Goal: Task Accomplishment & Management: Manage account settings

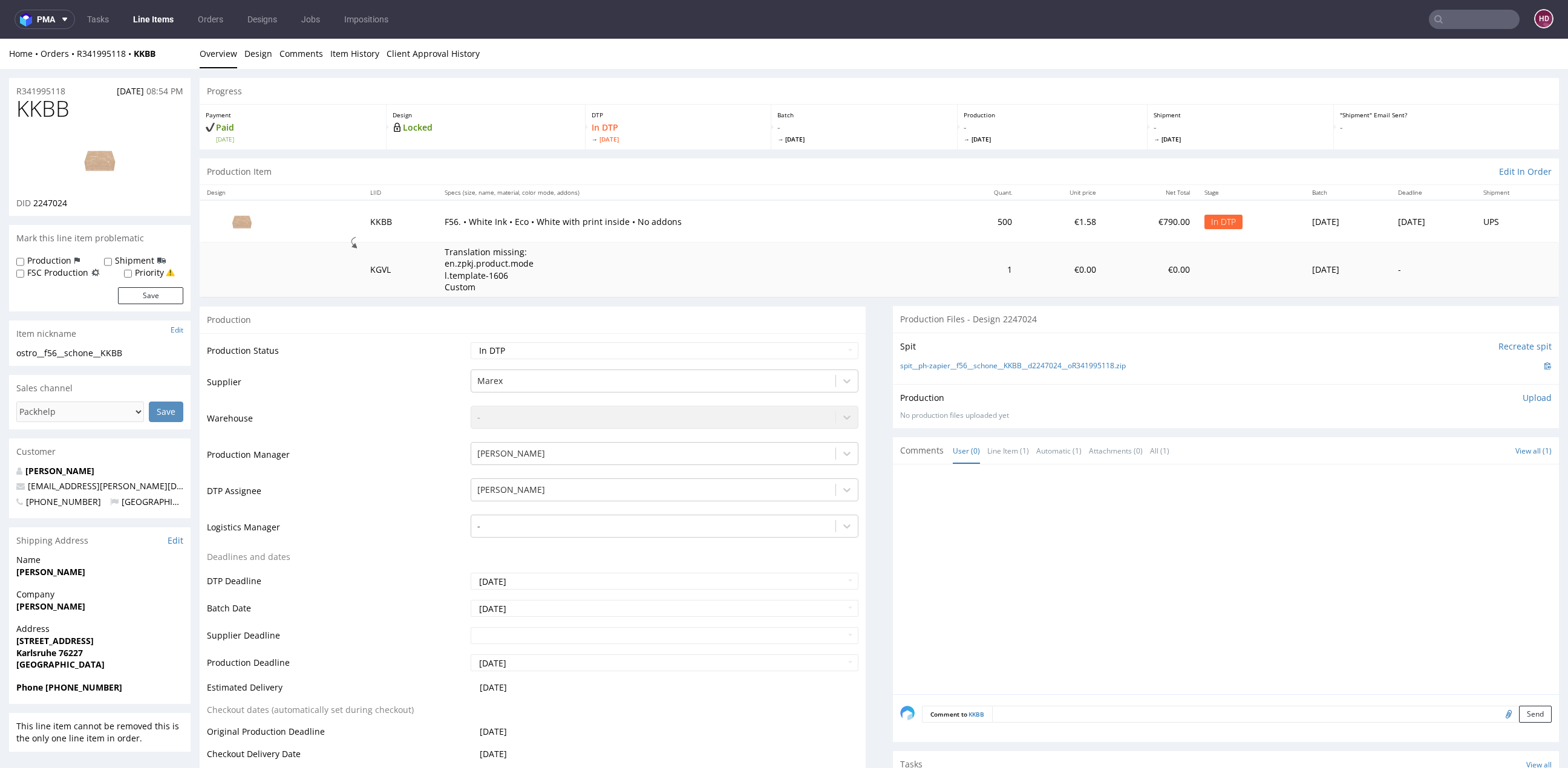
click at [1522, 393] on p "Upload" at bounding box center [1537, 398] width 29 height 12
click at [1448, 455] on div "Add files" at bounding box center [1465, 452] width 60 height 18
type input "C:\fakepath\ostro__f56__schone__KKBB__d2247024__oR341995118__inside.pdf"
click at [1496, 487] on button "Upload now" at bounding box center [1524, 483] width 56 height 17
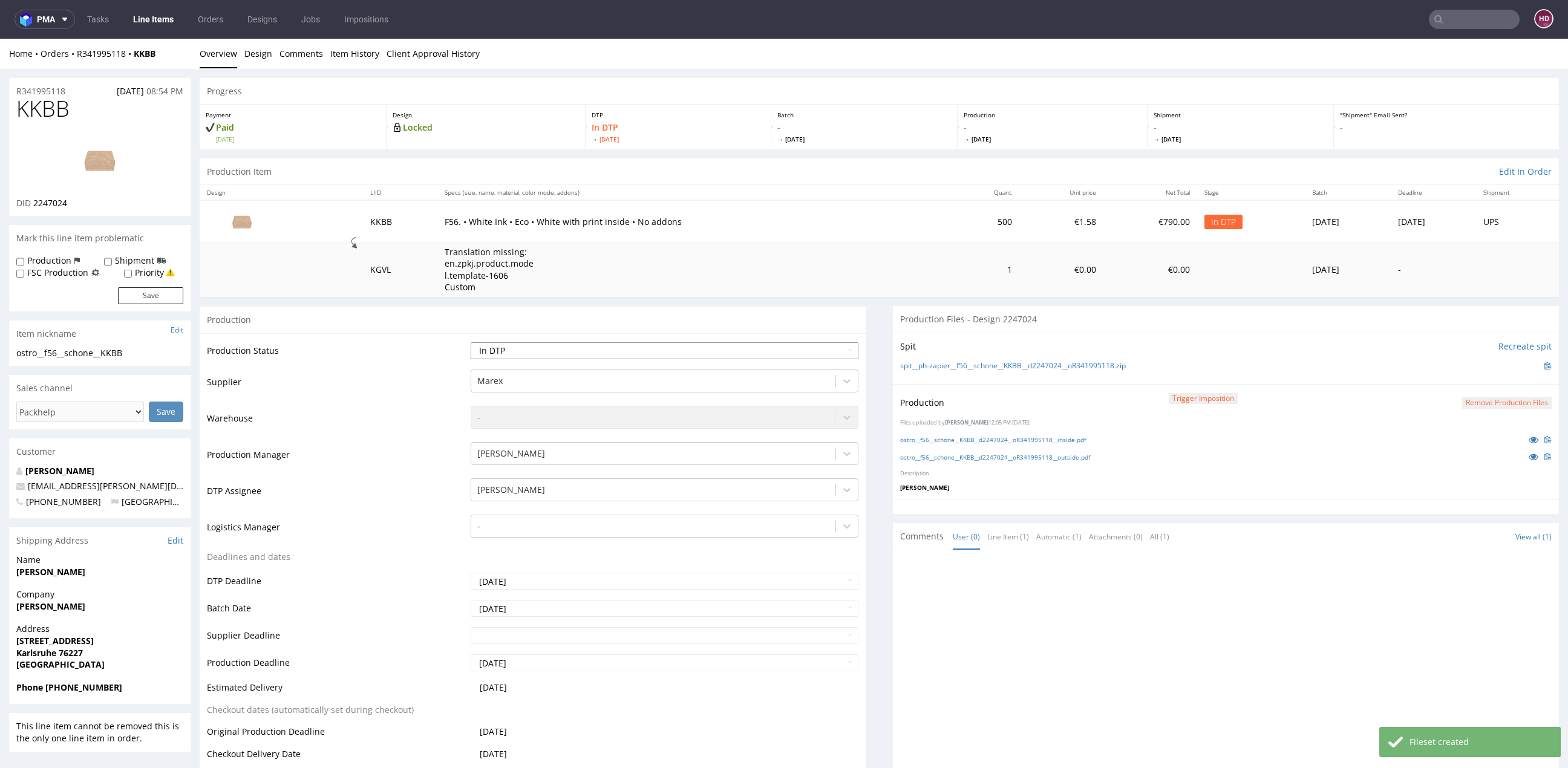
click at [476, 350] on select "Waiting for Artwork Waiting for Diecut Waiting for Mockup Waiting for DTP Waiti…" at bounding box center [664, 350] width 388 height 17
select select "dtp_production_ready"
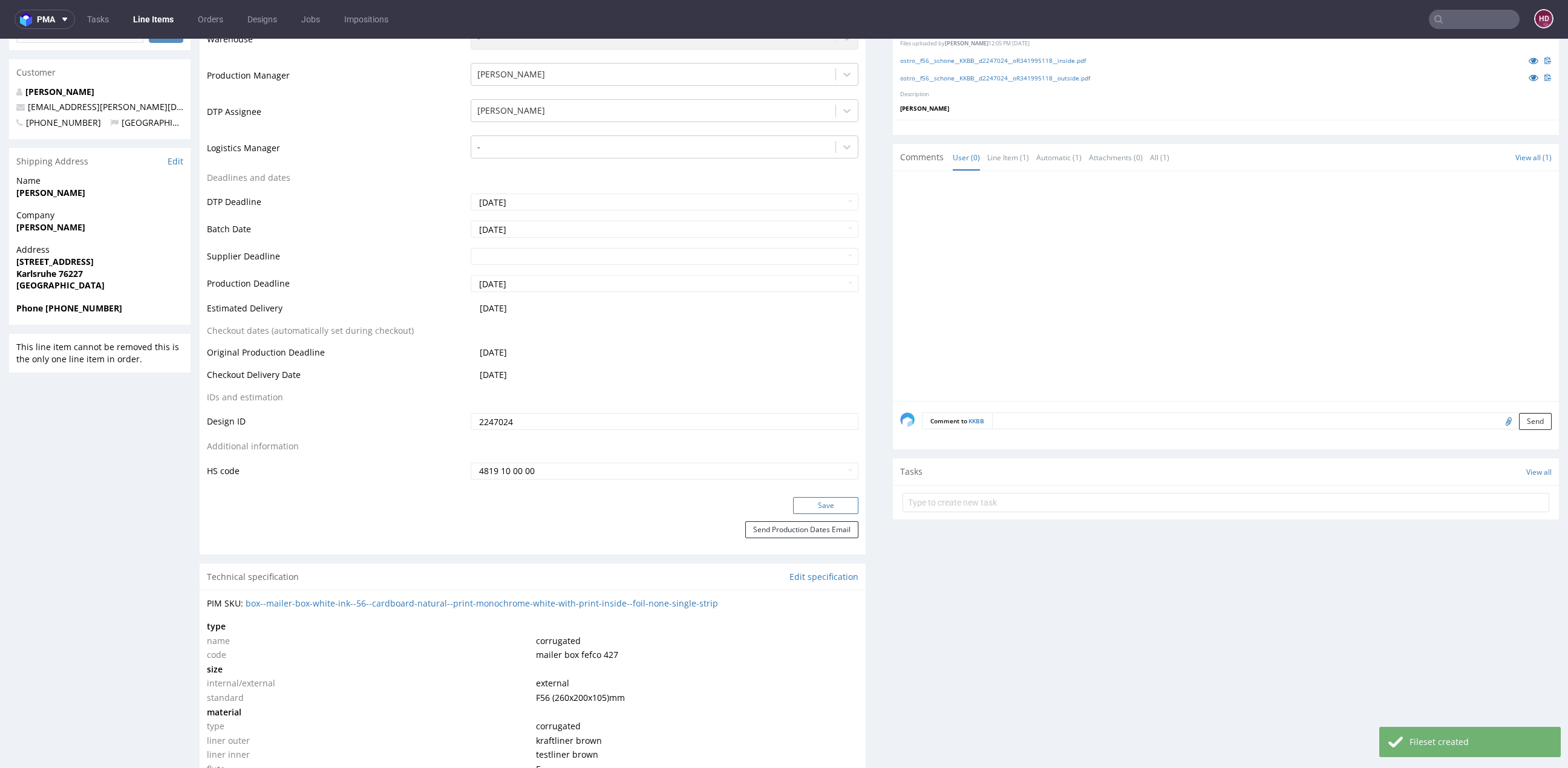
click at [835, 507] on button "Save" at bounding box center [825, 505] width 65 height 17
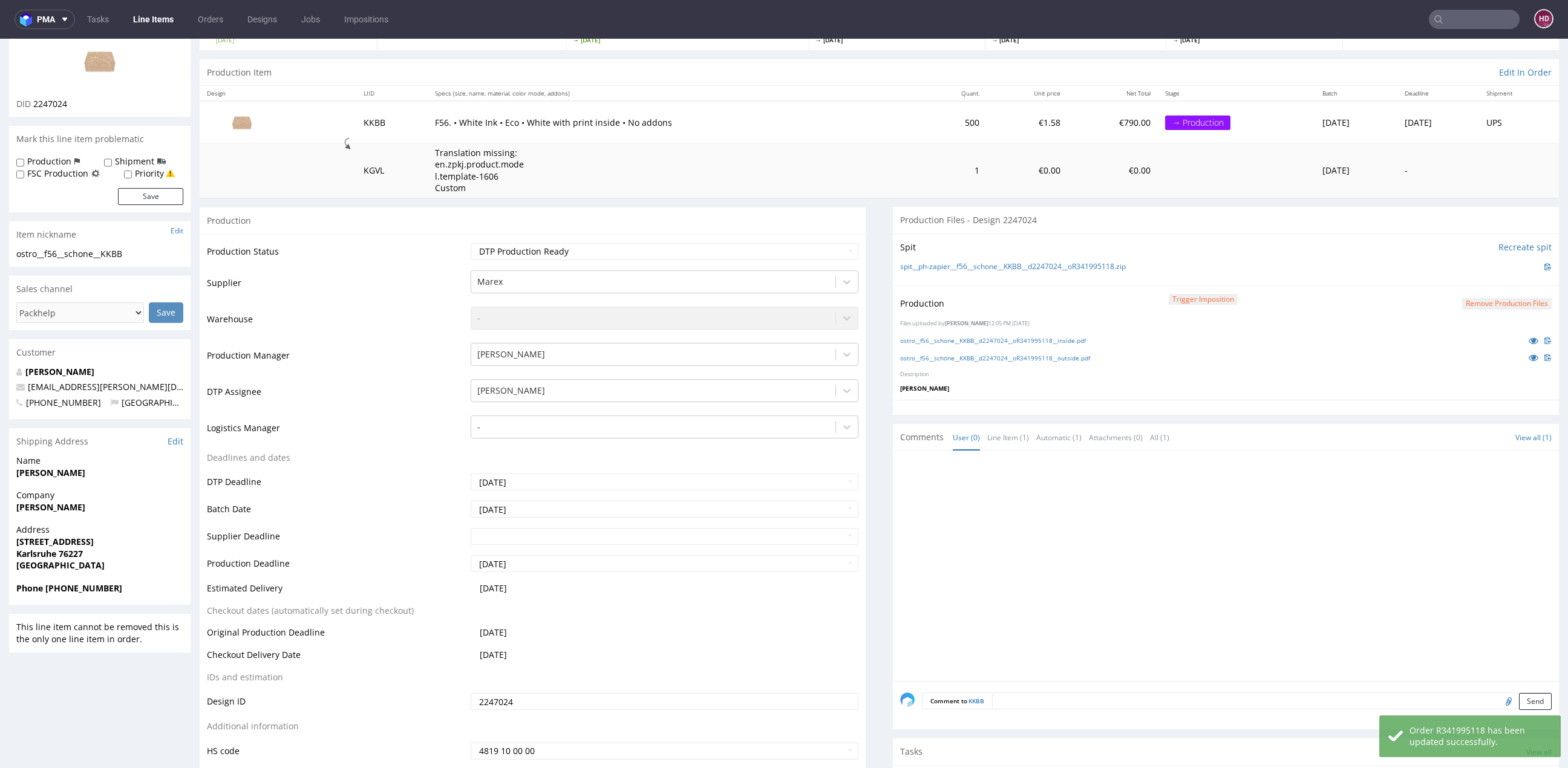
scroll to position [0, 0]
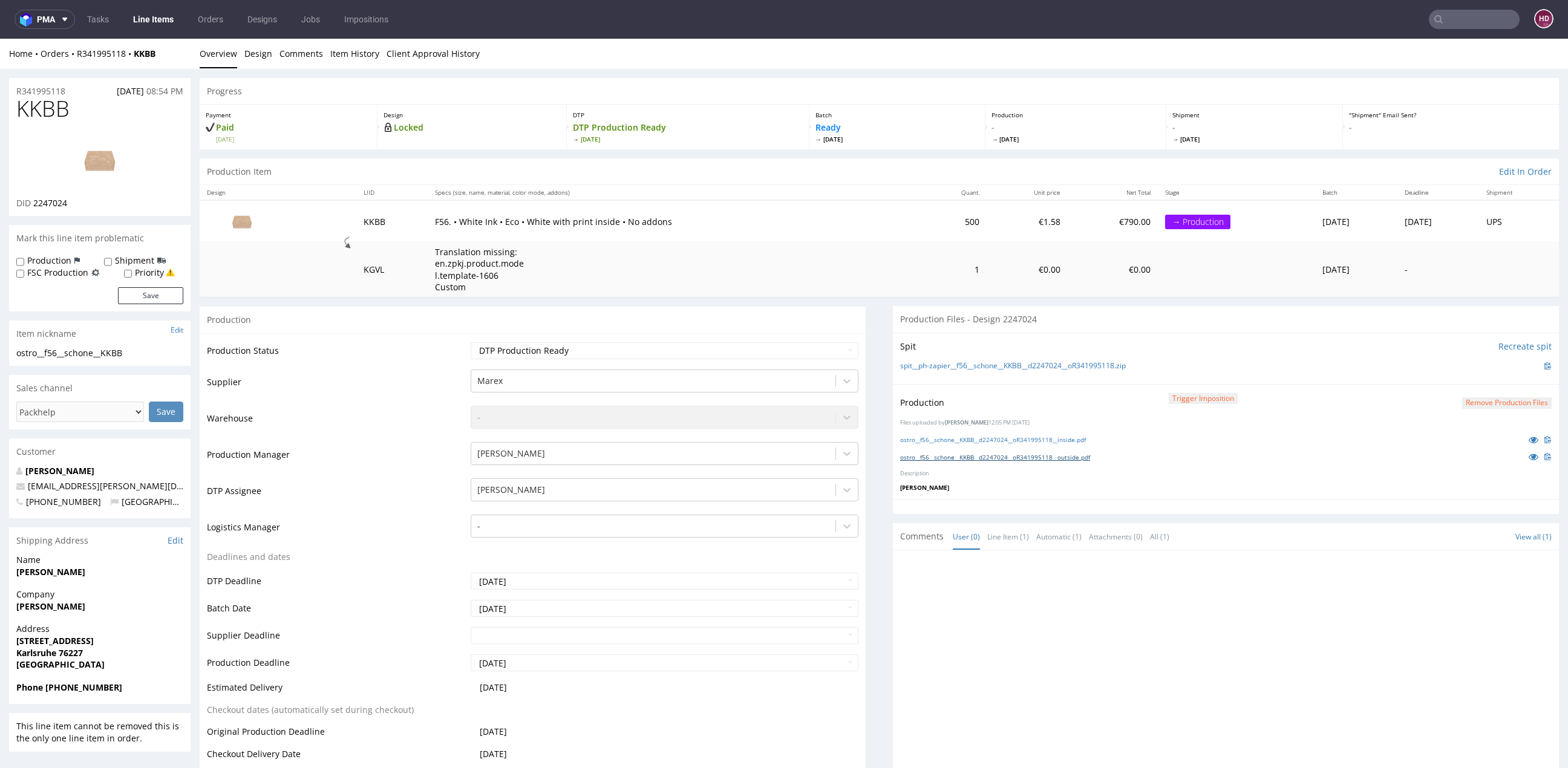
click at [1066, 454] on link "ostro__f56__schone__KKBB__d2247024__oR341995118__outside.pdf" at bounding box center [995, 457] width 190 height 8
click at [168, 20] on link "Line Items" at bounding box center [153, 19] width 55 height 19
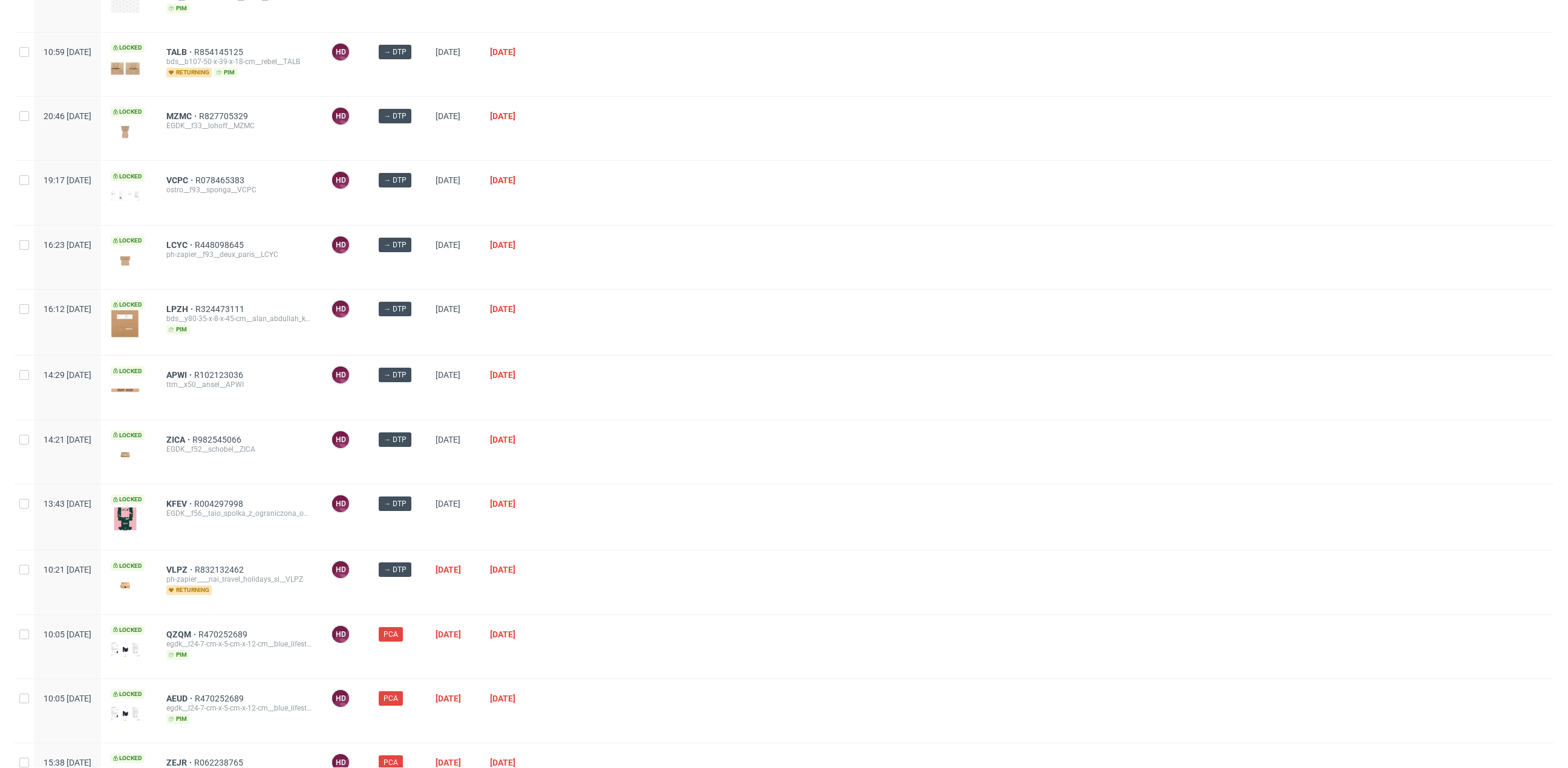
scroll to position [405, 0]
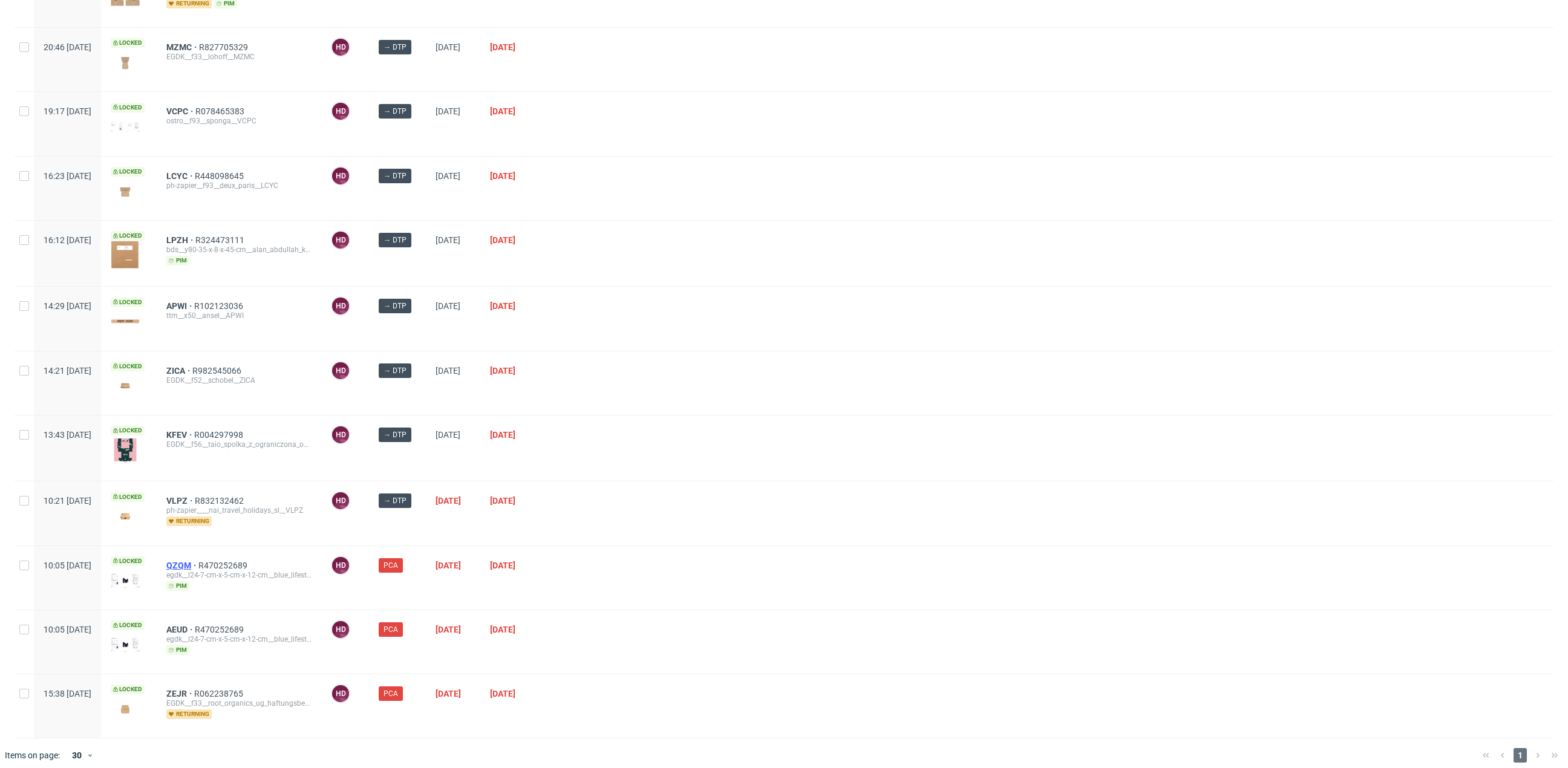
click at [198, 560] on span "QZQM" at bounding box center [182, 565] width 32 height 10
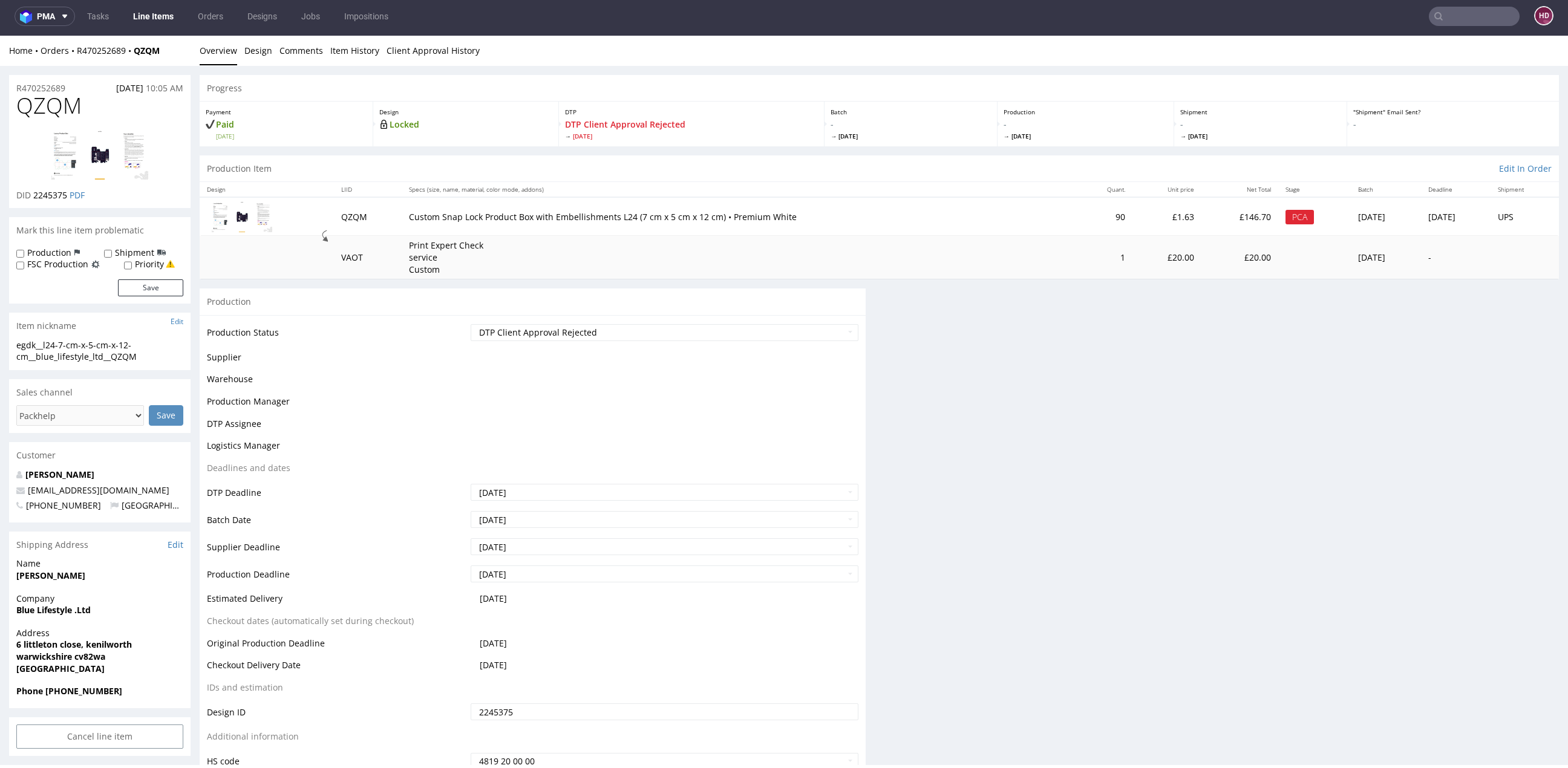
scroll to position [3, 0]
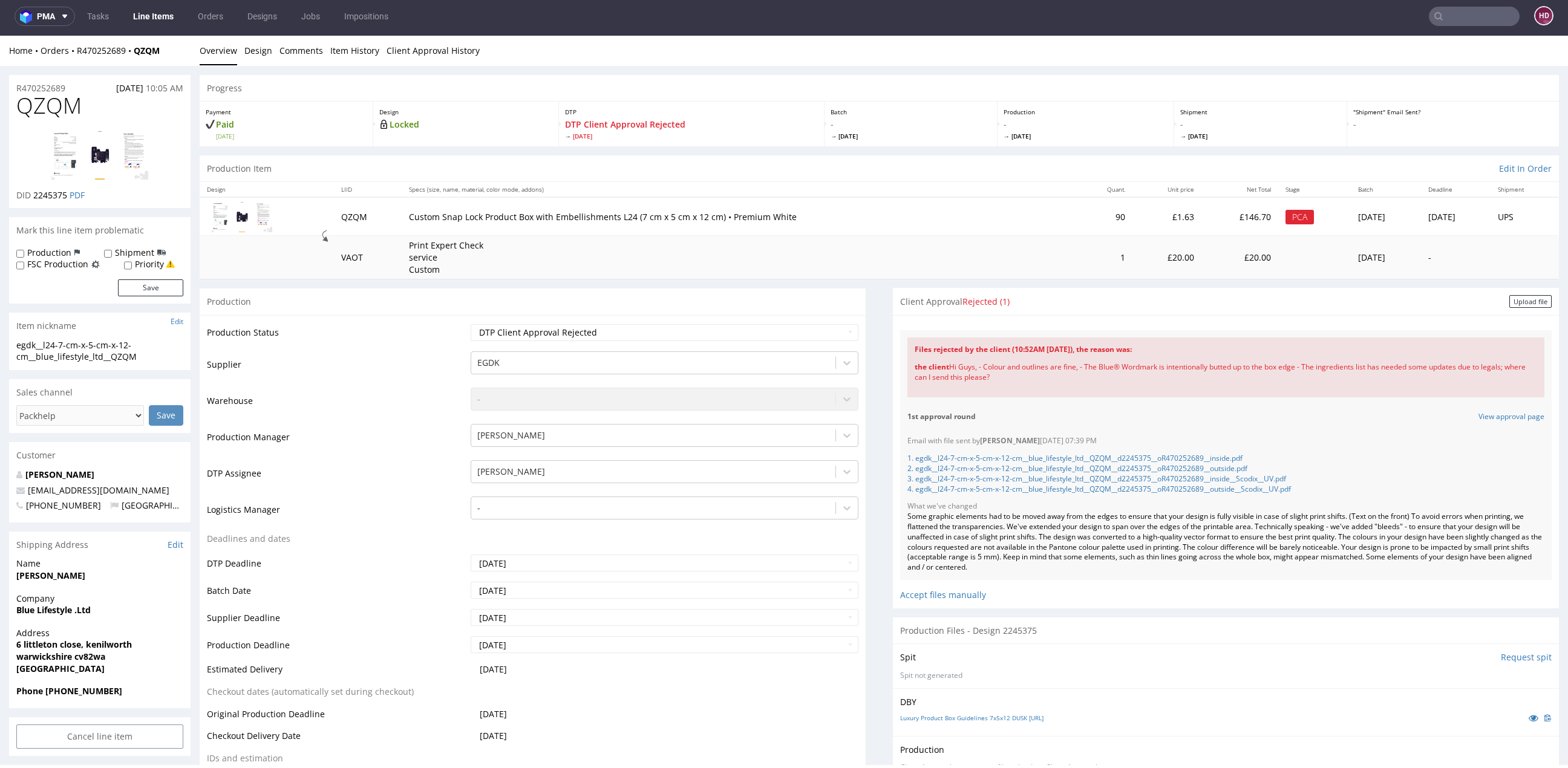
drag, startPoint x: 933, startPoint y: 362, endPoint x: 1052, endPoint y: 400, distance: 124.9
click at [1052, 400] on div "Files rejected by the client (10:52AM 12 Aug 2025), the reason was: the client …" at bounding box center [1226, 367] width 652 height 74
copy div "Hi Guys, - Colour and outlines are fine, - The Blue® Wordmark is intentionally …"
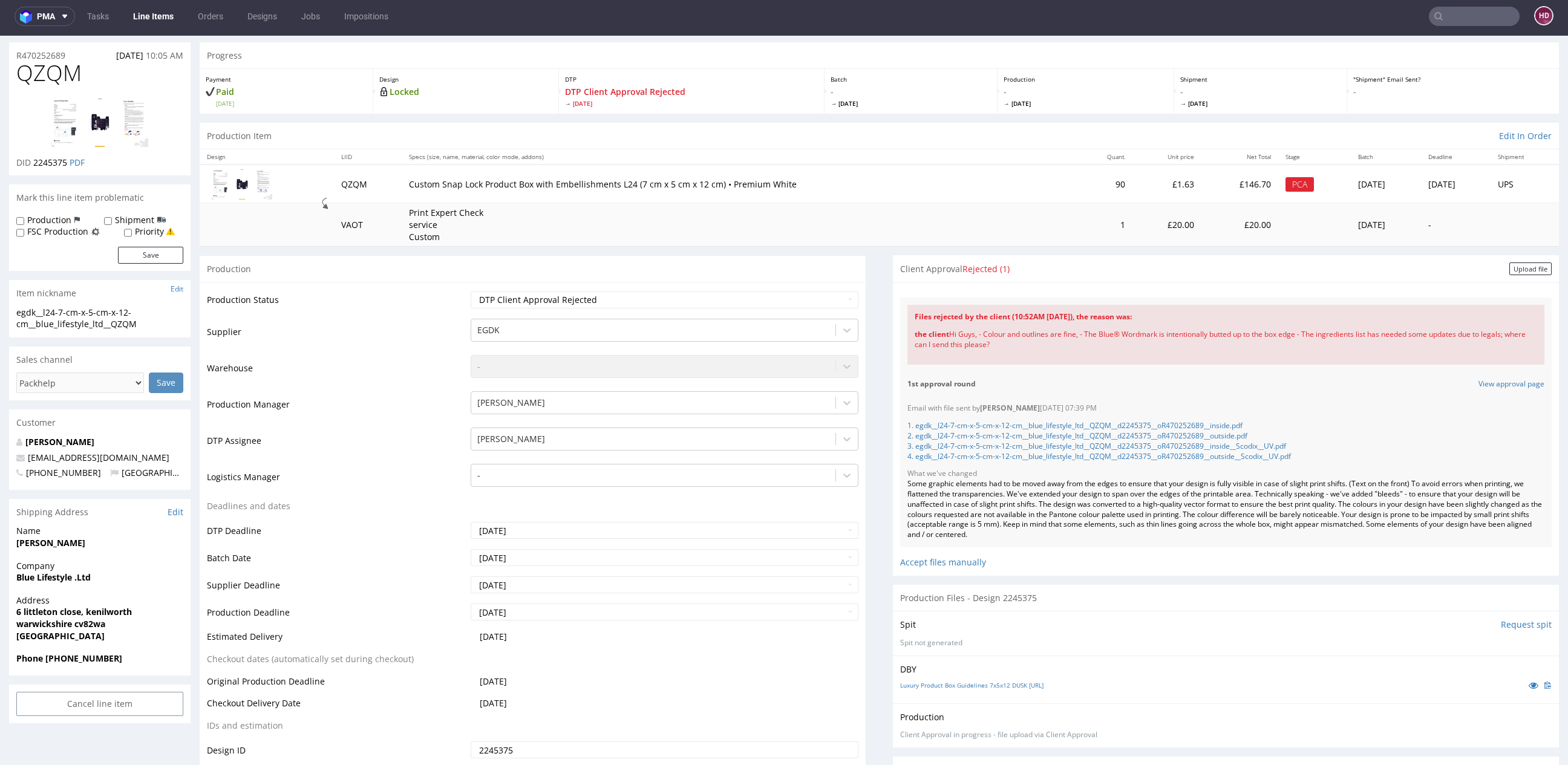
scroll to position [0, 0]
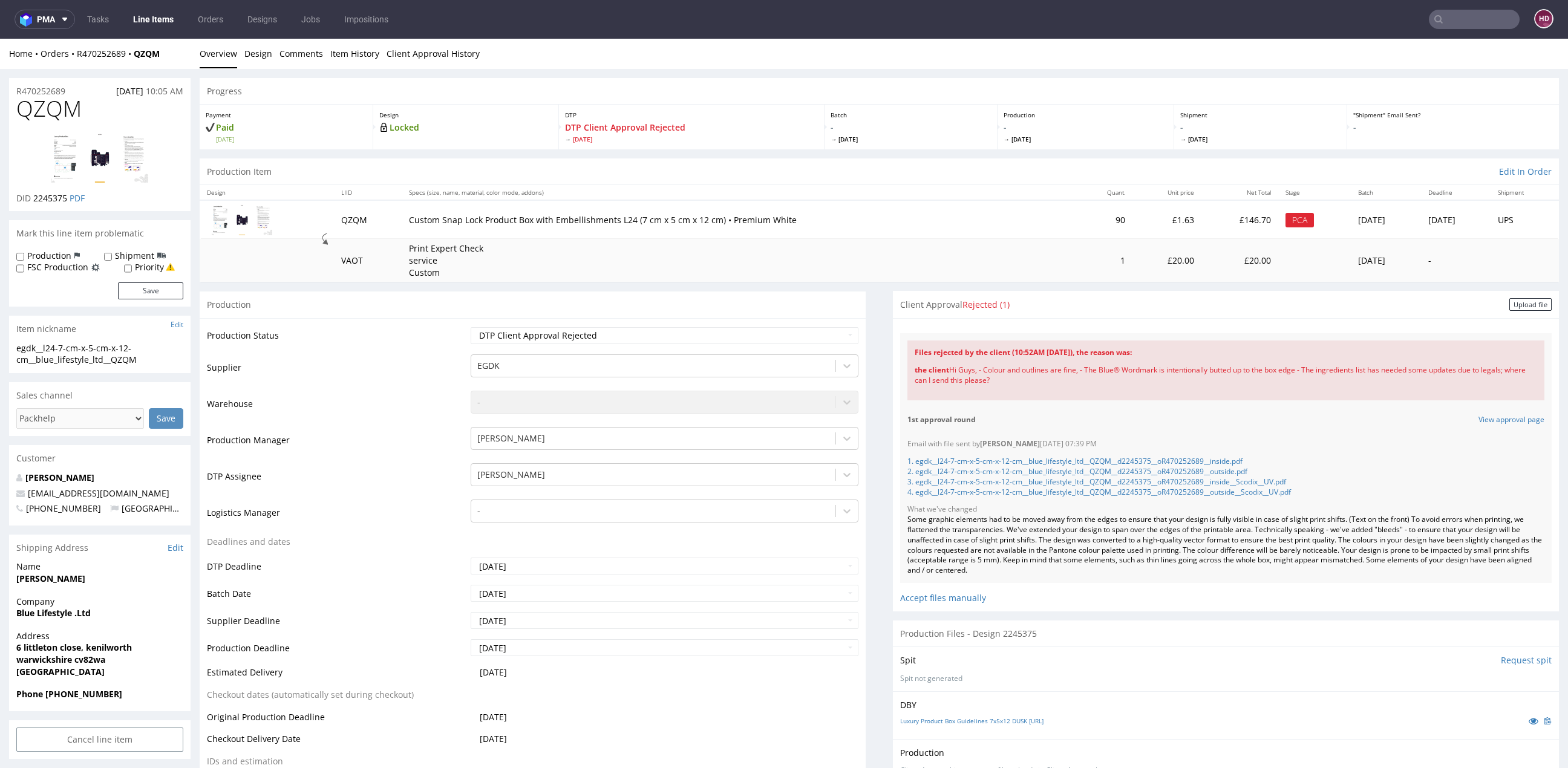
click at [173, 21] on link "Line Items" at bounding box center [153, 19] width 55 height 19
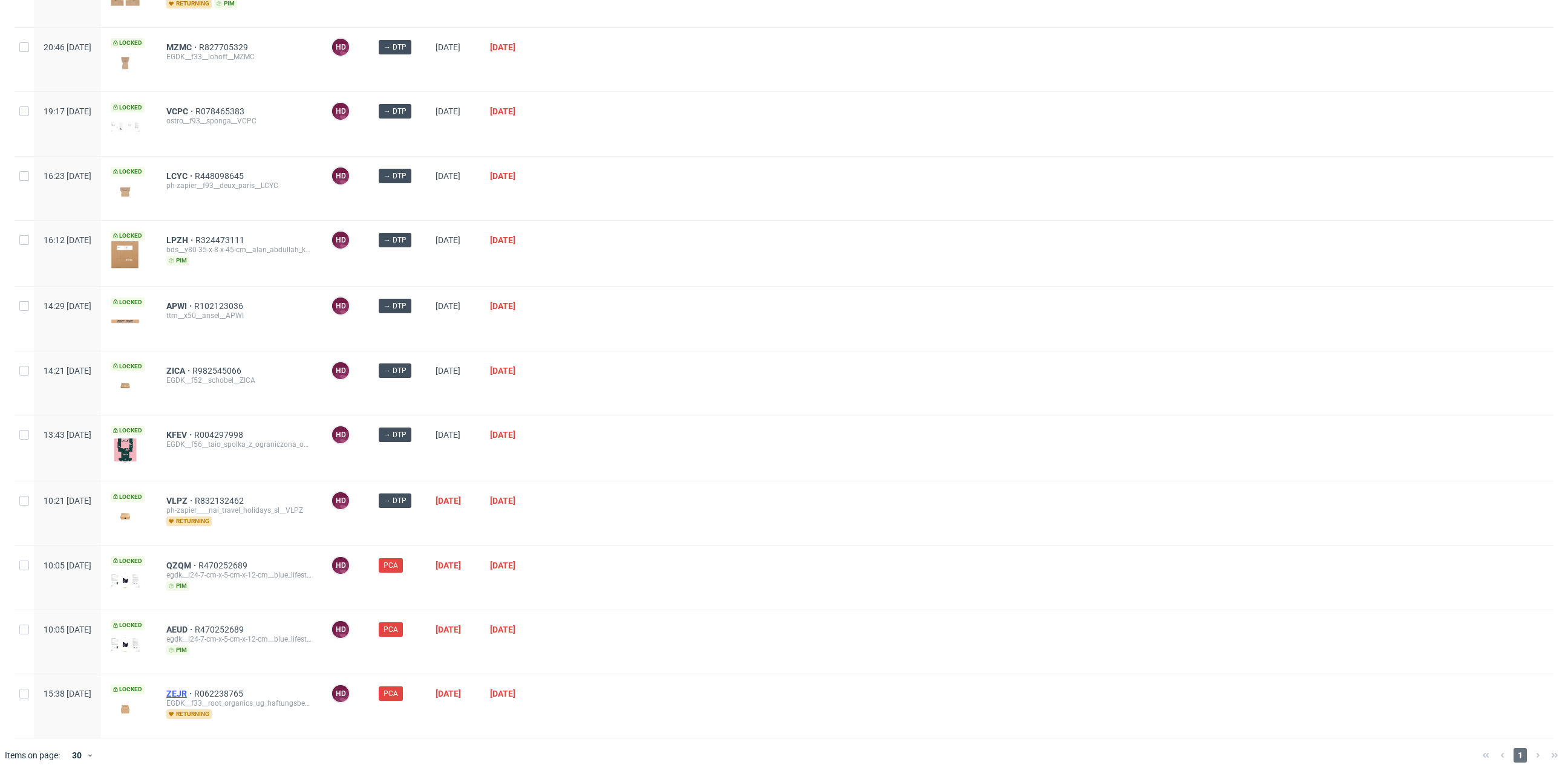
click at [194, 689] on span "ZEJR" at bounding box center [180, 693] width 28 height 10
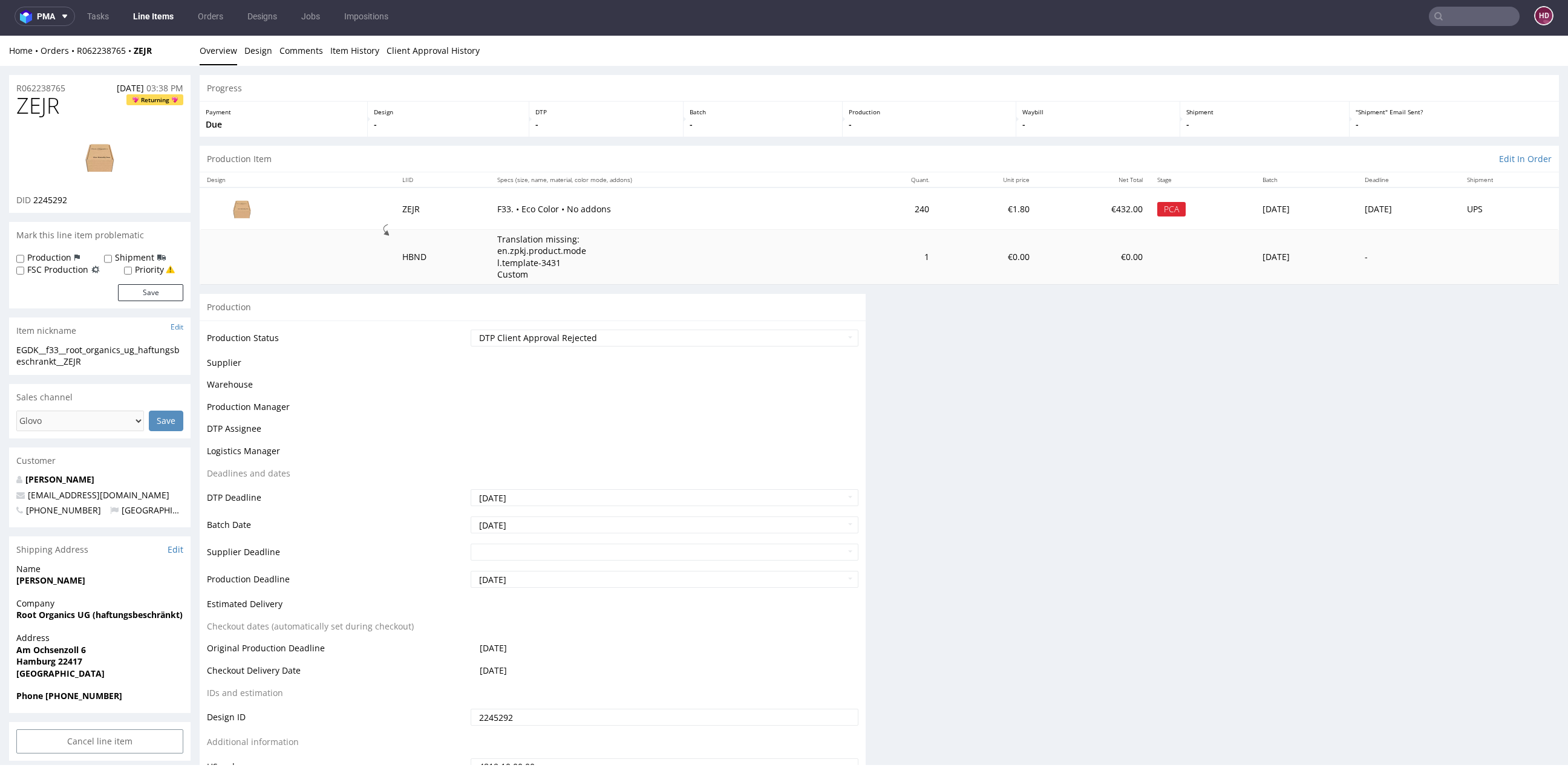
scroll to position [3, 0]
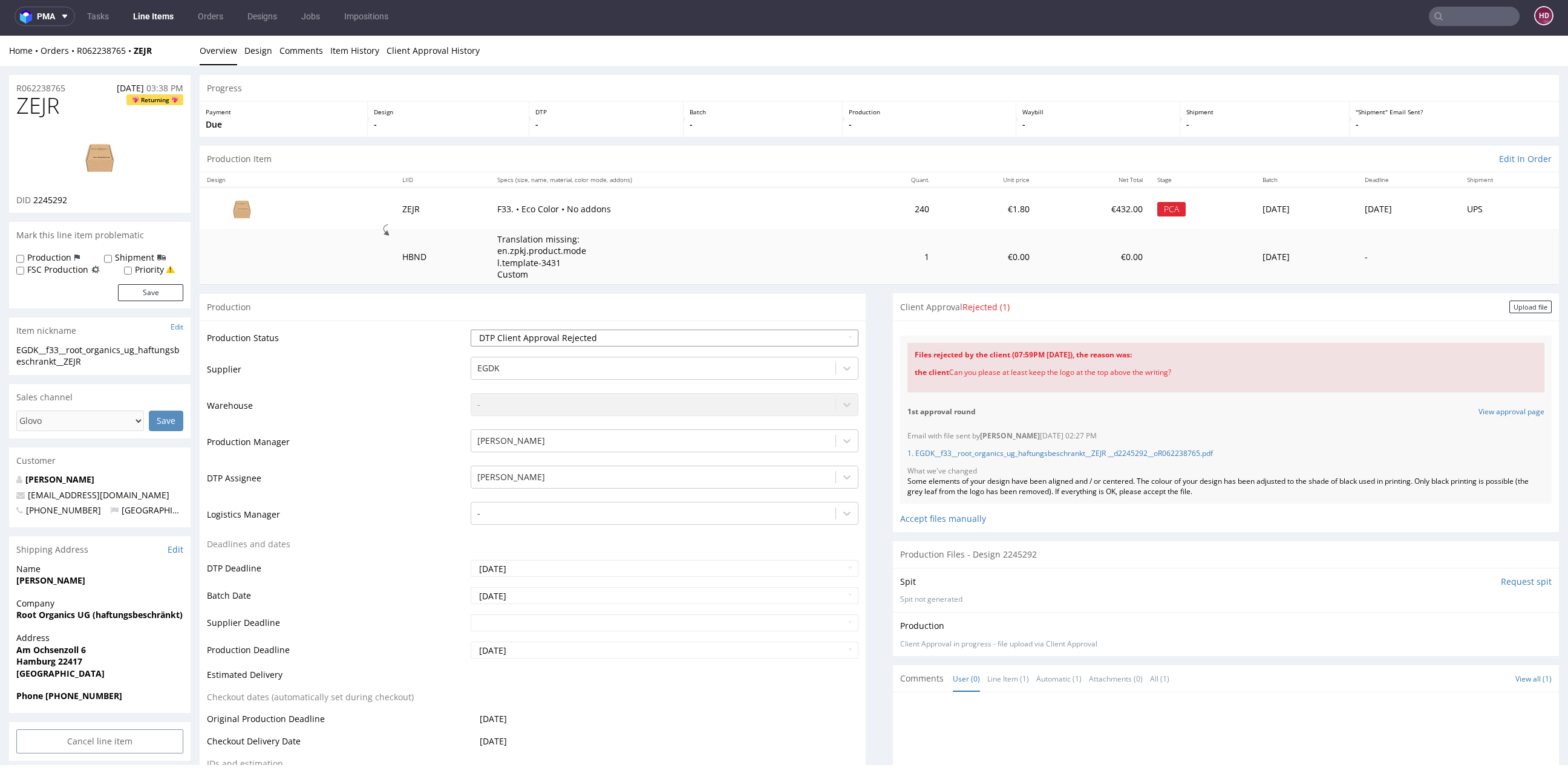
click at [566, 334] on select "Waiting for Artwork Waiting for Diecut Waiting for Mockup Waiting for DTP Waiti…" at bounding box center [664, 337] width 388 height 17
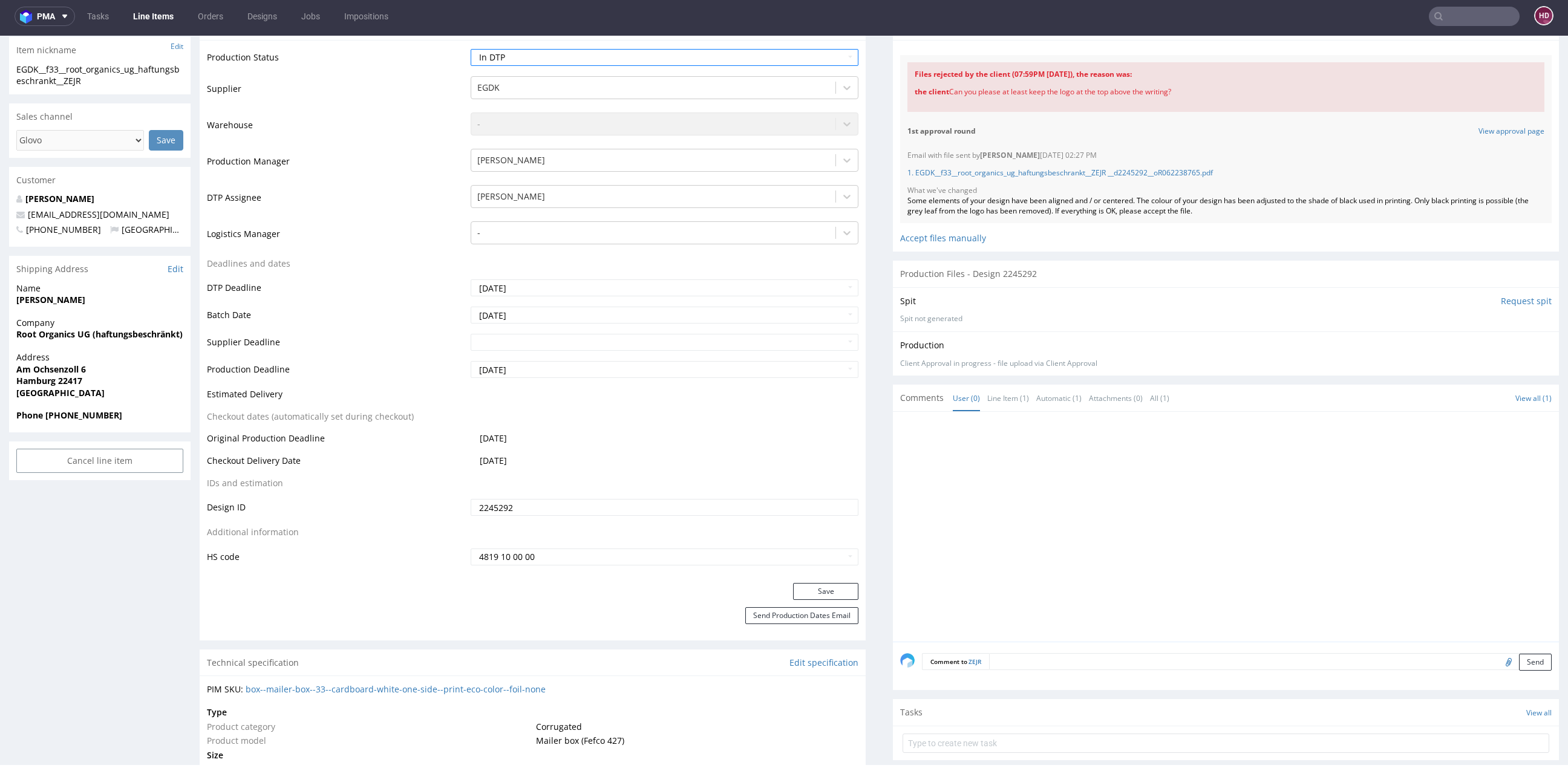
scroll to position [295, 0]
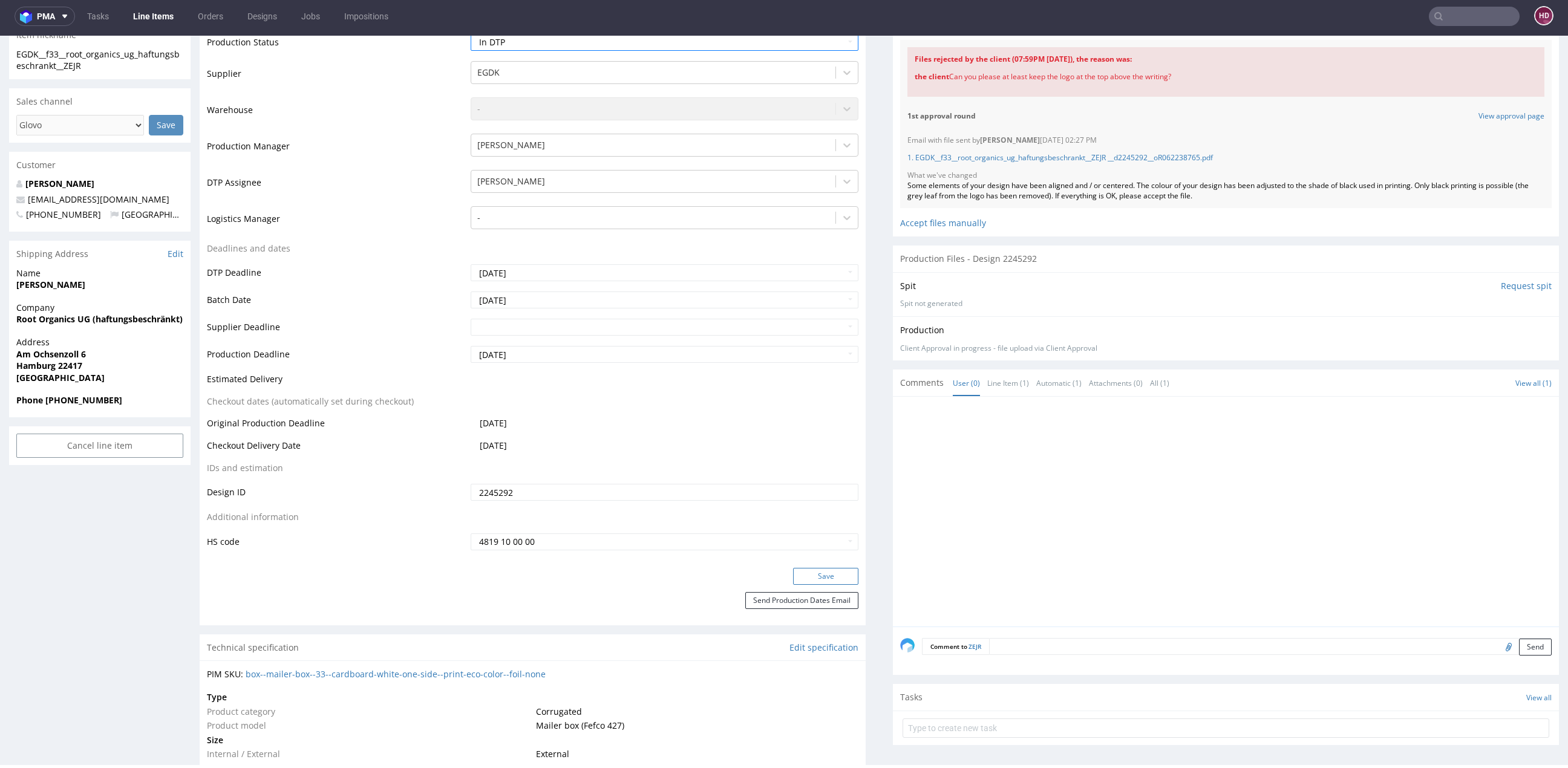
click at [815, 575] on button "Save" at bounding box center [825, 576] width 65 height 17
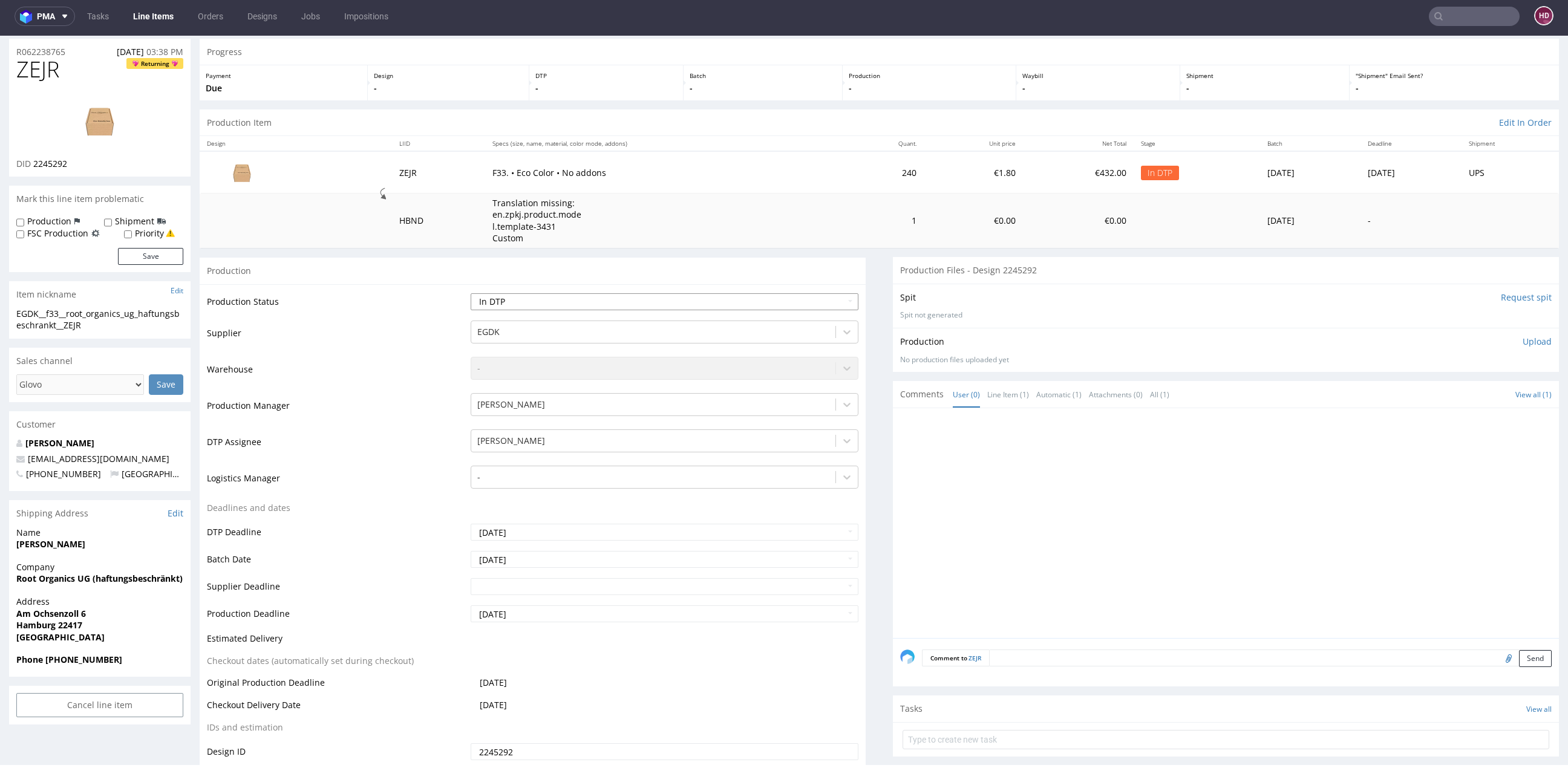
scroll to position [7, 0]
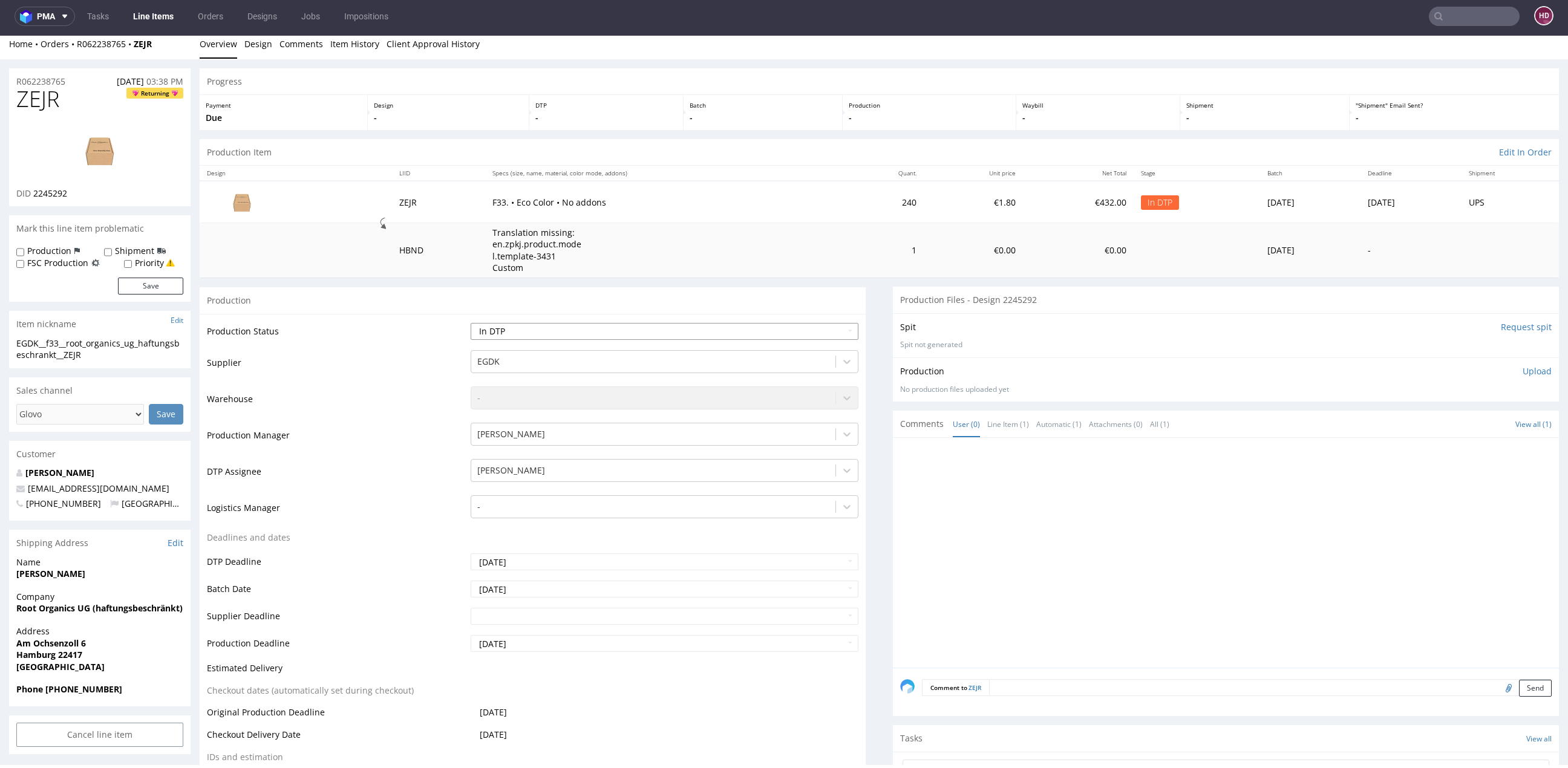
click at [601, 331] on select "Waiting for Artwork Waiting for Diecut Waiting for Mockup Waiting for DTP Waiti…" at bounding box center [664, 331] width 388 height 17
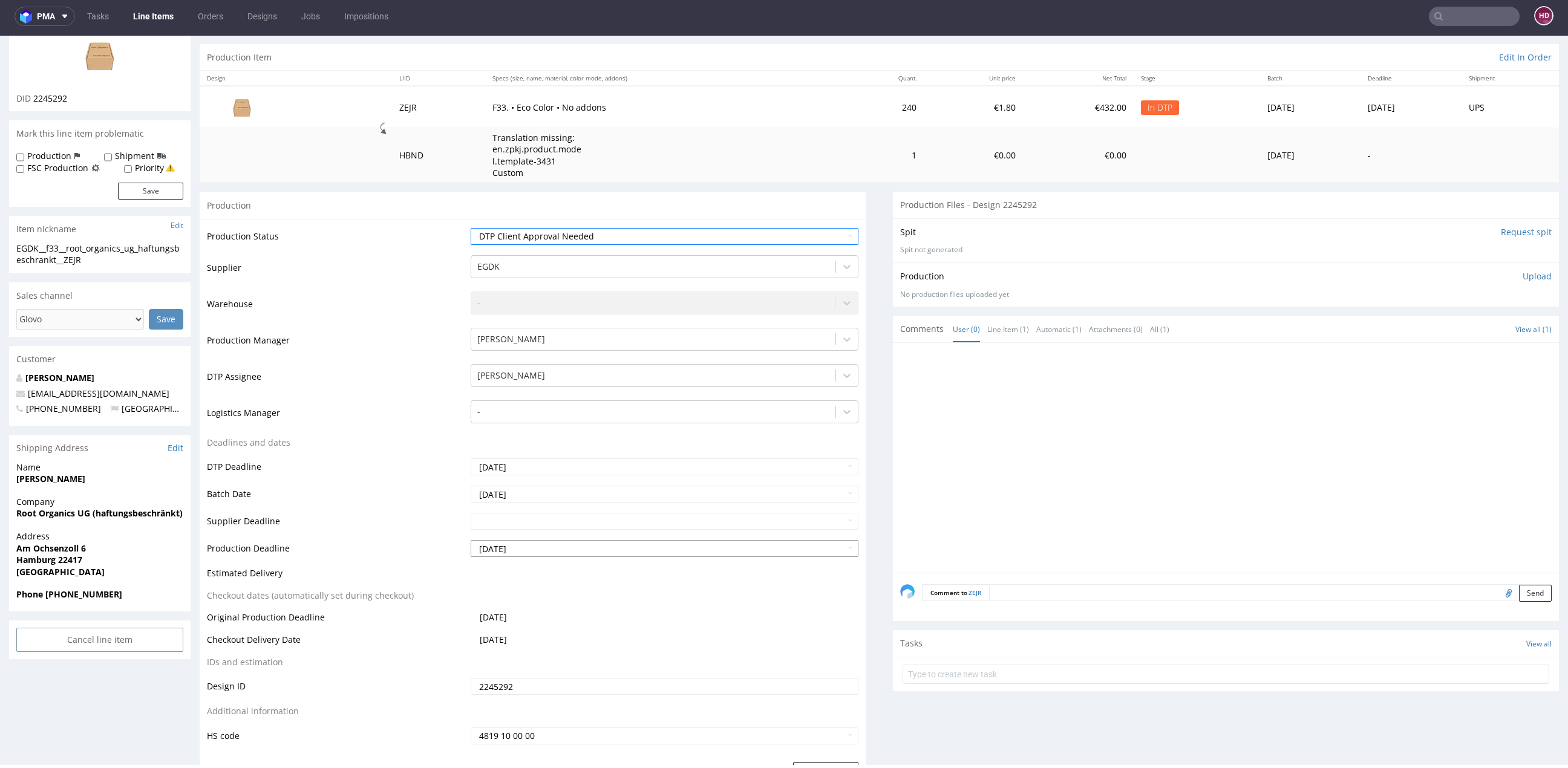
scroll to position [179, 0]
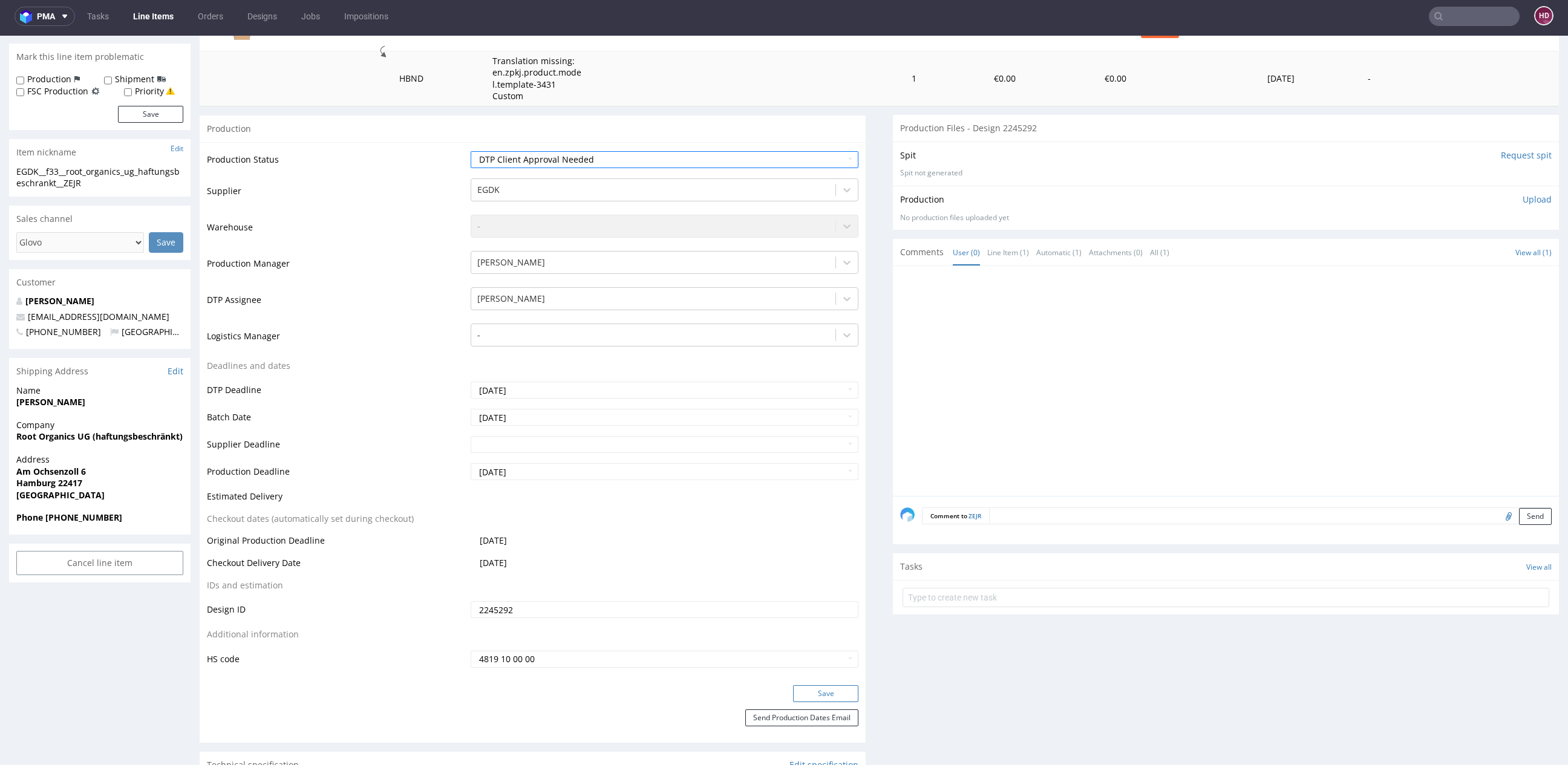
click at [811, 687] on button "Save" at bounding box center [825, 693] width 65 height 17
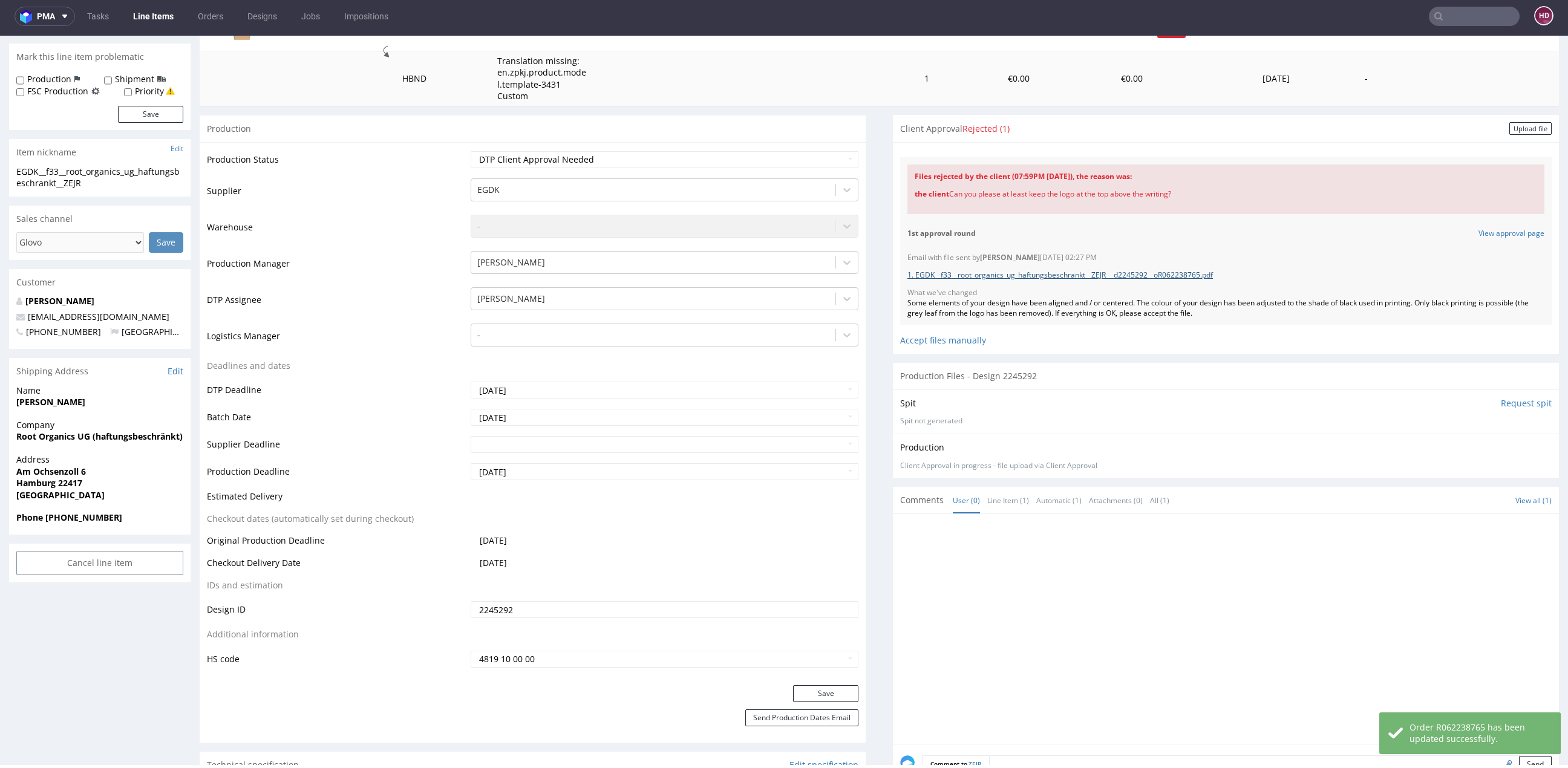
click at [995, 276] on link "1. EGDK__f33__root_organics_ug_haftungsbeschrankt__ZEJR __d2245292__oR062238765…" at bounding box center [1060, 274] width 306 height 10
click at [612, 160] on select "Waiting for Artwork Waiting for Diecut Waiting for Mockup Waiting for DTP Waiti…" at bounding box center [664, 160] width 388 height 17
select select "dtp_in_process"
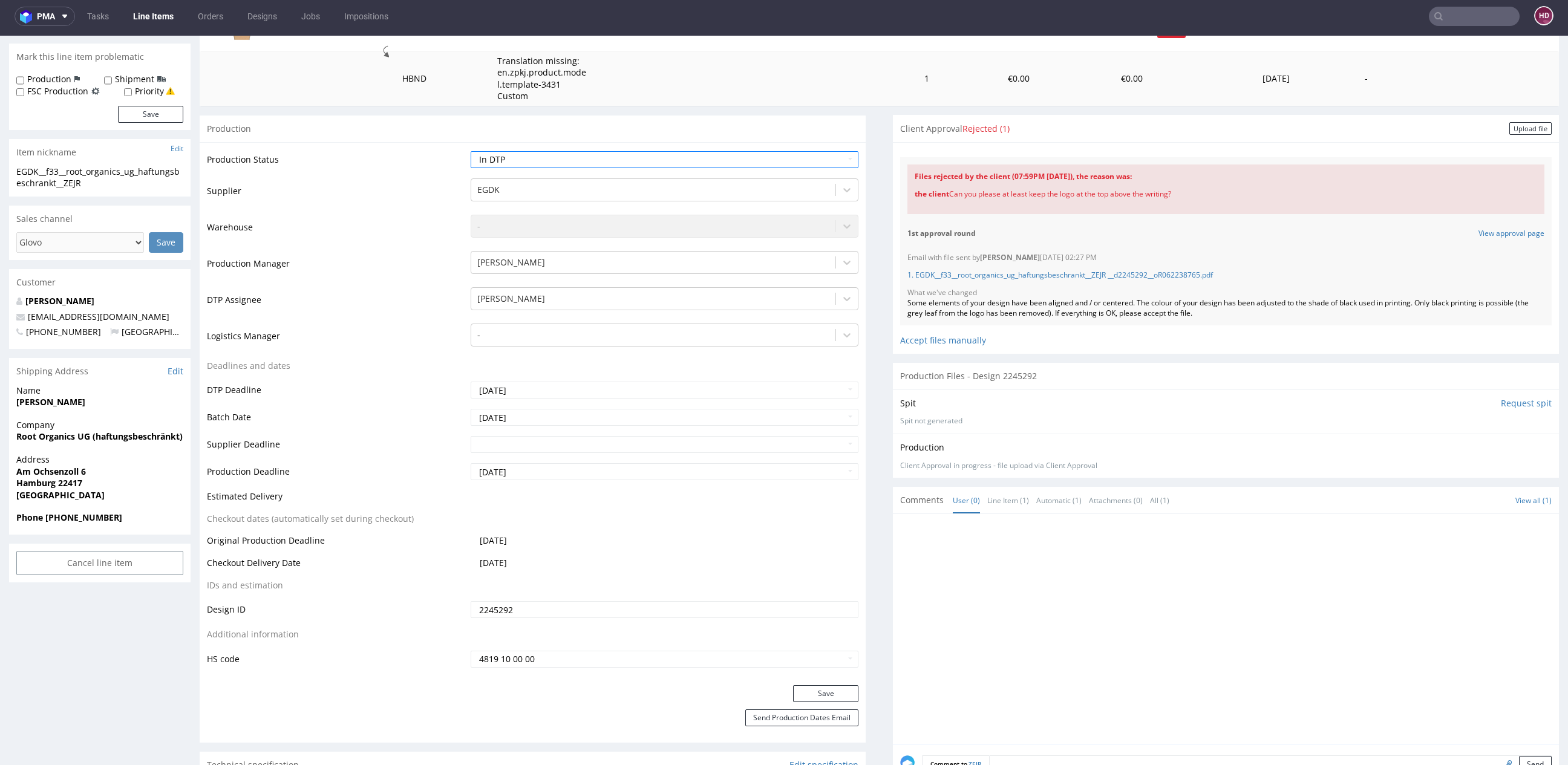
click at [813, 682] on div "Production Status Waiting for Artwork Waiting for Diecut Waiting for Mockup Wai…" at bounding box center [533, 413] width 666 height 543
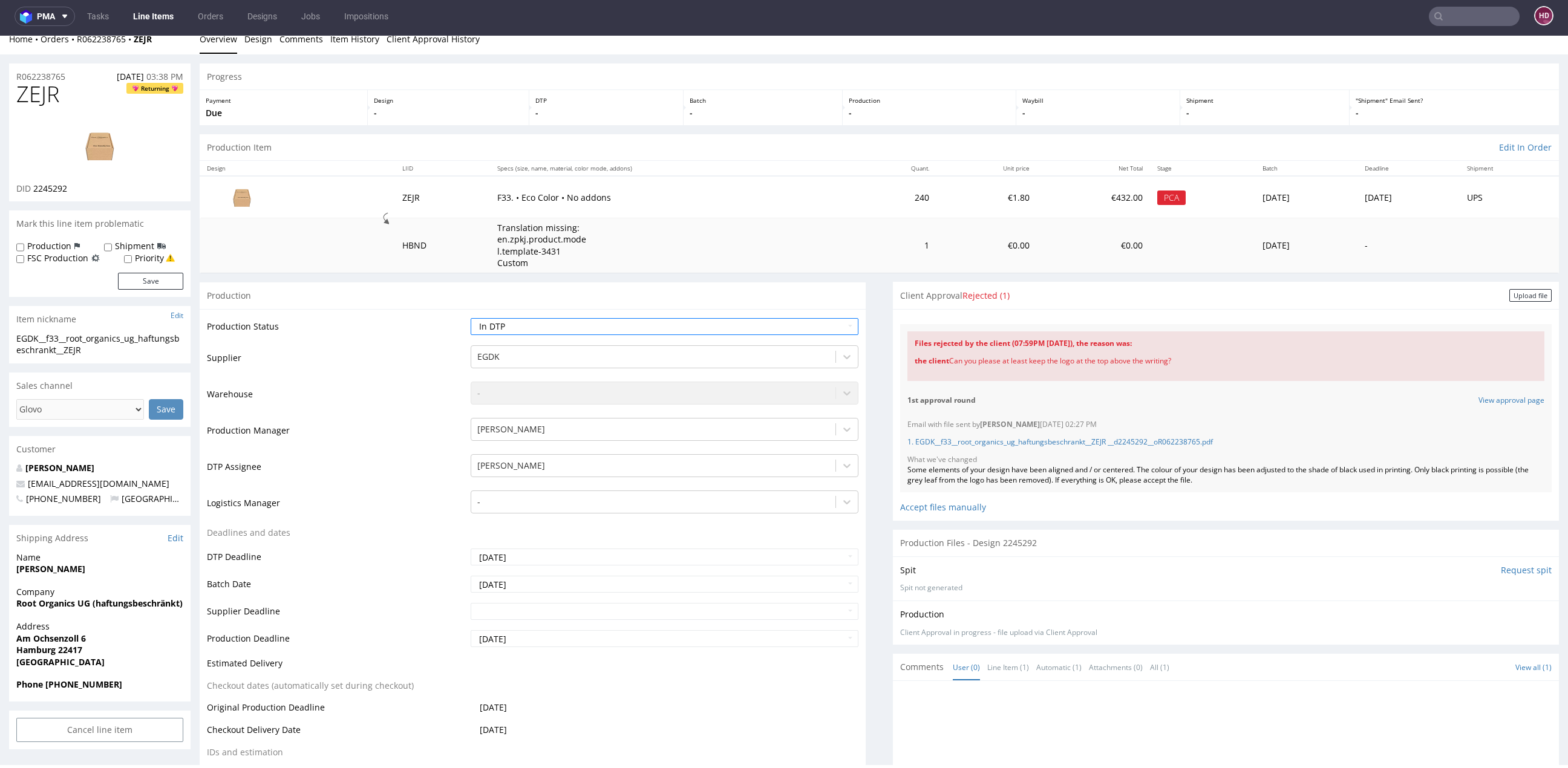
scroll to position [0, 0]
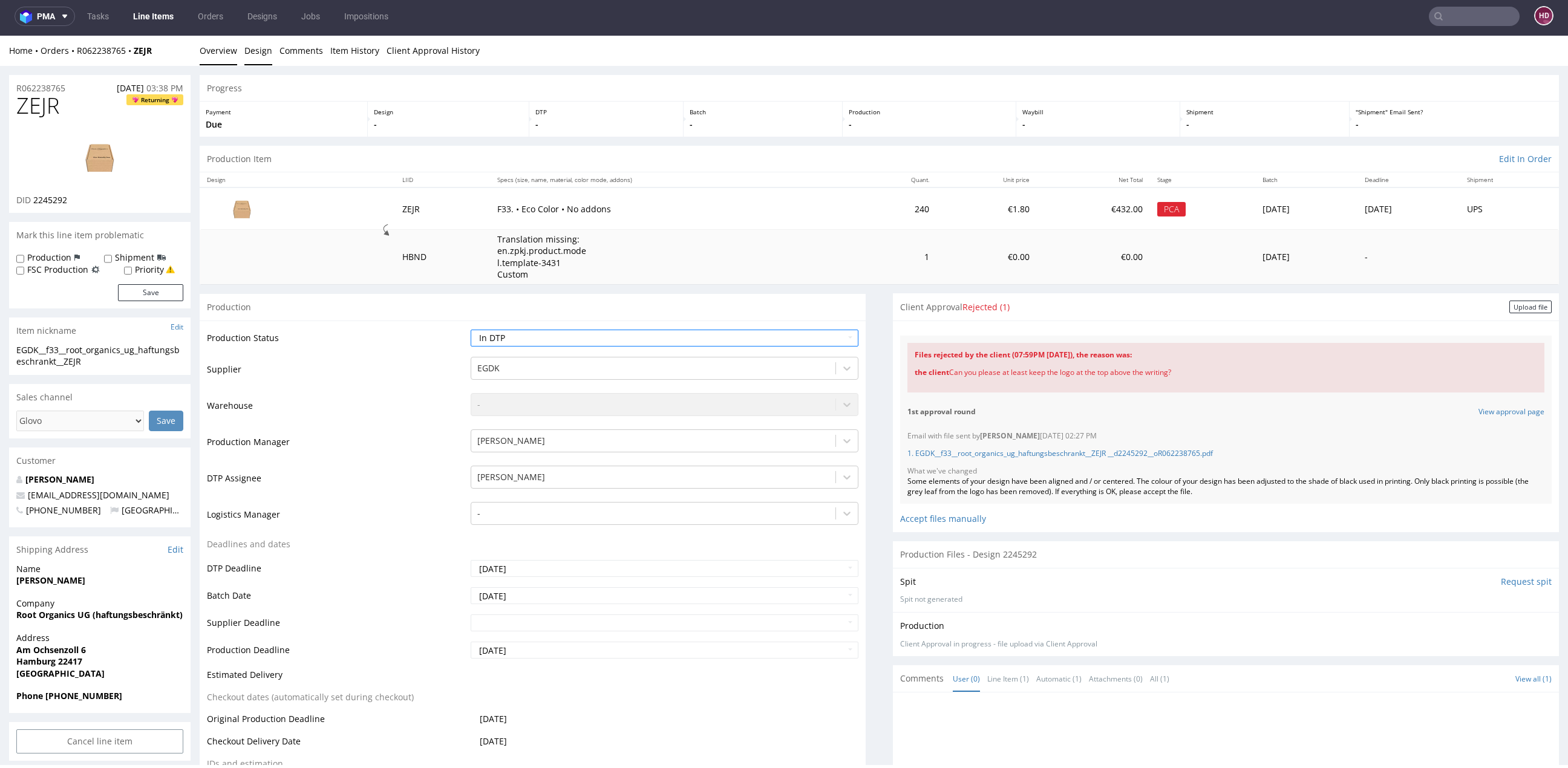
click at [262, 48] on link "Design" at bounding box center [258, 51] width 28 height 30
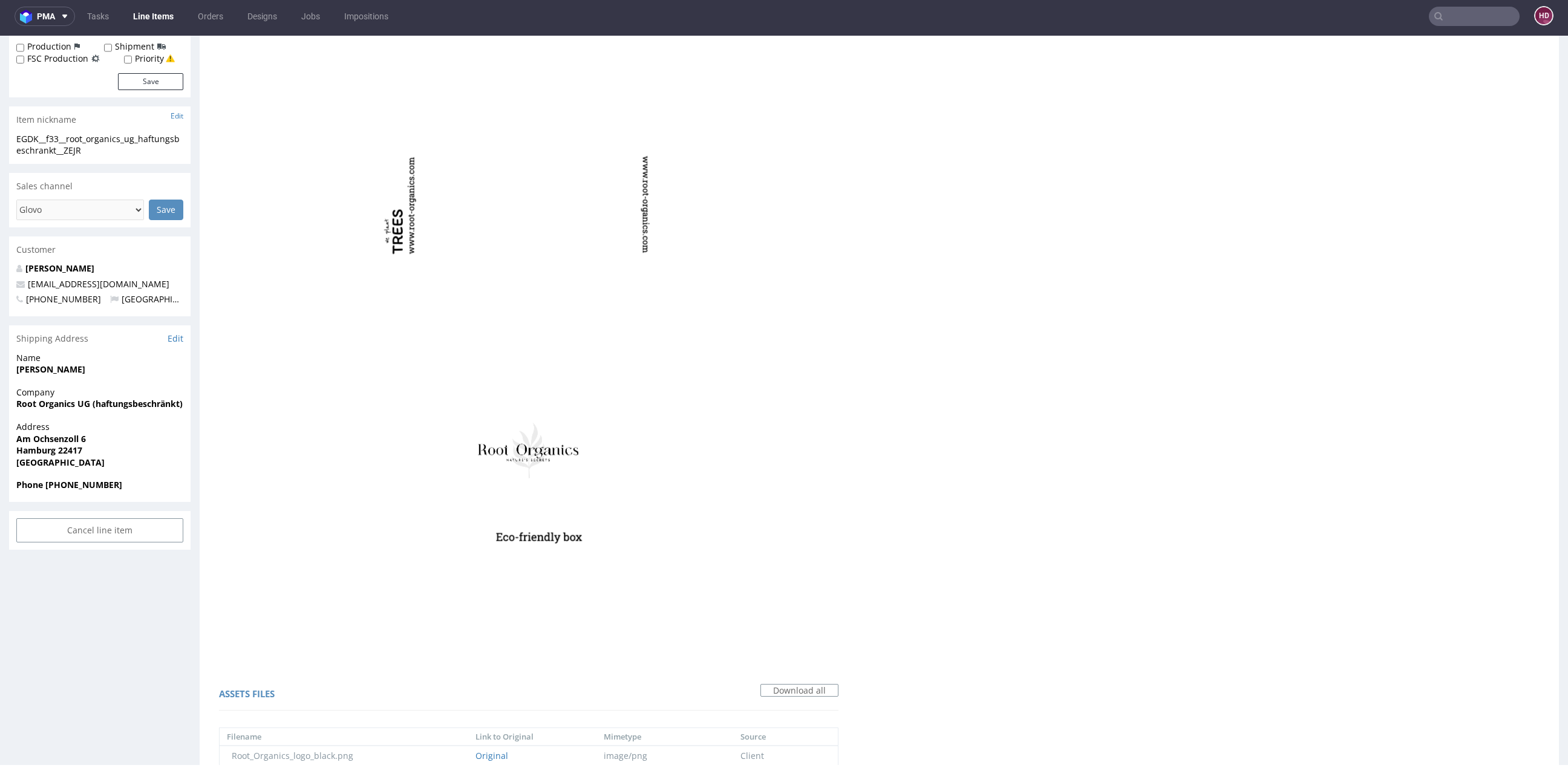
scroll to position [308, 0]
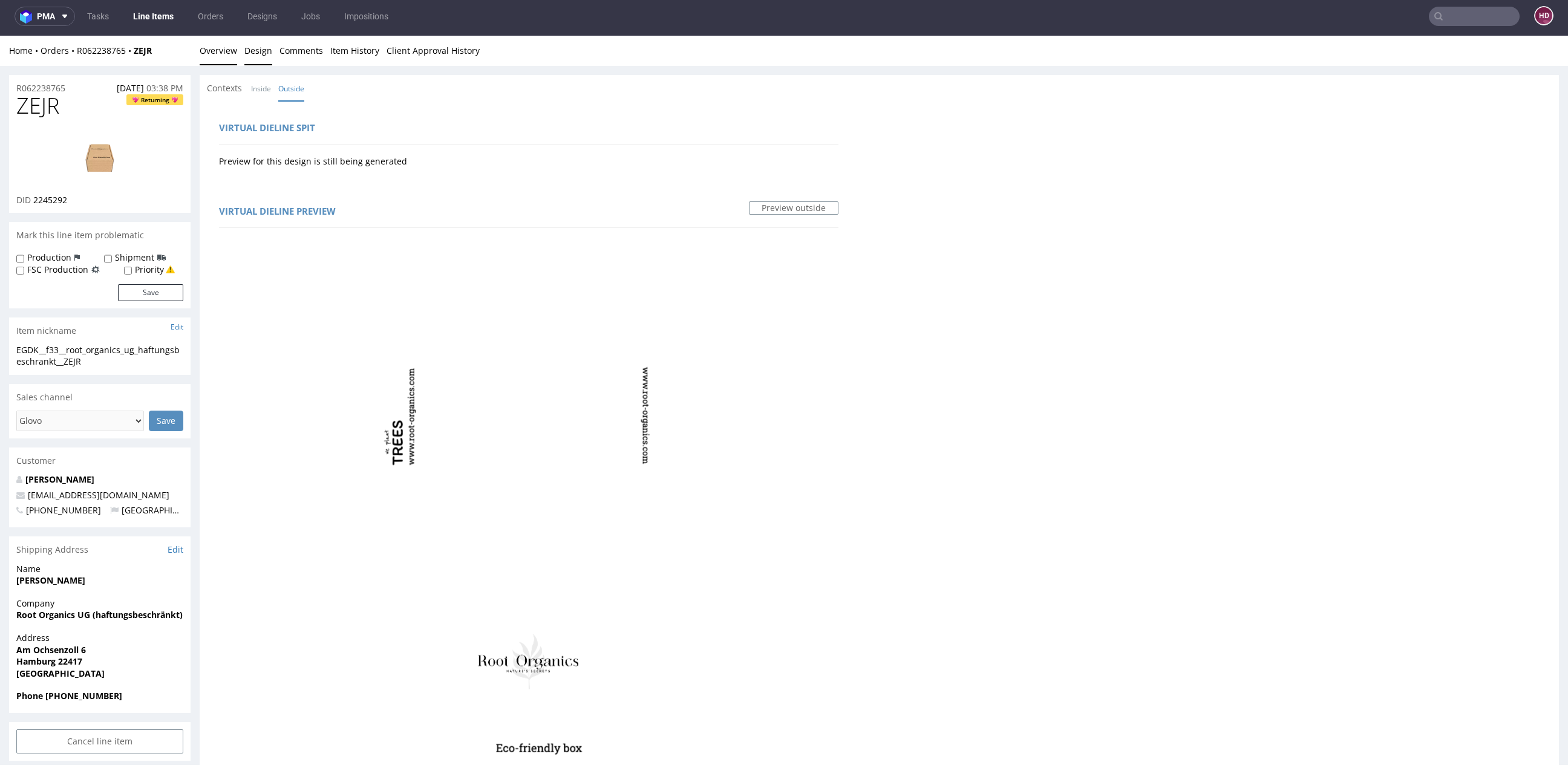
click at [214, 52] on link "Overview" at bounding box center [218, 51] width 37 height 30
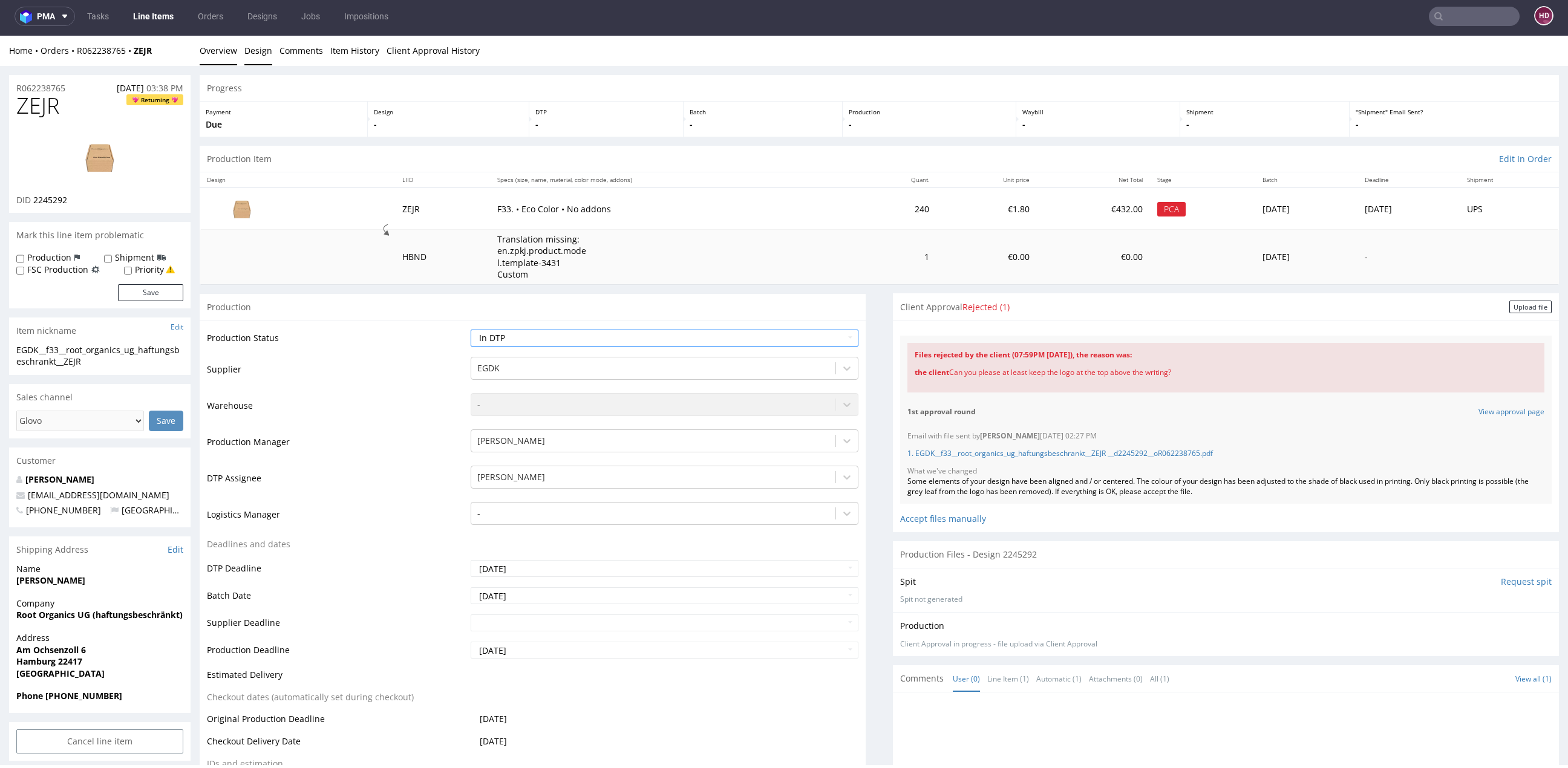
click at [248, 52] on link "Design" at bounding box center [258, 51] width 28 height 30
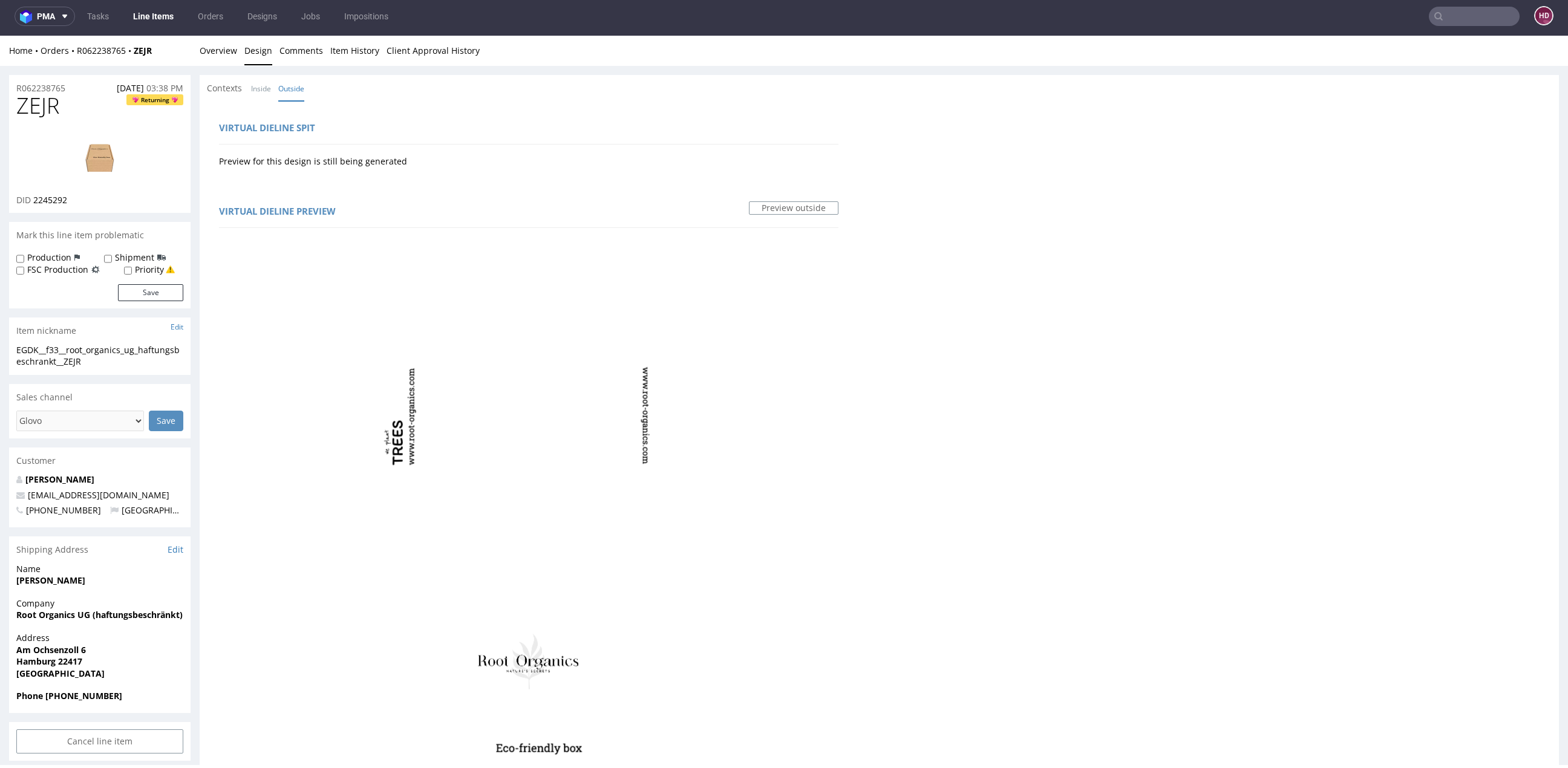
click at [109, 162] on img at bounding box center [100, 157] width 96 height 54
click at [65, 261] on label "Production" at bounding box center [49, 257] width 44 height 12
click at [24, 261] on input "Production" at bounding box center [20, 259] width 8 height 10
checkbox input "true"
click at [130, 292] on button "Save" at bounding box center [151, 292] width 65 height 17
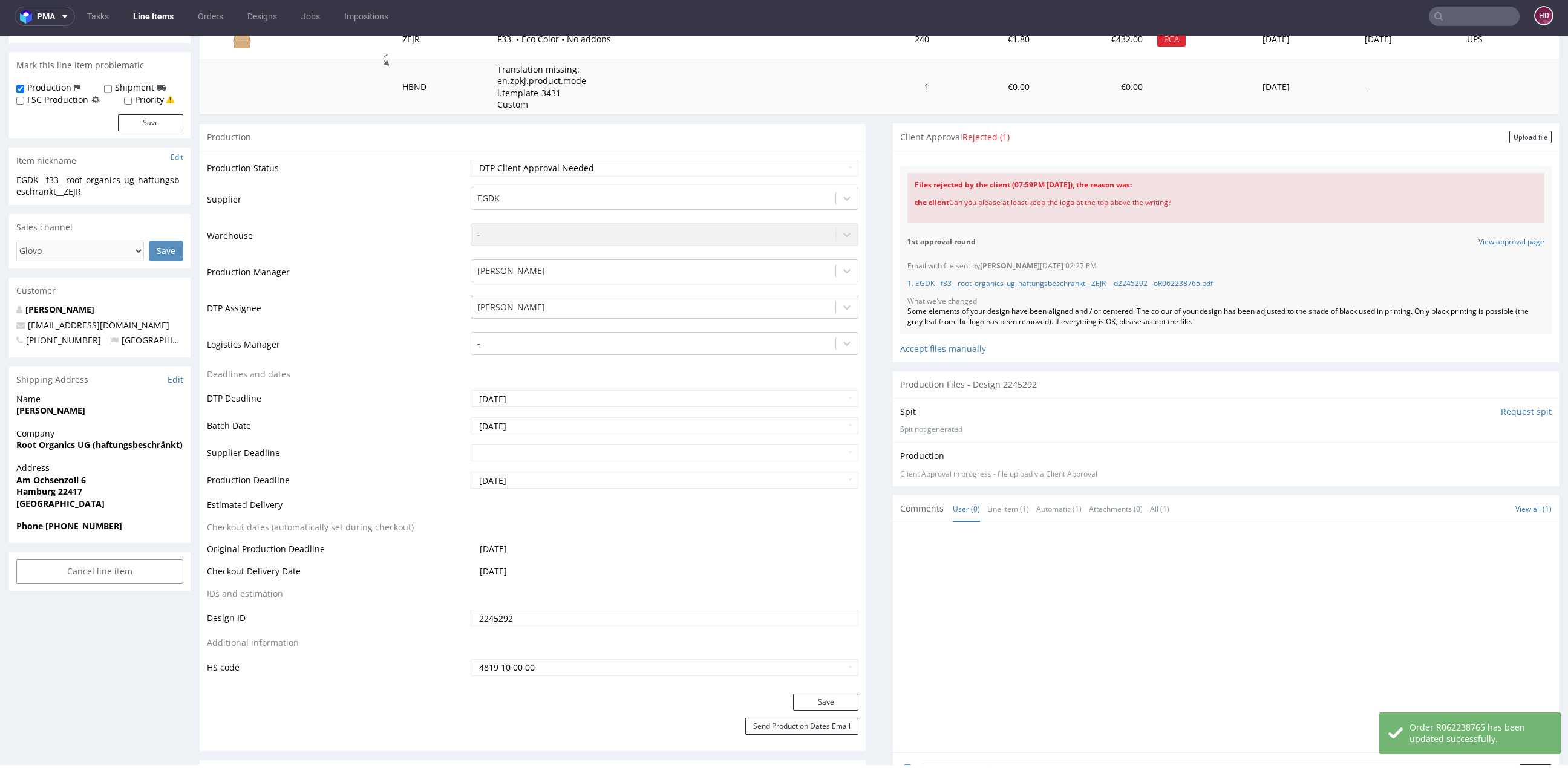
scroll to position [323, 0]
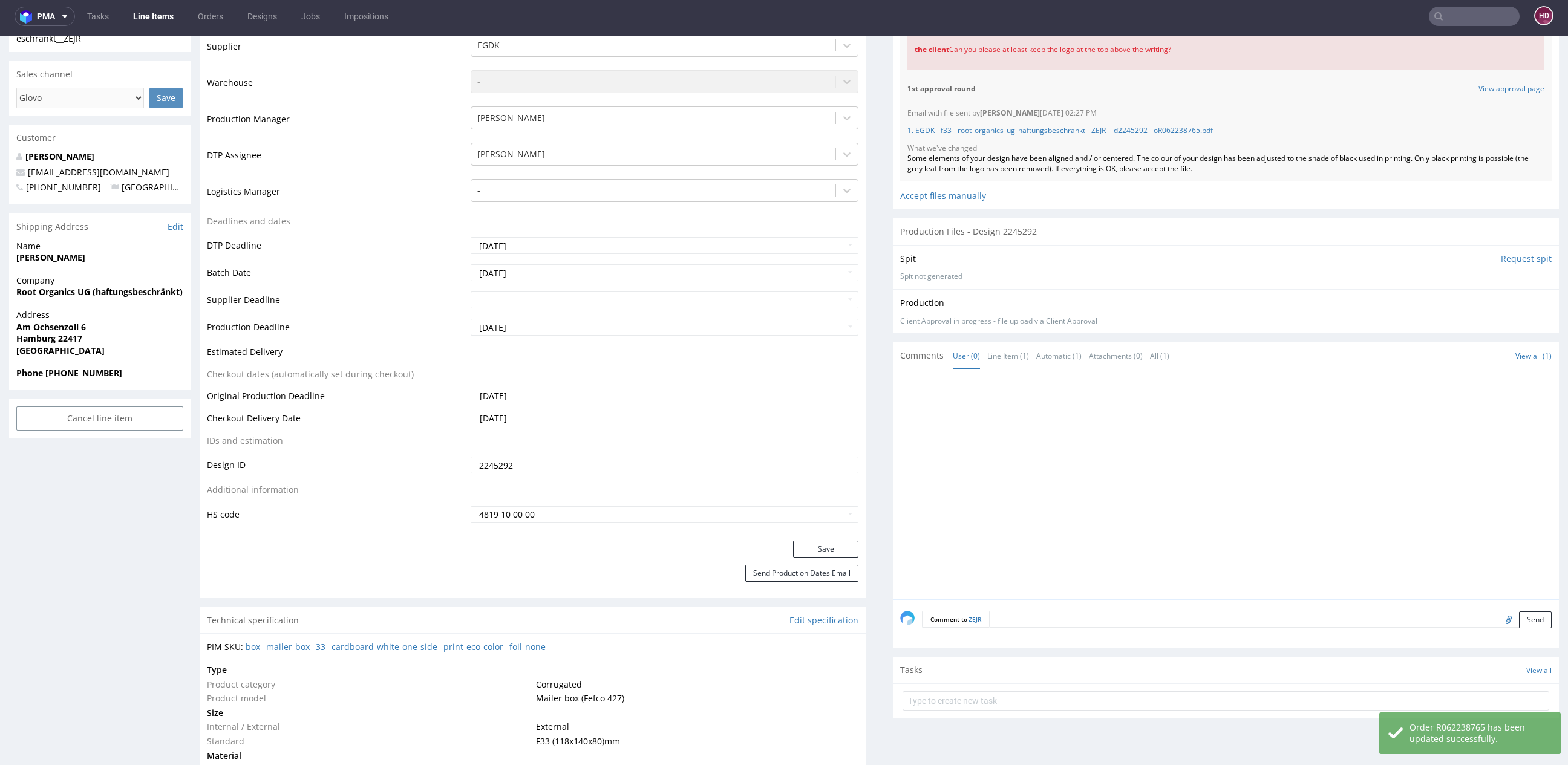
click at [1000, 615] on textarea at bounding box center [1270, 619] width 563 height 17
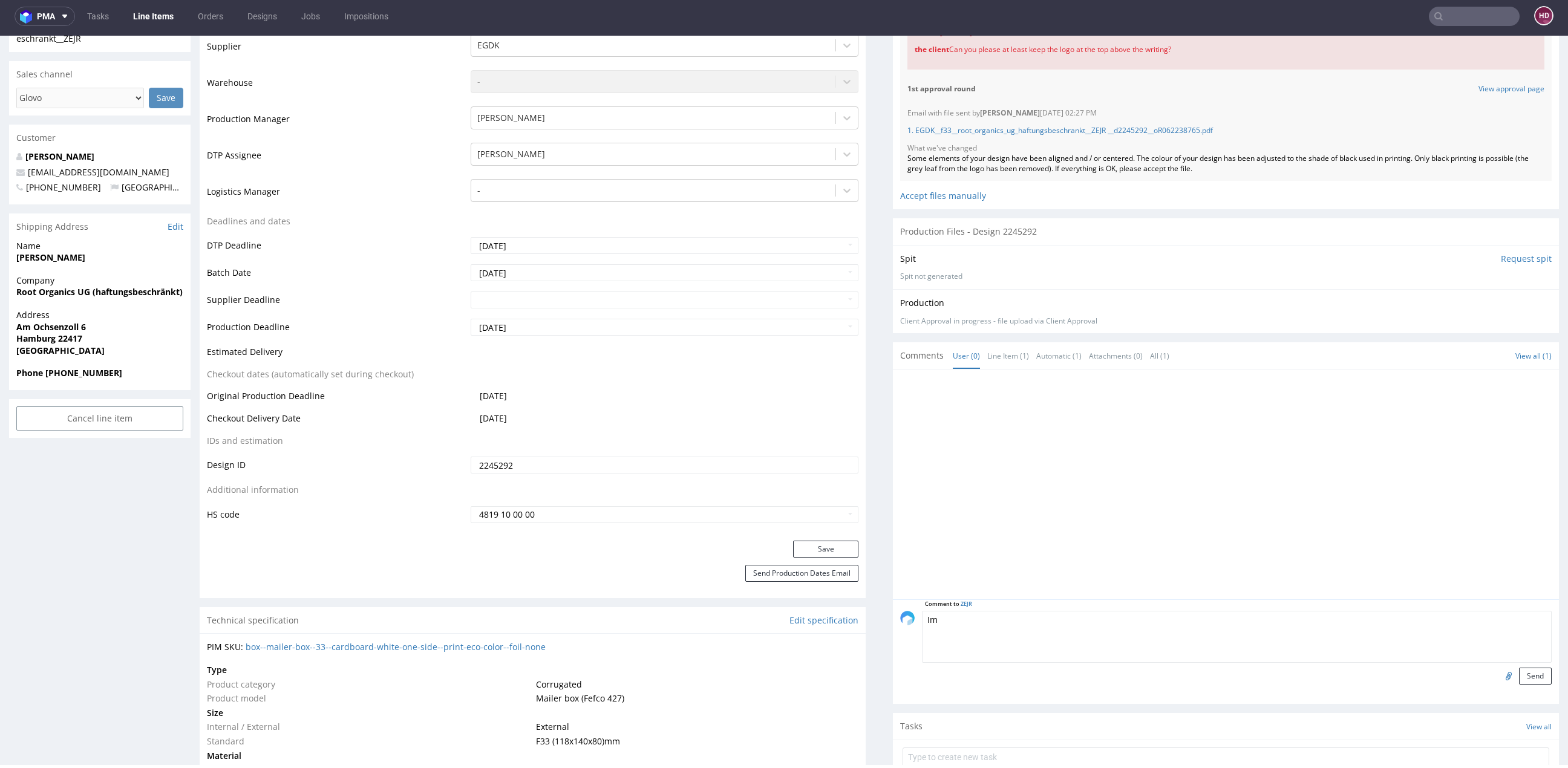
type textarea "I"
drag, startPoint x: 1104, startPoint y: 621, endPoint x: 1173, endPoint y: 621, distance: 69.0
click at [1173, 621] on textarea "Prośba do produkcji, aby upewnili się, że nadruk liść wyszedł" at bounding box center [1236, 636] width 630 height 52
drag, startPoint x: 1249, startPoint y: 617, endPoint x: 1219, endPoint y: 616, distance: 30.0
click at [1219, 616] on textarea "Prośba do produkcji, aby upewnili się, że nadruk logo na topie jest kompletny (…" at bounding box center [1236, 636] width 630 height 52
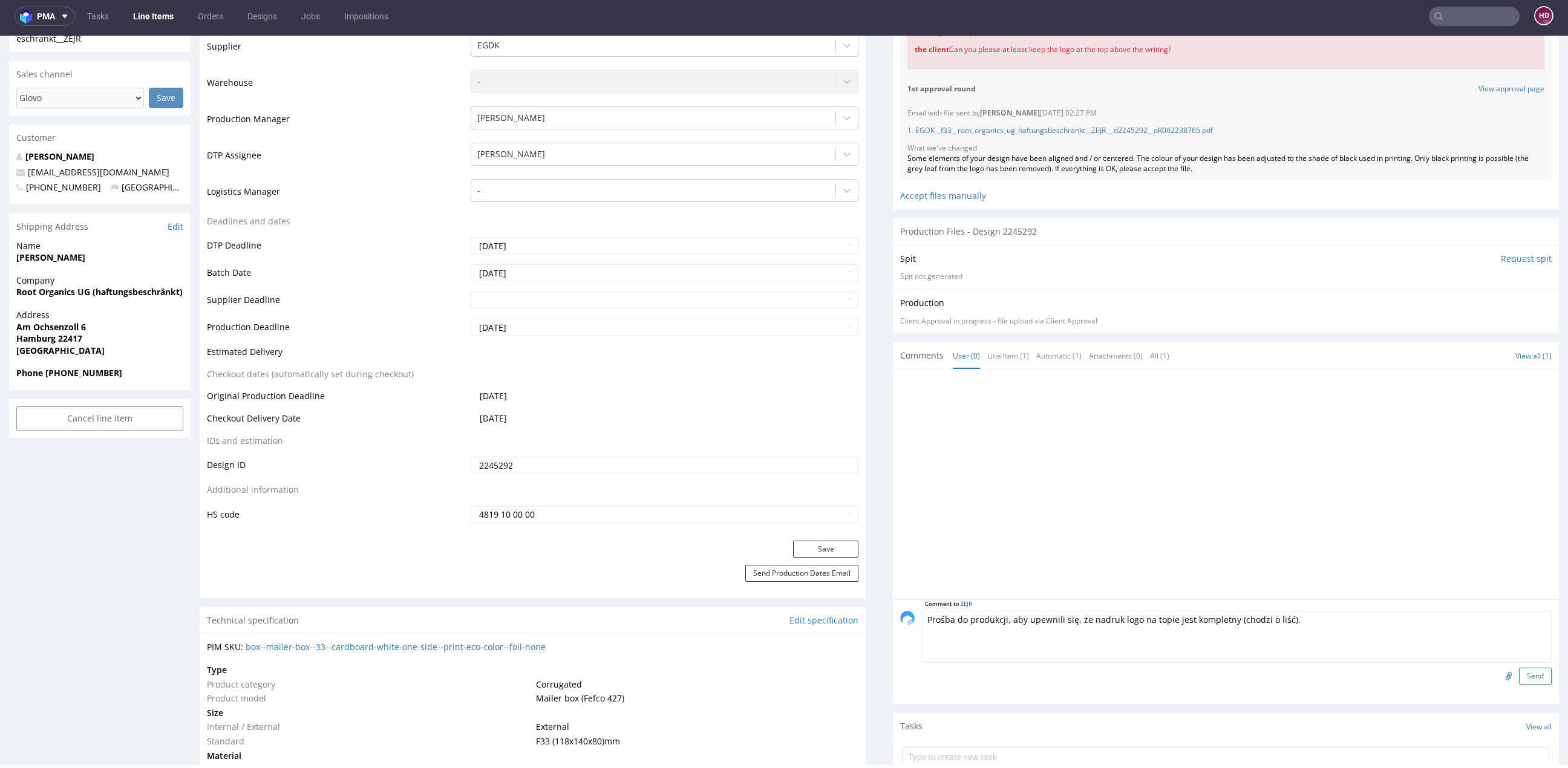
type textarea "Prośba do produkcji, aby upewnili się, że nadruk logo na topie jest kompletny (…"
click at [1519, 673] on button "Send" at bounding box center [1535, 676] width 33 height 17
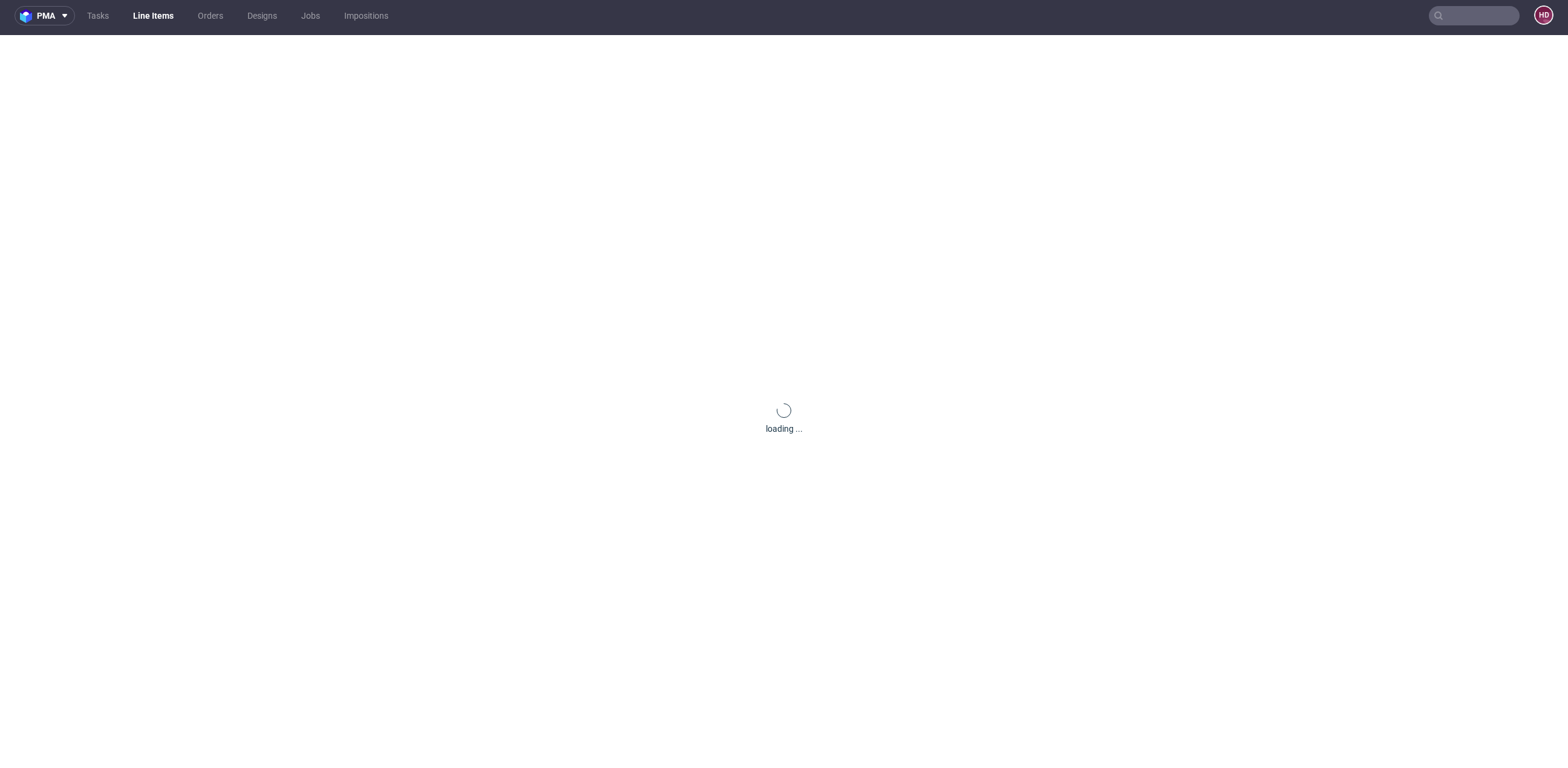
scroll to position [0, 0]
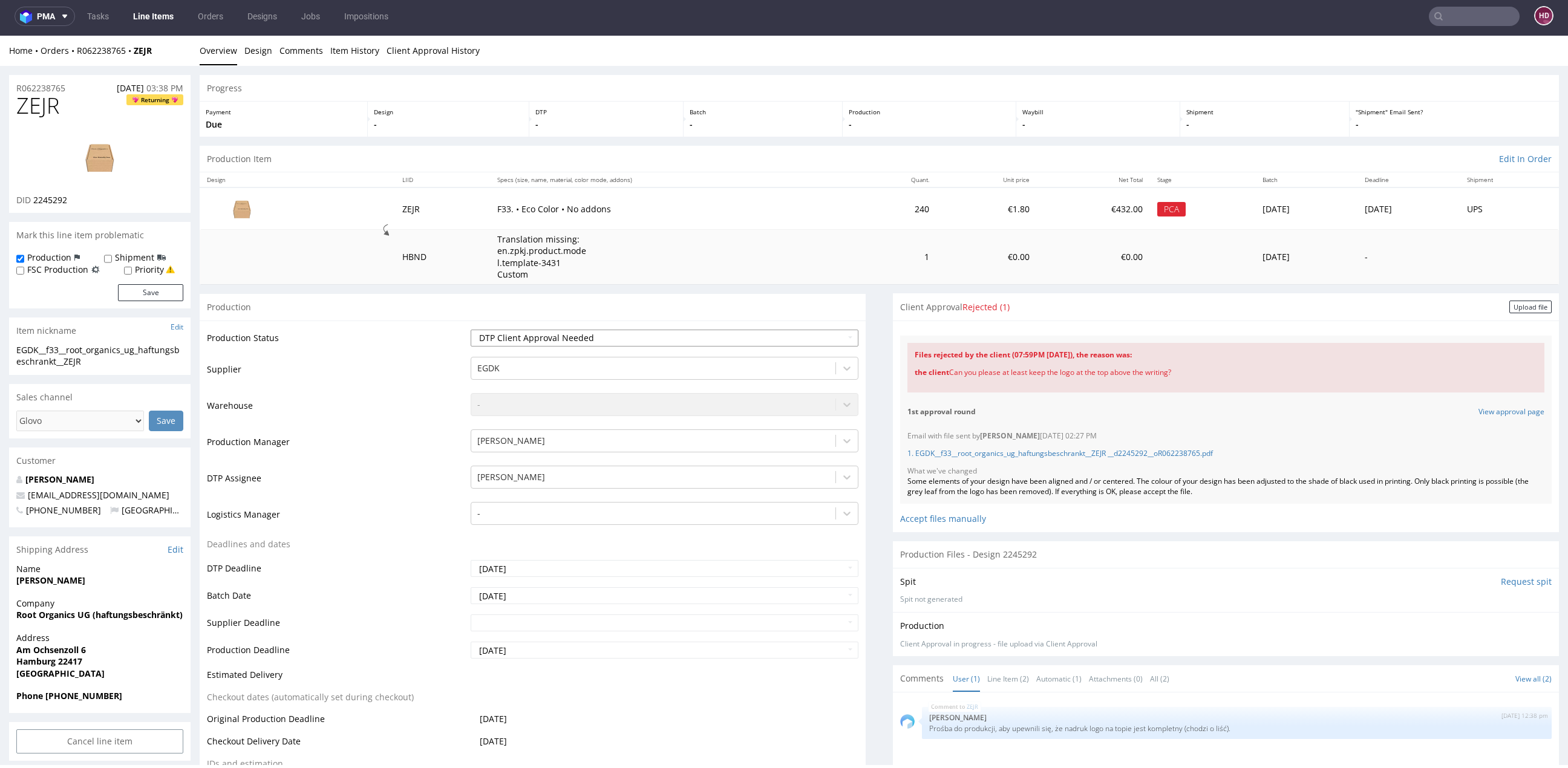
click at [574, 340] on select "Waiting for Artwork Waiting for Diecut Waiting for Mockup Waiting for DTP Waiti…" at bounding box center [664, 337] width 388 height 17
click at [1509, 310] on div "Upload file" at bounding box center [1530, 306] width 42 height 13
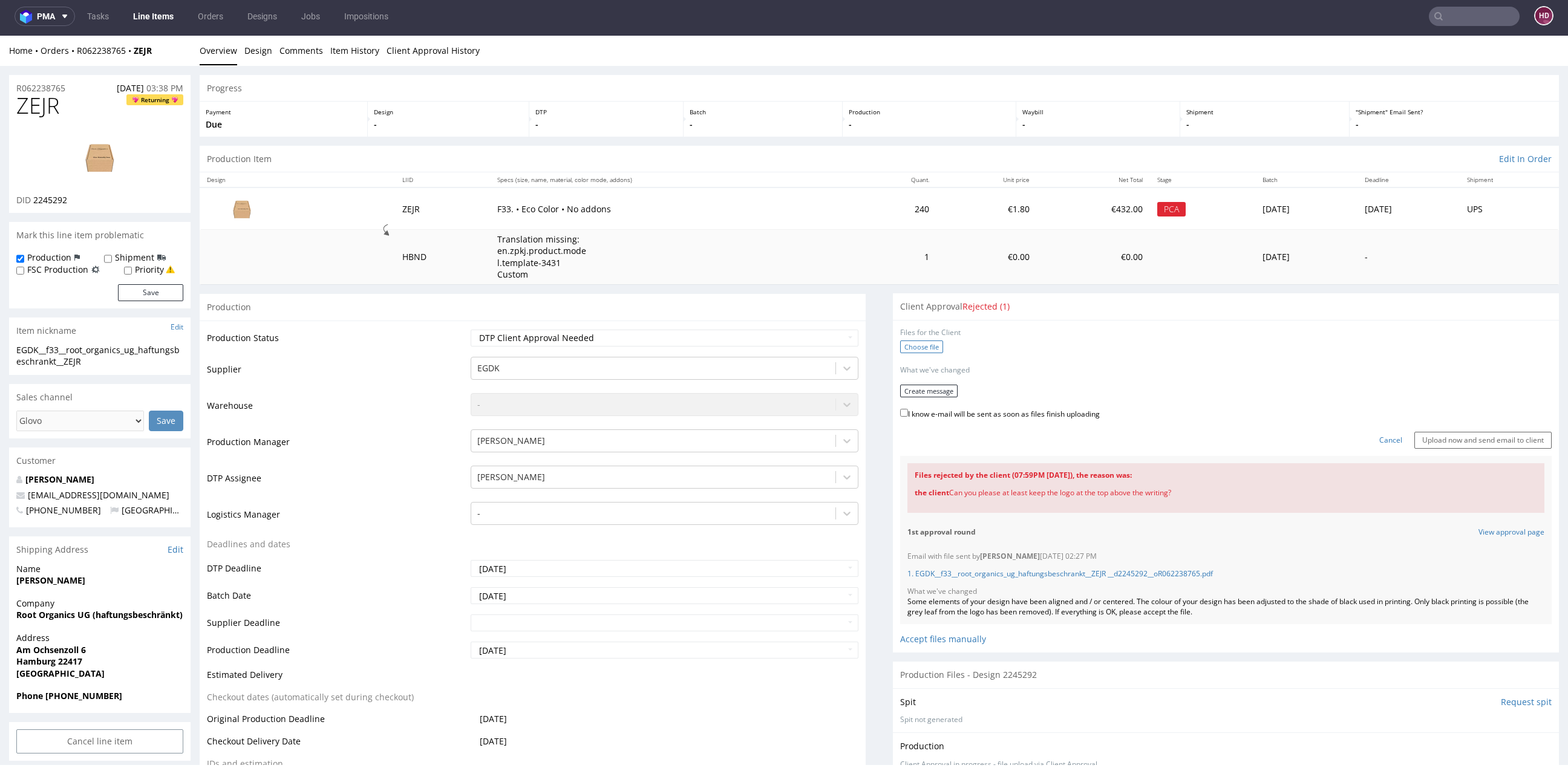
click at [925, 343] on label "Choose file" at bounding box center [921, 346] width 43 height 13
click at [0, 36] on input "Choose file" at bounding box center [0, 36] width 0 height 0
click at [909, 385] on button "Create message" at bounding box center [929, 387] width 58 height 13
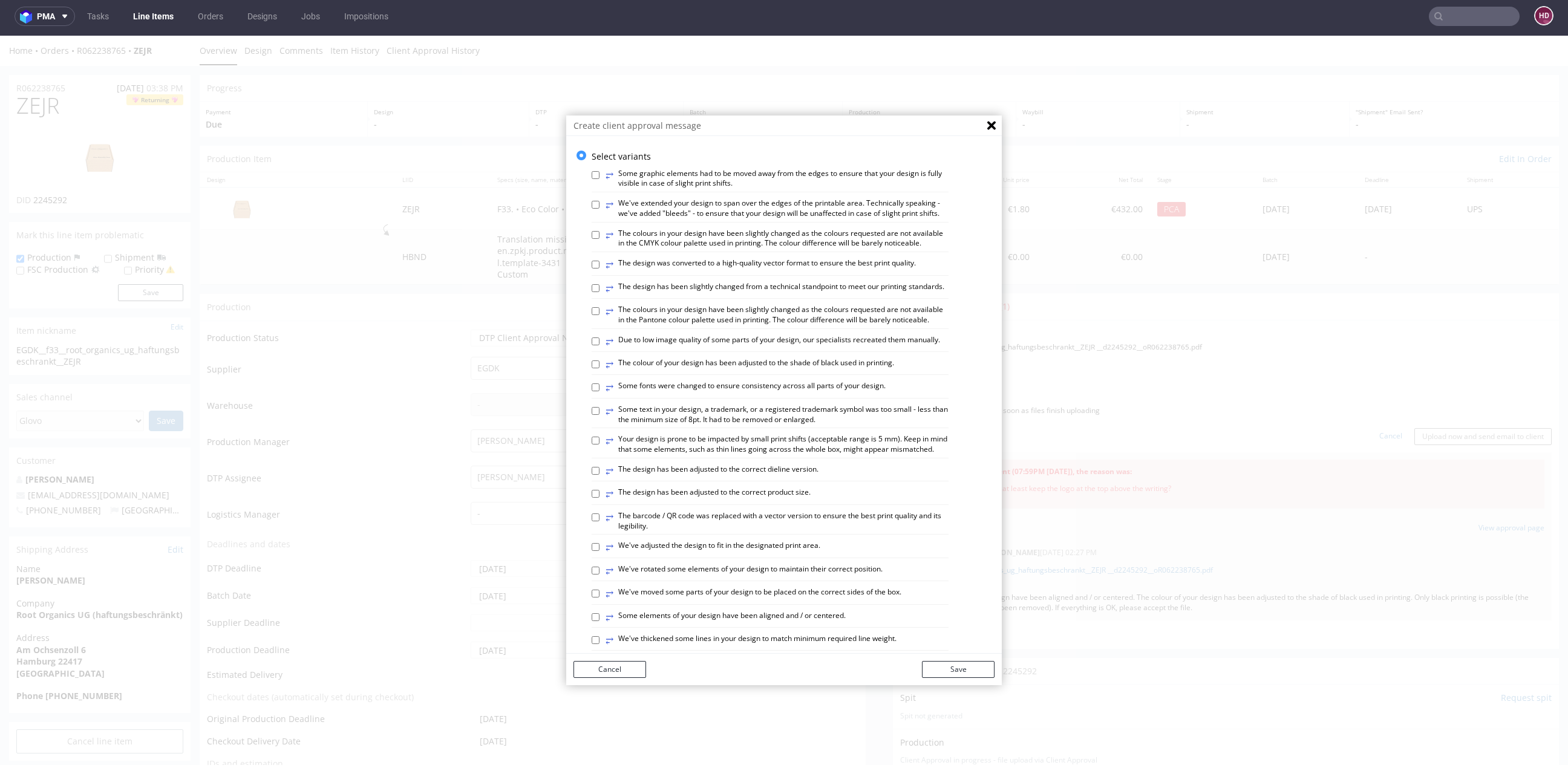
click at [614, 272] on label "⥂ The design was converted to a high-quality vector format to ensure the best p…" at bounding box center [760, 265] width 310 height 14
click at [599, 268] on input "⥂ The design was converted to a high-quality vector format to ensure the best p…" at bounding box center [596, 265] width 8 height 8
click at [620, 272] on label "⥂ The design was converted to a high-quality vector format to ensure the best p…" at bounding box center [760, 265] width 310 height 14
click at [599, 268] on input "⥂ The design was converted to a high-quality vector format to ensure the best p…" at bounding box center [596, 265] width 8 height 8
click at [620, 272] on label "⥂ The design was converted to a high-quality vector format to ensure the best p…" at bounding box center [760, 265] width 310 height 14
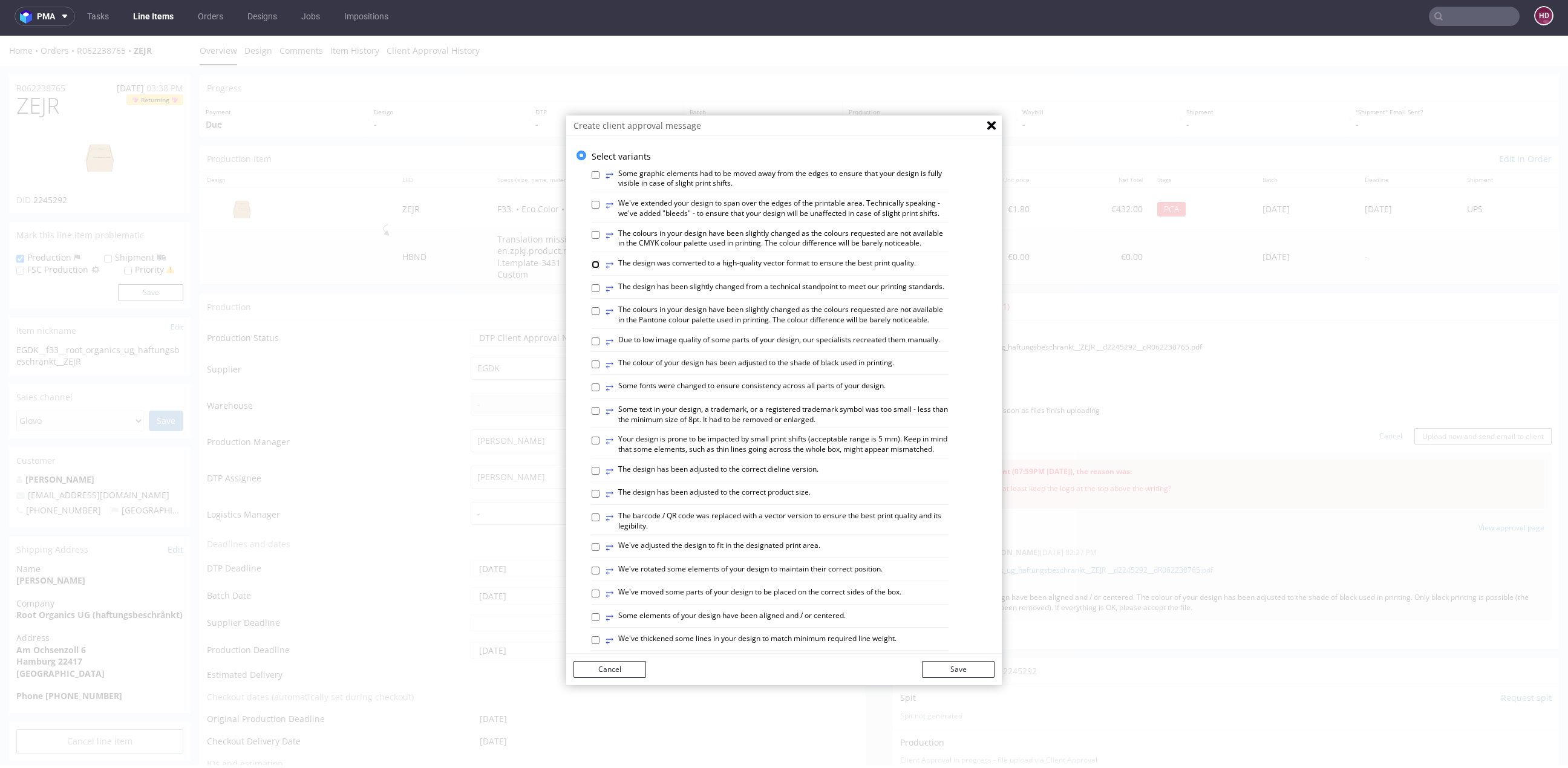
click at [599, 268] on input "⥂ The design was converted to a high-quality vector format to ensure the best p…" at bounding box center [596, 265] width 8 height 8
checkbox input "true"
click at [615, 295] on label "⥂ The design has been slightly changed from a technical standpoint to meet our …" at bounding box center [774, 289] width 339 height 14
click at [599, 292] on input "⥂ The design has been slightly changed from a technical standpoint to meet our …" at bounding box center [596, 288] width 8 height 8
checkbox input "true"
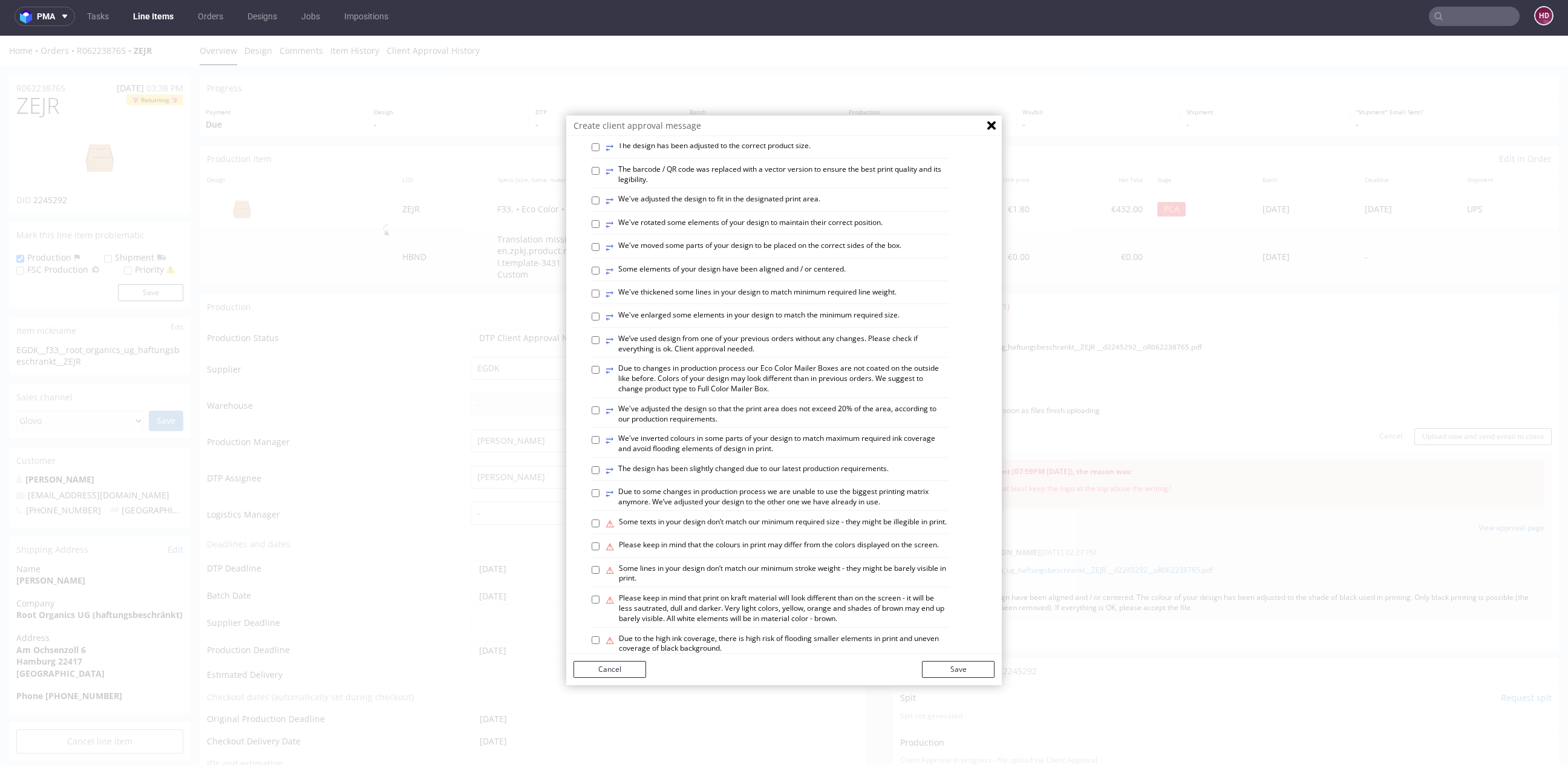
scroll to position [538, 0]
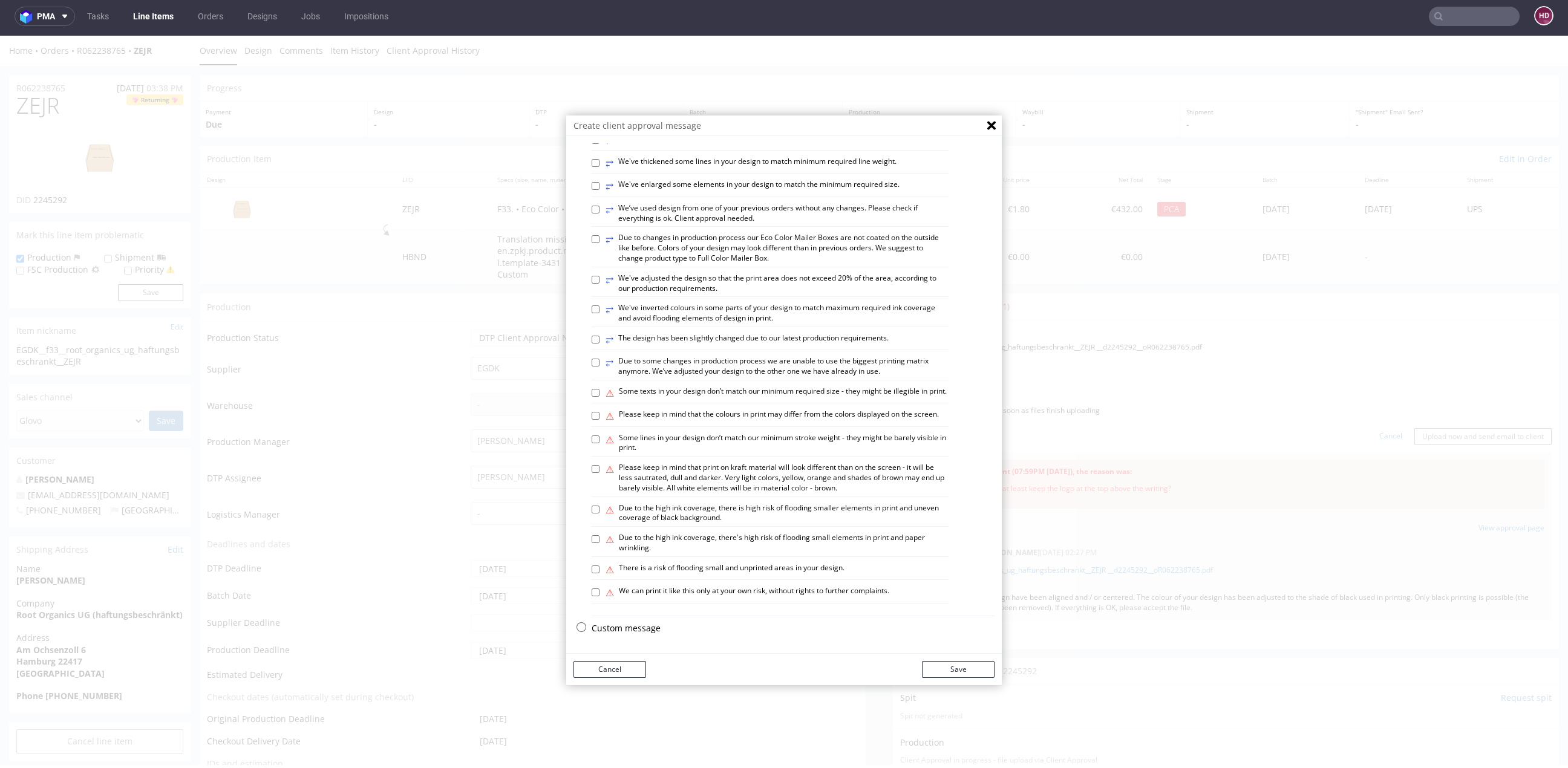
click at [629, 481] on label "⚠ Please keep in mind that print on kraft material will look different than on …" at bounding box center [777, 477] width 343 height 31
click at [599, 473] on input "⚠ Please keep in mind that print on kraft material will look different than on …" at bounding box center [596, 469] width 8 height 8
click at [629, 480] on label "⚠ Please keep in mind that print on kraft material will look different than on …" at bounding box center [777, 477] width 343 height 31
click at [599, 473] on input "⚠ Please keep in mind that print on kraft material will look different than on …" at bounding box center [596, 469] width 8 height 8
checkbox input "false"
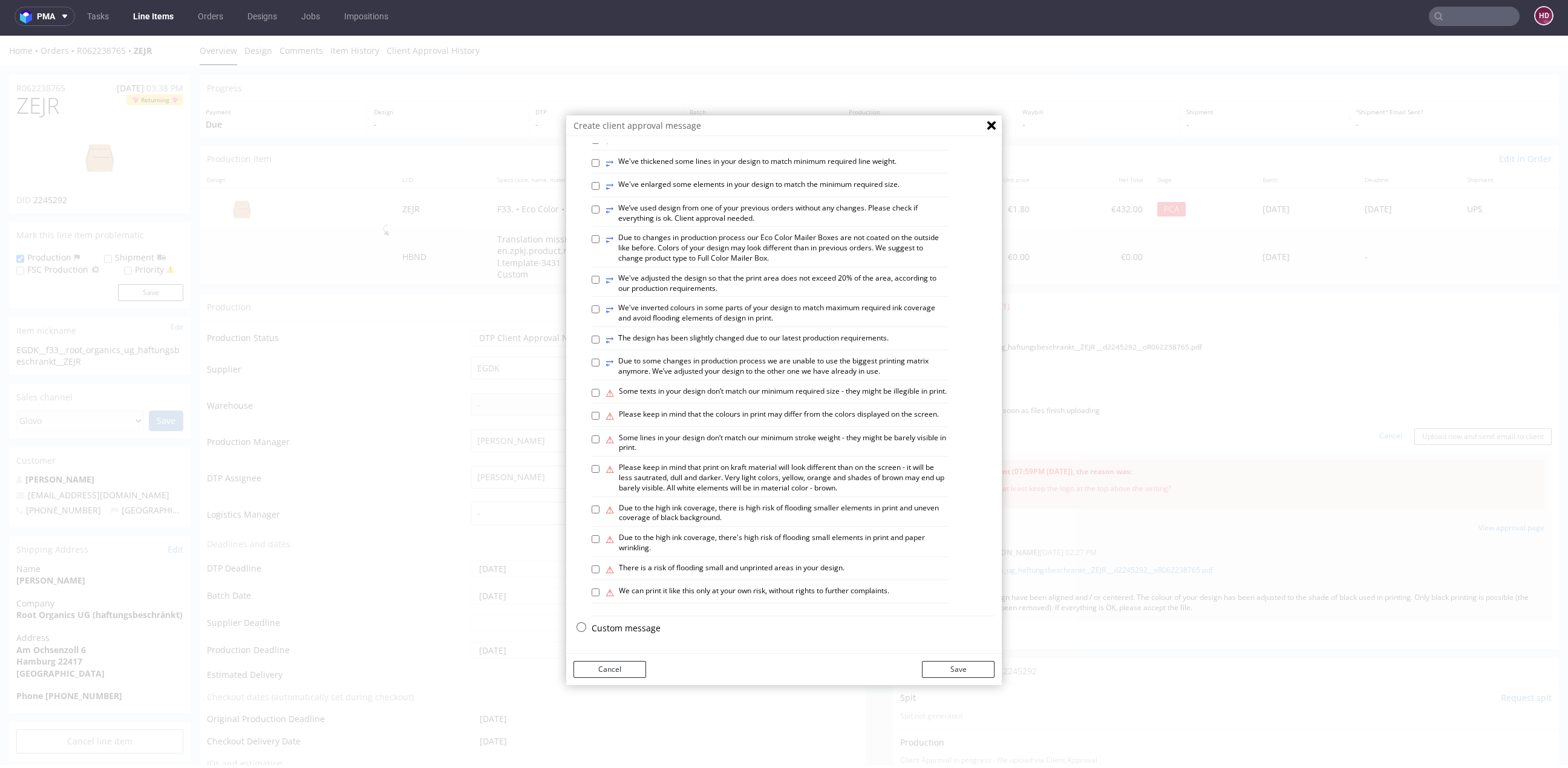
click at [654, 587] on label "⚠ We can print it like this only at your own risk, without rights to further co…" at bounding box center [747, 593] width 284 height 14
click at [599, 588] on input "⚠ We can print it like this only at your own risk, without rights to further co…" at bounding box center [596, 592] width 8 height 8
checkbox input "true"
click at [957, 665] on button "Save" at bounding box center [958, 669] width 73 height 17
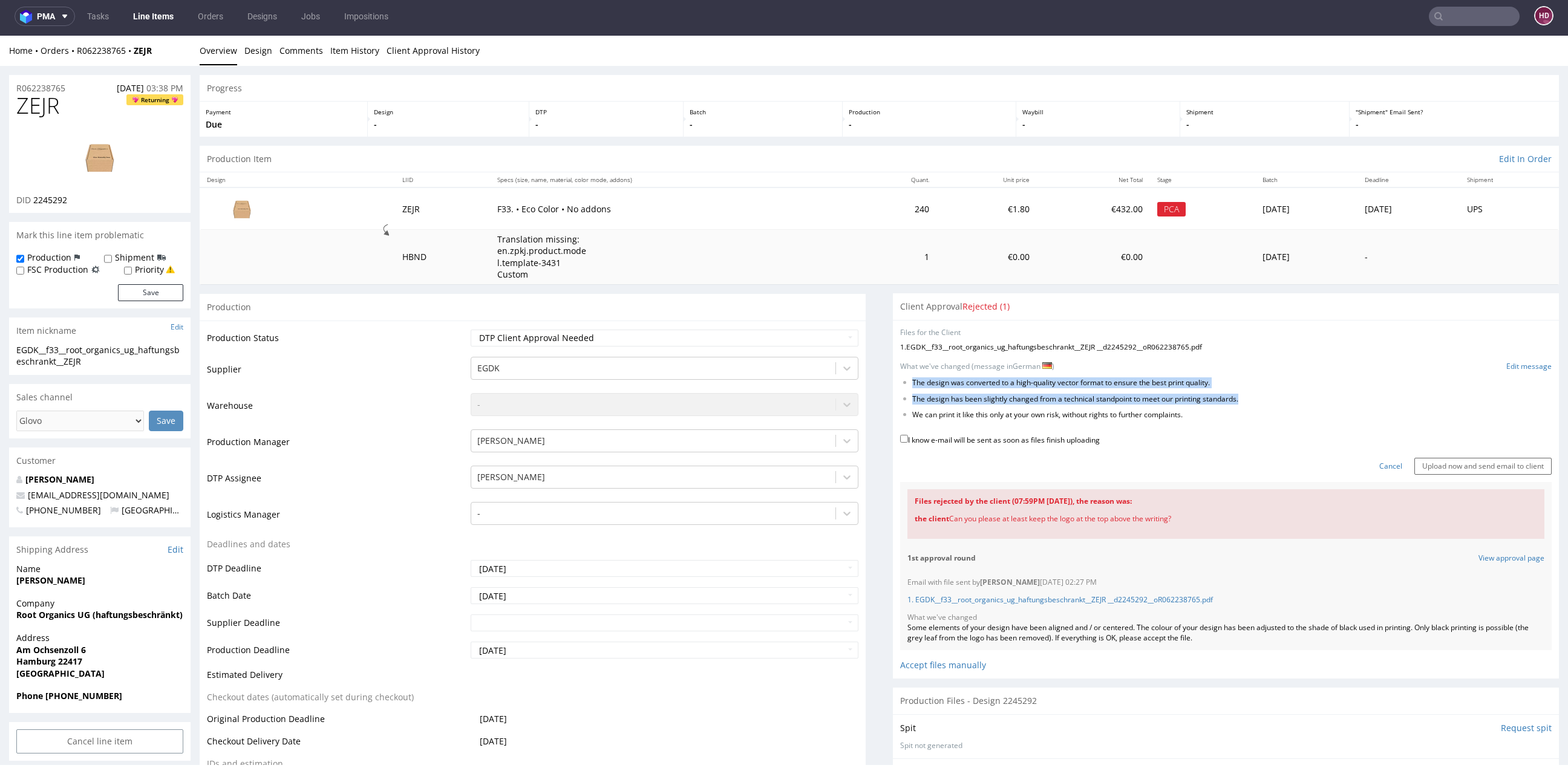
drag, startPoint x: 1260, startPoint y: 397, endPoint x: 893, endPoint y: 378, distance: 367.5
click at [900, 378] on ul "The design was converted to a high-quality vector format to ensure the best pri…" at bounding box center [1226, 399] width 652 height 42
copy ul "The design was converted to a high-quality vector format to ensure the best pri…"
click at [1493, 360] on form "Files for the Client 1 . EGDK__f33__root_organics_ug_haftungsbeschrankt__ZEJR _…" at bounding box center [1226, 401] width 652 height 147
click at [1506, 365] on link "Edit message" at bounding box center [1529, 366] width 46 height 10
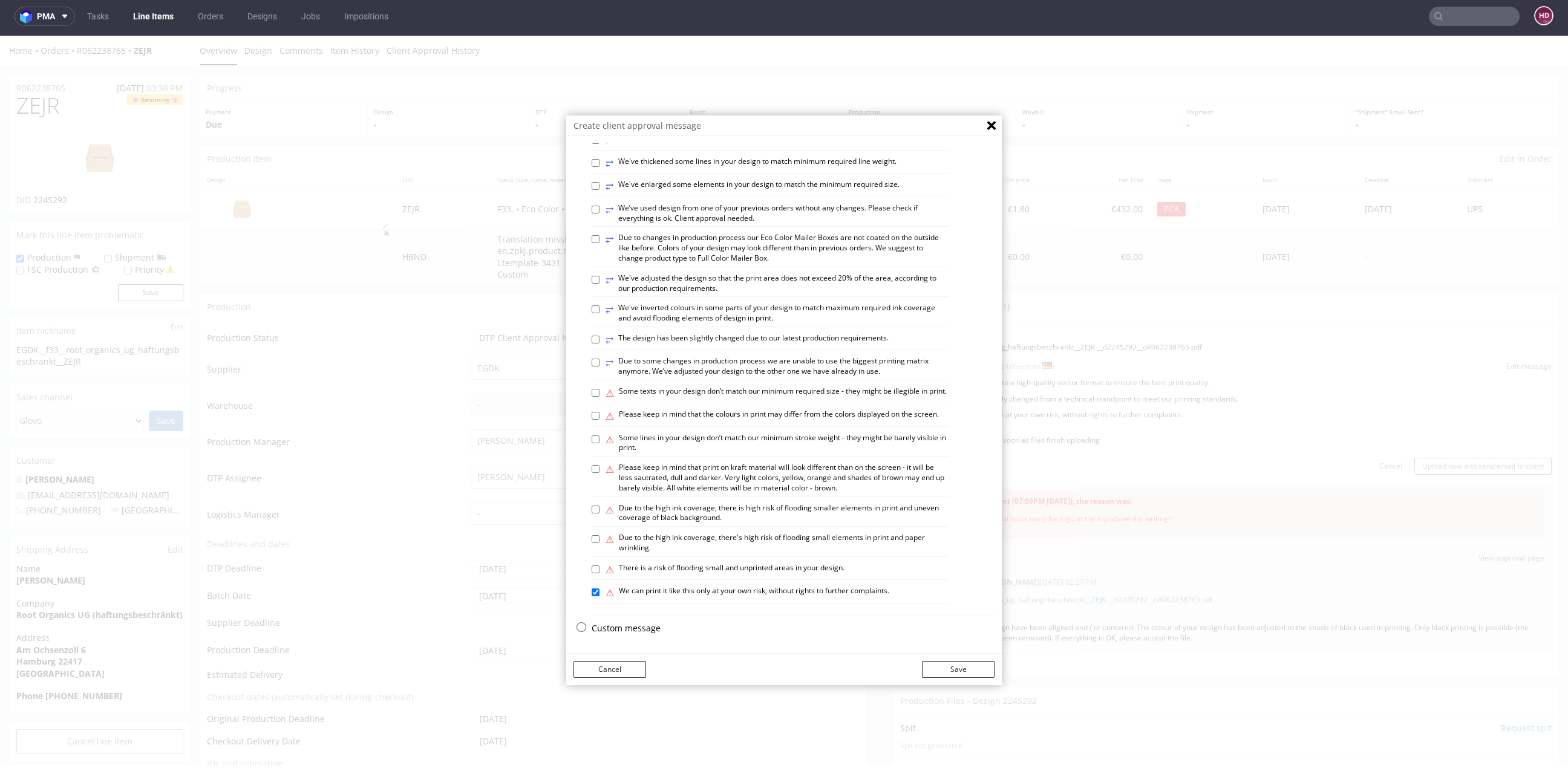
click at [620, 622] on div "Select variants ⥂ Some graphic elements had to be moved away from the edges to …" at bounding box center [783, 156] width 435 height 966
click at [620, 623] on p "Custom message" at bounding box center [793, 628] width 403 height 12
checkbox input "false"
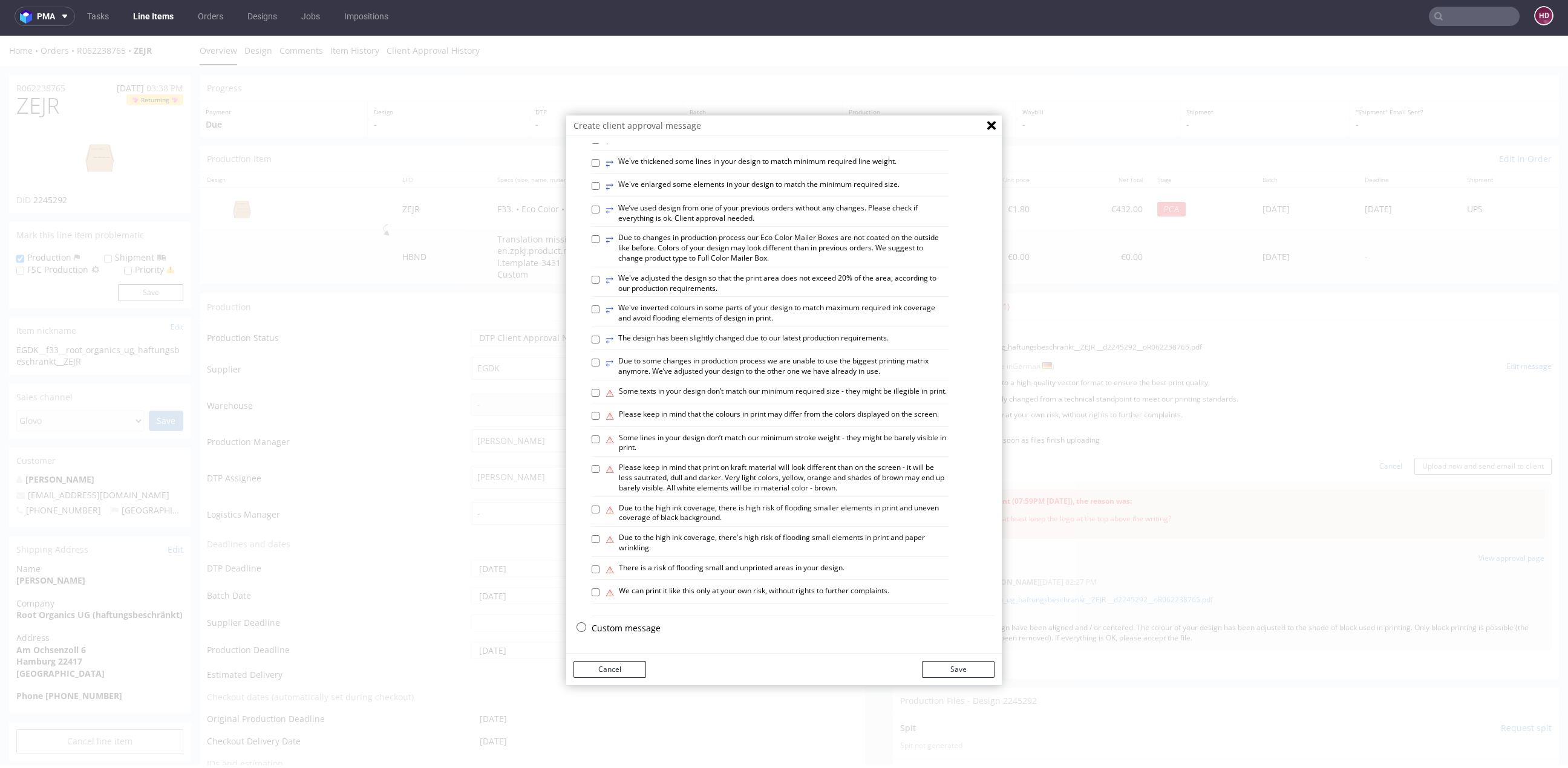
scroll to position [0, 0]
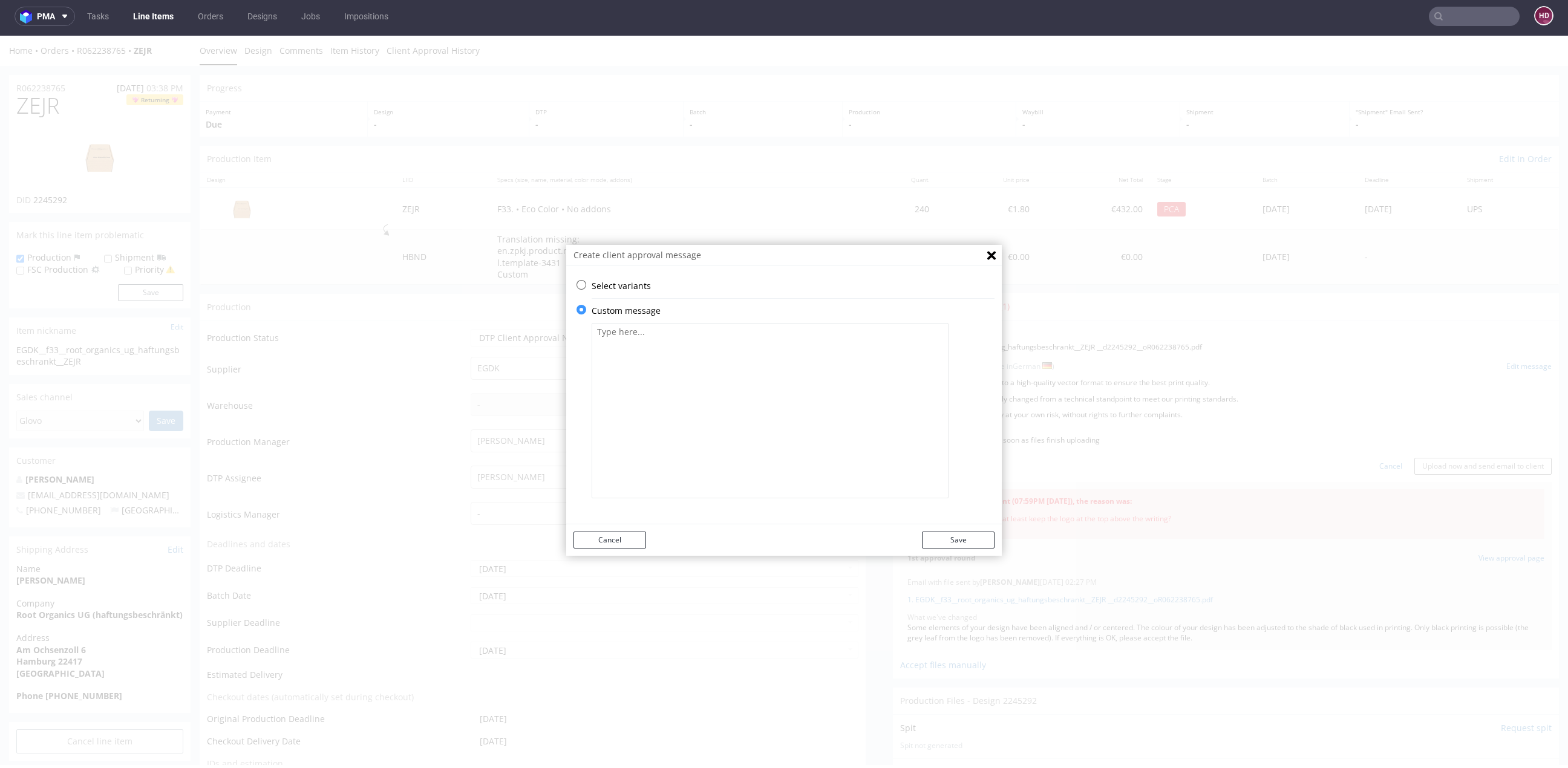
click at [681, 381] on textarea at bounding box center [770, 410] width 357 height 175
paste textarea "The design was converted to a high-quality vector format to ensure the best pri…"
click at [593, 331] on textarea "The design was converted to a high-quality vector format to ensure the best pri…" at bounding box center [770, 410] width 357 height 175
type textarea "The design was converted to a high-quality vector format to ensure the best pri…"
drag, startPoint x: 923, startPoint y: 538, endPoint x: 925, endPoint y: 522, distance: 16.1
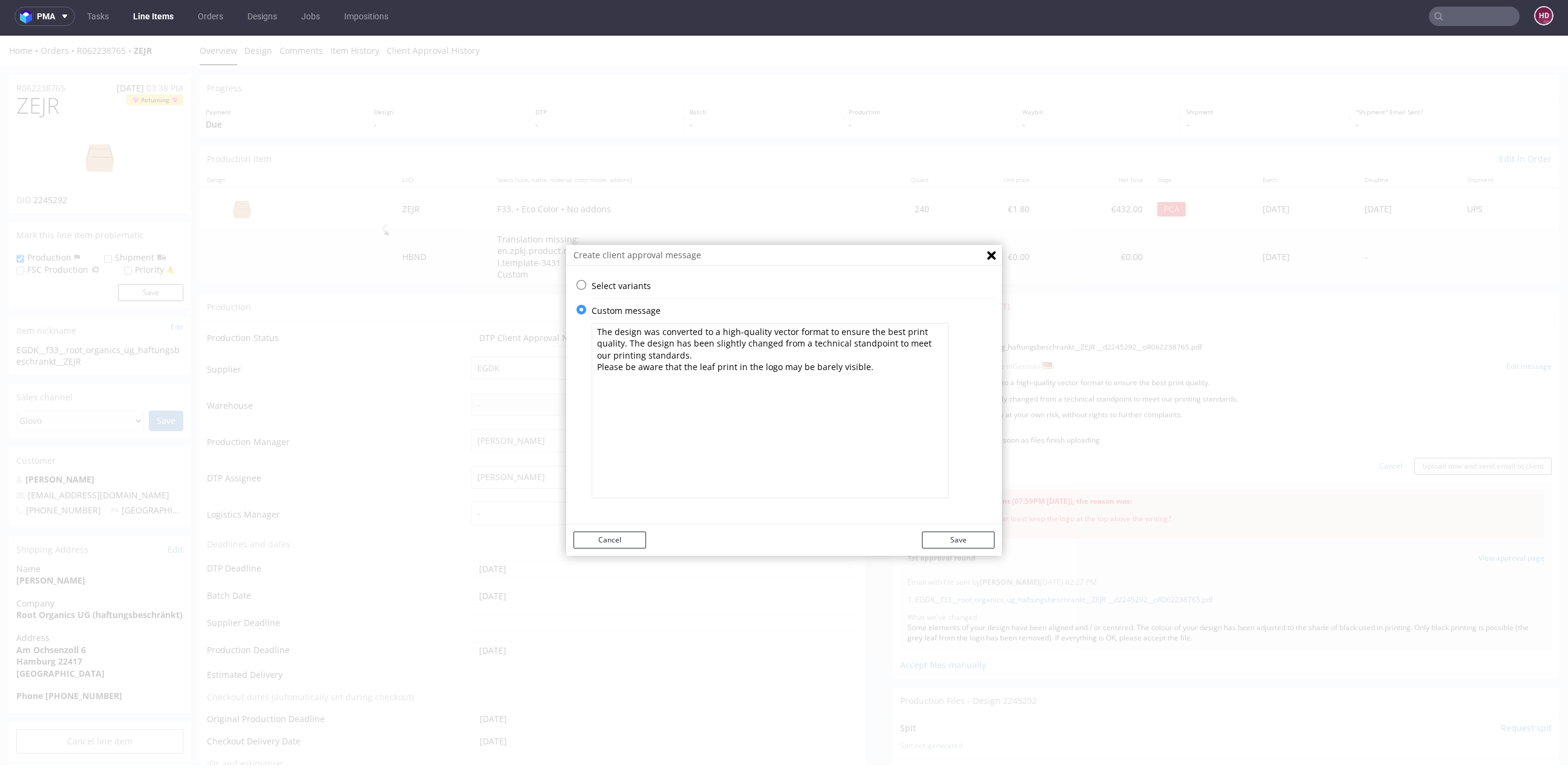
click at [924, 538] on button "Save" at bounding box center [958, 540] width 73 height 17
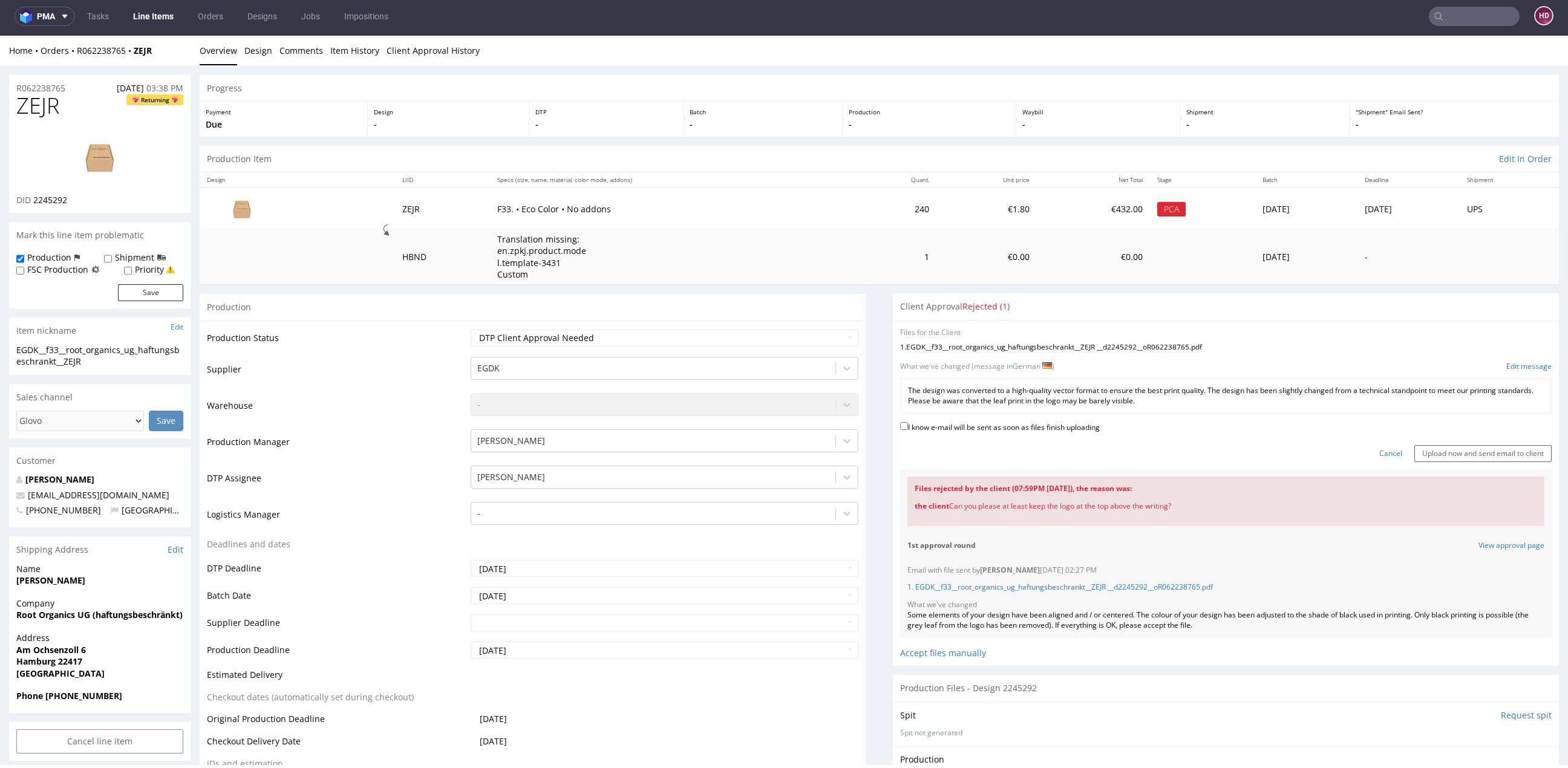
click at [931, 426] on label "I know e-mail will be sent as soon as files finish uploading" at bounding box center [1000, 426] width 200 height 14
click at [908, 426] on input "I know e-mail will be sent as soon as files finish uploading" at bounding box center [904, 426] width 8 height 8
checkbox input "true"
click at [1447, 445] on input "Upload now and send email to client" at bounding box center [1483, 453] width 137 height 17
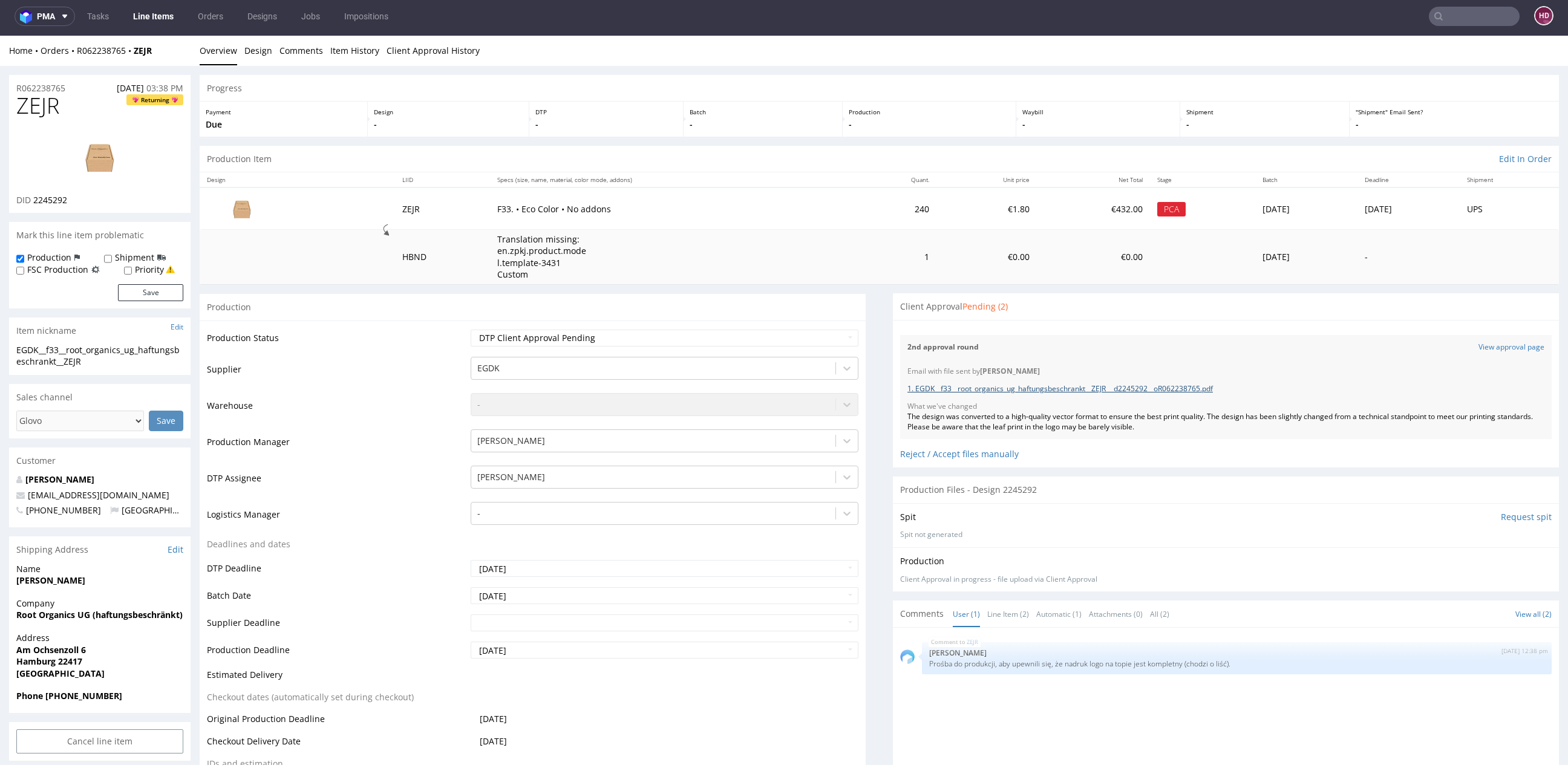
click at [1198, 386] on link "1. EGDK__f33__root_organics_ug_haftungsbeschrankt__ZEJR __d2245292__oR062238765…" at bounding box center [1060, 388] width 306 height 10
click at [158, 16] on link "Line Items" at bounding box center [153, 16] width 55 height 19
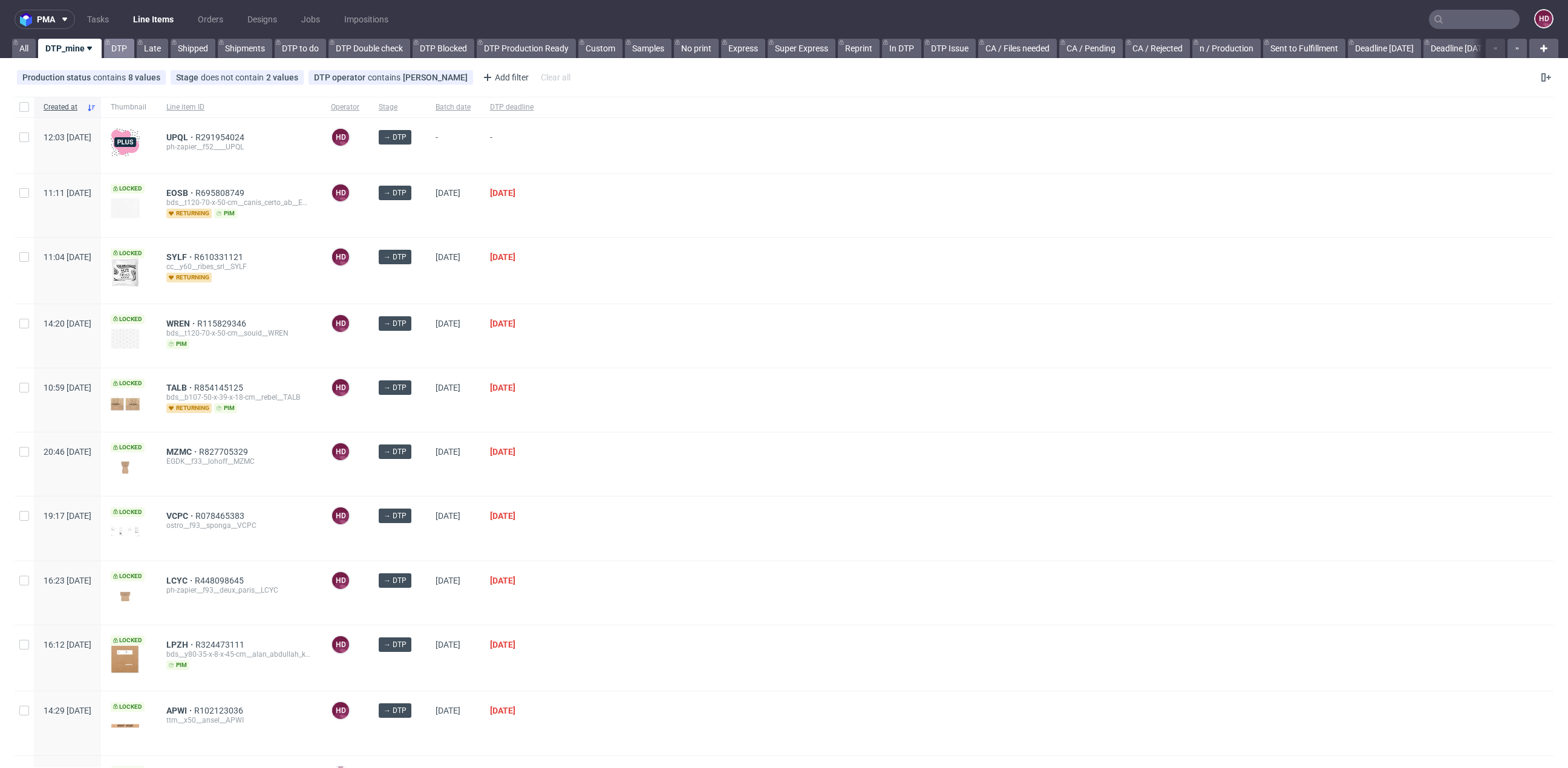
click at [118, 52] on link "DTP" at bounding box center [119, 48] width 31 height 19
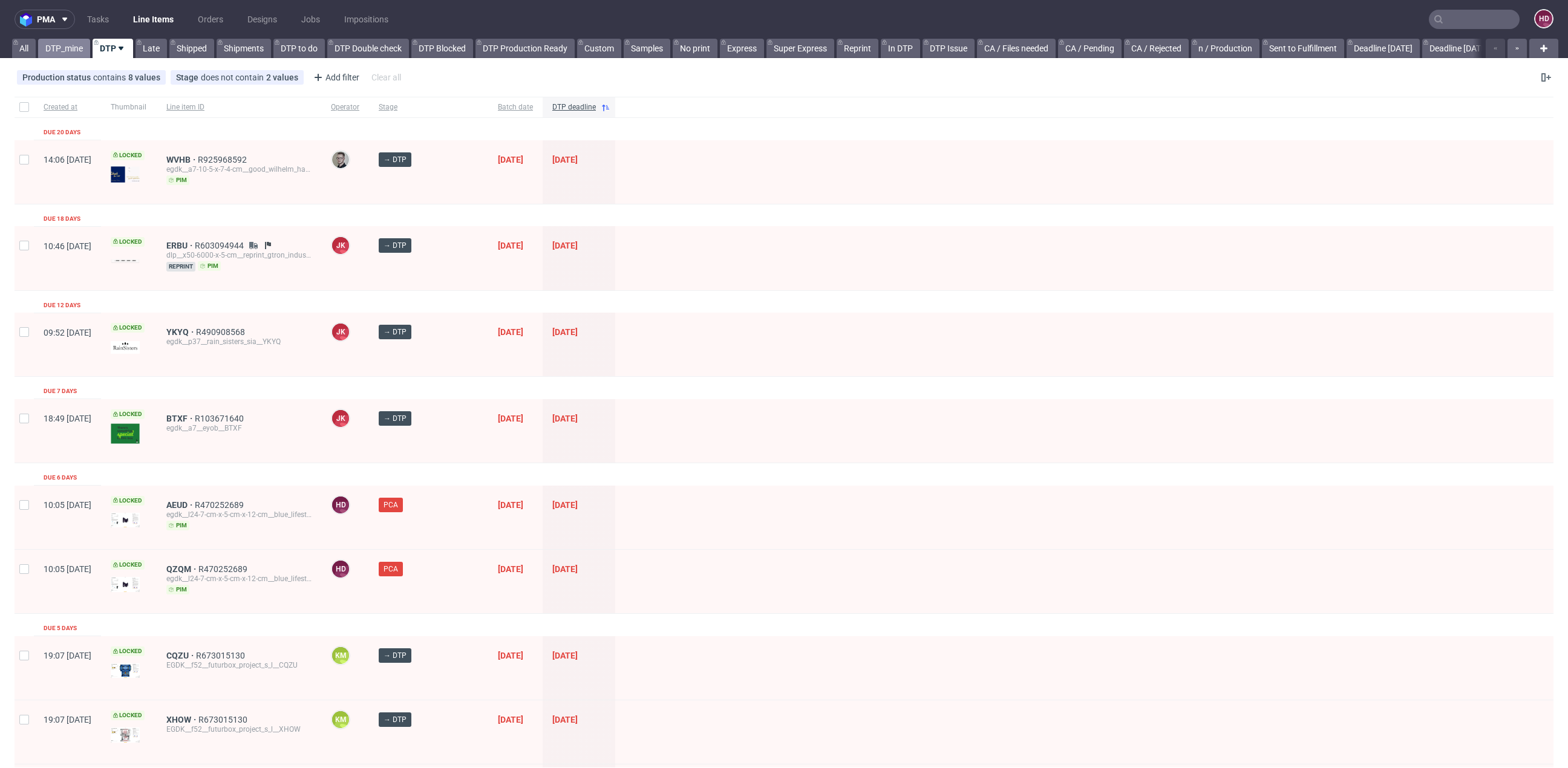
click at [67, 48] on link "DTP_mine" at bounding box center [64, 48] width 52 height 19
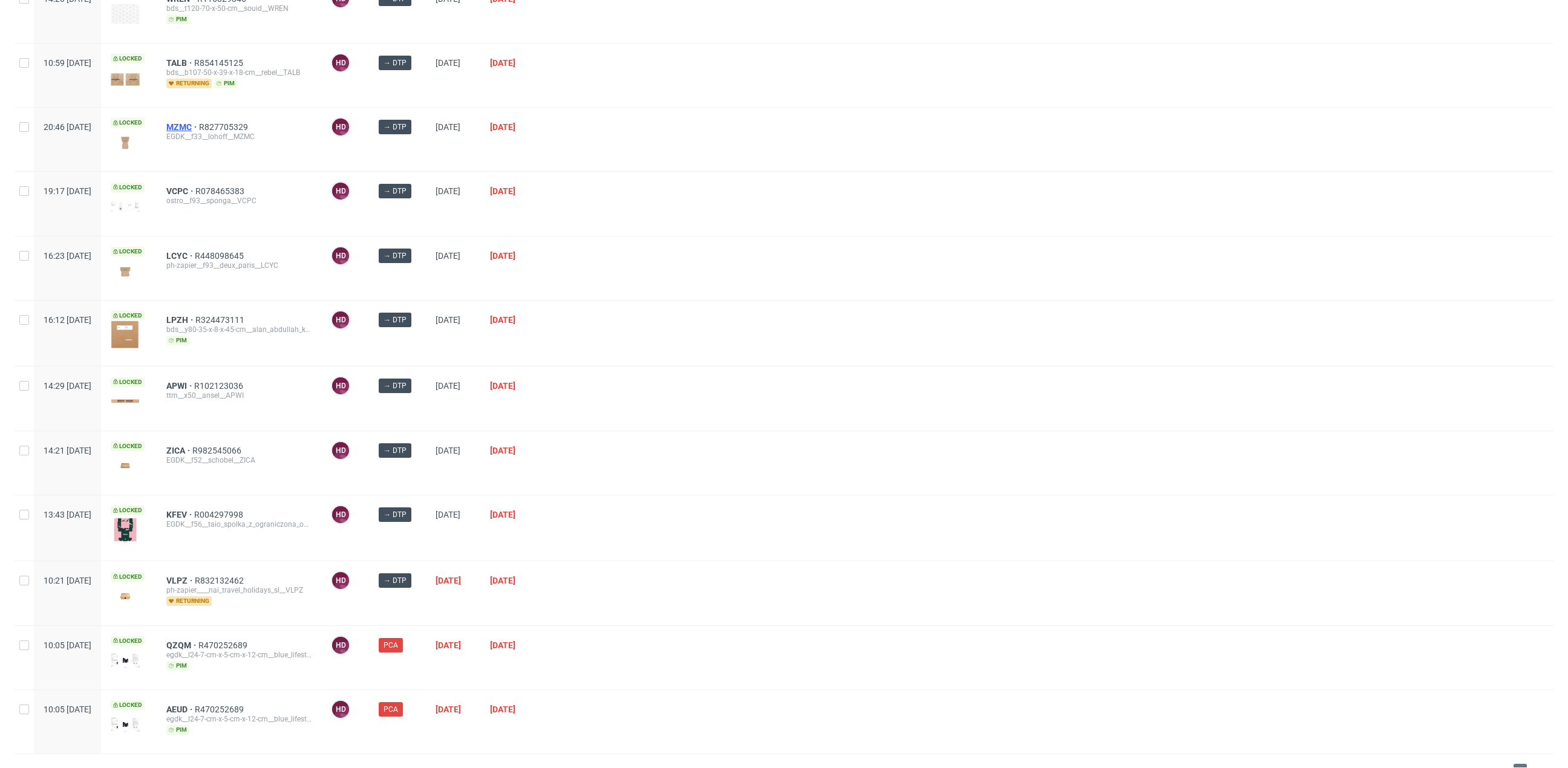
scroll to position [341, 0]
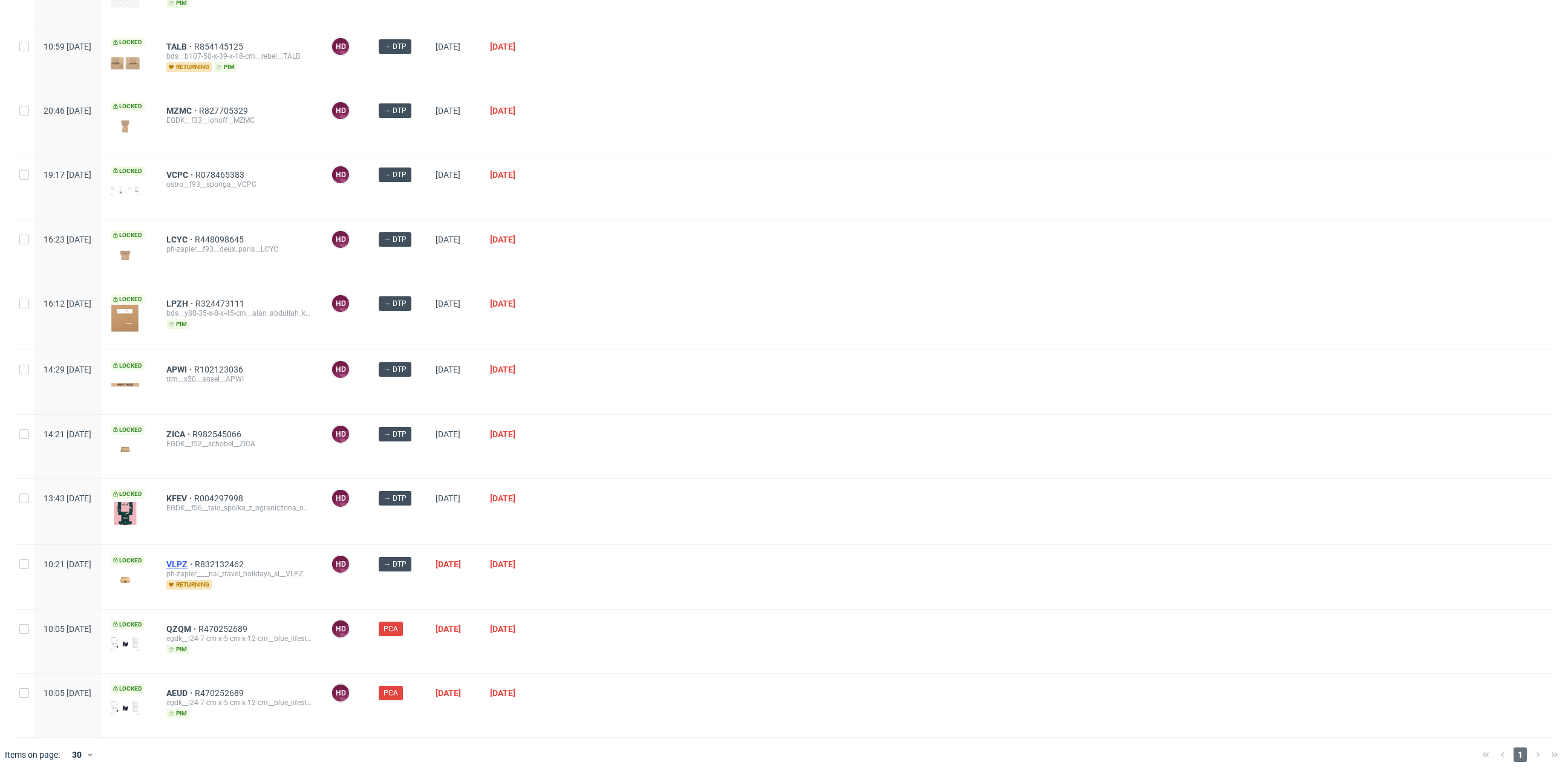
click at [195, 560] on span "VLPZ" at bounding box center [181, 564] width 29 height 10
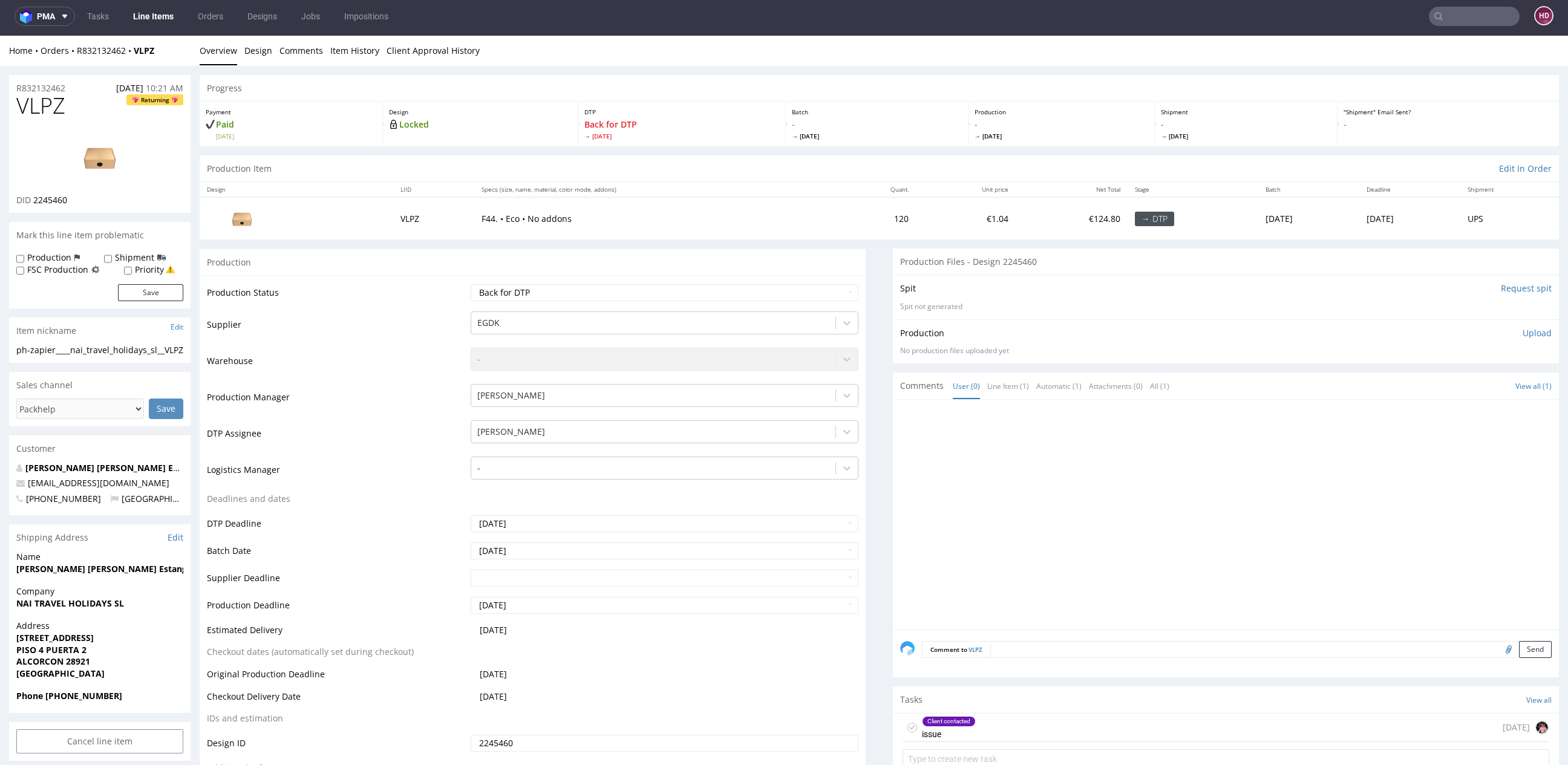
click at [147, 19] on link "Line Items" at bounding box center [153, 16] width 55 height 19
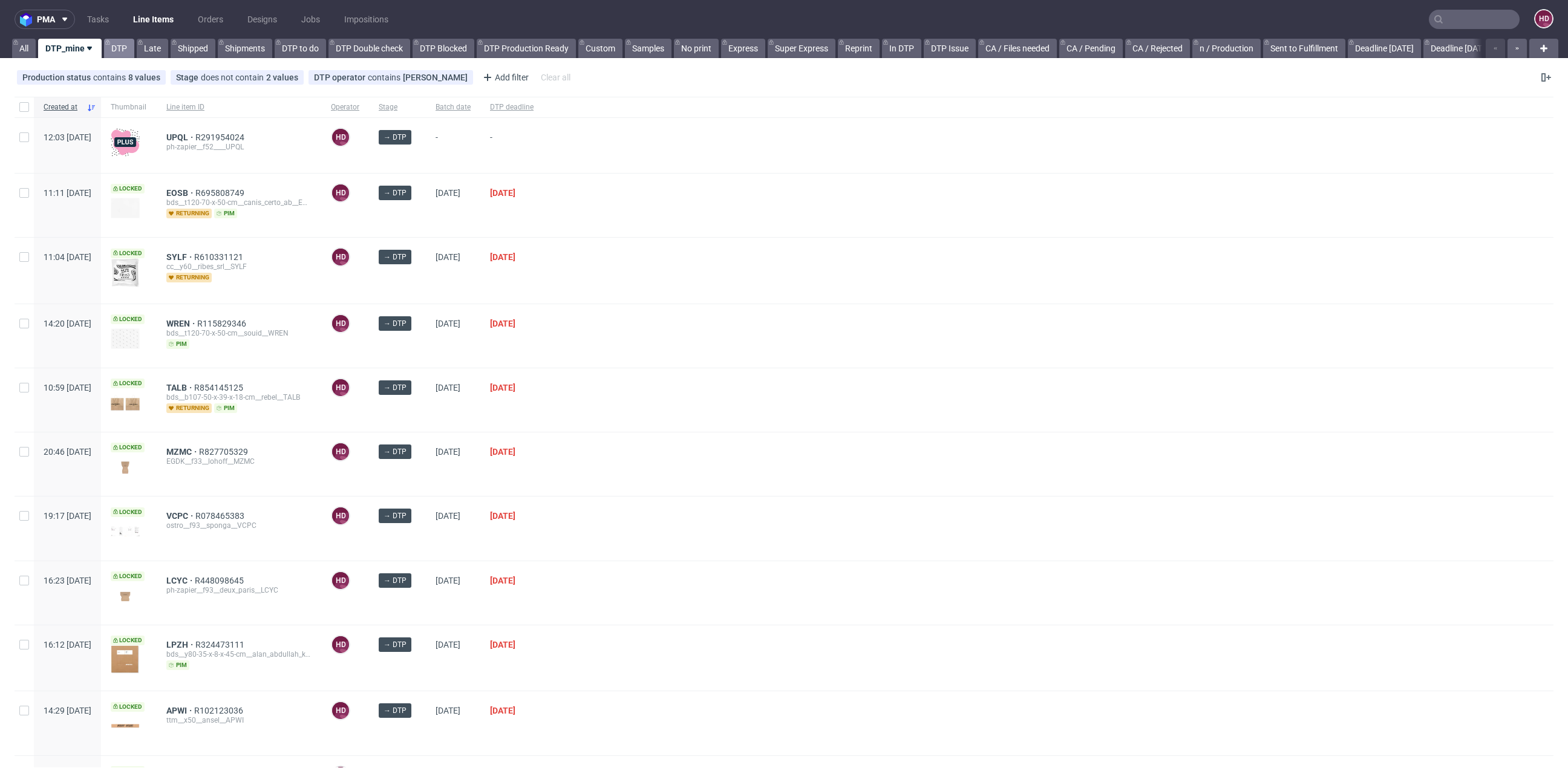
click at [128, 54] on link "DTP" at bounding box center [119, 48] width 31 height 19
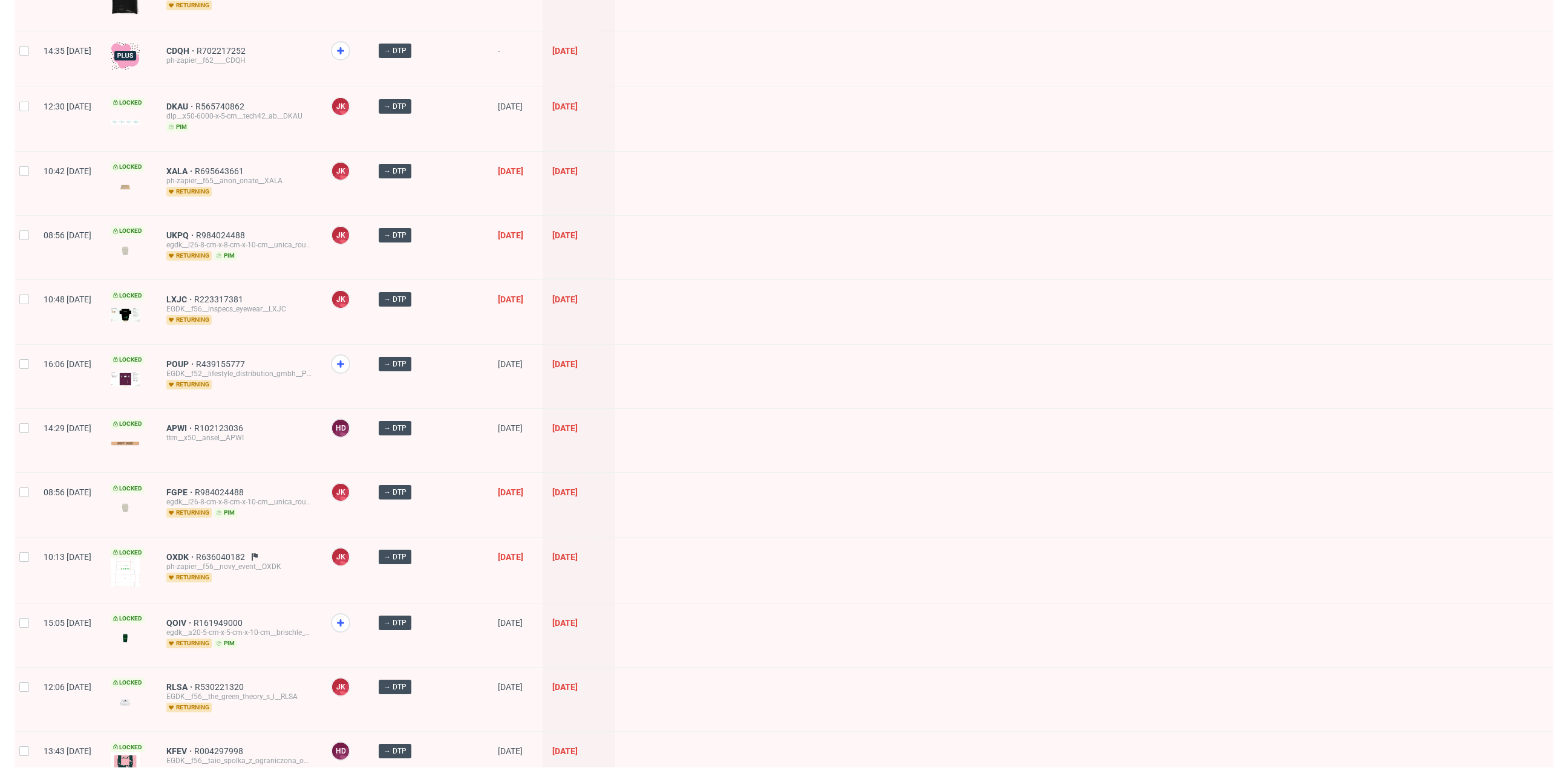
scroll to position [1489, 0]
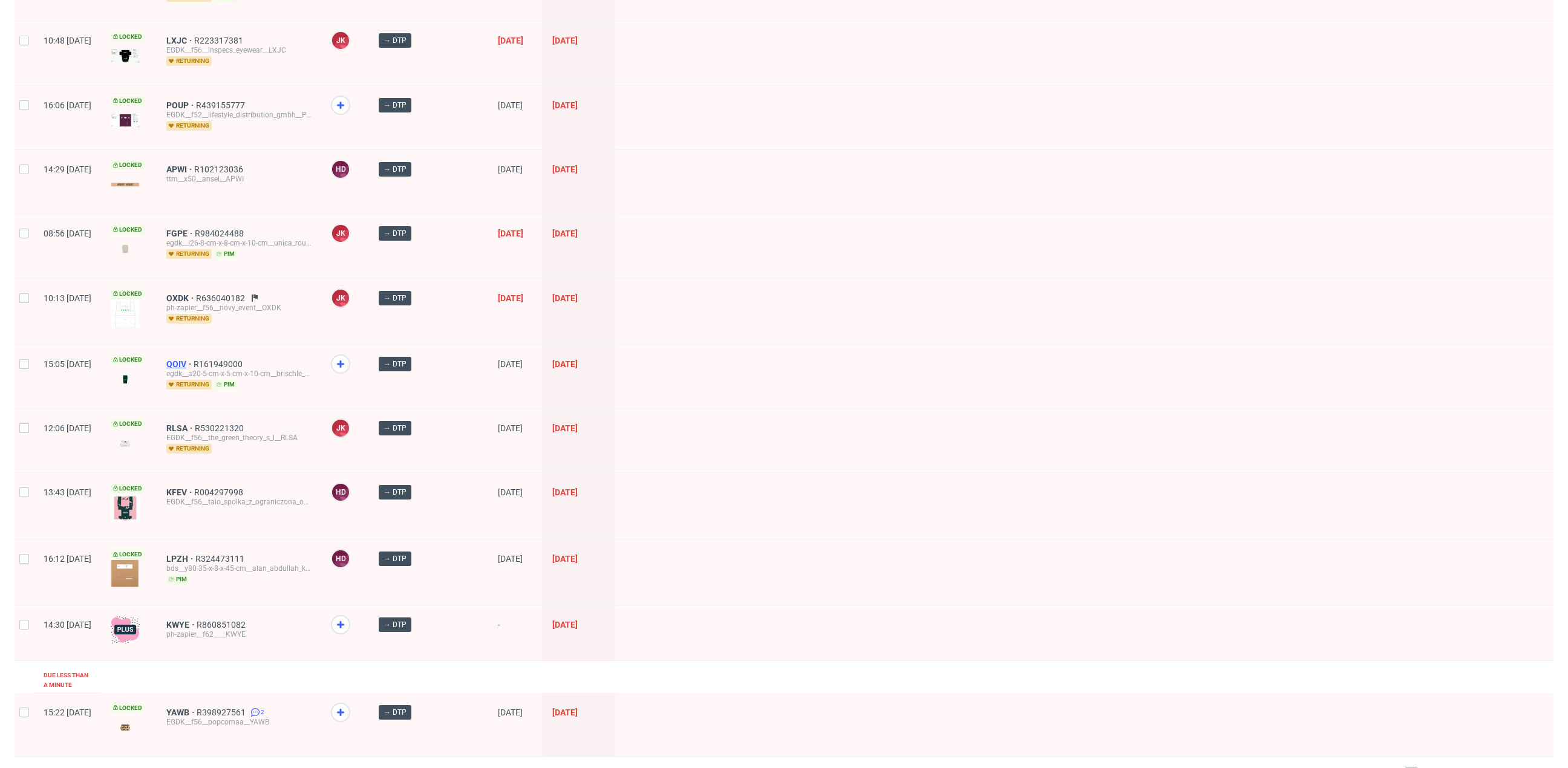
click at [194, 359] on span "QOIV" at bounding box center [180, 364] width 27 height 10
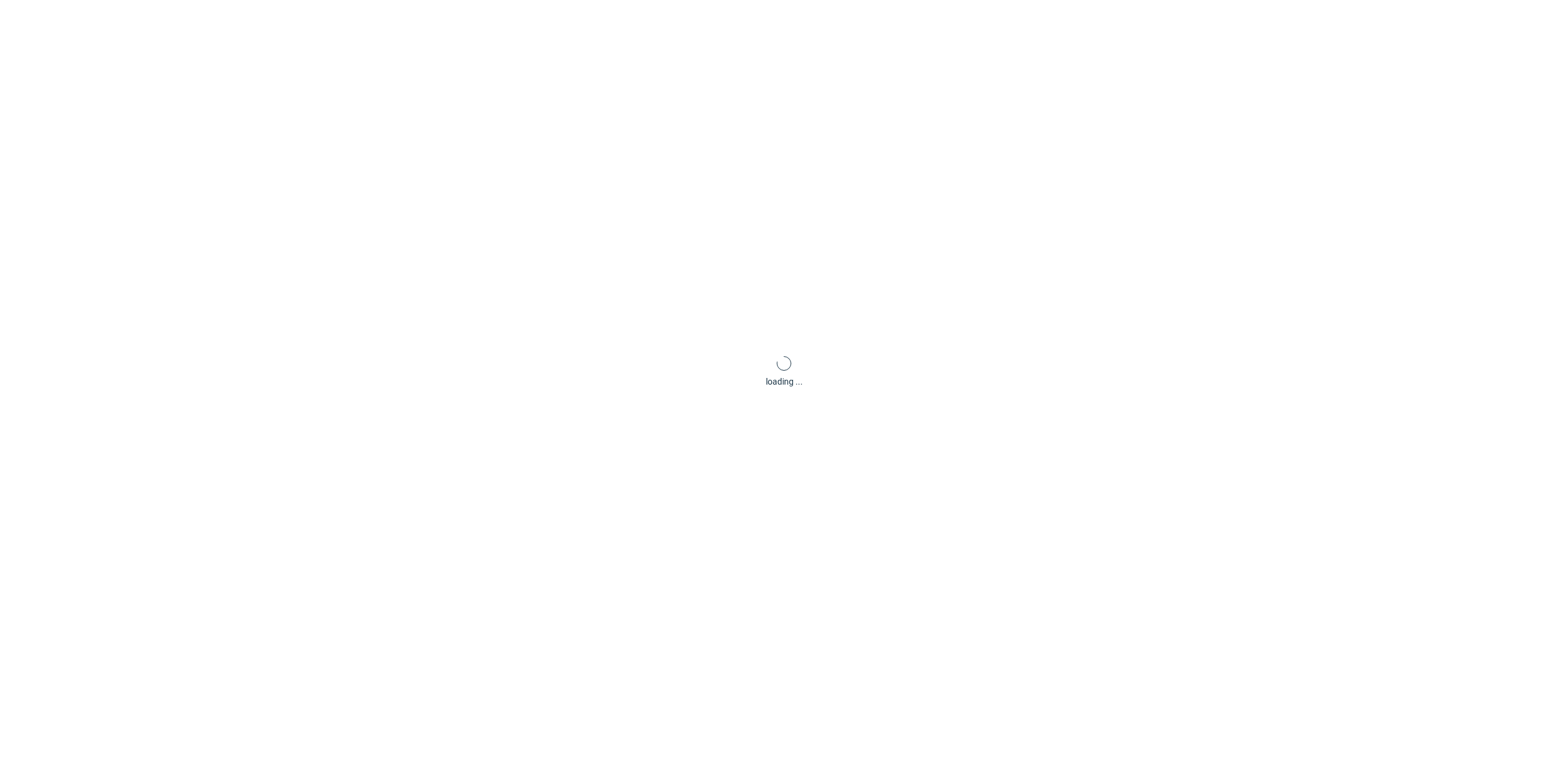
scroll to position [3, 0]
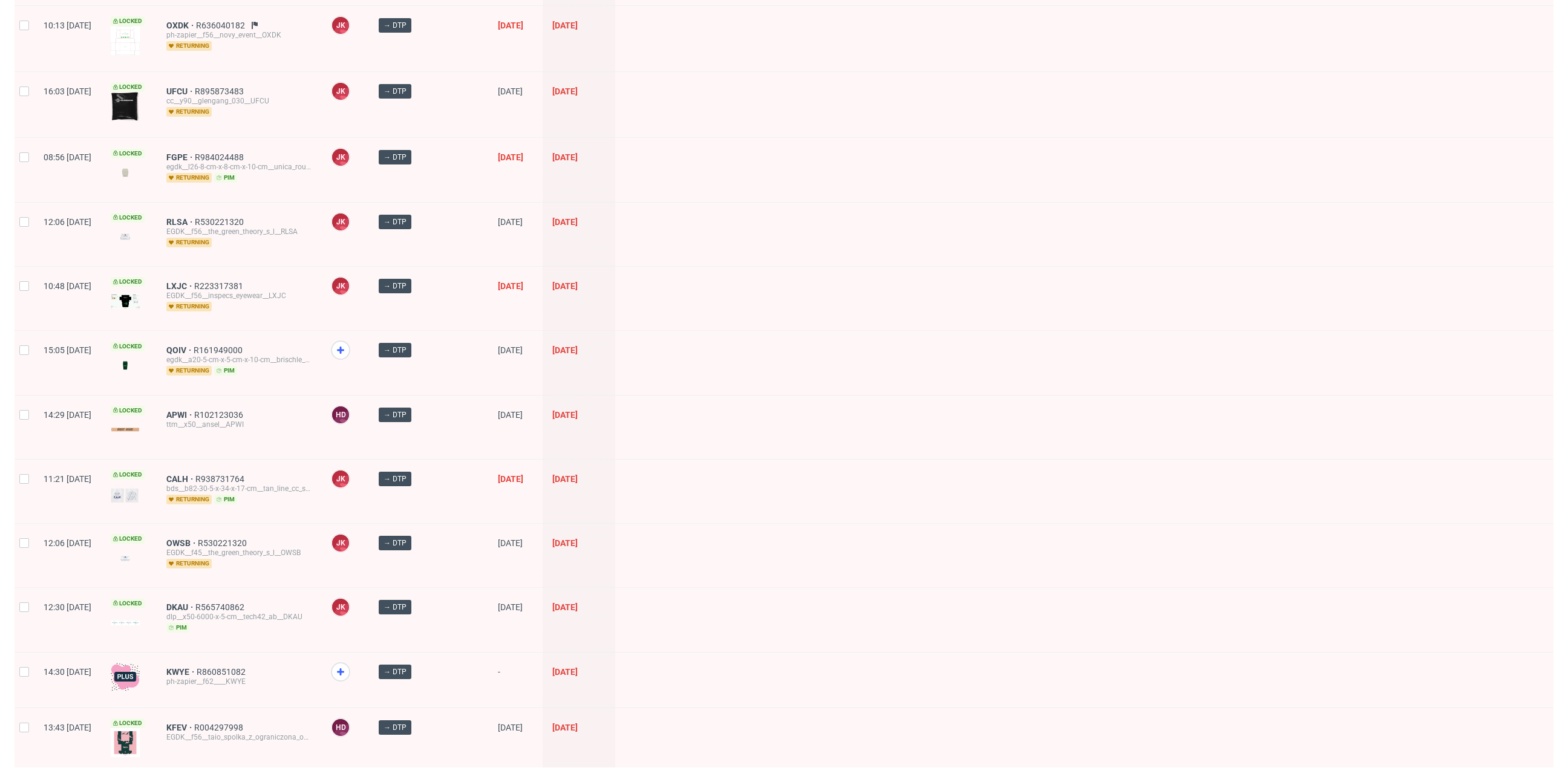
scroll to position [1491, 0]
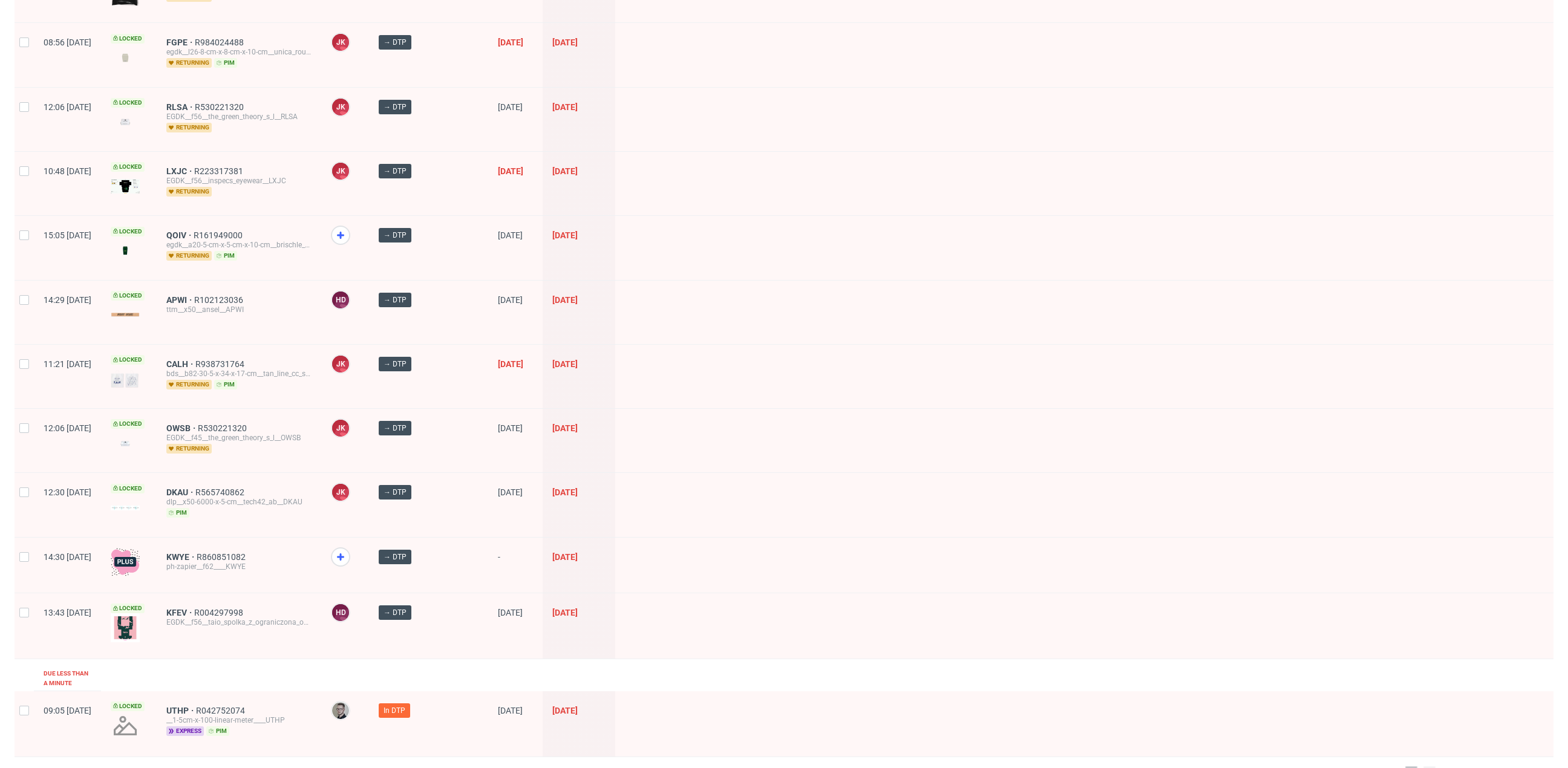
click at [1423, 767] on span "2" at bounding box center [1429, 773] width 14 height 14
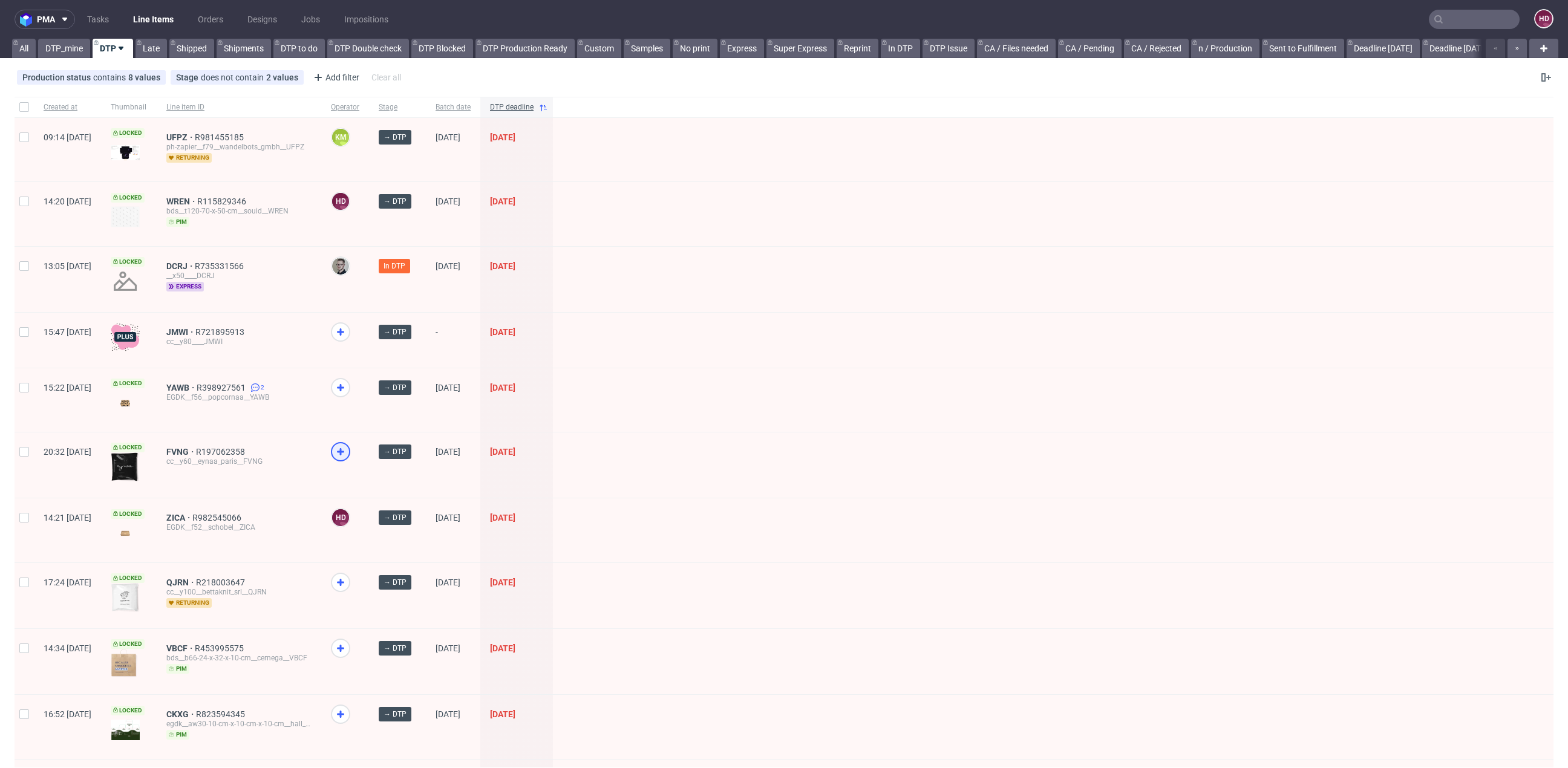
click at [348, 447] on icon at bounding box center [340, 451] width 14 height 14
click at [348, 576] on icon at bounding box center [340, 582] width 14 height 14
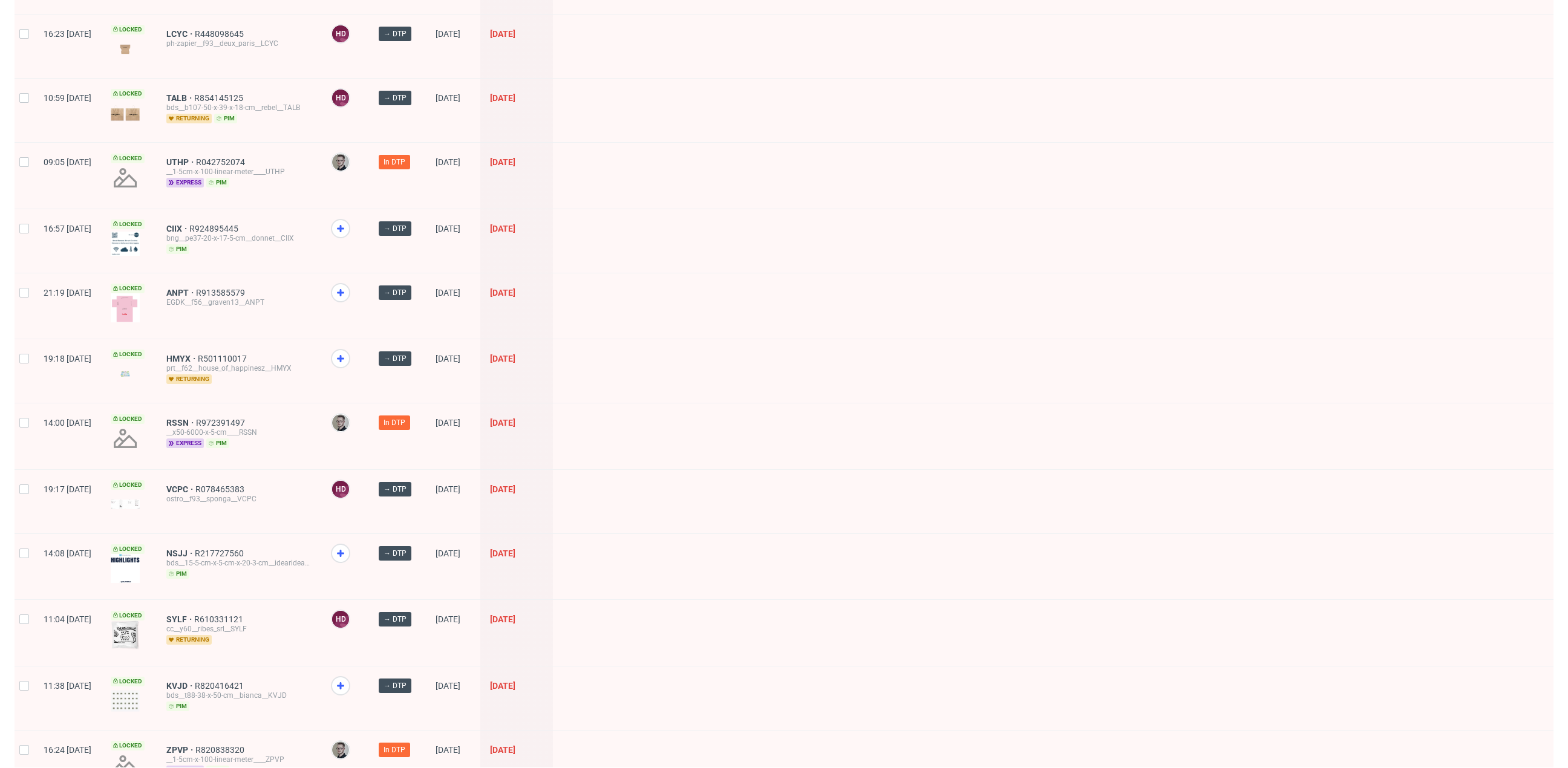
scroll to position [852, 0]
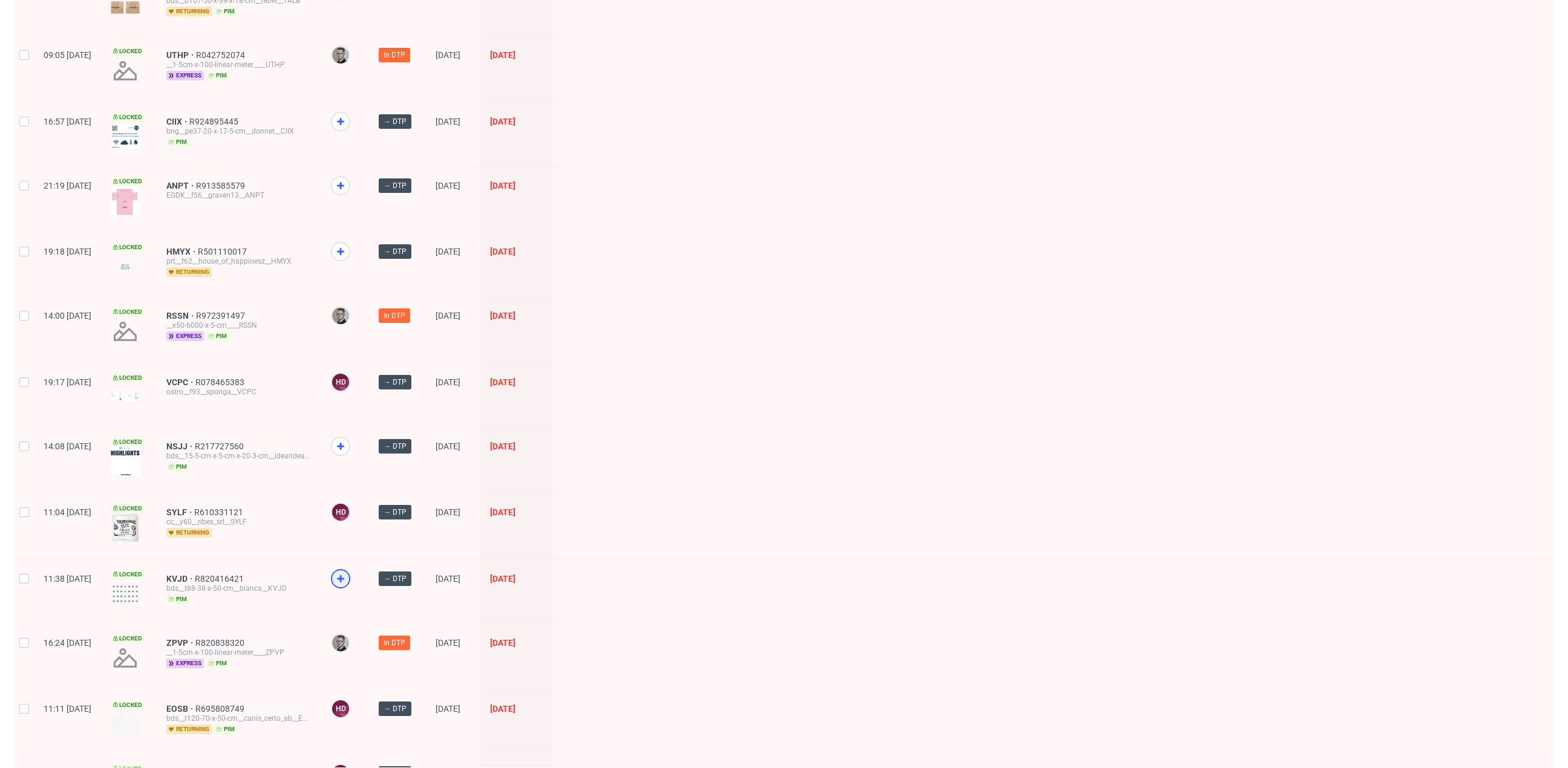
click at [348, 571] on icon at bounding box center [340, 578] width 14 height 14
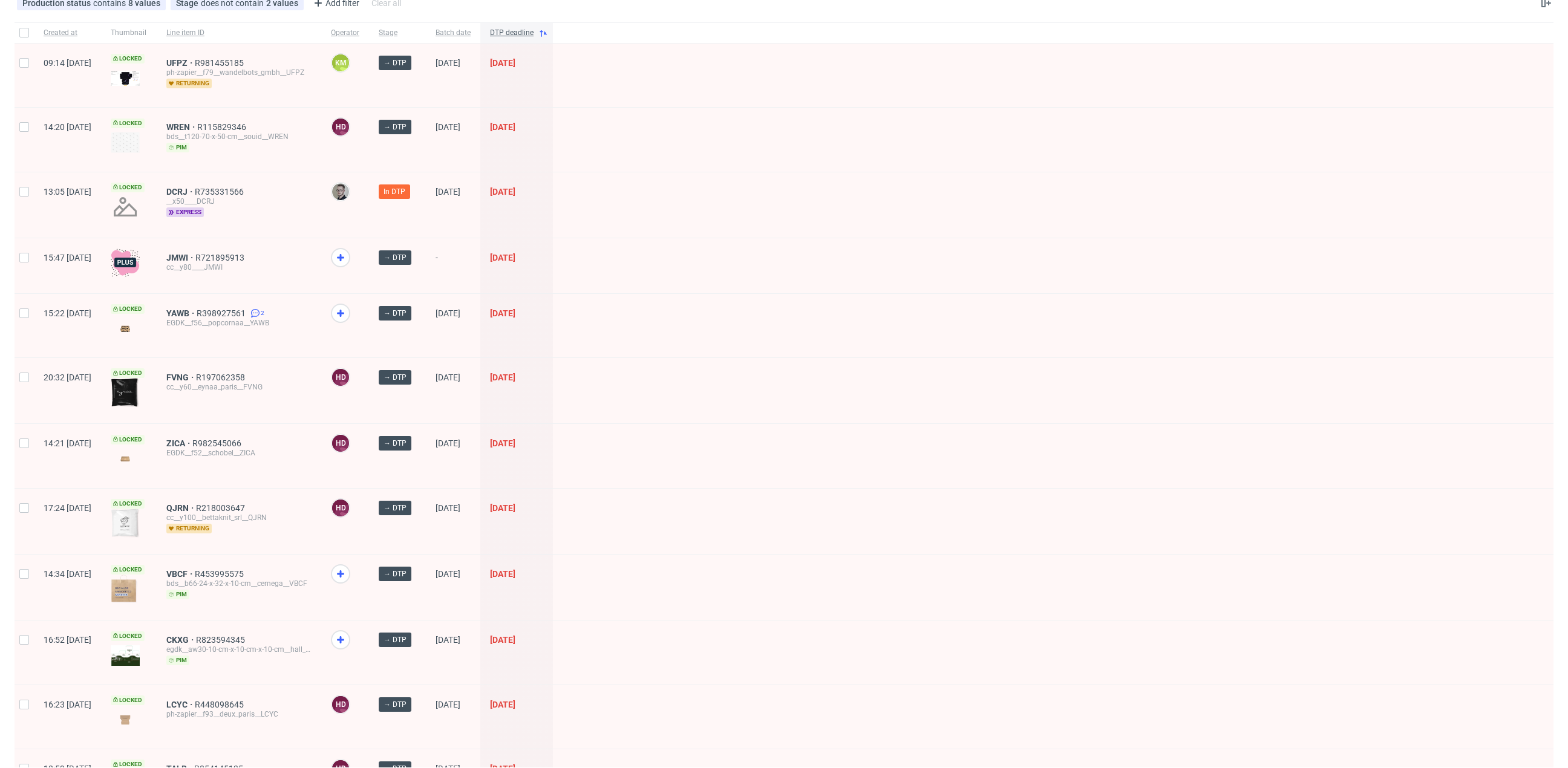
scroll to position [0, 0]
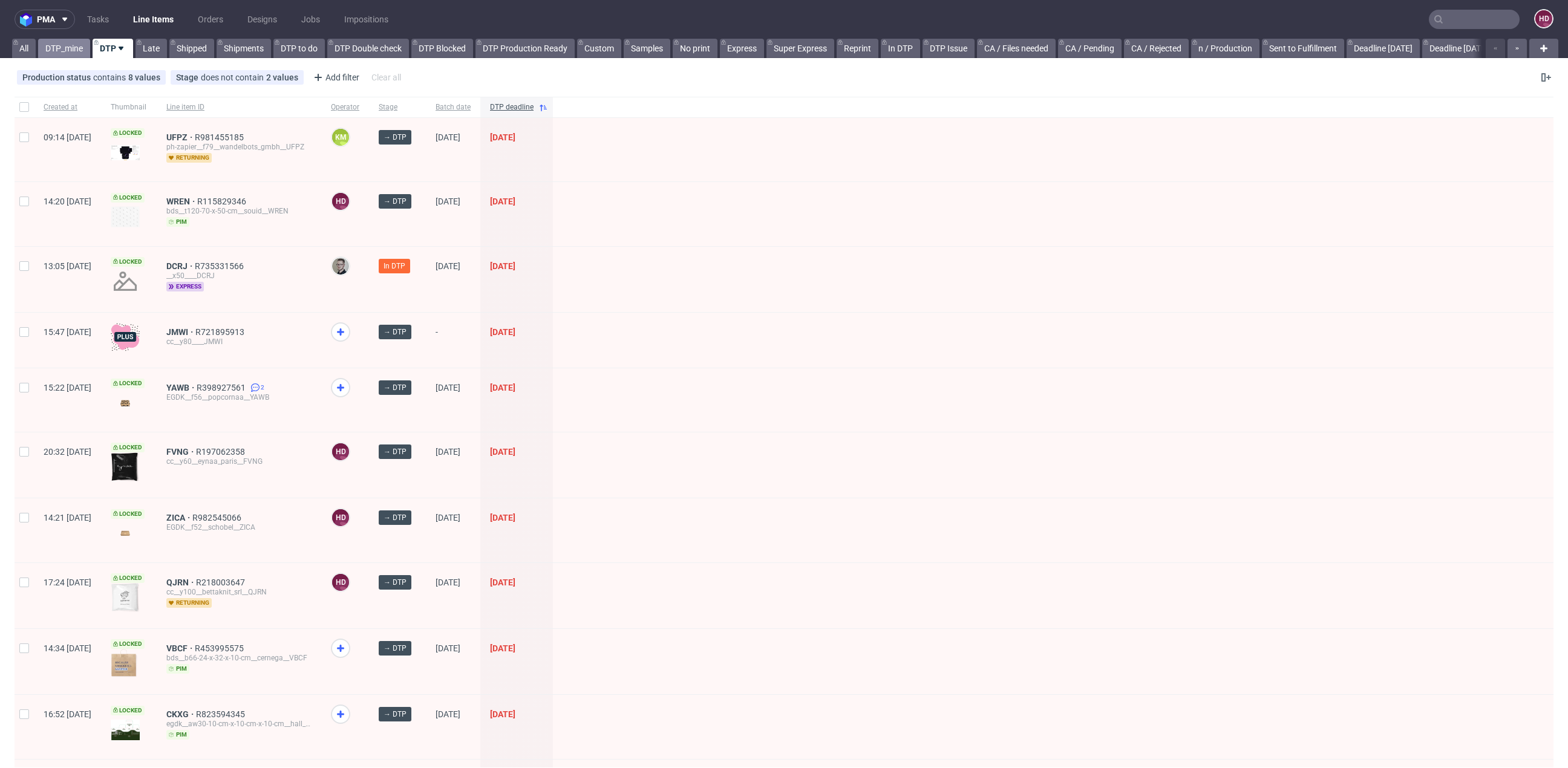
click at [55, 47] on link "DTP_mine" at bounding box center [64, 48] width 52 height 19
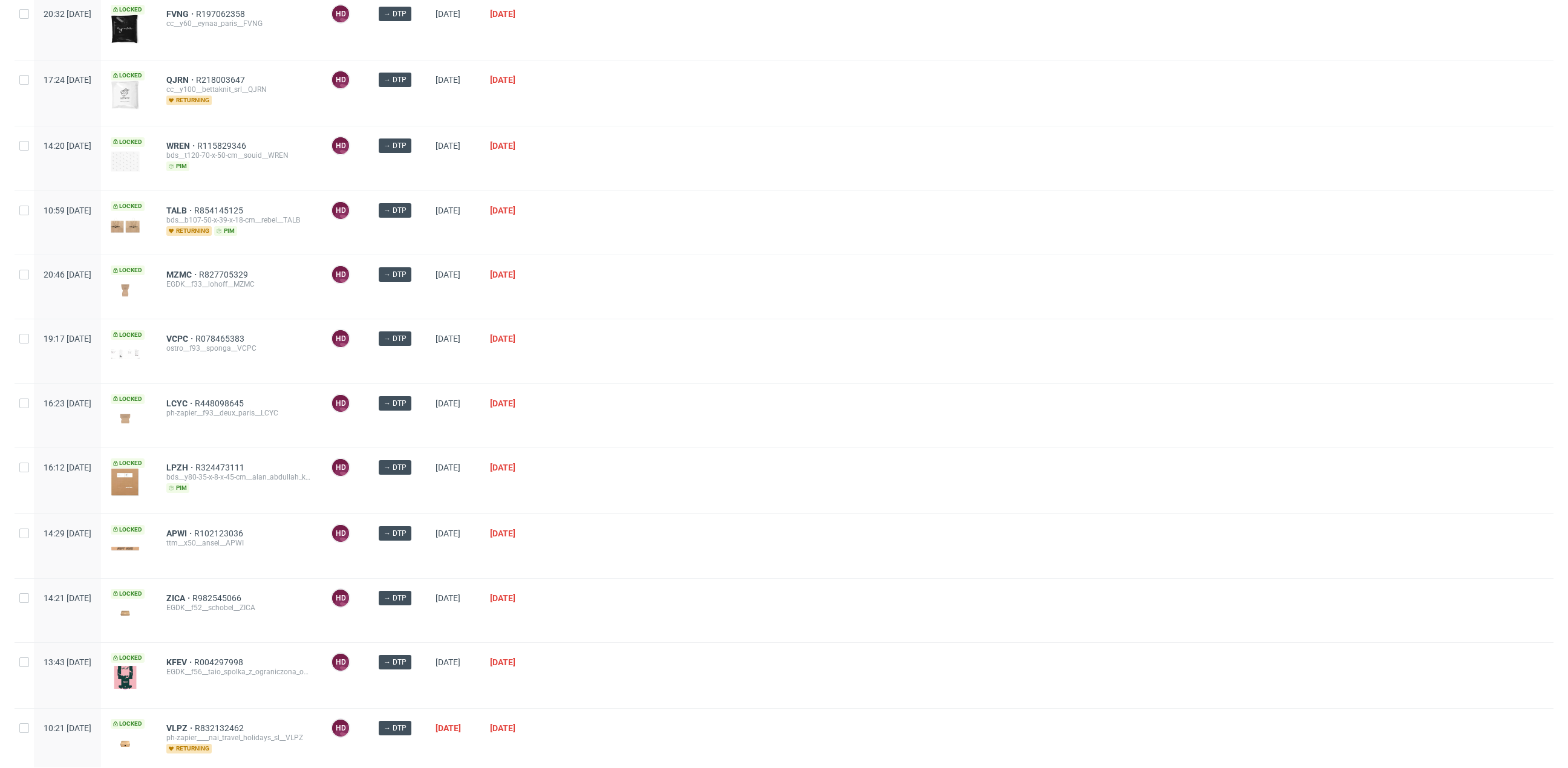
scroll to position [536, 0]
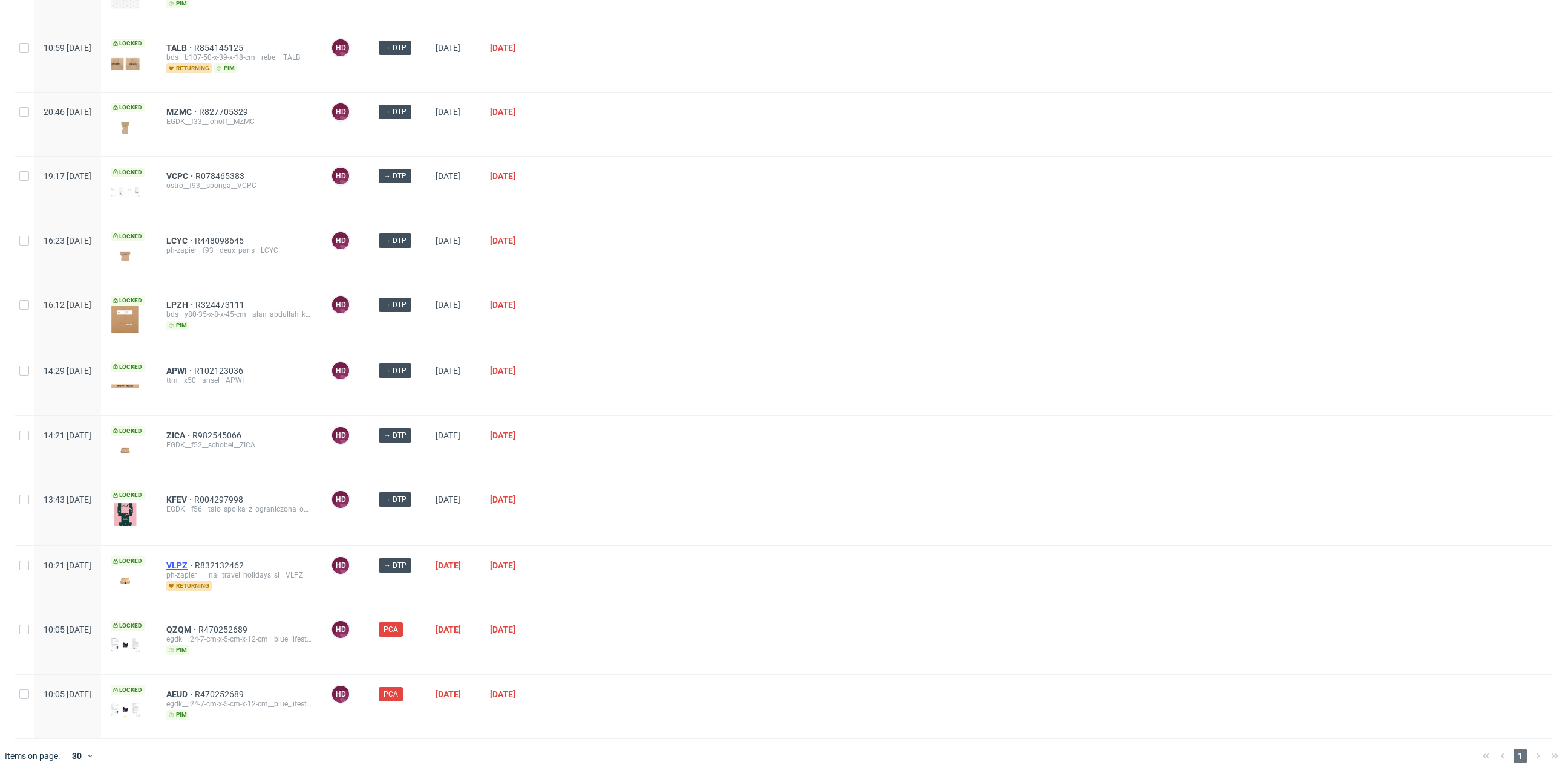
click at [195, 560] on span "VLPZ" at bounding box center [181, 565] width 29 height 10
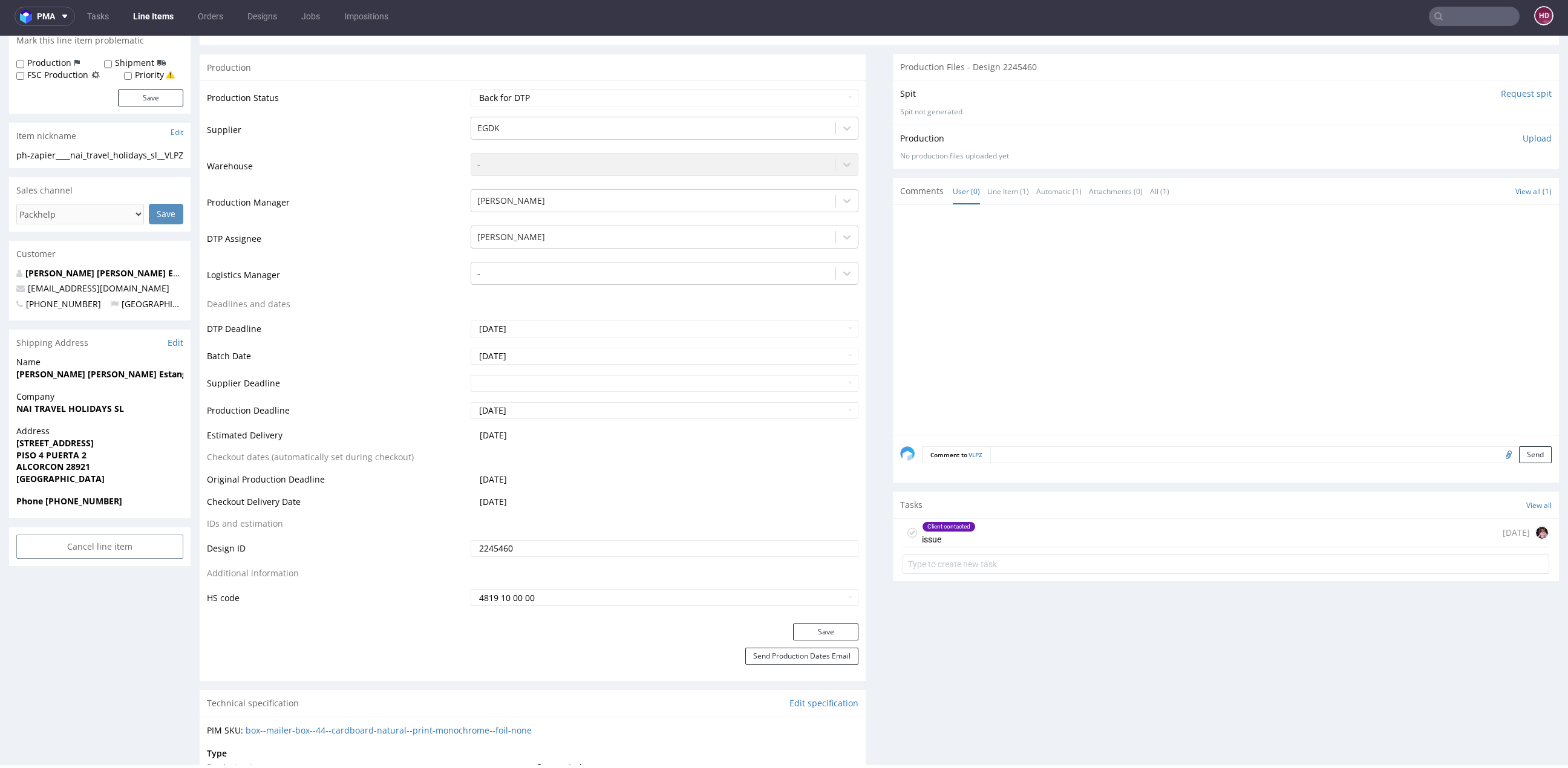
scroll to position [346, 0]
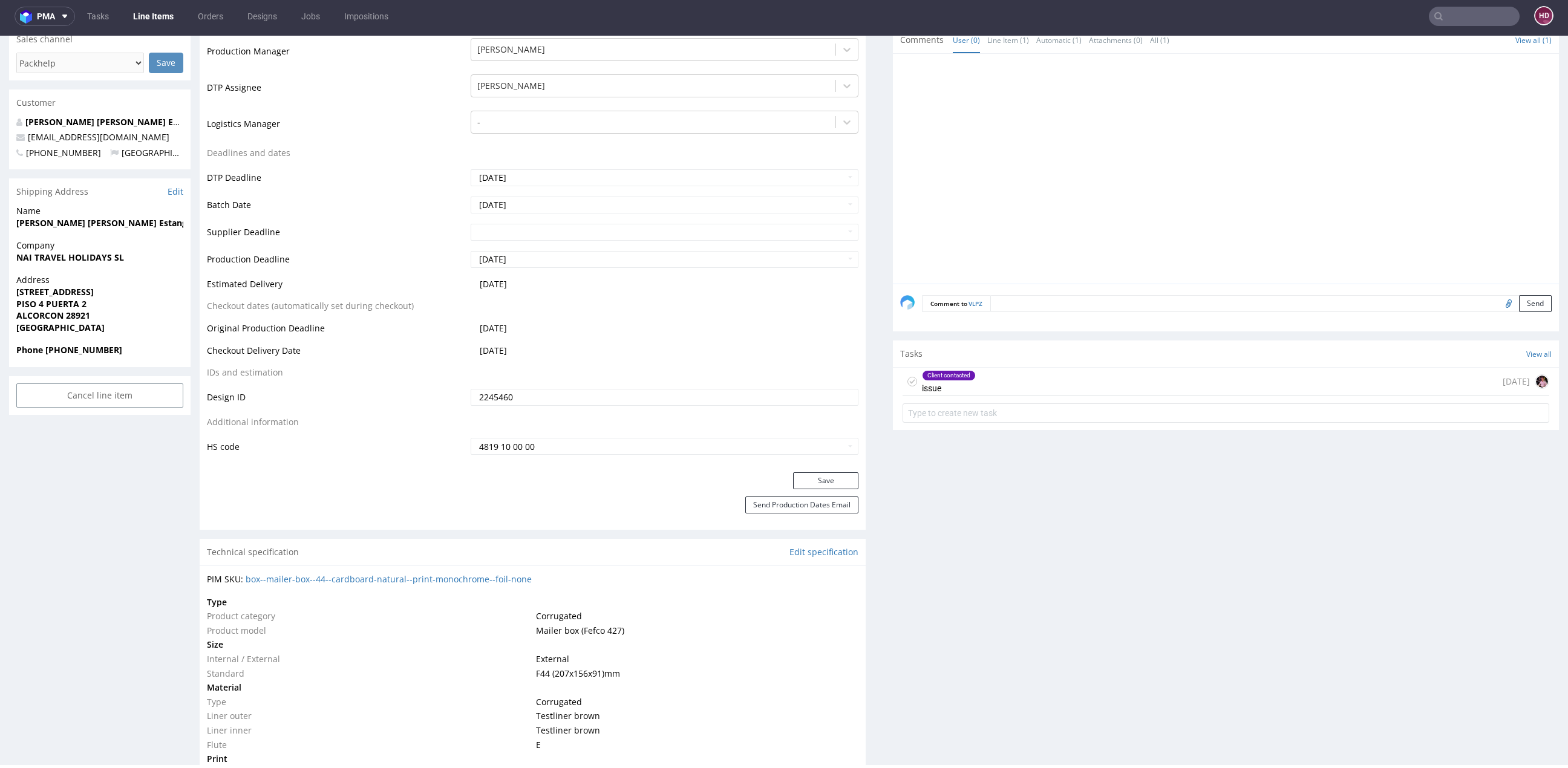
click at [135, 17] on link "Line Items" at bounding box center [153, 16] width 55 height 19
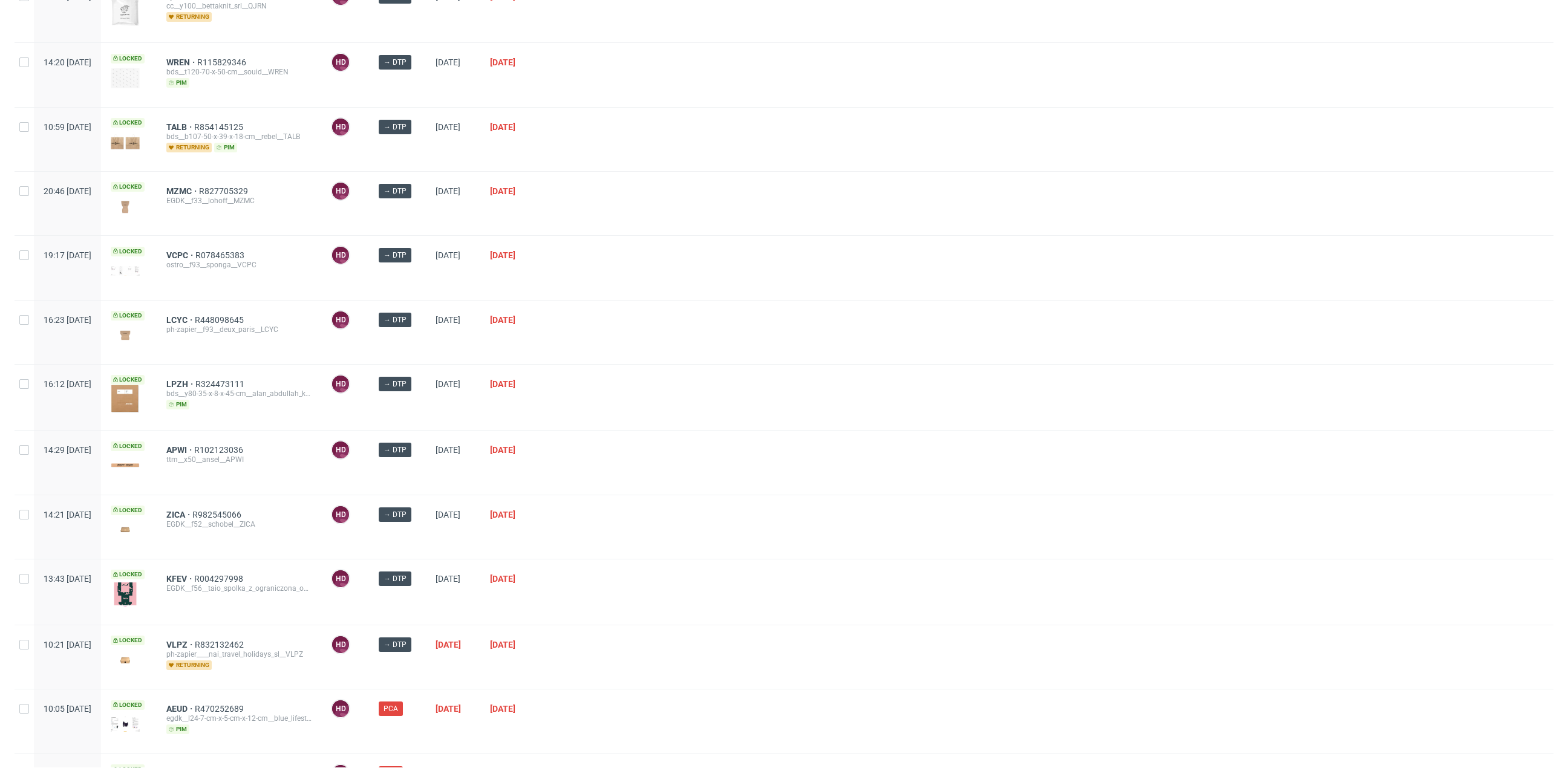
scroll to position [536, 0]
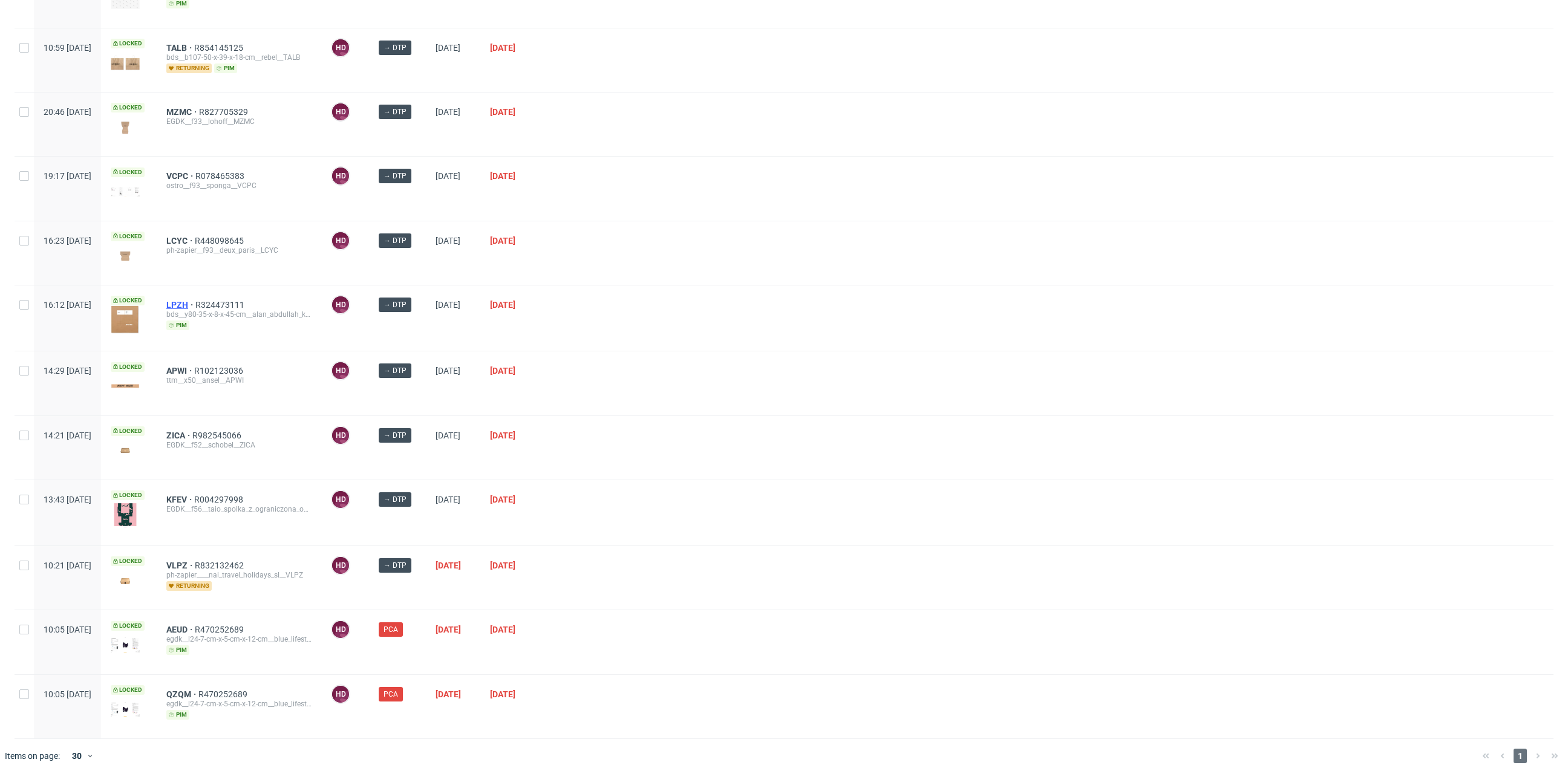
click at [196, 300] on span "LPZH" at bounding box center [181, 305] width 29 height 10
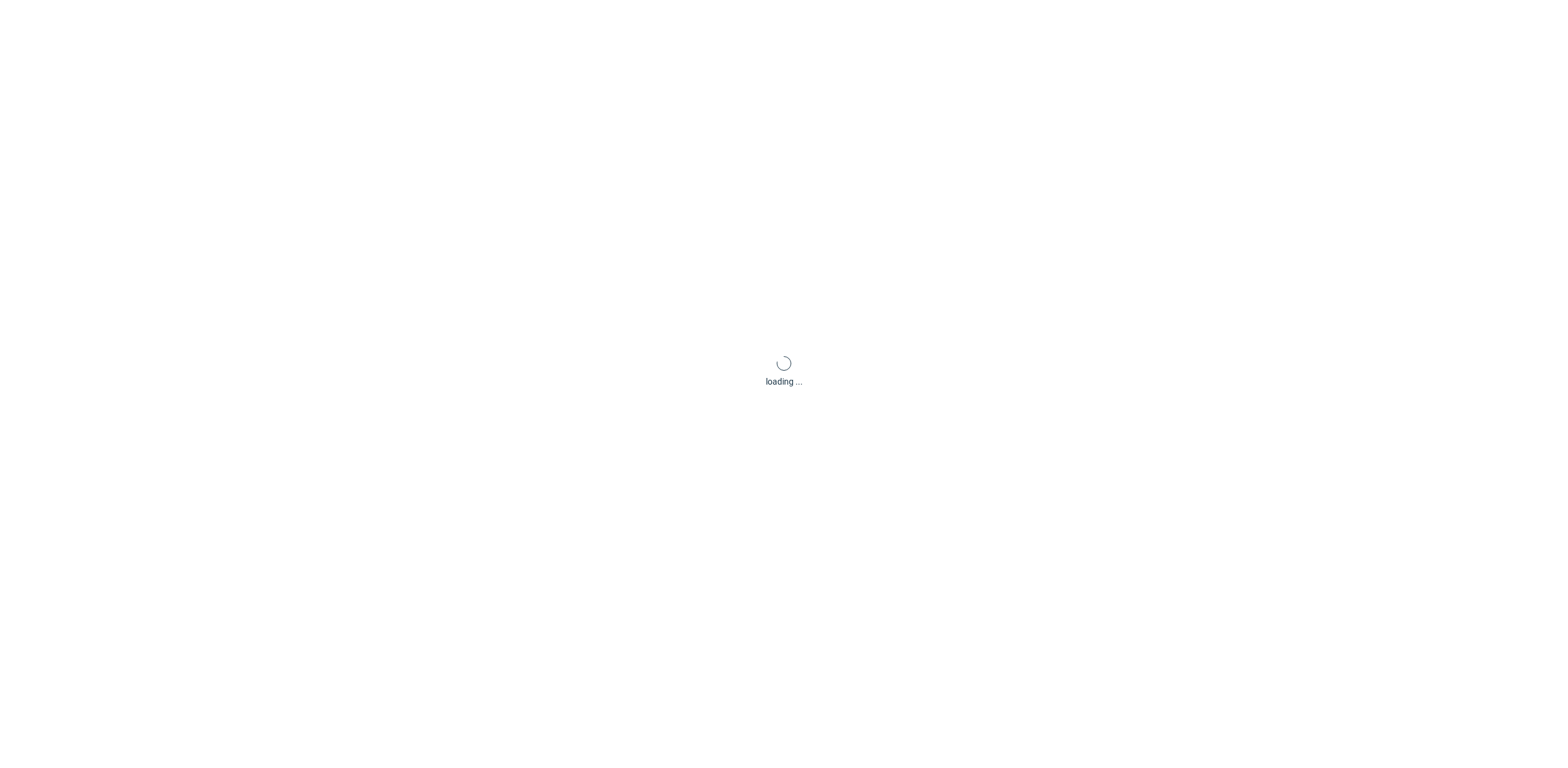
scroll to position [3, 0]
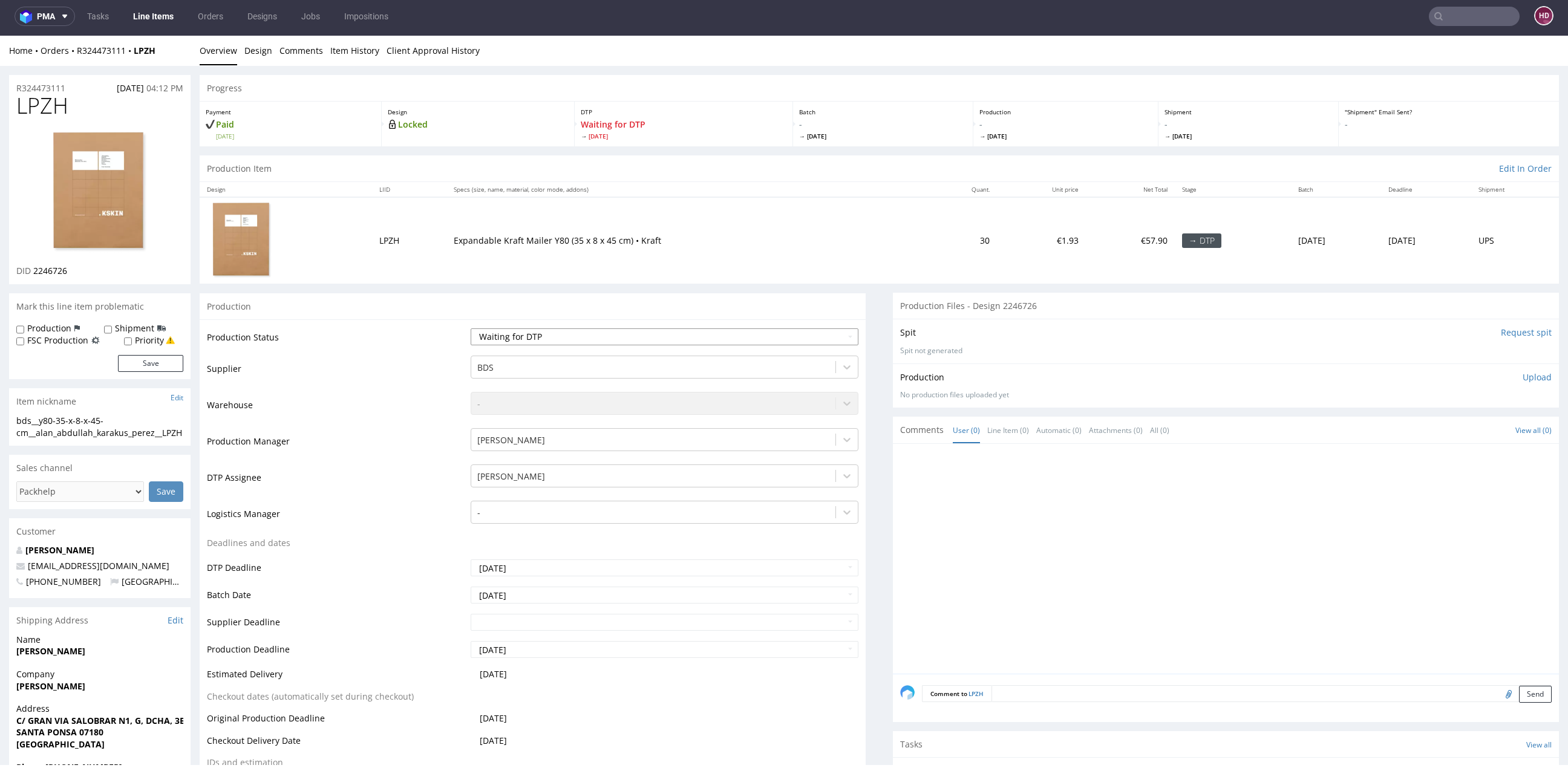
click at [520, 338] on select "Waiting for Artwork Waiting for Diecut Waiting for Mockup Waiting for DTP Waiti…" at bounding box center [664, 336] width 388 height 17
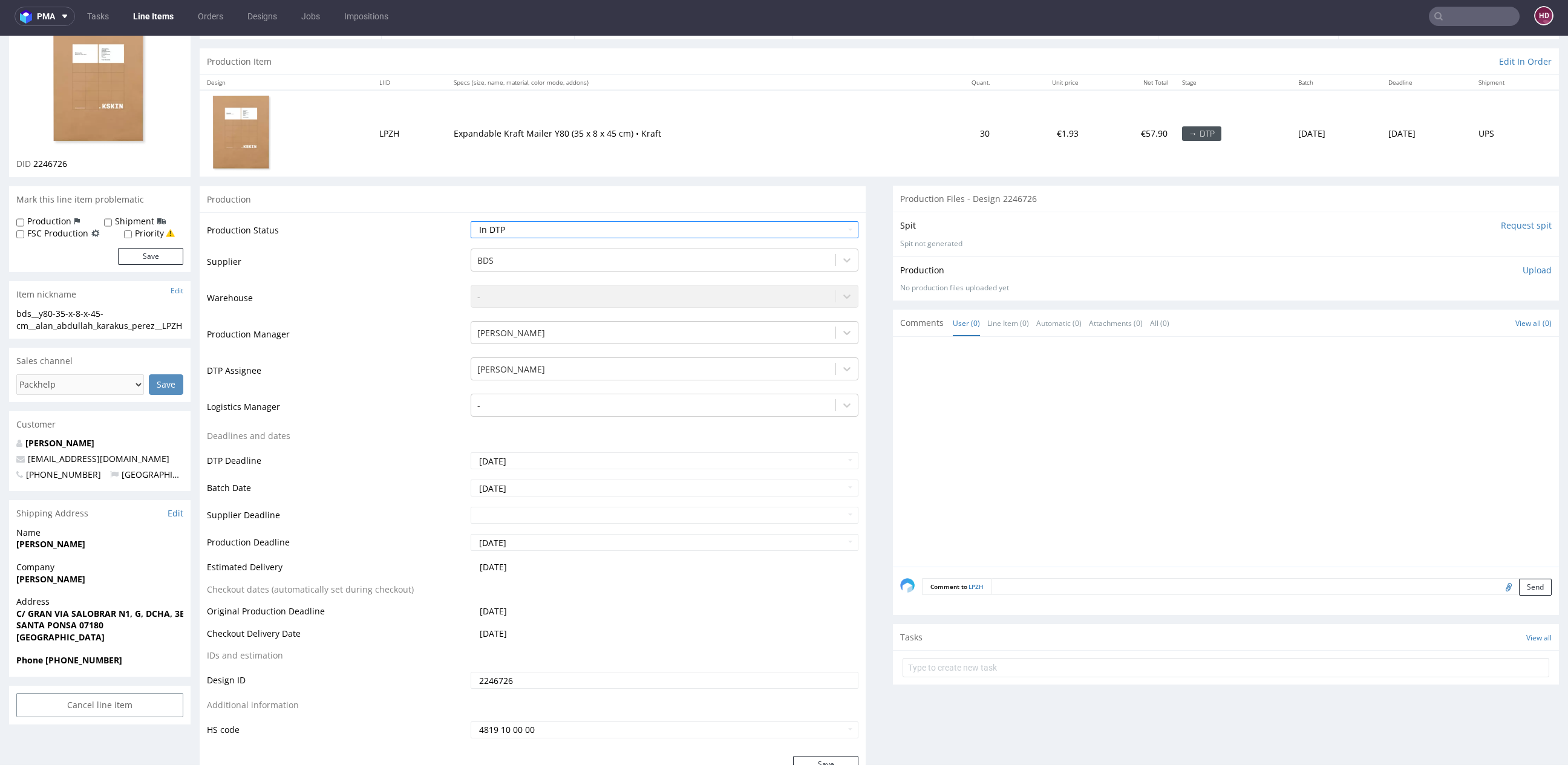
scroll to position [263, 0]
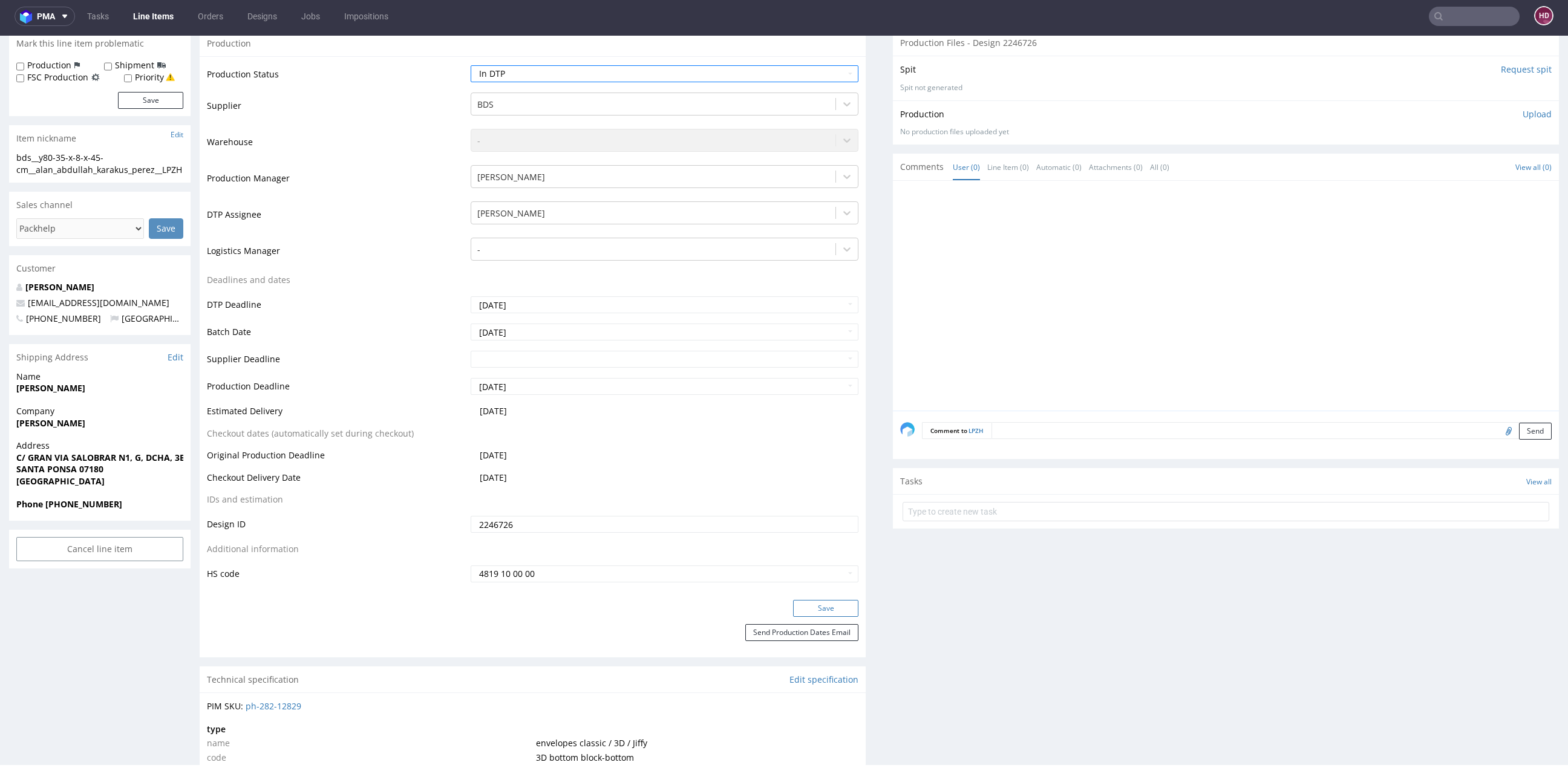
click at [793, 614] on button "Save" at bounding box center [825, 608] width 65 height 17
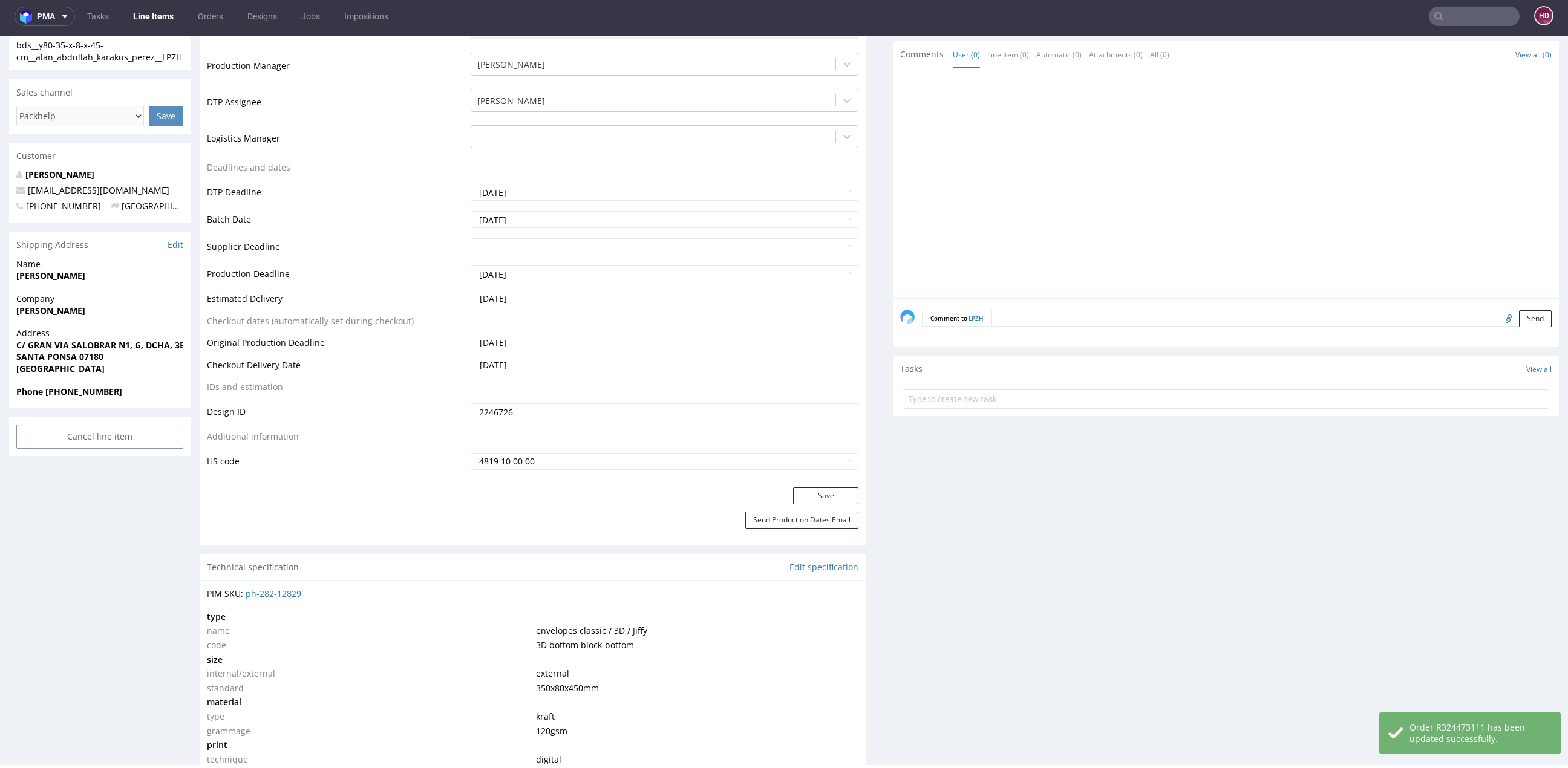
scroll to position [614, 0]
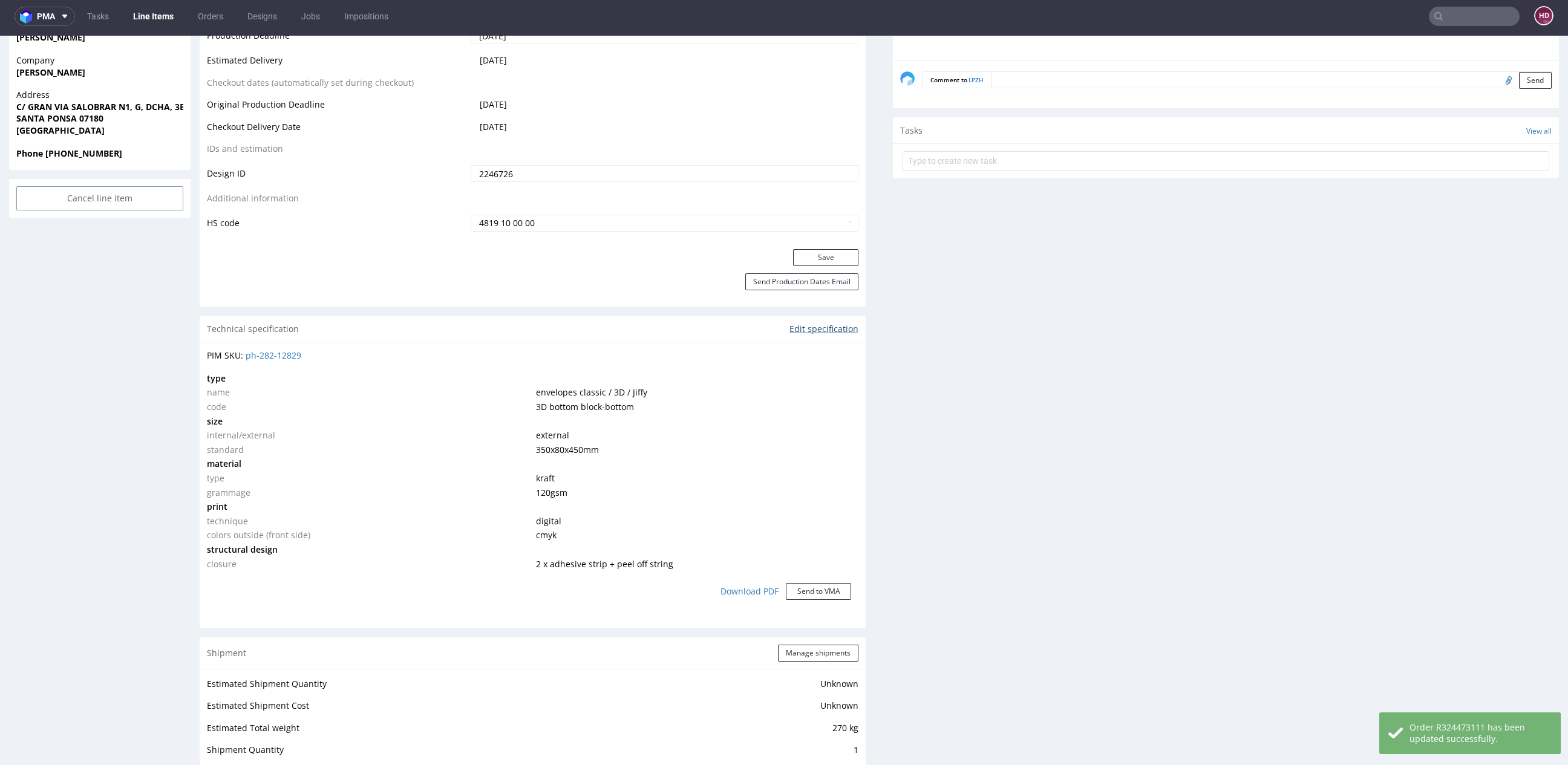
click at [819, 330] on link "Edit specification" at bounding box center [823, 329] width 69 height 12
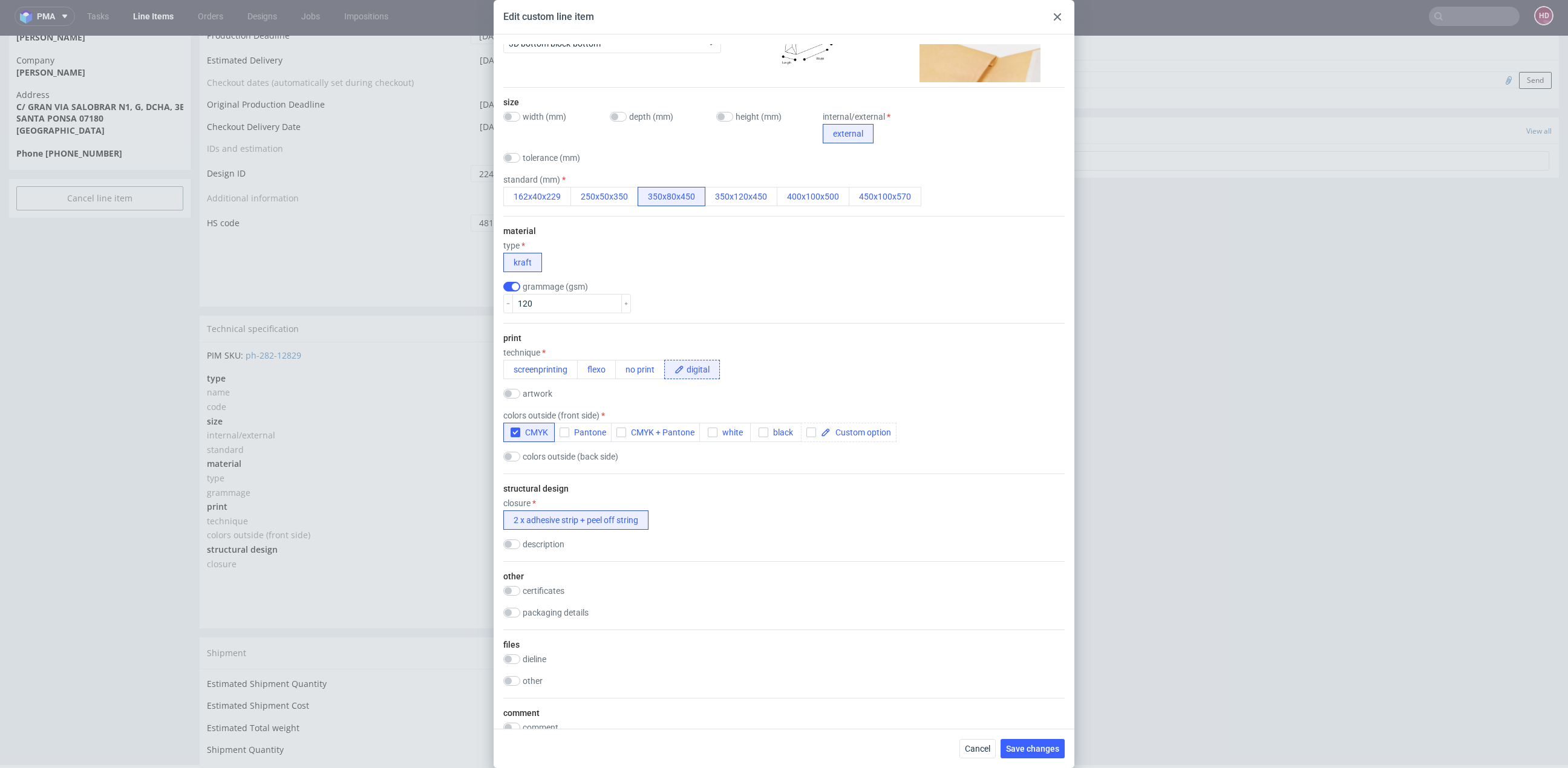
scroll to position [105, 0]
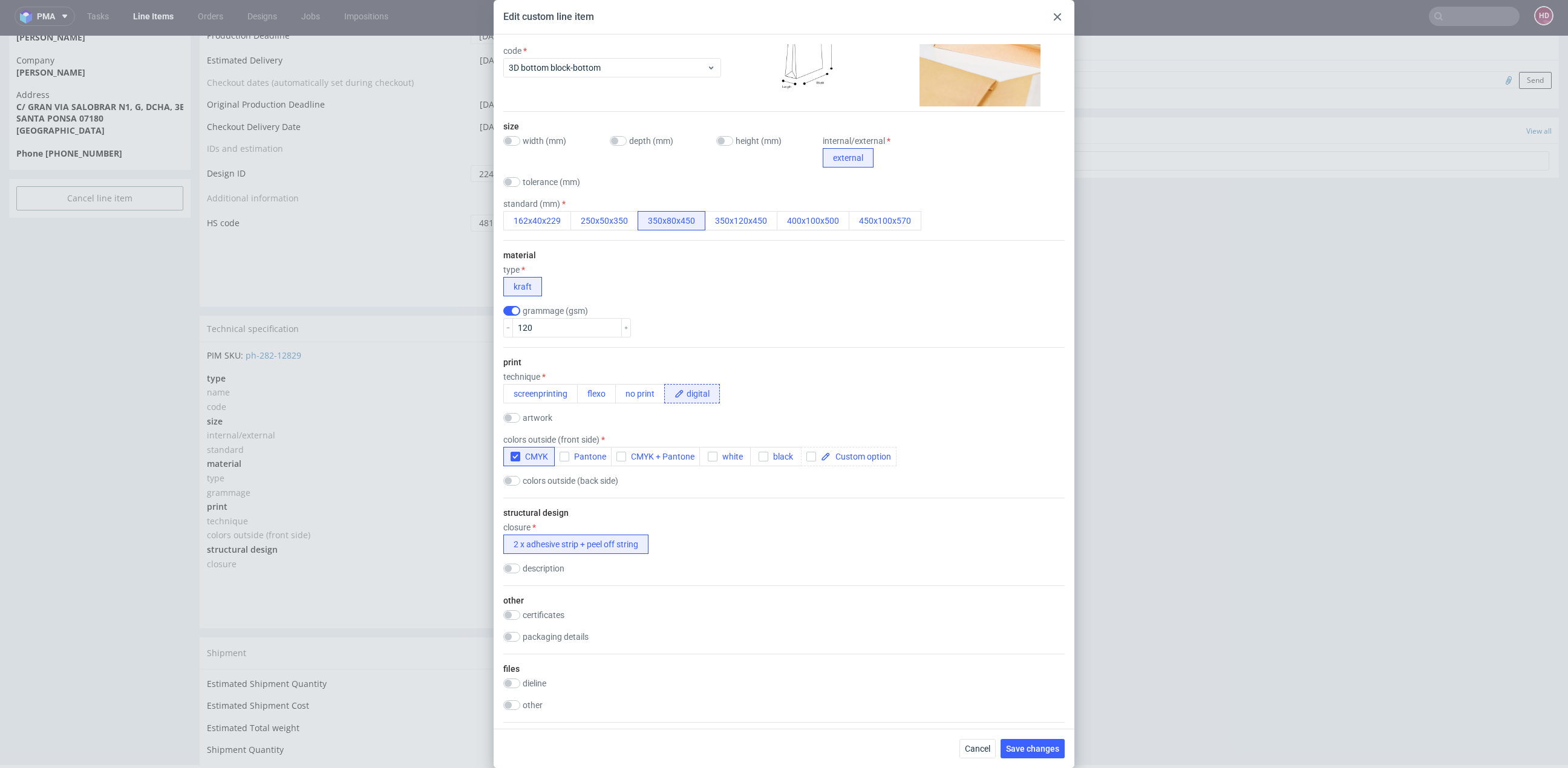
click at [1060, 14] on use at bounding box center [1057, 17] width 7 height 7
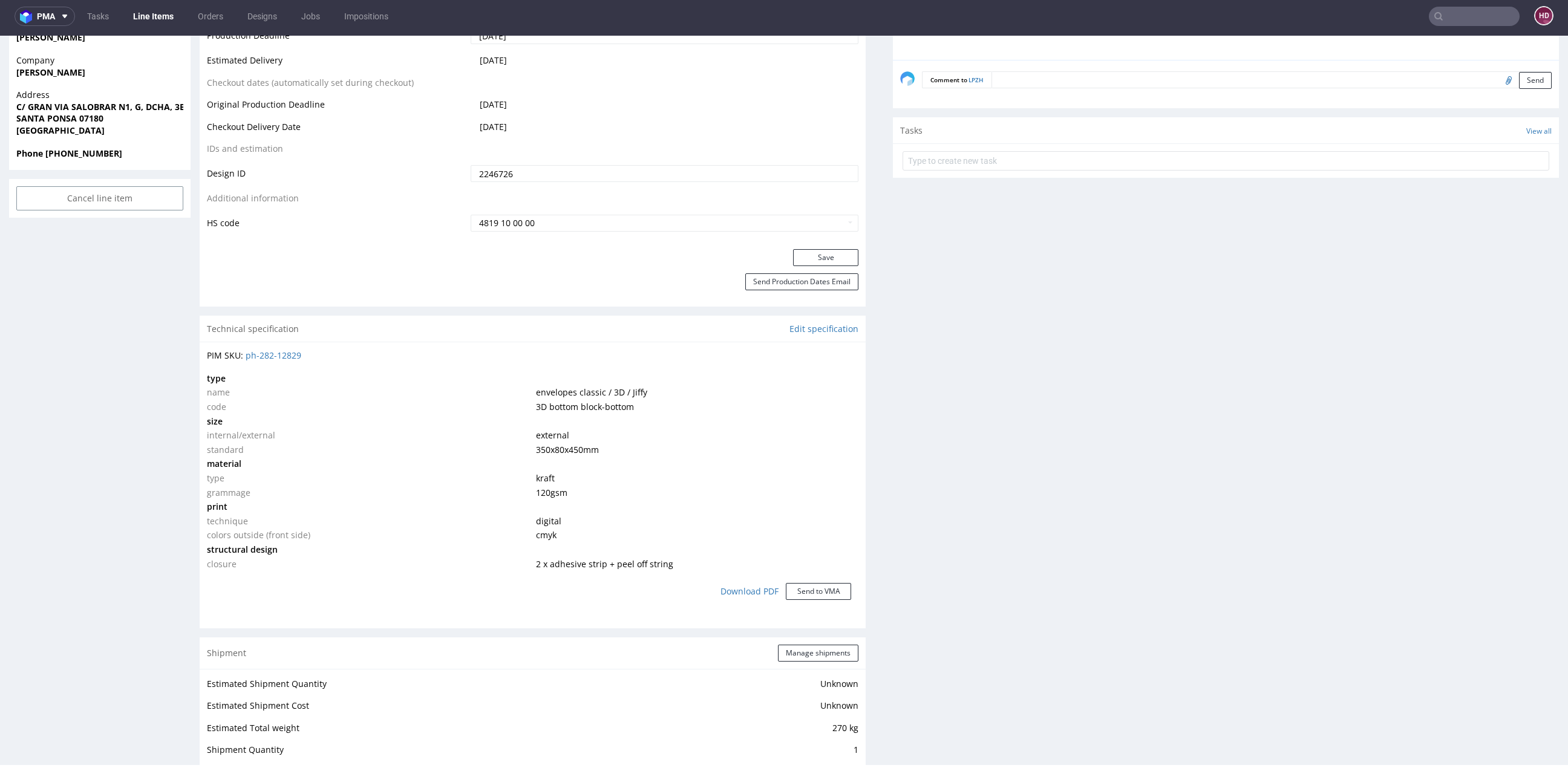
click at [1018, 378] on div "Production Files - Design 2246726 Spit Request spit Spit not generated Producti…" at bounding box center [1226, 443] width 666 height 1530
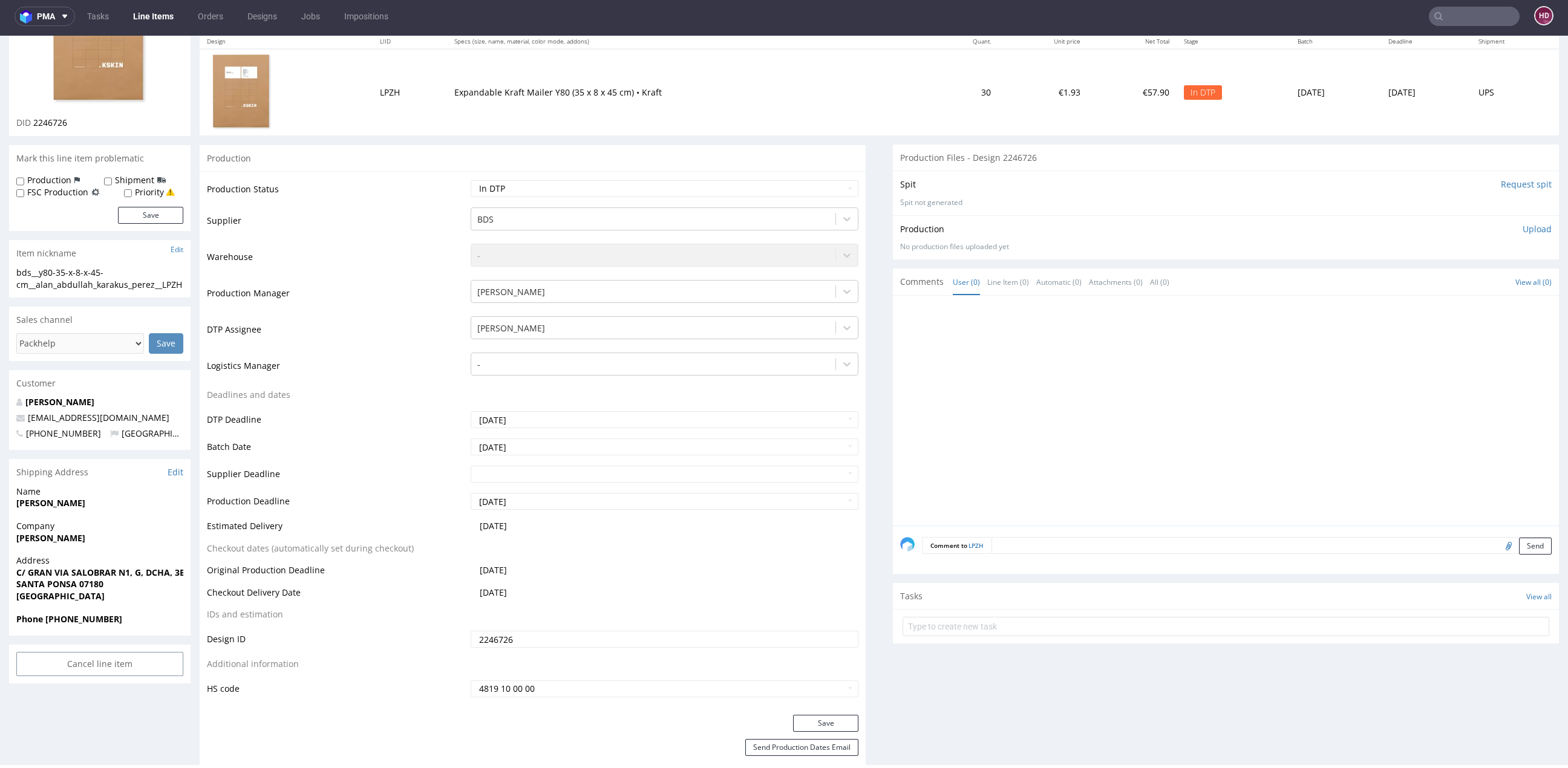
scroll to position [0, 0]
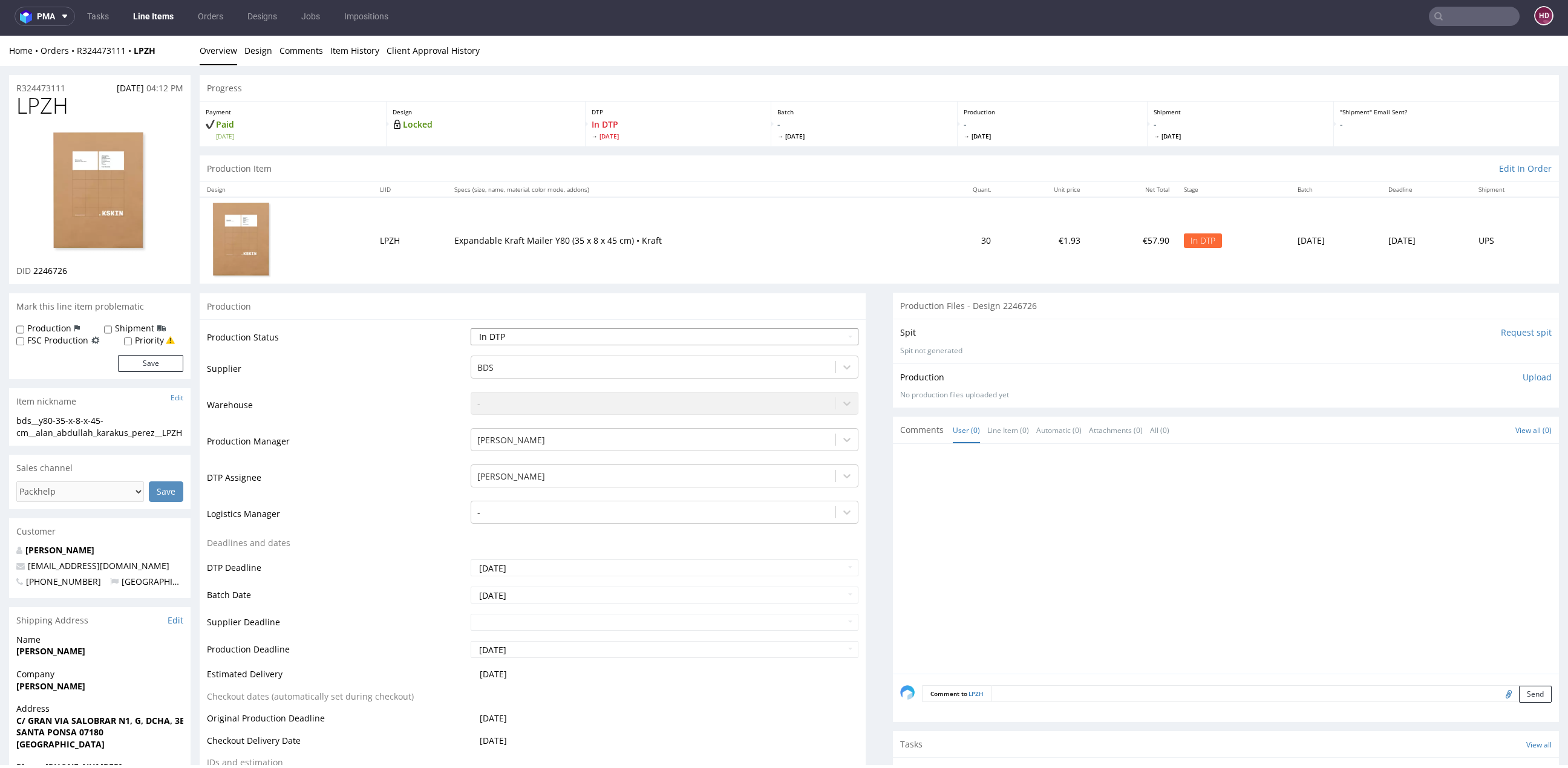
click at [544, 339] on select "Waiting for Artwork Waiting for Diecut Waiting for Mockup Waiting for DTP Waiti…" at bounding box center [664, 336] width 388 height 17
select select "dtp_issue"
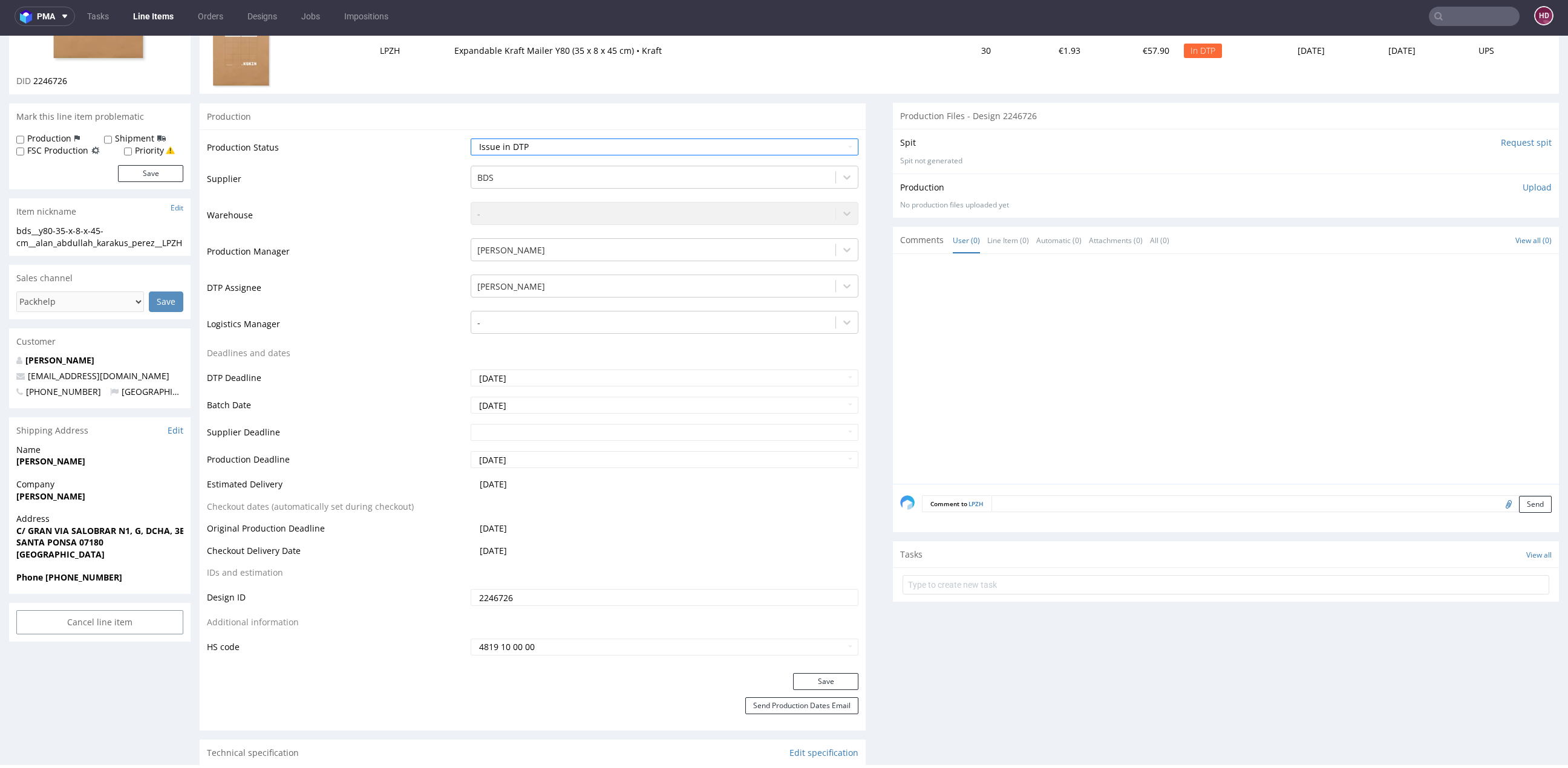
scroll to position [331, 0]
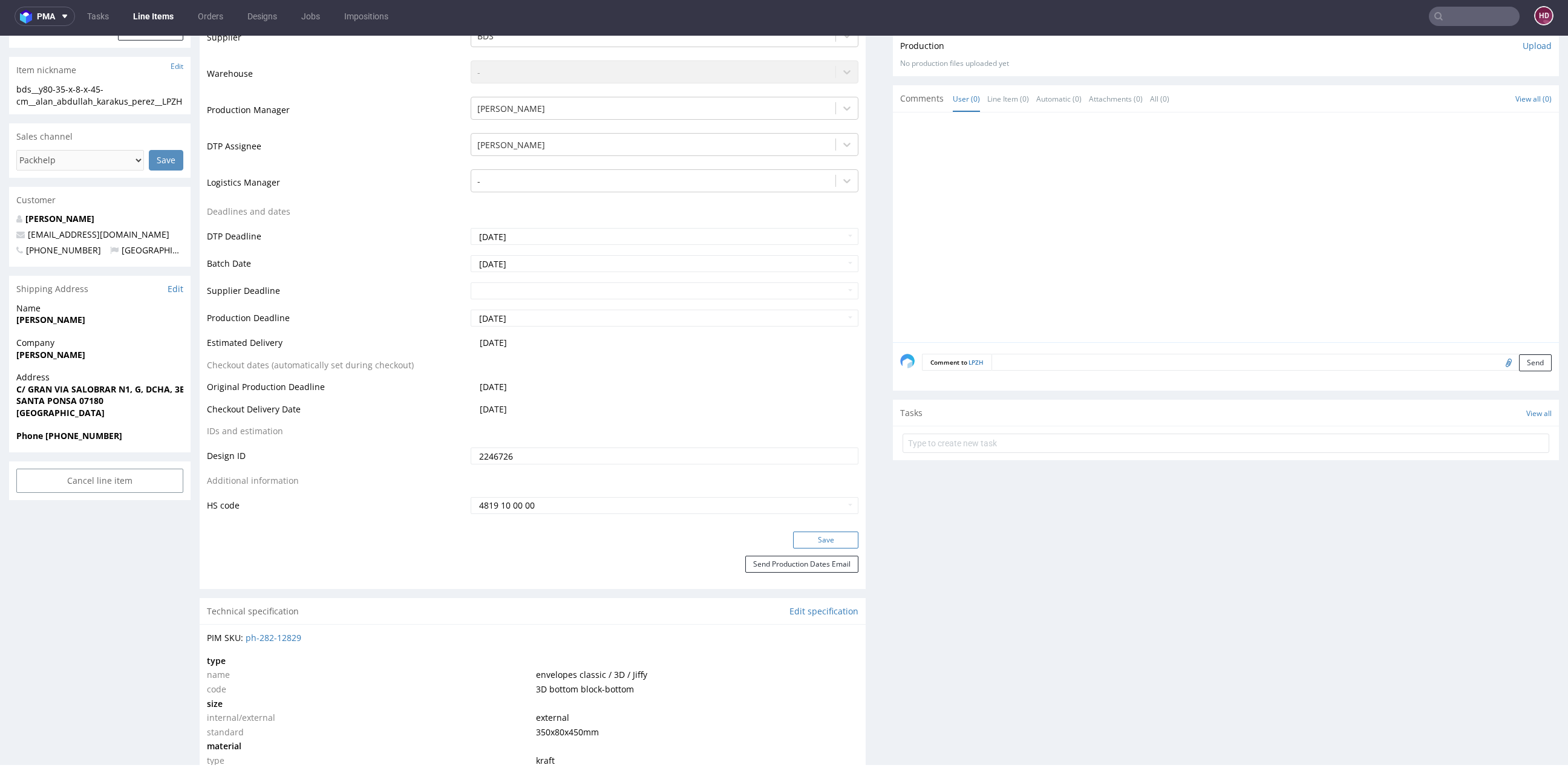
click at [803, 534] on button "Save" at bounding box center [825, 540] width 65 height 17
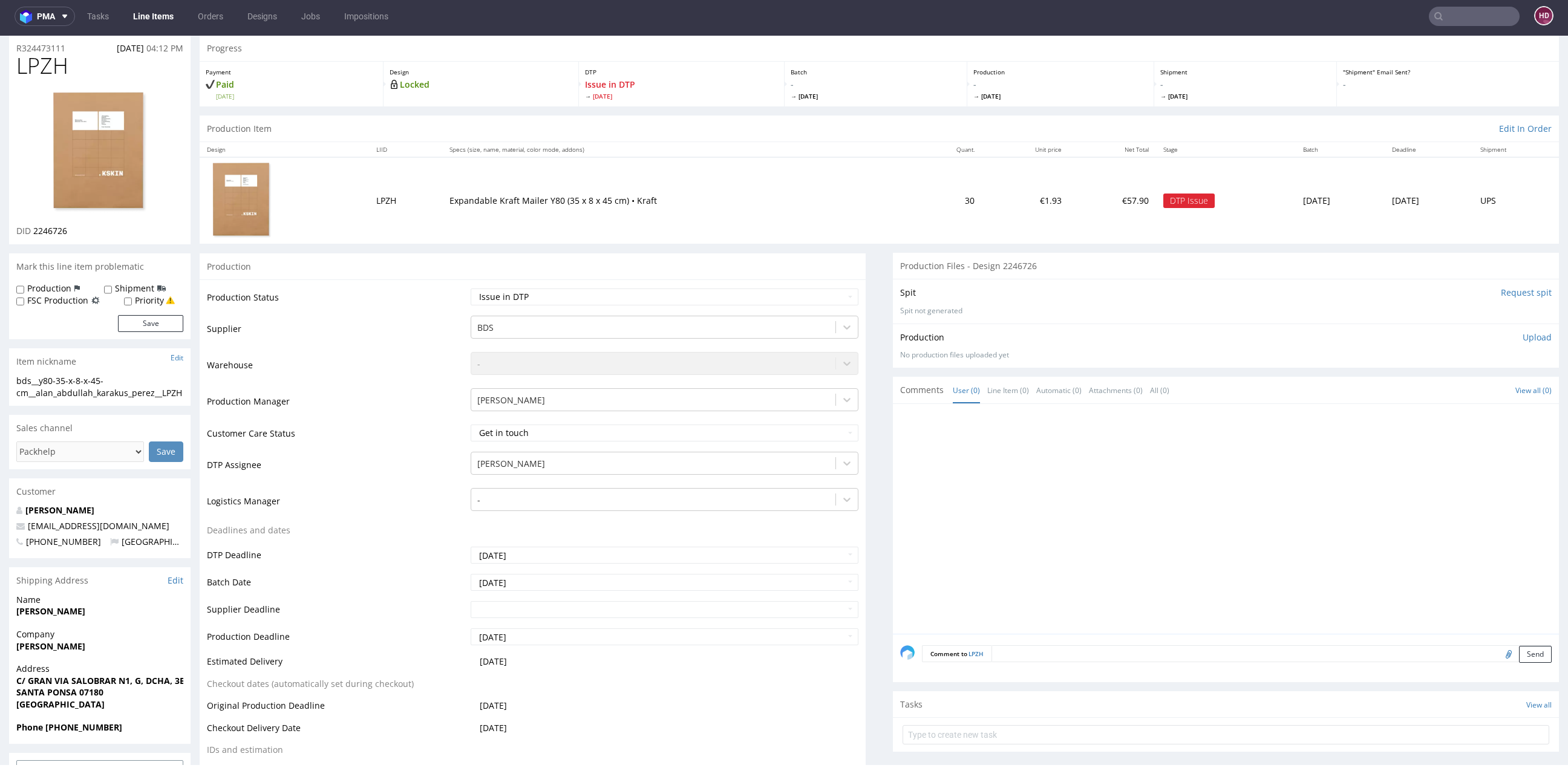
scroll to position [0, 0]
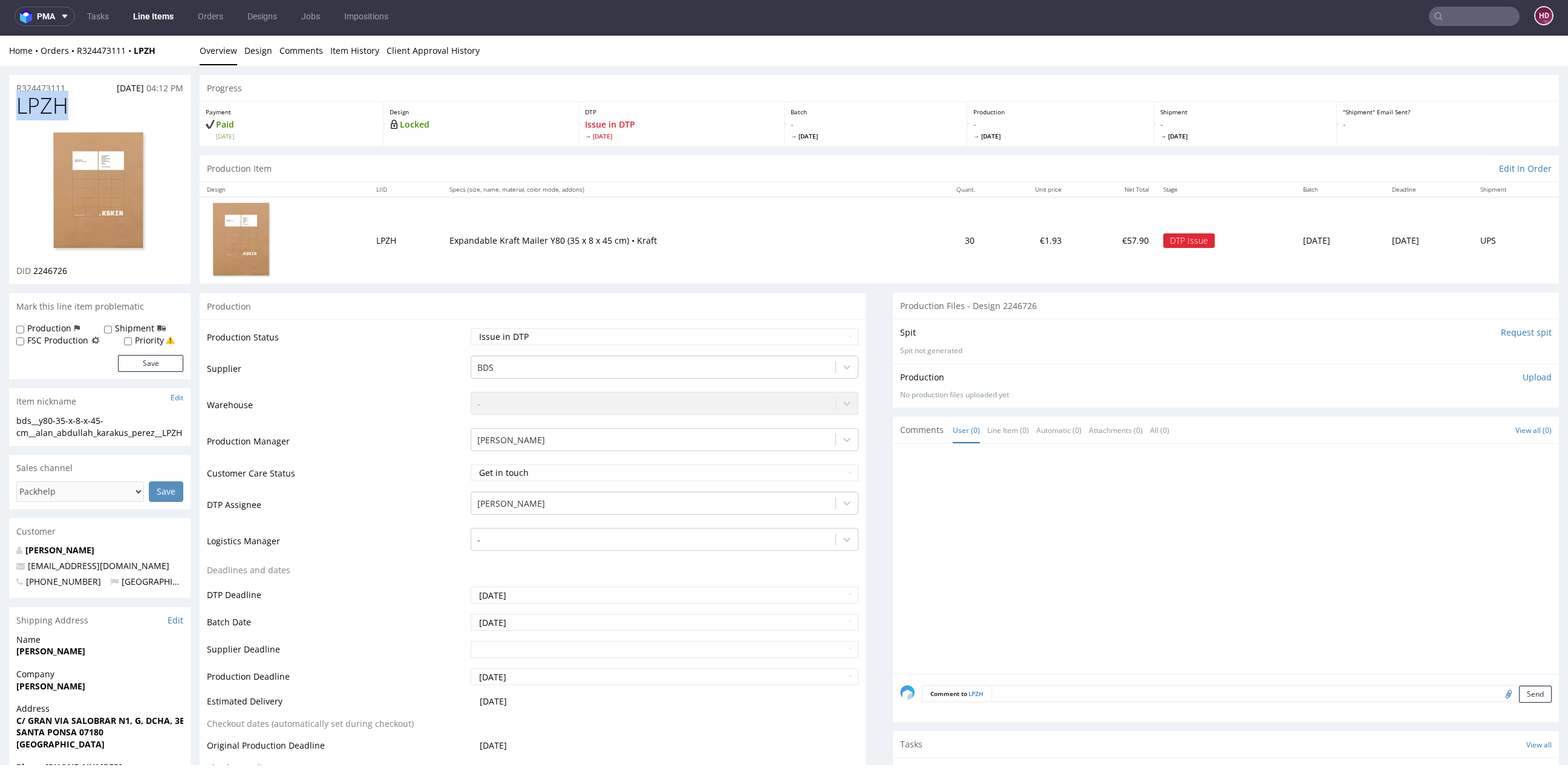
drag, startPoint x: 70, startPoint y: 104, endPoint x: 12, endPoint y: 100, distance: 58.1
click at [12, 100] on div "LPZH DID 2246726" at bounding box center [99, 189] width 181 height 190
copy span "LPZH"
click at [161, 18] on link "Line Items" at bounding box center [153, 16] width 55 height 19
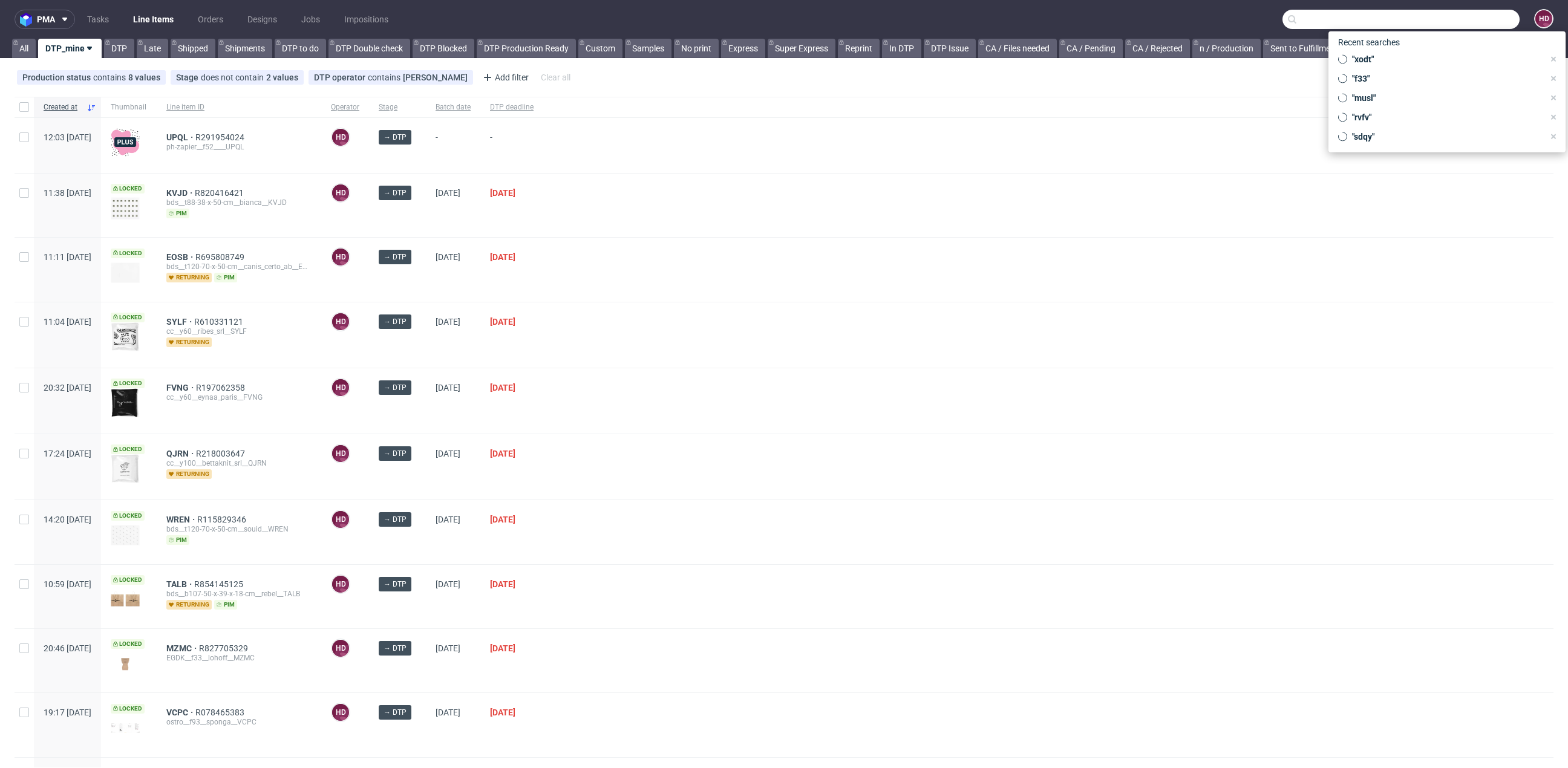
click at [1453, 20] on input "text" at bounding box center [1400, 19] width 237 height 19
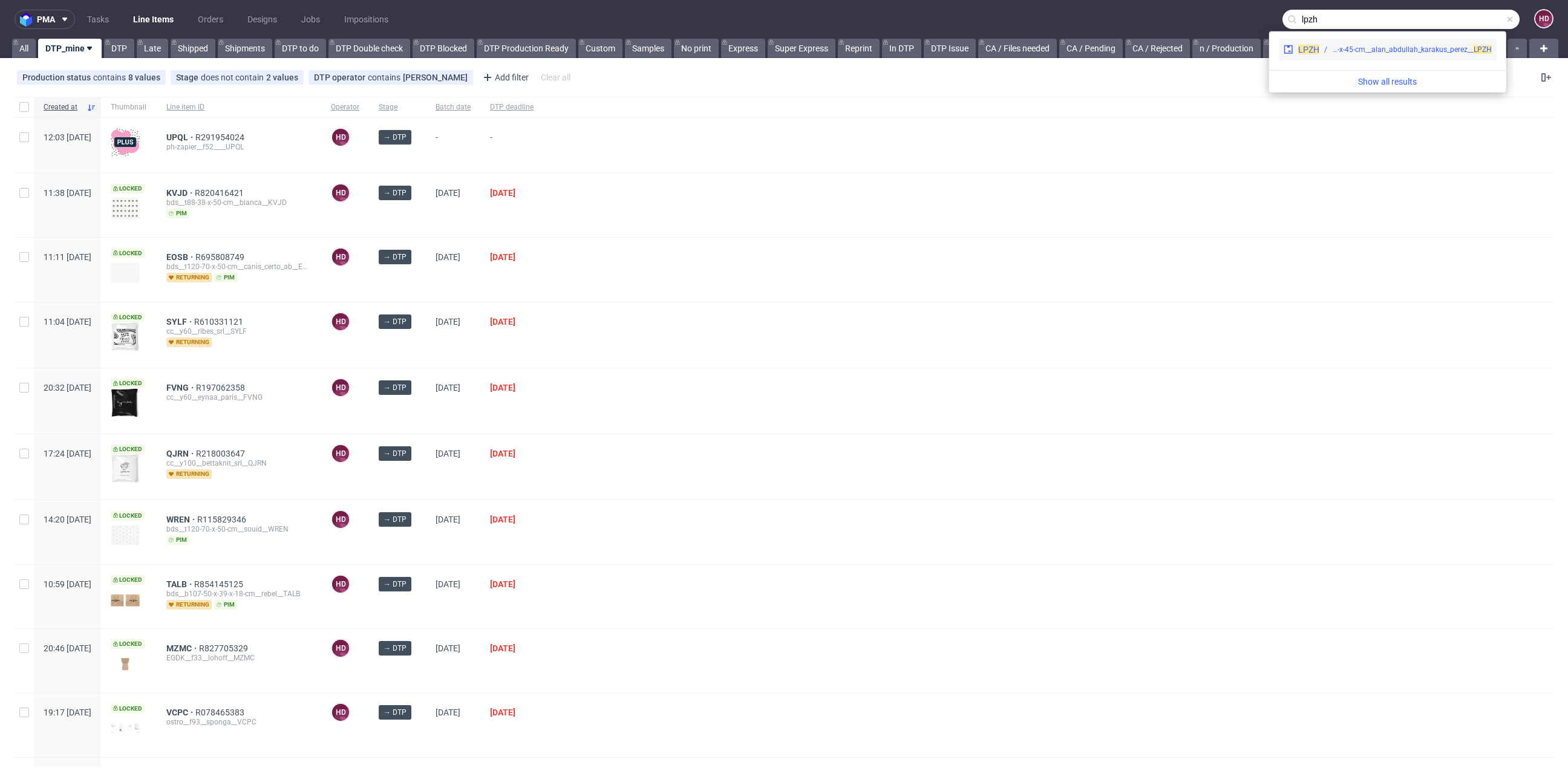
type input "lpzh"
click at [1440, 52] on div "bds__y80-35-x-8-x-45-cm__alan_abdullah_karakus_perez__ LPZH" at bounding box center [1411, 50] width 160 height 11
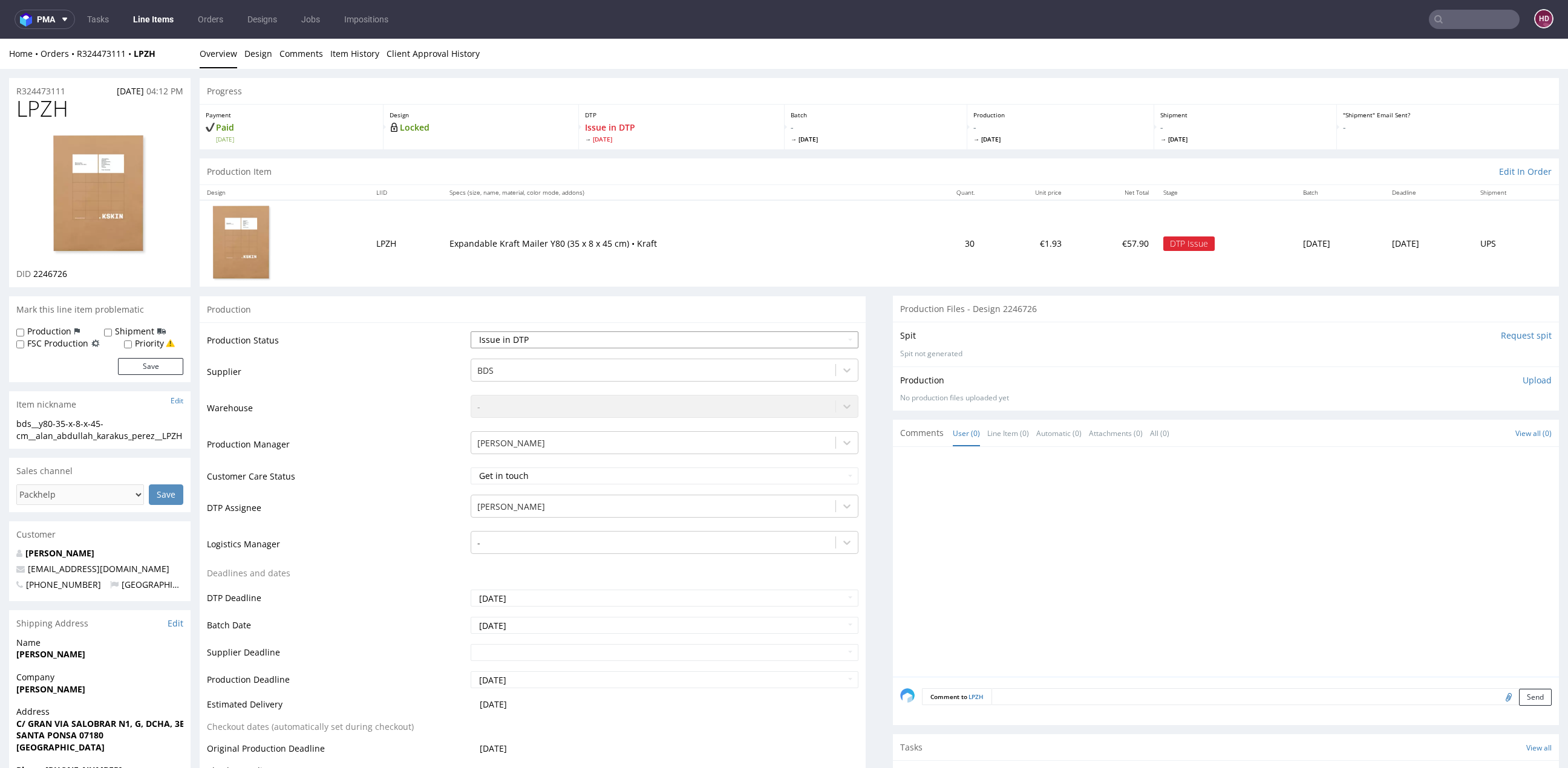
click at [600, 337] on select "Waiting for Artwork Waiting for Diecut Waiting for Mockup Waiting for DTP Waiti…" at bounding box center [664, 340] width 388 height 17
select select "dtp_in_process"
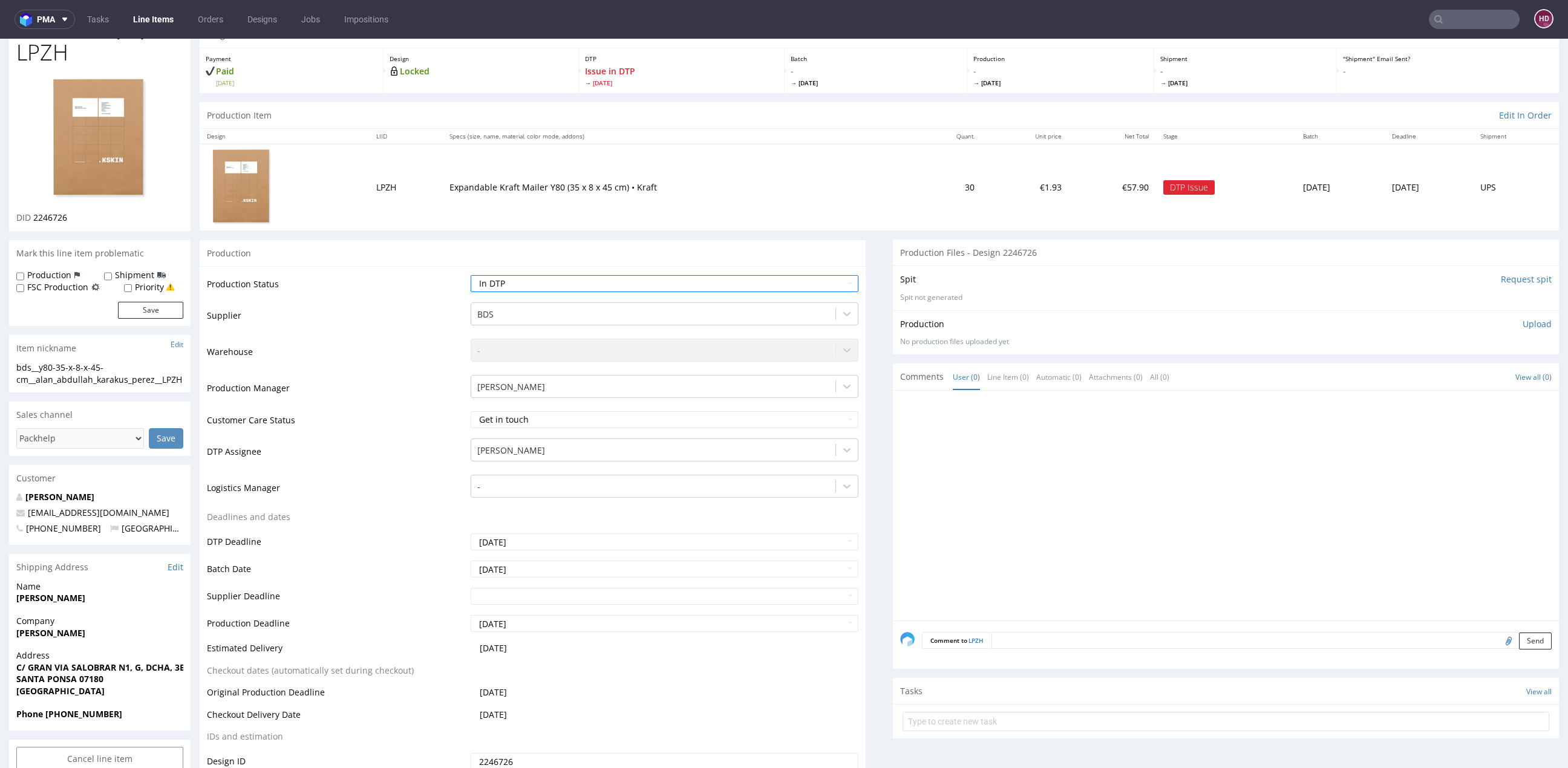
scroll to position [151, 0]
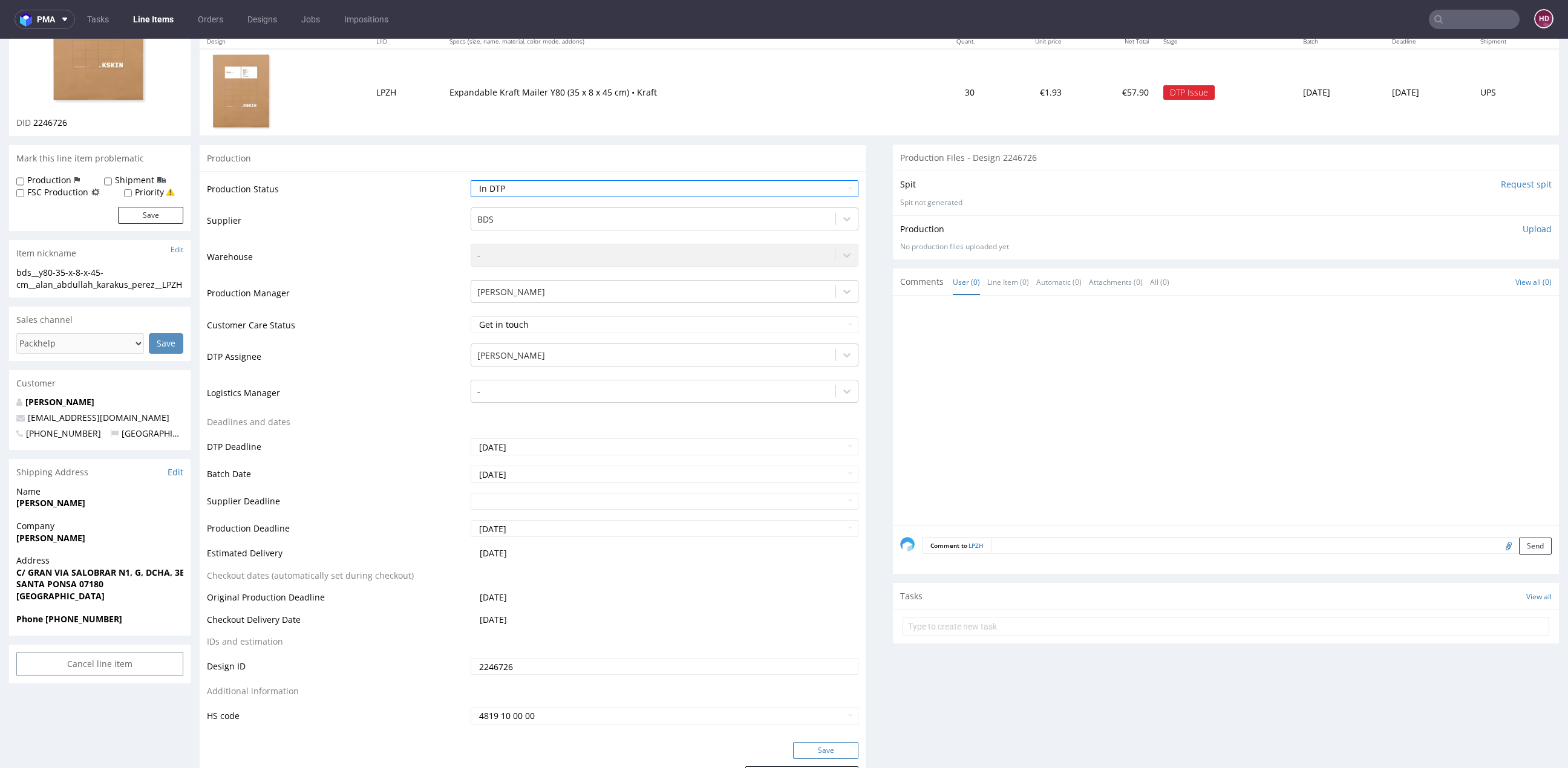
click at [793, 744] on button "Save" at bounding box center [825, 750] width 65 height 17
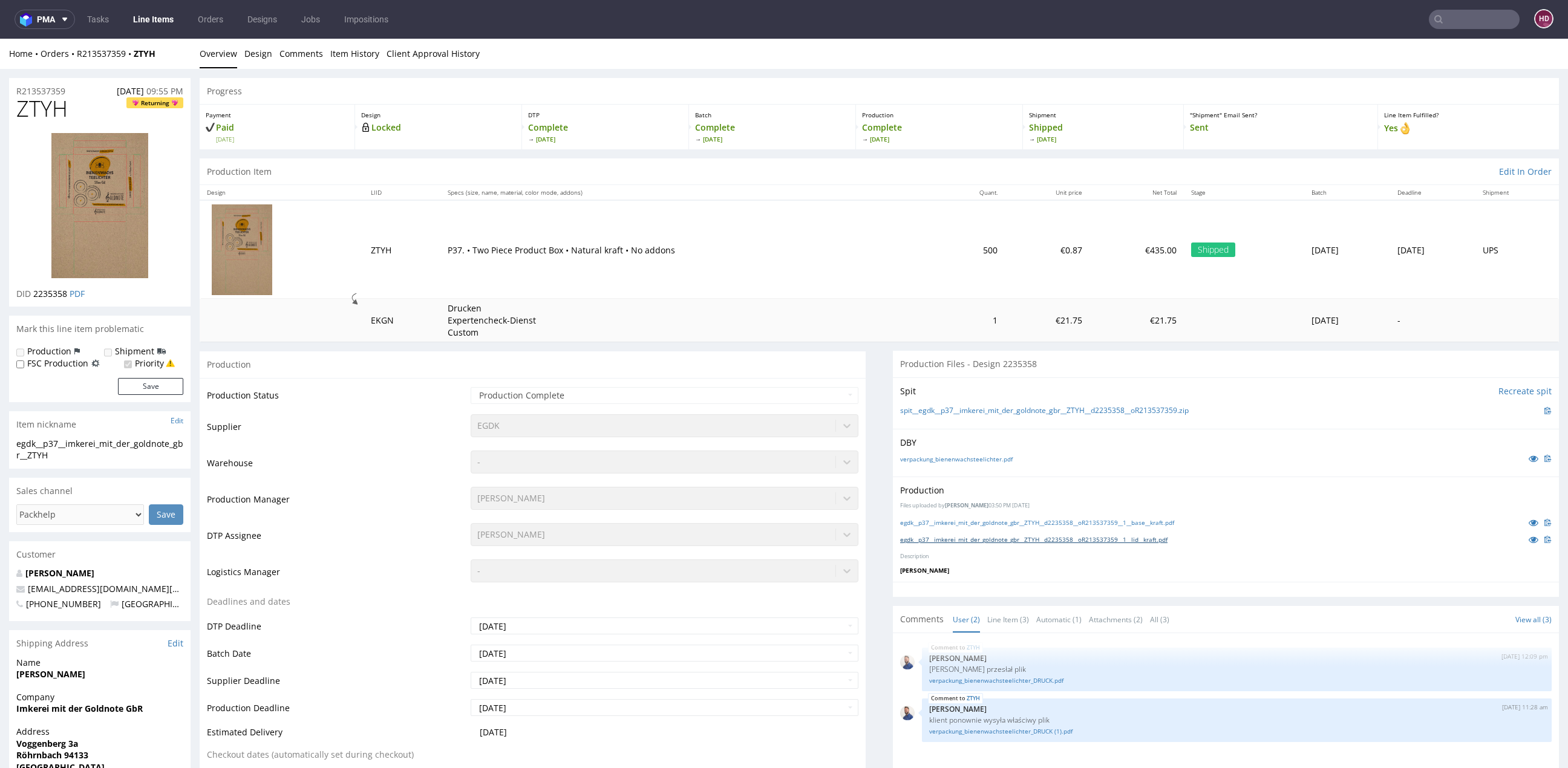
click at [1146, 535] on link "egdk__p37__imkerei_mit_der_goldnote_gbr__ZTYH__d2235358__oR213537359__1__lid__k…" at bounding box center [1034, 539] width 268 height 8
click at [1145, 523] on link "egdk__p37__imkerei_mit_der_goldnote_gbr__ZTYH__d2235358__oR213537359__1__base__…" at bounding box center [1037, 522] width 274 height 8
click at [916, 456] on link "verpackung_bienenwachsteelichter.pdf" at bounding box center [957, 459] width 113 height 8
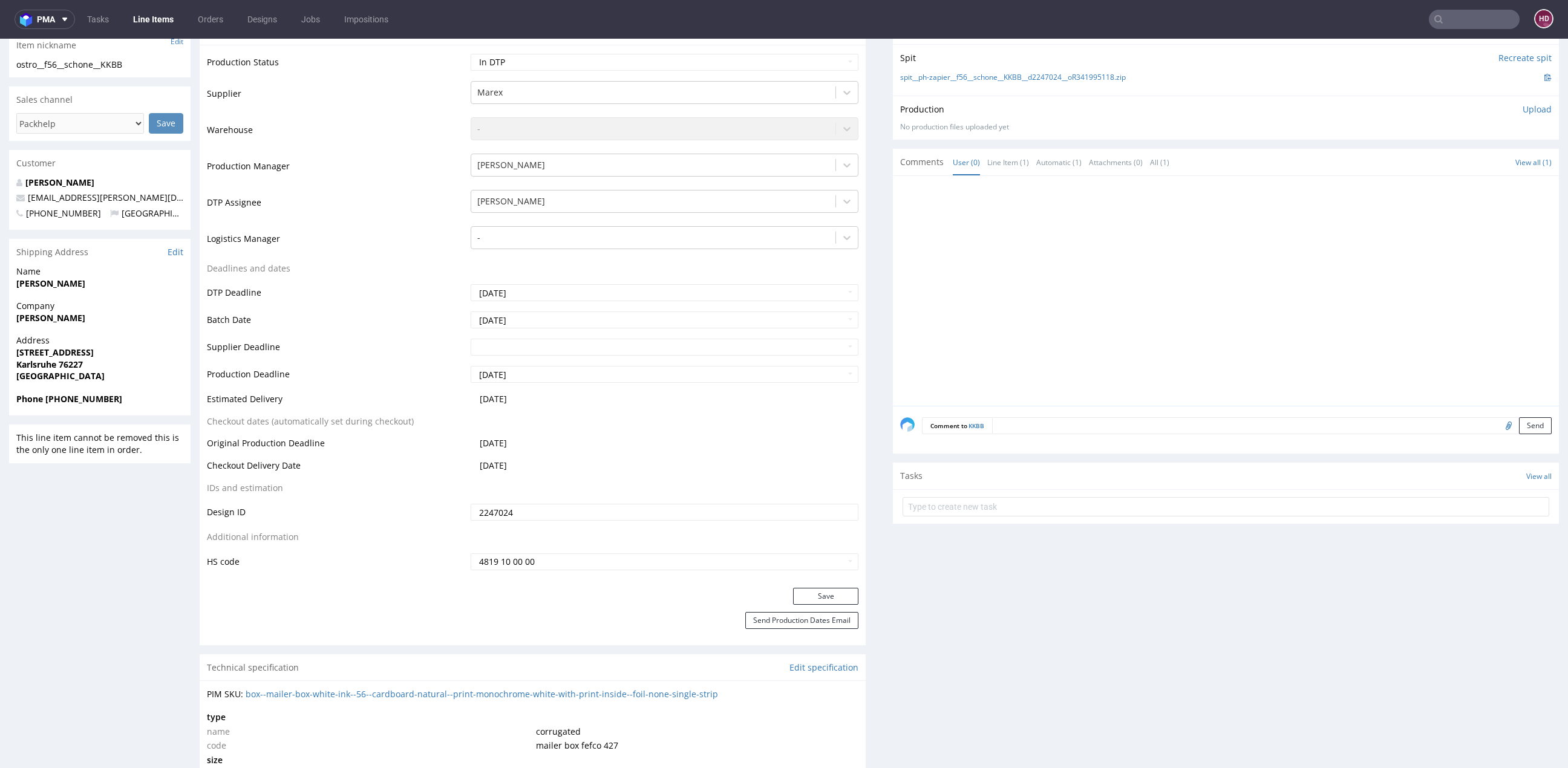
scroll to position [390, 0]
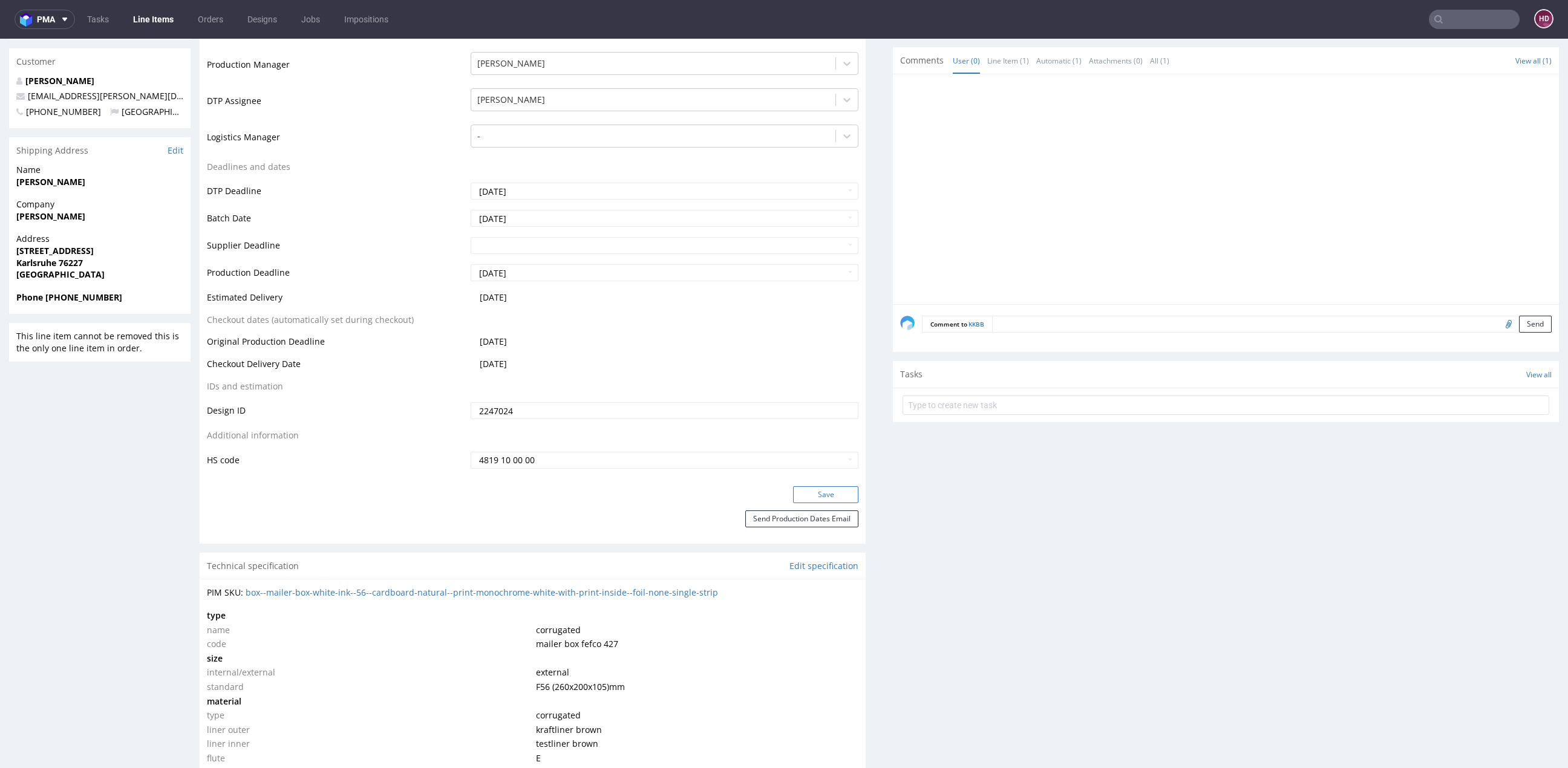
click at [842, 488] on button "Save" at bounding box center [825, 494] width 65 height 17
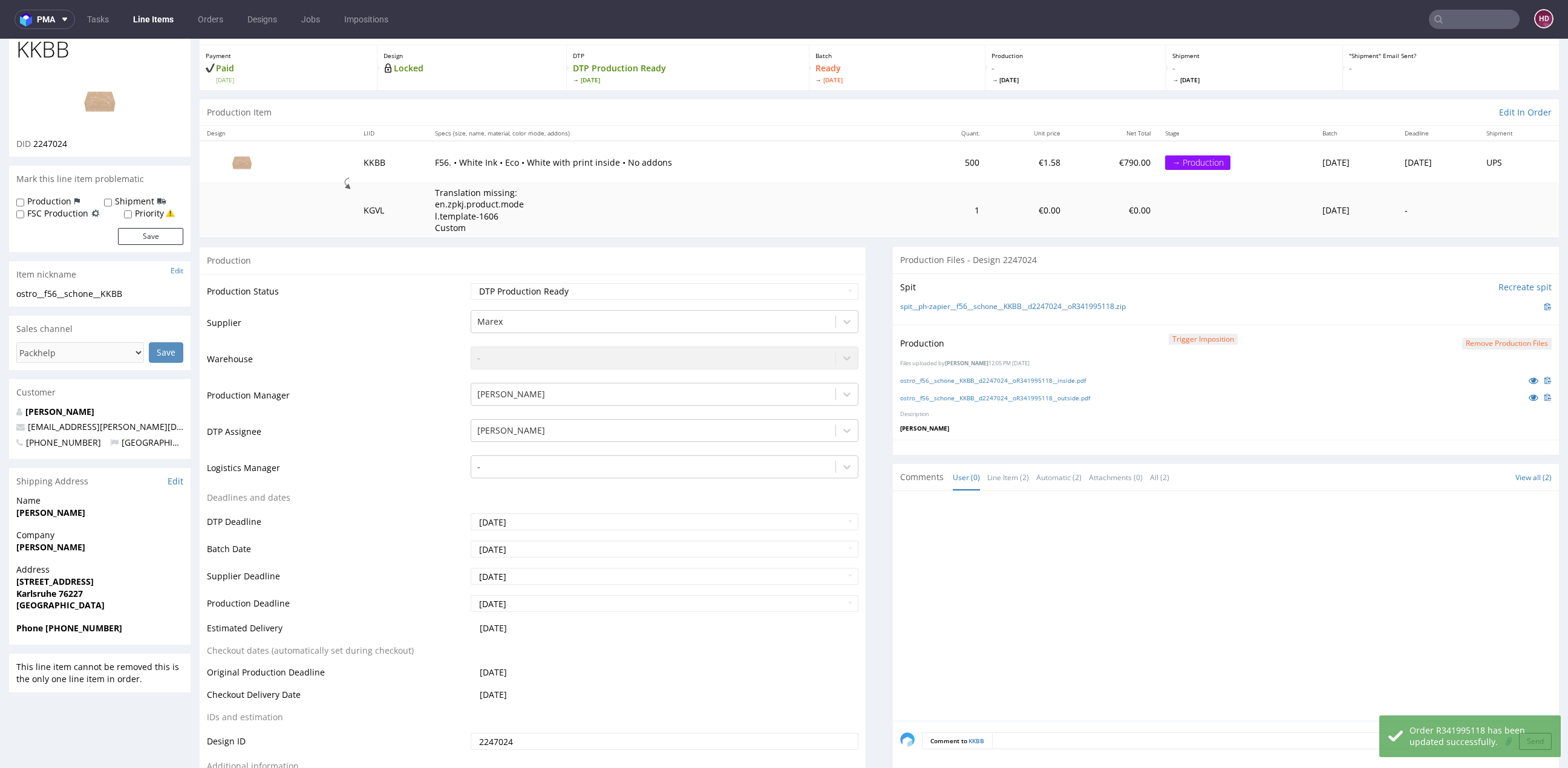
scroll to position [0, 0]
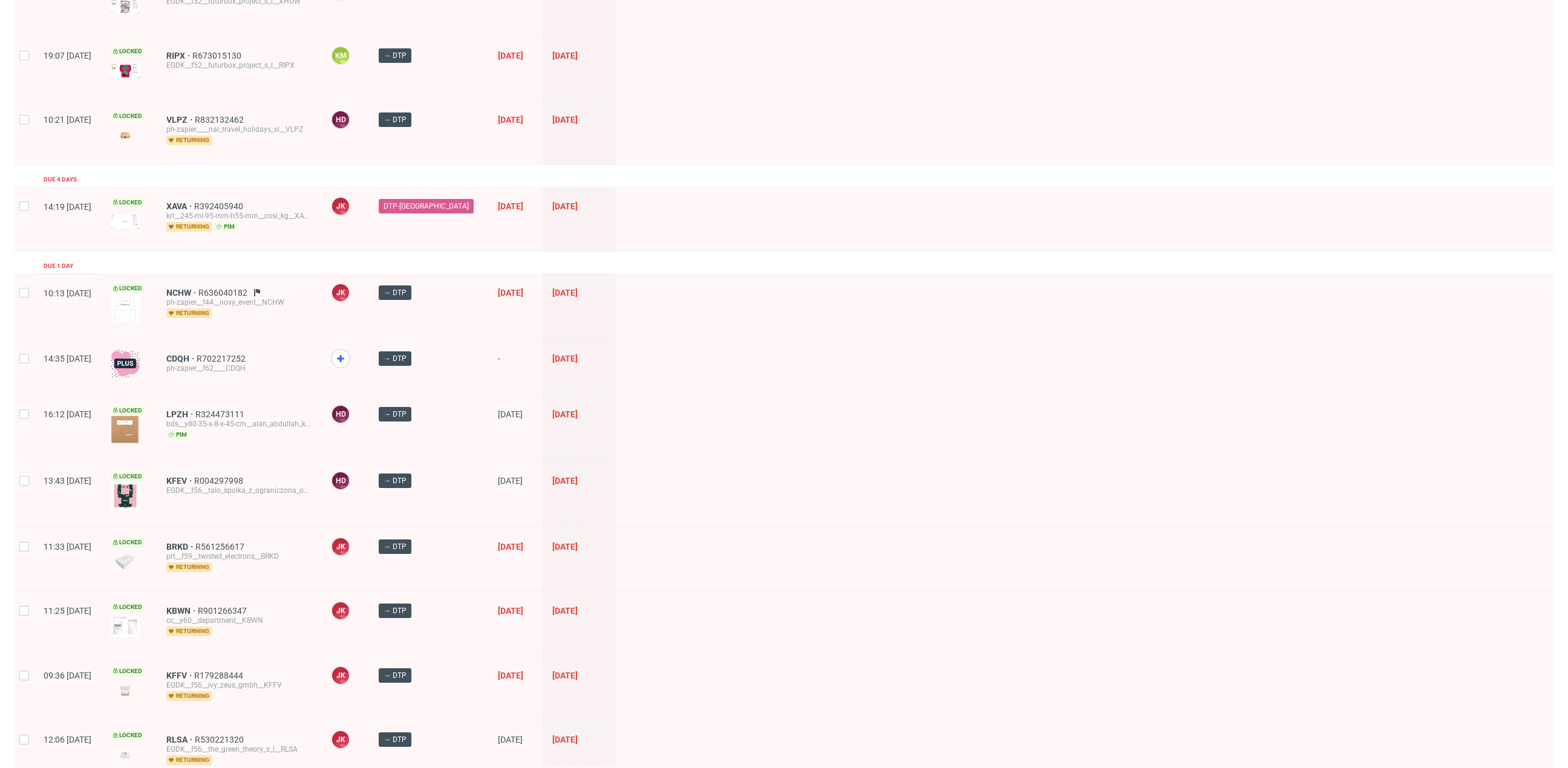
scroll to position [536, 0]
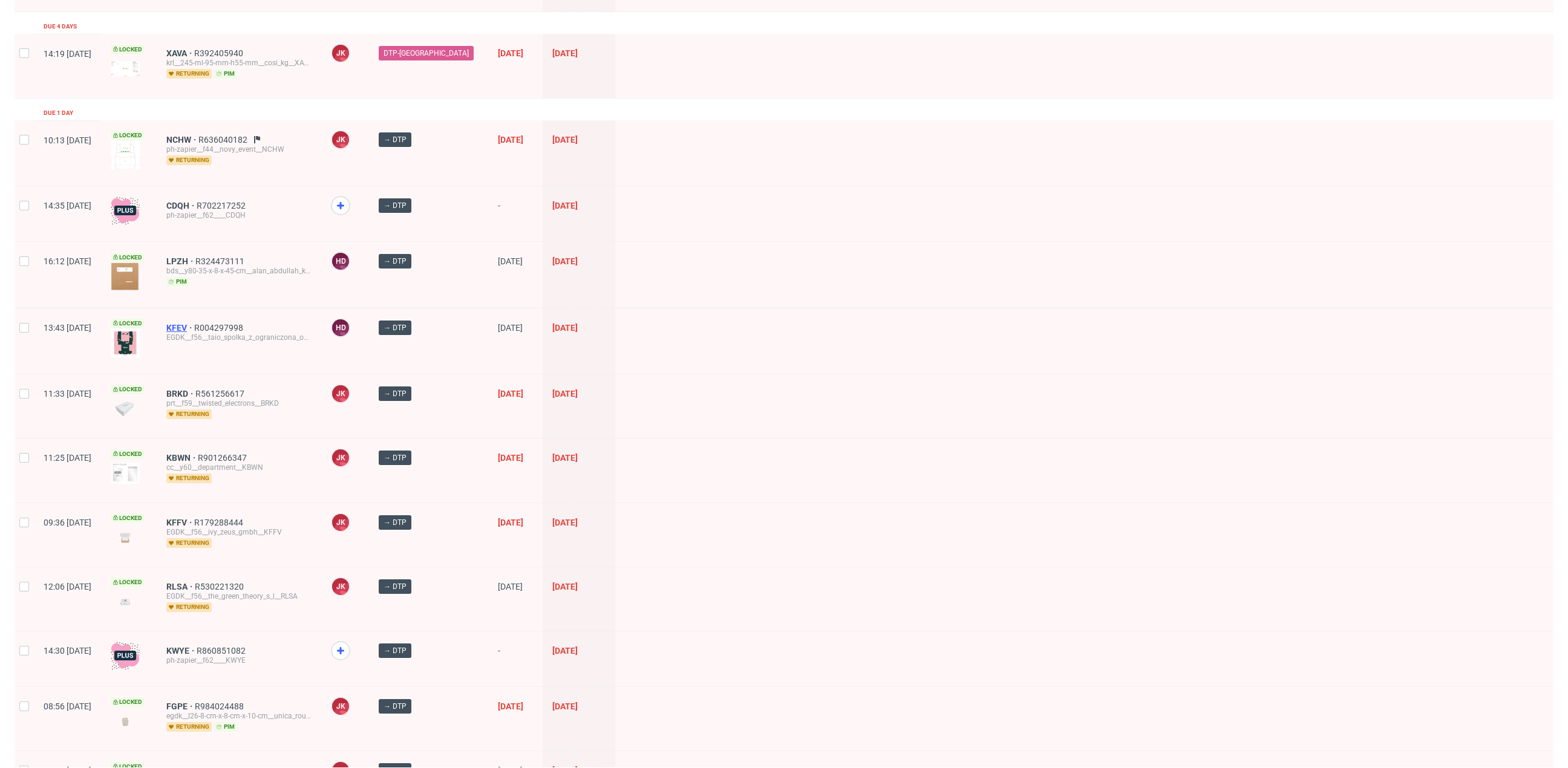
click at [194, 323] on span "KFEV" at bounding box center [180, 327] width 28 height 10
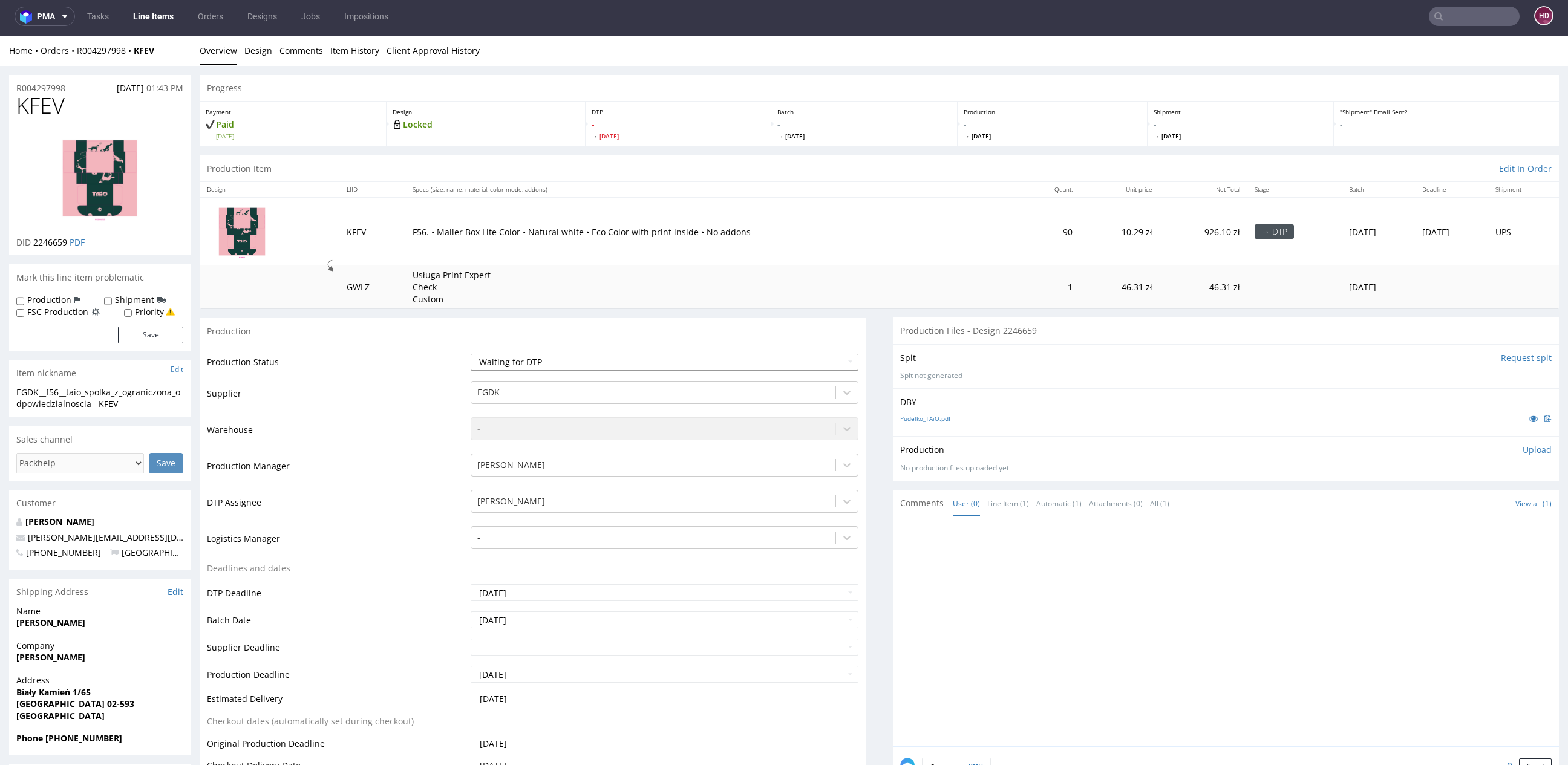
click at [560, 358] on select "Waiting for Artwork Waiting for Diecut Waiting for Mockup Waiting for DTP Waiti…" at bounding box center [664, 362] width 388 height 17
select select "dtp_in_process"
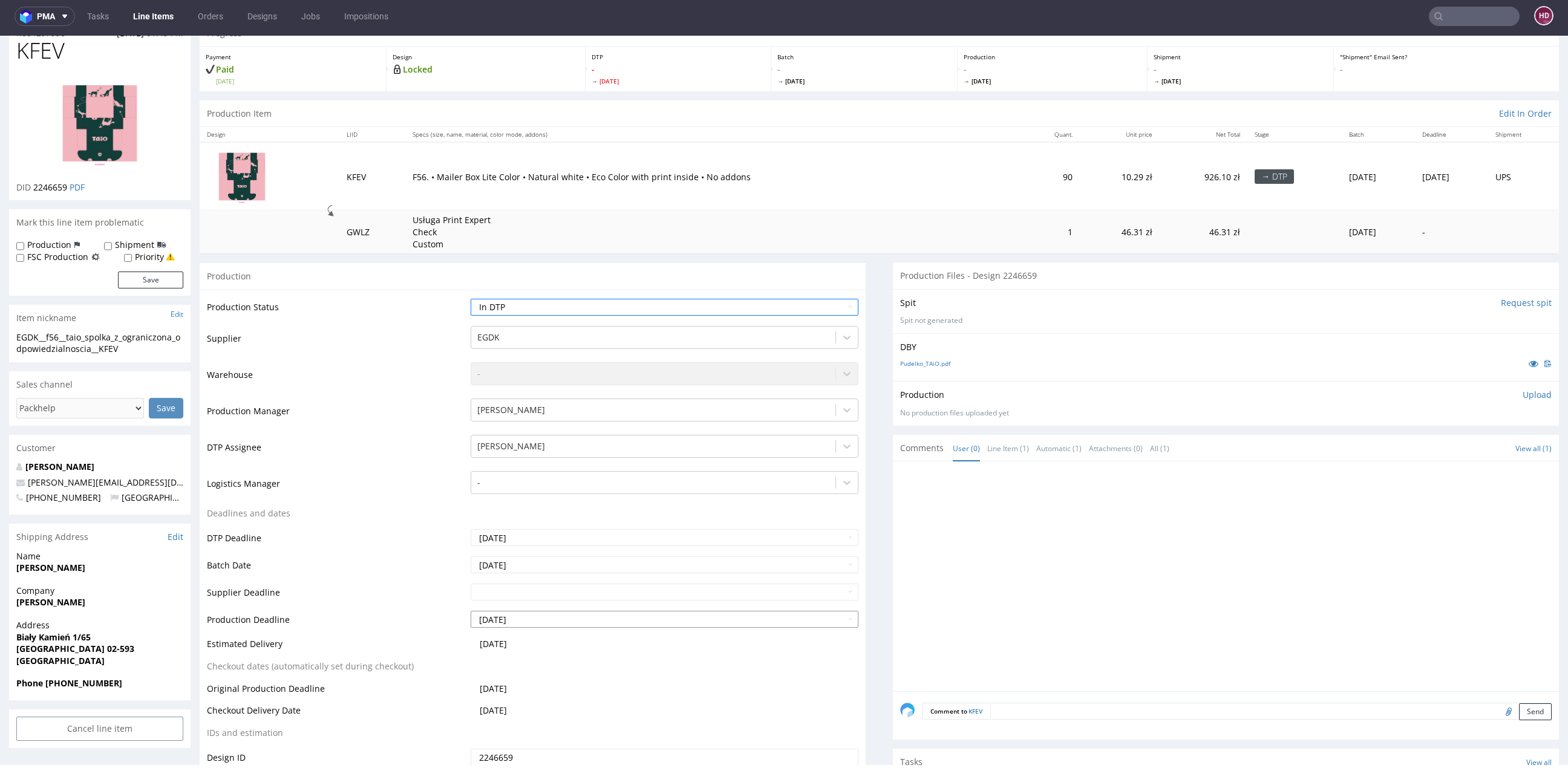
scroll to position [147, 0]
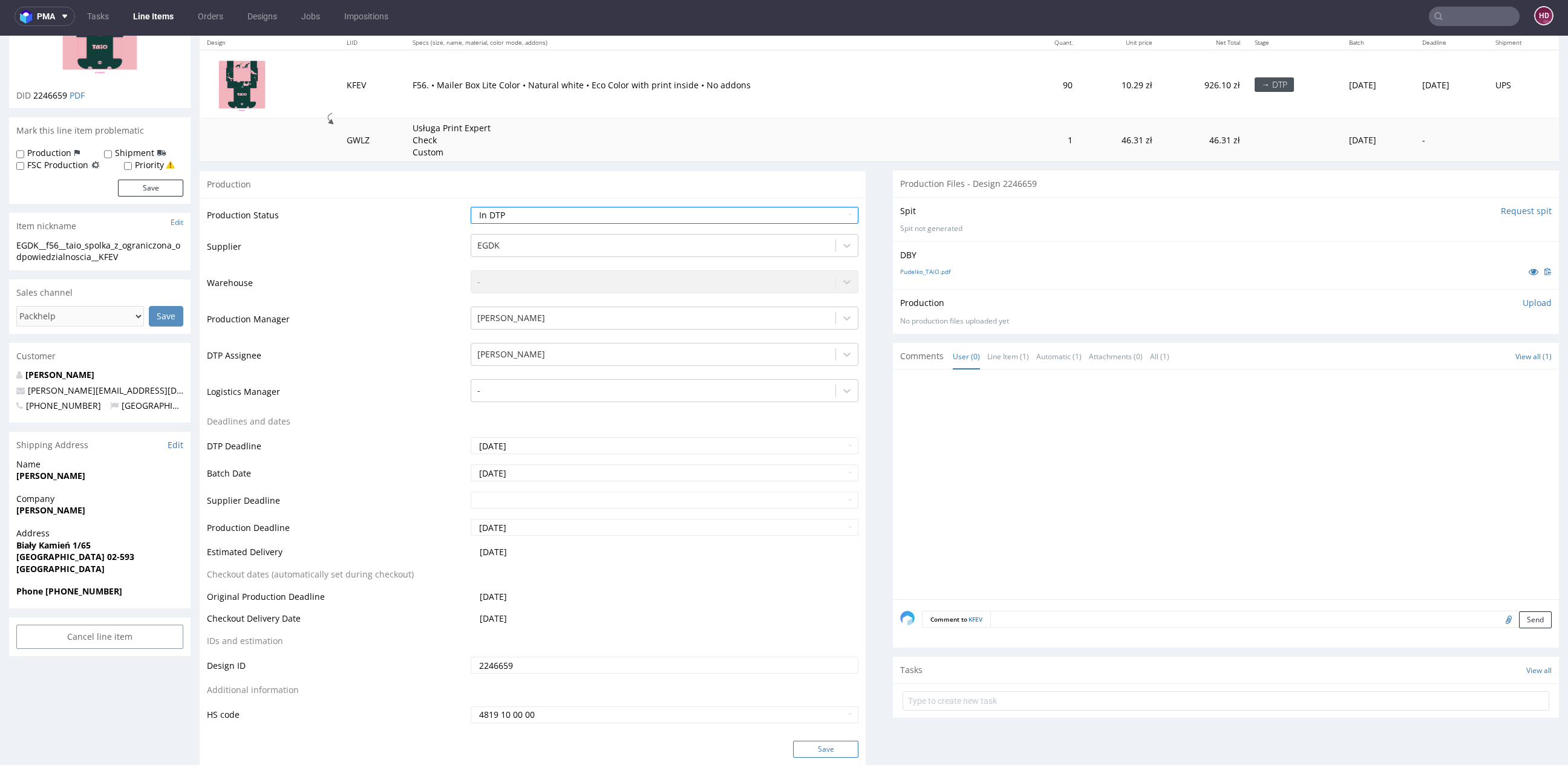
click at [808, 746] on button "Save" at bounding box center [825, 749] width 65 height 17
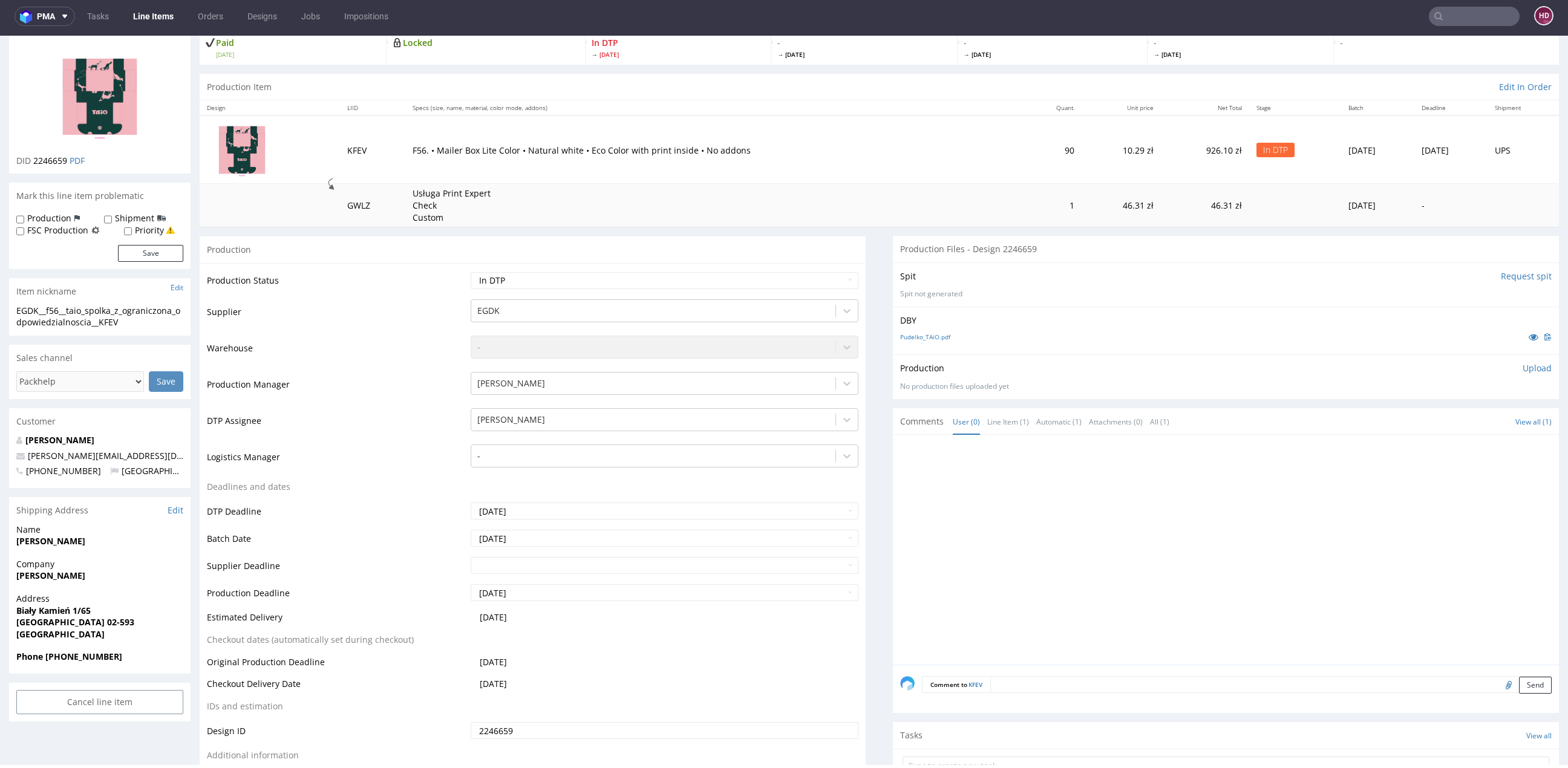
scroll to position [35, 0]
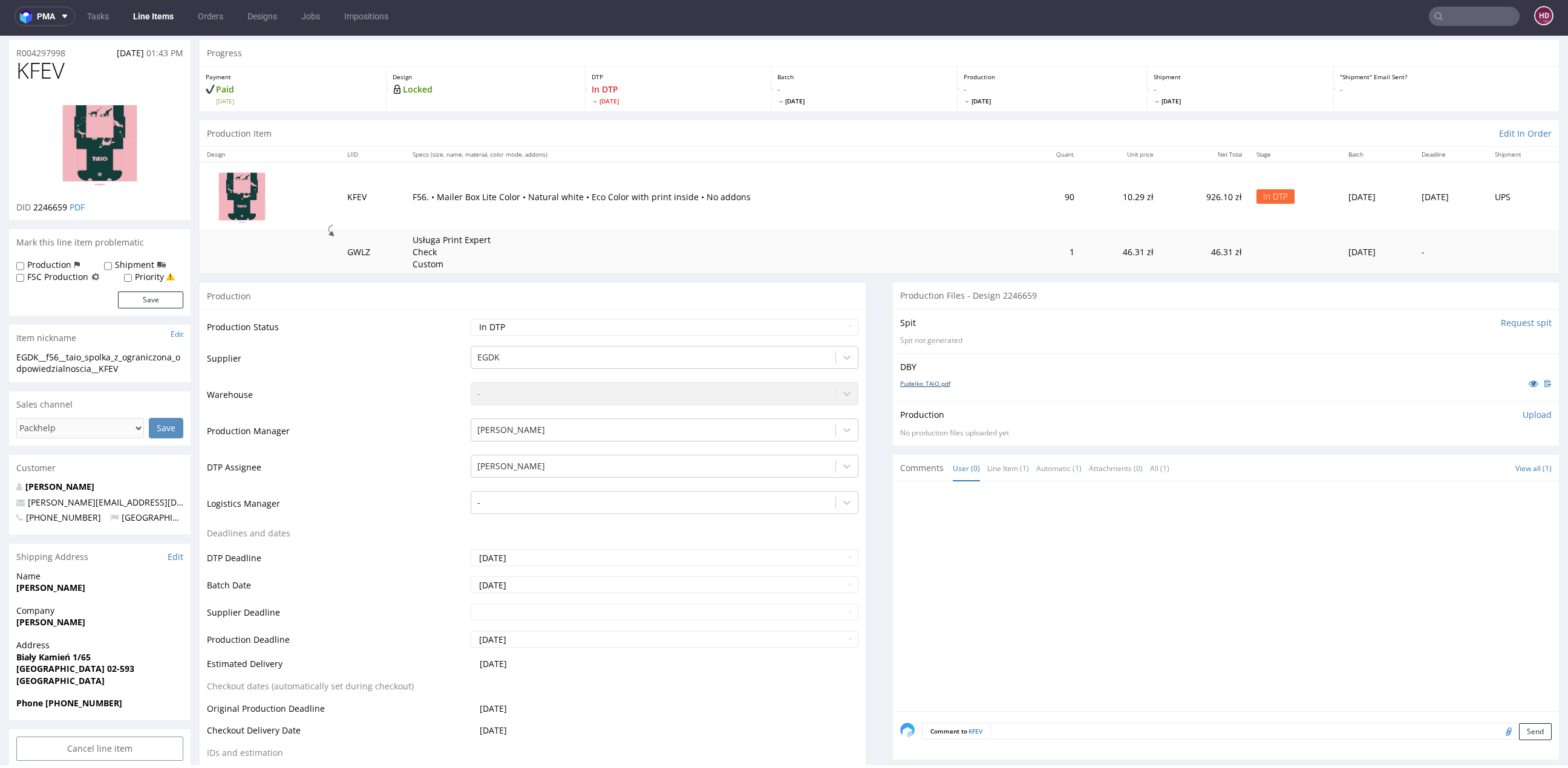
click at [918, 383] on link "Pudelko_TAiO.pdf" at bounding box center [925, 383] width 50 height 8
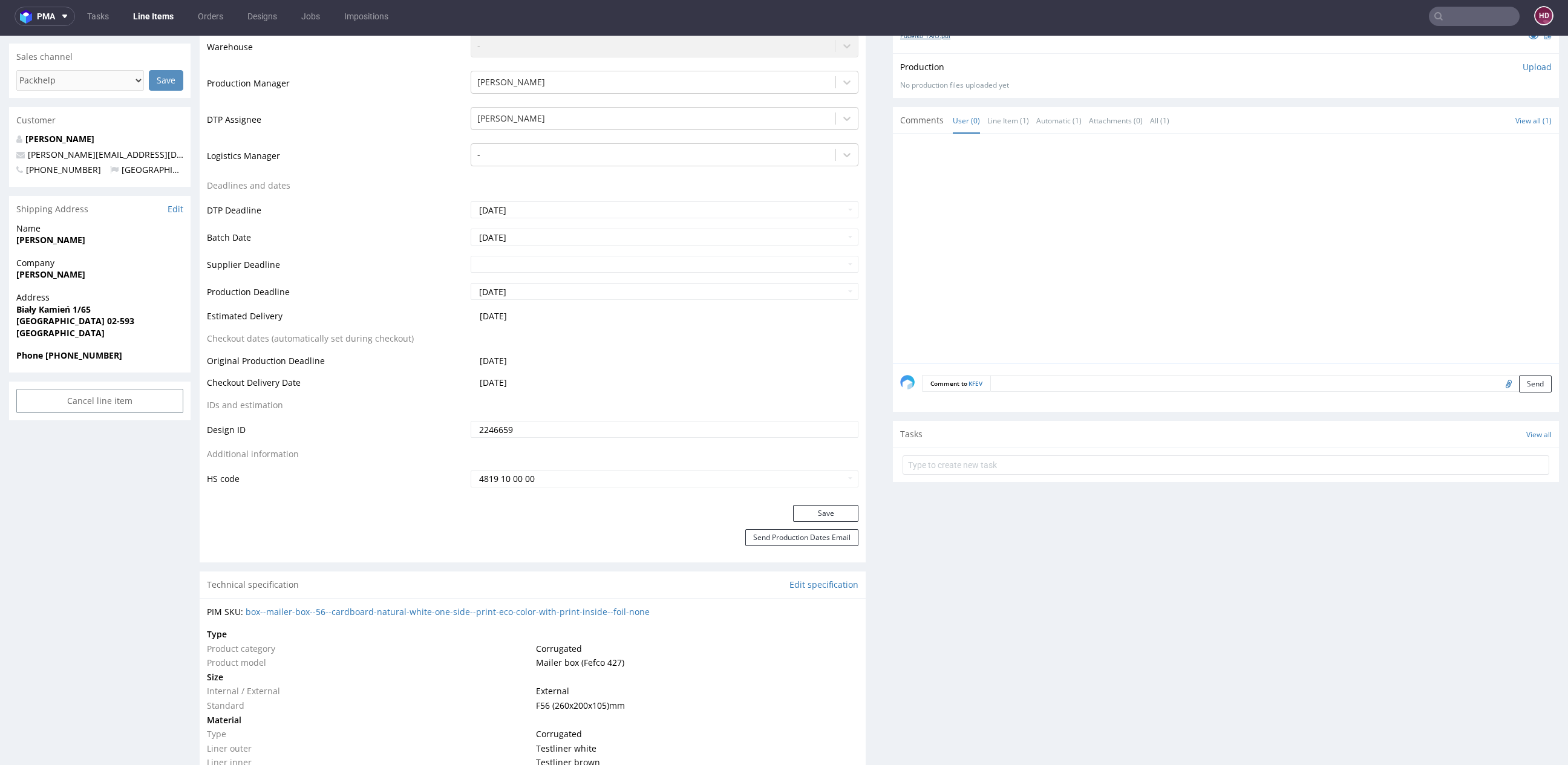
scroll to position [391, 0]
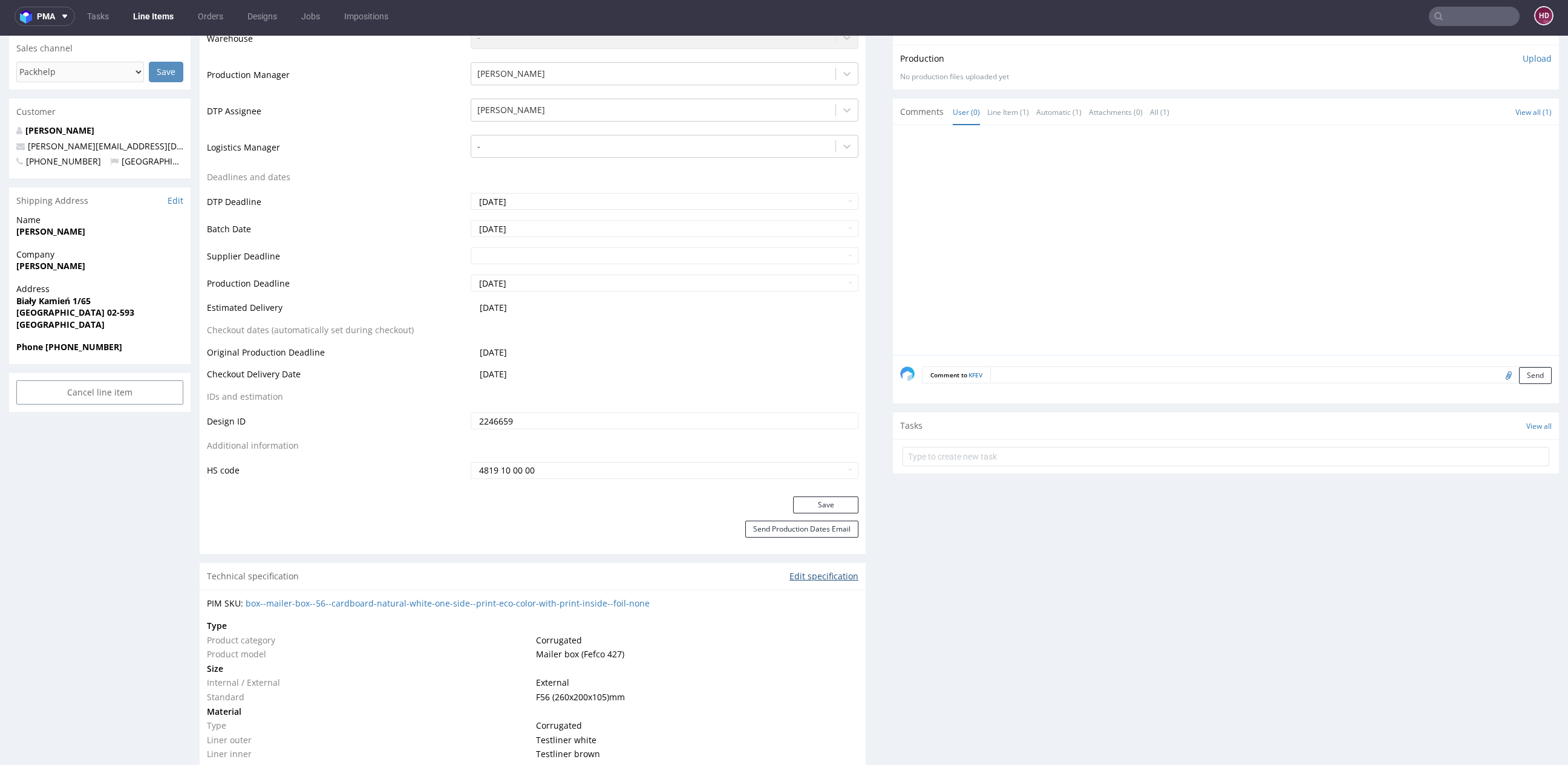
click at [821, 573] on link "Edit specification" at bounding box center [823, 577] width 69 height 12
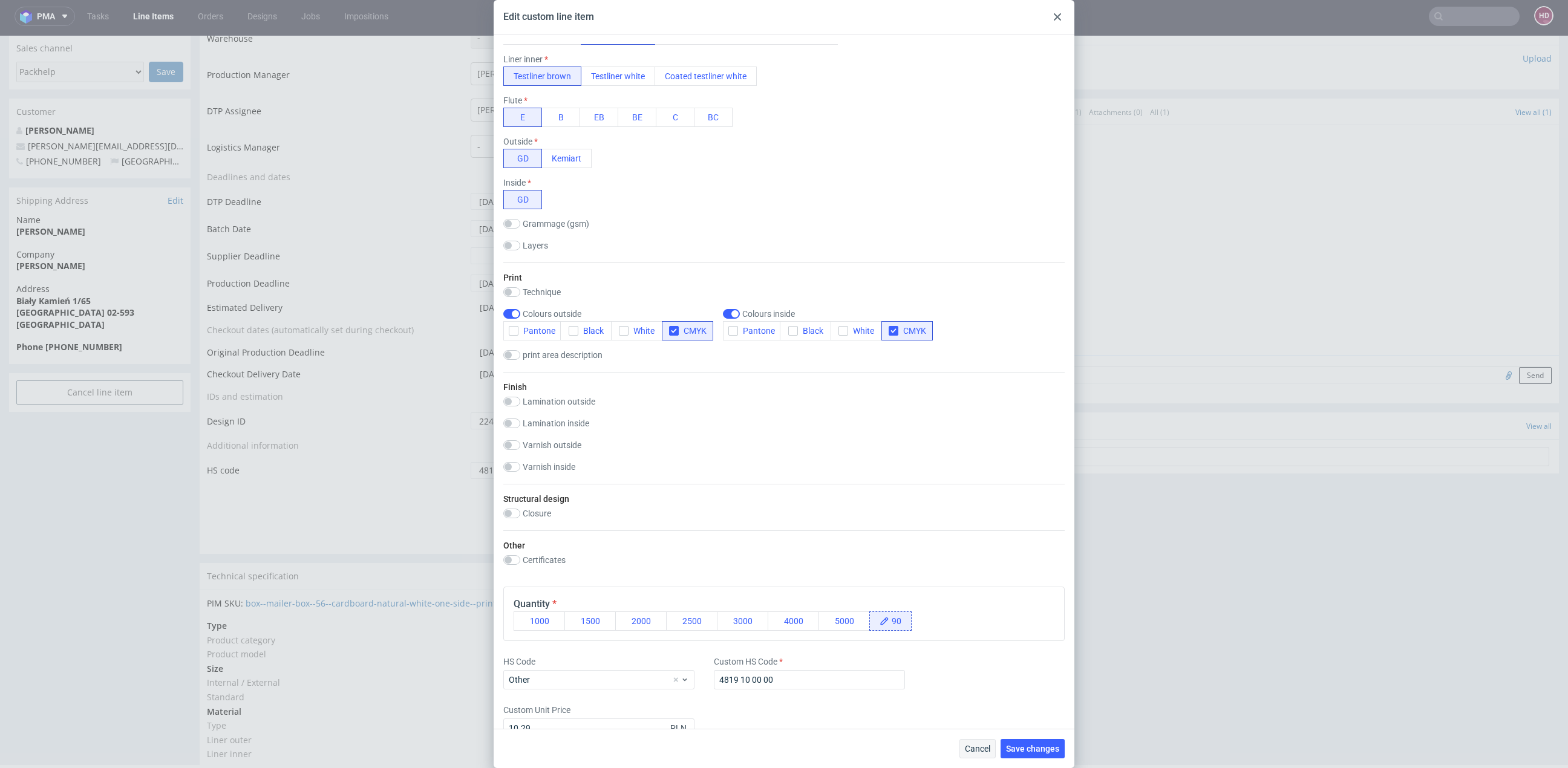
scroll to position [420, 0]
drag, startPoint x: 1052, startPoint y: 12, endPoint x: 1046, endPoint y: 12, distance: 6.0
click at [1052, 12] on div at bounding box center [1057, 16] width 14 height 14
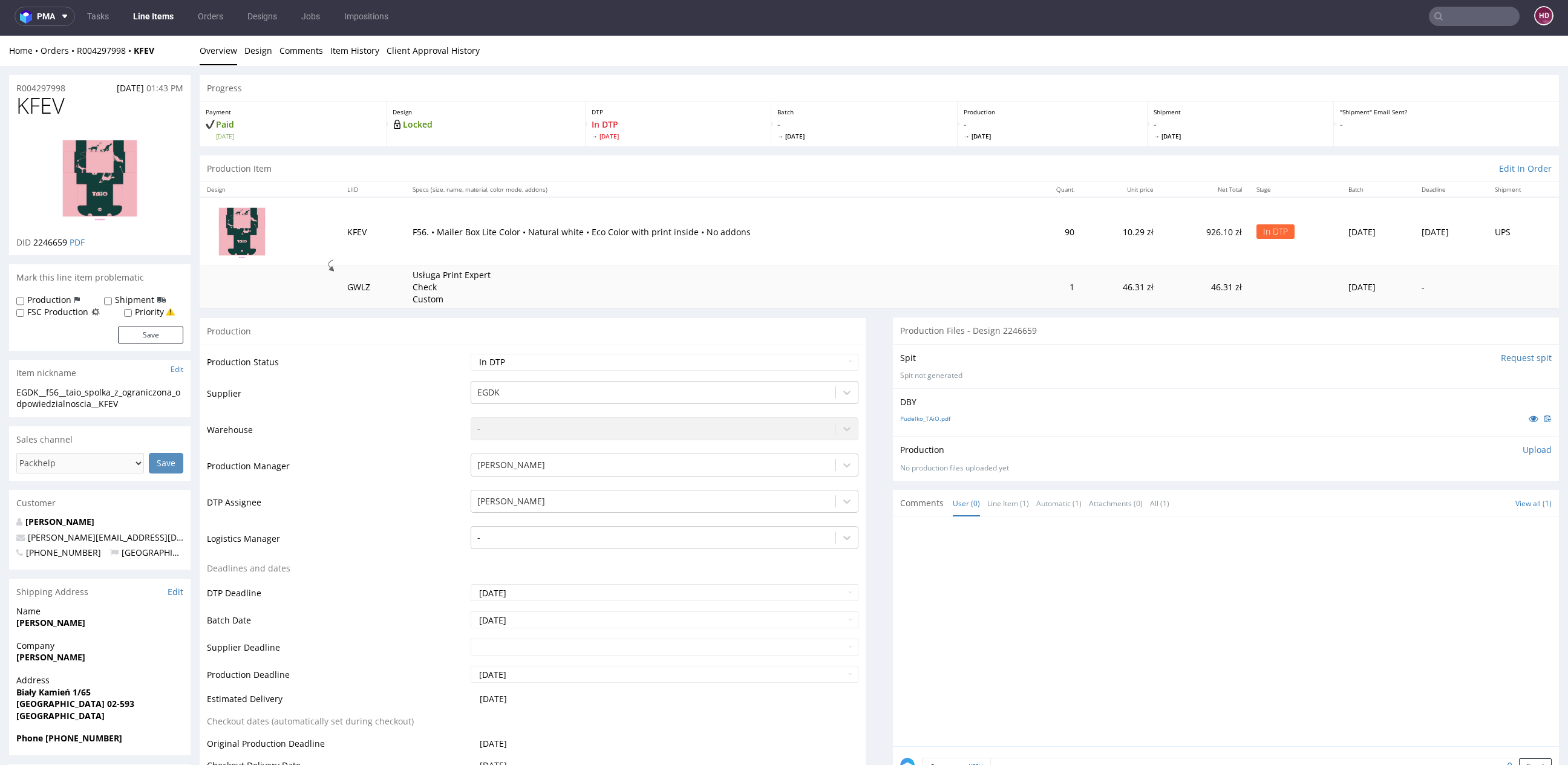
scroll to position [0, 0]
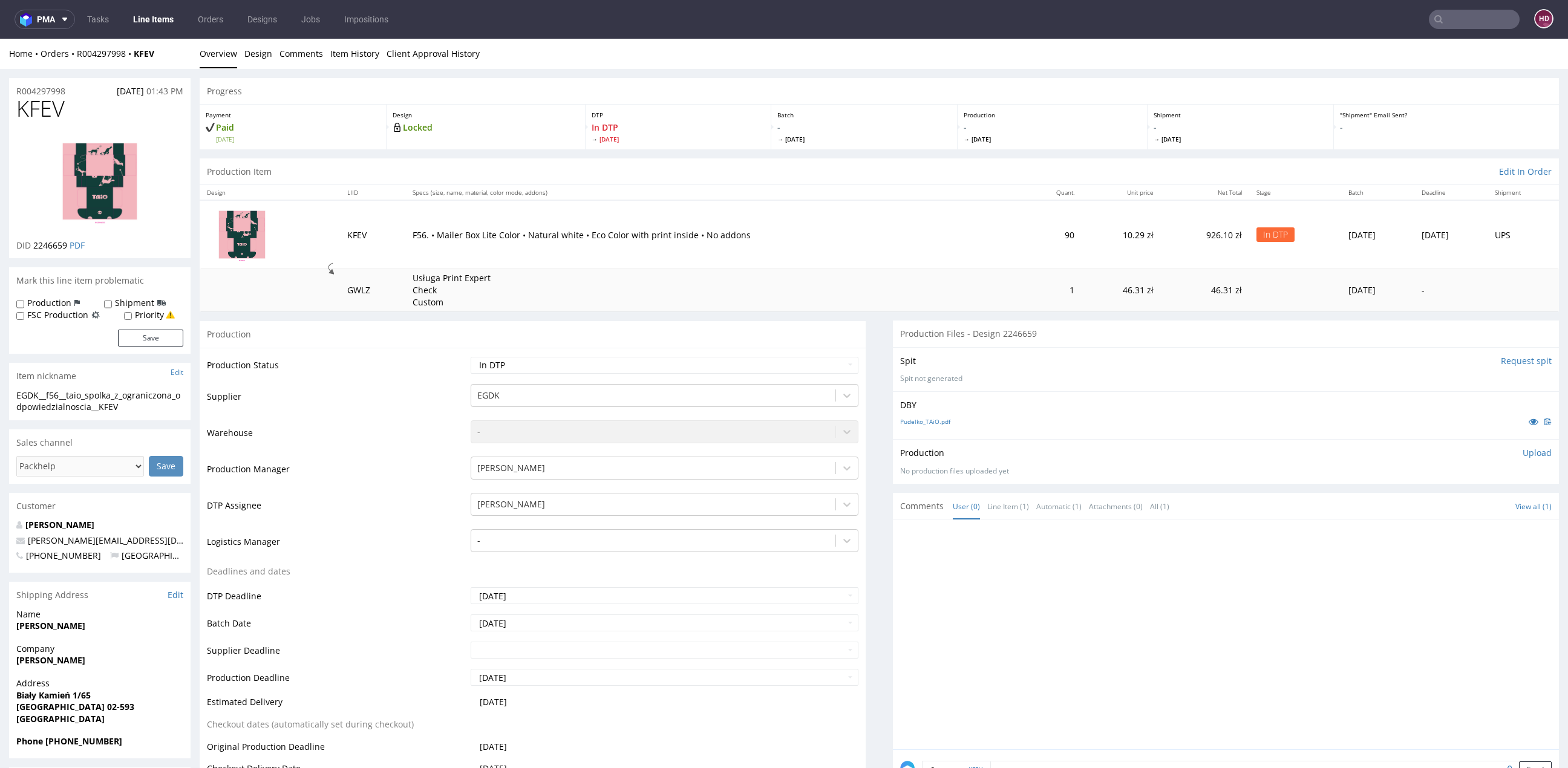
drag, startPoint x: 609, startPoint y: 329, endPoint x: 601, endPoint y: 342, distance: 15.3
click at [609, 330] on div "Production" at bounding box center [533, 334] width 666 height 27
click at [592, 356] on select "Waiting for Artwork Waiting for Diecut Waiting for Mockup Waiting for DTP Waiti…" at bounding box center [664, 365] width 388 height 17
select select "dtp_waiting_for_check"
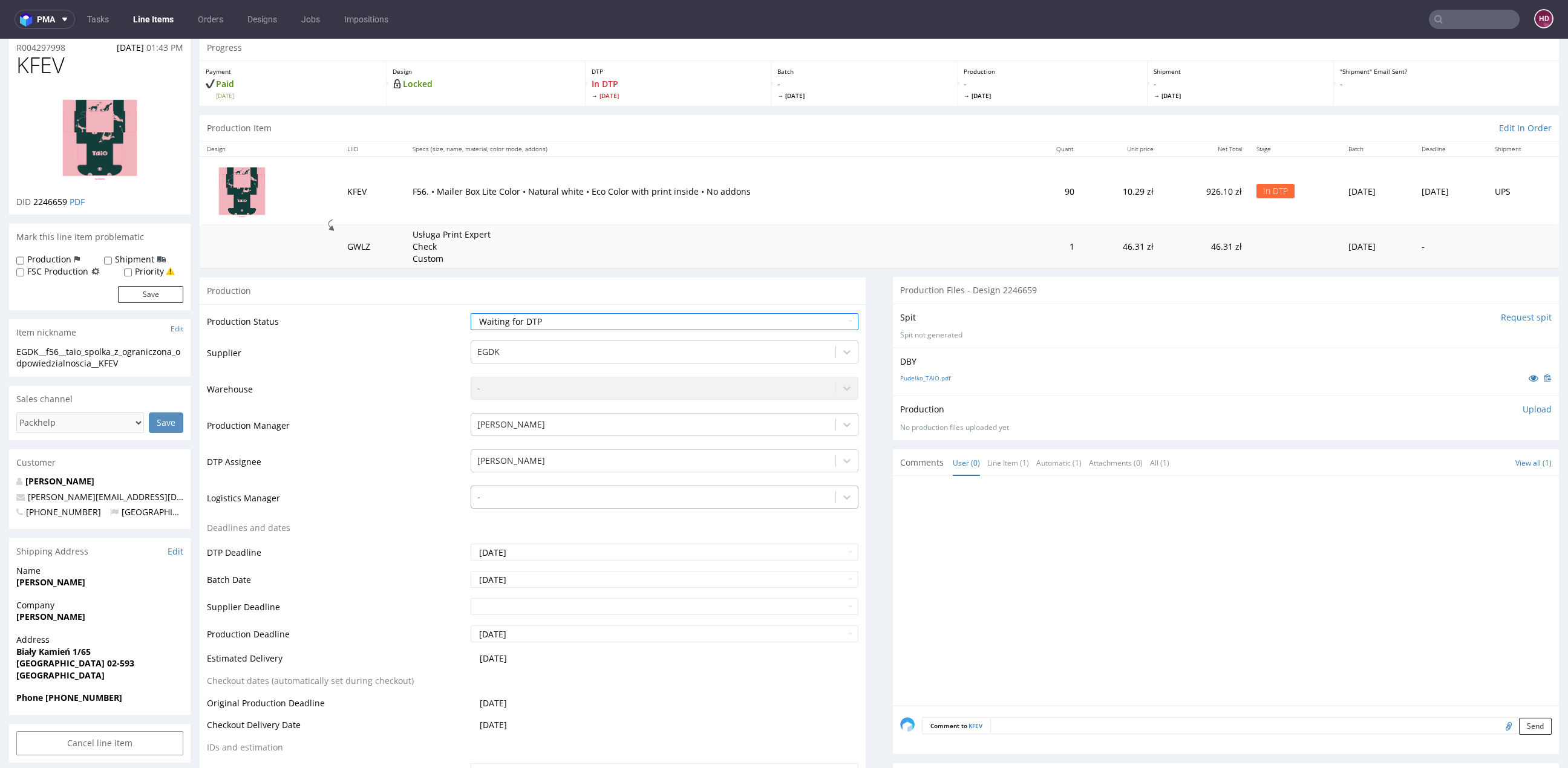
scroll to position [144, 0]
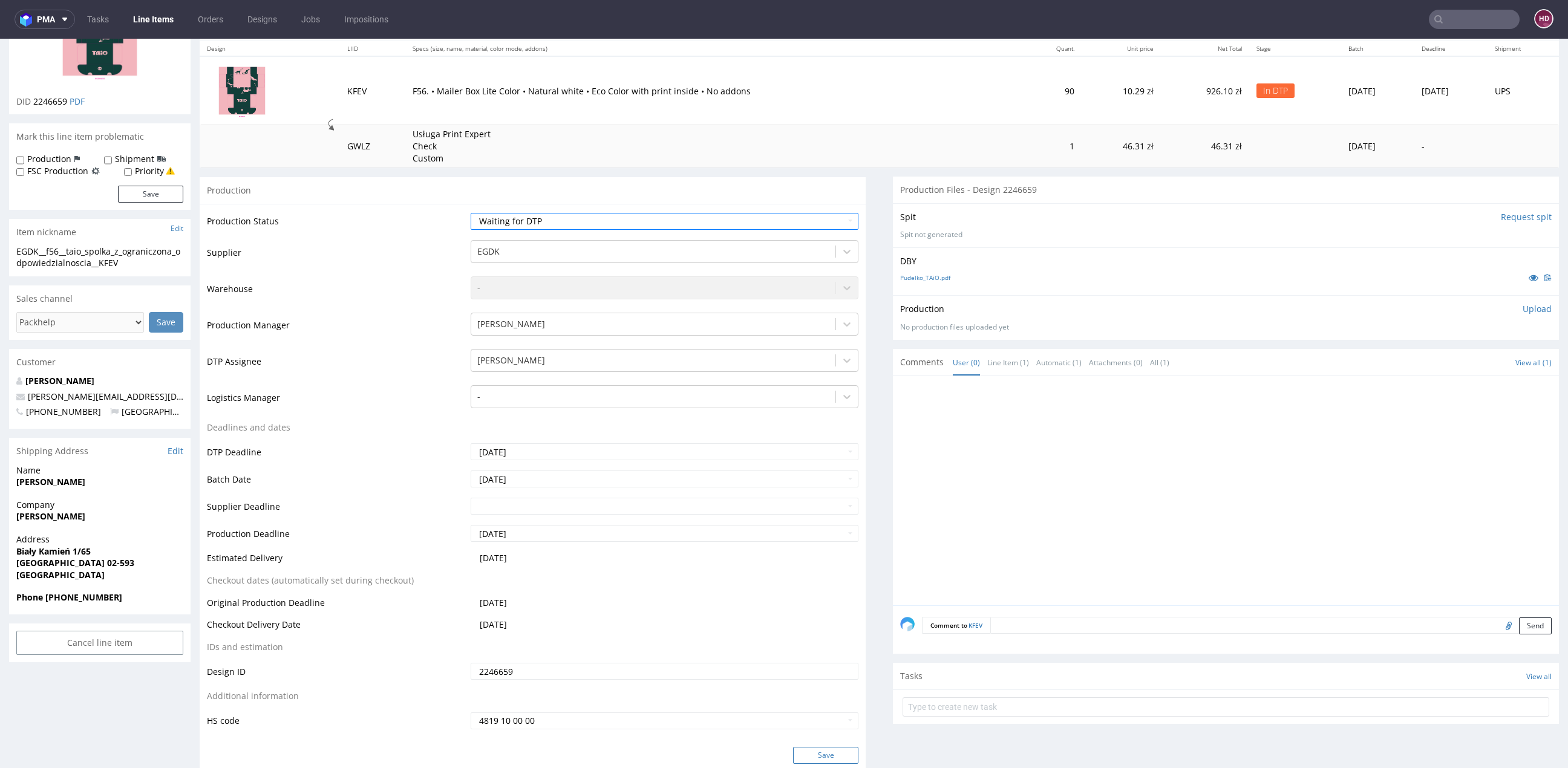
click at [817, 753] on button "Save" at bounding box center [825, 755] width 65 height 17
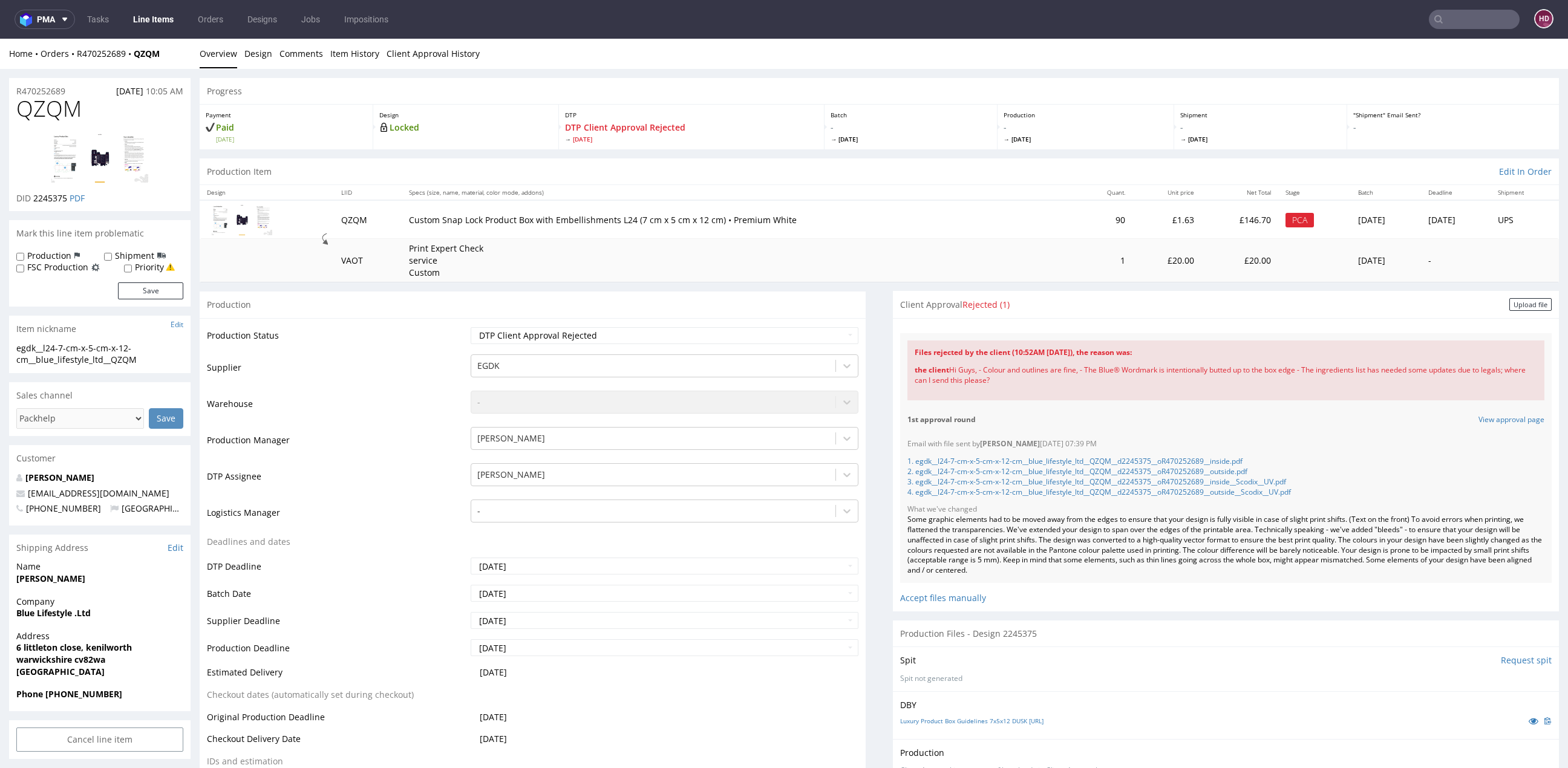
scroll to position [3, 0]
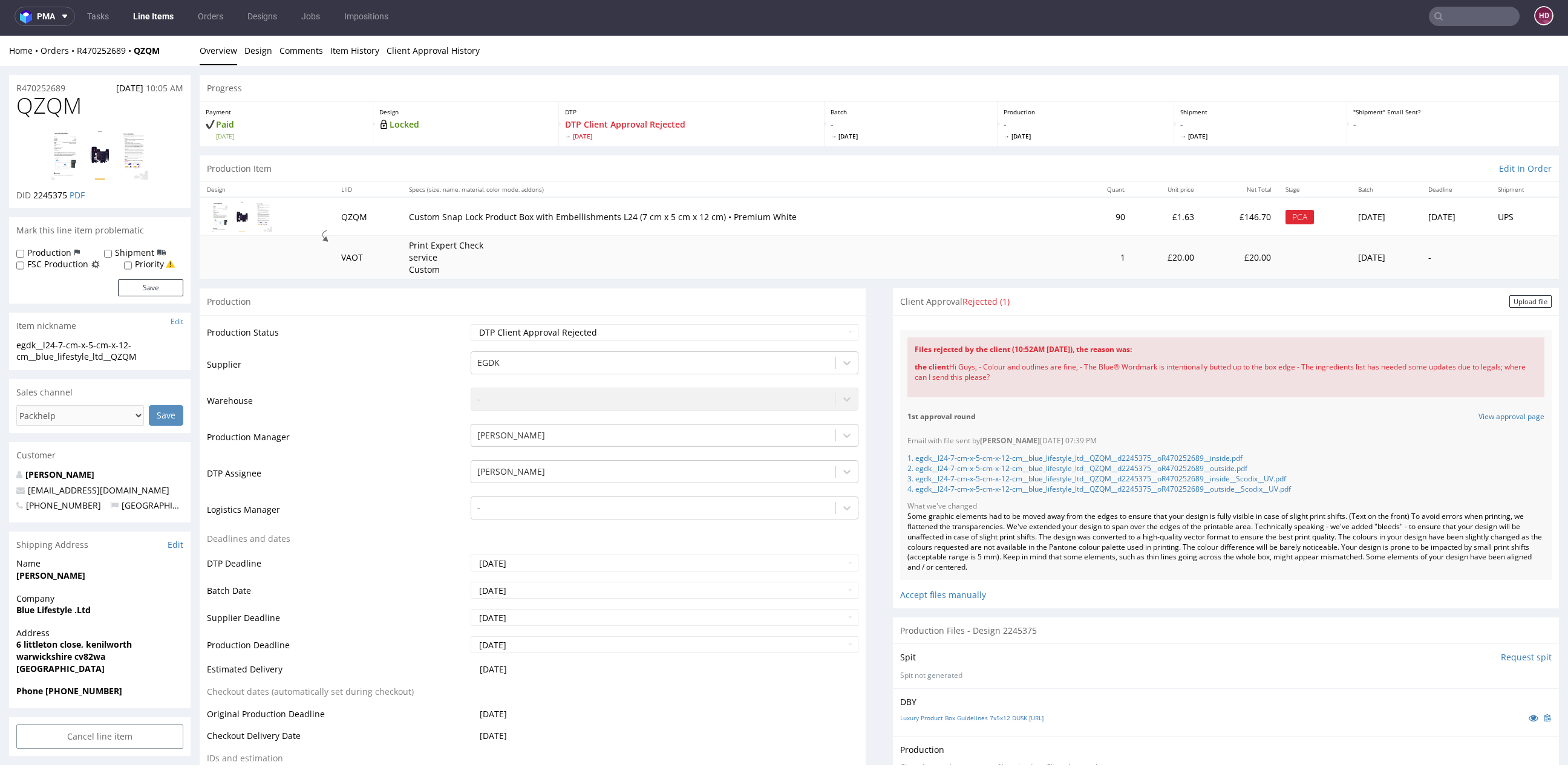
click at [173, 17] on link "Line Items" at bounding box center [153, 16] width 55 height 19
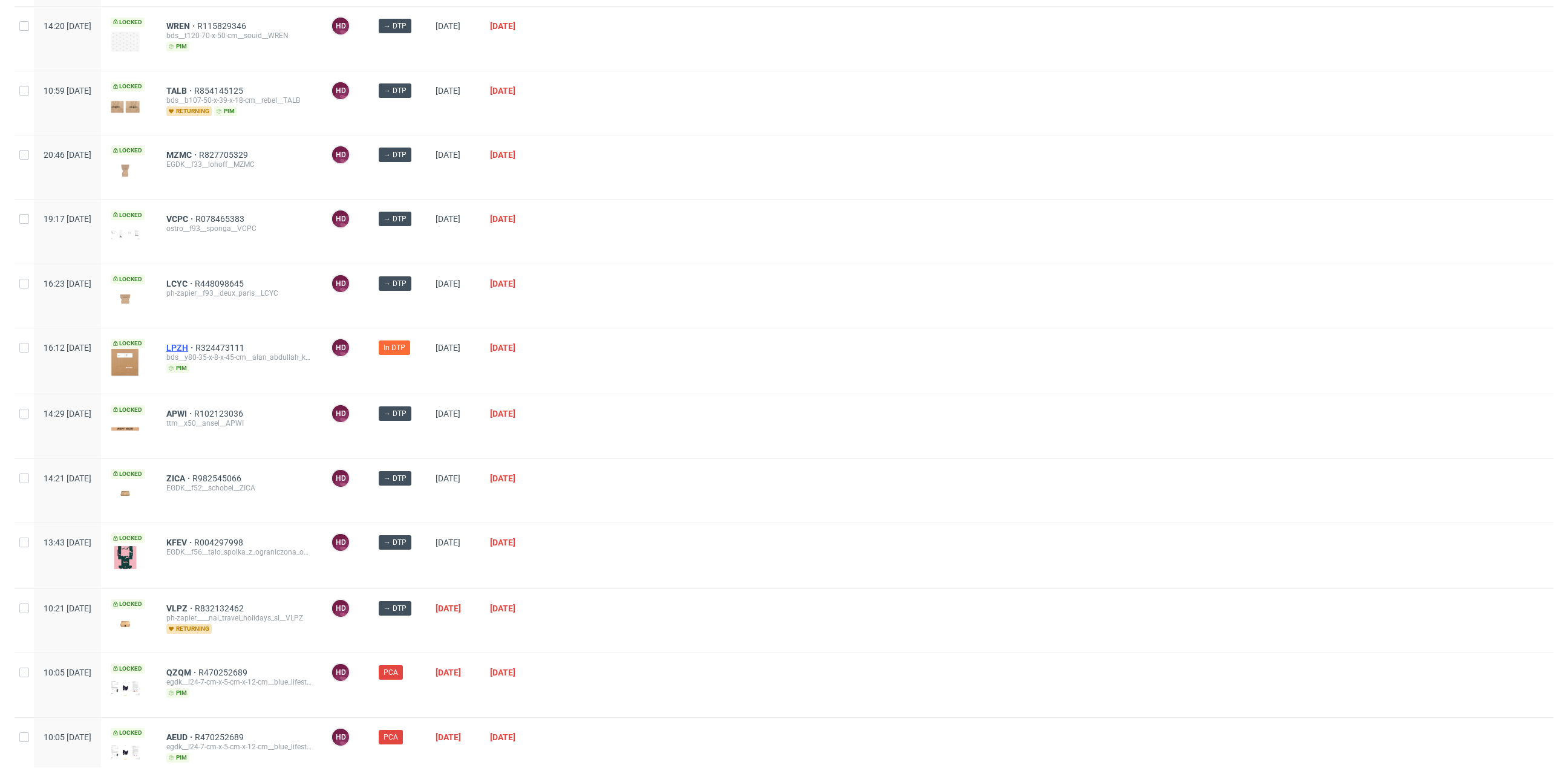
click at [196, 343] on span "LPZH" at bounding box center [181, 348] width 29 height 10
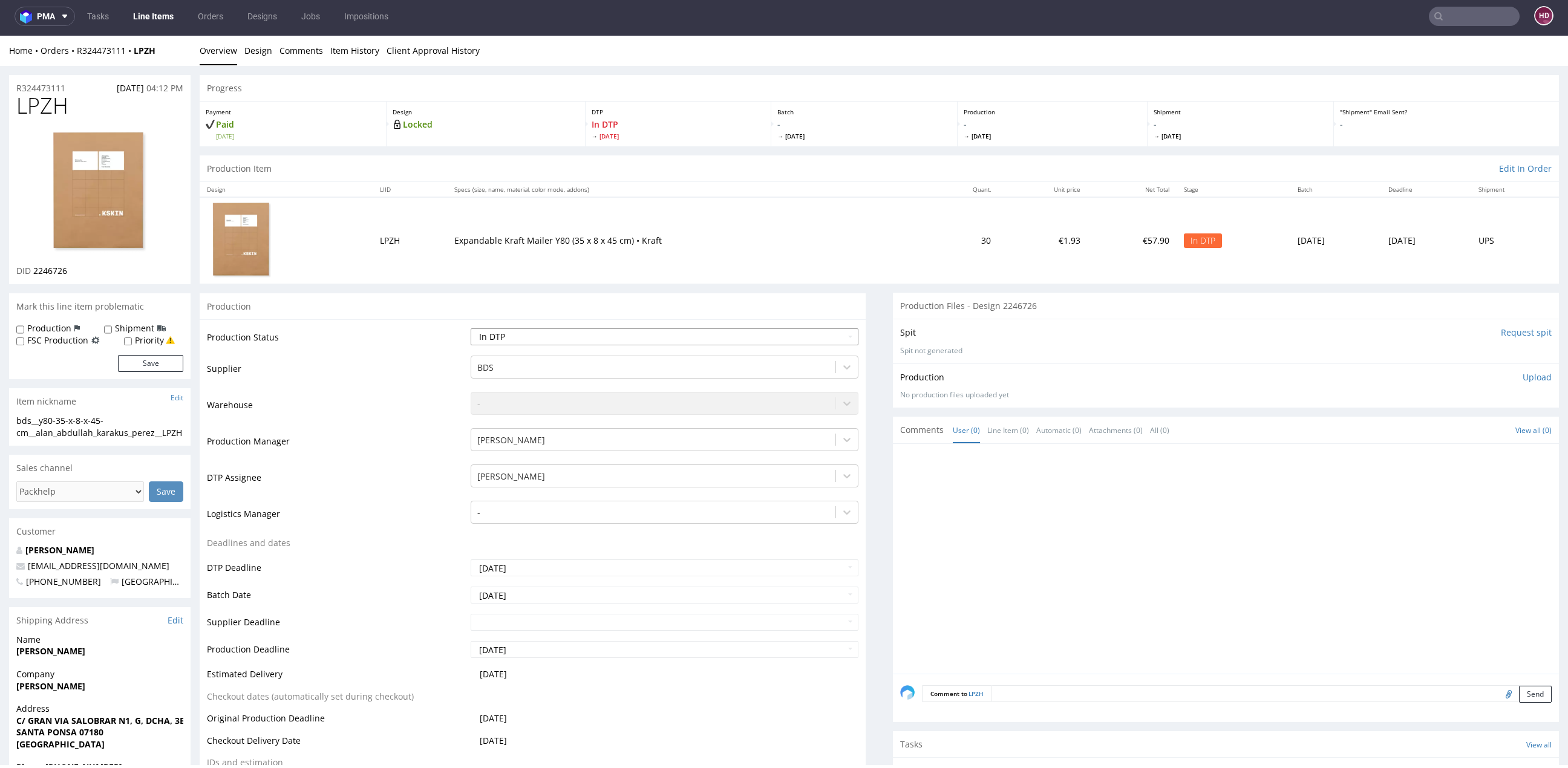
click at [578, 330] on select "Waiting for Artwork Waiting for Diecut Waiting for Mockup Waiting for DTP Waiti…" at bounding box center [664, 336] width 388 height 17
select select "dtp_issue"
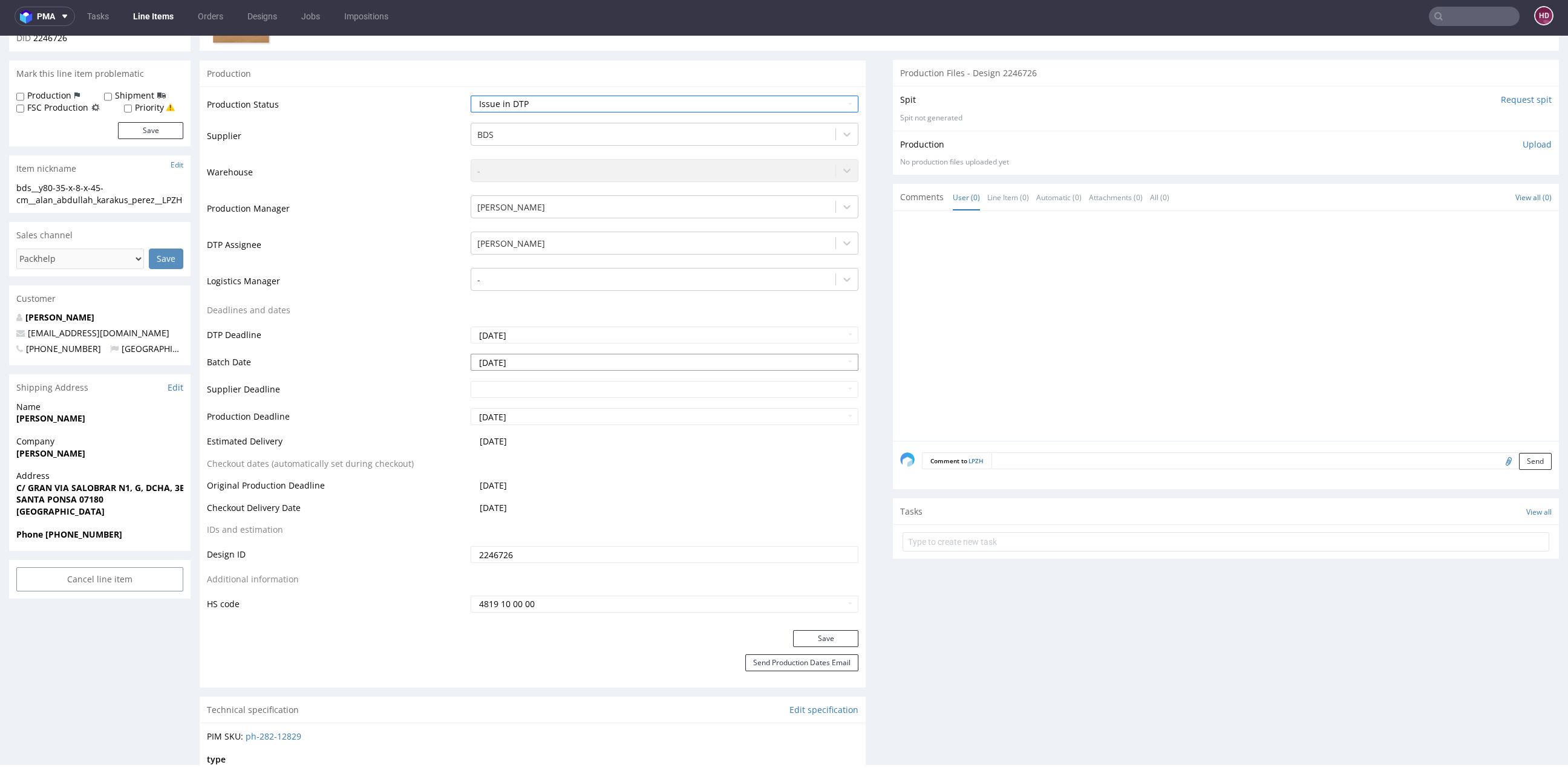
scroll to position [269, 0]
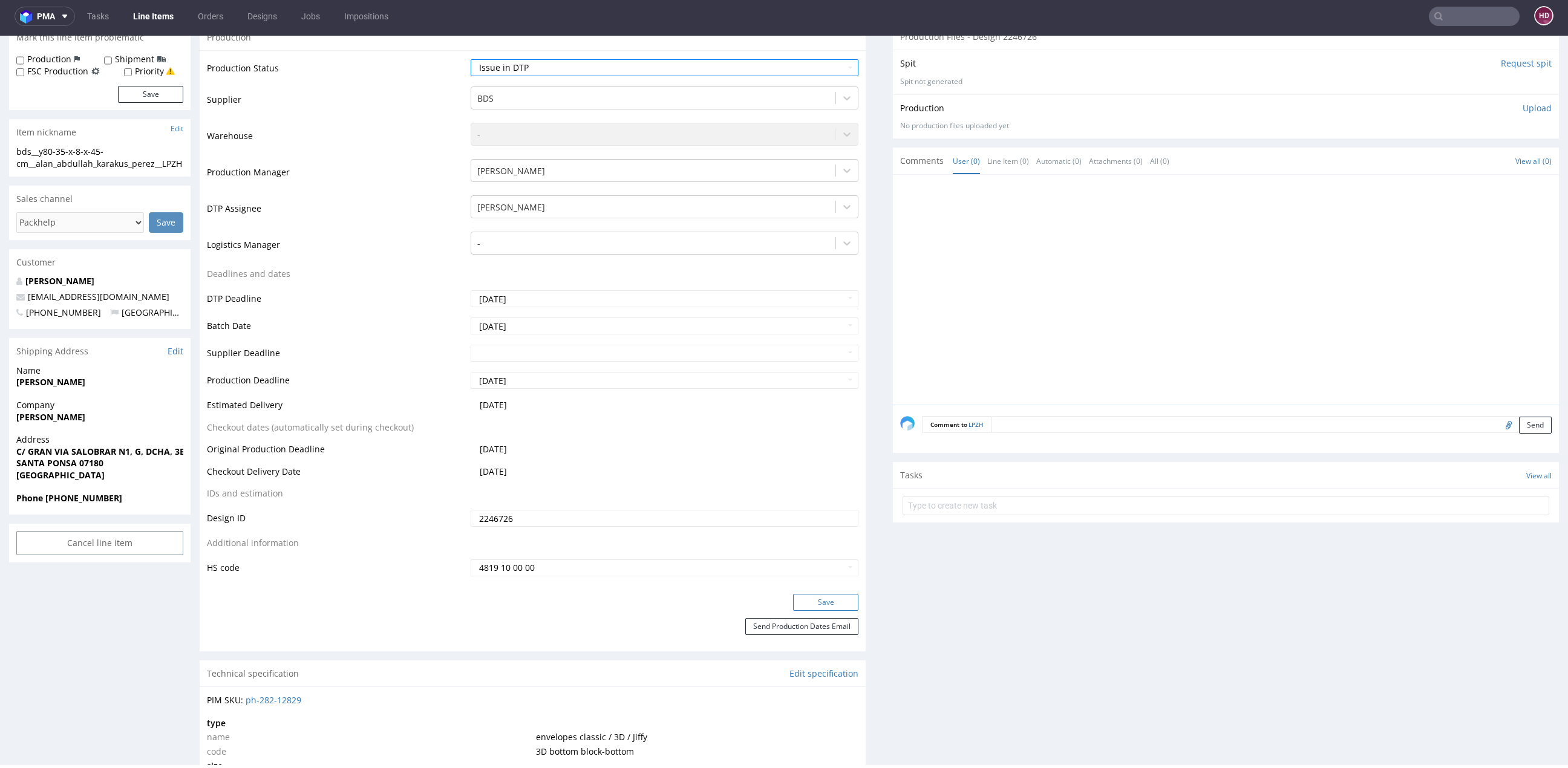
click at [796, 596] on button "Save" at bounding box center [825, 602] width 65 height 17
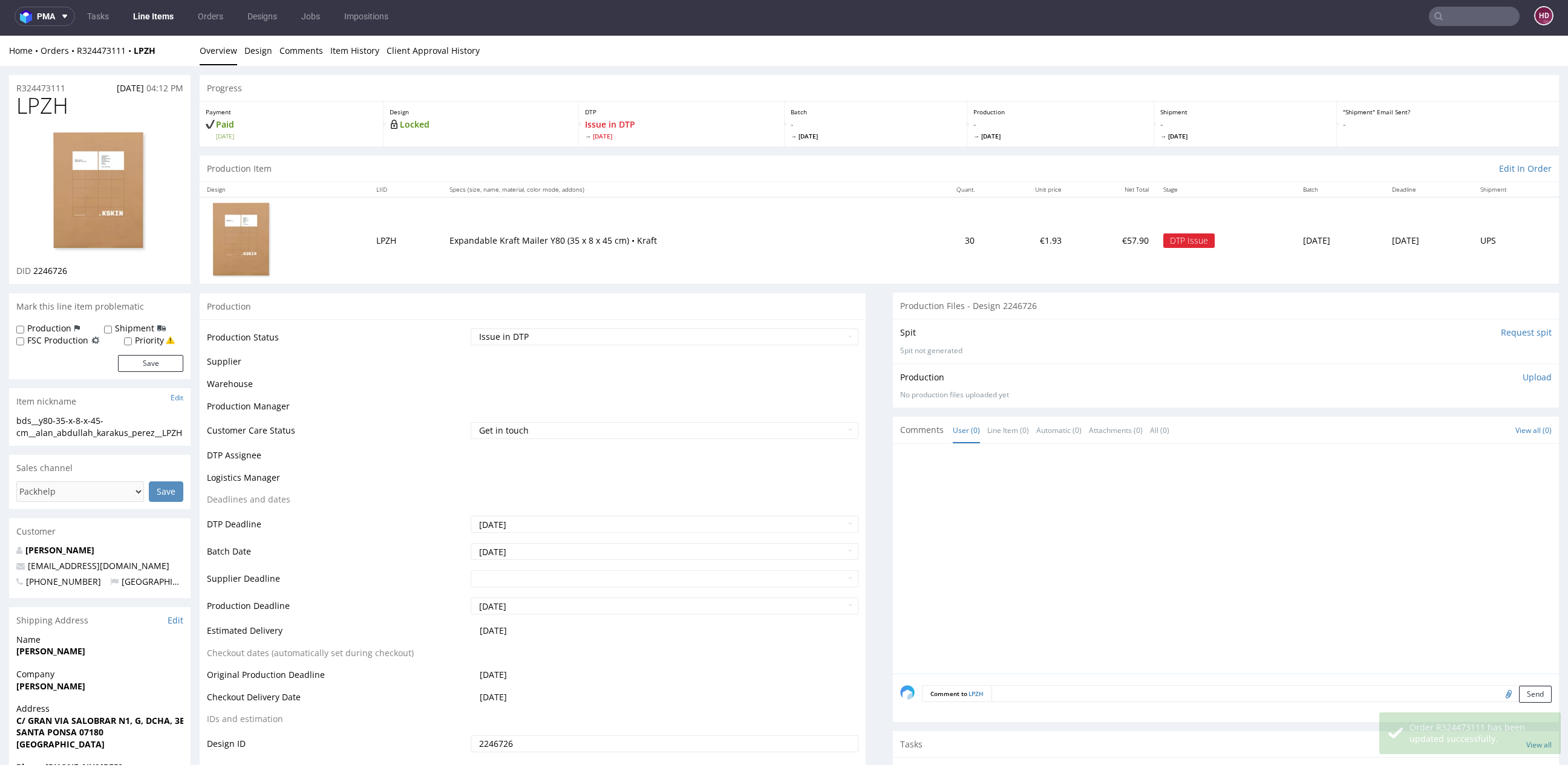
scroll to position [261, 0]
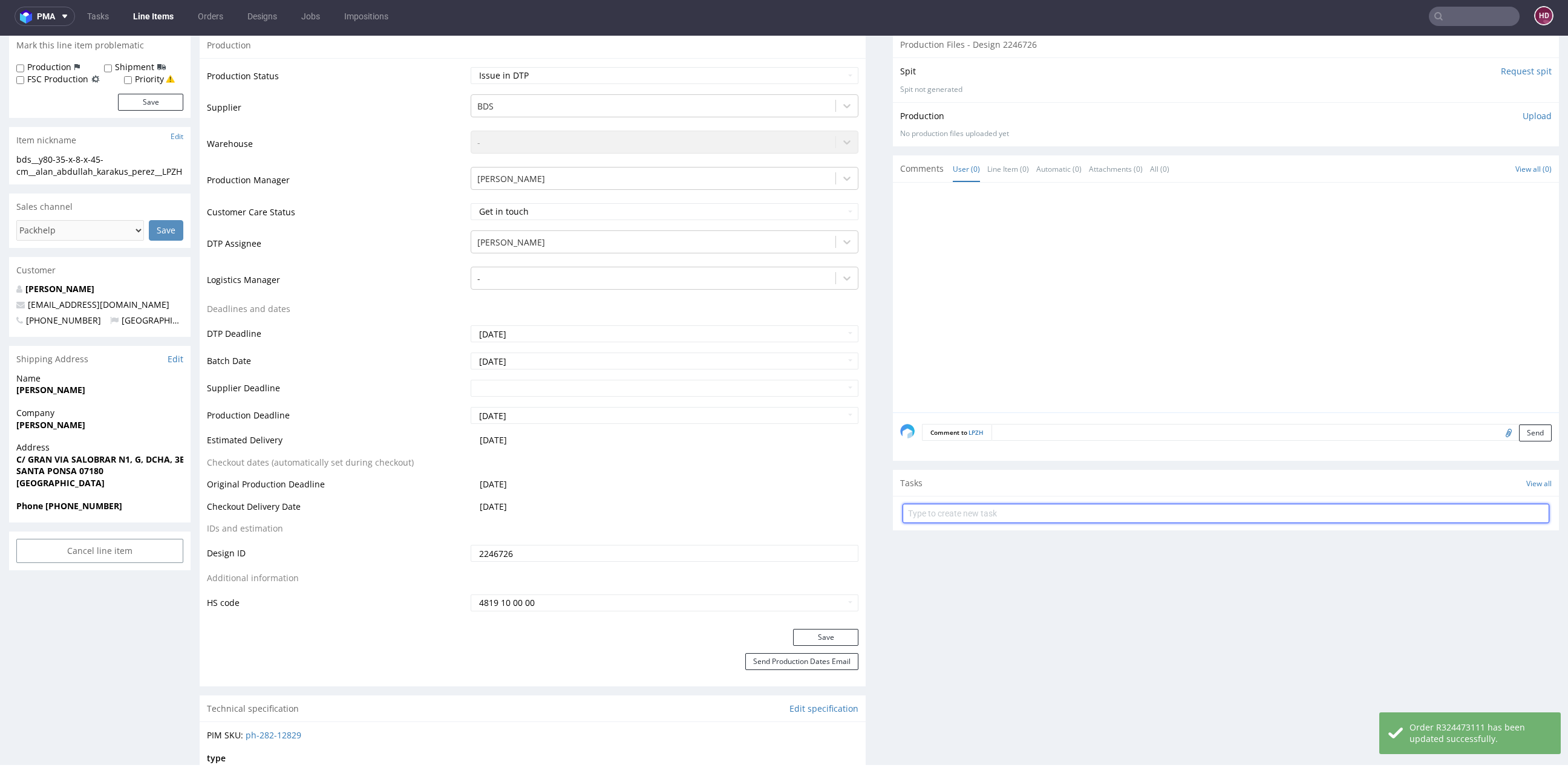
click at [1058, 521] on input "text" at bounding box center [1226, 513] width 647 height 19
type input "I"
type input "issue"
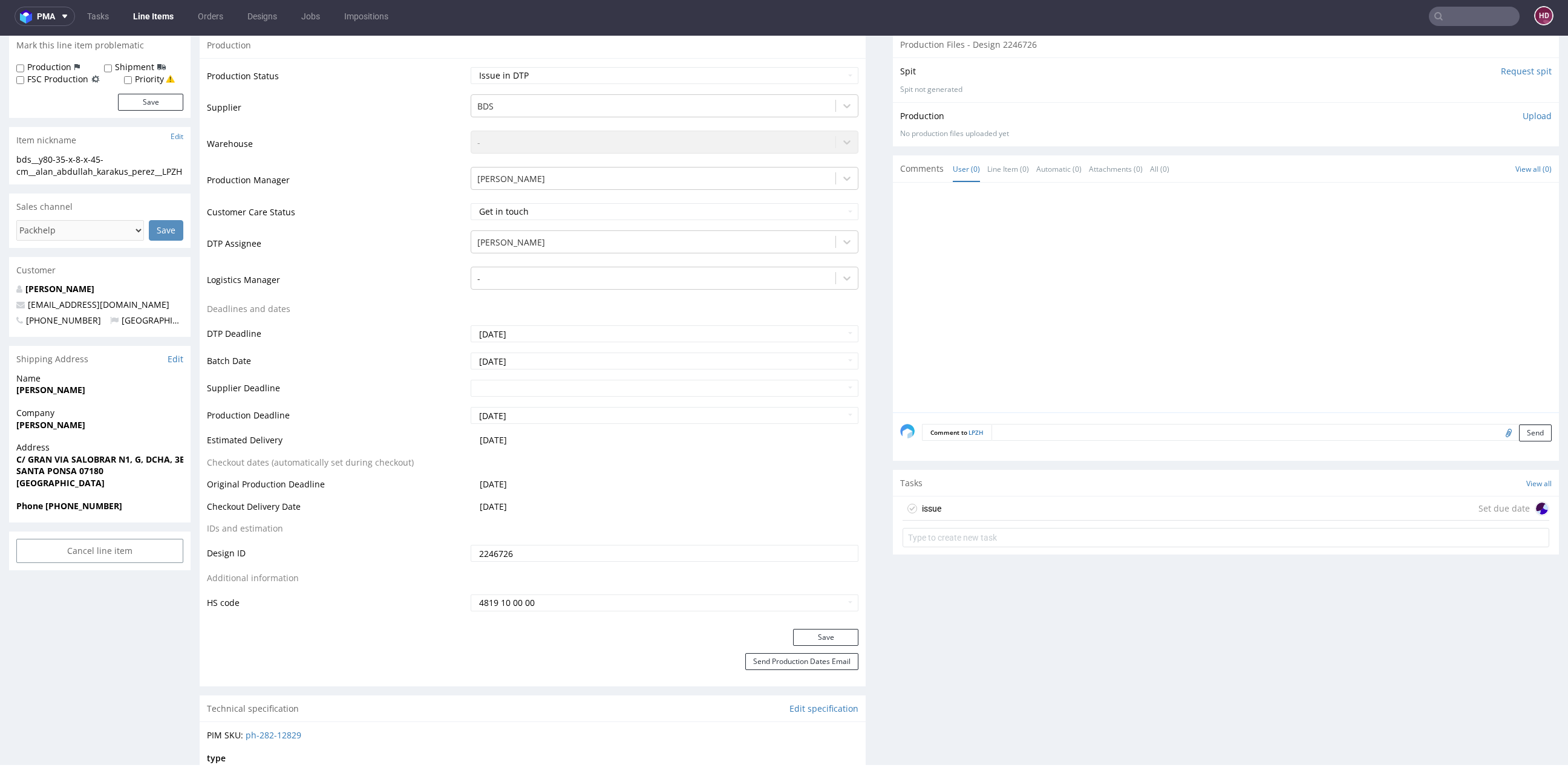
click at [993, 505] on div "issue Set due date" at bounding box center [1226, 509] width 647 height 24
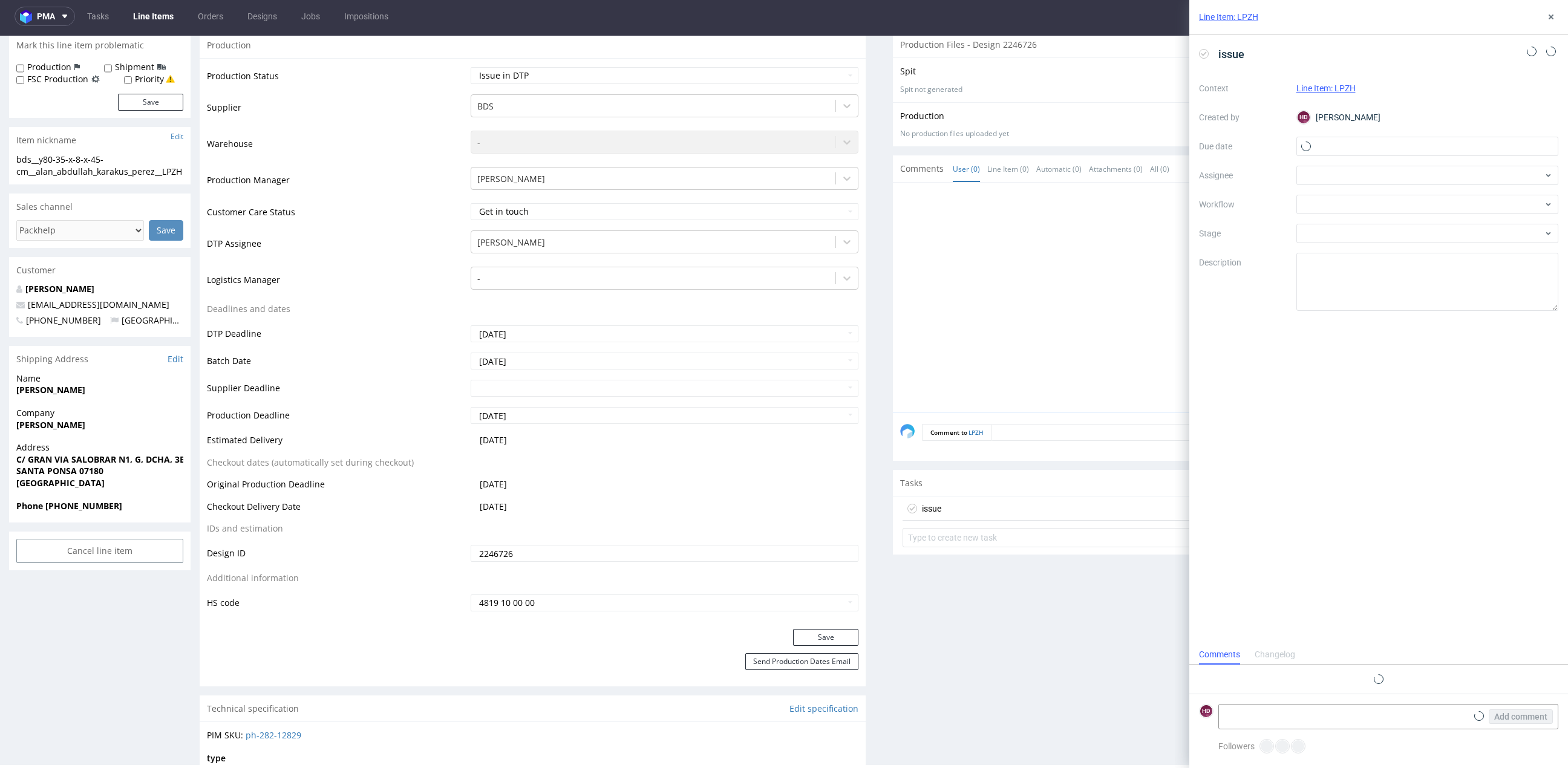
scroll to position [9, 0]
click at [1344, 140] on input "text" at bounding box center [1427, 146] width 262 height 19
click at [1408, 266] on span "12" at bounding box center [1408, 265] width 10 height 12
type input "[DATE]"
click at [1384, 208] on div at bounding box center [1427, 204] width 262 height 19
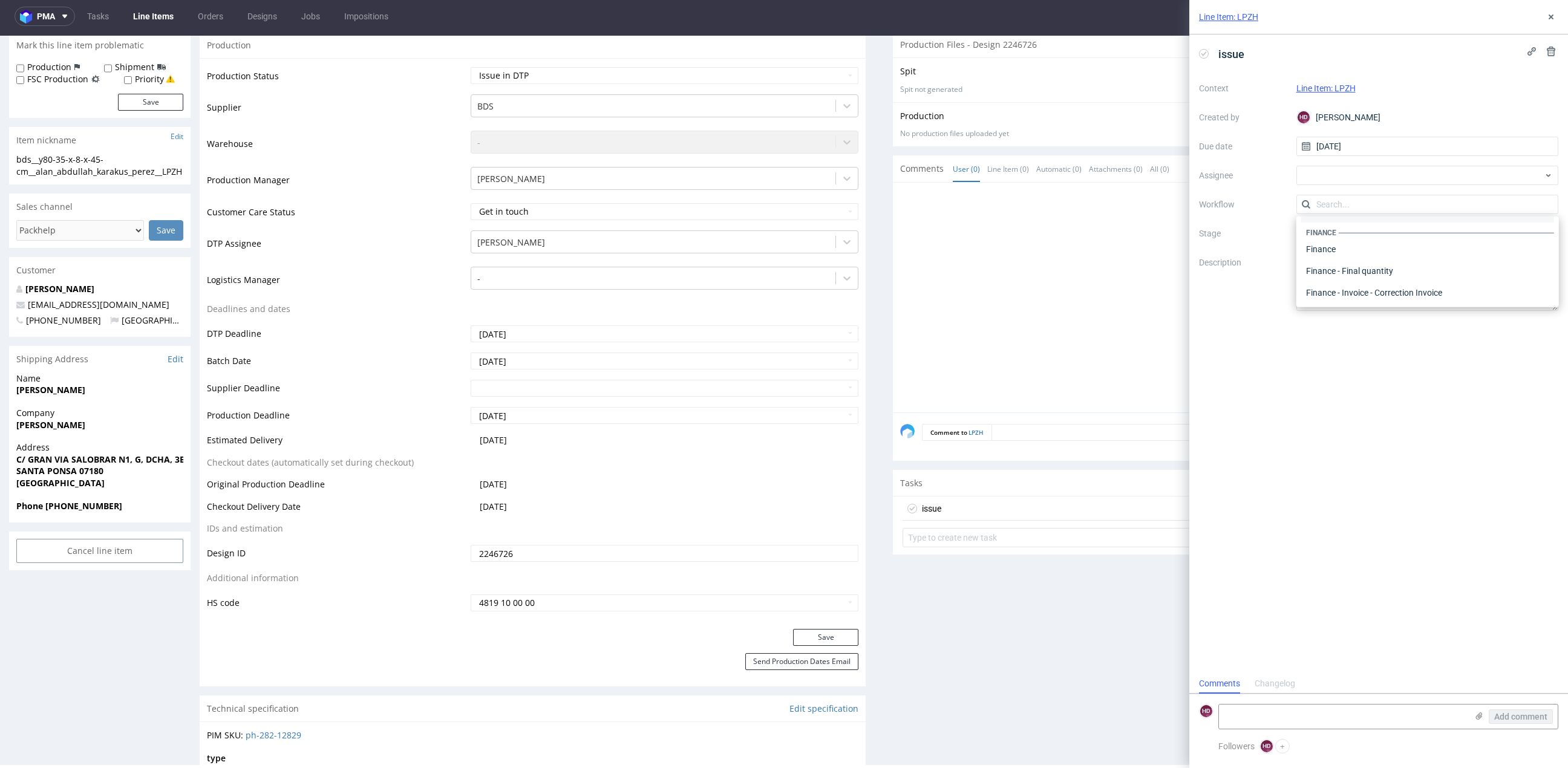
scroll to position [0, 0]
click at [1385, 263] on div "DTP - Issue" at bounding box center [1427, 270] width 253 height 22
click at [1385, 263] on textarea "Problem: Impact: What is needed?:" at bounding box center [1427, 281] width 262 height 58
click at [1388, 286] on textarea "Problem: Impact: What is needed?:" at bounding box center [1427, 281] width 262 height 58
drag, startPoint x: 1387, startPoint y: 291, endPoint x: 1201, endPoint y: 261, distance: 188.4
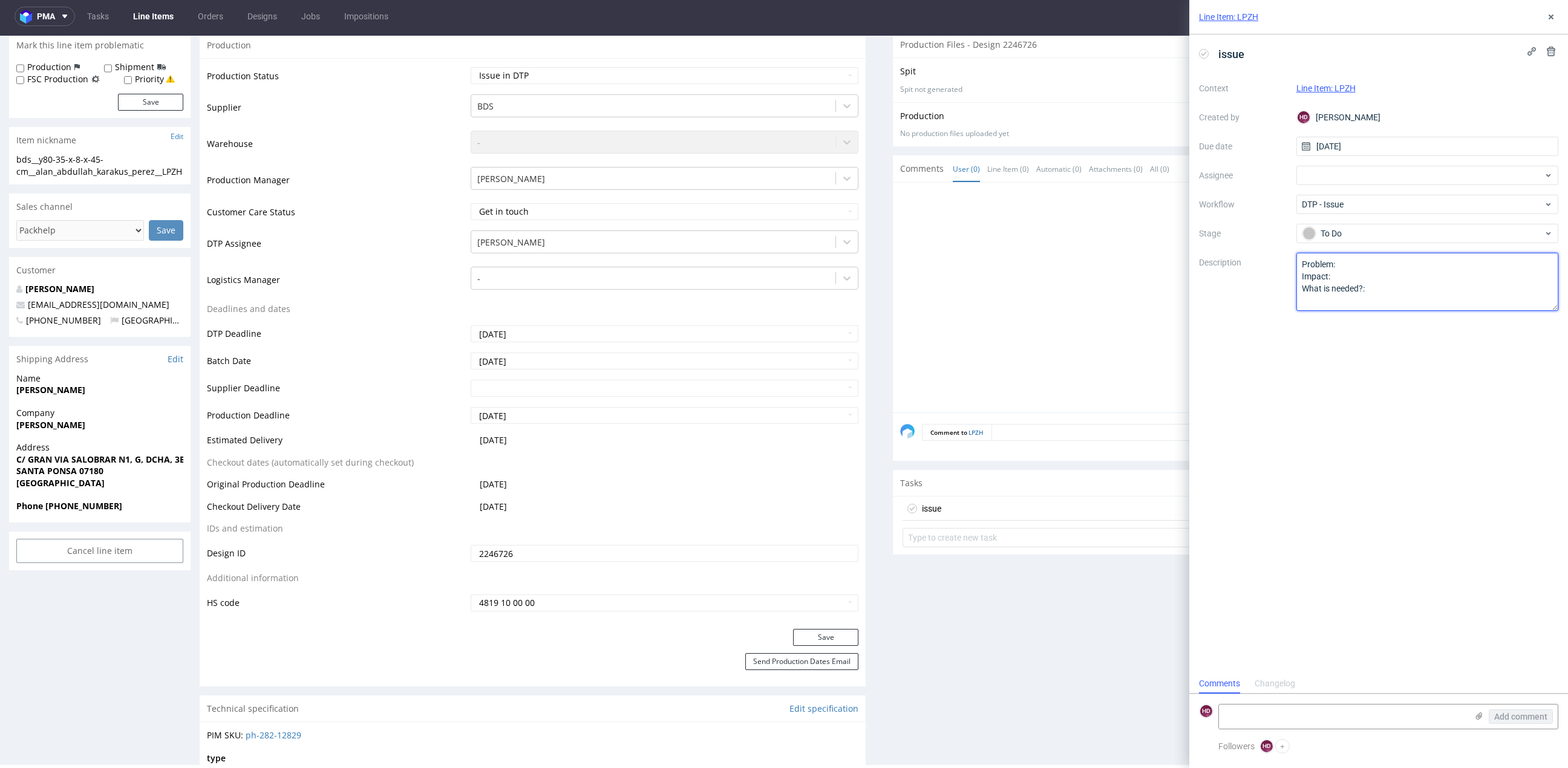
click at [1201, 261] on div "Context Line Item: LPZH Created by HD Hapka Dominika Due date 12/08/2025 Assign…" at bounding box center [1378, 195] width 359 height 232
click at [1359, 251] on div "Context Line Item: LPZH Created by HD Hapka Dominika Due date 12/08/2025 Assign…" at bounding box center [1378, 195] width 359 height 232
click at [1361, 264] on textarea at bounding box center [1427, 281] width 262 height 58
click at [1347, 257] on textarea at bounding box center [1427, 281] width 262 height 58
paste textarea "The customer used the colours white and black, which we do not print in CMYK. P…"
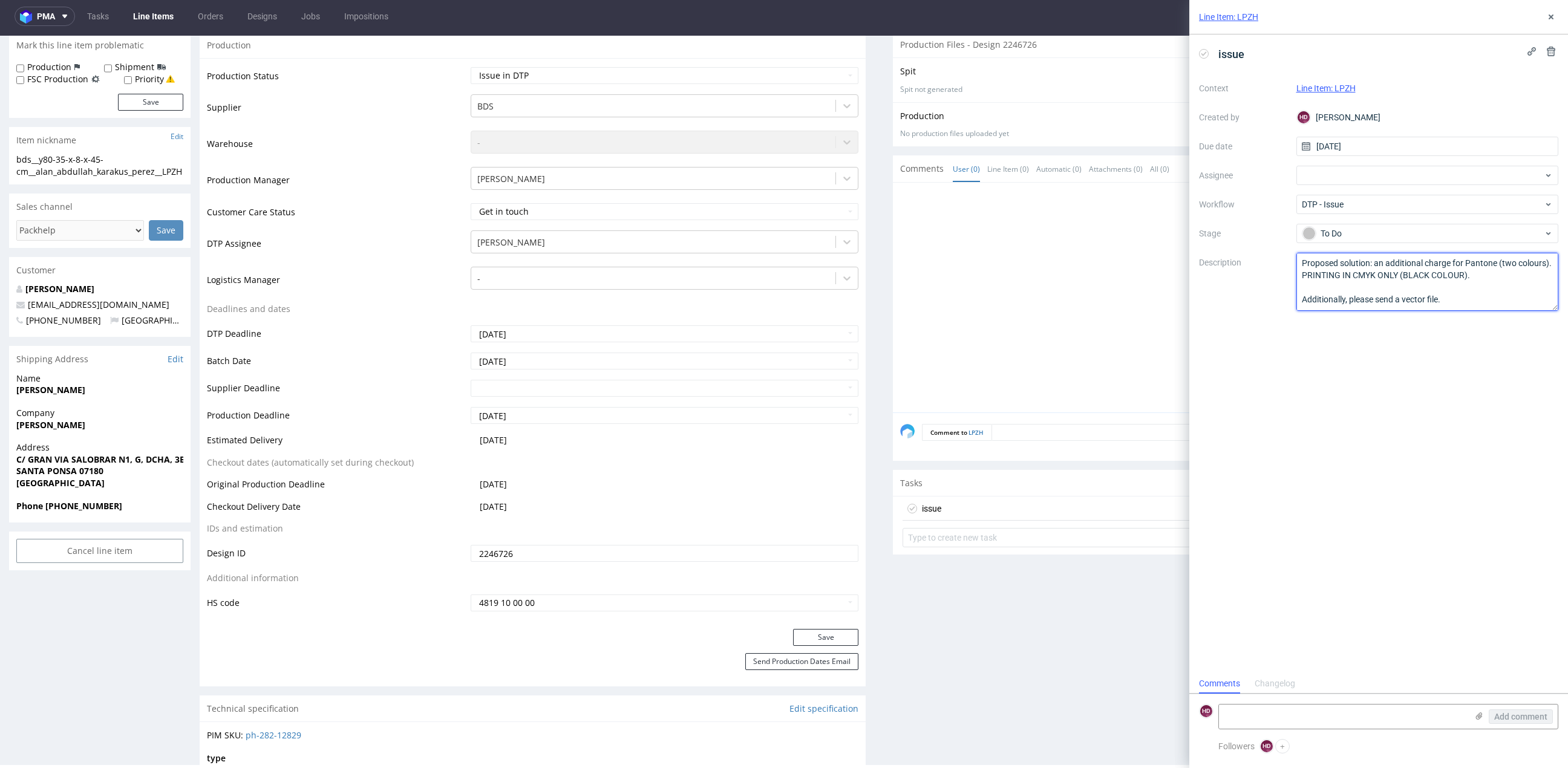
scroll to position [49, 0]
drag, startPoint x: 1304, startPoint y: 273, endPoint x: 1495, endPoint y: 279, distance: 191.1
click at [1495, 279] on textarea "The customer used the colours white and black, which we do not print in CMYK. P…" at bounding box center [1427, 281] width 262 height 58
click at [1387, 278] on textarea "The customer used the colours white and black, which we do not print in CMYK. P…" at bounding box center [1427, 281] width 262 height 58
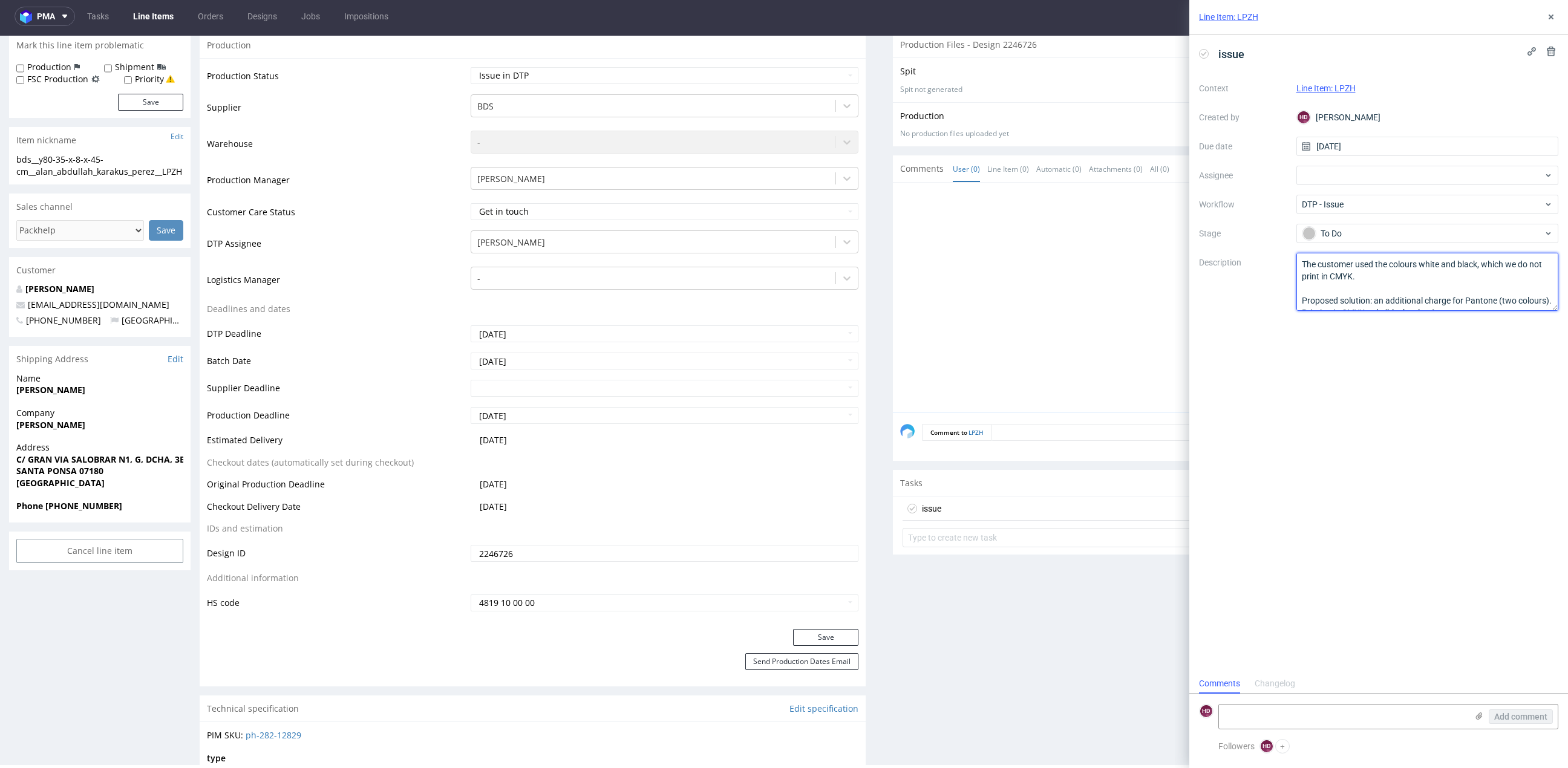
drag, startPoint x: 1374, startPoint y: 299, endPoint x: 1382, endPoint y: 312, distance: 15.3
click at [1375, 299] on textarea "The customer used the colours white and black, which we do not print in CMYK. P…" at bounding box center [1427, 281] width 262 height 58
click at [1298, 278] on textarea "The customer used the colours white and black, which we do not print in CMYK. P…" at bounding box center [1427, 281] width 262 height 58
type textarea "The customer used the colours white and black, which we do not print in CMYK. P…"
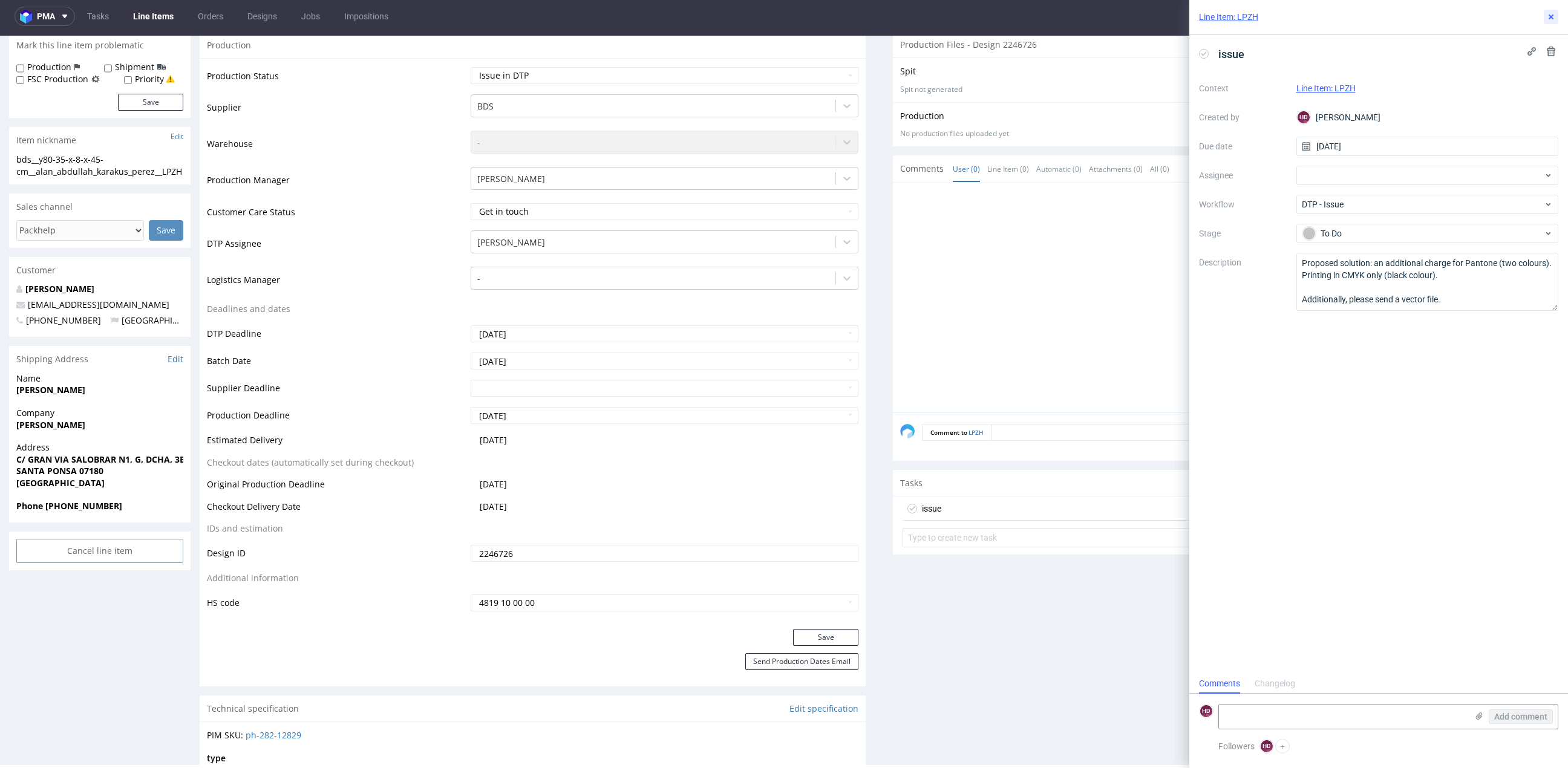
click at [1552, 17] on icon at bounding box center [1551, 17] width 10 height 10
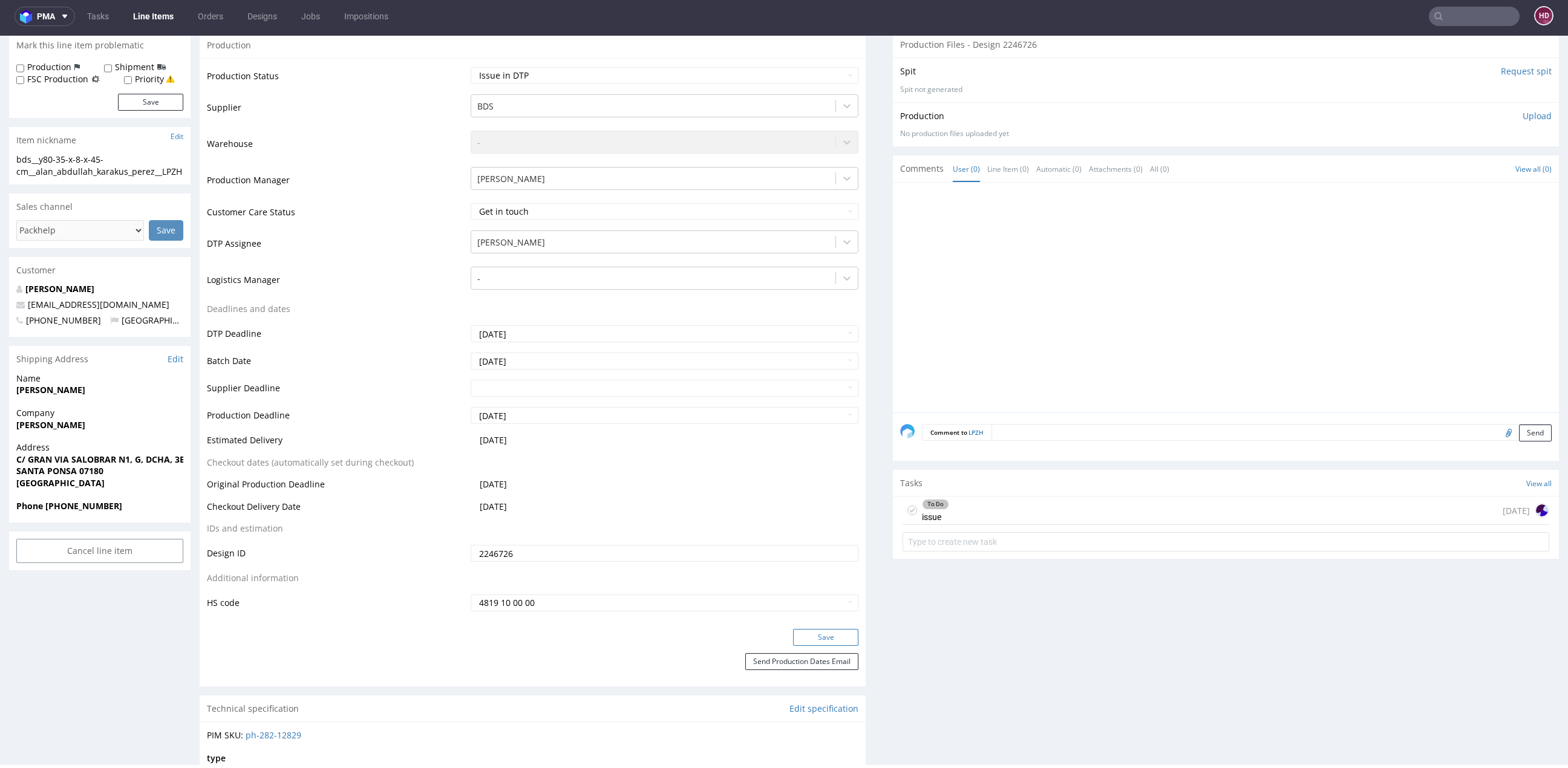
click at [821, 638] on button "Save" at bounding box center [825, 637] width 65 height 17
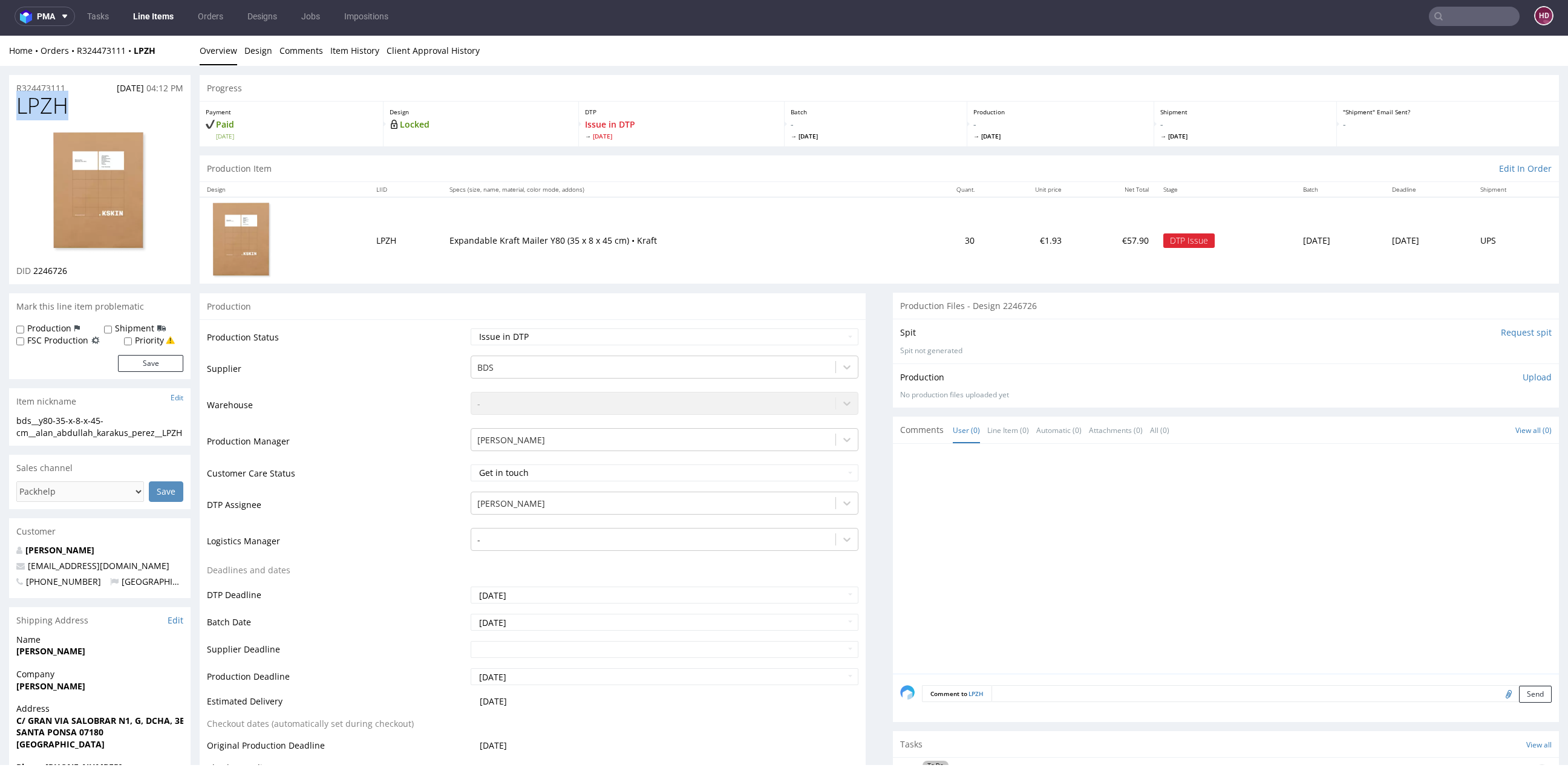
drag, startPoint x: 66, startPoint y: 106, endPoint x: 0, endPoint y: 102, distance: 66.1
copy span "LPZH"
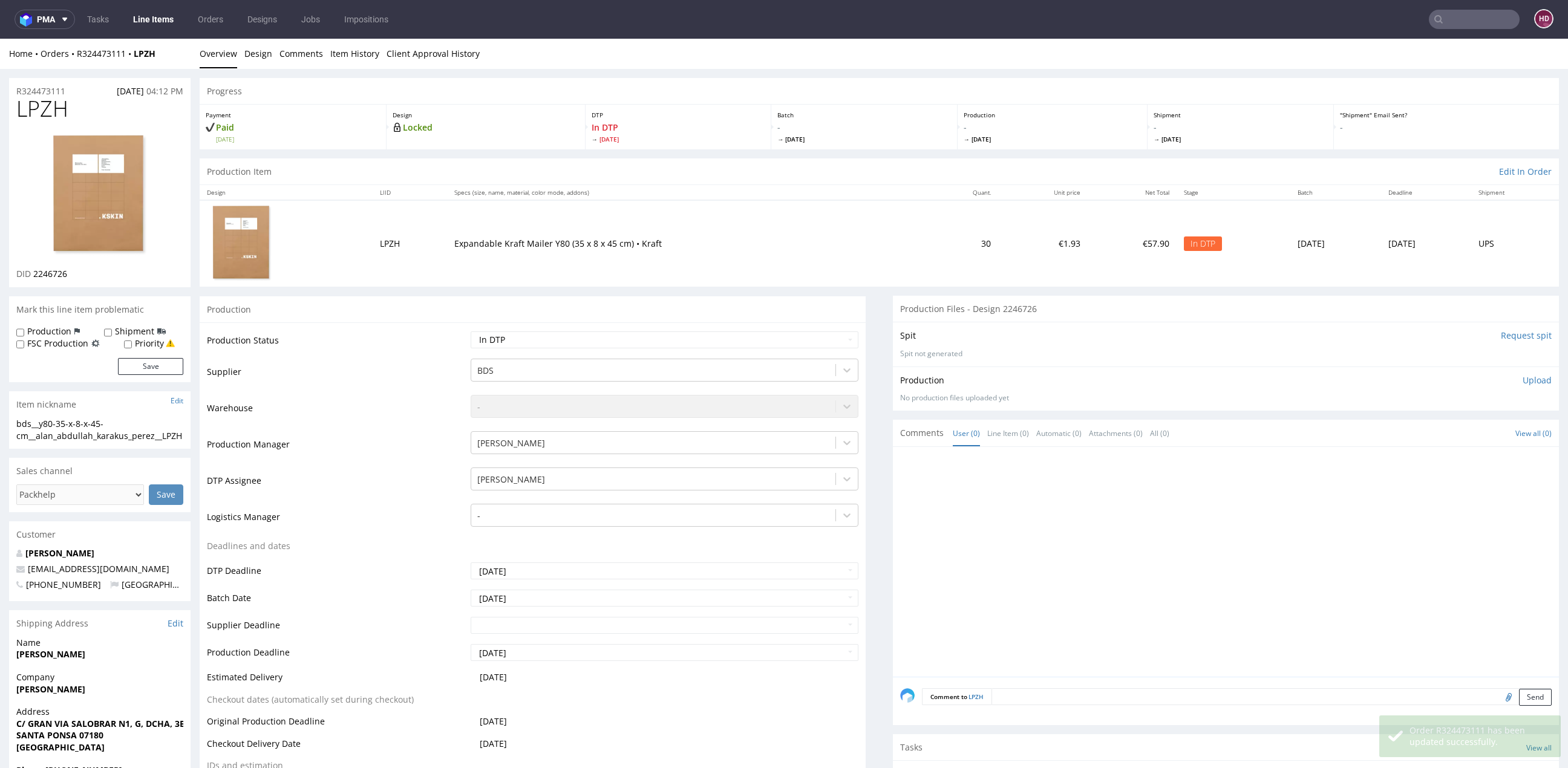
scroll to position [151, 0]
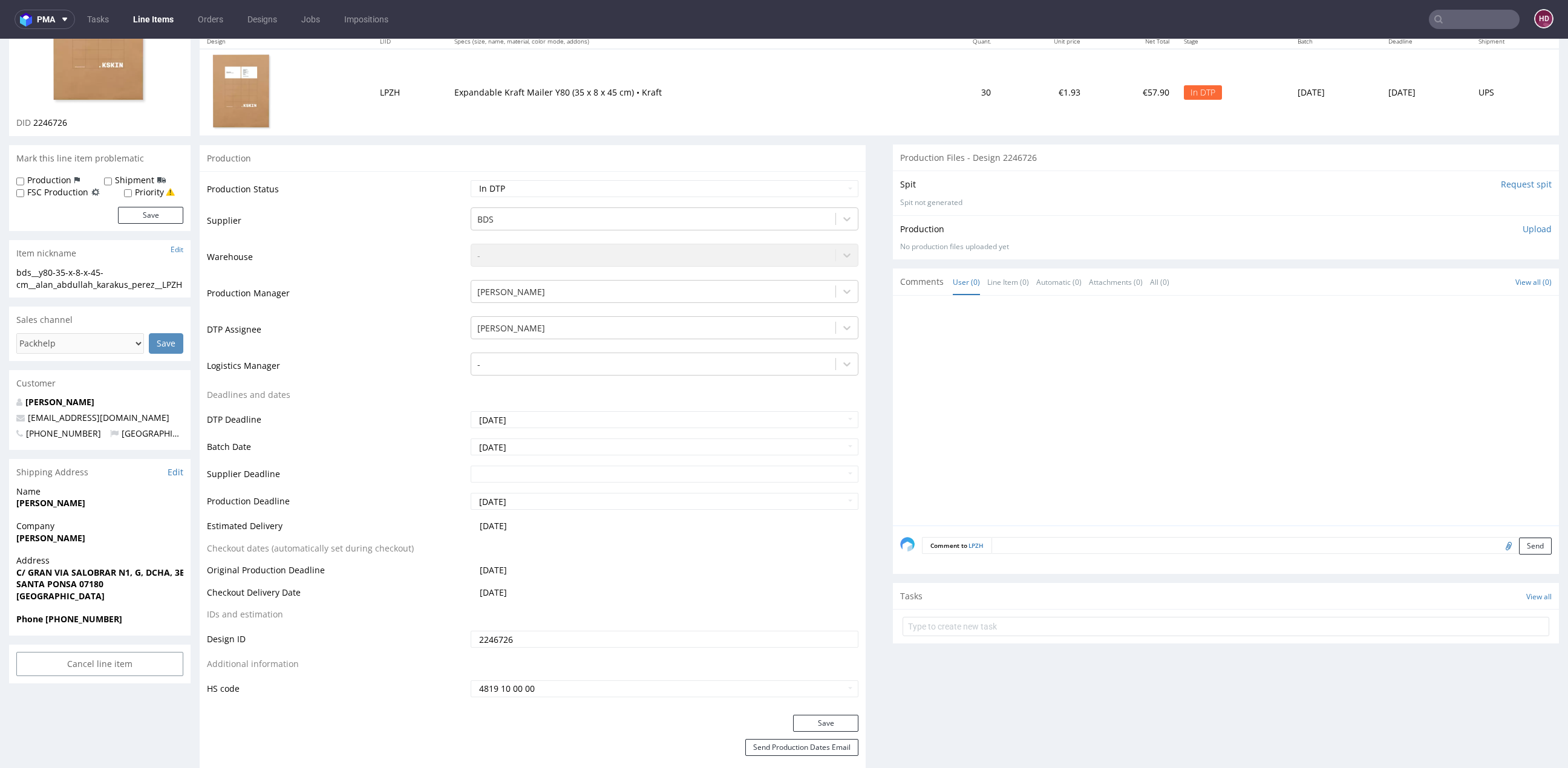
drag, startPoint x: 1062, startPoint y: 538, endPoint x: 1049, endPoint y: 505, distance: 35.5
click at [1063, 538] on textarea at bounding box center [1271, 545] width 560 height 17
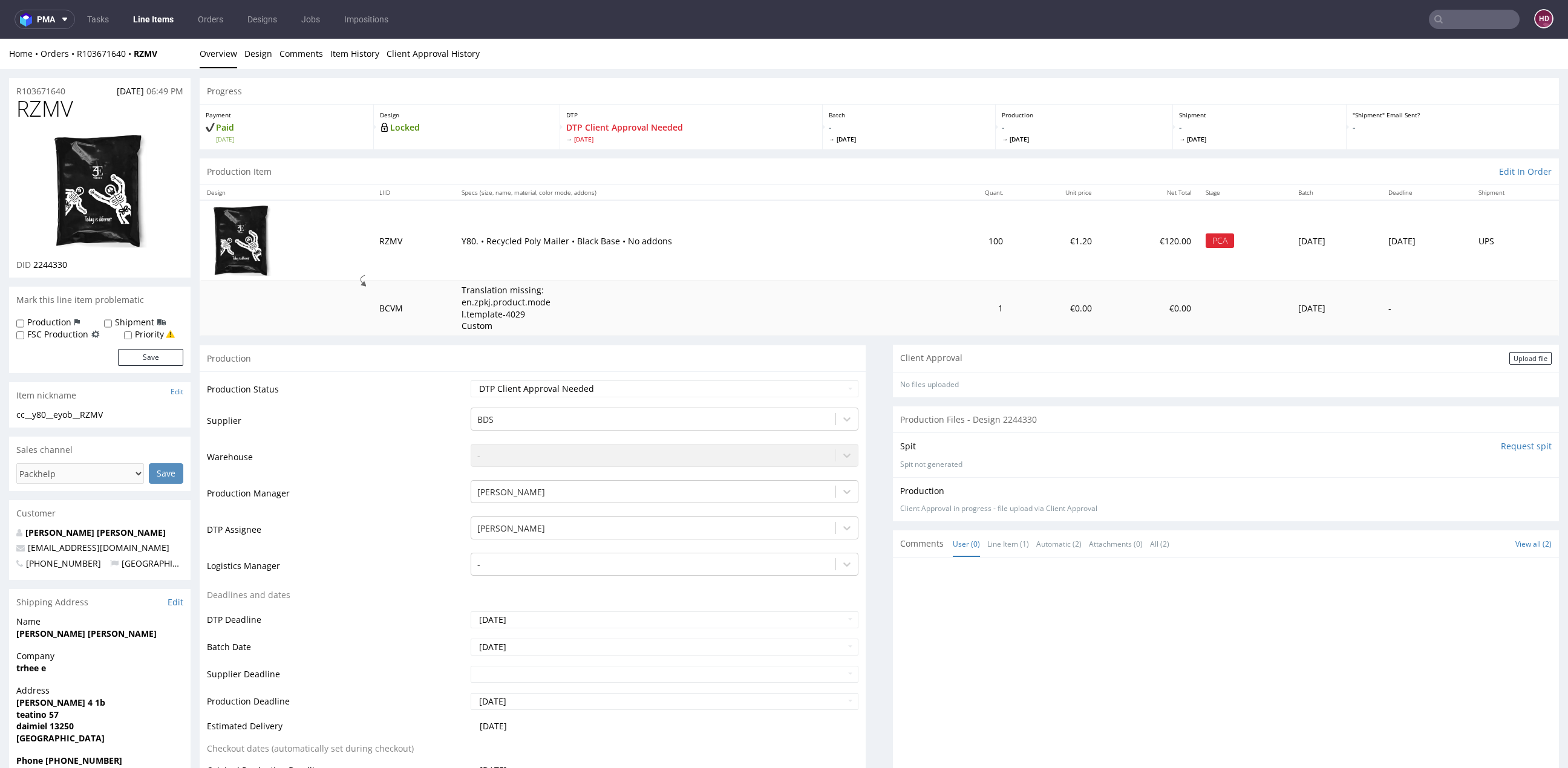
click at [1498, 498] on div "Production Client Approval in progress - file upload via Client Approval Descri…" at bounding box center [1226, 499] width 652 height 29
click at [1086, 505] on div "Client Approval in progress - file upload via Client Approval" at bounding box center [1226, 509] width 652 height 10
drag, startPoint x: 84, startPoint y: 113, endPoint x: -12, endPoint y: 100, distance: 96.9
copy span "RZMV"
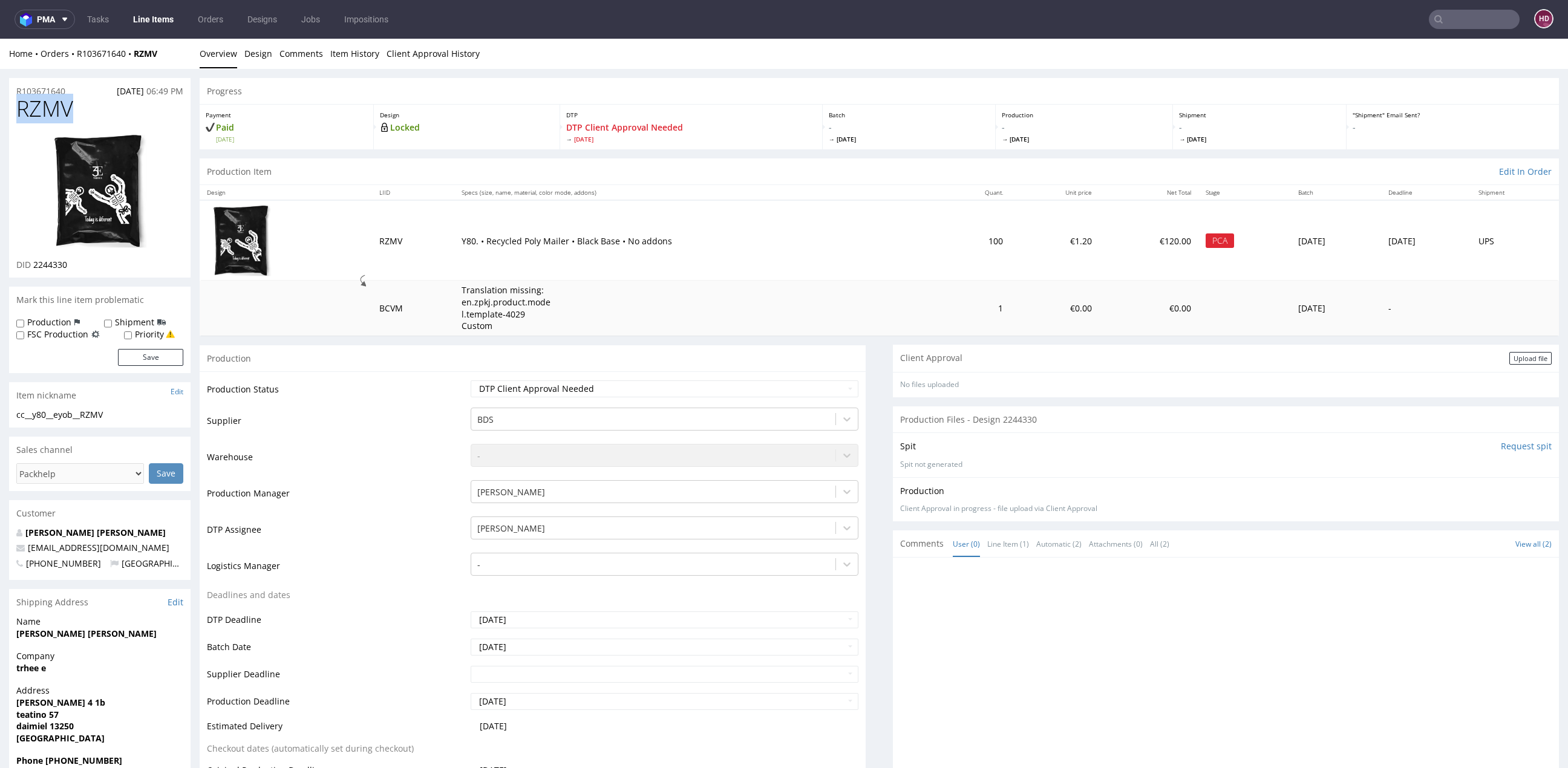
click at [71, 266] on div "DID 2244330" at bounding box center [100, 265] width 167 height 12
drag, startPoint x: 70, startPoint y: 266, endPoint x: 52, endPoint y: 264, distance: 18.1
click at [52, 264] on div "DID 2244330" at bounding box center [100, 265] width 167 height 12
copy div "2244330"
click at [266, 54] on link "Design" at bounding box center [258, 54] width 28 height 30
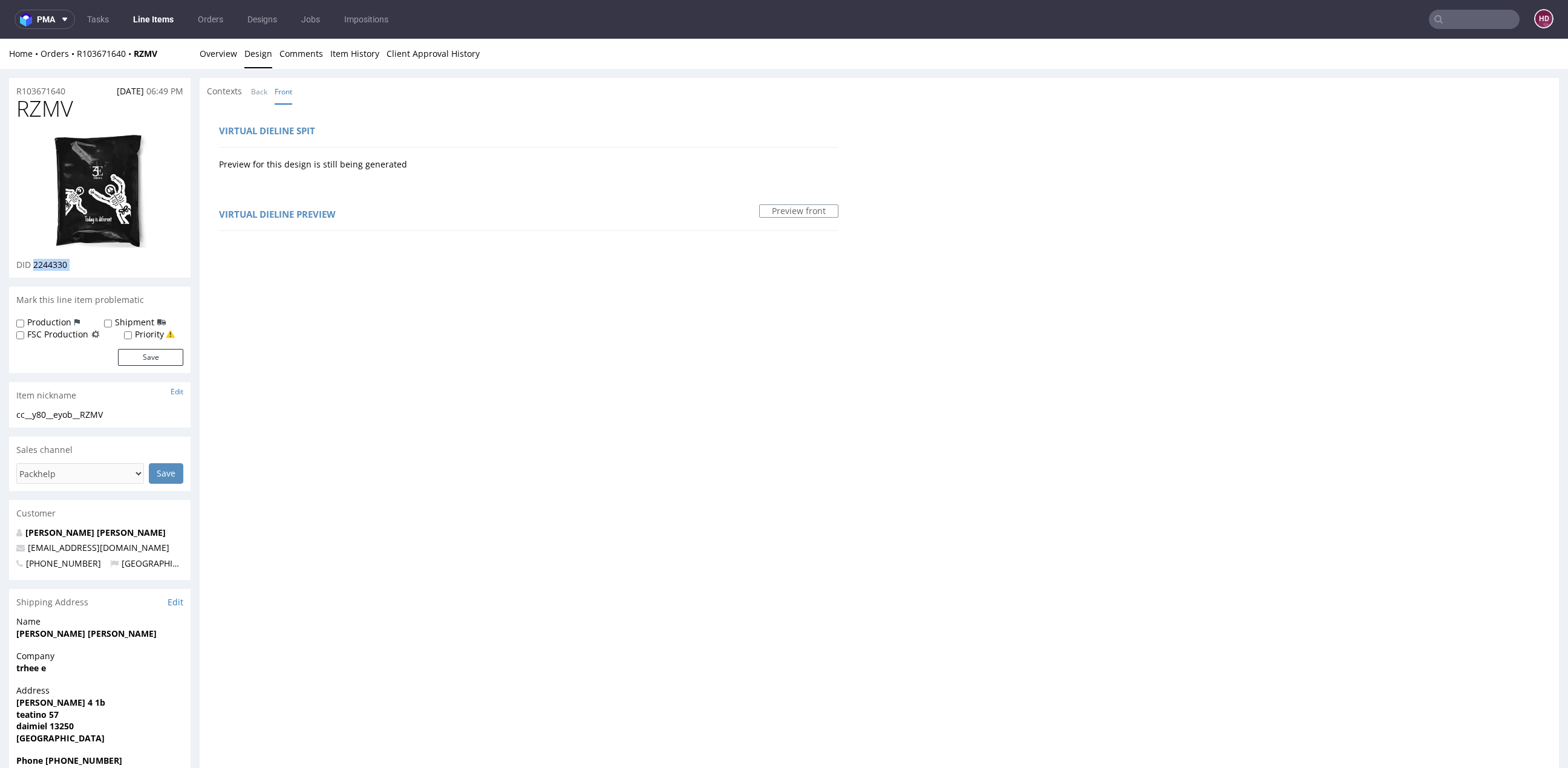
click at [138, 175] on img at bounding box center [100, 191] width 96 height 116
click at [58, 122] on div "RZMV DID 2244330" at bounding box center [99, 187] width 181 height 181
drag, startPoint x: 79, startPoint y: 115, endPoint x: 14, endPoint y: 109, distance: 65.3
click at [14, 109] on div "RZMV DID 2244330" at bounding box center [99, 187] width 181 height 181
copy span "RZMV"
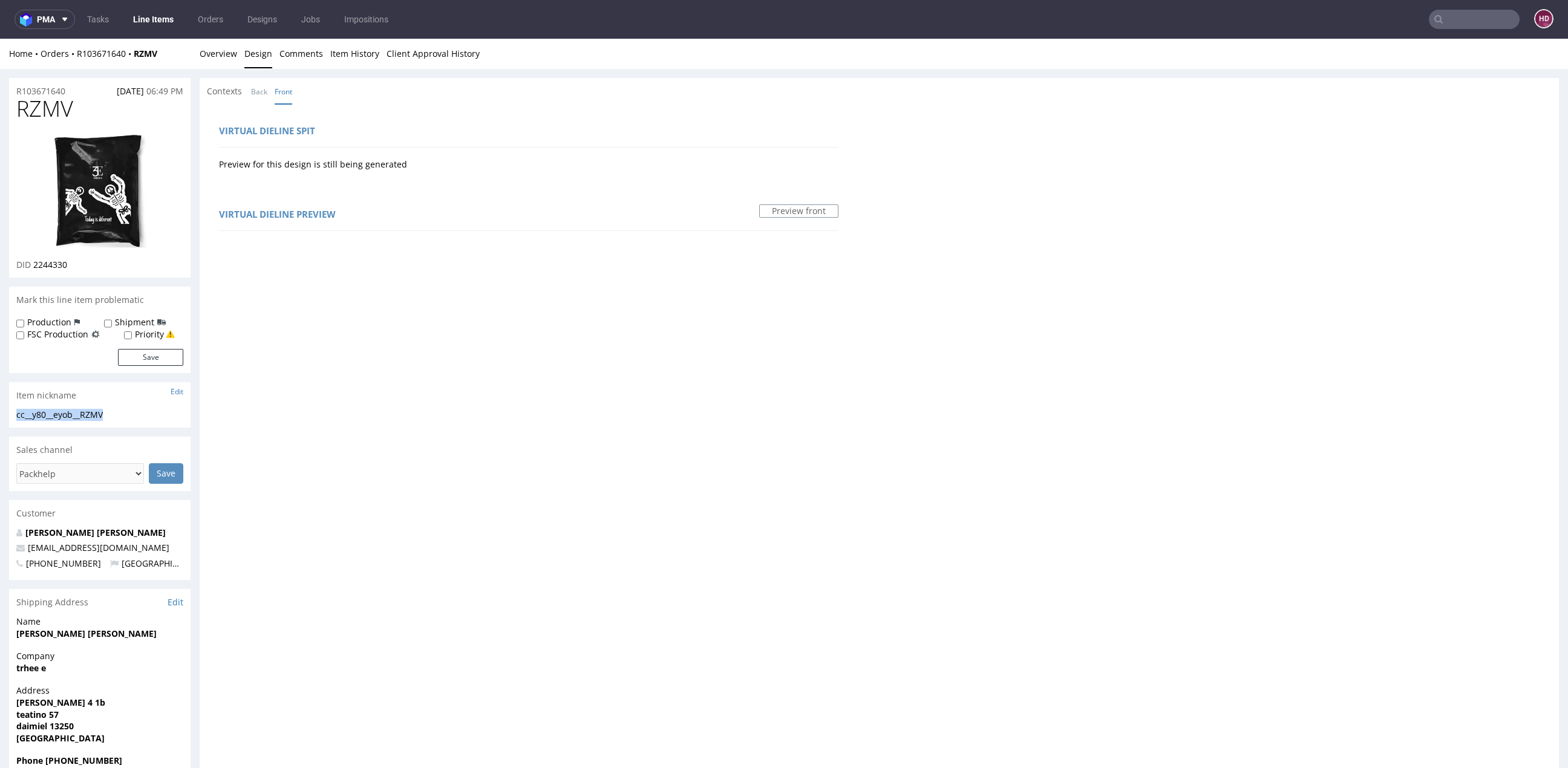
drag, startPoint x: 103, startPoint y: 416, endPoint x: -57, endPoint y: 416, distance: 160.0
copy div "cc__y80__eyob__RZMV"
drag, startPoint x: 67, startPoint y: 91, endPoint x: 9, endPoint y: 90, distance: 58.0
click at [9, 90] on div "R103671640 31.07.2025 06:49 PM" at bounding box center [99, 88] width 181 height 19
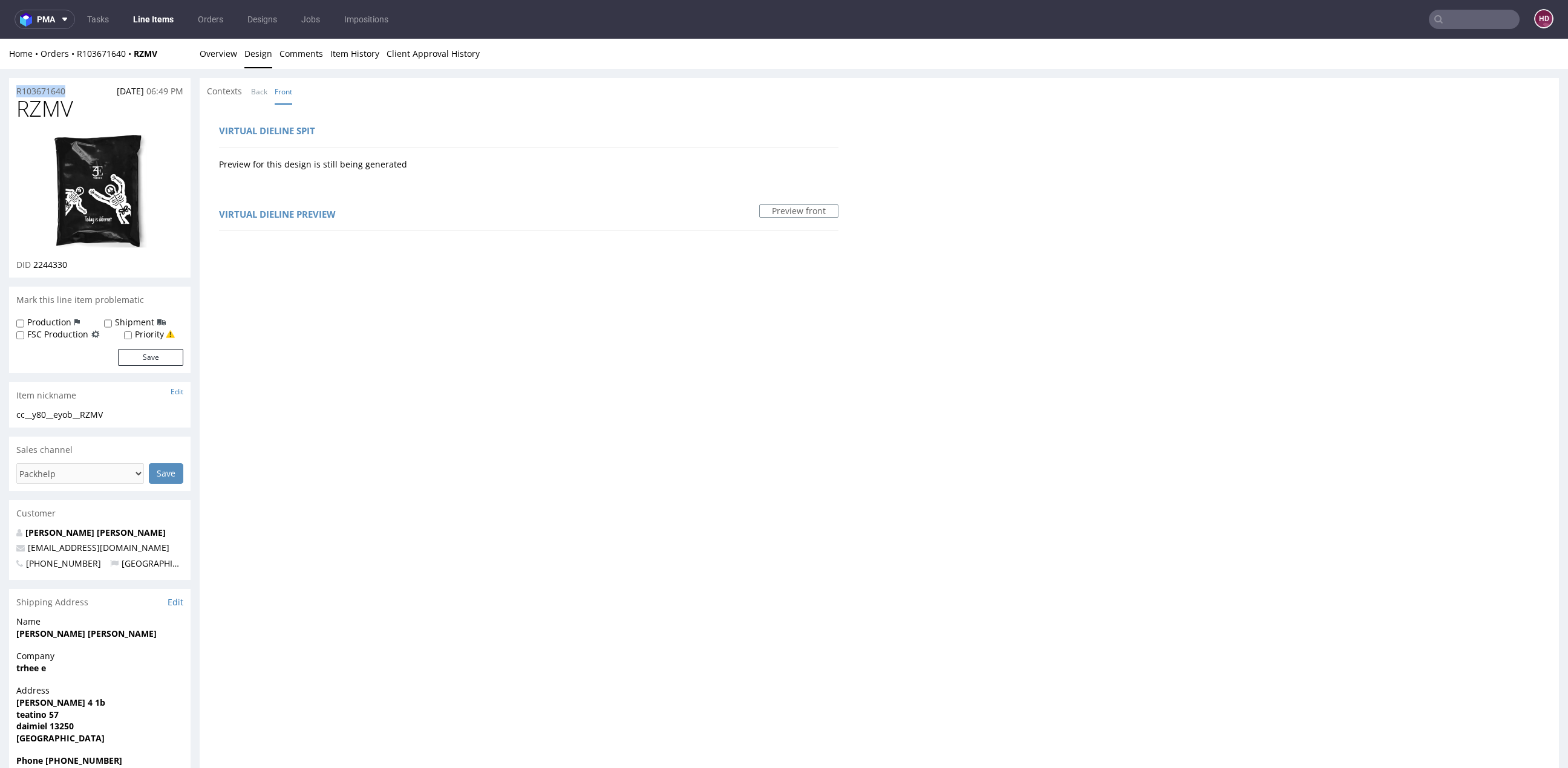
copy p "R103671640"
drag, startPoint x: 76, startPoint y: 265, endPoint x: 33, endPoint y: 262, distance: 43.1
click at [33, 262] on div "DID 2244330" at bounding box center [100, 265] width 167 height 12
copy span "2244330"
click at [232, 48] on link "Overview" at bounding box center [218, 54] width 37 height 30
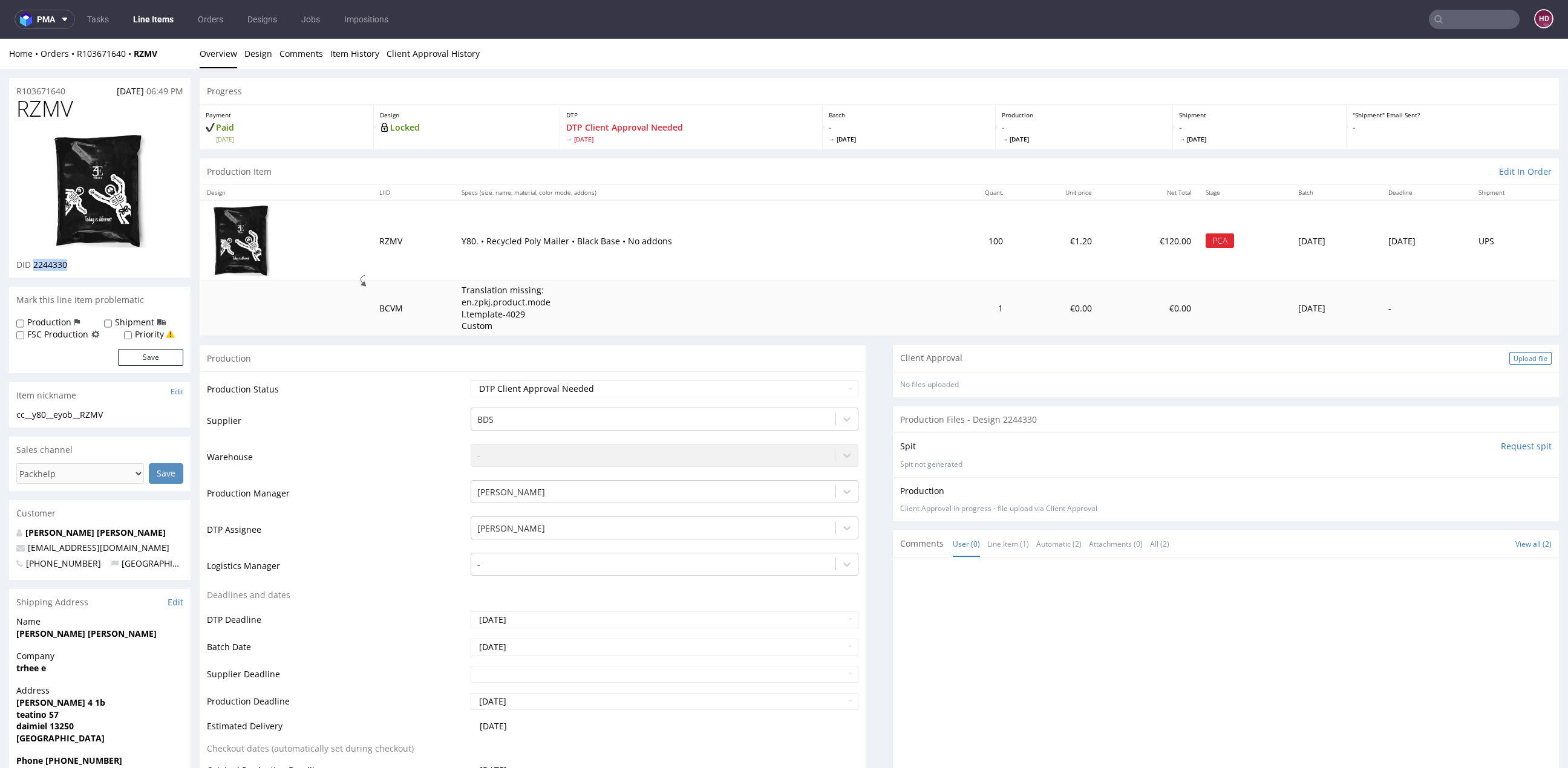
click at [1509, 354] on div "Upload file" at bounding box center [1530, 358] width 42 height 13
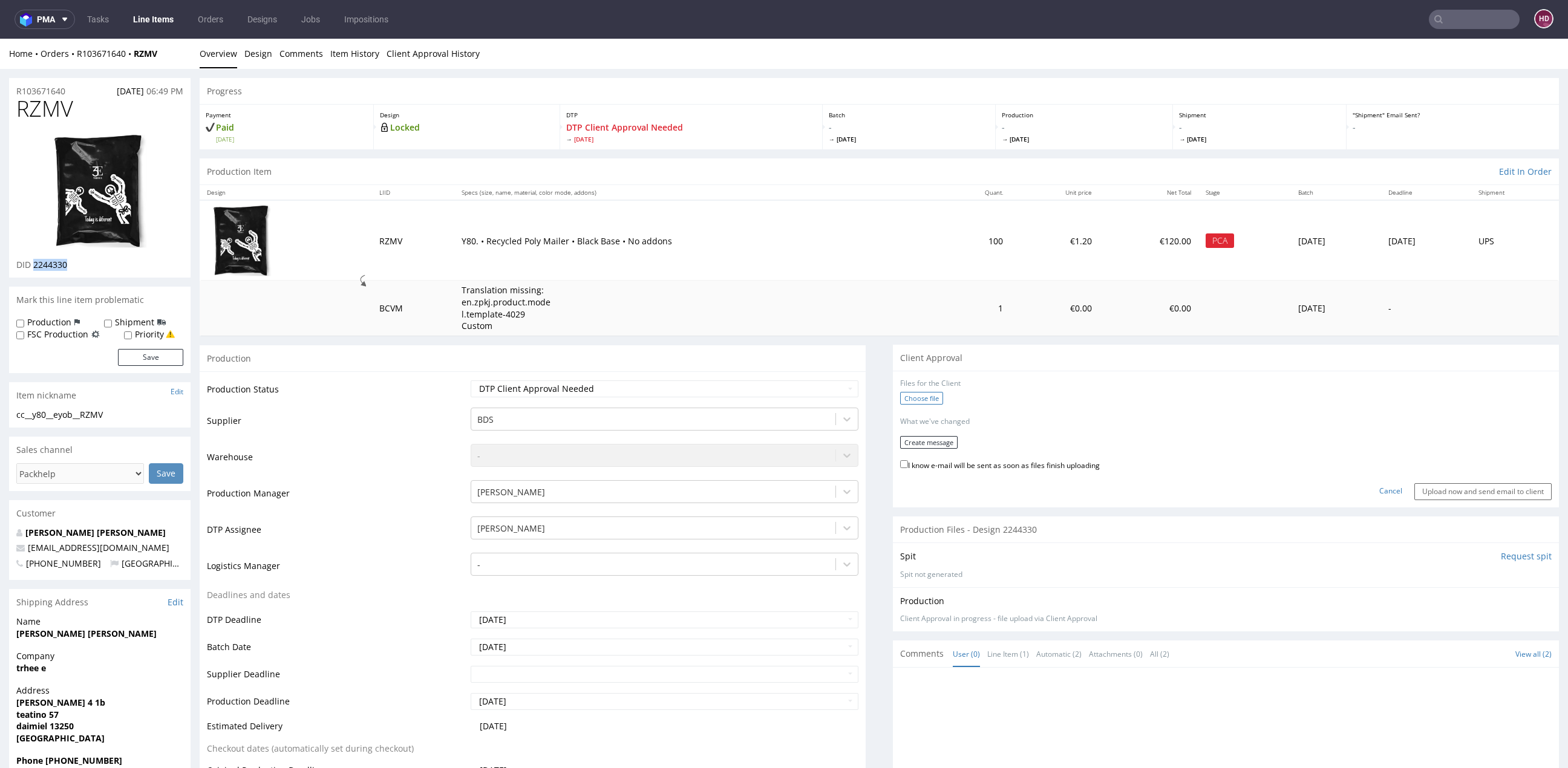
click at [906, 401] on label "Choose file" at bounding box center [921, 398] width 43 height 13
click at [0, 39] on input "Choose file" at bounding box center [0, 39] width 0 height 0
click at [901, 433] on button "Create message" at bounding box center [929, 439] width 58 height 13
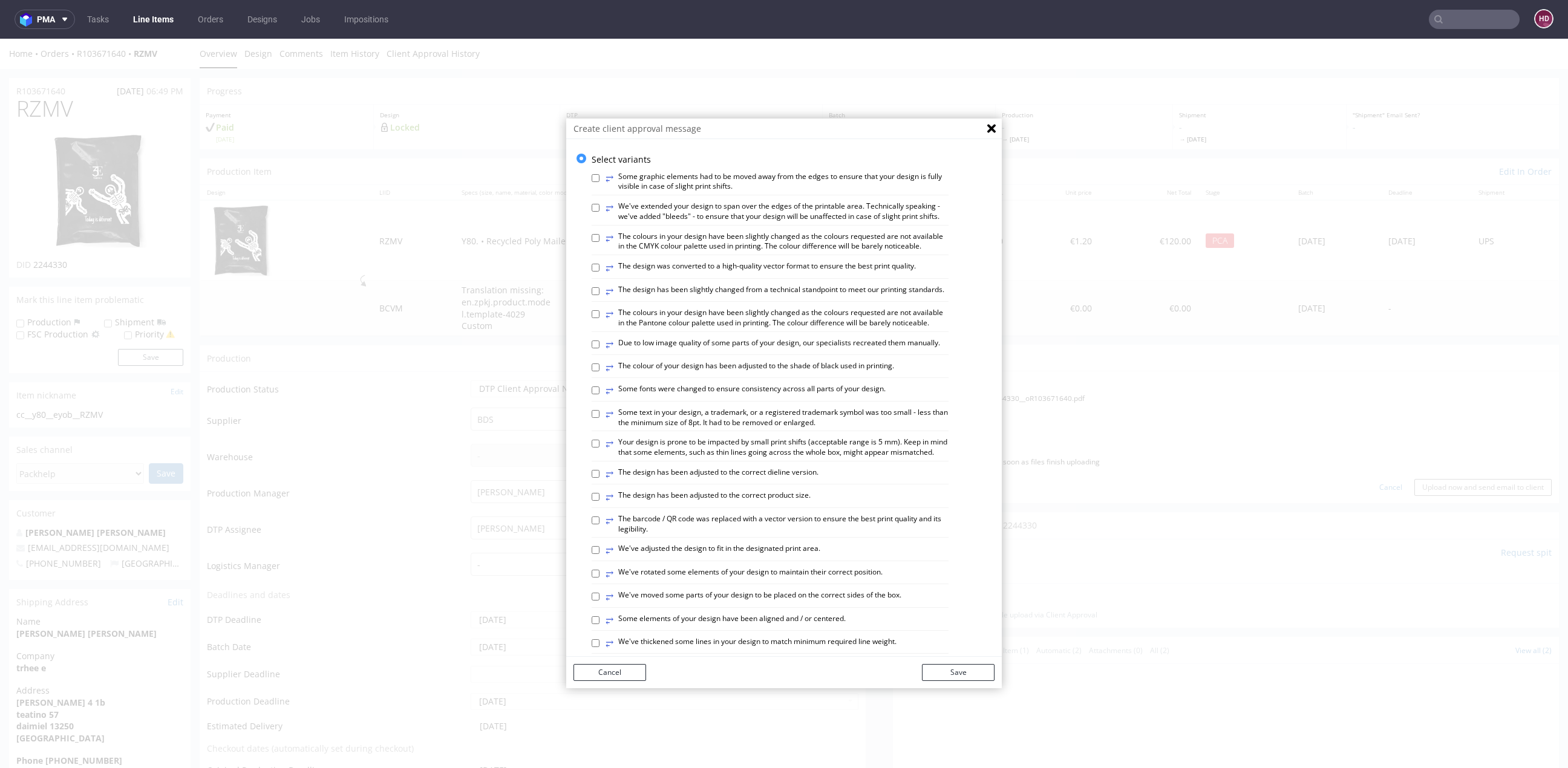
click at [598, 278] on div "⥂ The design was converted to a high-quality vector format to ensure the best p…" at bounding box center [770, 270] width 357 height 17
click at [592, 272] on input "⥂ The design was converted to a high-quality vector format to ensure the best p…" at bounding box center [596, 268] width 8 height 8
checkbox input "true"
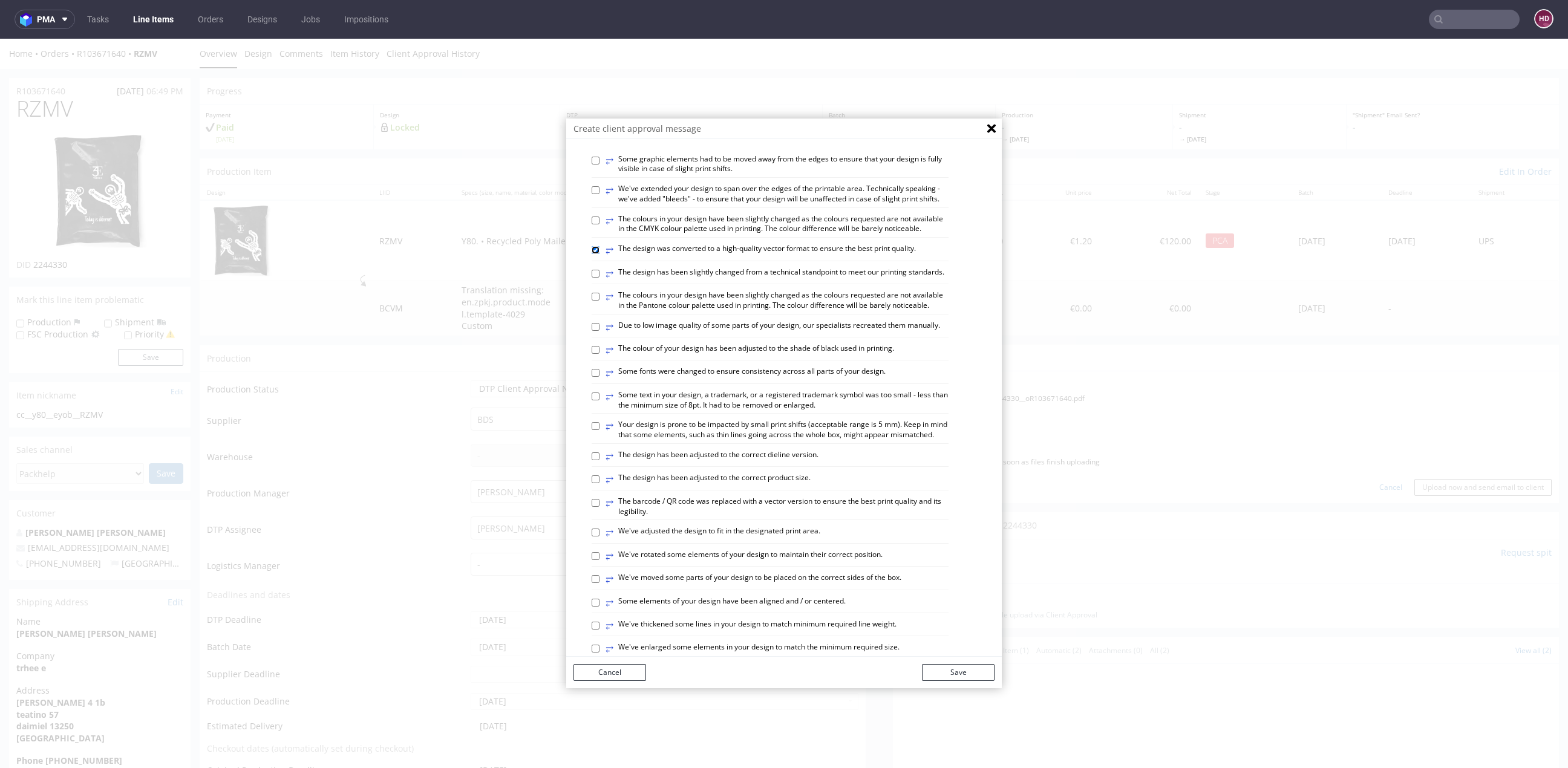
scroll to position [118, 0]
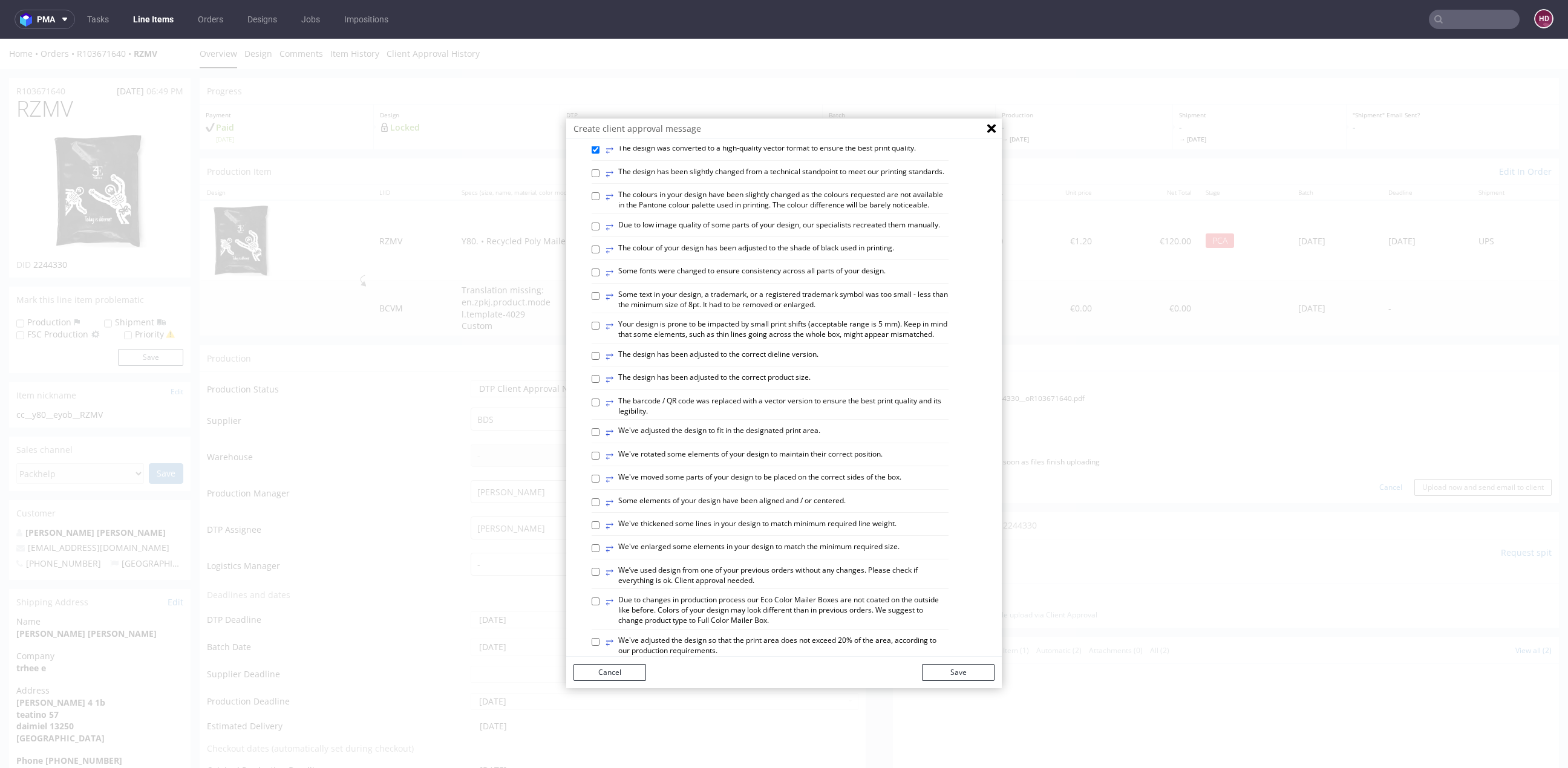
click at [656, 386] on label "⥂ The design has been adjusted to the correct product size." at bounding box center [708, 379] width 205 height 14
click at [599, 383] on input "⥂ The design has been adjusted to the correct product size." at bounding box center [596, 379] width 8 height 8
checkbox input "true"
click at [657, 439] on label "⥂ We've adjusted the design to fit in the designated print area." at bounding box center [713, 433] width 215 height 14
click at [599, 436] on input "⥂ We've adjusted the design to fit in the designated print area." at bounding box center [596, 432] width 8 height 8
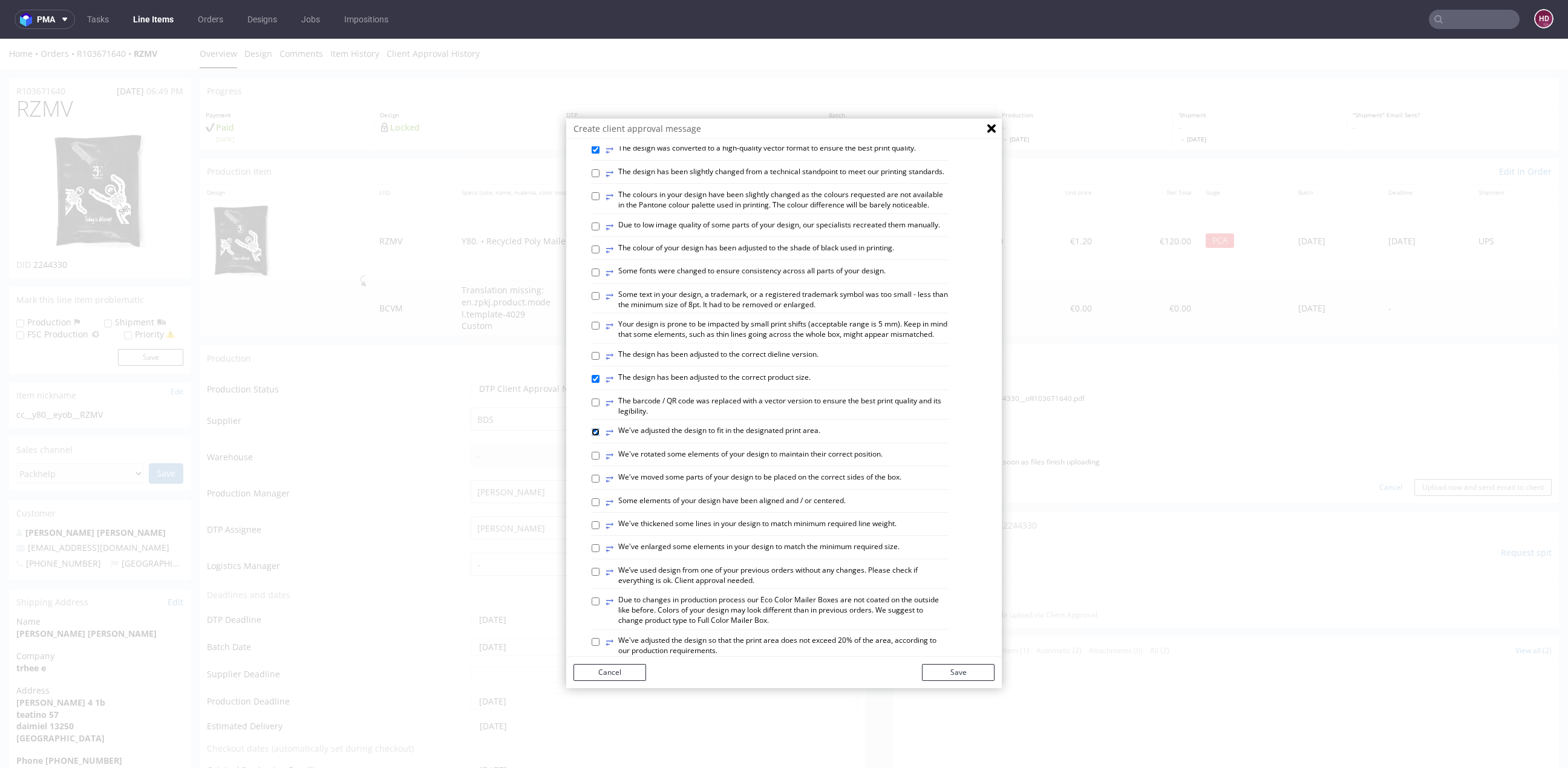
checkbox input "true"
click at [965, 672] on button "Save" at bounding box center [958, 672] width 73 height 17
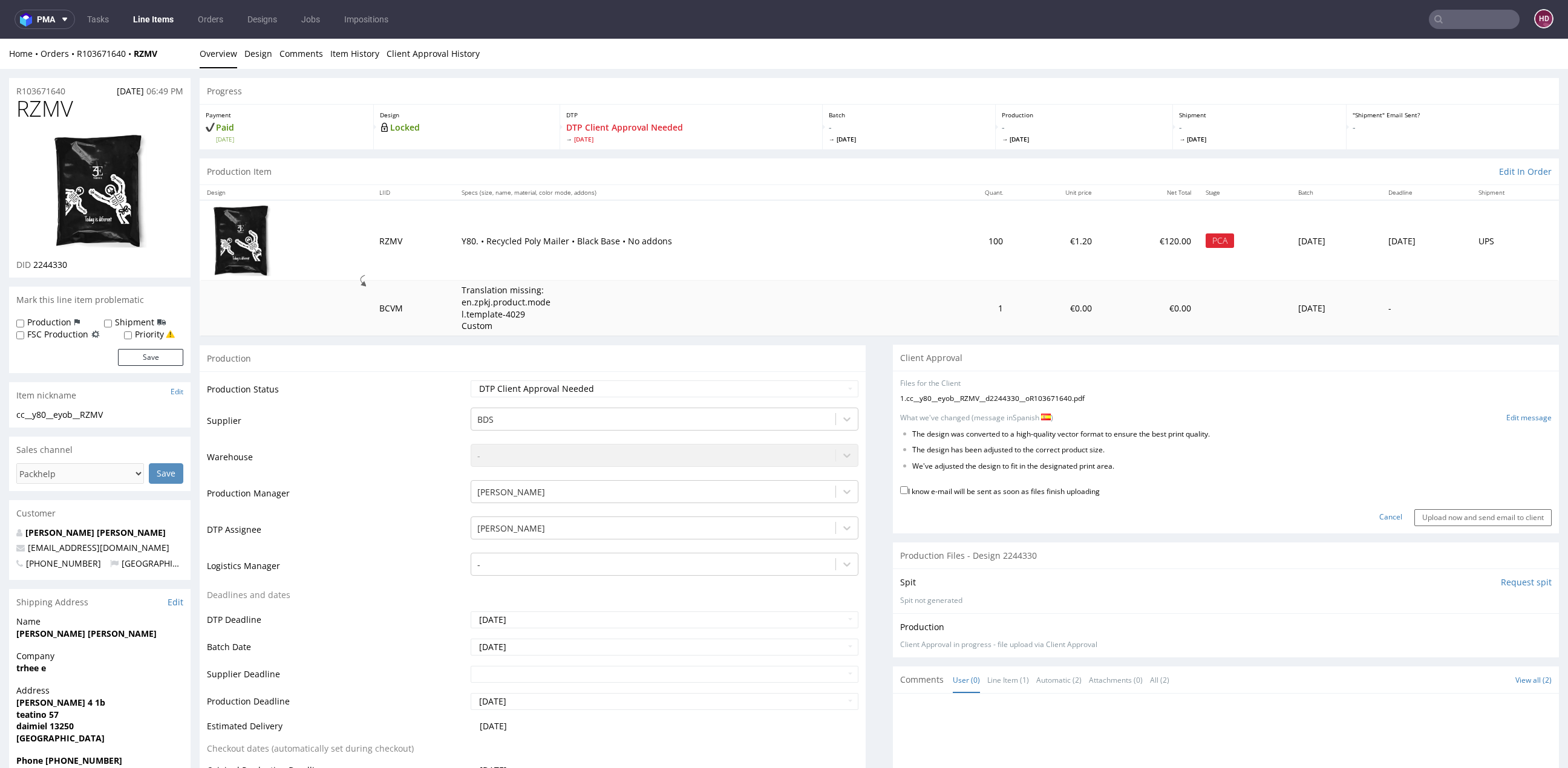
click at [961, 494] on label "I know e-mail will be sent as soon as files finish uploading" at bounding box center [1000, 490] width 200 height 14
click at [908, 494] on input "I know e-mail will be sent as soon as files finish uploading" at bounding box center [904, 490] width 8 height 8
checkbox input "true"
click at [1414, 514] on input "Upload now and send email to client" at bounding box center [1483, 517] width 137 height 17
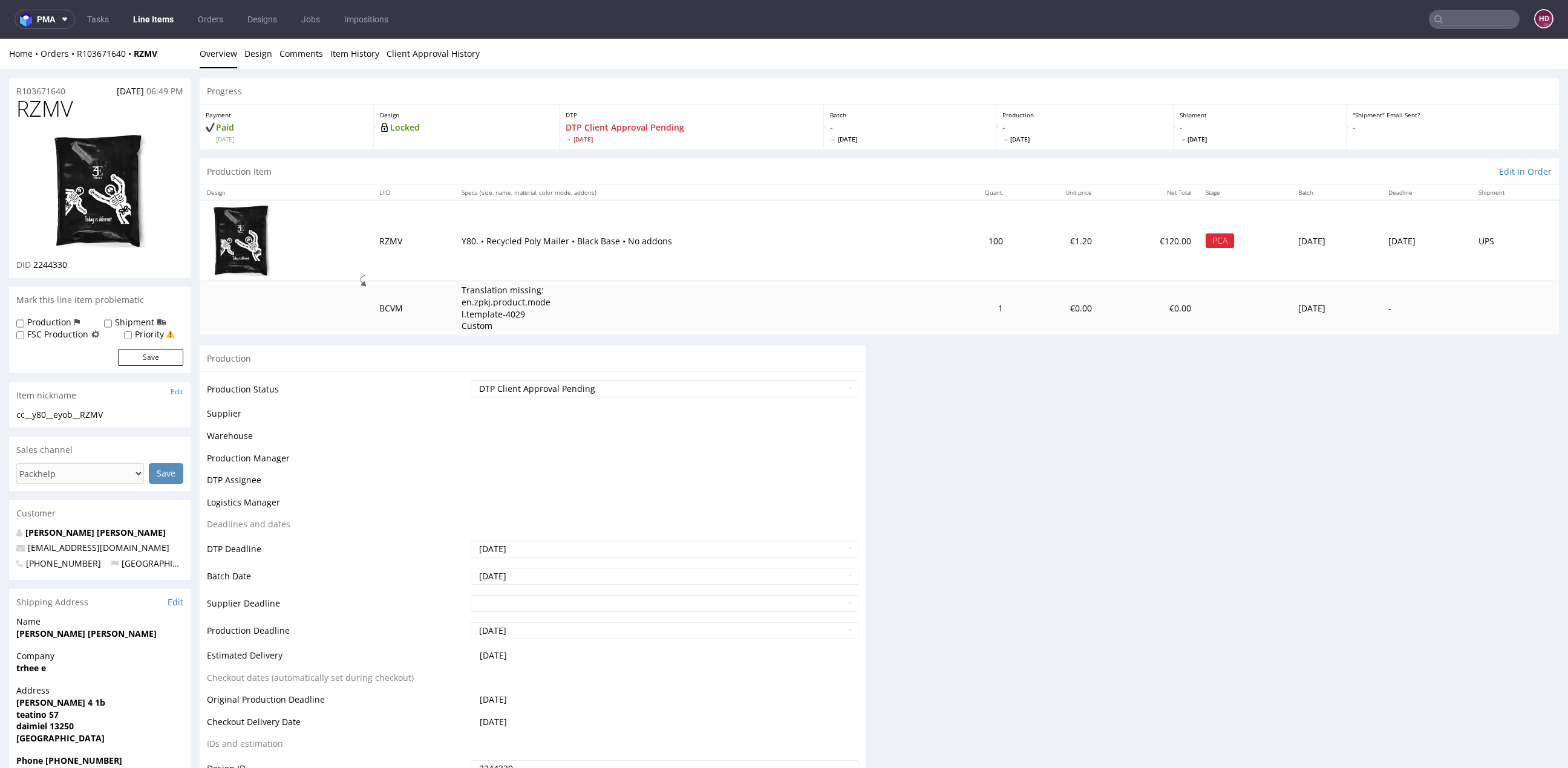
scroll to position [0, 0]
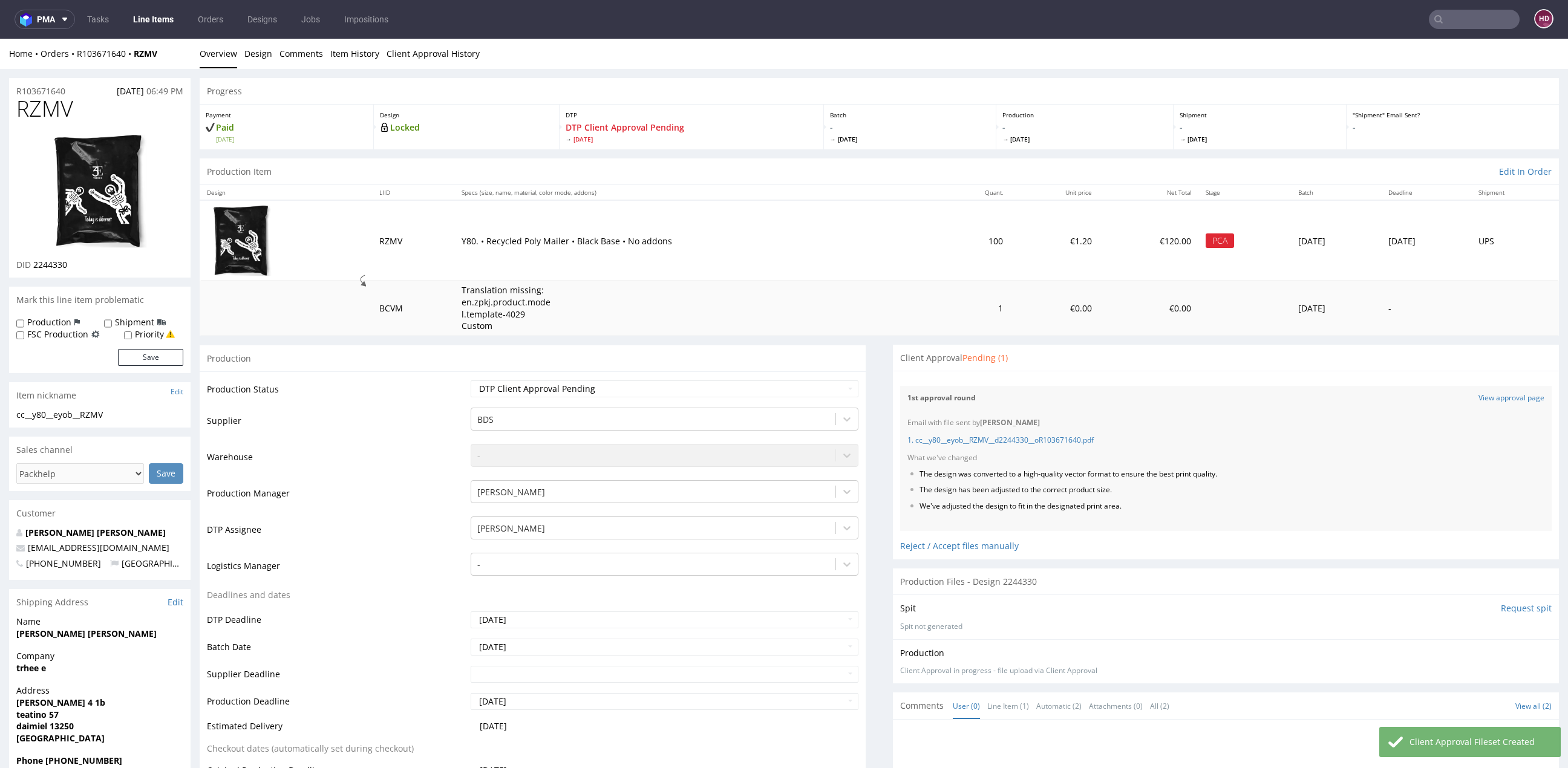
click at [149, 15] on link "Line Items" at bounding box center [153, 19] width 55 height 19
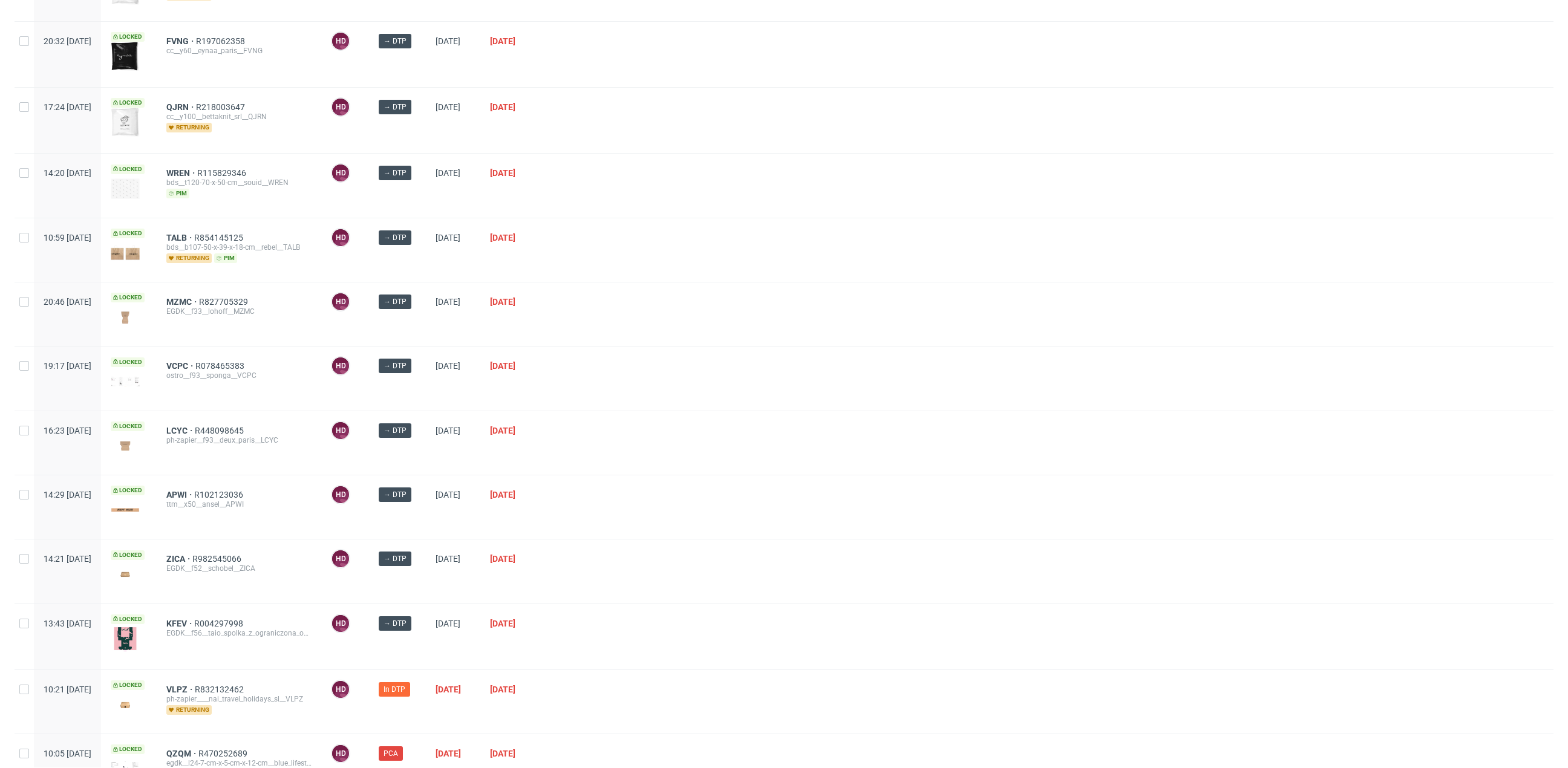
scroll to position [471, 0]
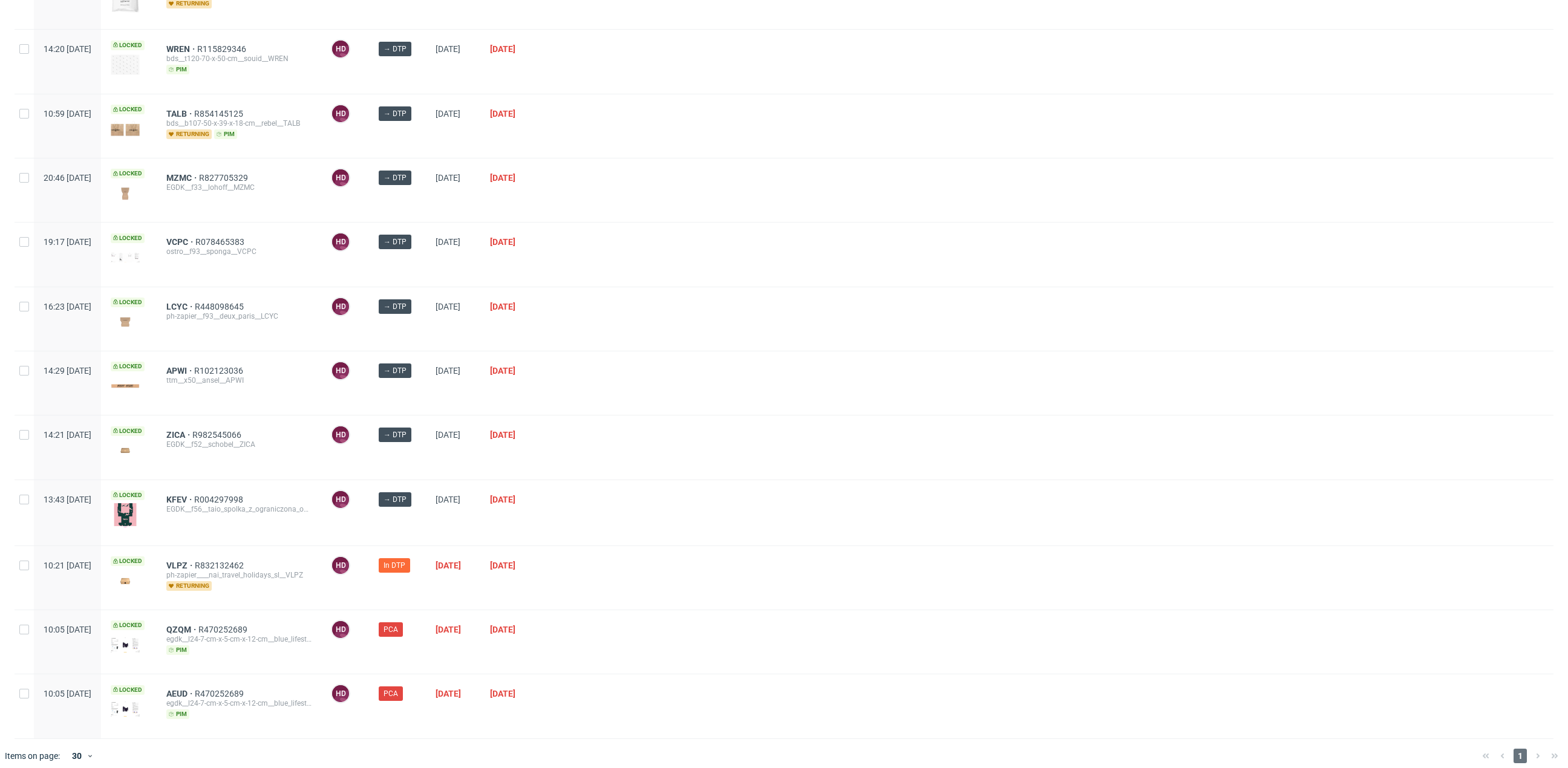
click at [207, 549] on div "VLPZ R832132462 ph-zapier____nai_travel_holidays_sl__VLPZ returning" at bounding box center [239, 577] width 164 height 63
click at [195, 560] on span "VLPZ" at bounding box center [181, 565] width 29 height 10
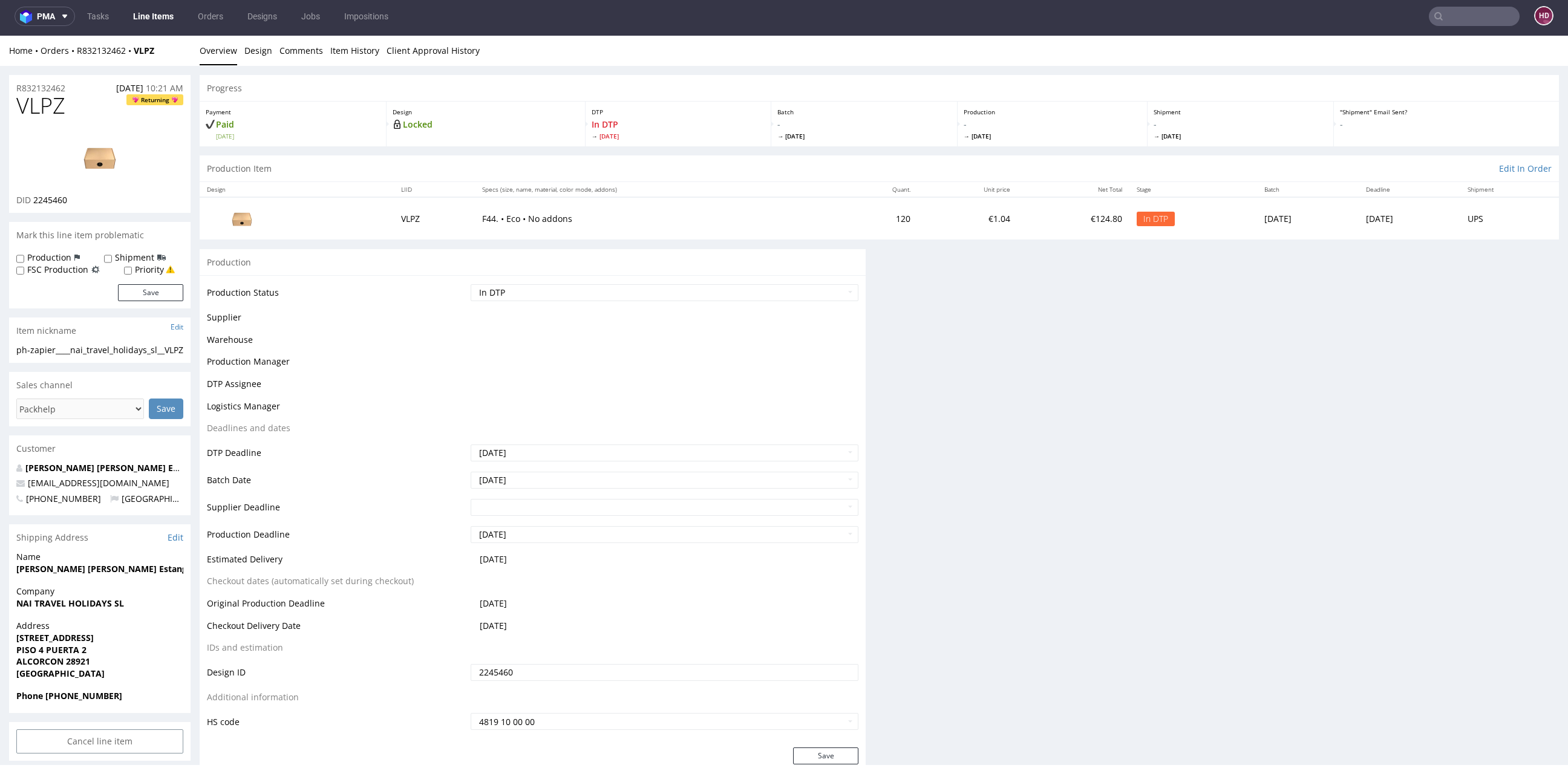
scroll to position [3, 0]
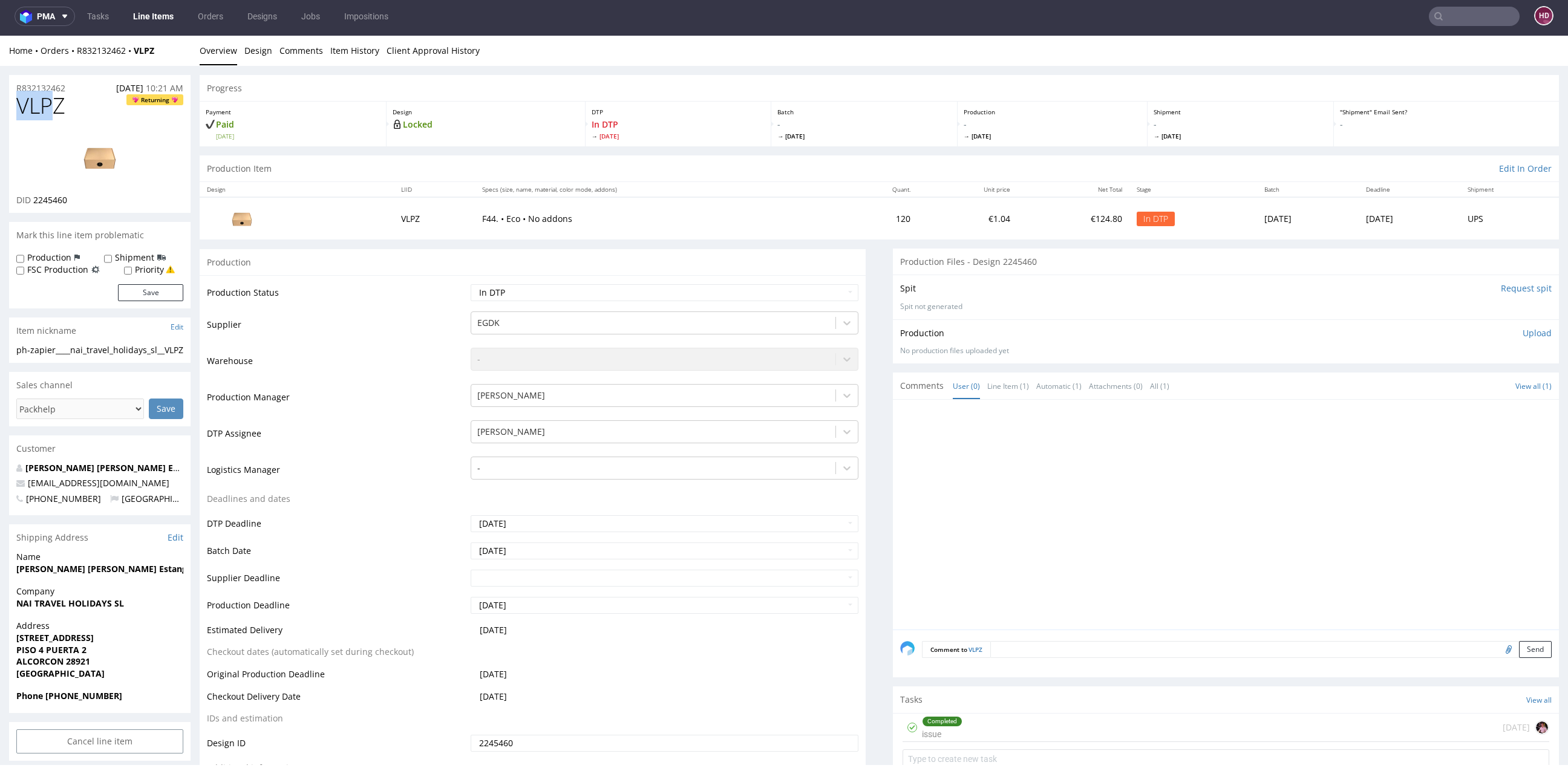
drag, startPoint x: 48, startPoint y: 107, endPoint x: -63, endPoint y: 113, distance: 111.2
drag, startPoint x: 74, startPoint y: 107, endPoint x: 7, endPoint y: 103, distance: 67.1
copy span "VLPZ"
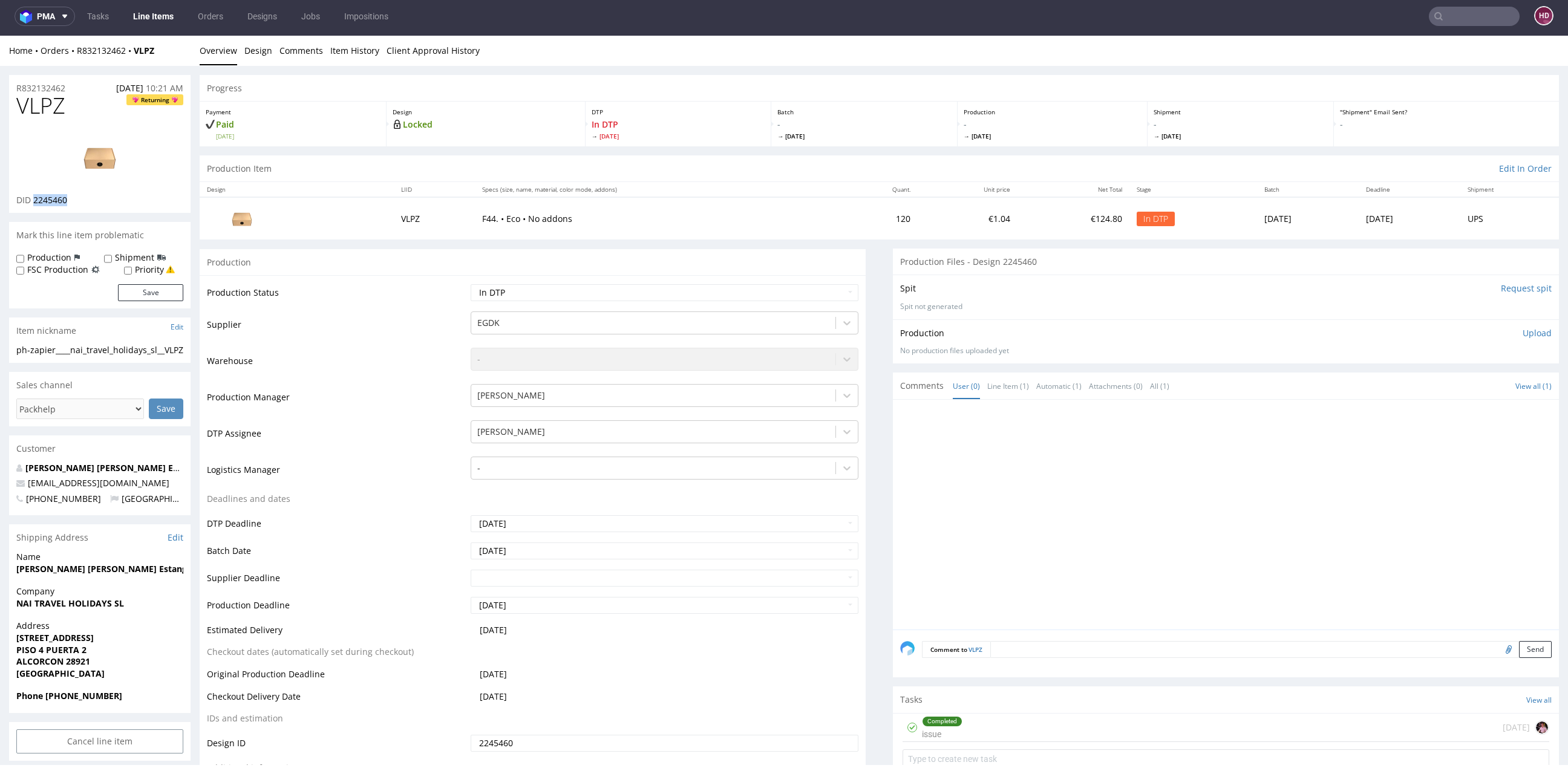
drag, startPoint x: 86, startPoint y: 197, endPoint x: 33, endPoint y: 197, distance: 53.0
click at [33, 197] on div "DID 2245460" at bounding box center [100, 200] width 167 height 12
copy span "2245460"
click at [956, 719] on div "Completed issue 4 days ago" at bounding box center [1226, 728] width 647 height 29
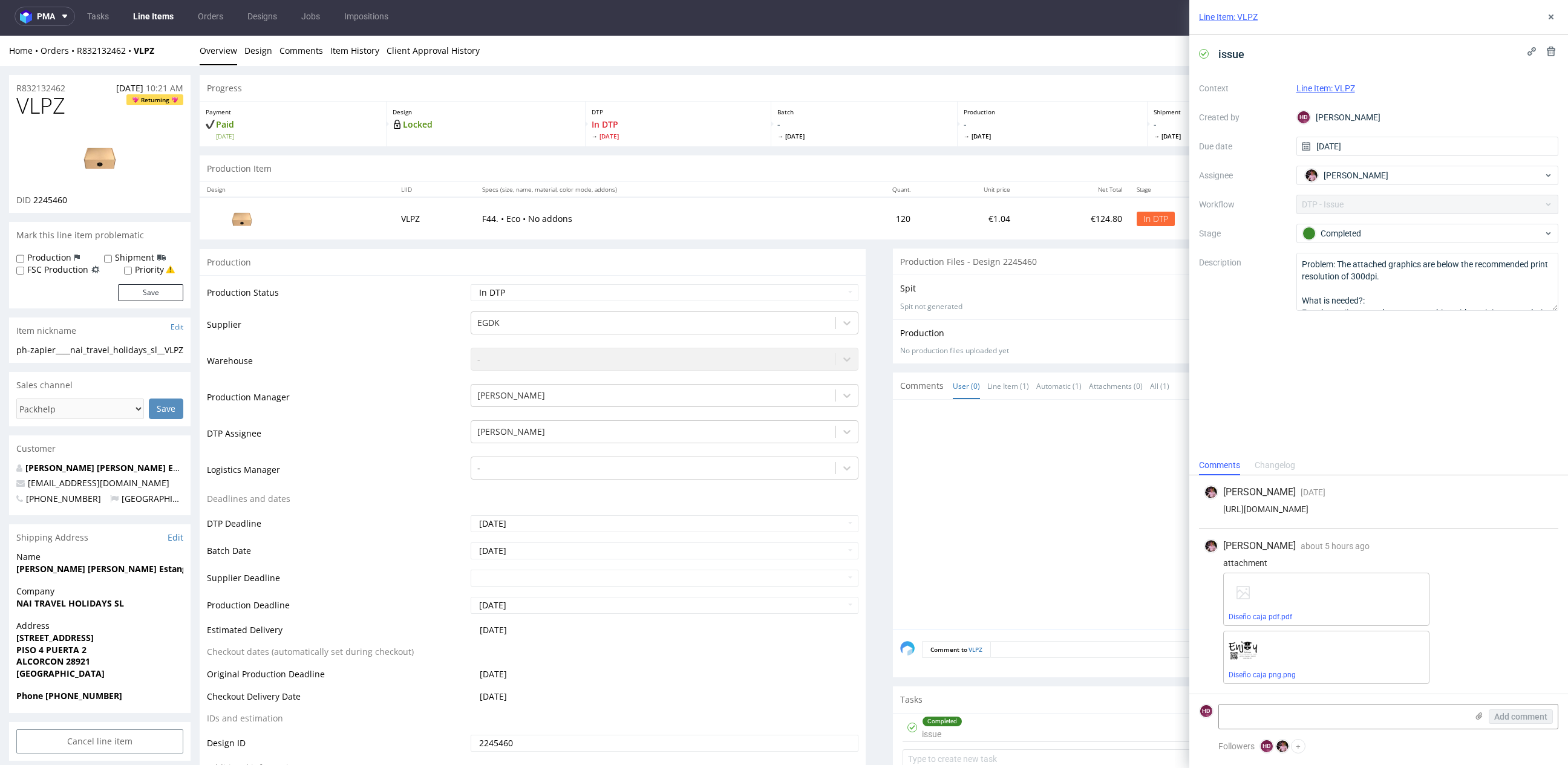
click at [107, 155] on img at bounding box center [100, 157] width 96 height 54
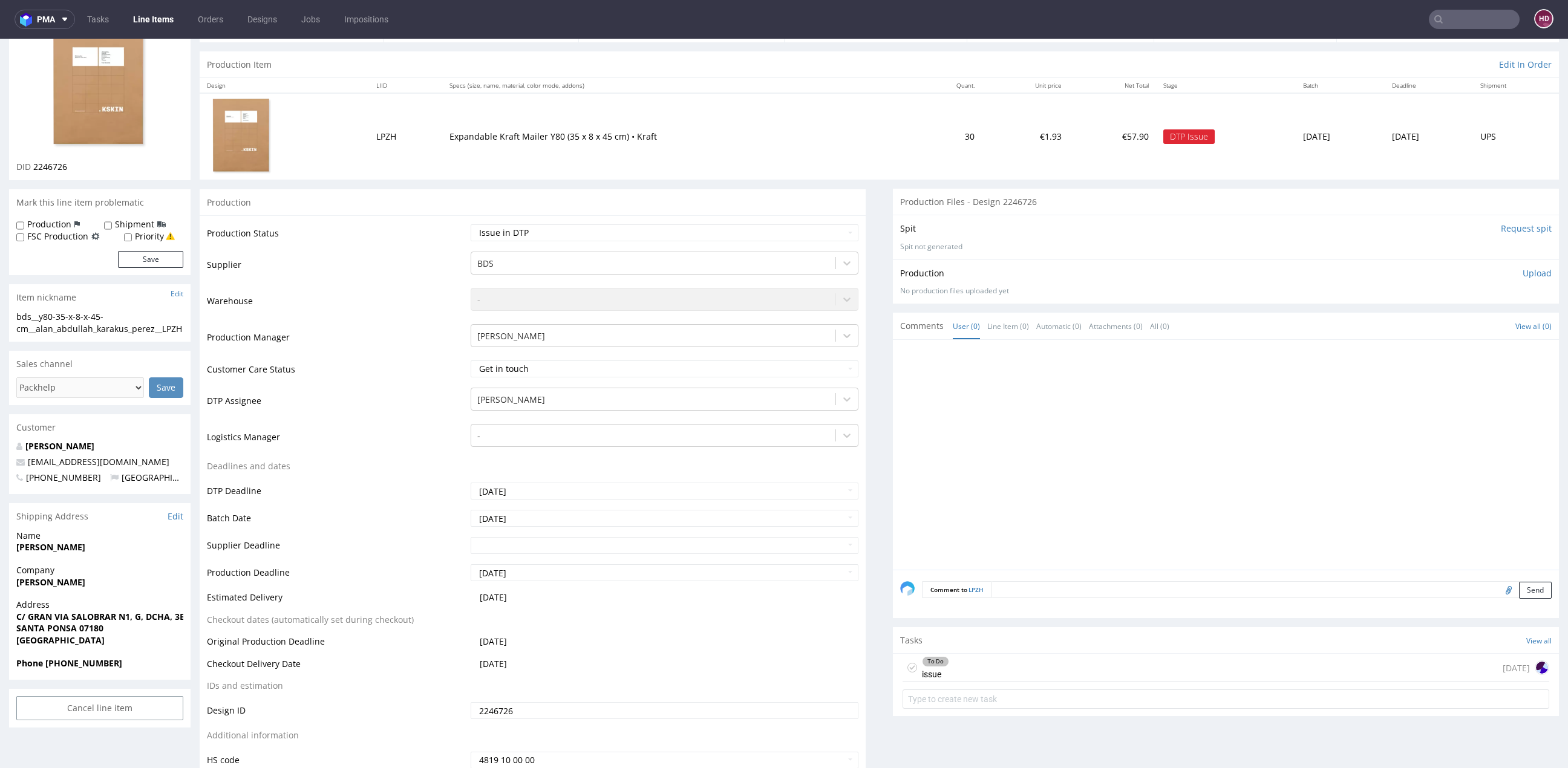
scroll to position [113, 0]
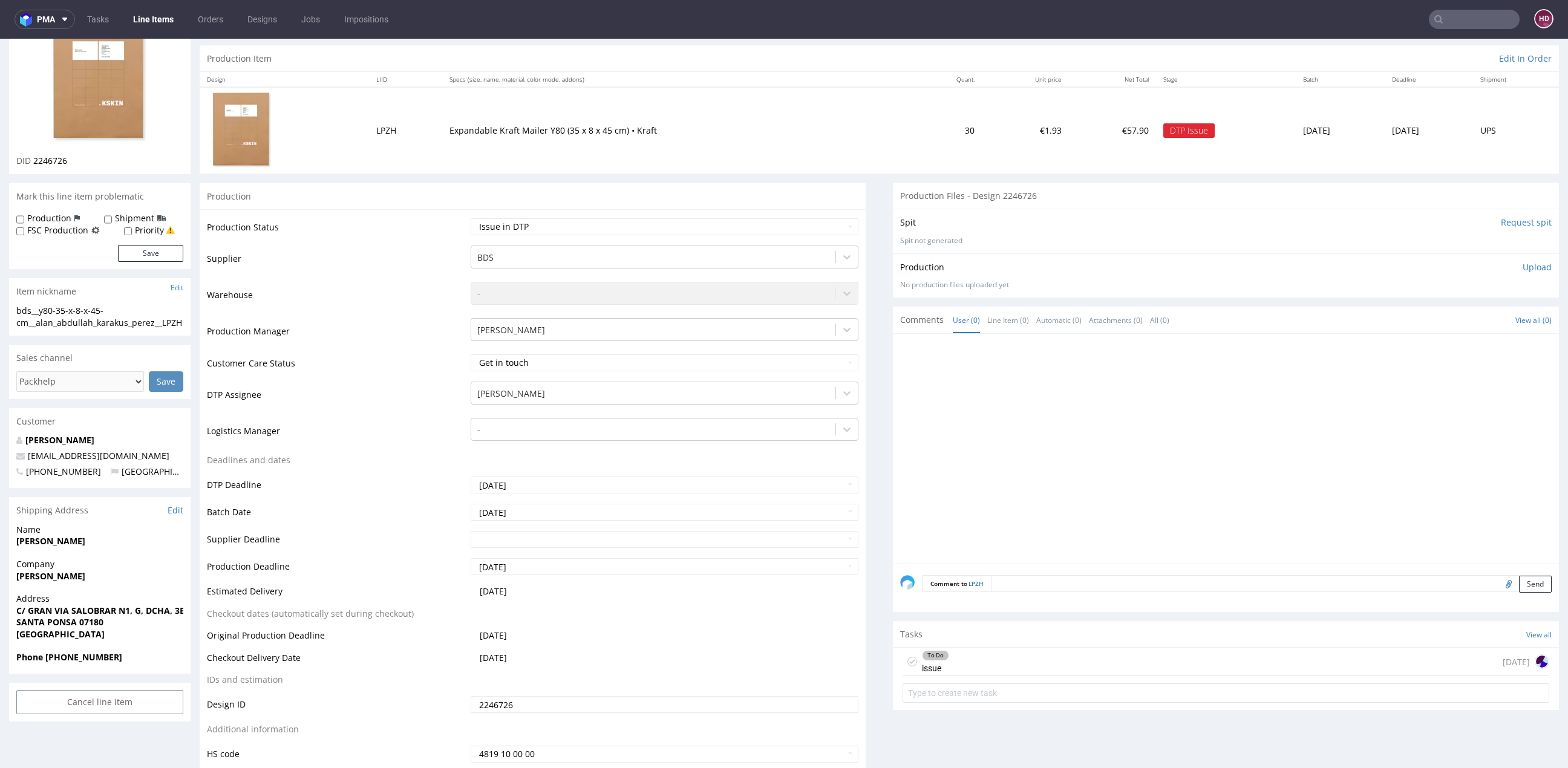
click at [984, 663] on div "To Do issue [DATE]" at bounding box center [1226, 662] width 647 height 29
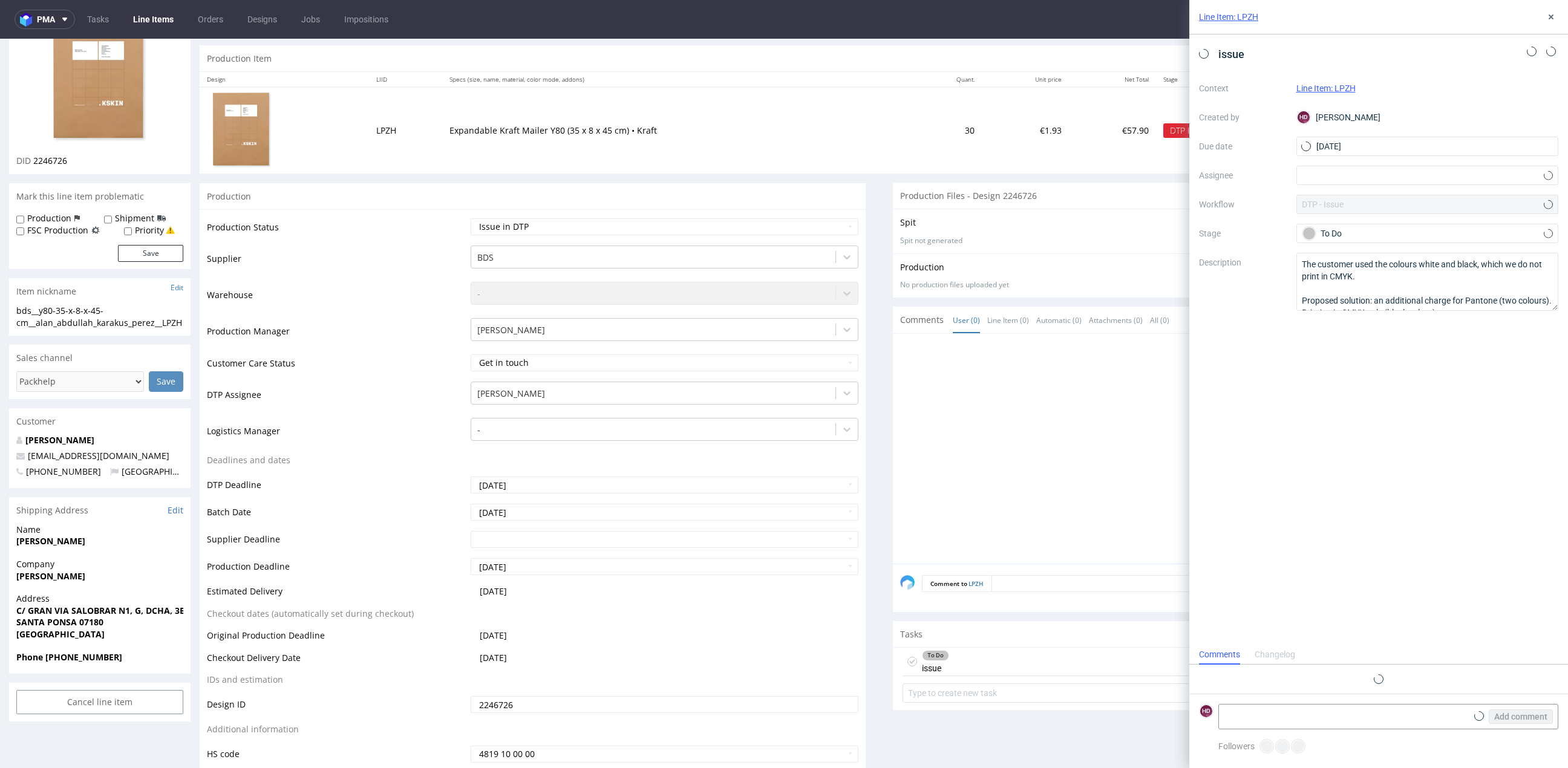
scroll to position [9, 0]
drag, startPoint x: 1348, startPoint y: 285, endPoint x: 1319, endPoint y: 261, distance: 37.6
click at [1349, 285] on textarea "The customer used the colours white and black, which we do not print in CMYK. P…" at bounding box center [1427, 281] width 262 height 58
drag, startPoint x: 1302, startPoint y: 261, endPoint x: 1575, endPoint y: 355, distance: 288.7
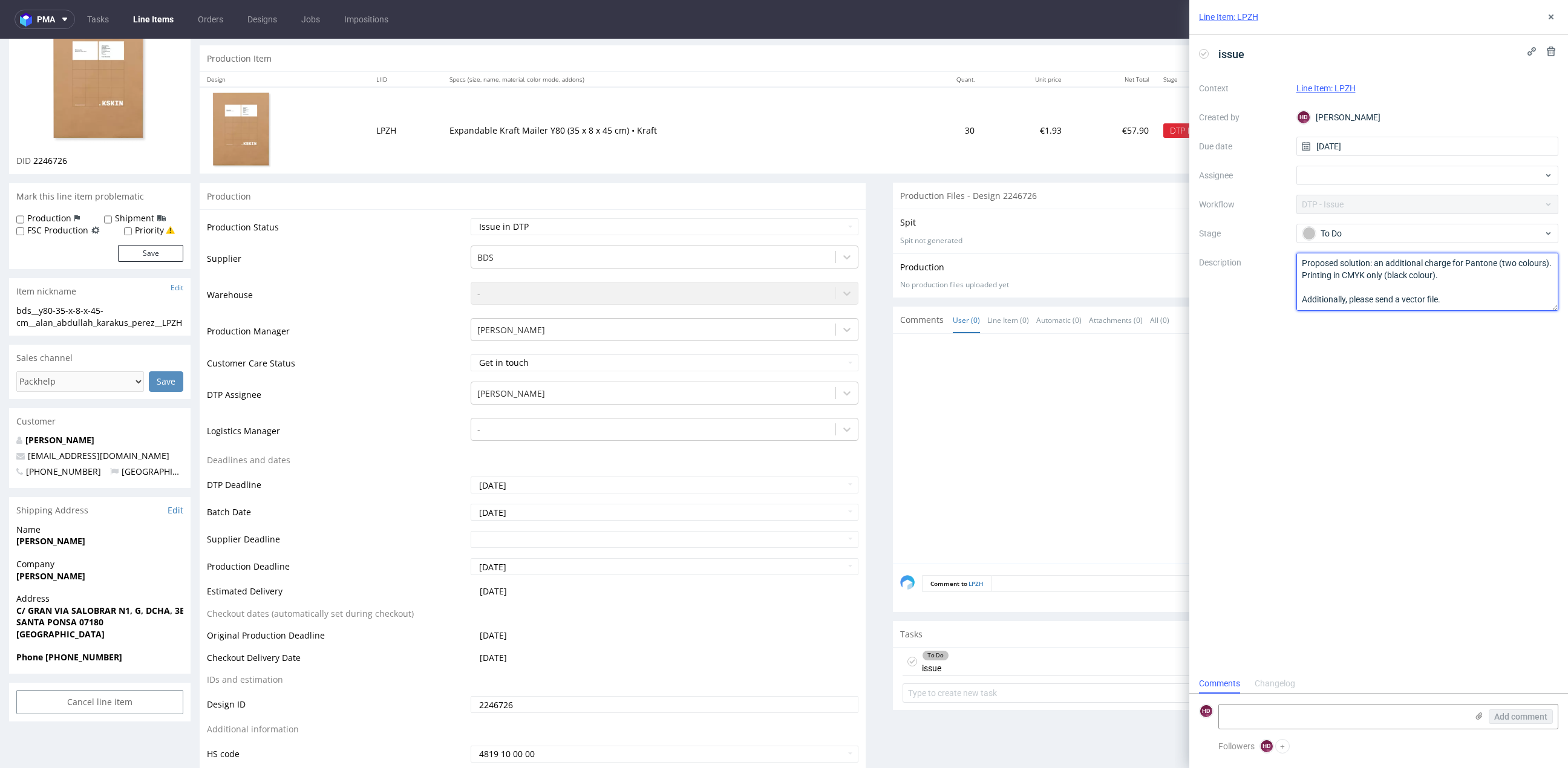
click at [1567, 355] on html "pma Tasks Line Items Orders Designs Jobs Impositions HD Line Item: LPZH issue C…" at bounding box center [784, 384] width 1568 height 768
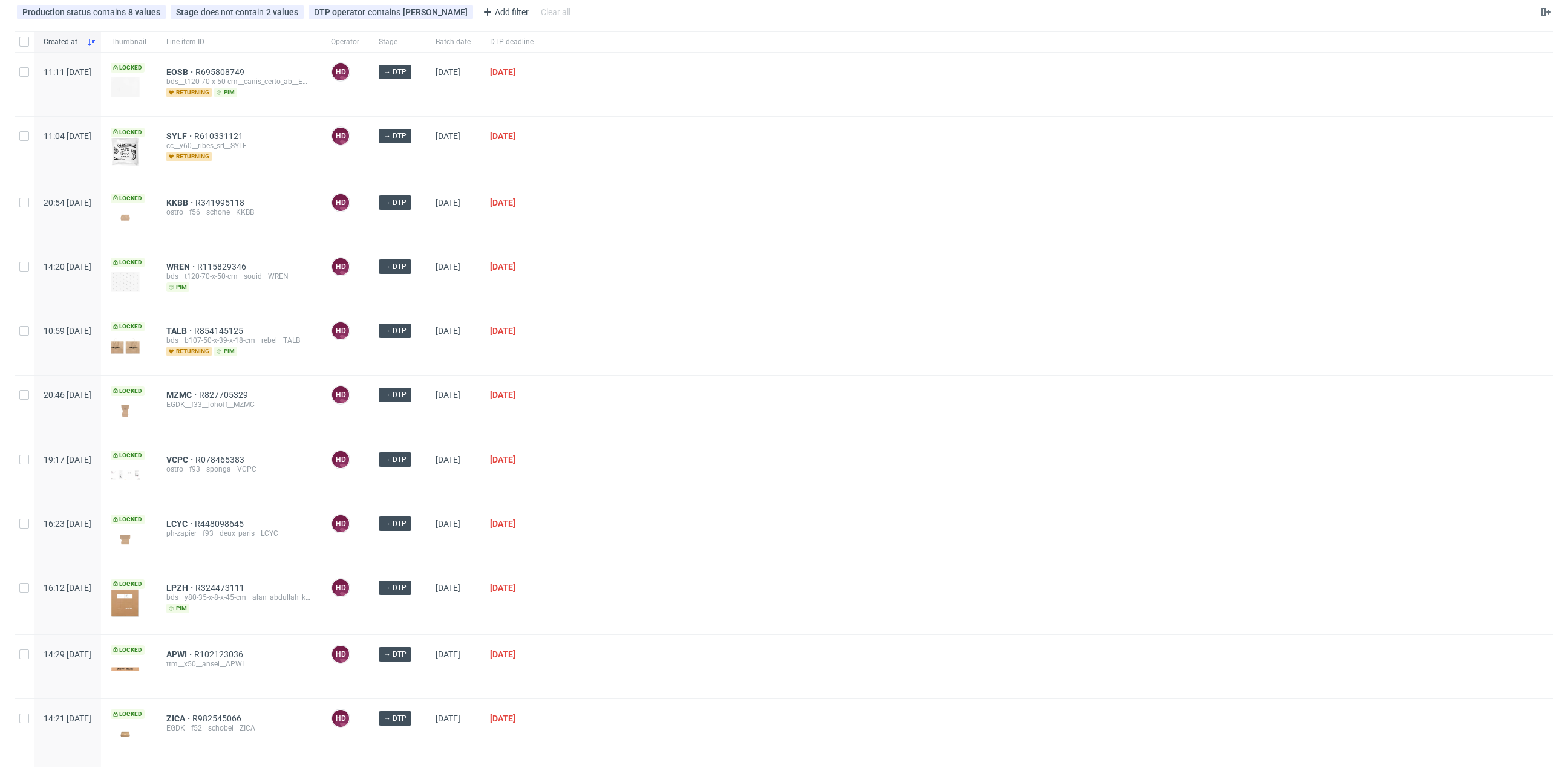
scroll to position [66, 0]
click at [196, 584] on span "LPZH" at bounding box center [181, 587] width 29 height 10
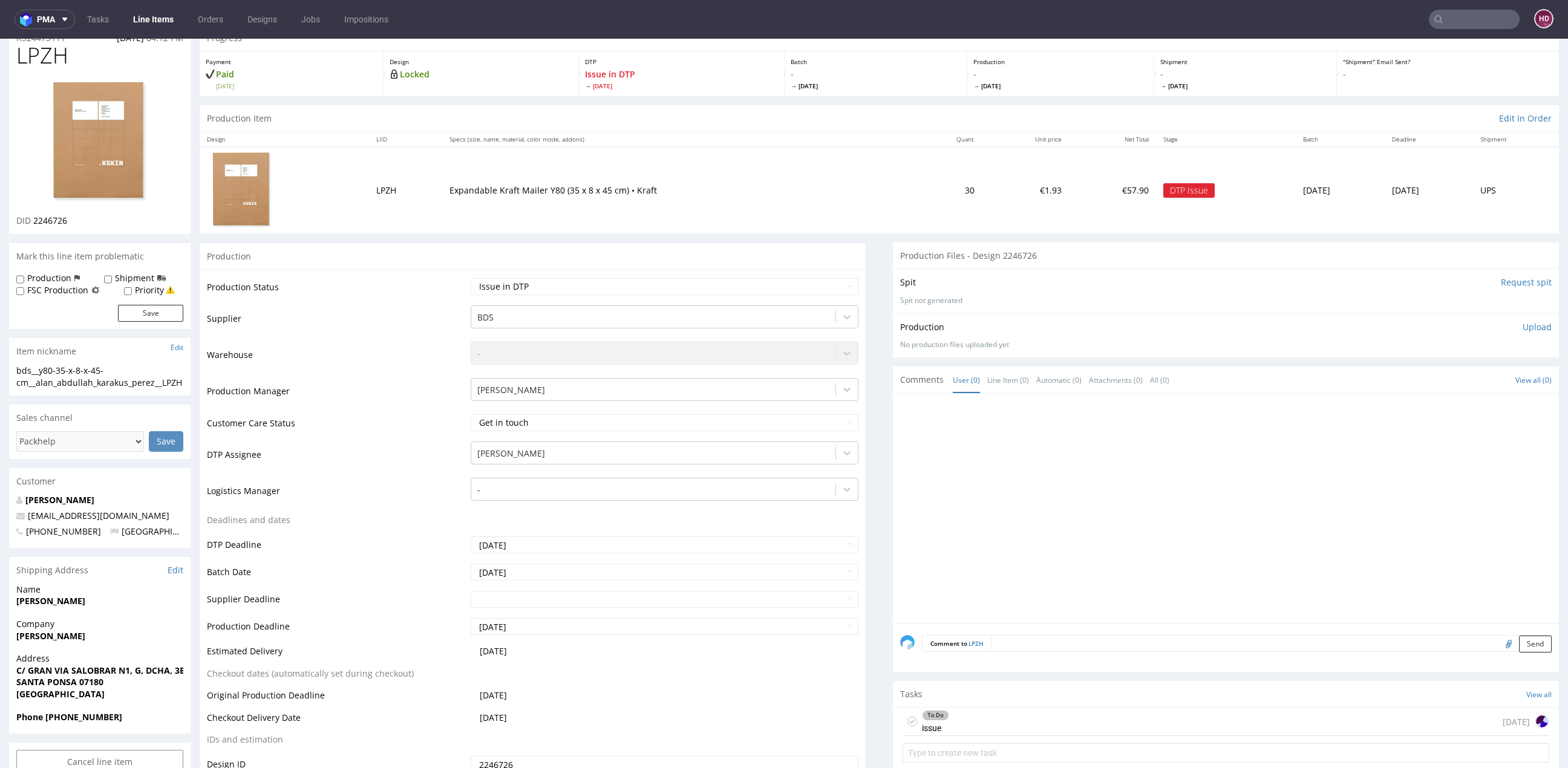
scroll to position [160, 0]
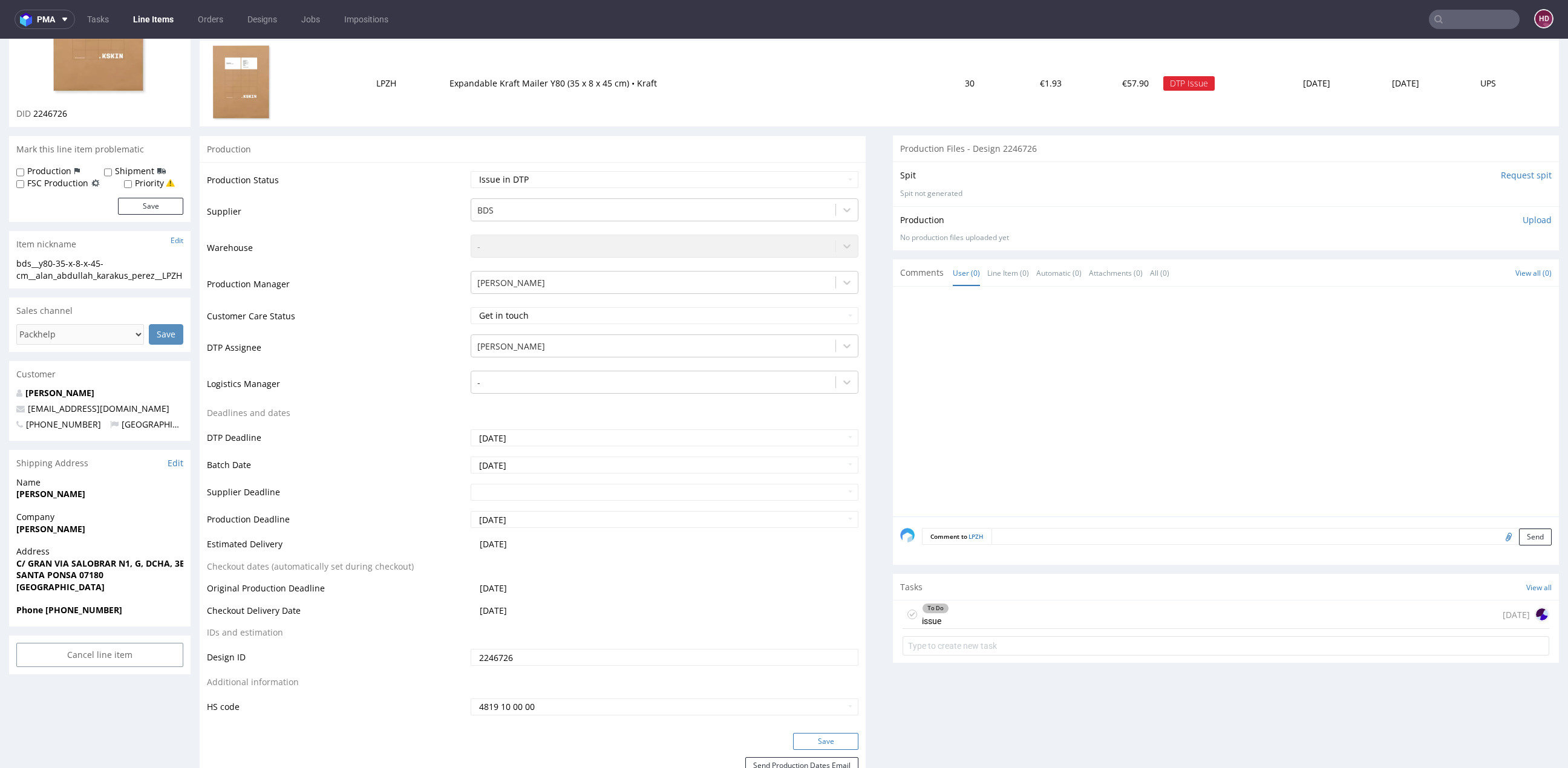
click at [815, 736] on button "Save" at bounding box center [825, 741] width 65 height 17
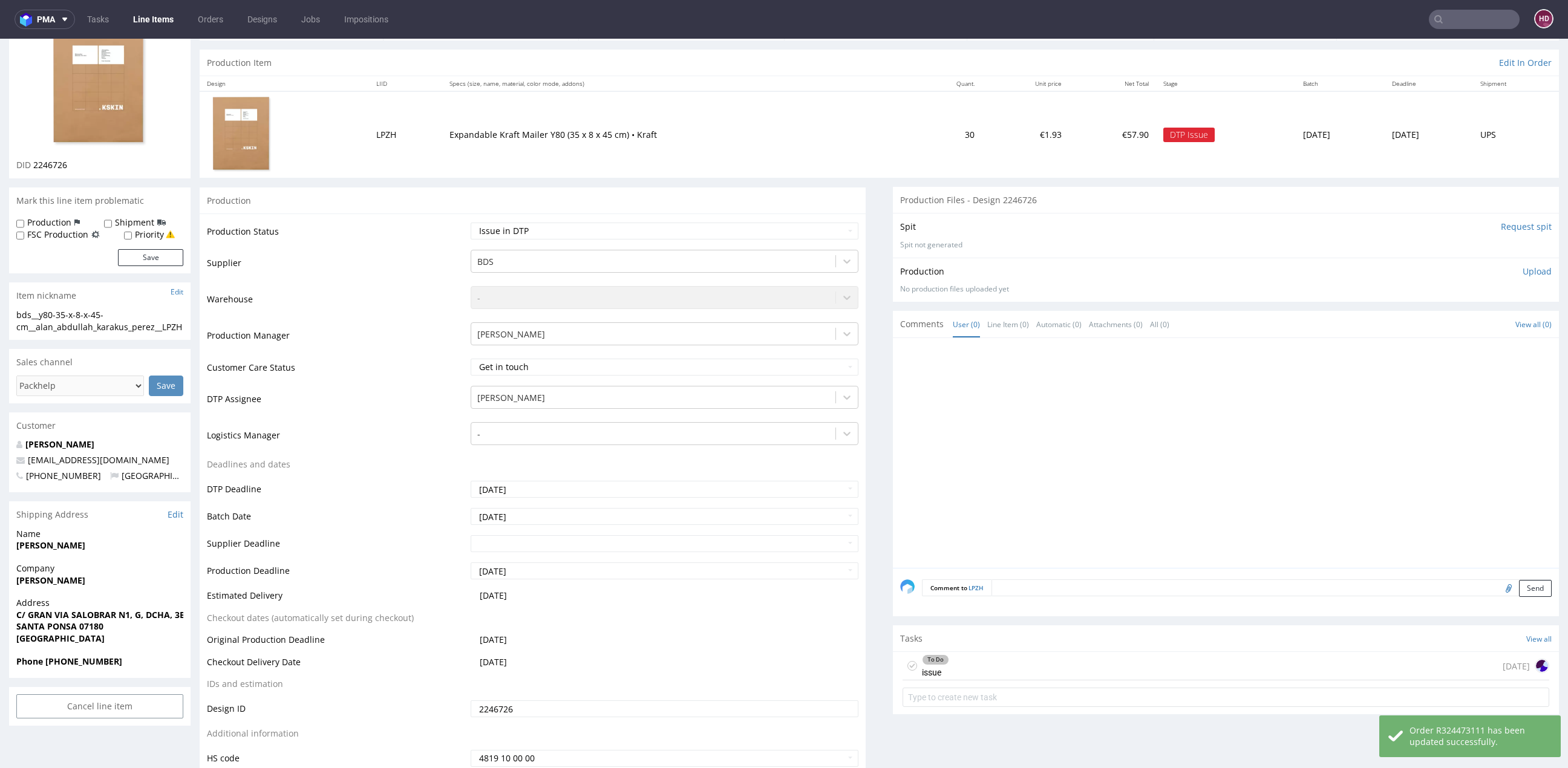
scroll to position [0, 0]
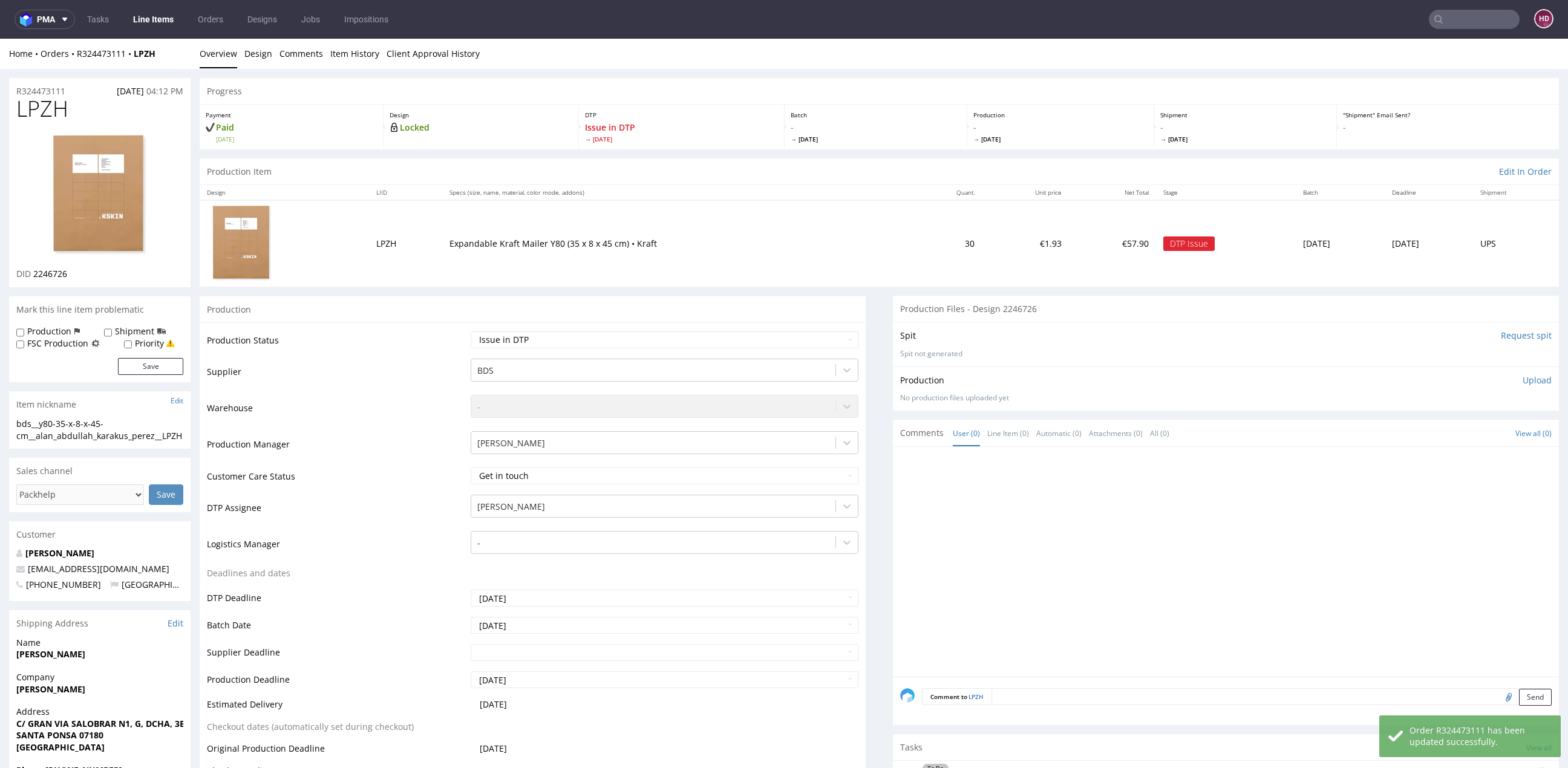
click at [155, 22] on link "Line Items" at bounding box center [153, 19] width 55 height 19
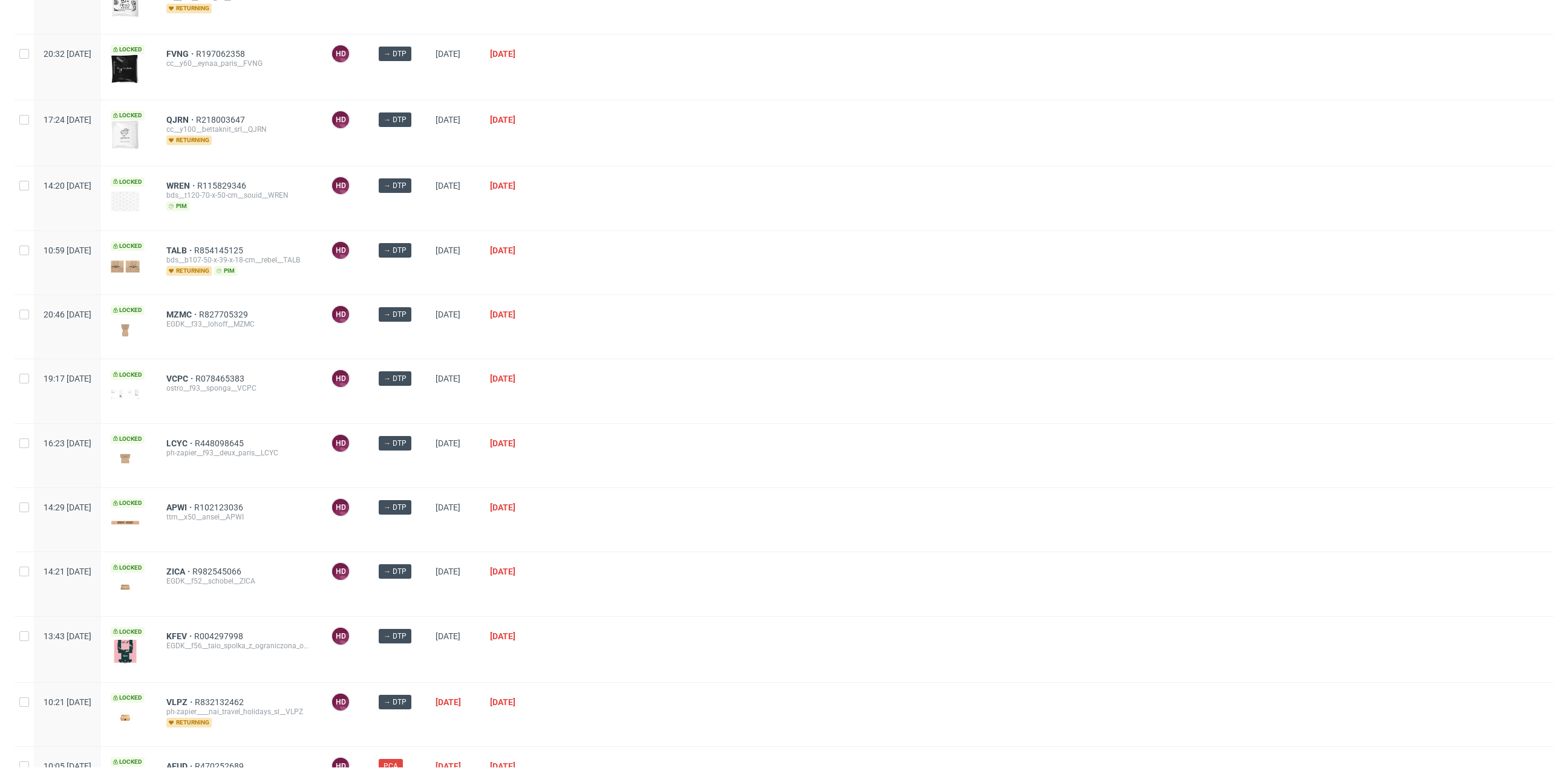
scroll to position [471, 0]
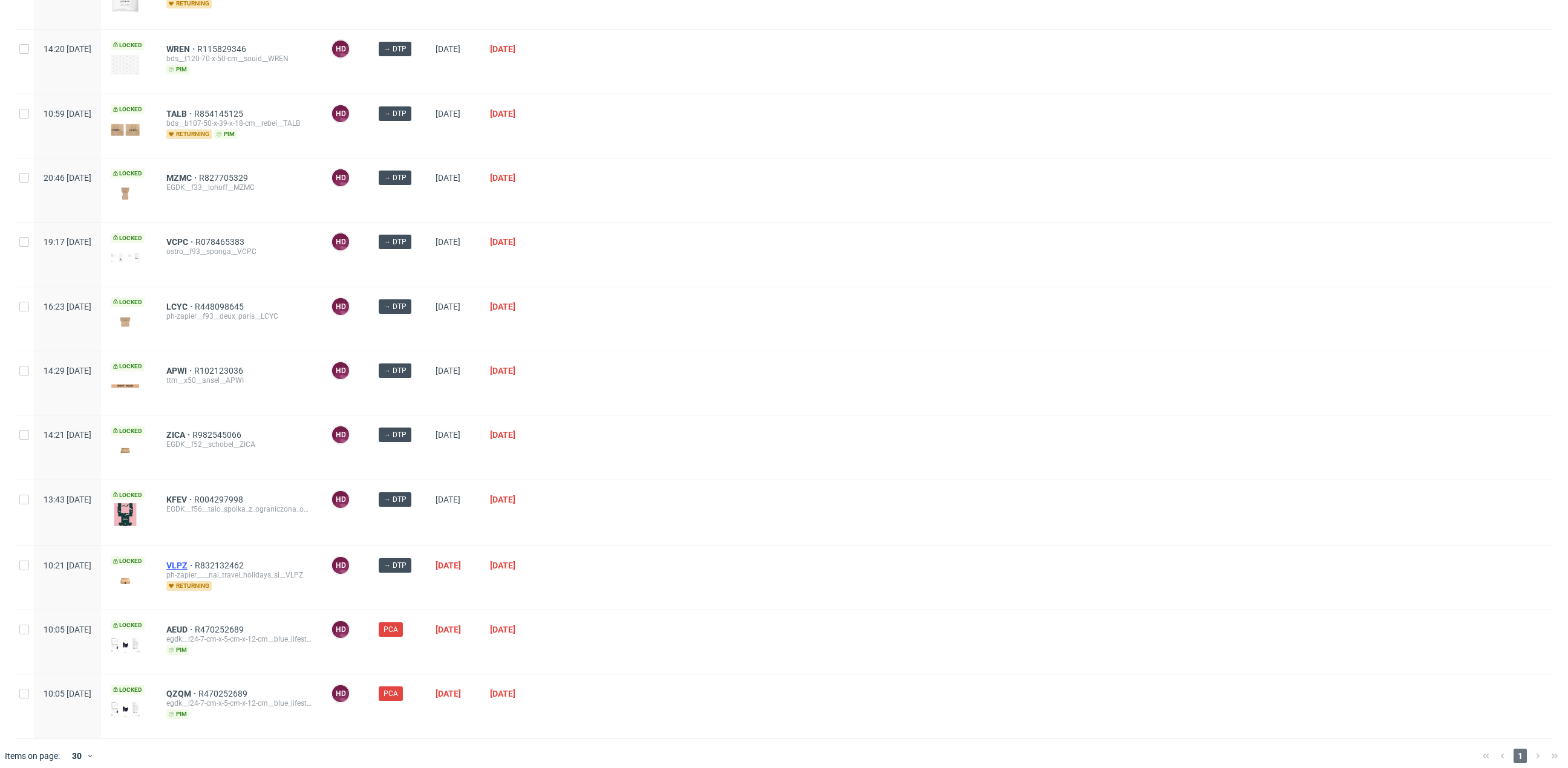
click at [195, 560] on span "VLPZ" at bounding box center [181, 565] width 29 height 10
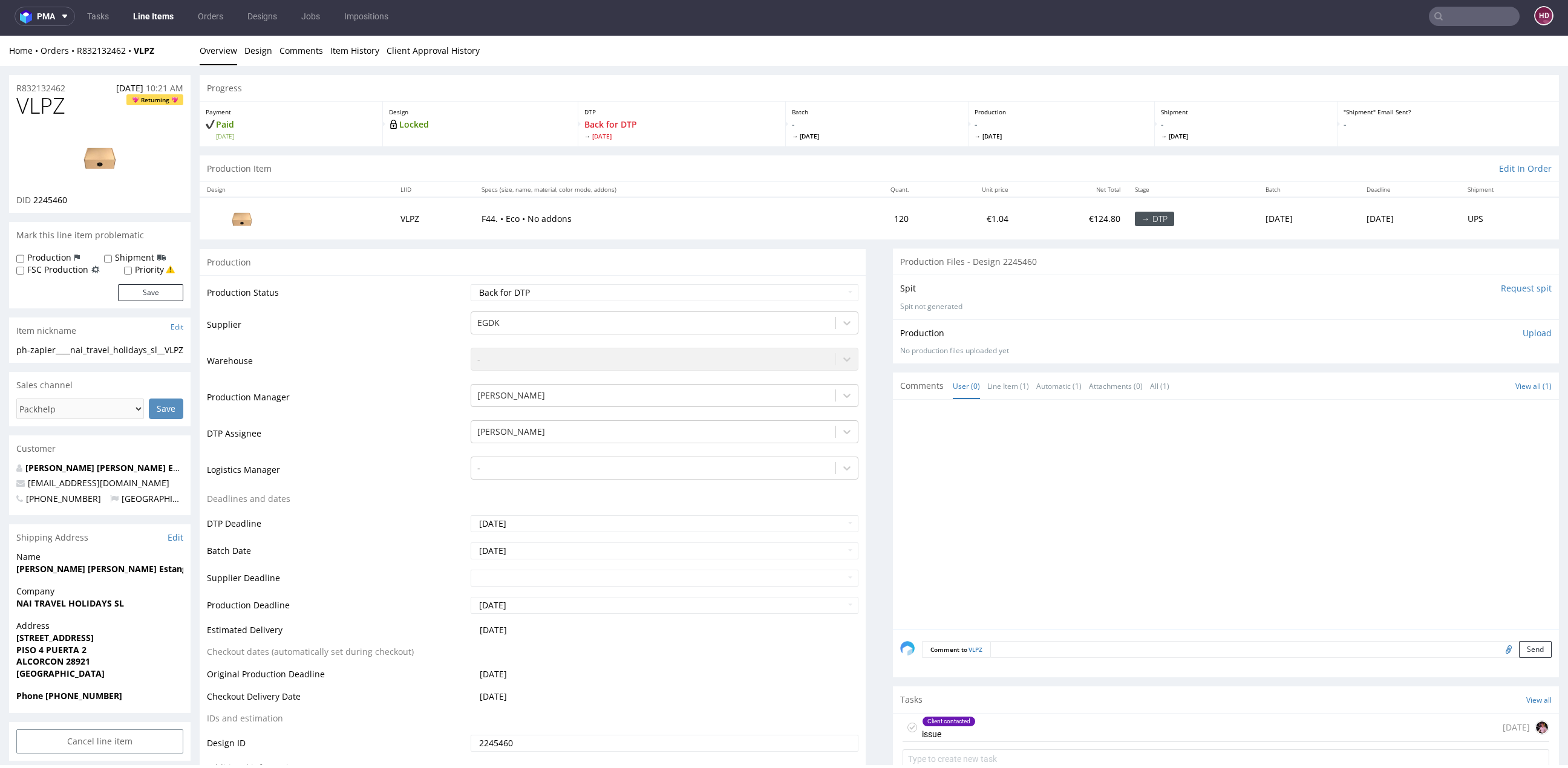
click at [968, 716] on div "Client contacted issue 4 days ago" at bounding box center [1226, 728] width 647 height 29
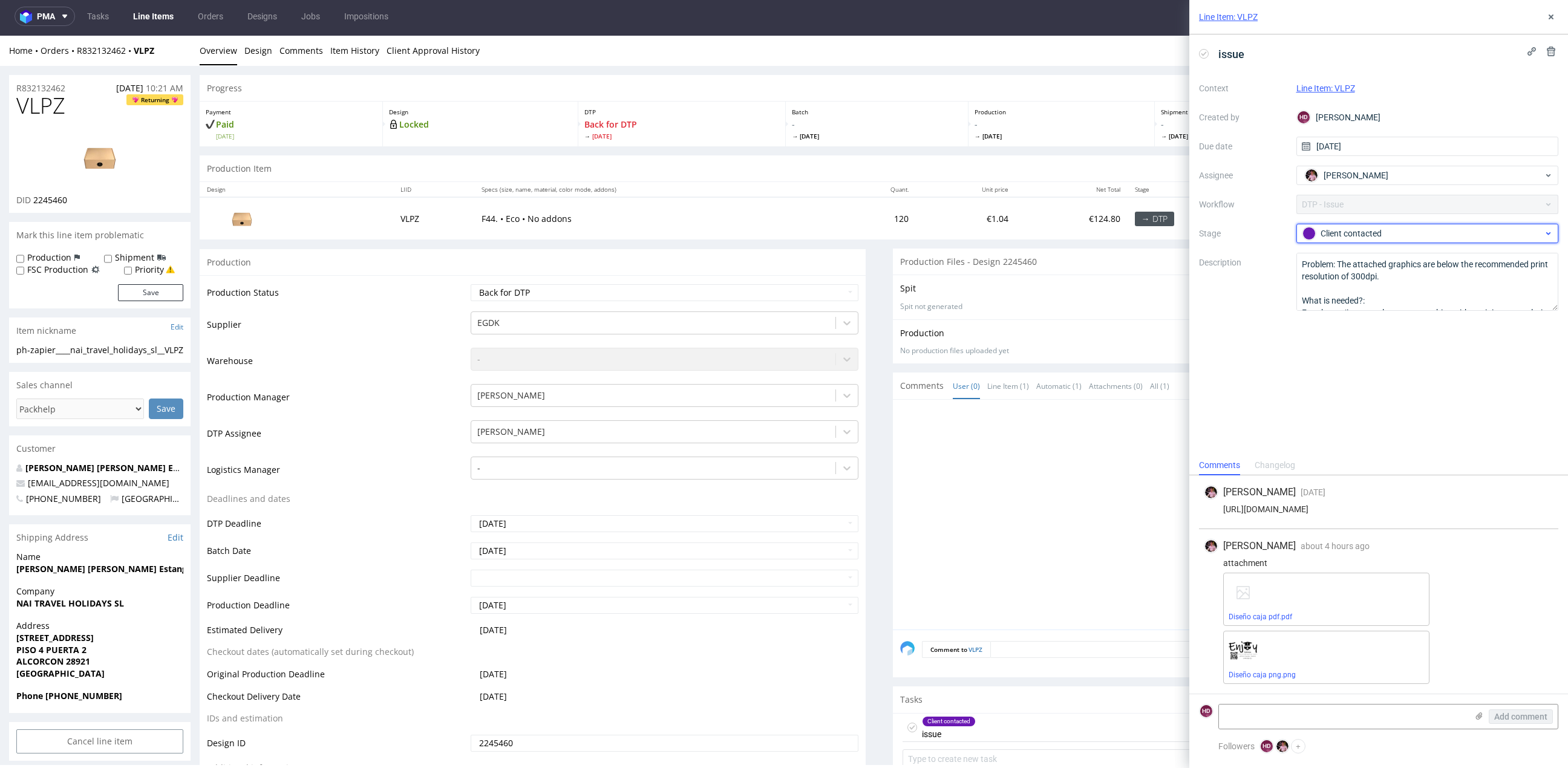
click at [1429, 242] on div "Client contacted" at bounding box center [1427, 233] width 262 height 19
click at [1395, 266] on div "To Do" at bounding box center [1427, 263] width 242 height 14
click at [1392, 399] on div "issue Context Line Item: VLPZ Created by HD Hapka Dominika Due date 08/08/2025 …" at bounding box center [1378, 245] width 378 height 421
click at [1550, 11] on button at bounding box center [1550, 16] width 14 height 14
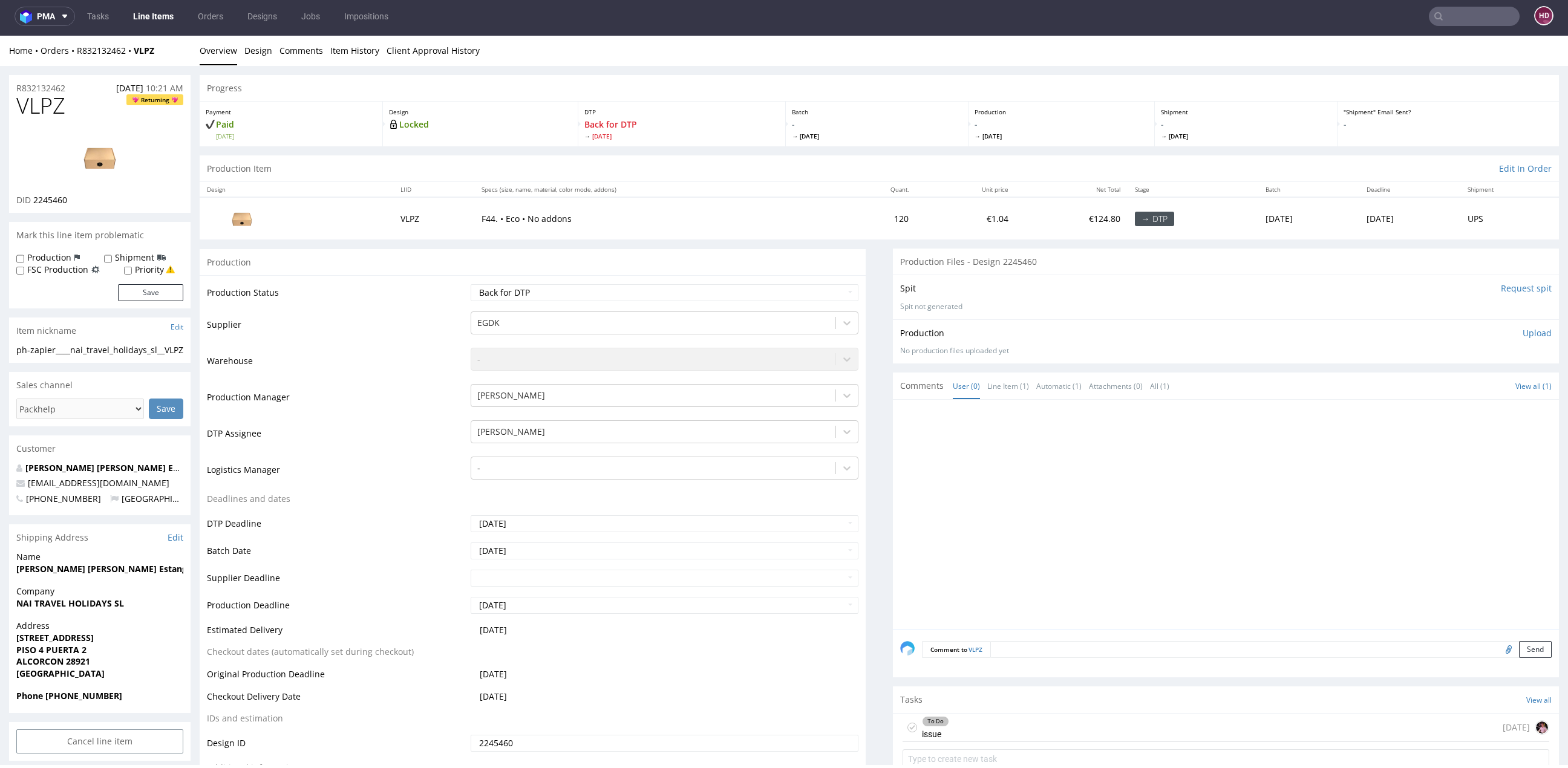
click at [1150, 462] on div at bounding box center [1230, 518] width 659 height 223
click at [999, 727] on div "To Do issue 4 days ago" at bounding box center [1226, 728] width 647 height 29
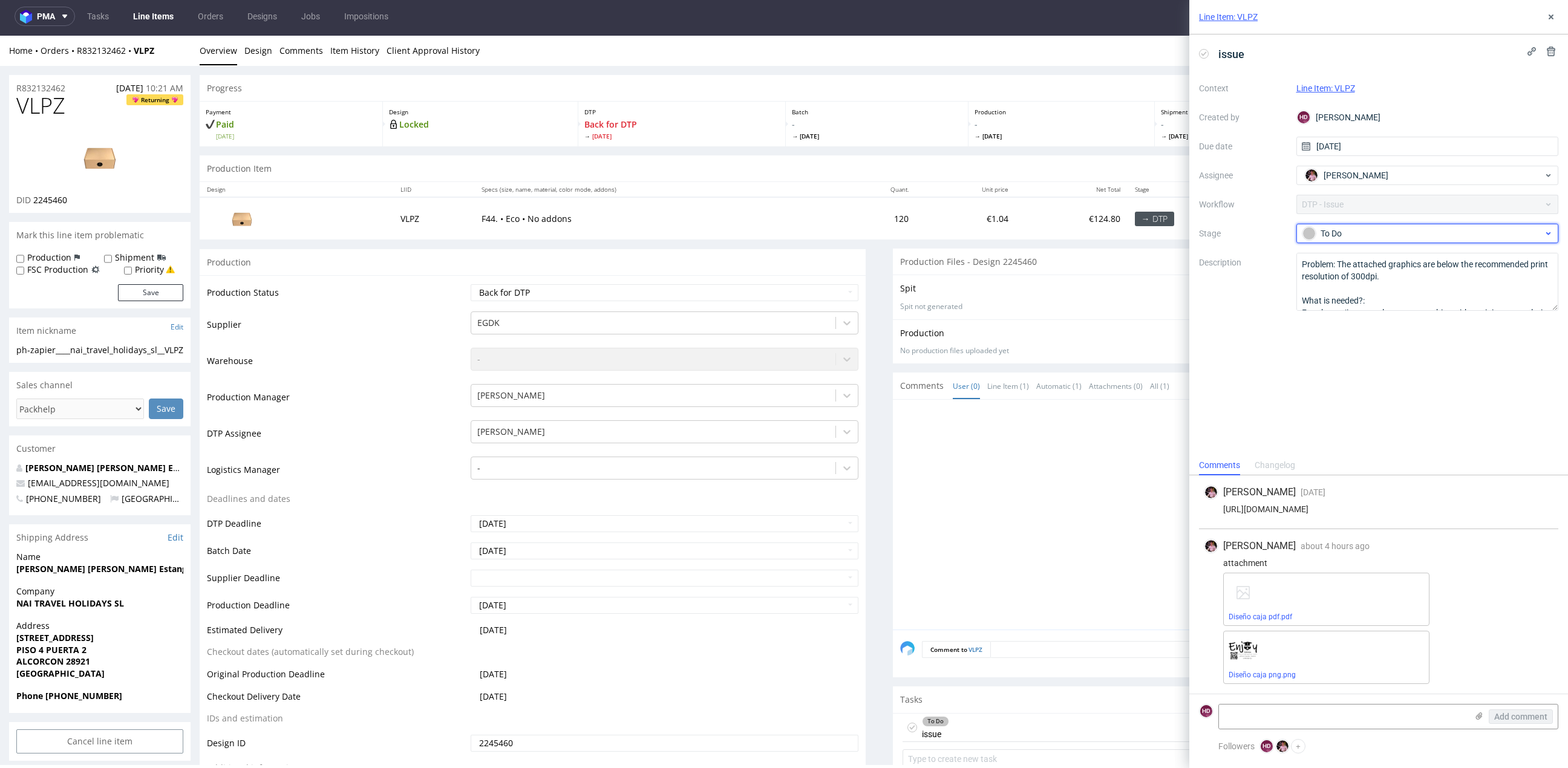
click at [1376, 228] on div "To Do" at bounding box center [1423, 234] width 240 height 14
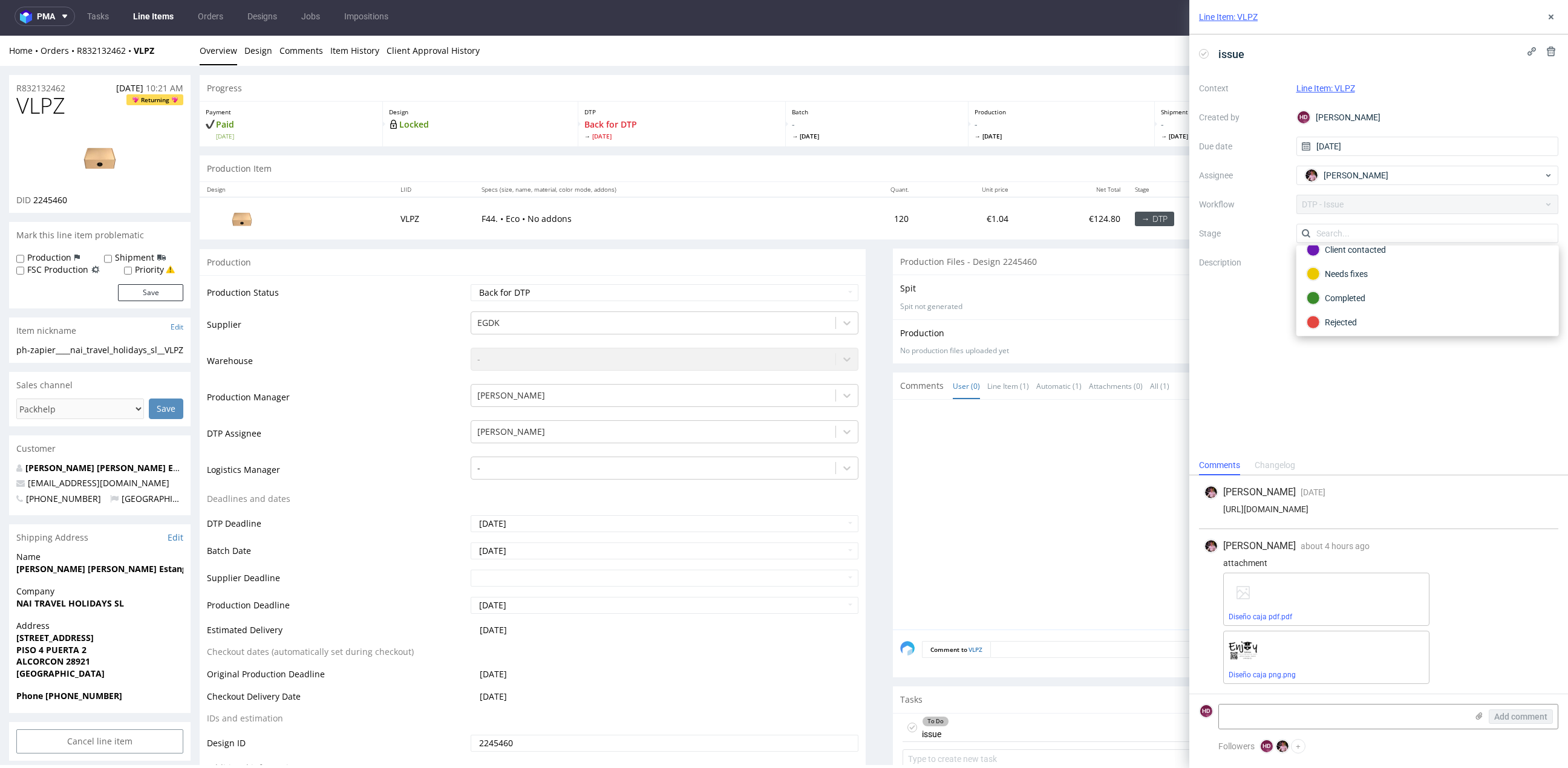
scroll to position [86, 0]
click at [1367, 295] on div "Completed" at bounding box center [1427, 297] width 242 height 14
click at [1353, 470] on div "Comments Changelog" at bounding box center [1378, 464] width 378 height 19
click at [1284, 673] on link "Diseño caja png.png" at bounding box center [1262, 674] width 67 height 8
click at [1281, 615] on link "Diseño caja pdf.pdf" at bounding box center [1260, 617] width 63 height 8
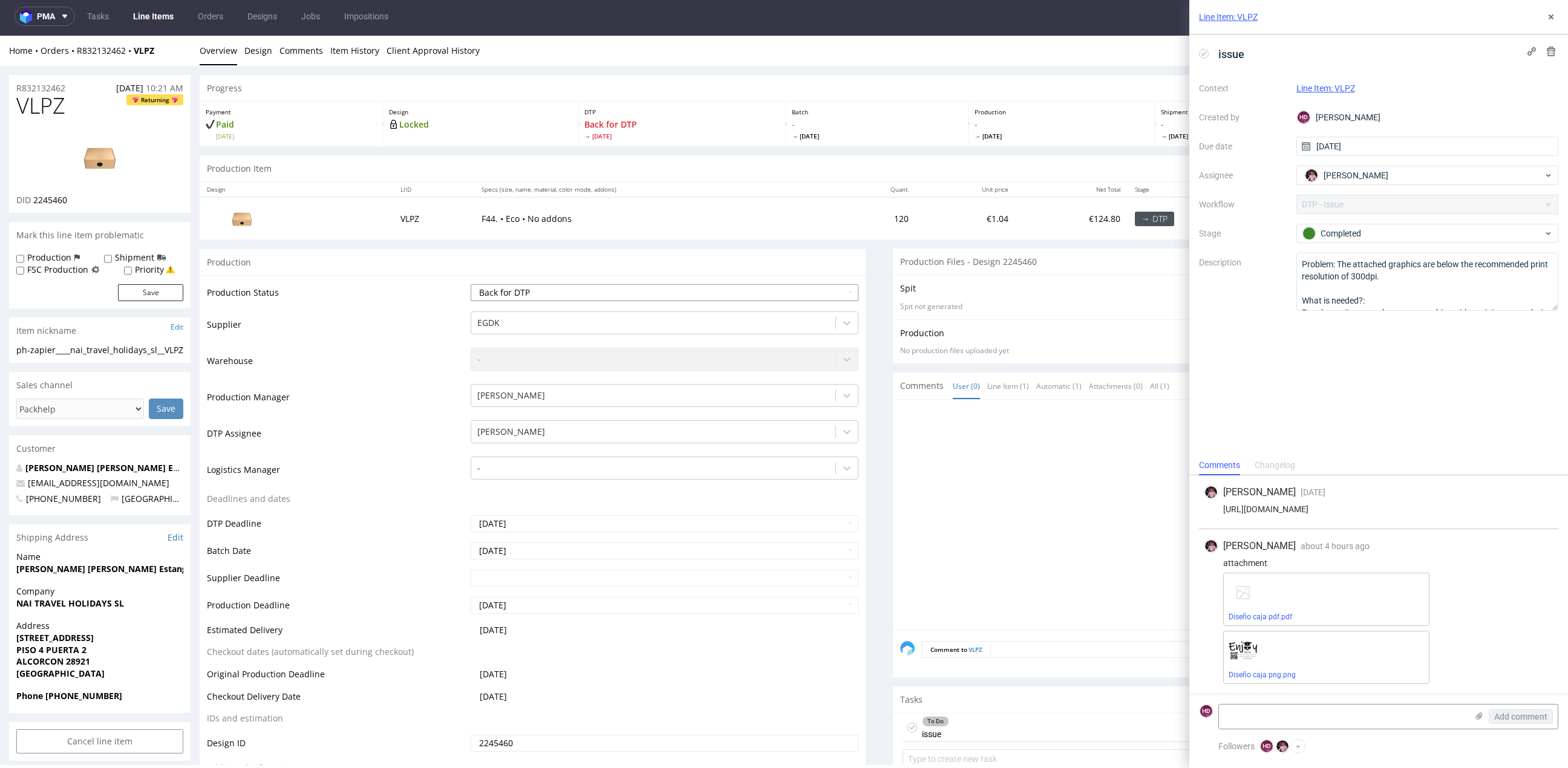
click at [639, 299] on select "Waiting for Artwork Waiting for Diecut Waiting for Mockup Waiting for DTP Waiti…" at bounding box center [664, 292] width 388 height 17
select select "dtp_in_process"
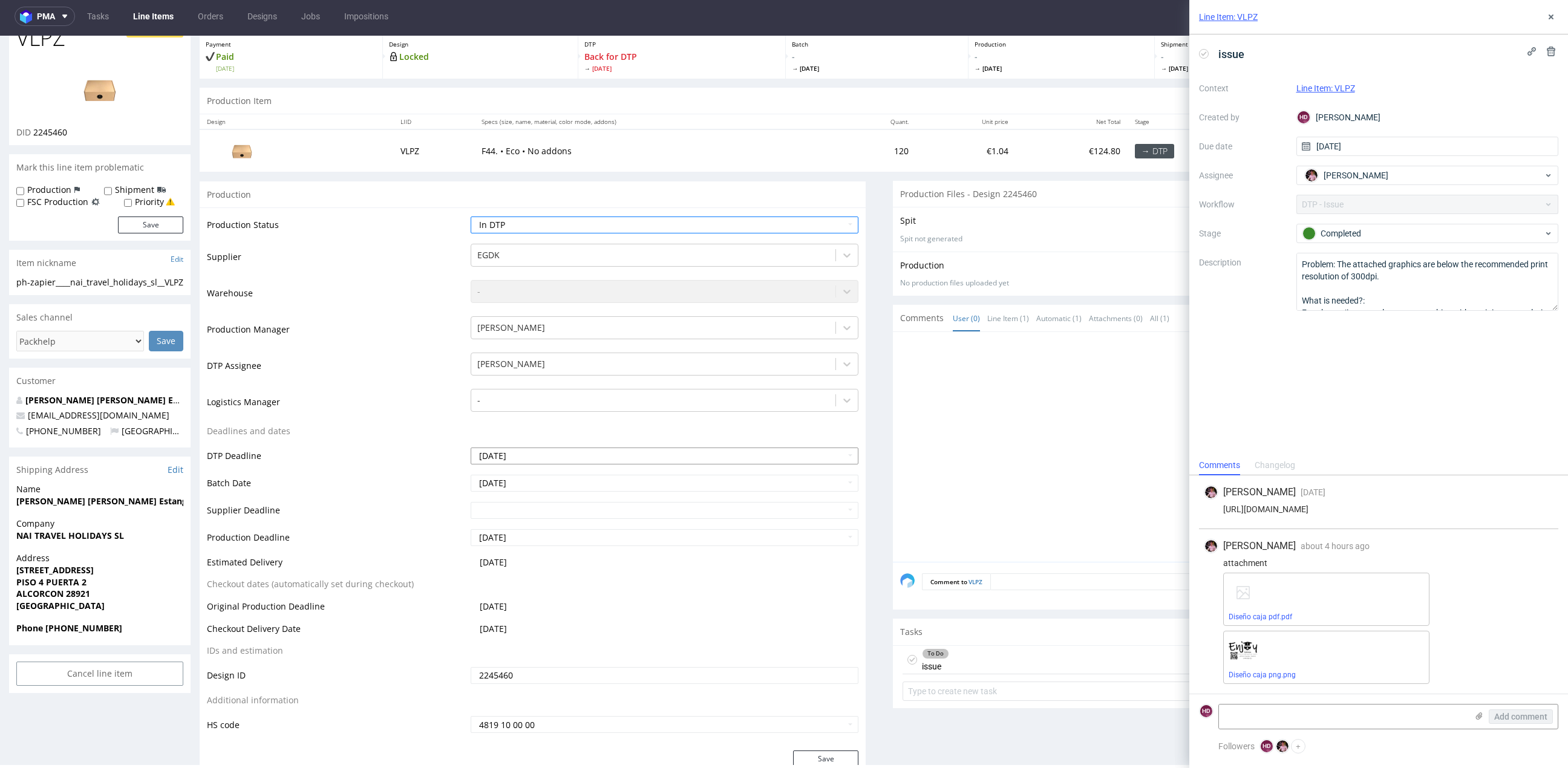
scroll to position [166, 0]
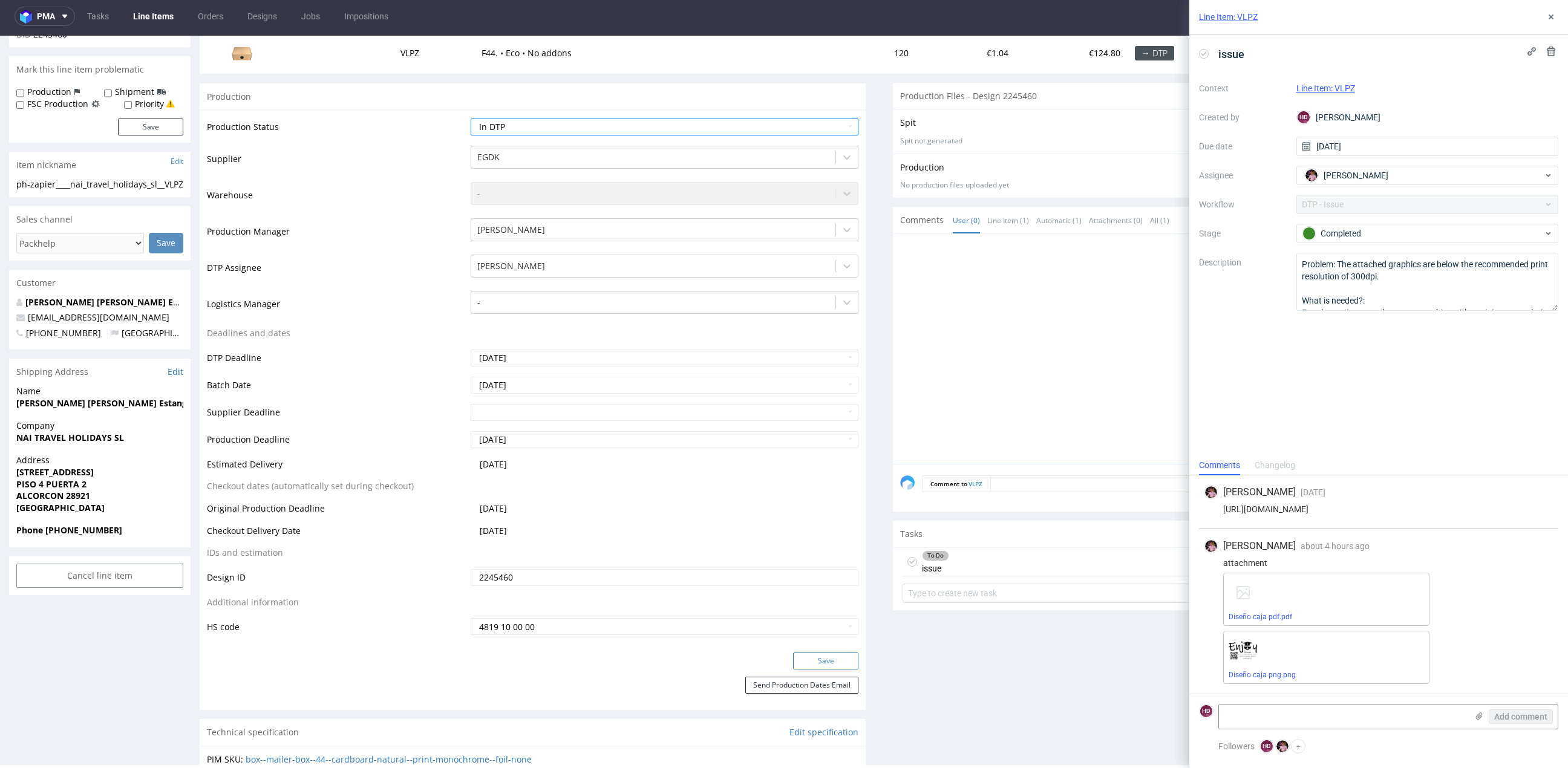
click at [828, 656] on button "Save" at bounding box center [825, 661] width 65 height 17
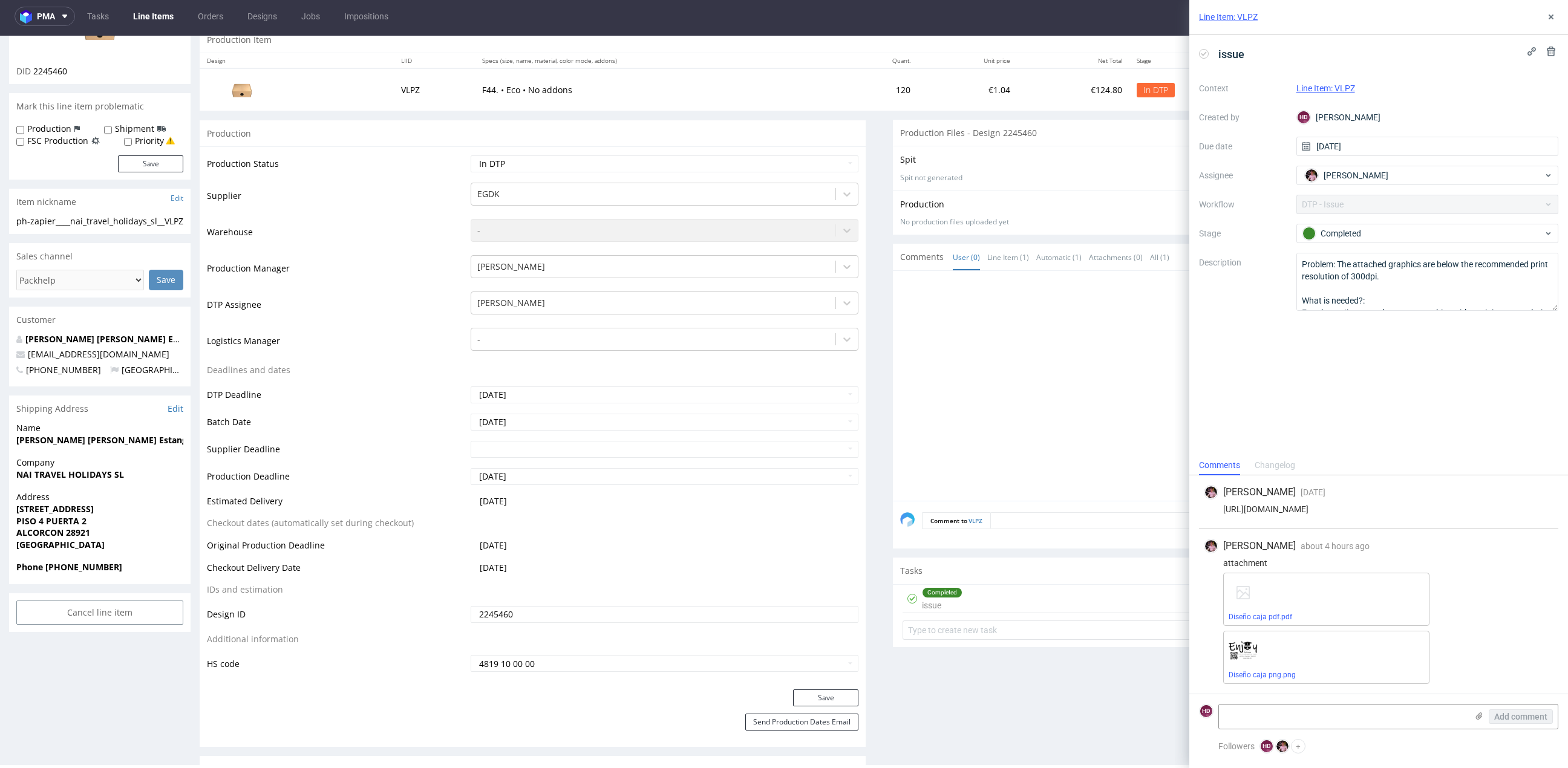
scroll to position [39, 0]
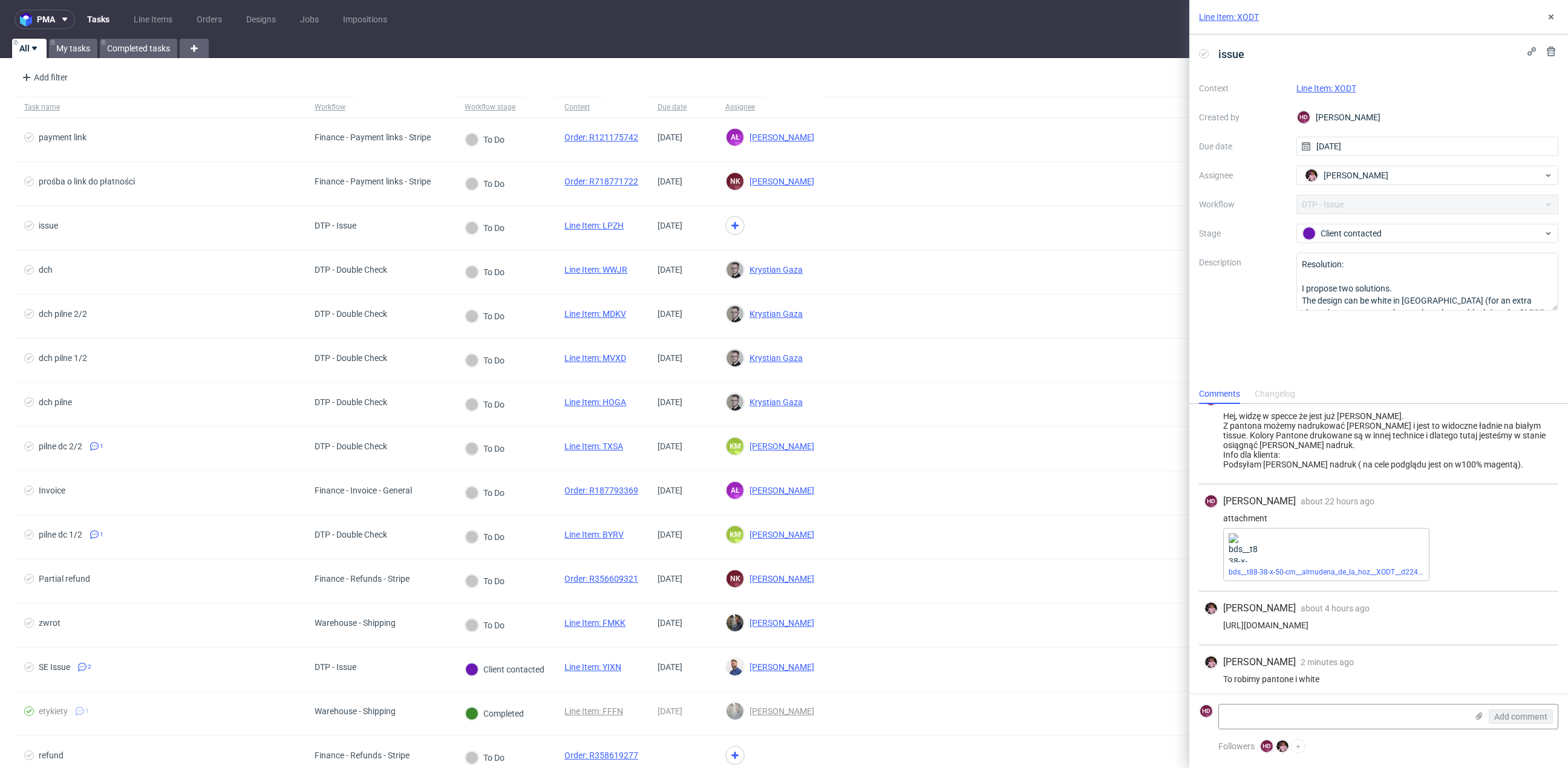
scroll to position [151, 0]
click at [1550, 18] on use at bounding box center [1550, 16] width 5 height 5
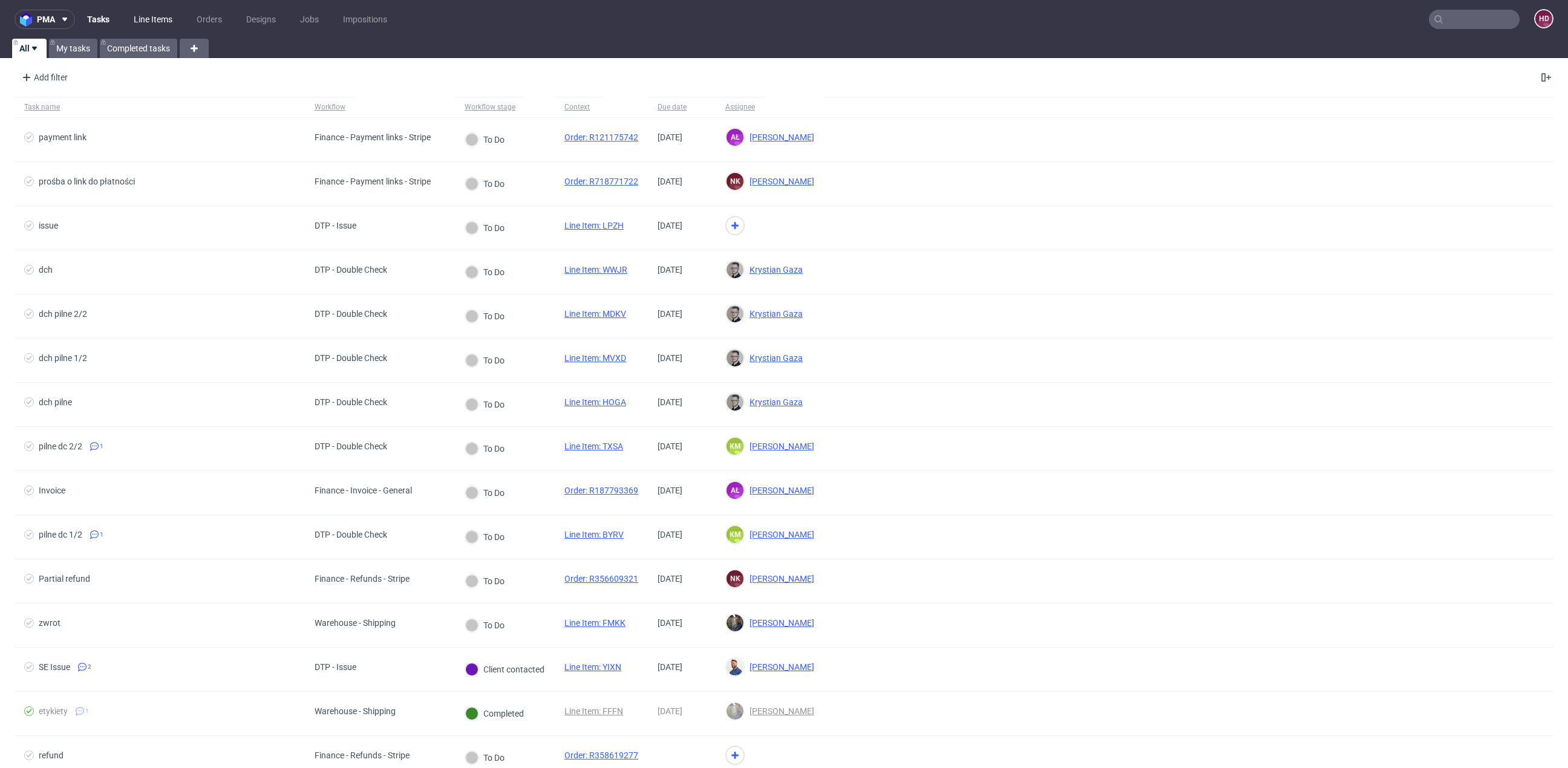
click at [160, 24] on link "Line Items" at bounding box center [153, 19] width 53 height 19
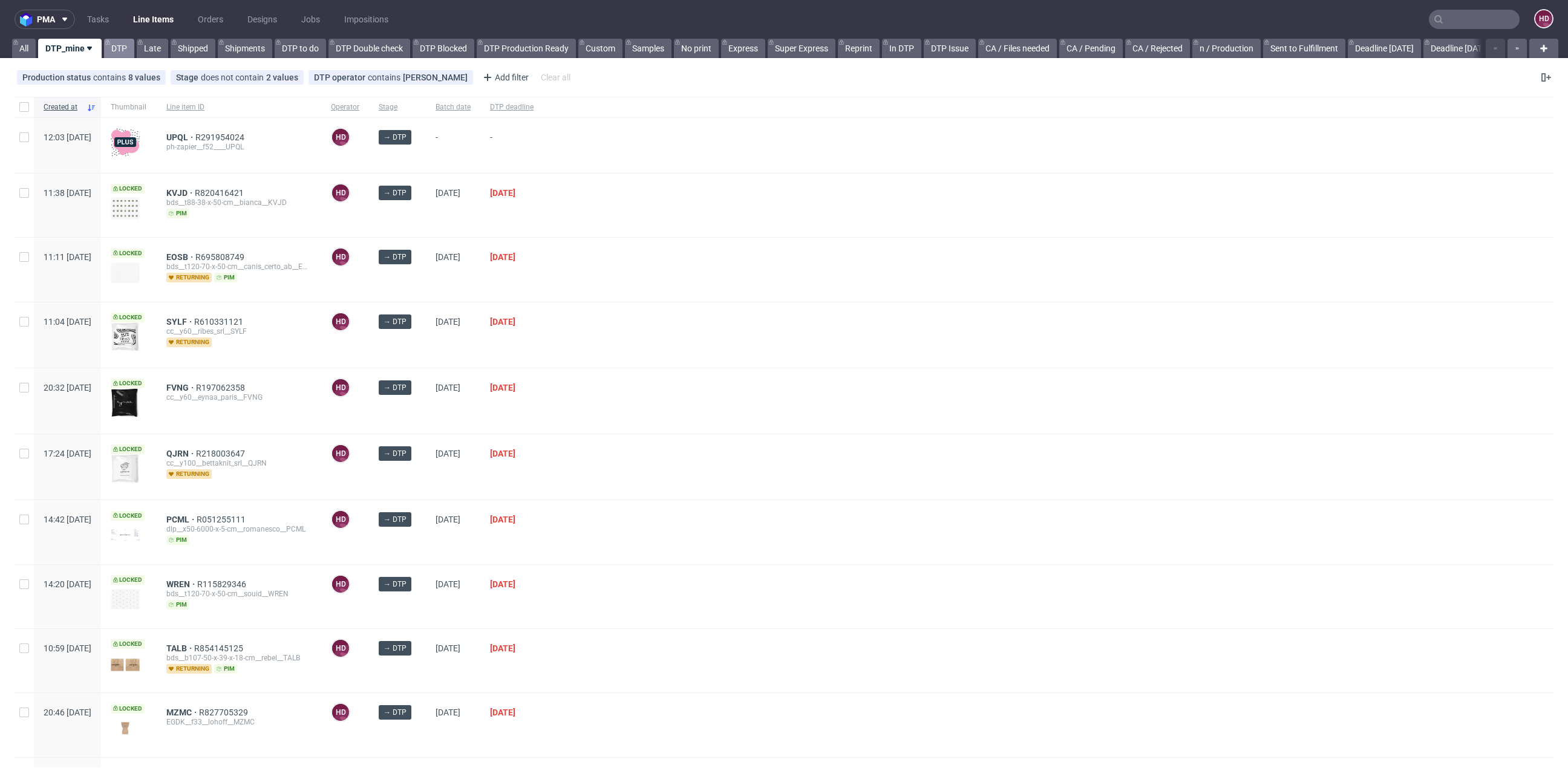
click at [120, 41] on link "DTP" at bounding box center [119, 48] width 31 height 19
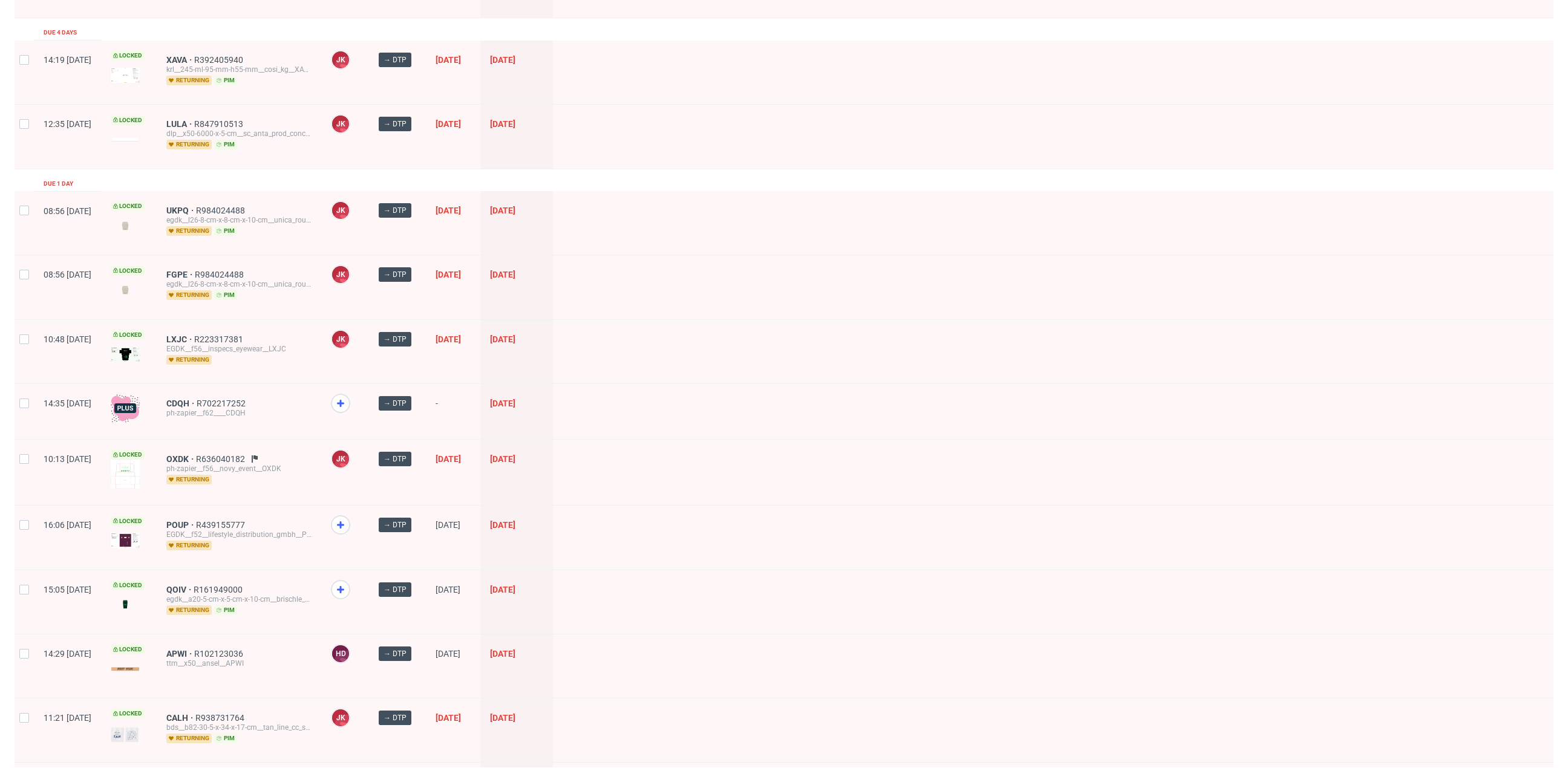
scroll to position [118, 0]
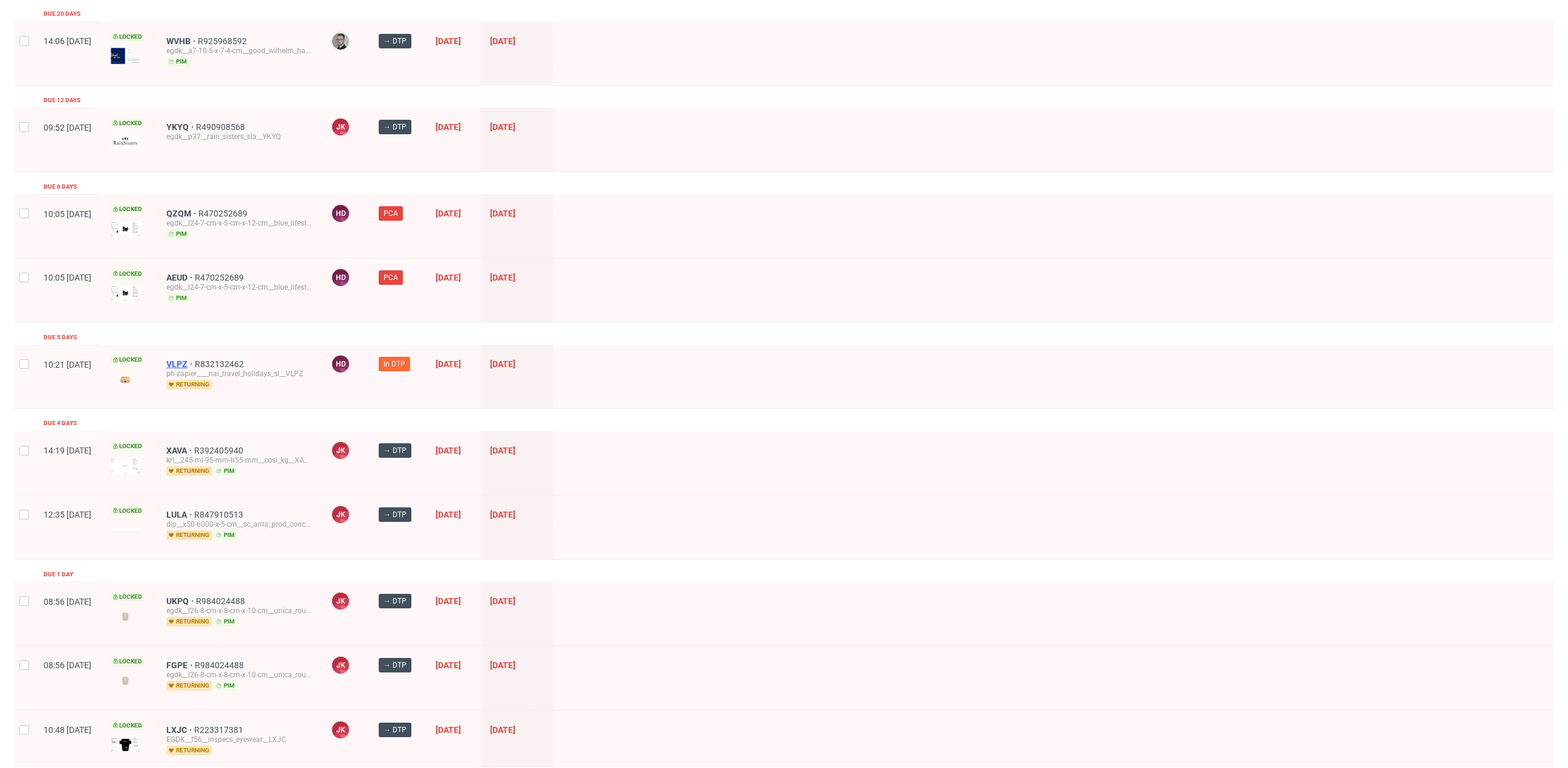
click at [195, 359] on span "VLPZ" at bounding box center [181, 364] width 29 height 10
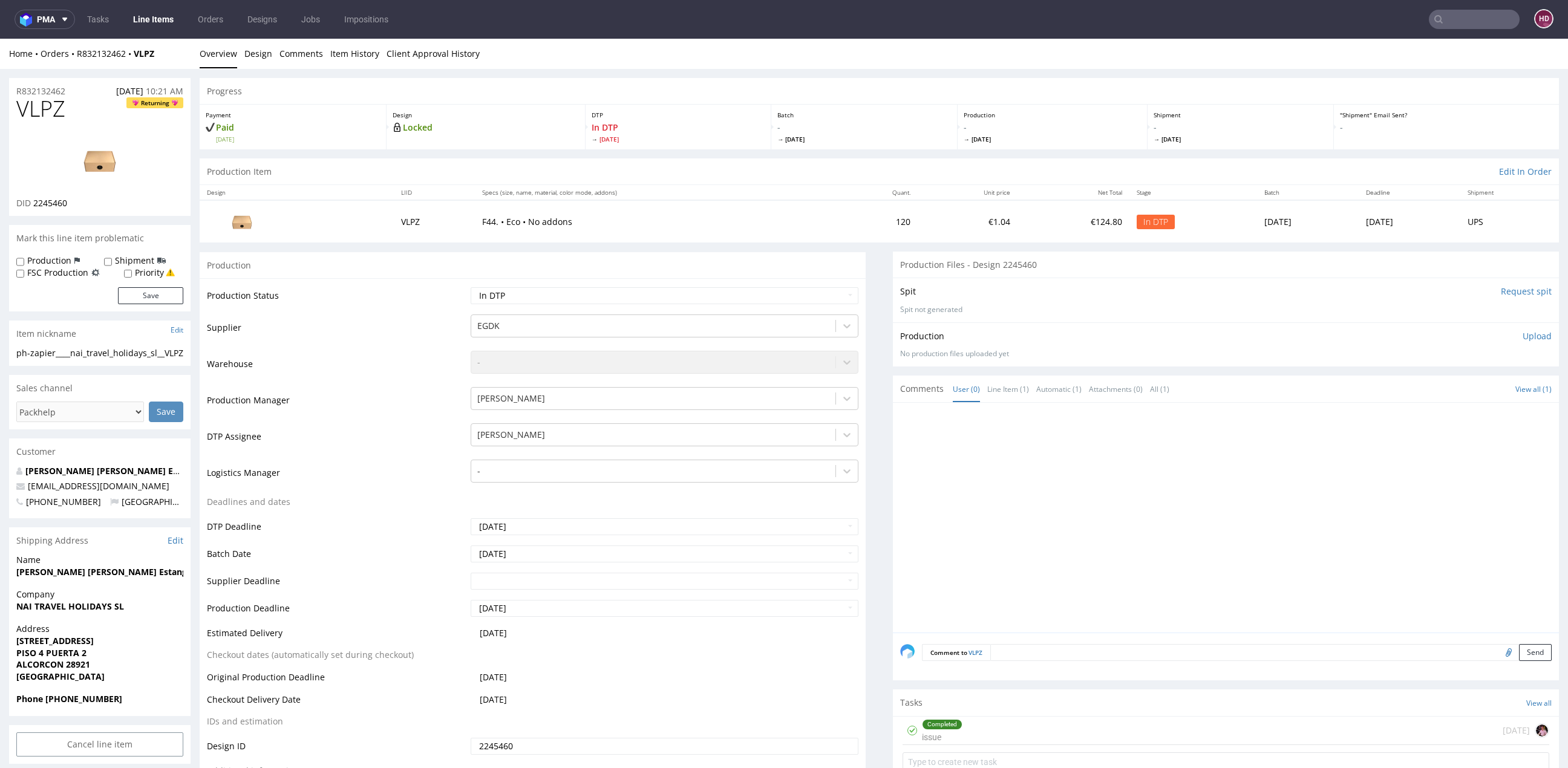
click at [104, 153] on img at bounding box center [100, 160] width 96 height 54
click at [57, 126] on link at bounding box center [100, 160] width 96 height 74
click at [1121, 725] on div "Completed issue 4 days ago" at bounding box center [1226, 731] width 647 height 29
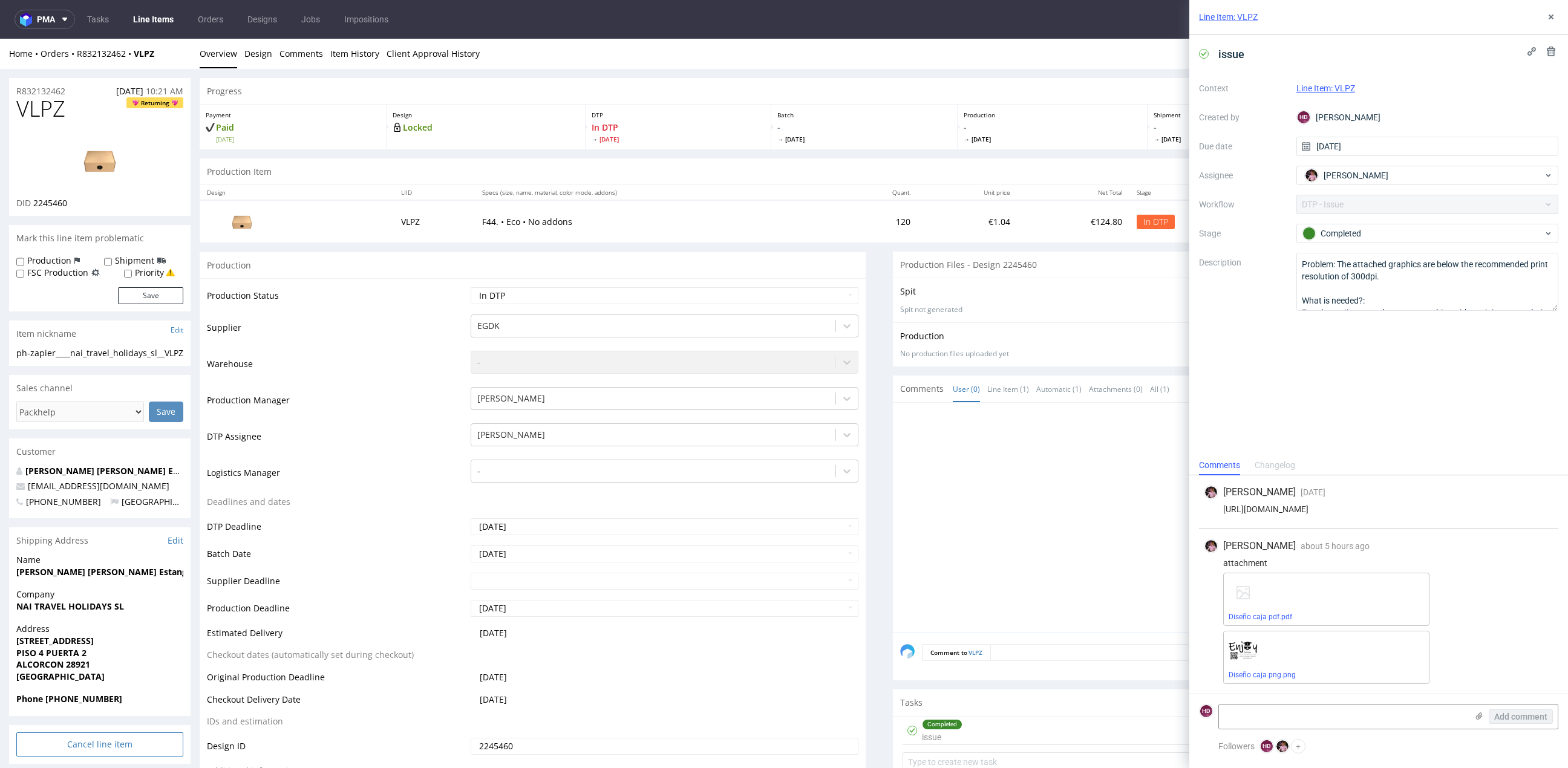
click at [178, 359] on div "ph-zapier____nai_travel_holidays_sl__VLPZ" at bounding box center [100, 353] width 167 height 12
drag, startPoint x: 174, startPoint y: 363, endPoint x: -9, endPoint y: 358, distance: 183.1
drag, startPoint x: 49, startPoint y: 94, endPoint x: -47, endPoint y: 90, distance: 96.1
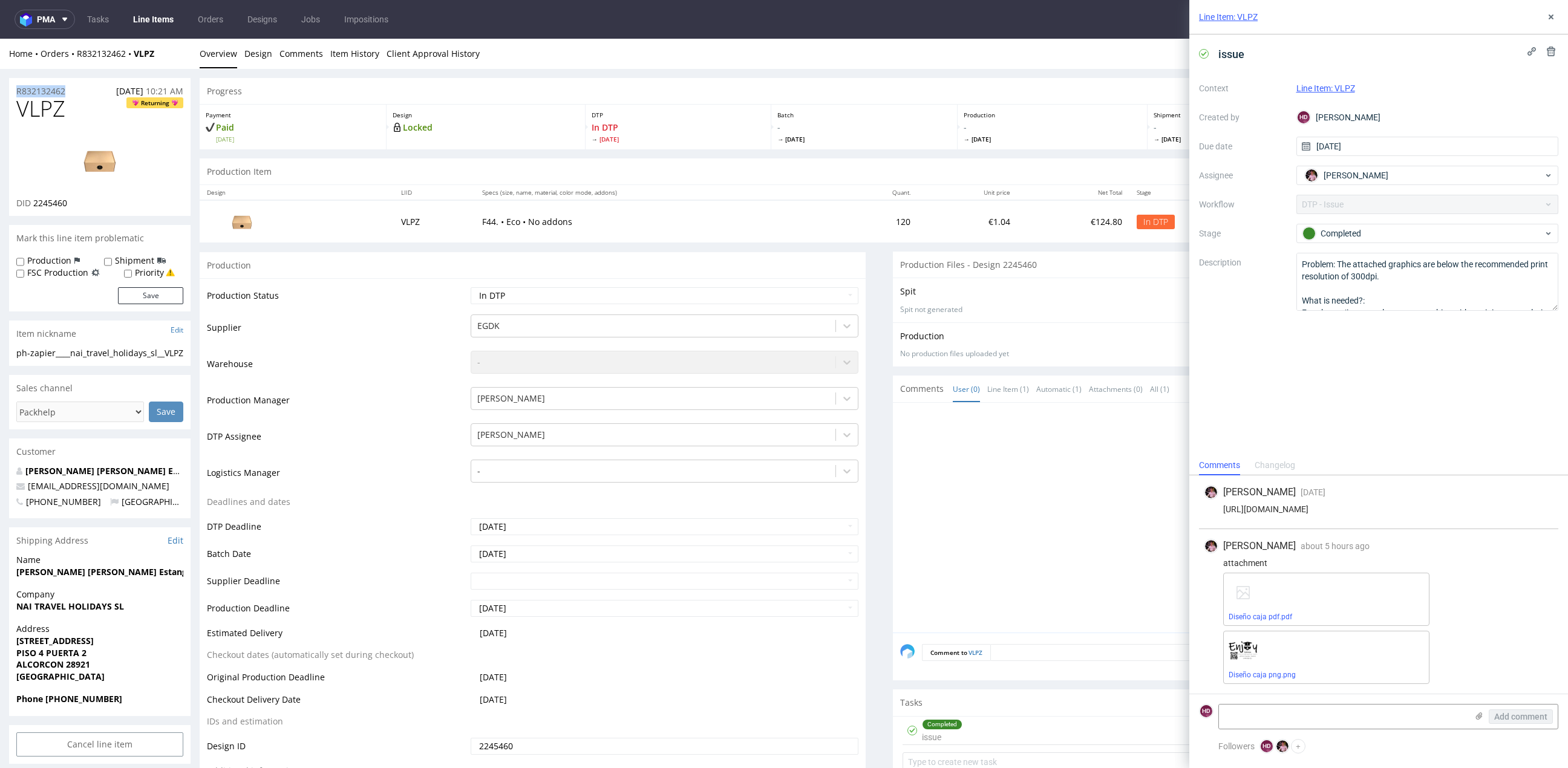
copy p "R832132462"
drag, startPoint x: 79, startPoint y: 200, endPoint x: 33, endPoint y: 201, distance: 46.0
click at [33, 201] on div "DID 2245460" at bounding box center [100, 203] width 167 height 12
copy span "2245460"
click at [1542, 19] on div "Line Item: VLPZ" at bounding box center [1378, 17] width 378 height 35
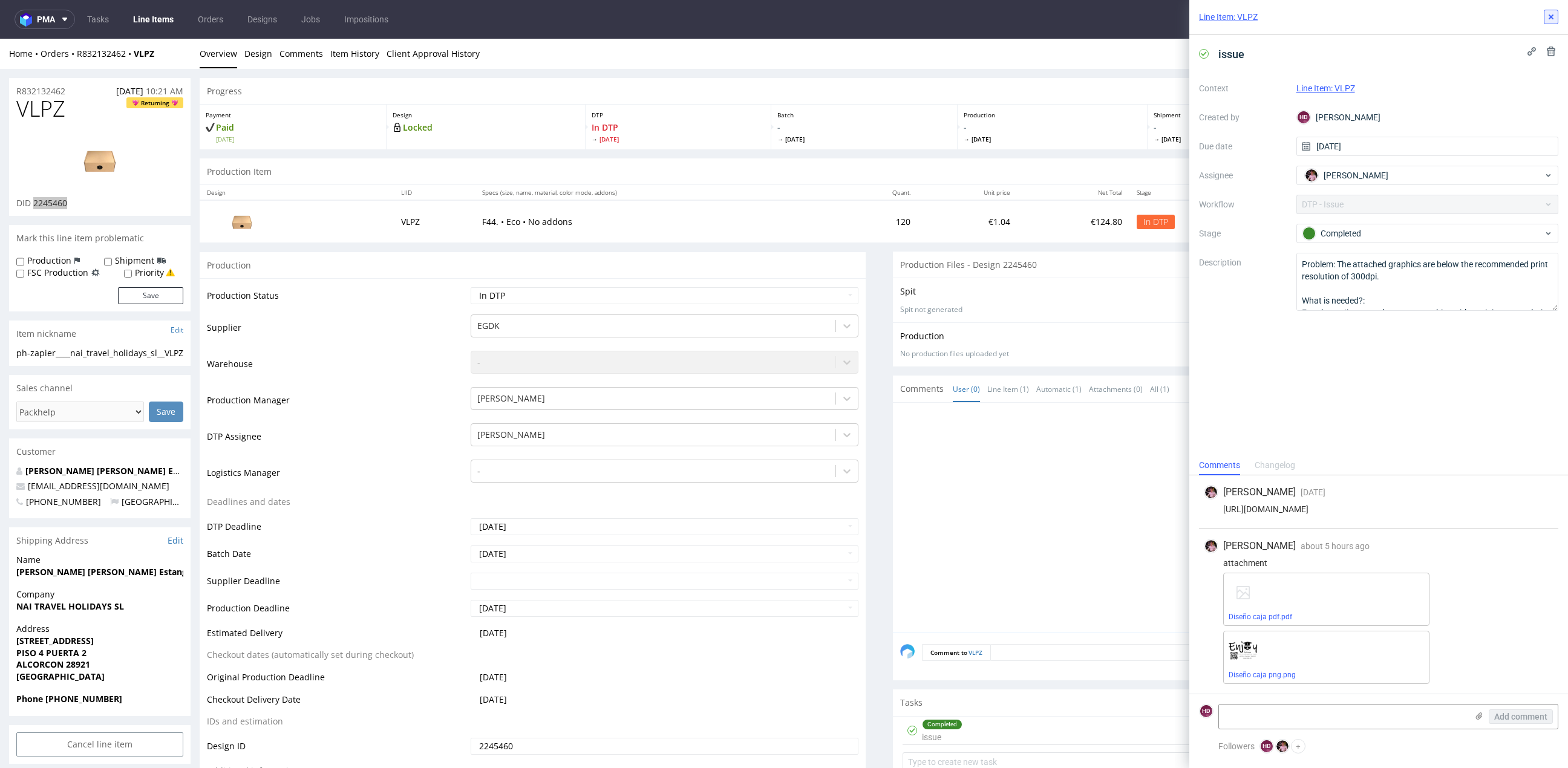
click at [1552, 17] on use at bounding box center [1550, 16] width 5 height 5
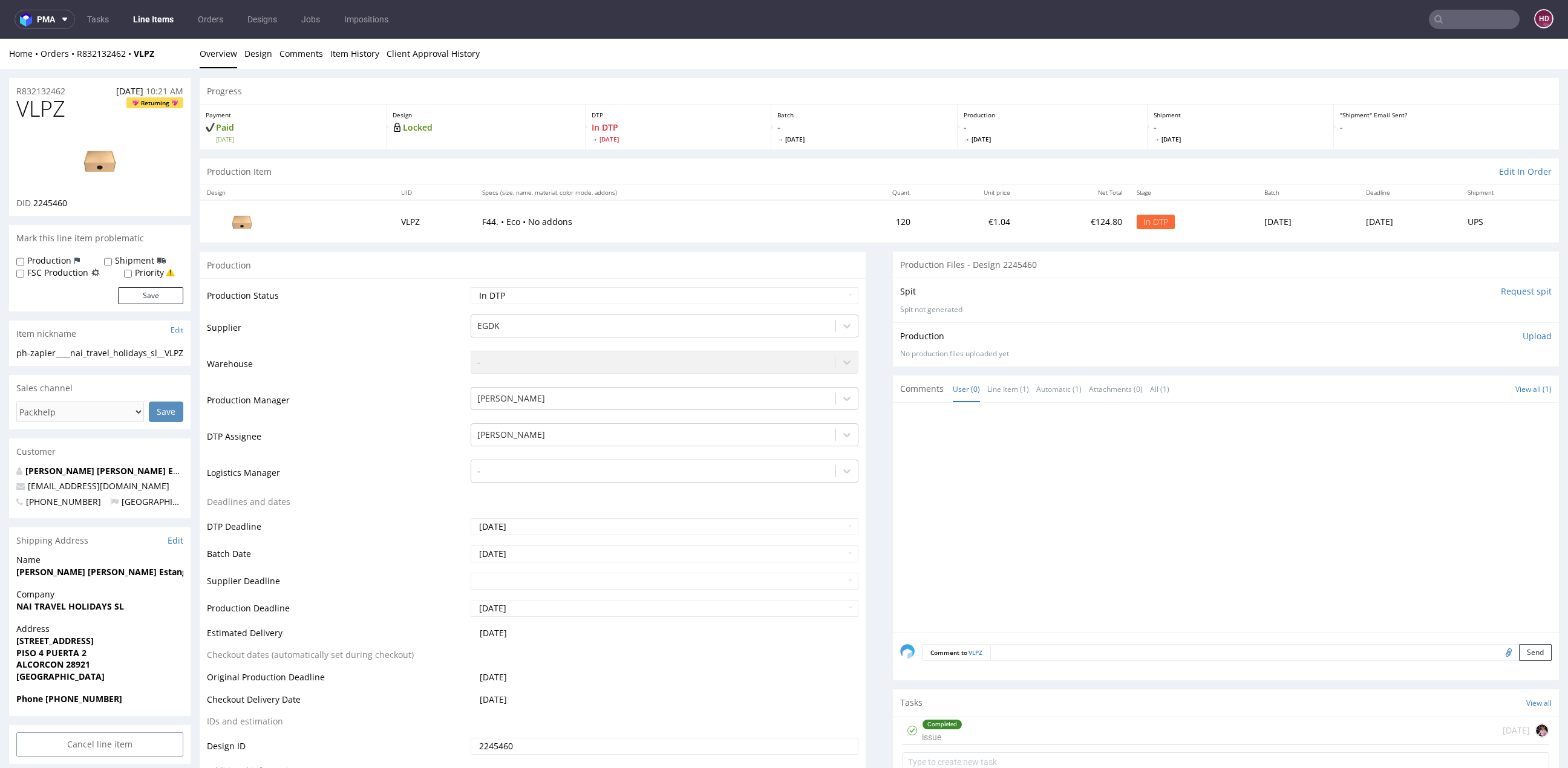
click at [1508, 314] on div "Spit Request spit Spit not generated" at bounding box center [1226, 299] width 666 height 44
click at [1511, 328] on div "Production Upload No production files uploaded yet Description (optional) Add f…" at bounding box center [1226, 344] width 666 height 44
click at [1522, 336] on p "Upload" at bounding box center [1537, 336] width 29 height 12
click at [1453, 394] on div "Add files" at bounding box center [1465, 391] width 60 height 18
type input "C:\fakepath\ph-zapier____nai_travel_holidays_sl__VLPZ__d2245460__oR832132462__o…"
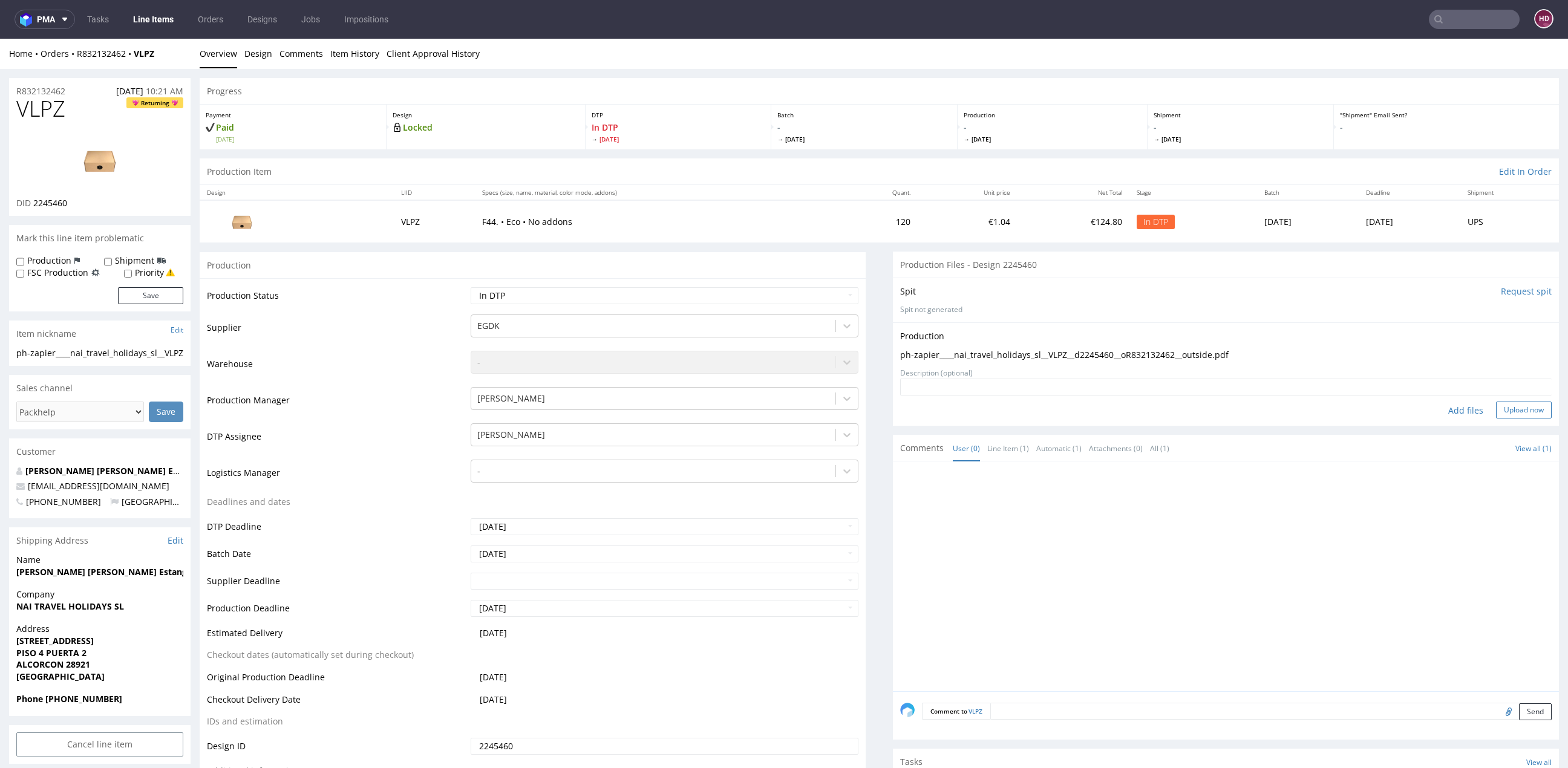
click at [1506, 411] on button "Upload now" at bounding box center [1524, 409] width 56 height 17
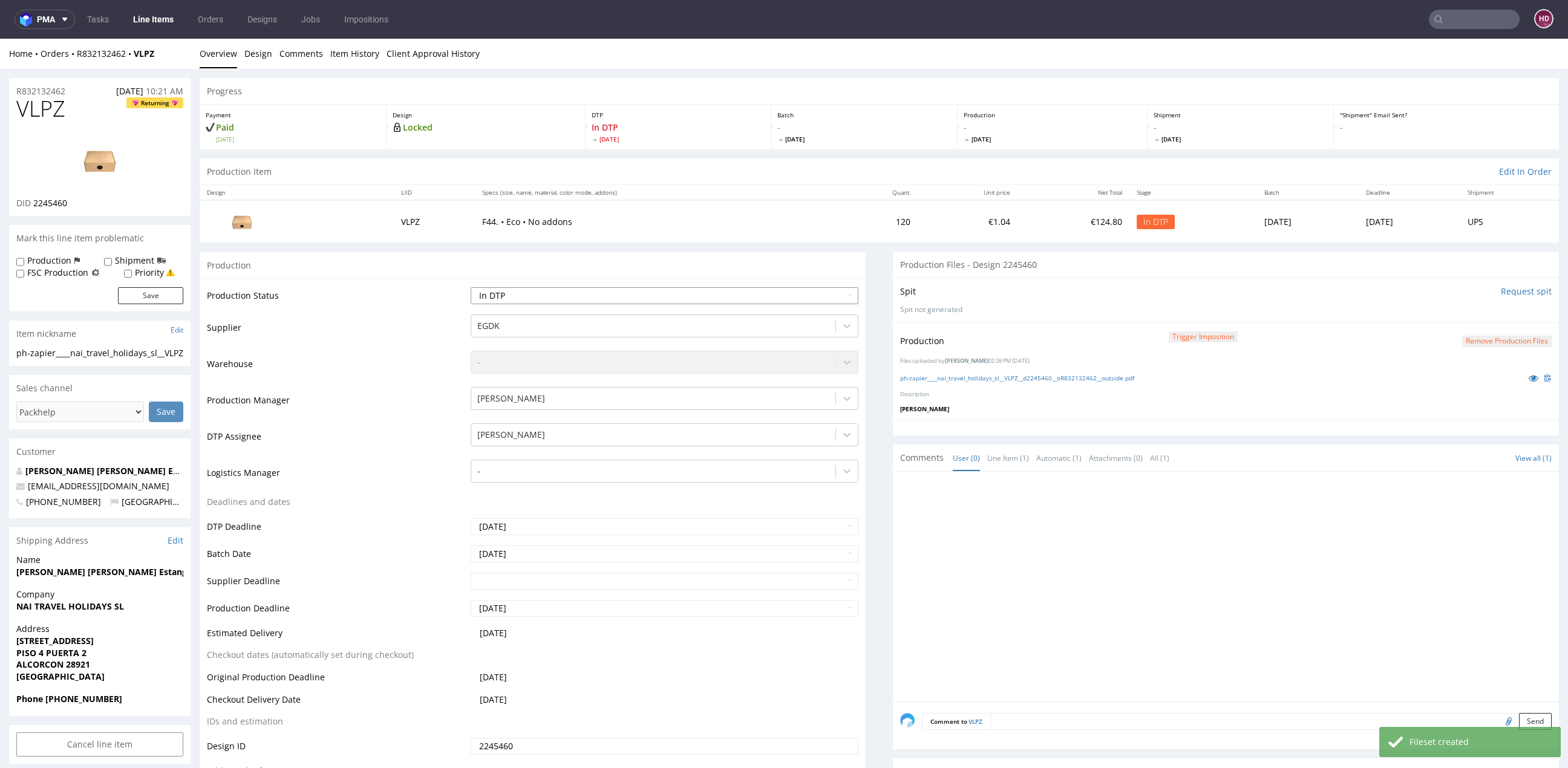
click at [643, 300] on select "Waiting for Artwork Waiting for Diecut Waiting for Mockup Waiting for DTP Waiti…" at bounding box center [664, 295] width 388 height 17
select select "dtp_ca_needed"
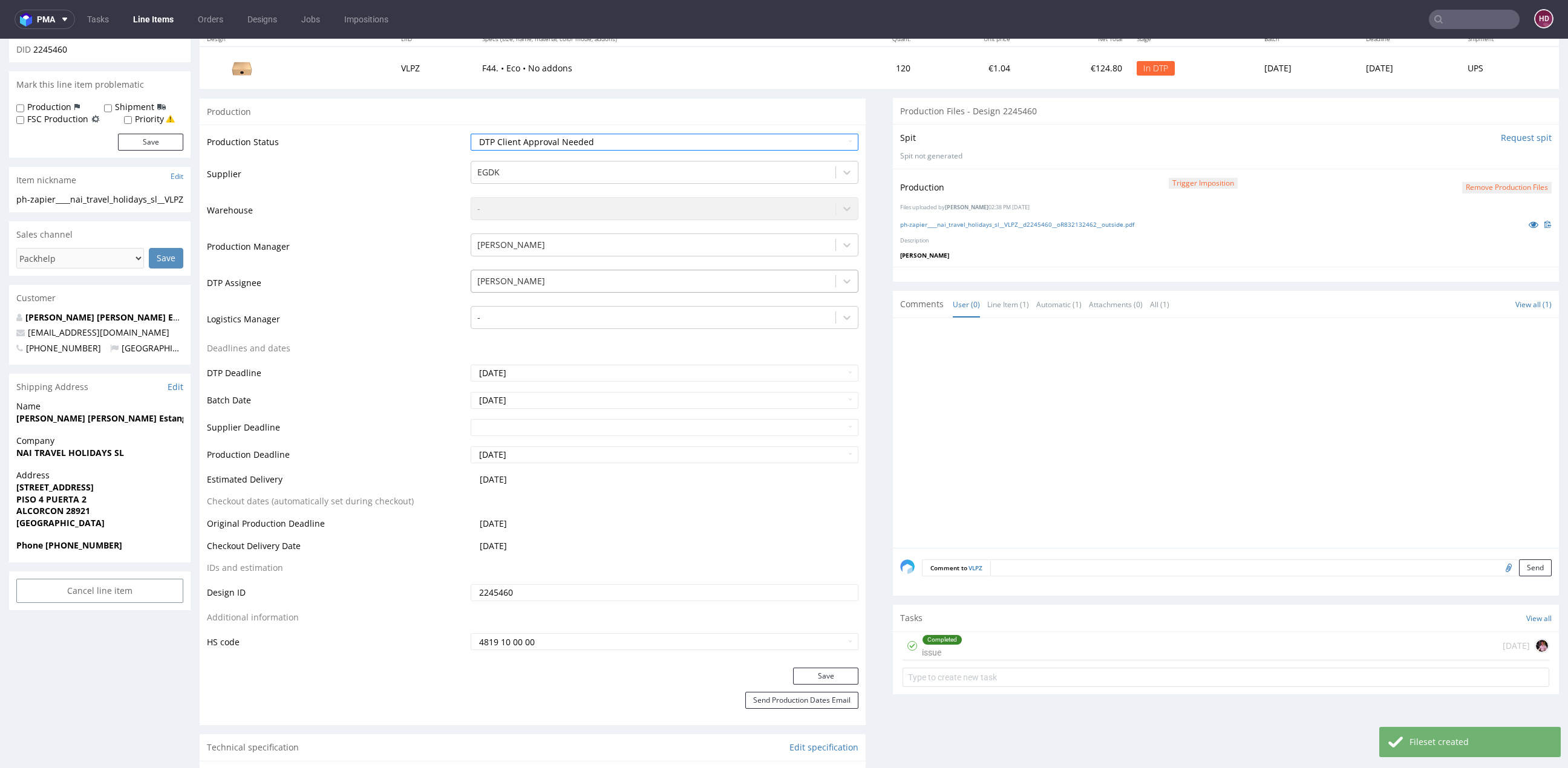
scroll to position [270, 0]
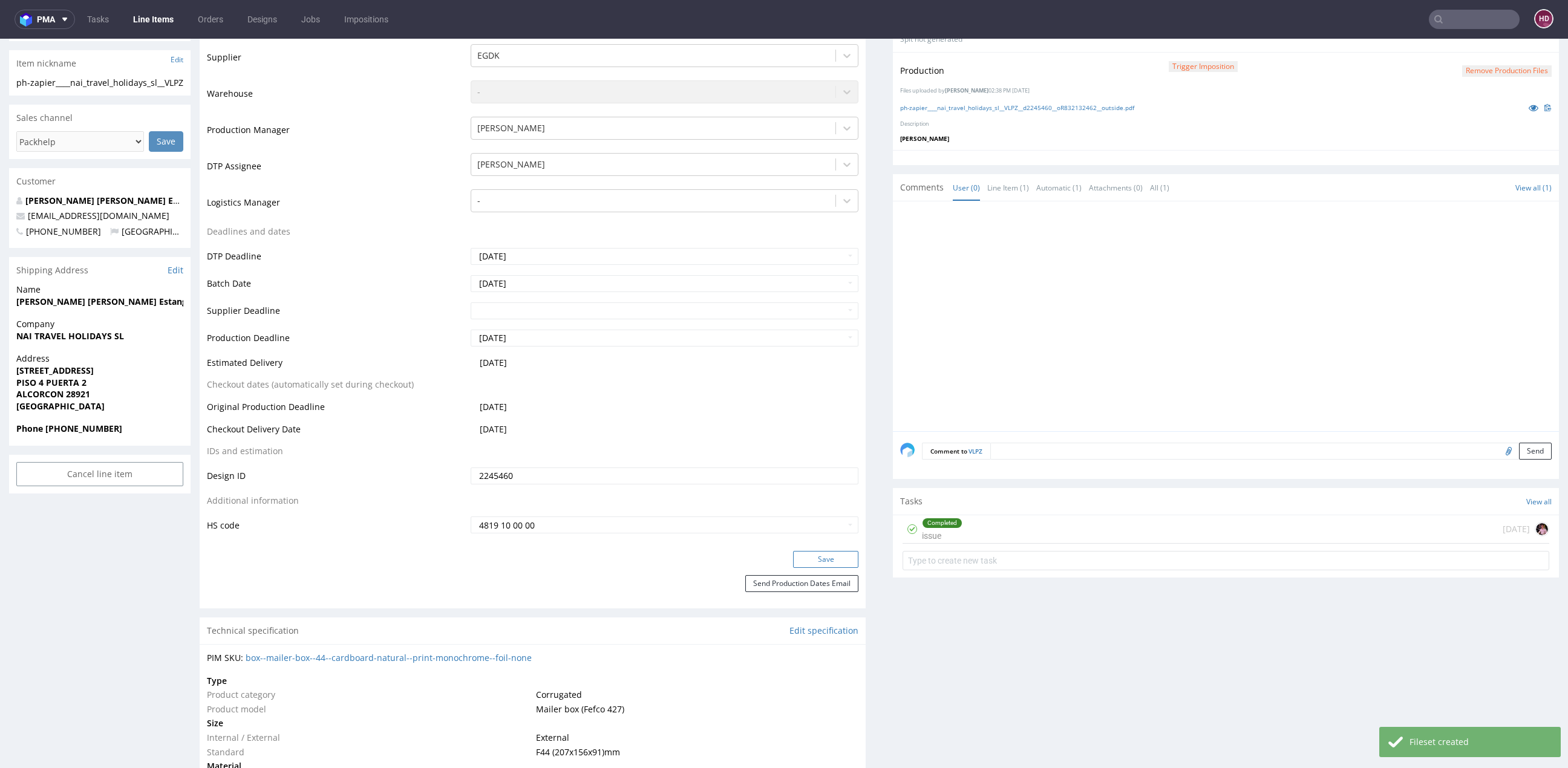
click at [809, 549] on div "Production Status Waiting for Artwork Waiting for Diecut Waiting for Mockup Wai…" at bounding box center [533, 279] width 666 height 543
click at [808, 556] on button "Save" at bounding box center [825, 559] width 65 height 17
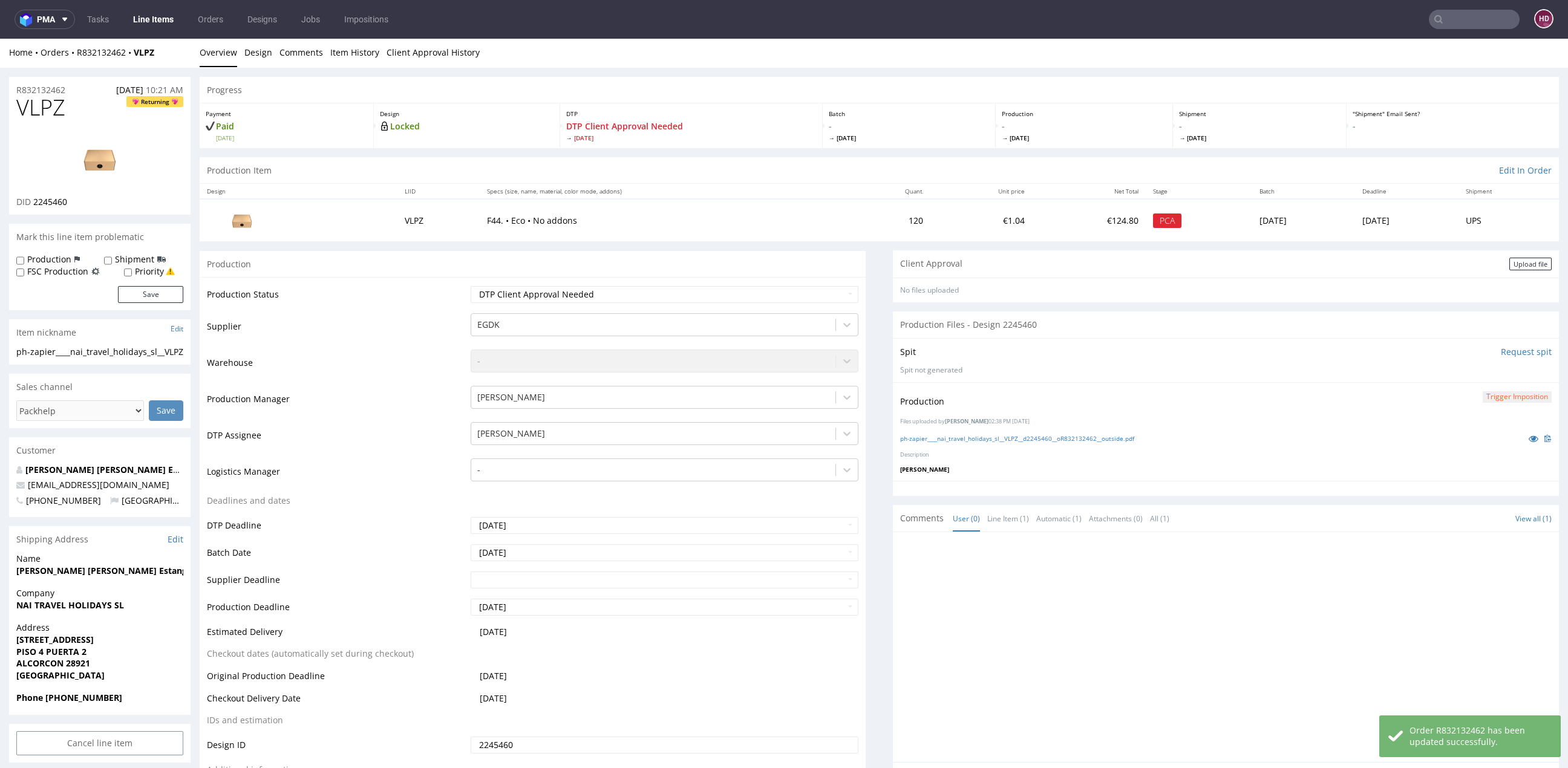
scroll to position [0, 0]
click at [1509, 259] on div "Upload file" at bounding box center [1530, 265] width 42 height 13
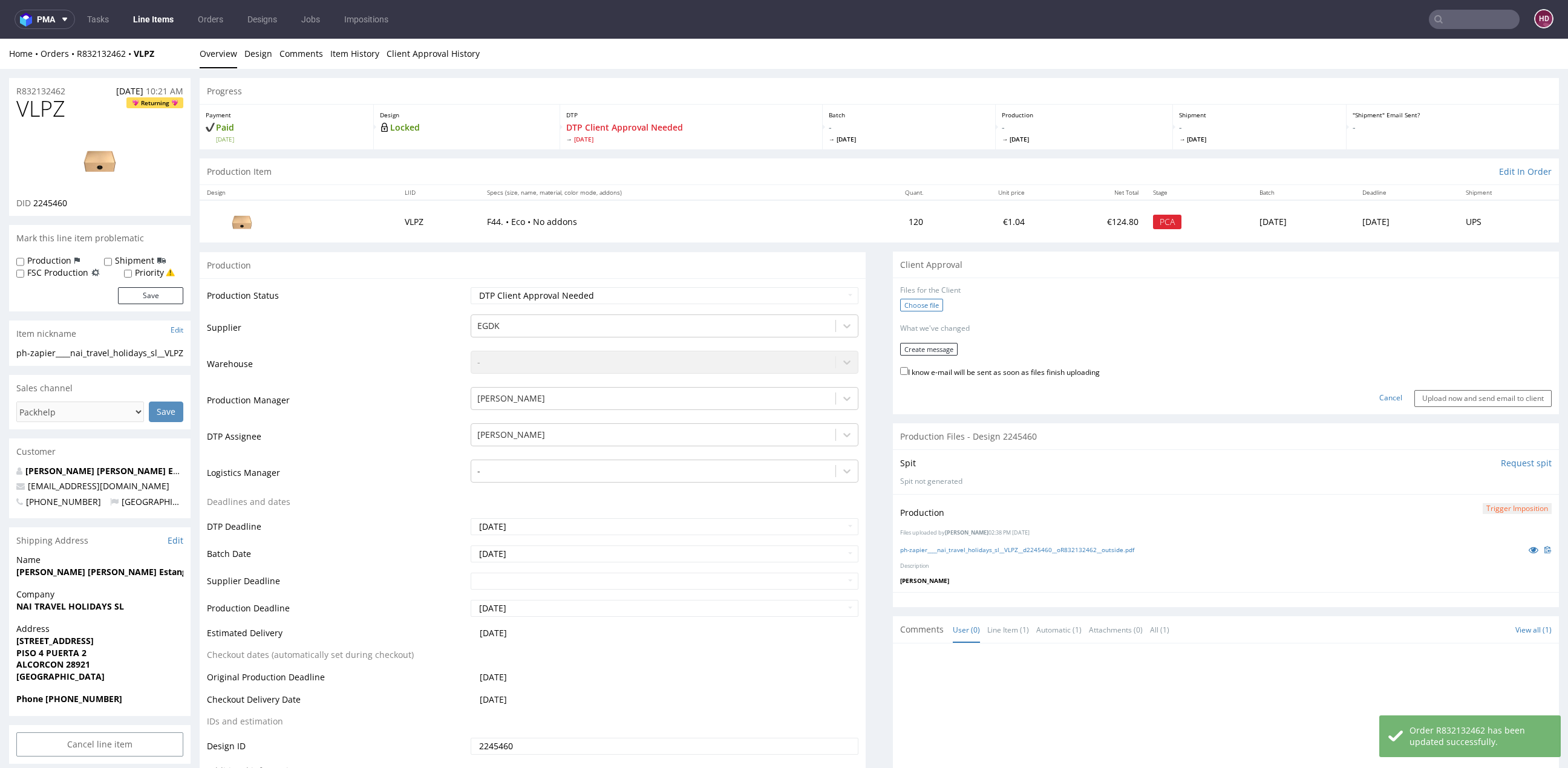
click at [917, 300] on label "Choose file" at bounding box center [921, 305] width 43 height 13
click at [0, 39] on input "Choose file" at bounding box center [0, 39] width 0 height 0
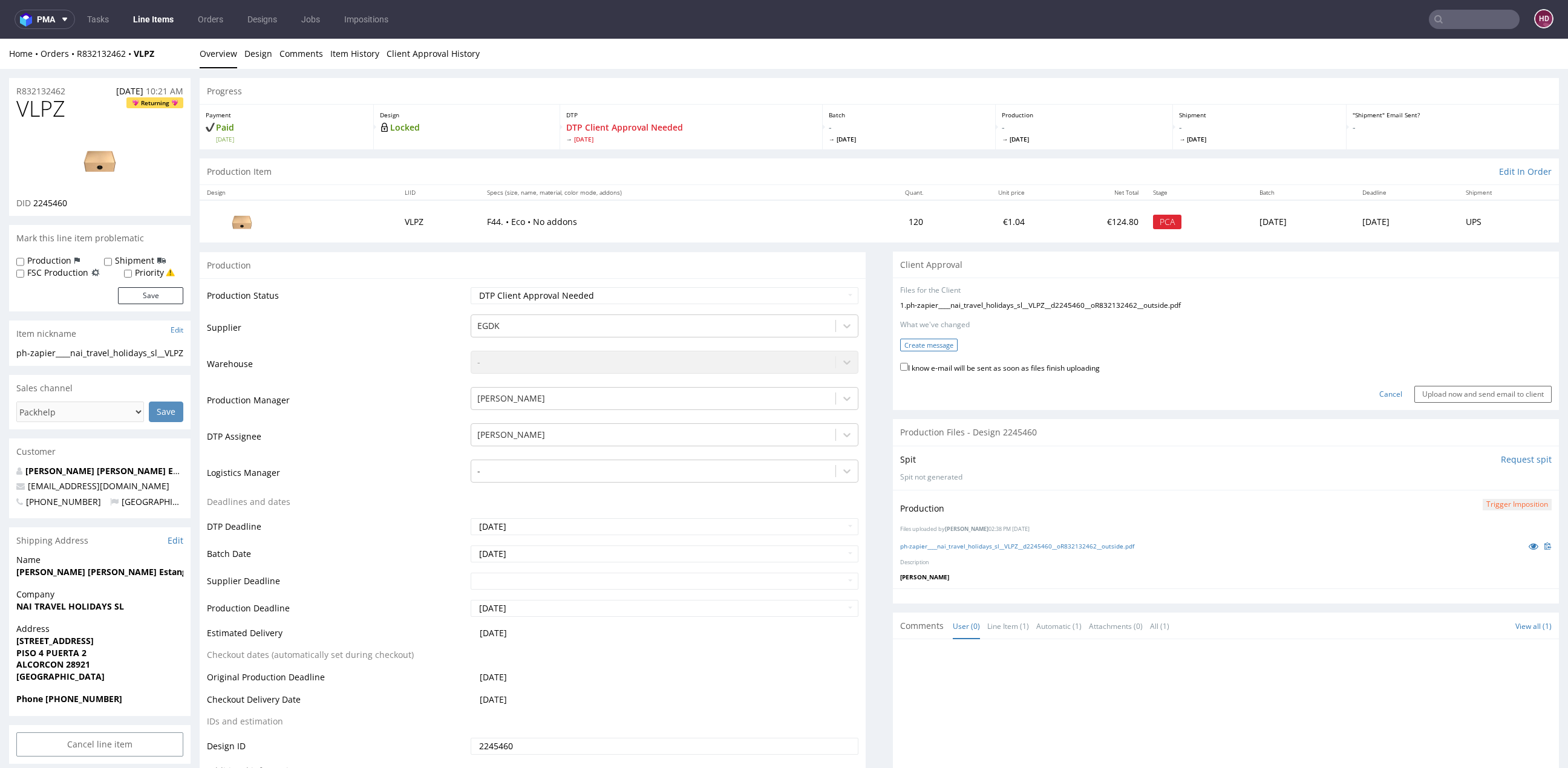
click at [914, 339] on button "Create message" at bounding box center [929, 345] width 58 height 13
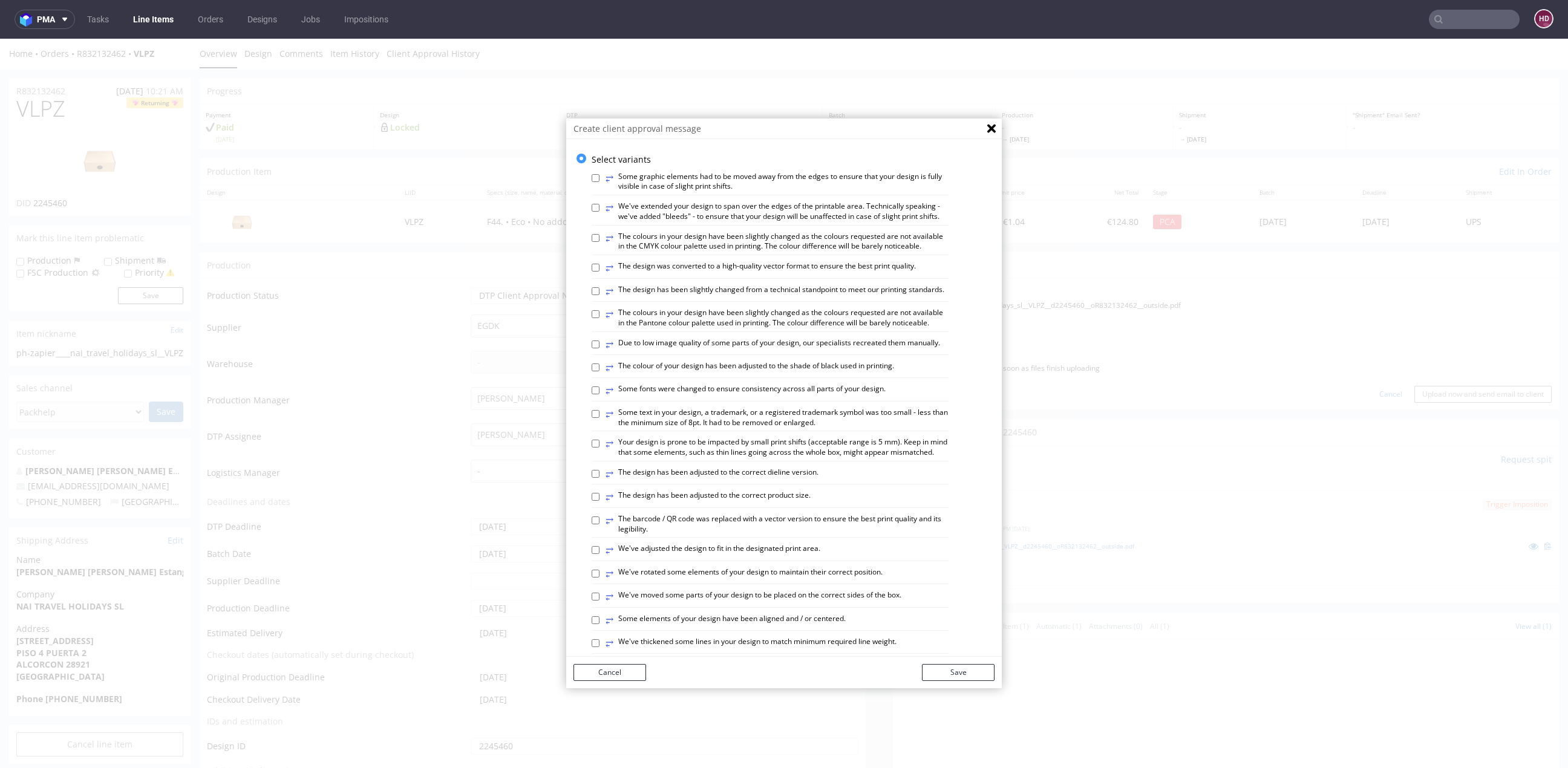
click at [811, 278] on div "⥂ The design was converted to a high-quality vector format to ensure the best p…" at bounding box center [770, 270] width 357 height 17
click at [810, 274] on label "⥂ The design was converted to a high-quality vector format to ensure the best p…" at bounding box center [760, 268] width 310 height 14
click at [599, 272] on input "⥂ The design was converted to a high-quality vector format to ensure the best p…" at bounding box center [596, 268] width 8 height 8
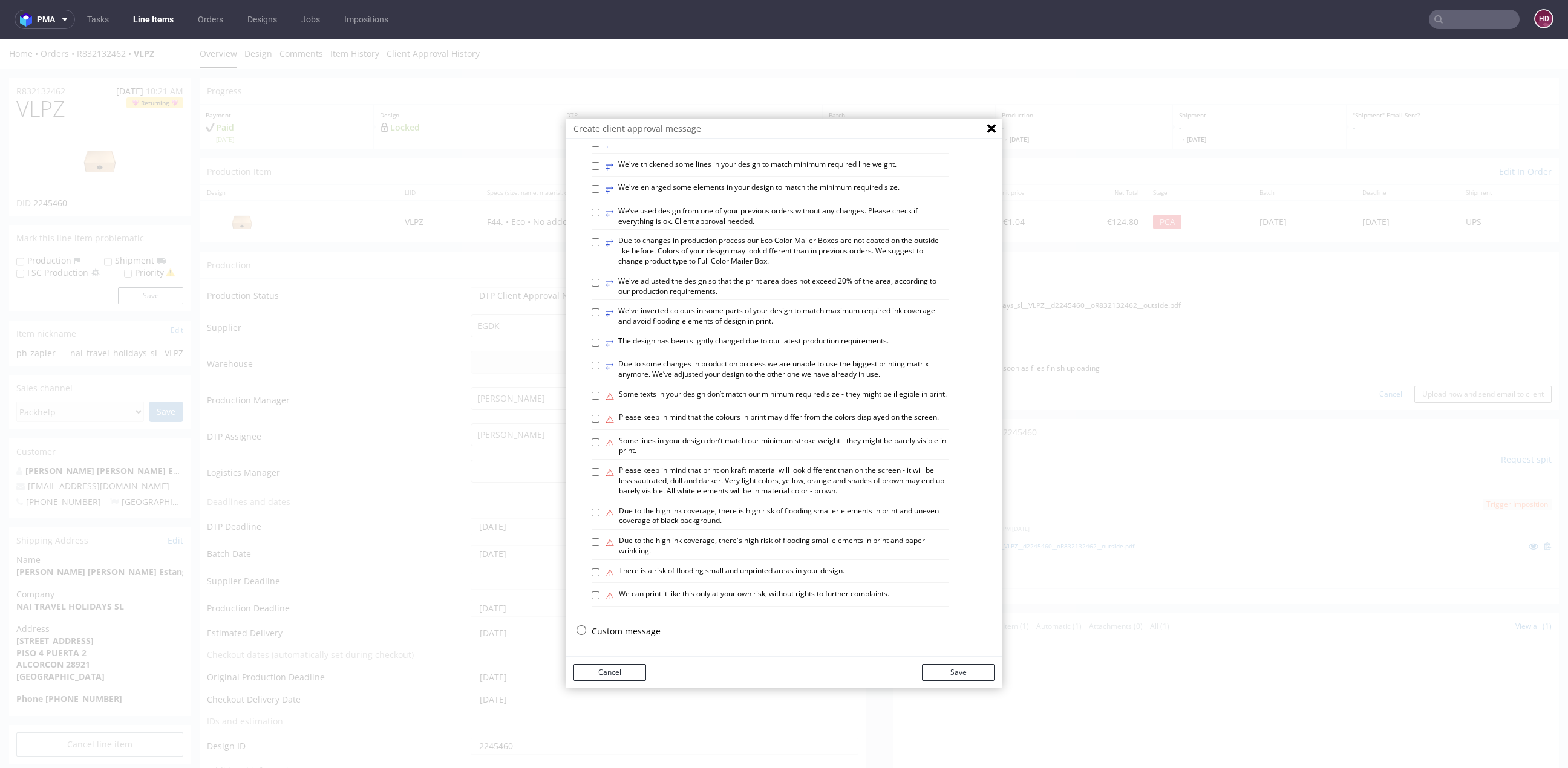
scroll to position [3, 0]
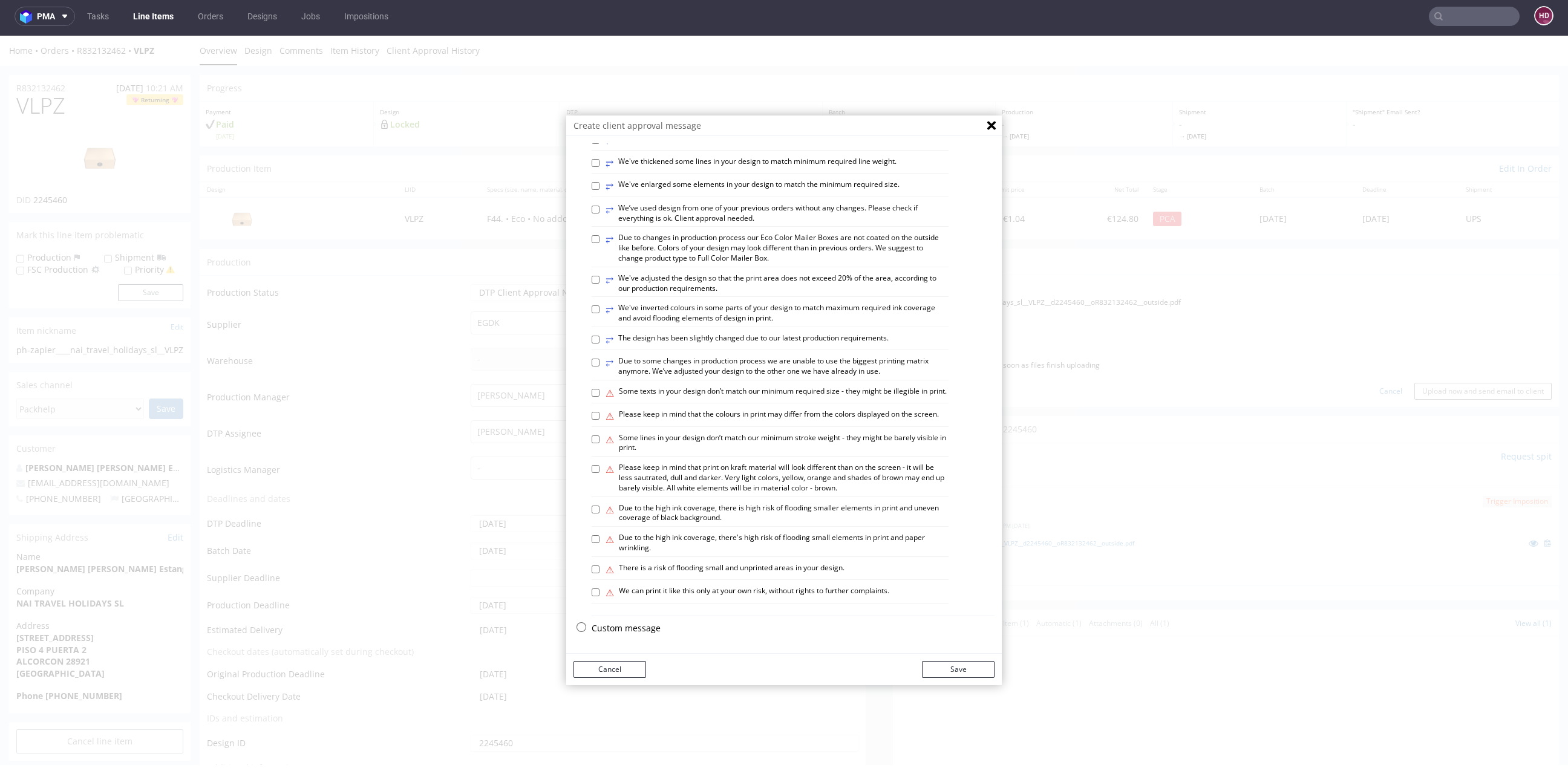
click at [599, 631] on p "Custom message" at bounding box center [793, 628] width 403 height 12
checkbox input "false"
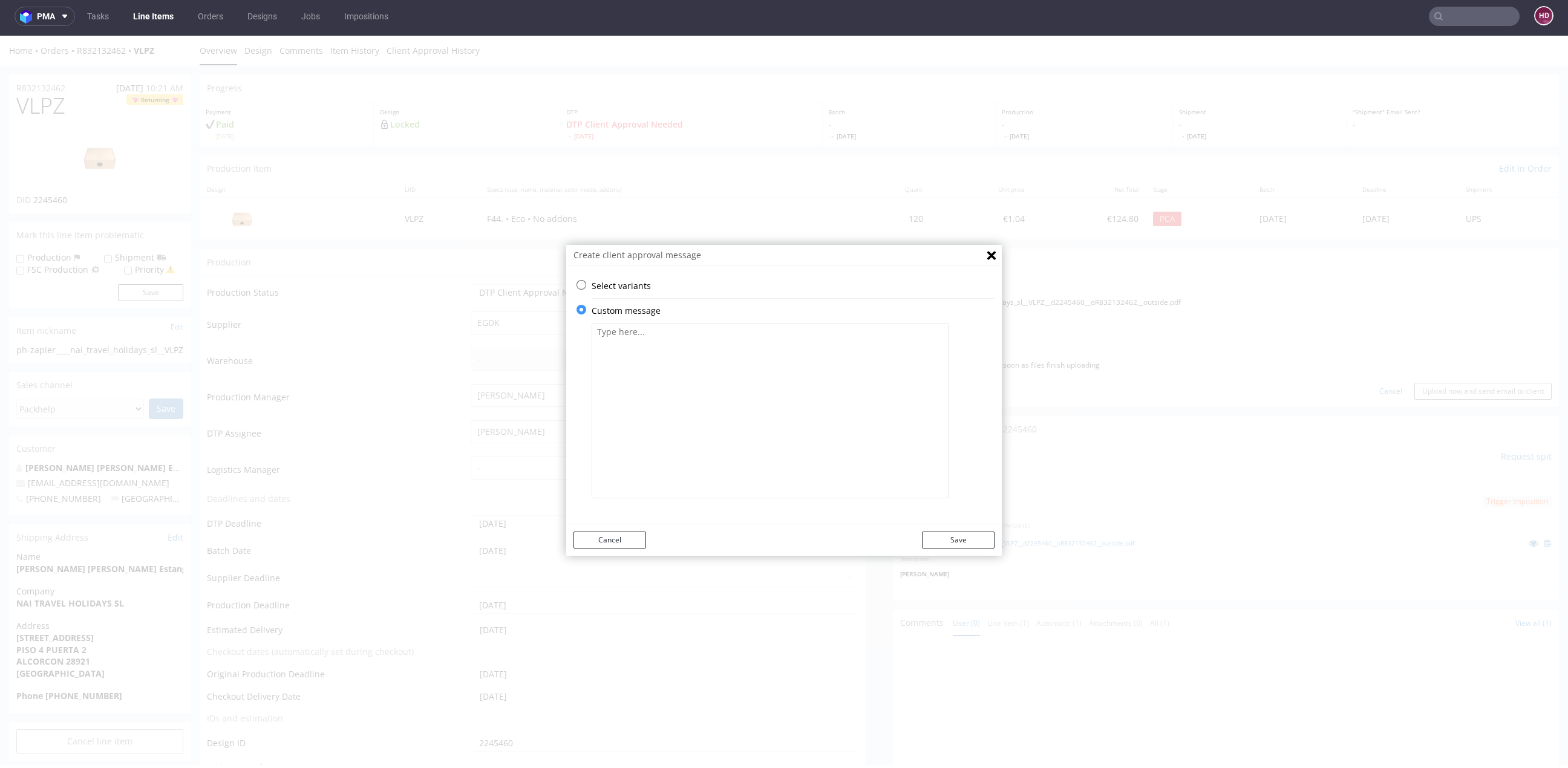
scroll to position [0, 0]
click at [664, 455] on textarea at bounding box center [770, 410] width 357 height 175
paste textarea "We have made some adjustments to the file. Please check all the graphics data. …"
type textarea "We have made some adjustments to the file. Please check all the graphics data. …"
click at [972, 548] on div "Cancel Save" at bounding box center [783, 540] width 435 height 31
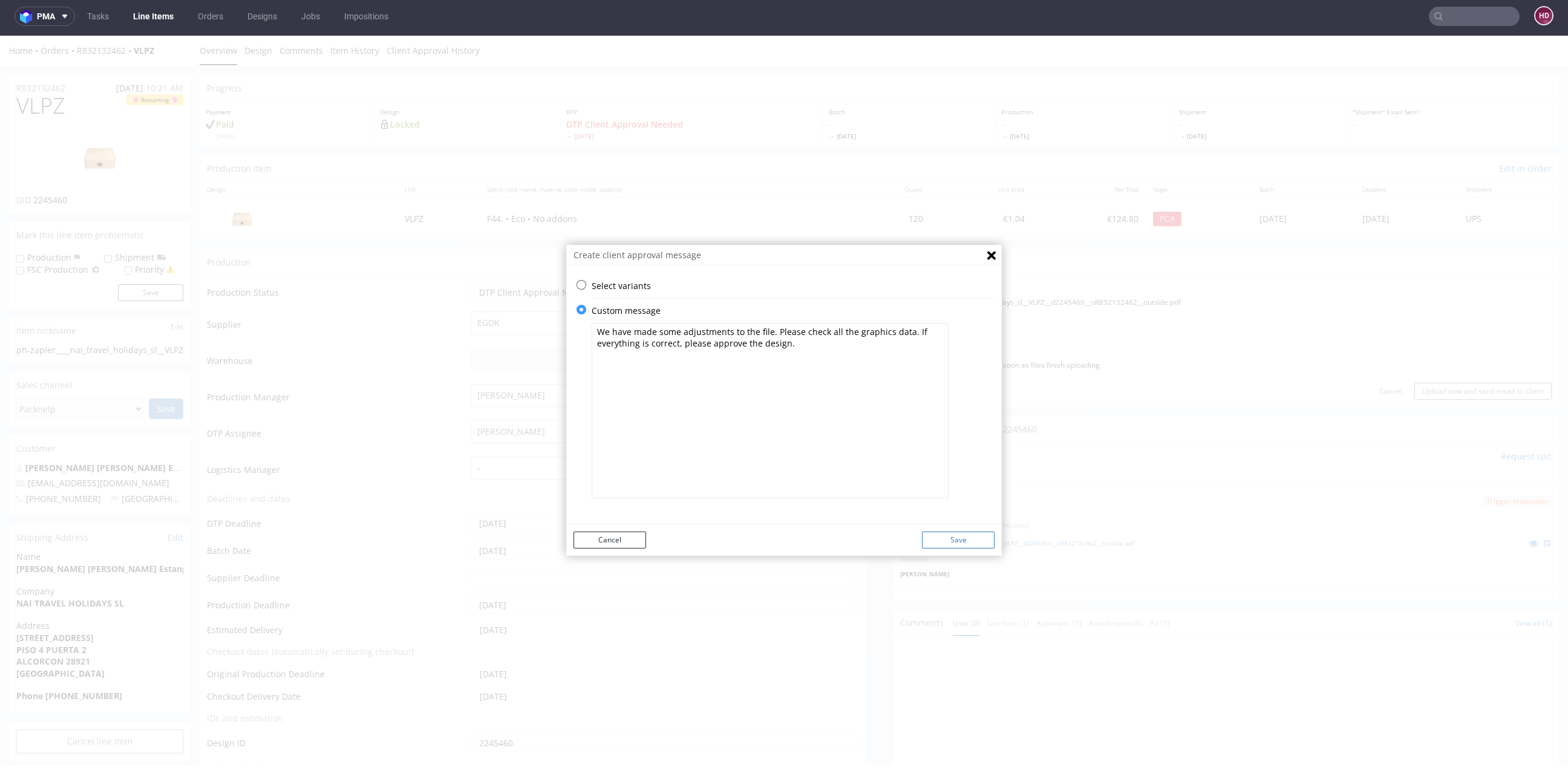
click at [972, 537] on button "Save" at bounding box center [958, 540] width 73 height 17
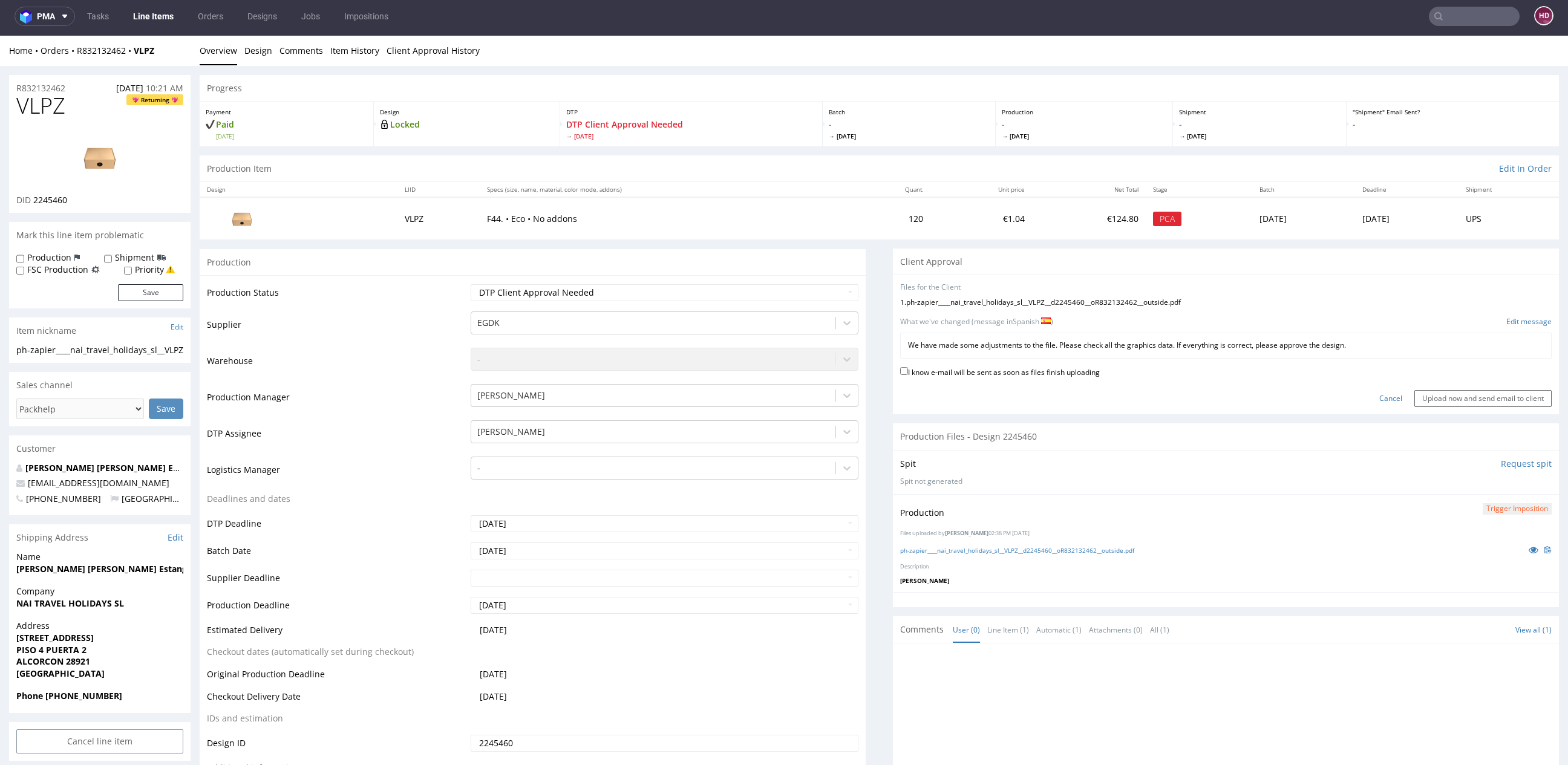
click at [934, 374] on label "I know e-mail will be sent as soon as files finish uploading" at bounding box center [1000, 371] width 200 height 14
click at [908, 374] on input "I know e-mail will be sent as soon as files finish uploading" at bounding box center [904, 371] width 8 height 8
checkbox input "true"
click at [1420, 391] on input "Upload now and send email to client" at bounding box center [1483, 398] width 137 height 17
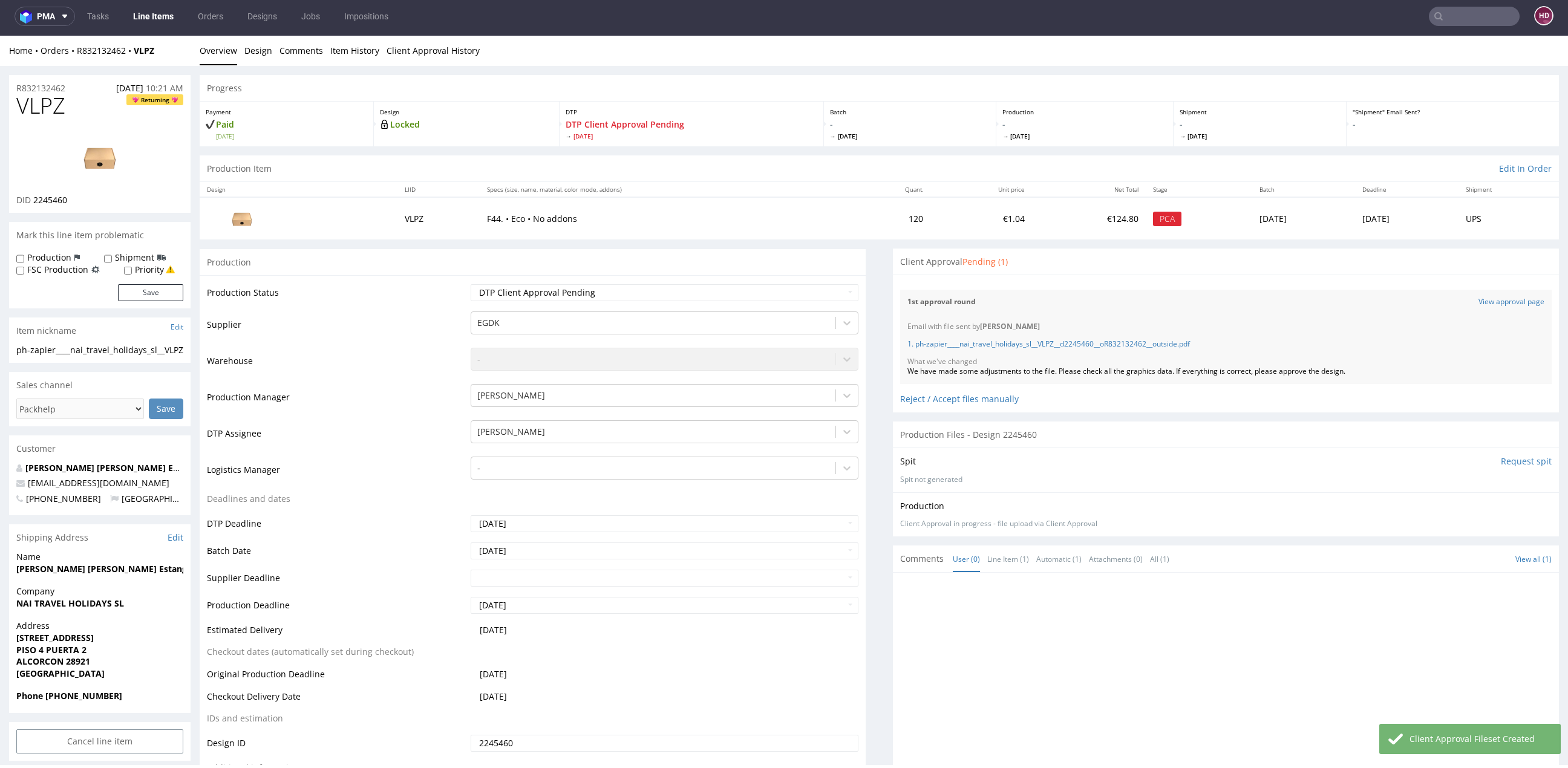
click at [164, 7] on link "Line Items" at bounding box center [153, 16] width 55 height 19
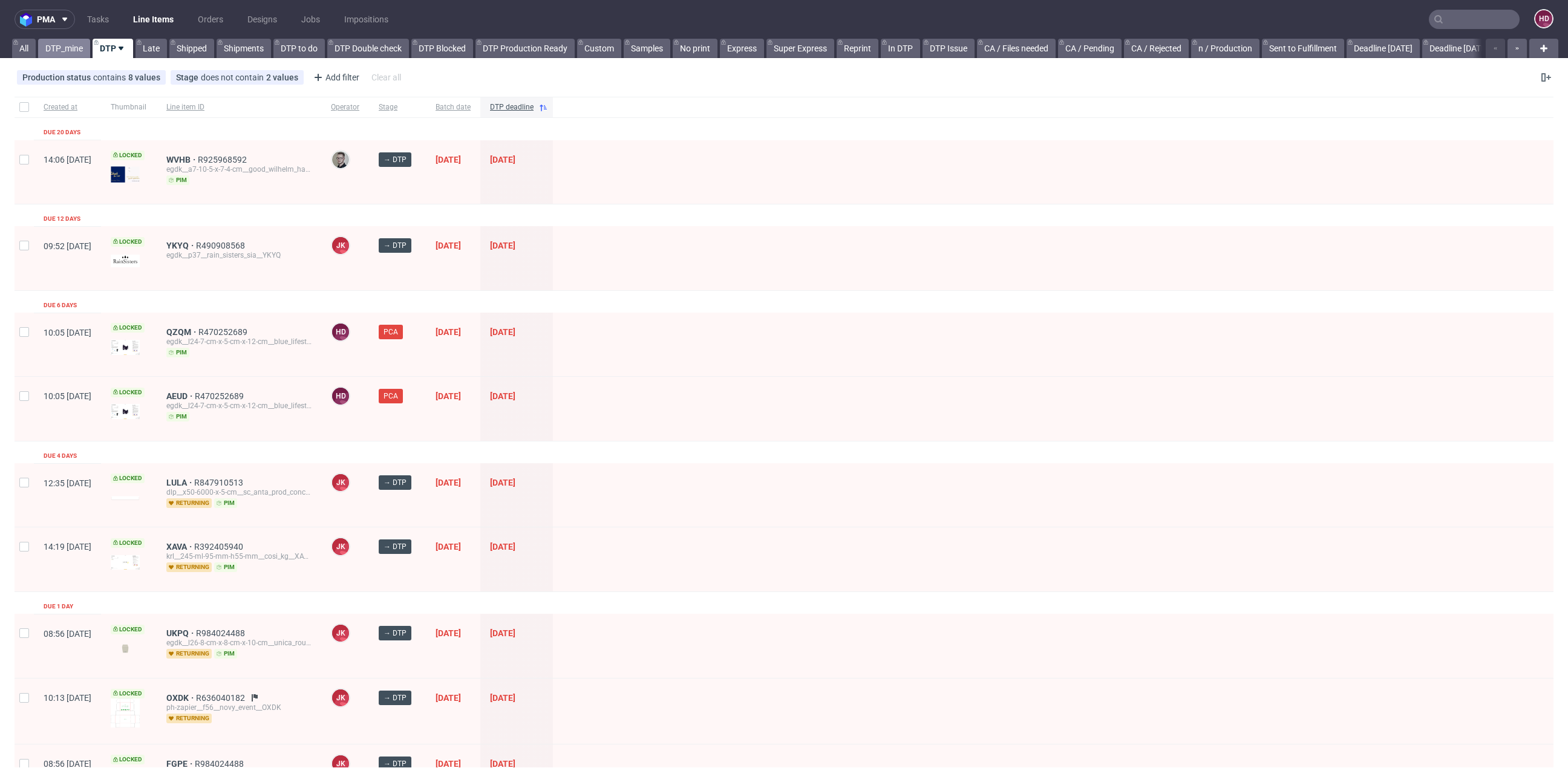
click at [73, 47] on link "DTP_mine" at bounding box center [64, 48] width 52 height 19
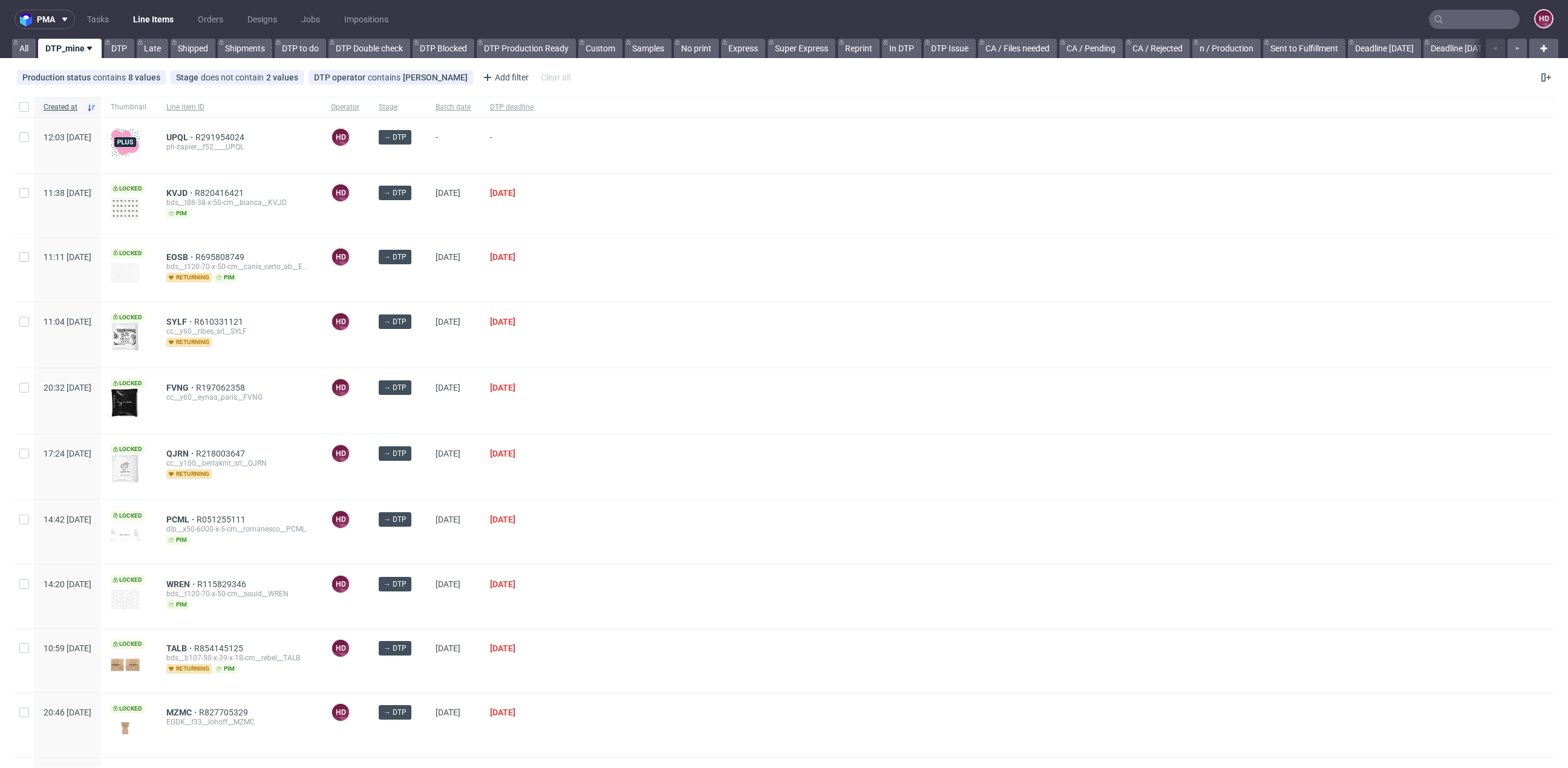
scroll to position [471, 0]
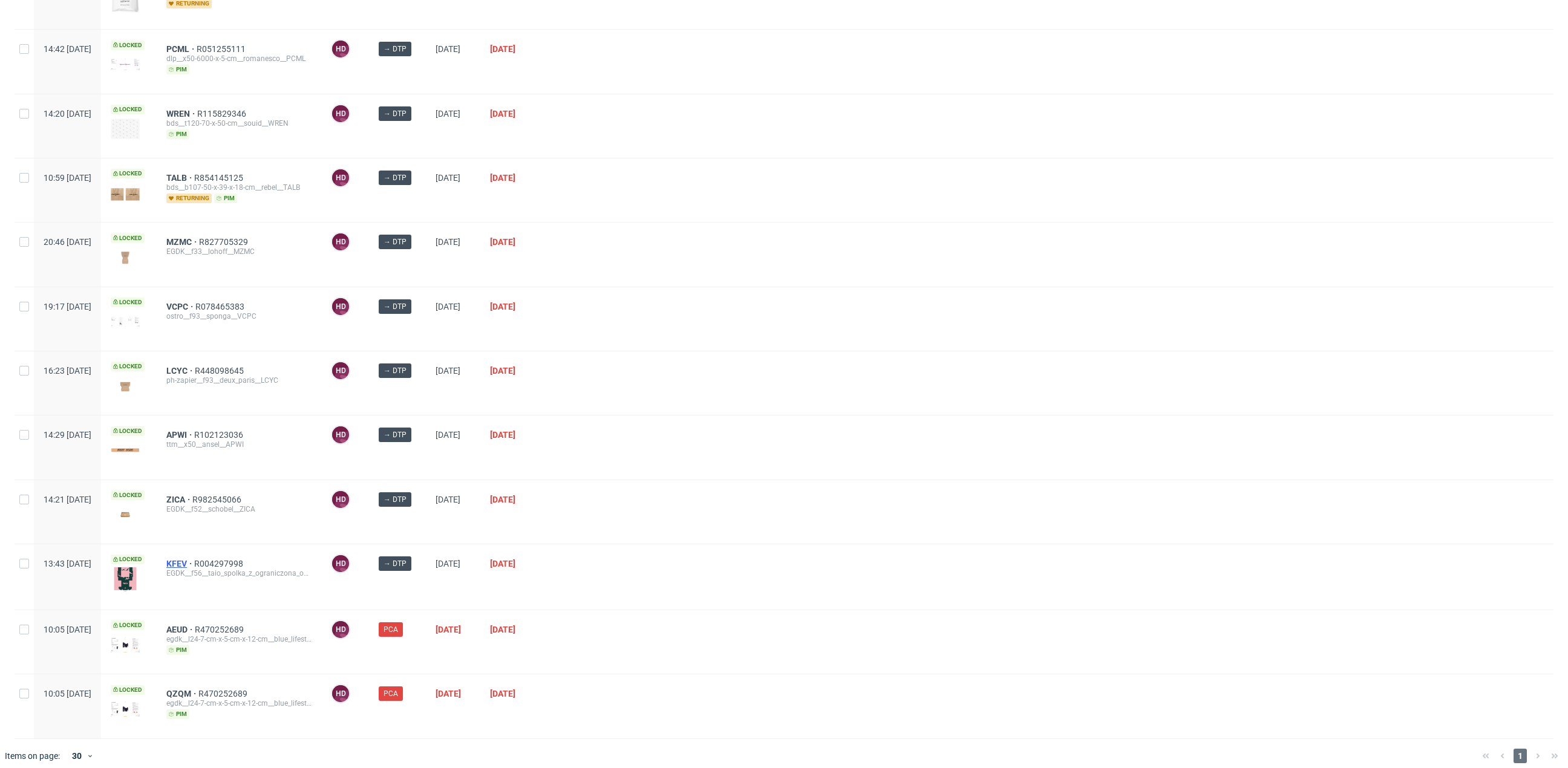
click at [194, 559] on span "KFEV" at bounding box center [180, 564] width 28 height 10
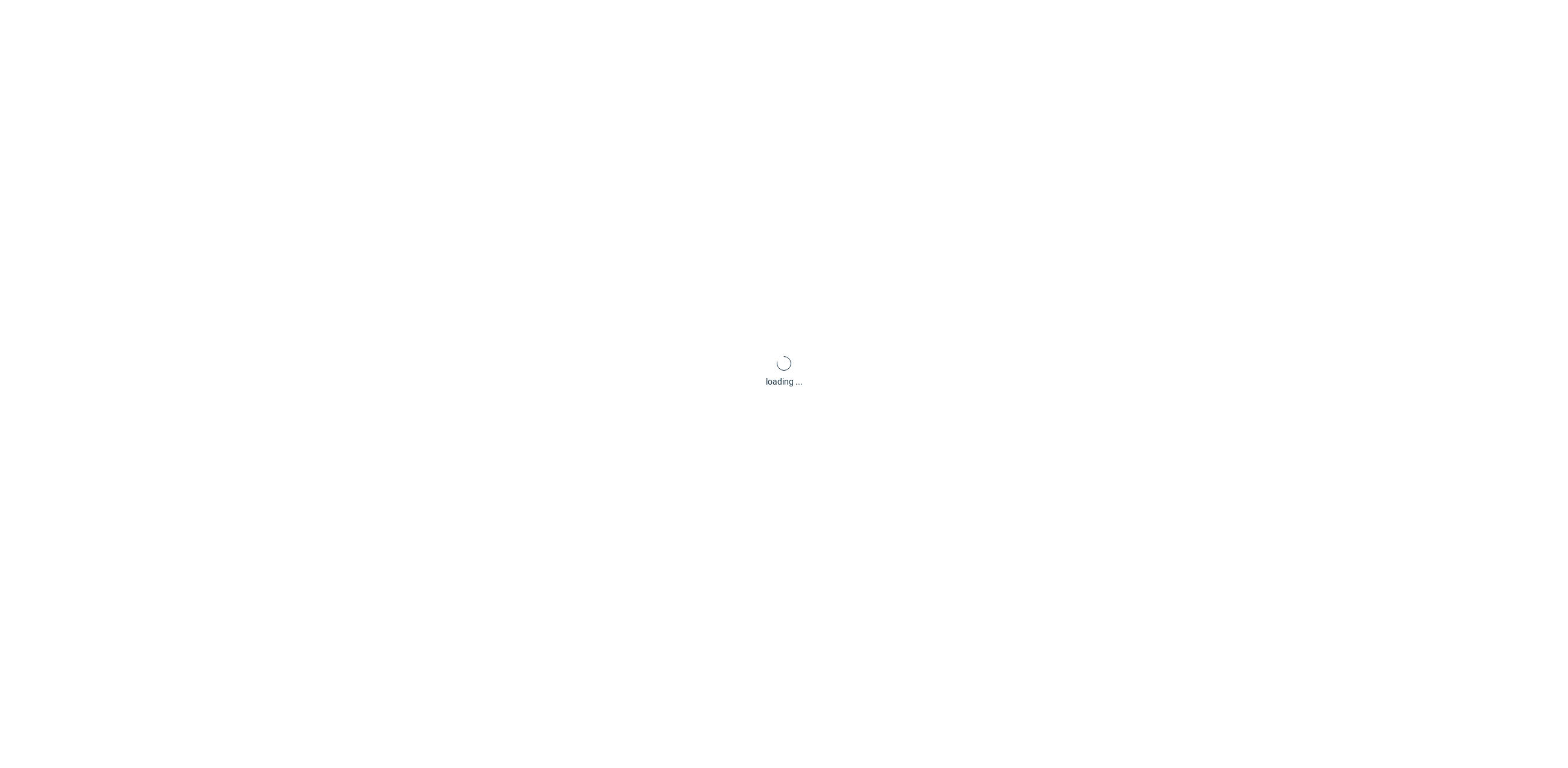
scroll to position [3, 0]
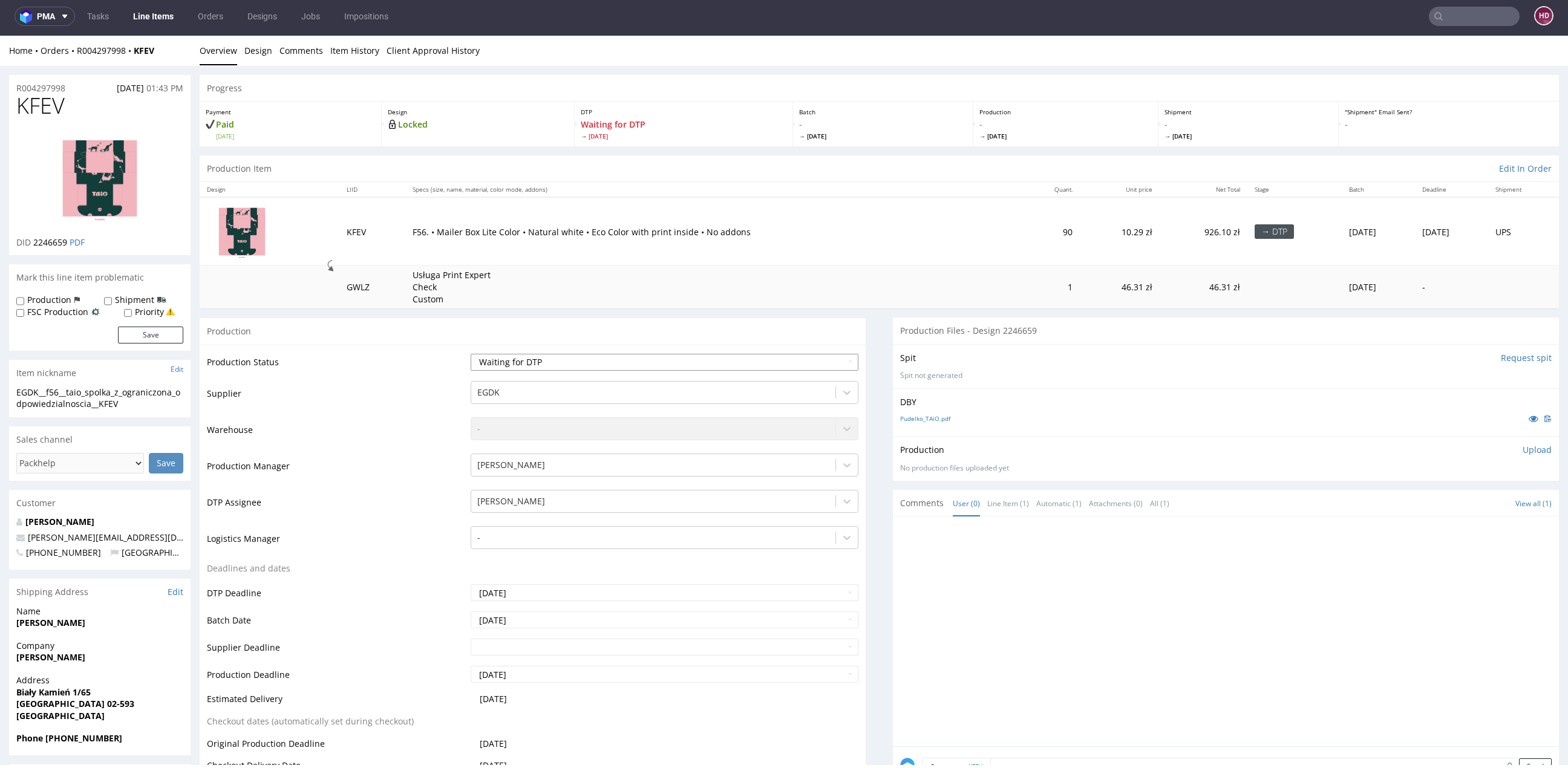
click at [541, 366] on select "Waiting for Artwork Waiting for Diecut Waiting for Mockup Waiting for DTP Waiti…" at bounding box center [664, 362] width 388 height 17
select select "dtp_in_process"
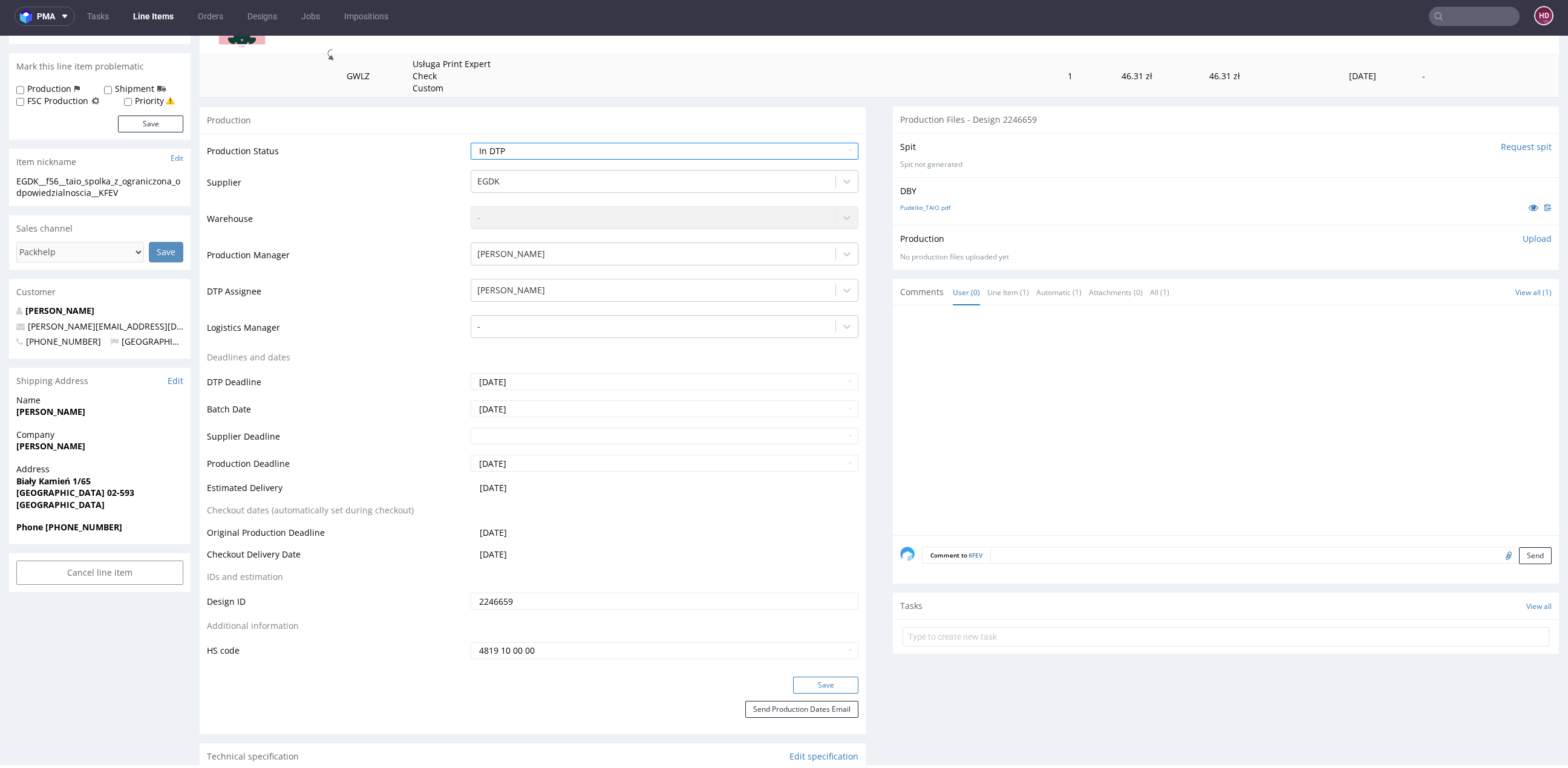
click at [793, 681] on button "Save" at bounding box center [825, 684] width 65 height 17
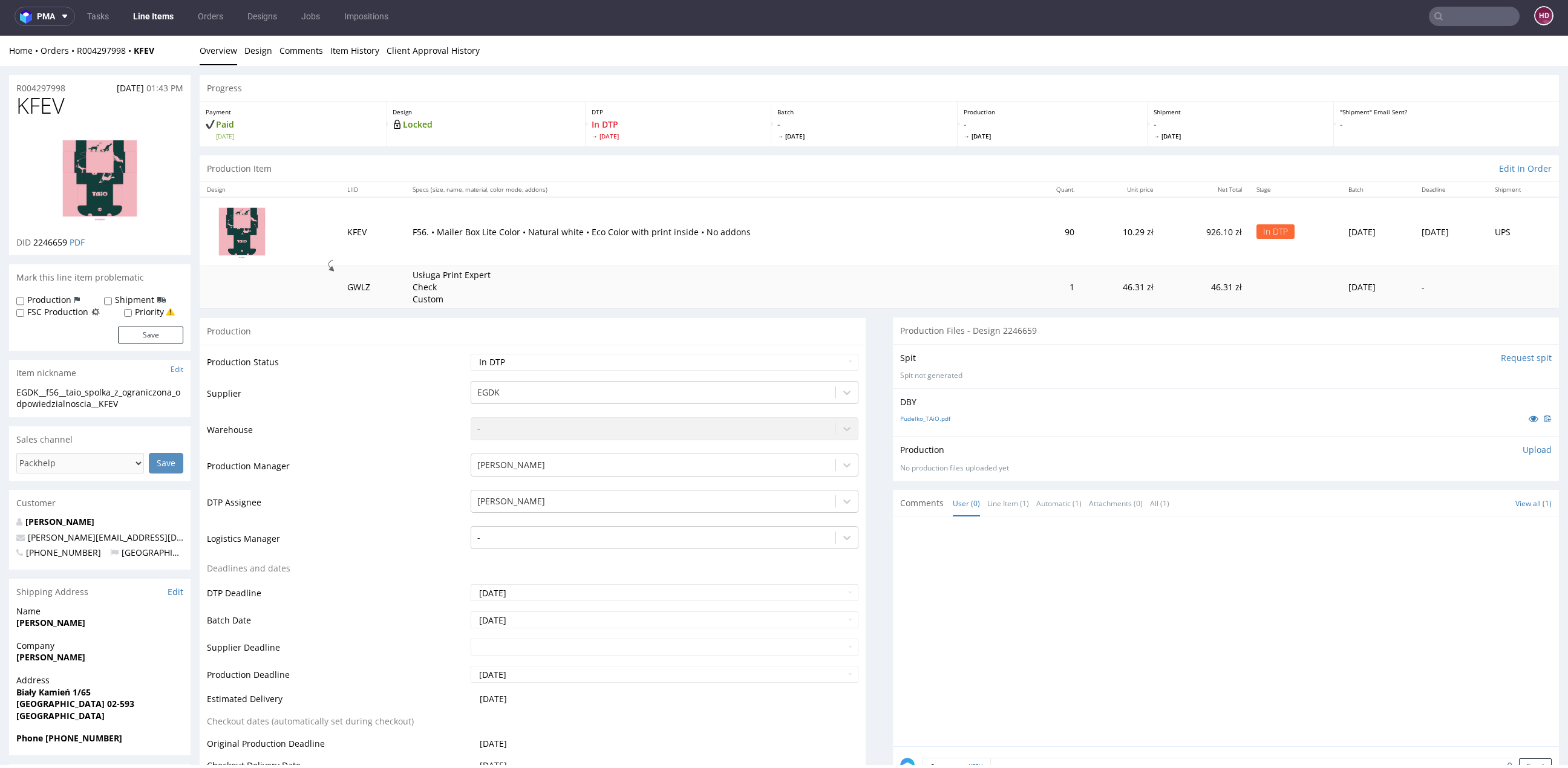
click at [71, 107] on h1 "KFEV" at bounding box center [100, 106] width 167 height 24
drag, startPoint x: 52, startPoint y: 106, endPoint x: -29, endPoint y: 109, distance: 81.1
copy span "KFEV"
drag, startPoint x: 102, startPoint y: 405, endPoint x: -40, endPoint y: 386, distance: 143.3
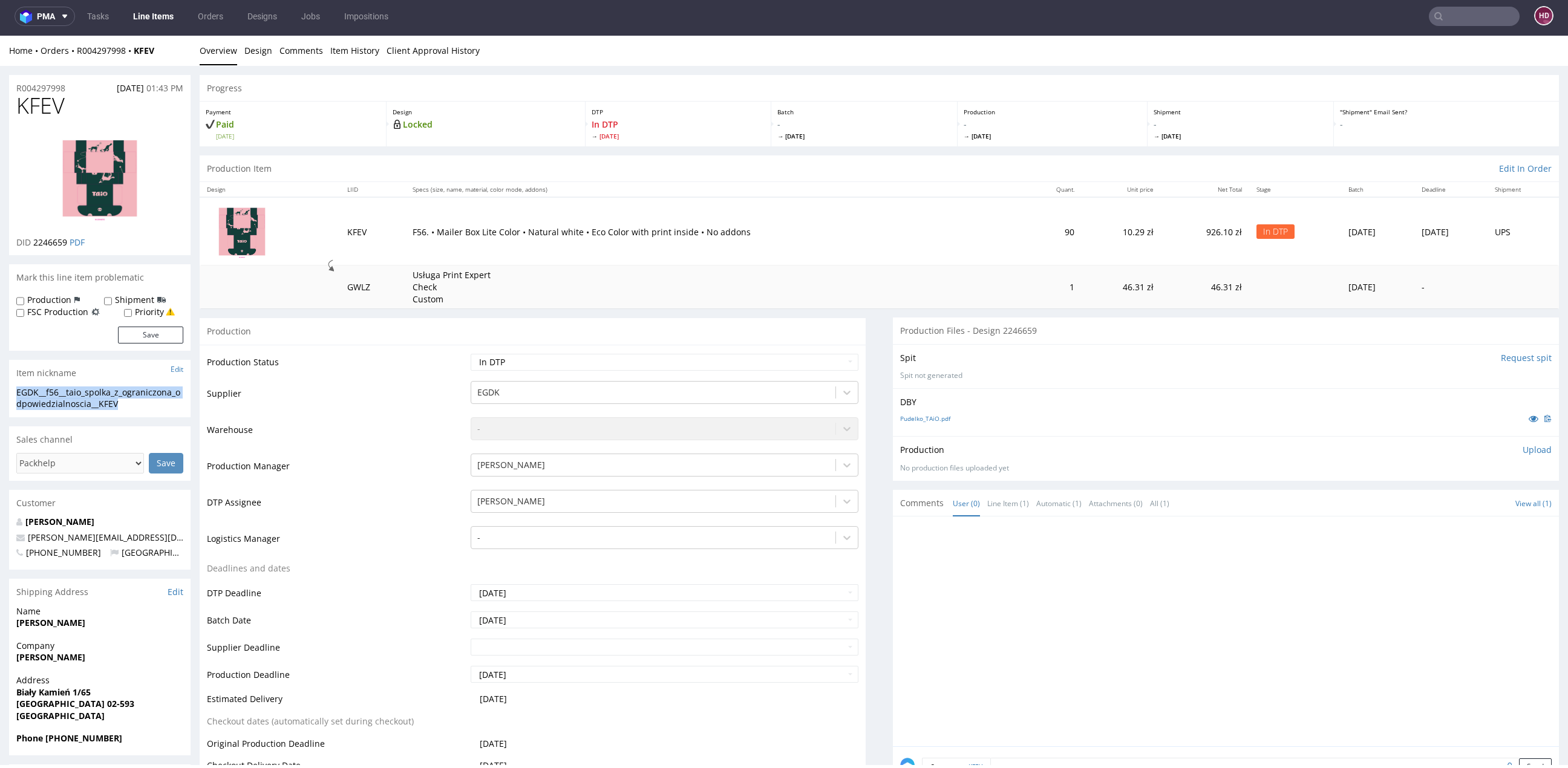
copy section "EGDK__f56__taio_spolka_z_ograniczona_odpowiedzialnoscia__KFEV"
drag, startPoint x: 73, startPoint y: 88, endPoint x: -58, endPoint y: 73, distance: 131.9
copy p "R004297998"
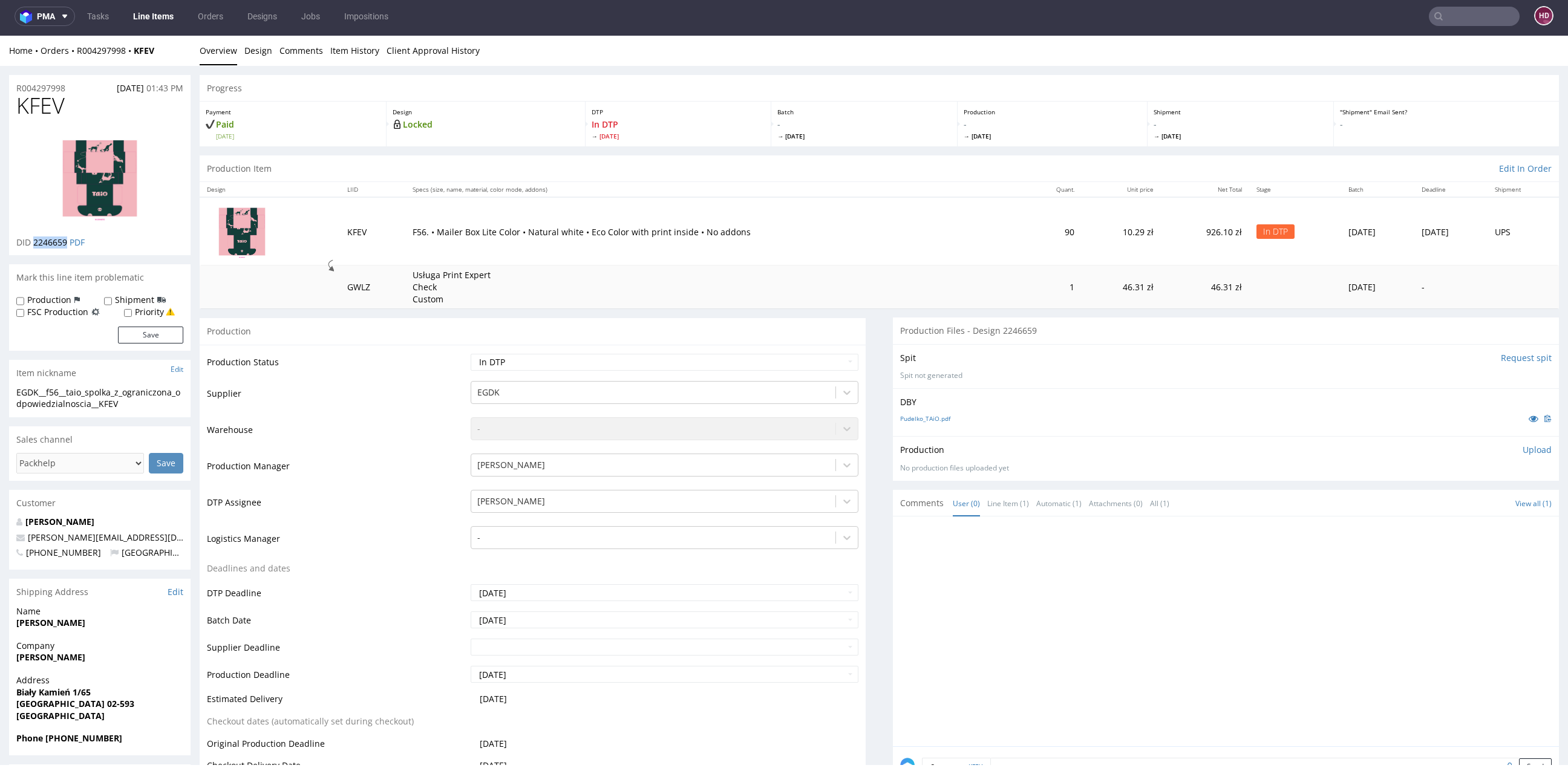
drag, startPoint x: 69, startPoint y: 240, endPoint x: 33, endPoint y: 240, distance: 36.0
click at [33, 240] on p "DID 2246659 PDF" at bounding box center [50, 242] width 69 height 12
copy span "2246659"
click at [110, 196] on img at bounding box center [100, 178] width 96 height 96
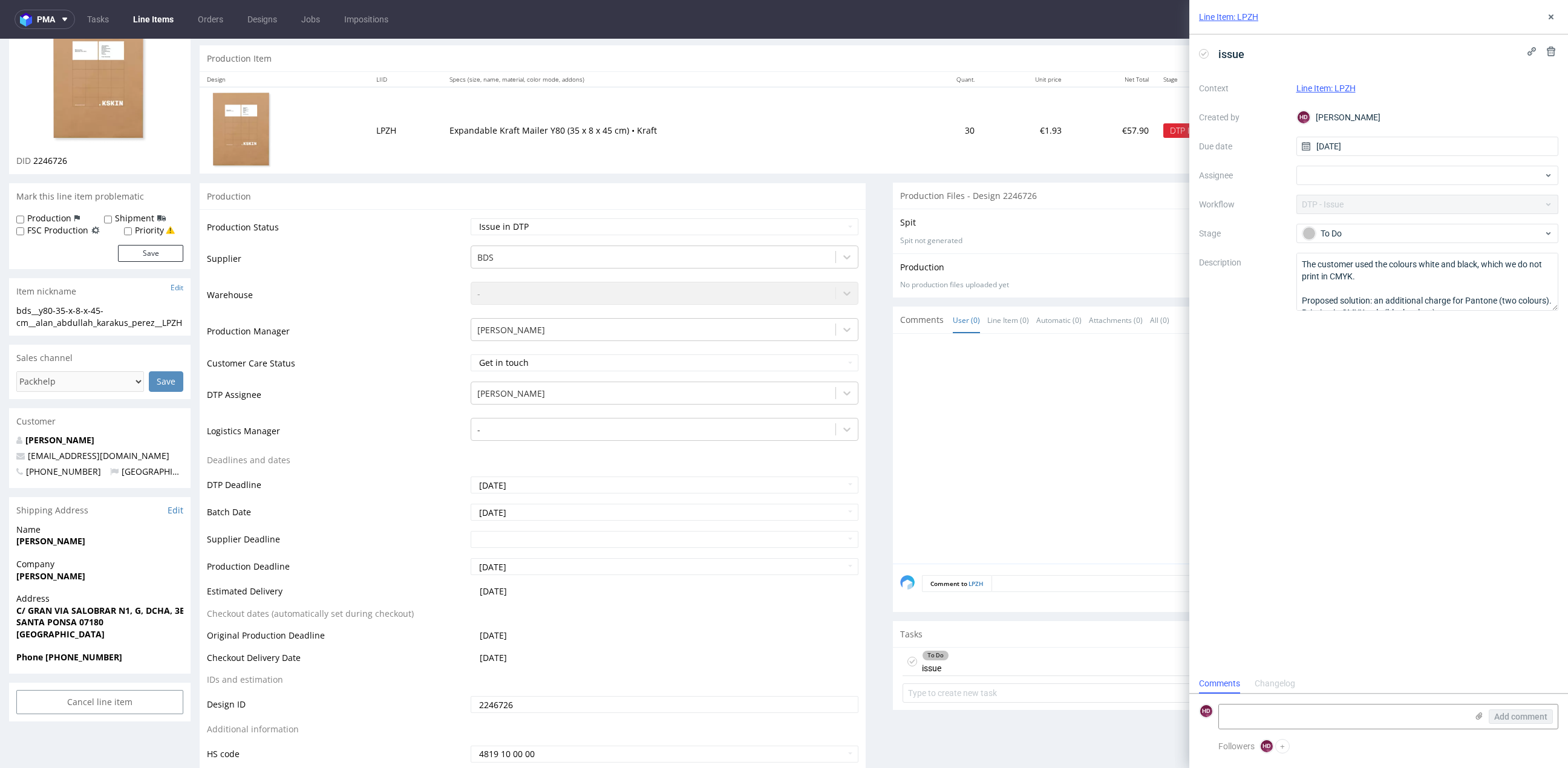
scroll to position [9, 0]
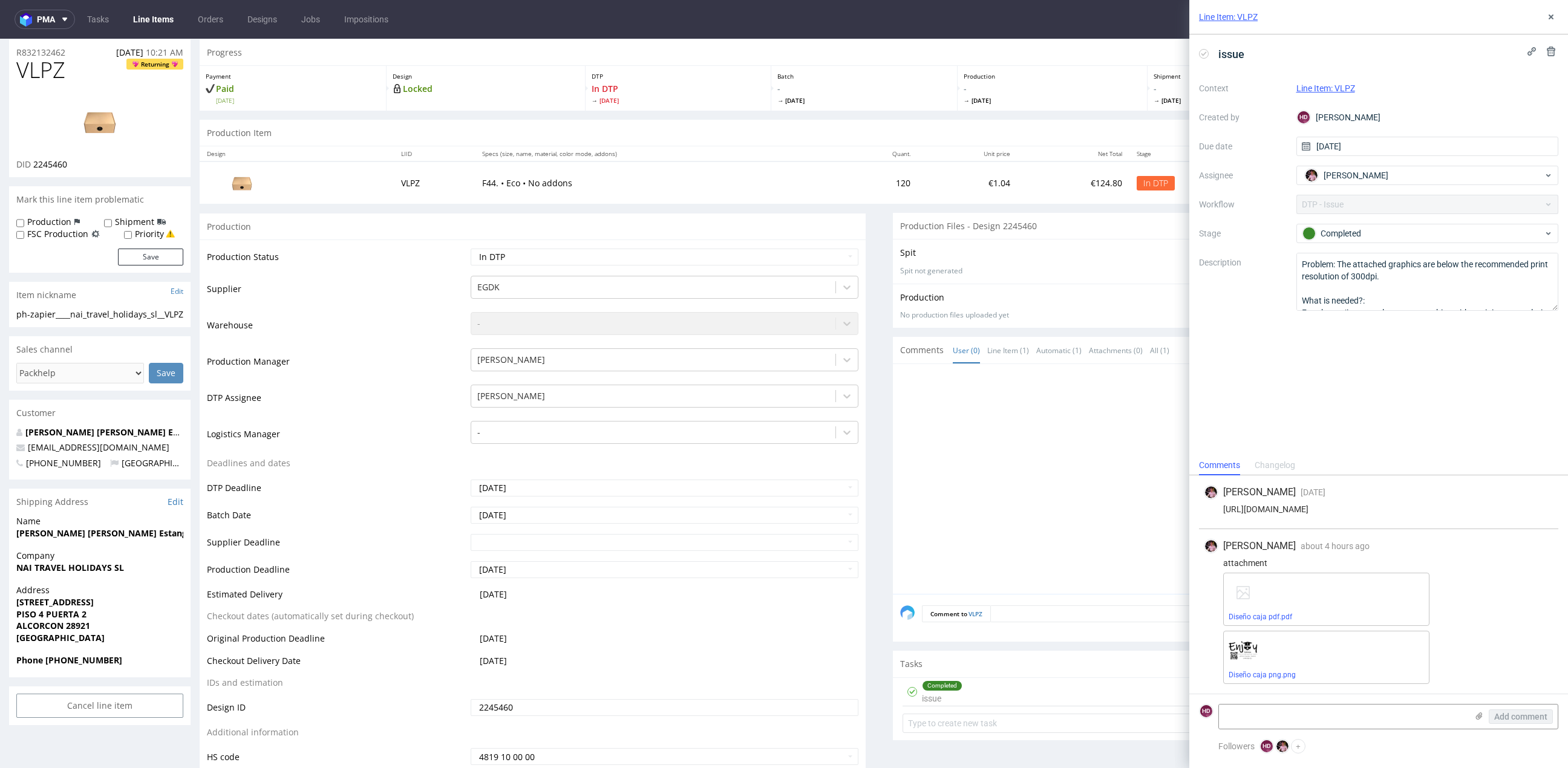
scroll to position [3, 0]
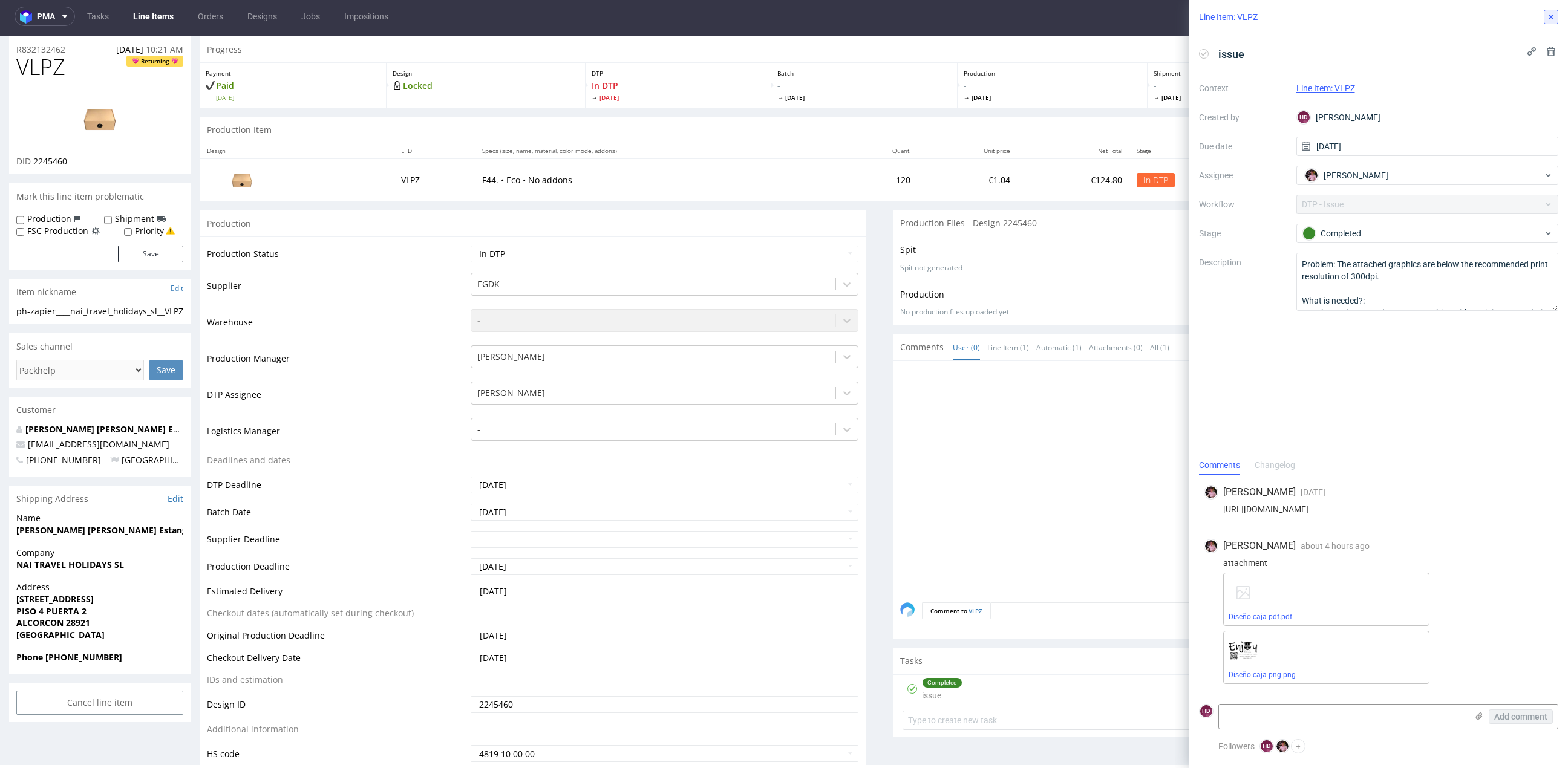
click at [1550, 22] on button at bounding box center [1550, 16] width 14 height 14
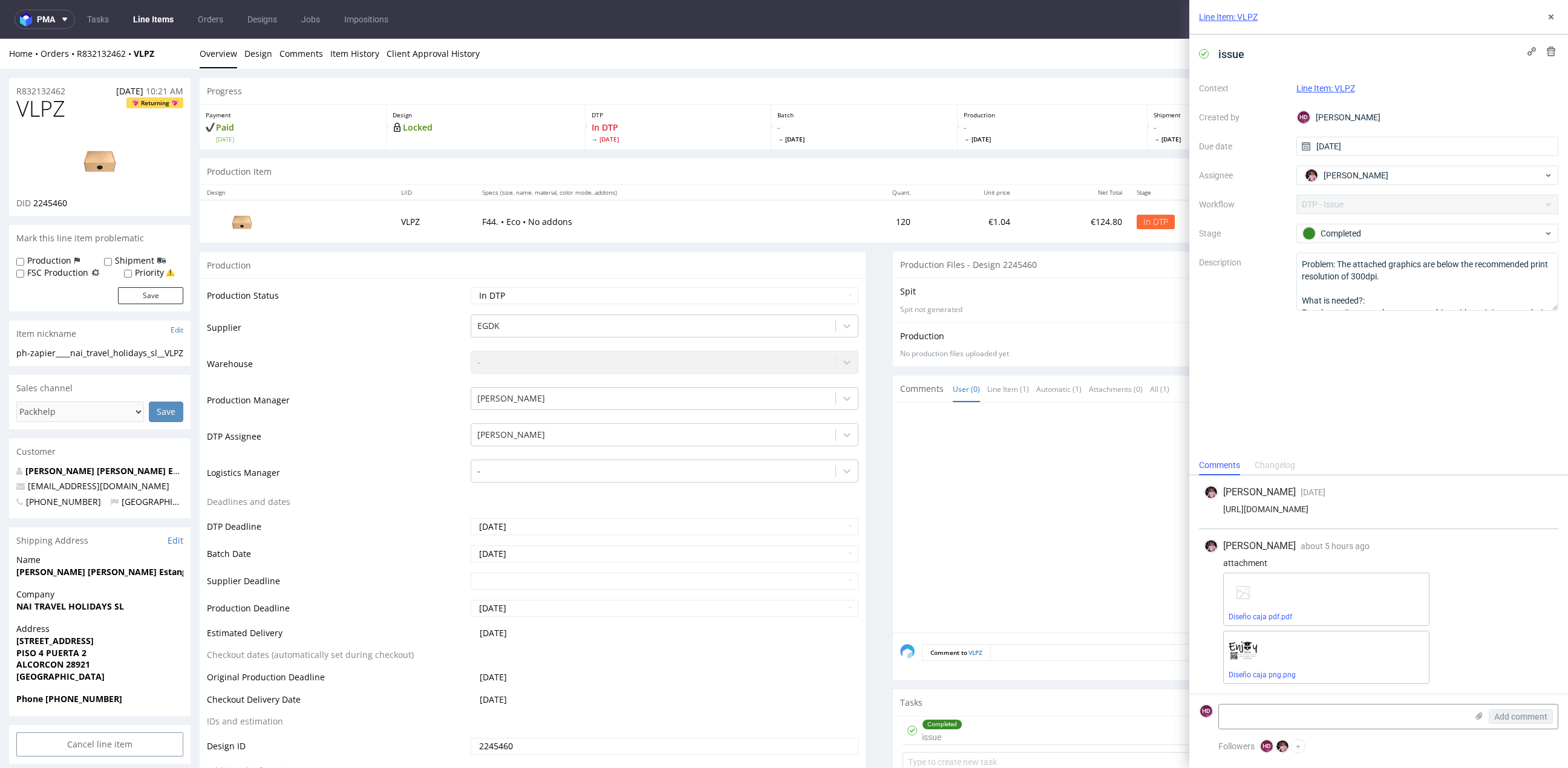
scroll to position [3, 0]
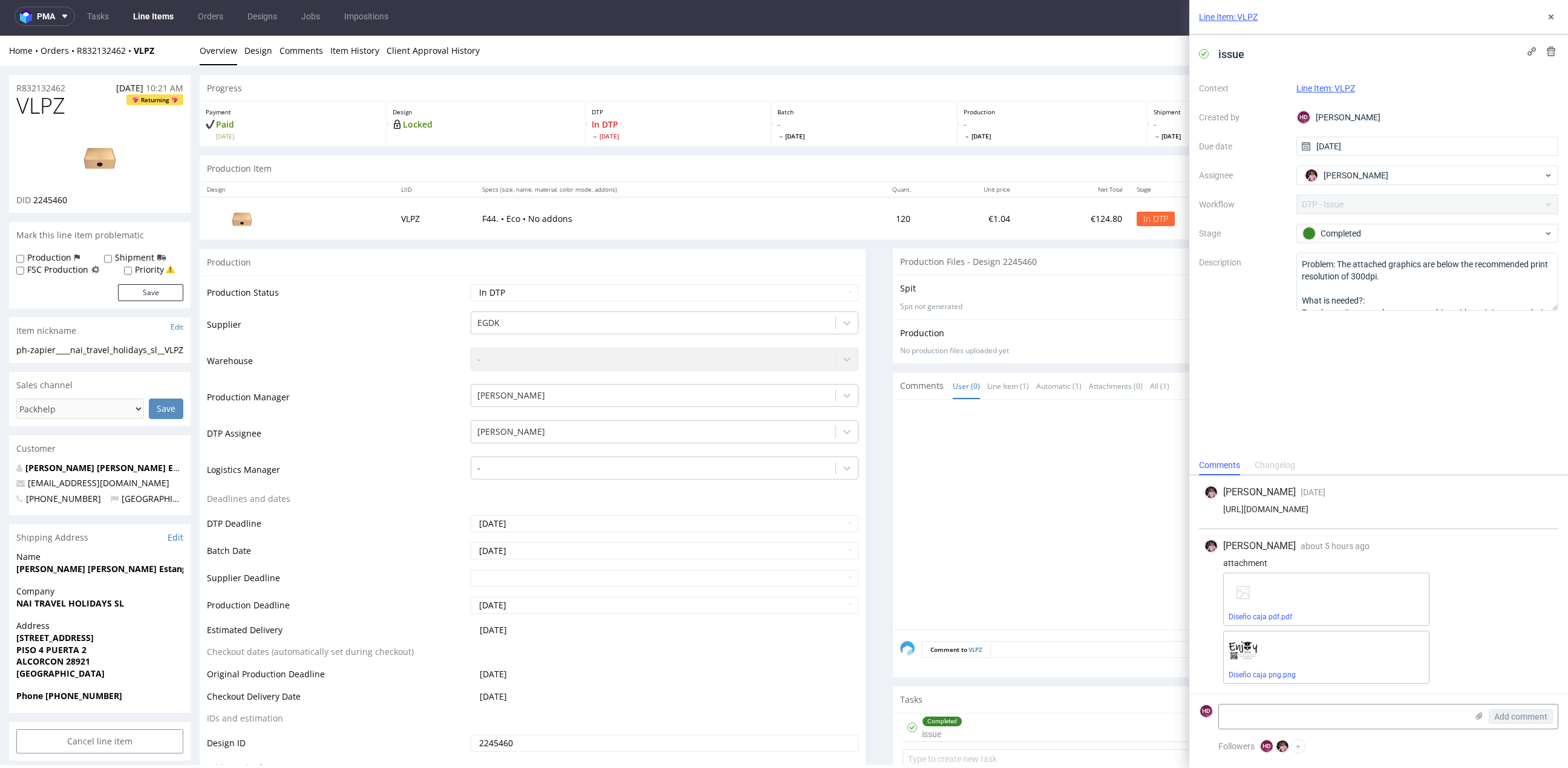
click at [68, 115] on h1 "VLPZ Returning" at bounding box center [100, 106] width 167 height 24
drag, startPoint x: 71, startPoint y: 110, endPoint x: -4, endPoint y: 113, distance: 75.1
click at [1546, 12] on div "Line Item: VLPZ" at bounding box center [1378, 17] width 378 height 35
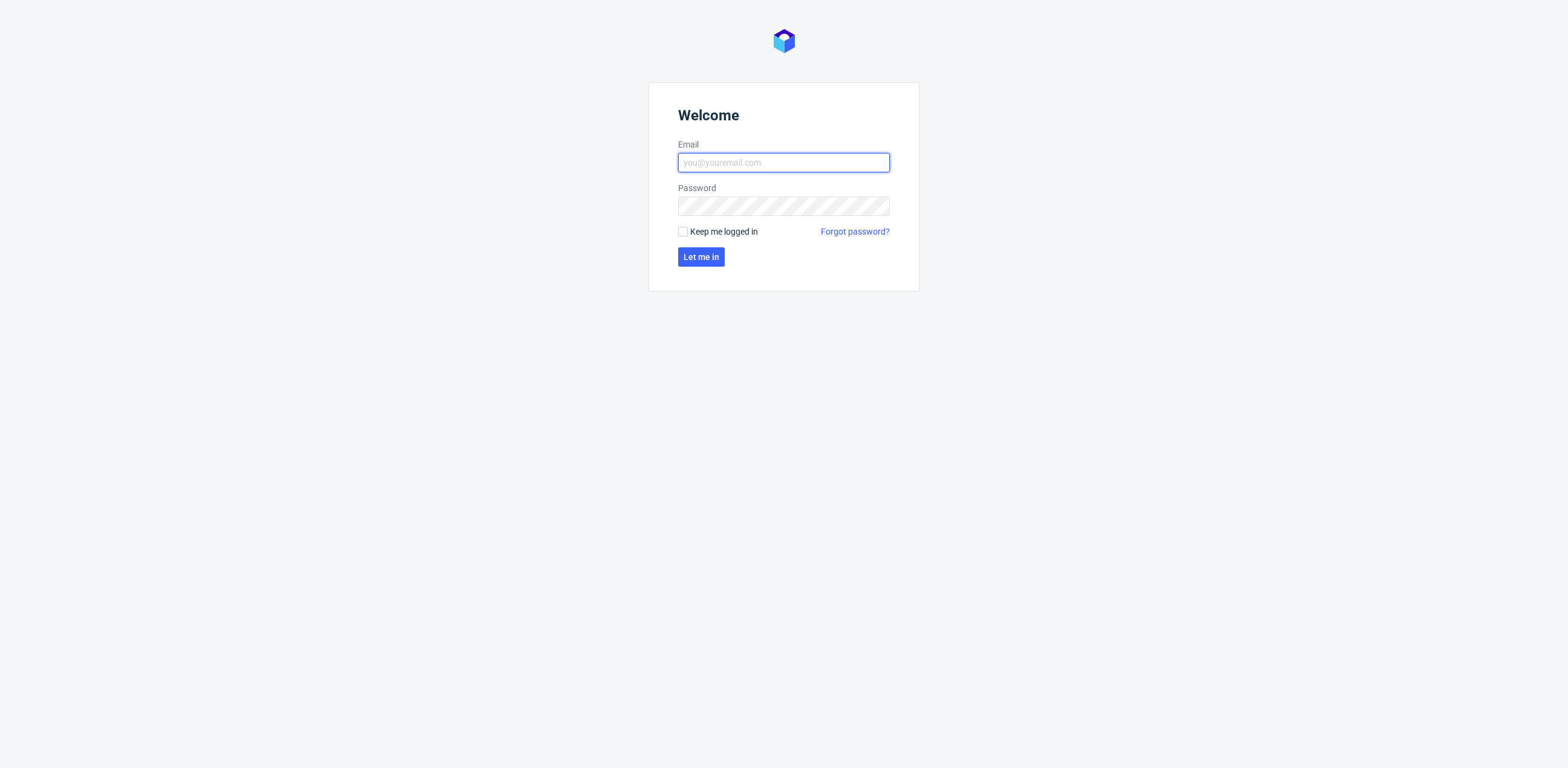
click at [827, 159] on input "Email" at bounding box center [784, 162] width 212 height 19
type input "[EMAIL_ADDRESS][DOMAIN_NAME]"
click button "Let me in" at bounding box center [701, 257] width 47 height 19
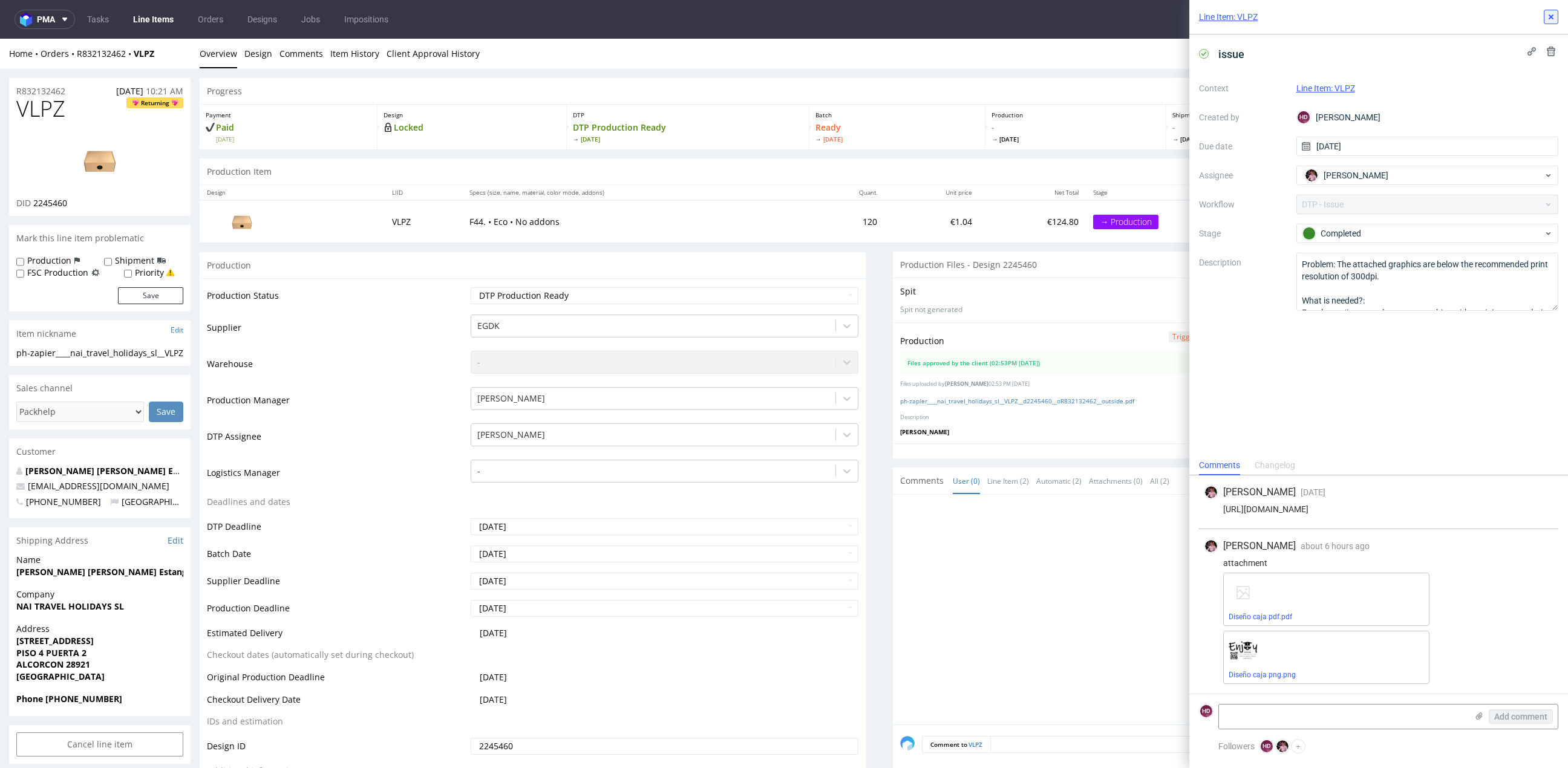
click at [1551, 21] on icon at bounding box center [1551, 17] width 10 height 10
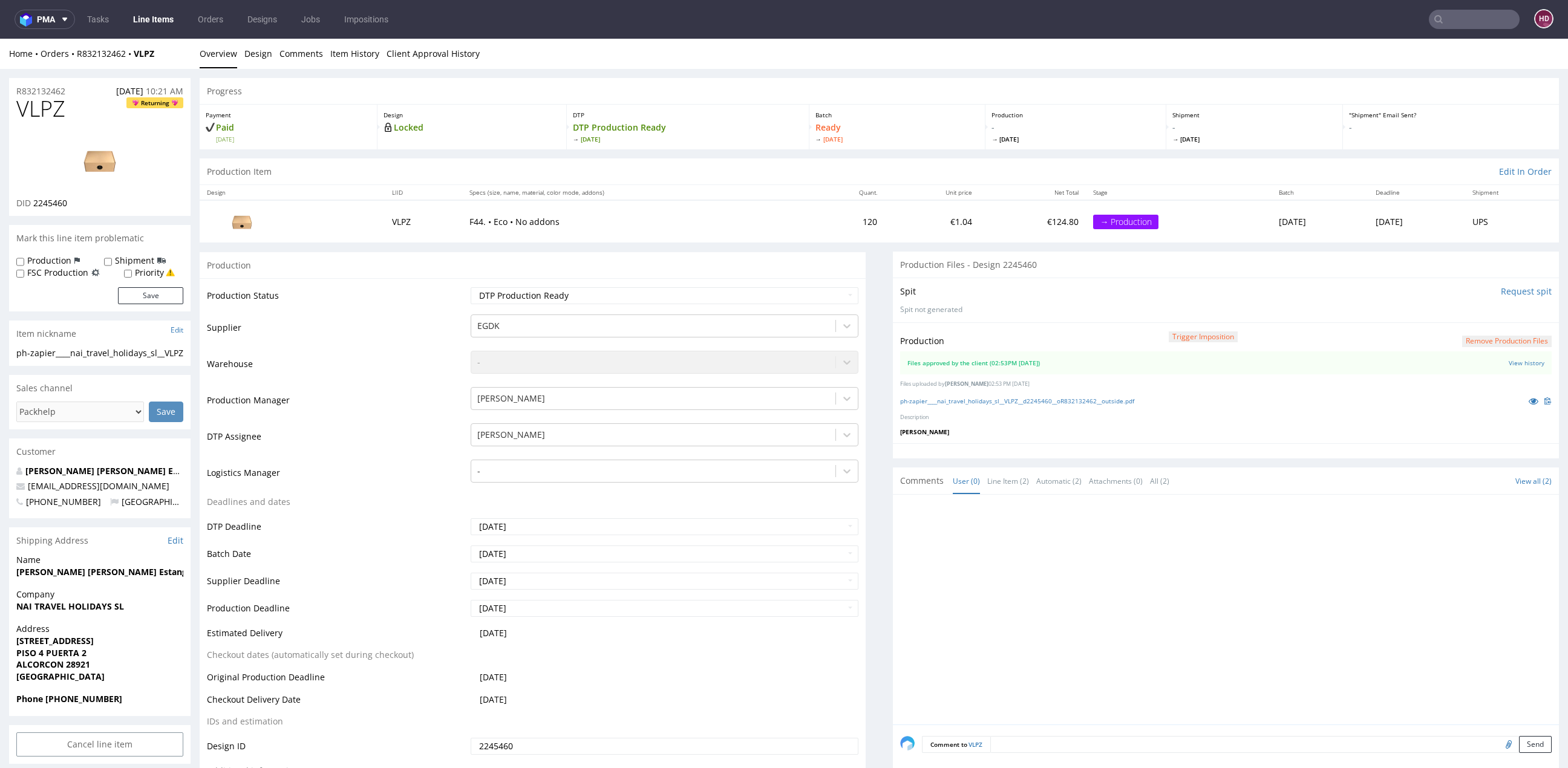
click at [146, 13] on link "Line Items" at bounding box center [153, 19] width 55 height 19
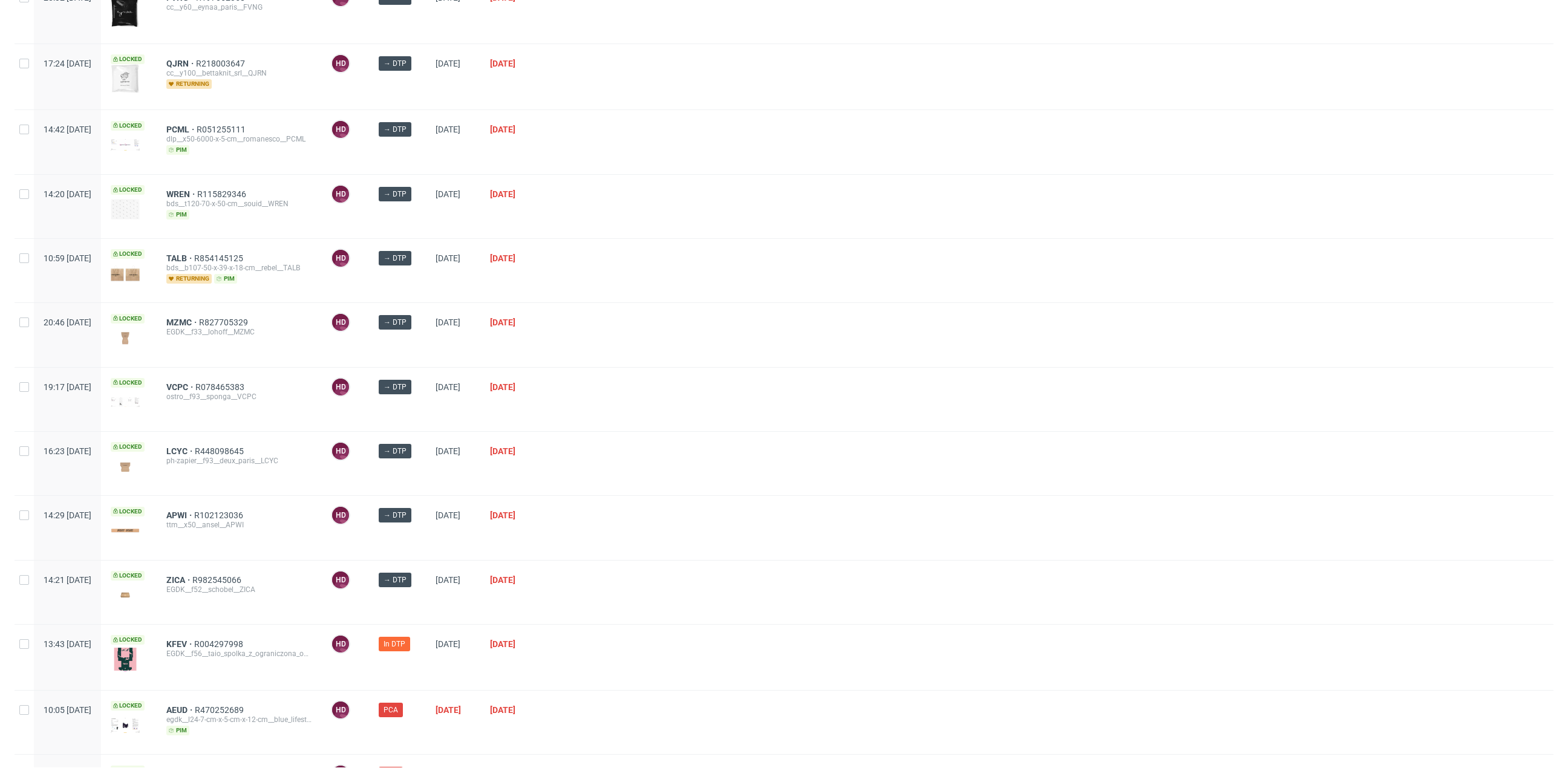
scroll to position [471, 0]
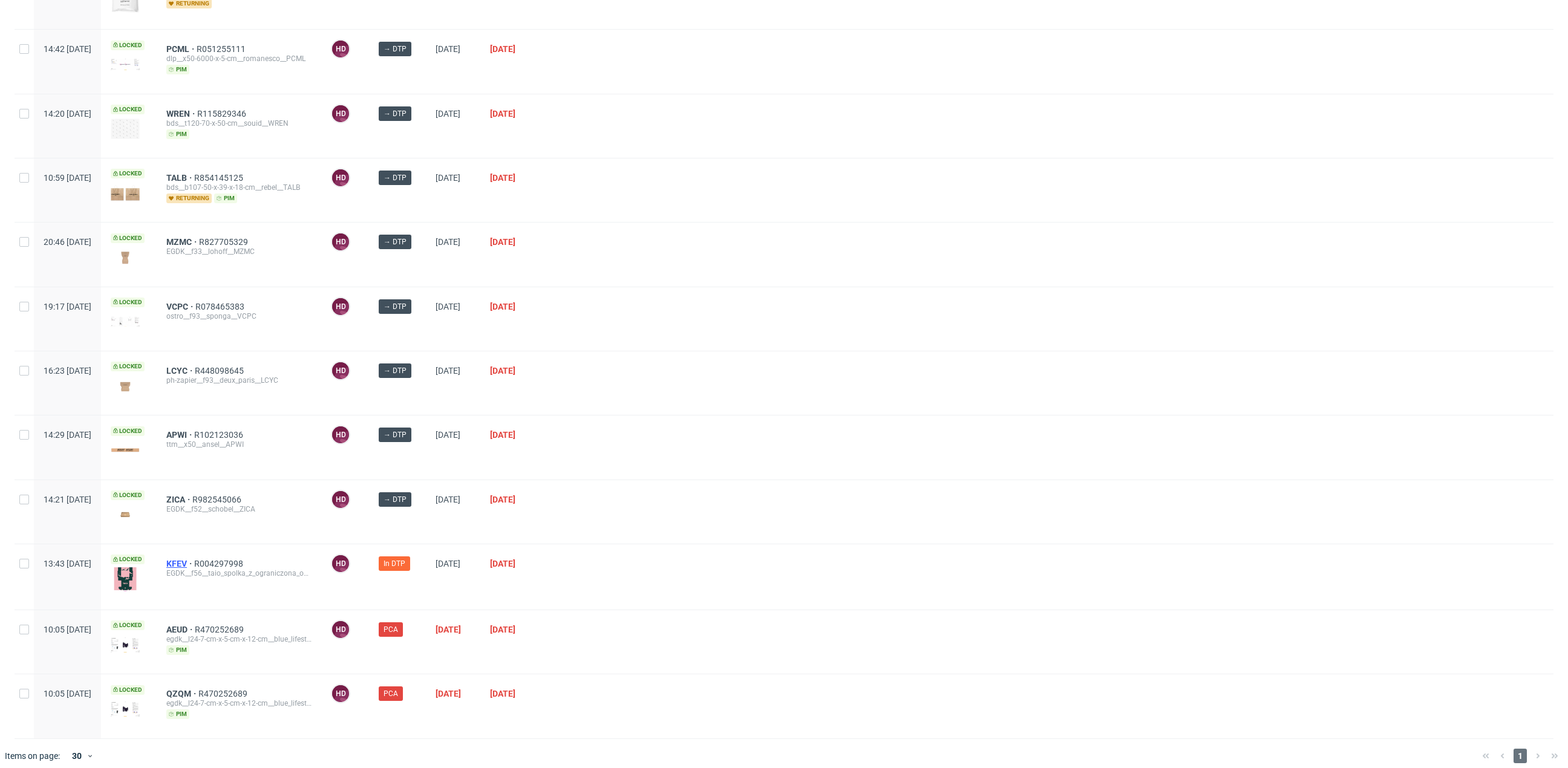
click at [194, 559] on span "KFEV" at bounding box center [180, 564] width 28 height 10
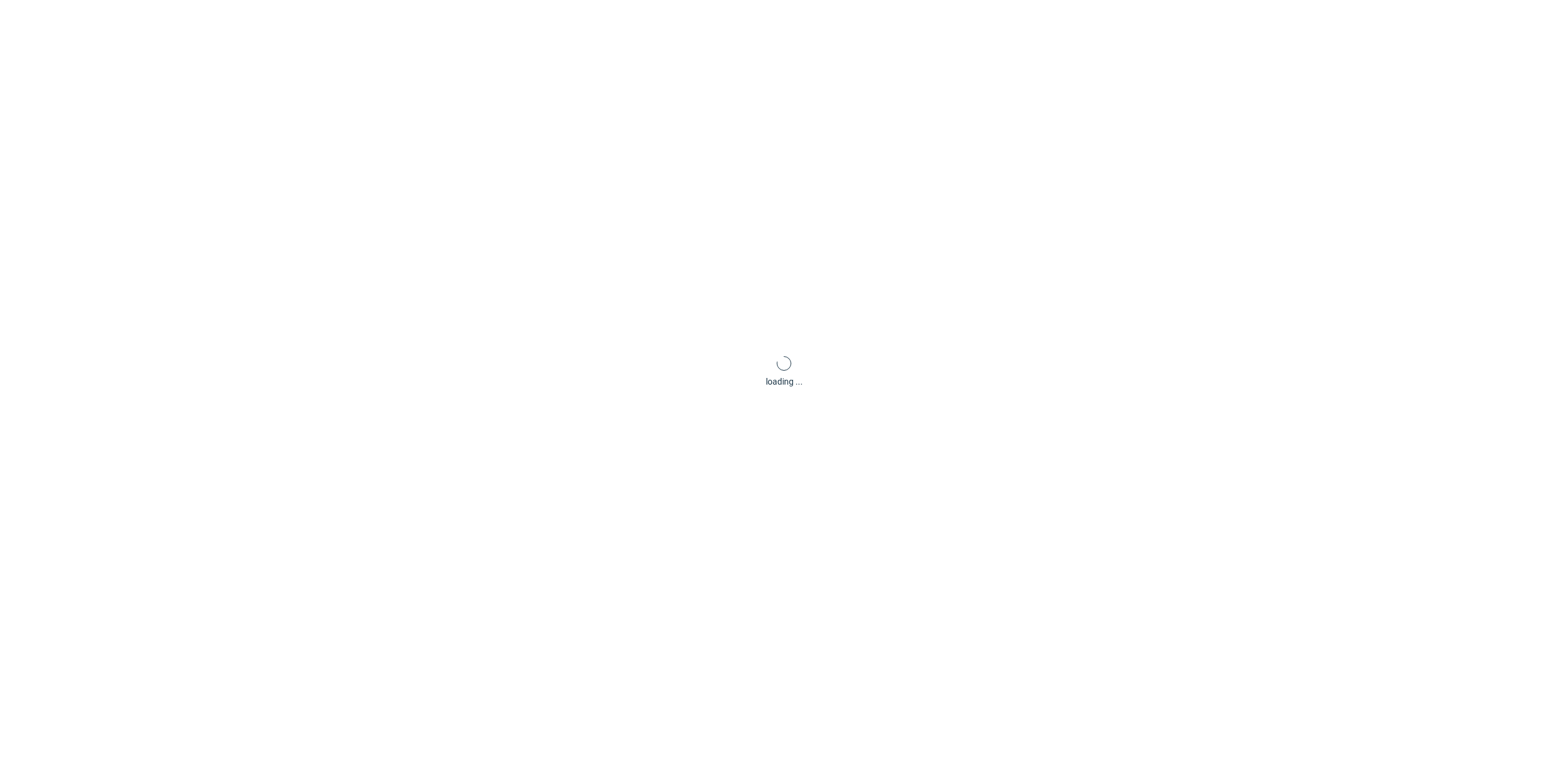
scroll to position [3, 0]
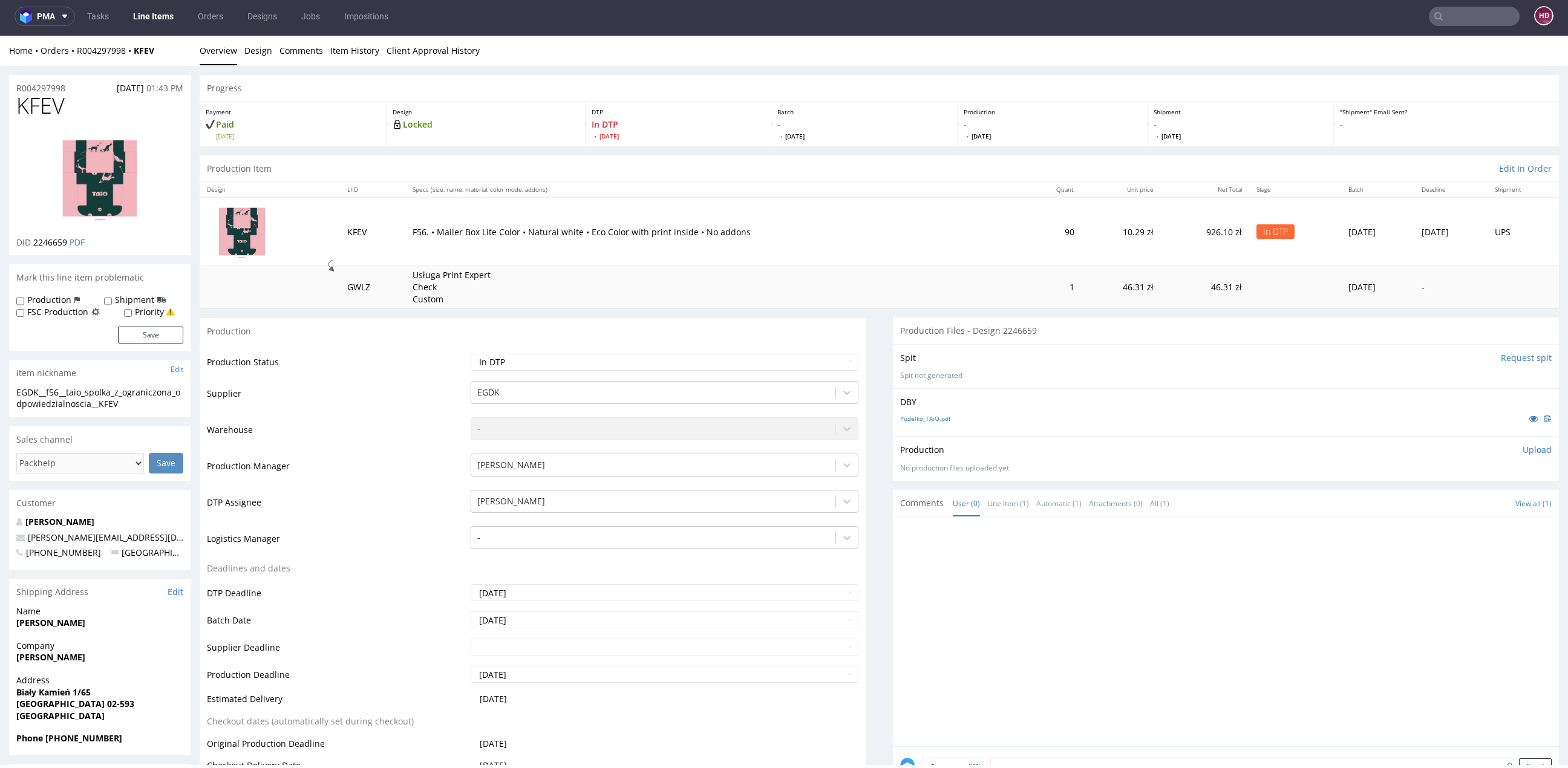
click at [1522, 450] on p "Upload" at bounding box center [1537, 450] width 29 height 12
click at [1436, 505] on div "Add files" at bounding box center [1465, 505] width 60 height 18
type input "C:\fakepath\ EGDK__f56__taio_spolka_z_ograniczona_odpowiedzialnoscia__KFEV__d22…"
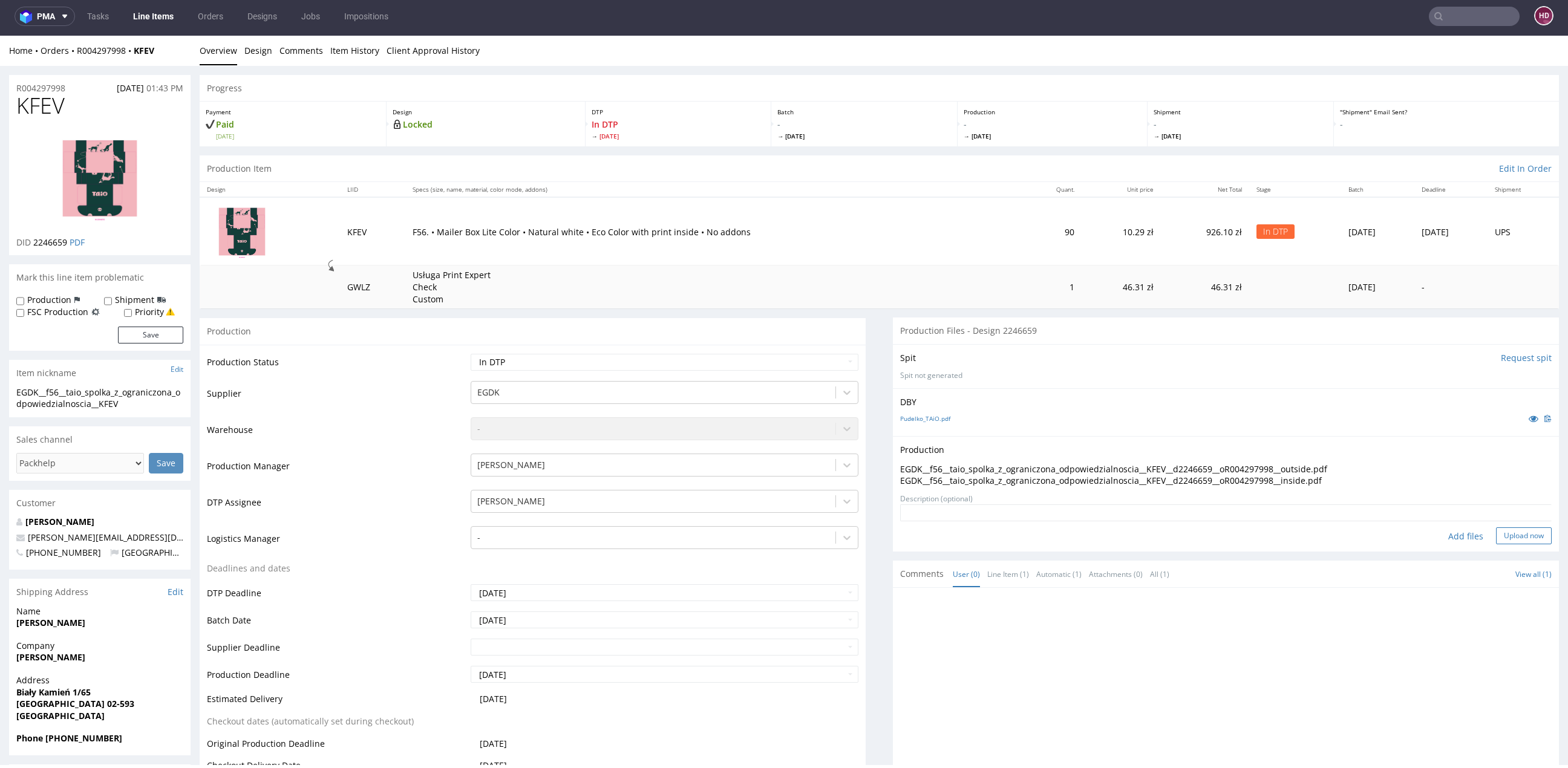
click at [1496, 540] on button "Upload now" at bounding box center [1524, 535] width 56 height 17
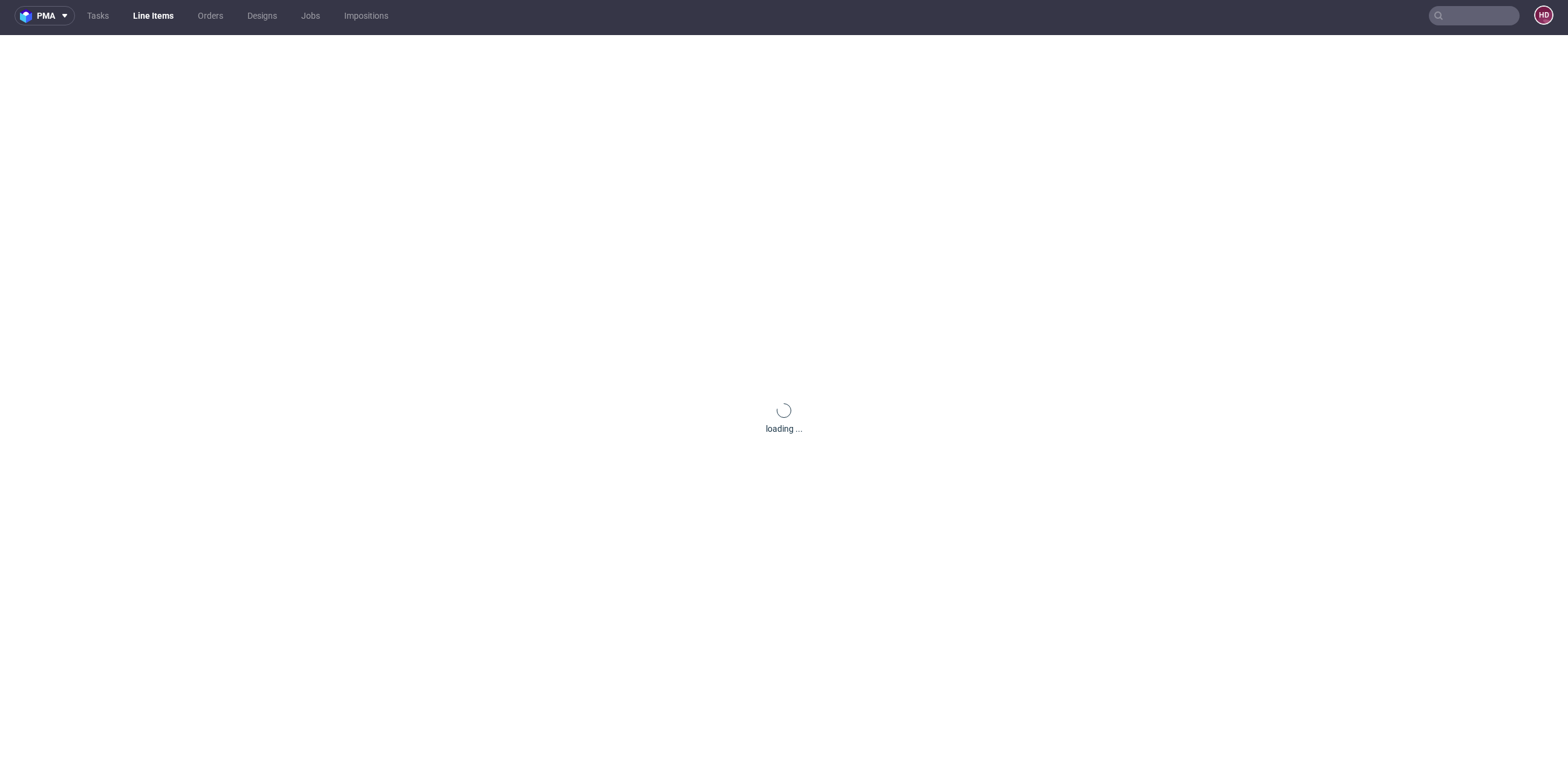
scroll to position [0, 0]
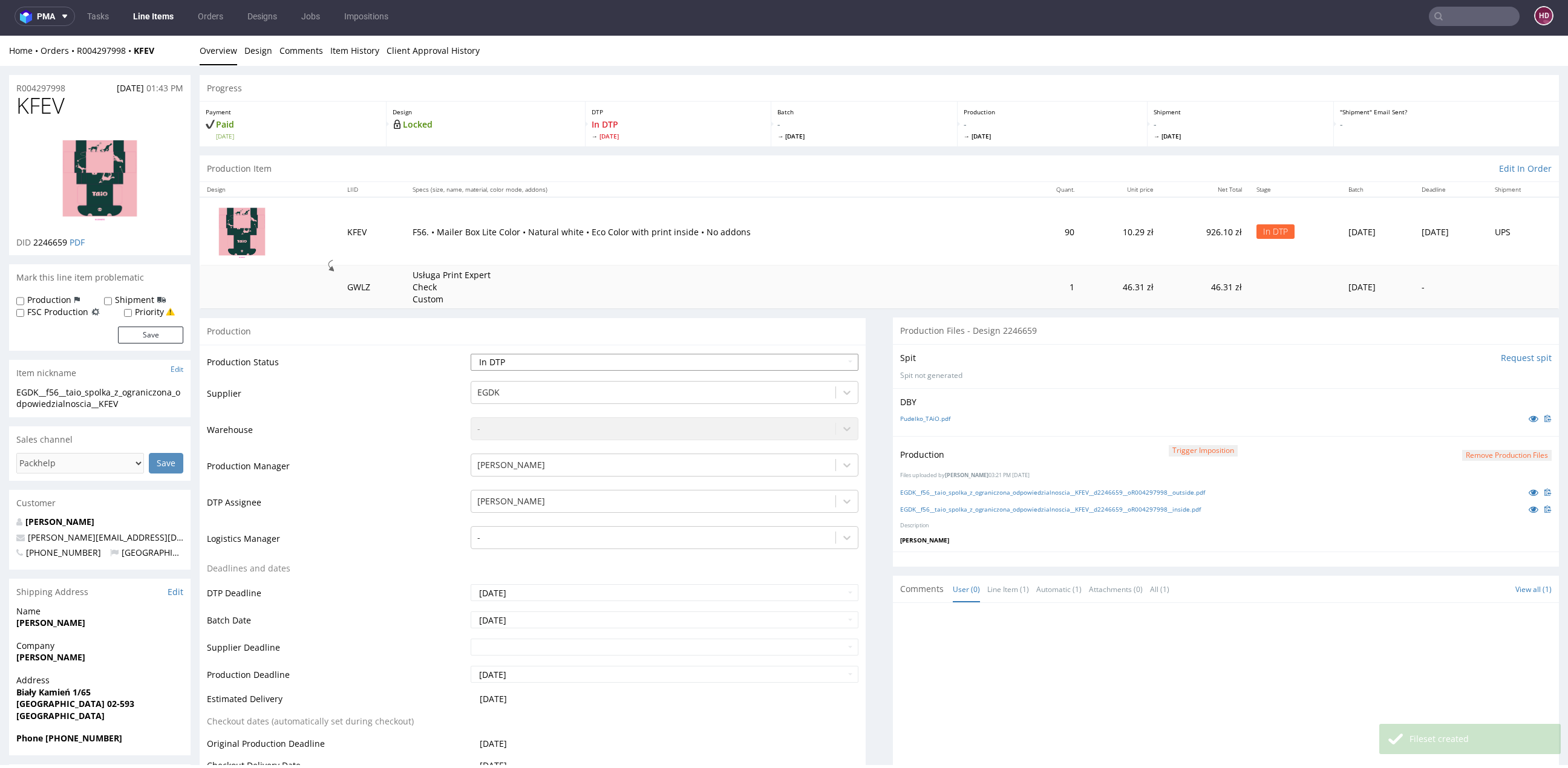
click at [610, 365] on select "Waiting for Artwork Waiting for Diecut Waiting for Mockup Waiting for DTP Waiti…" at bounding box center [664, 362] width 388 height 17
select select "dtp_production_ready"
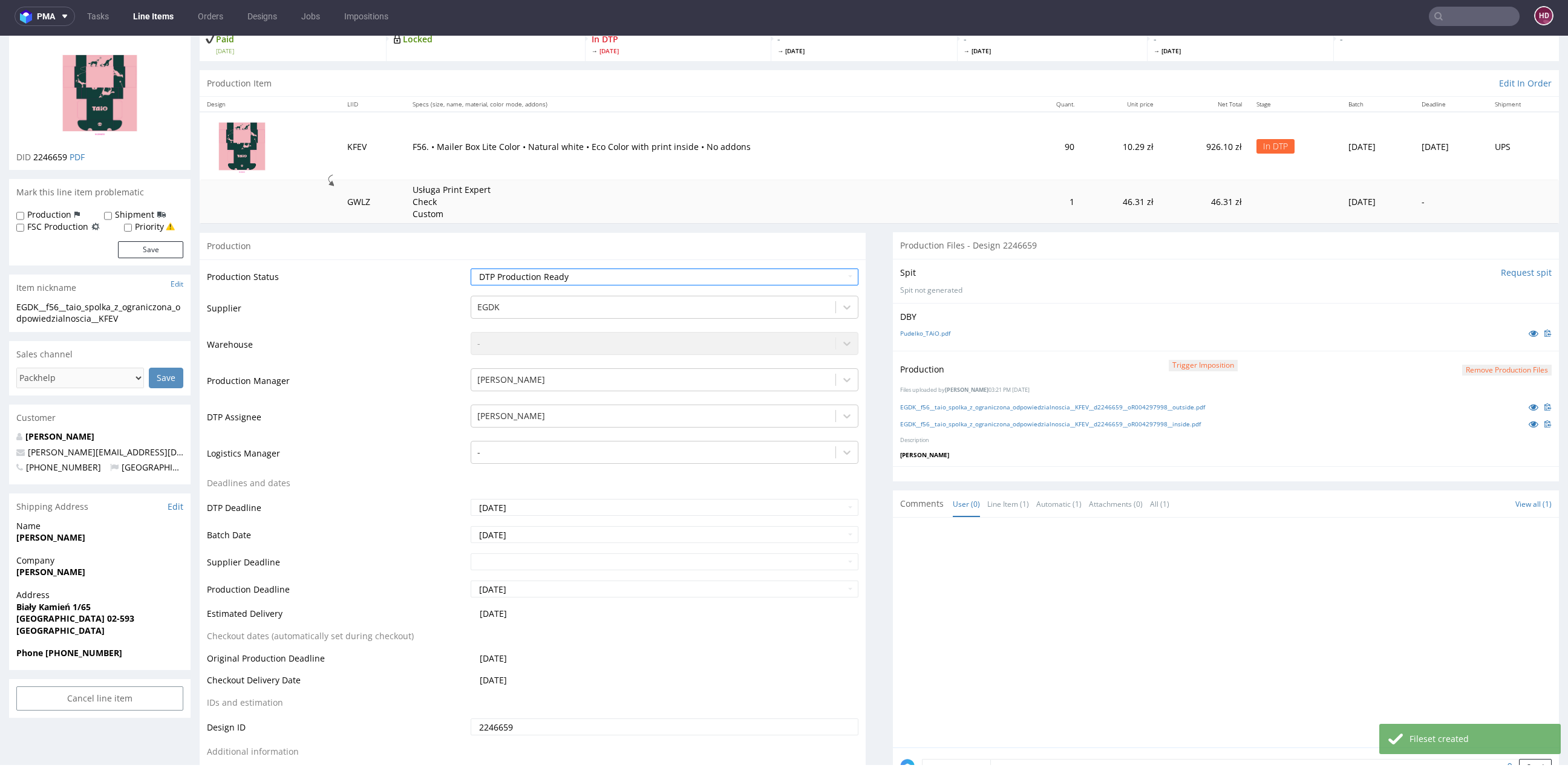
scroll to position [310, 0]
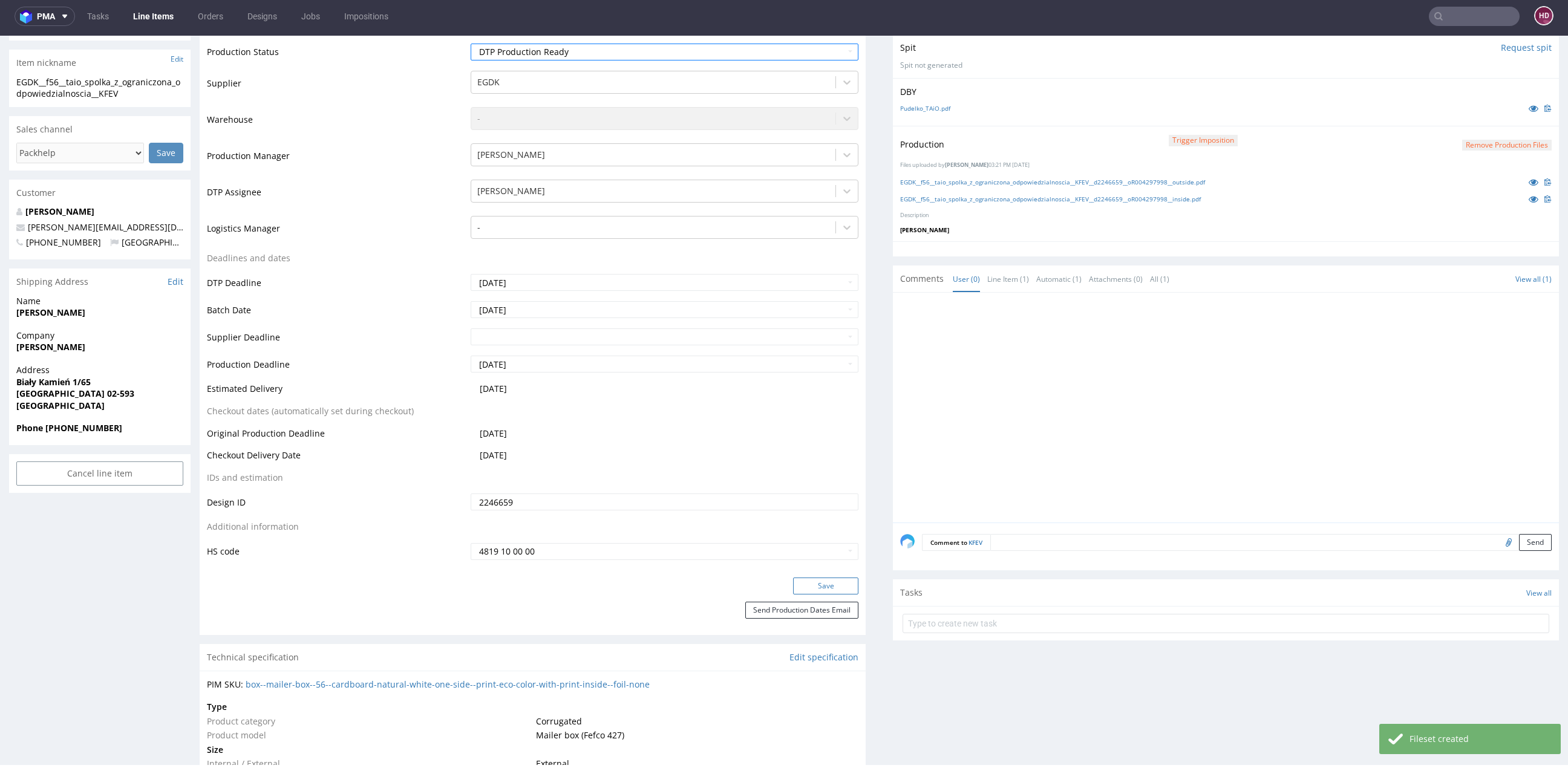
click at [813, 585] on button "Save" at bounding box center [825, 585] width 65 height 17
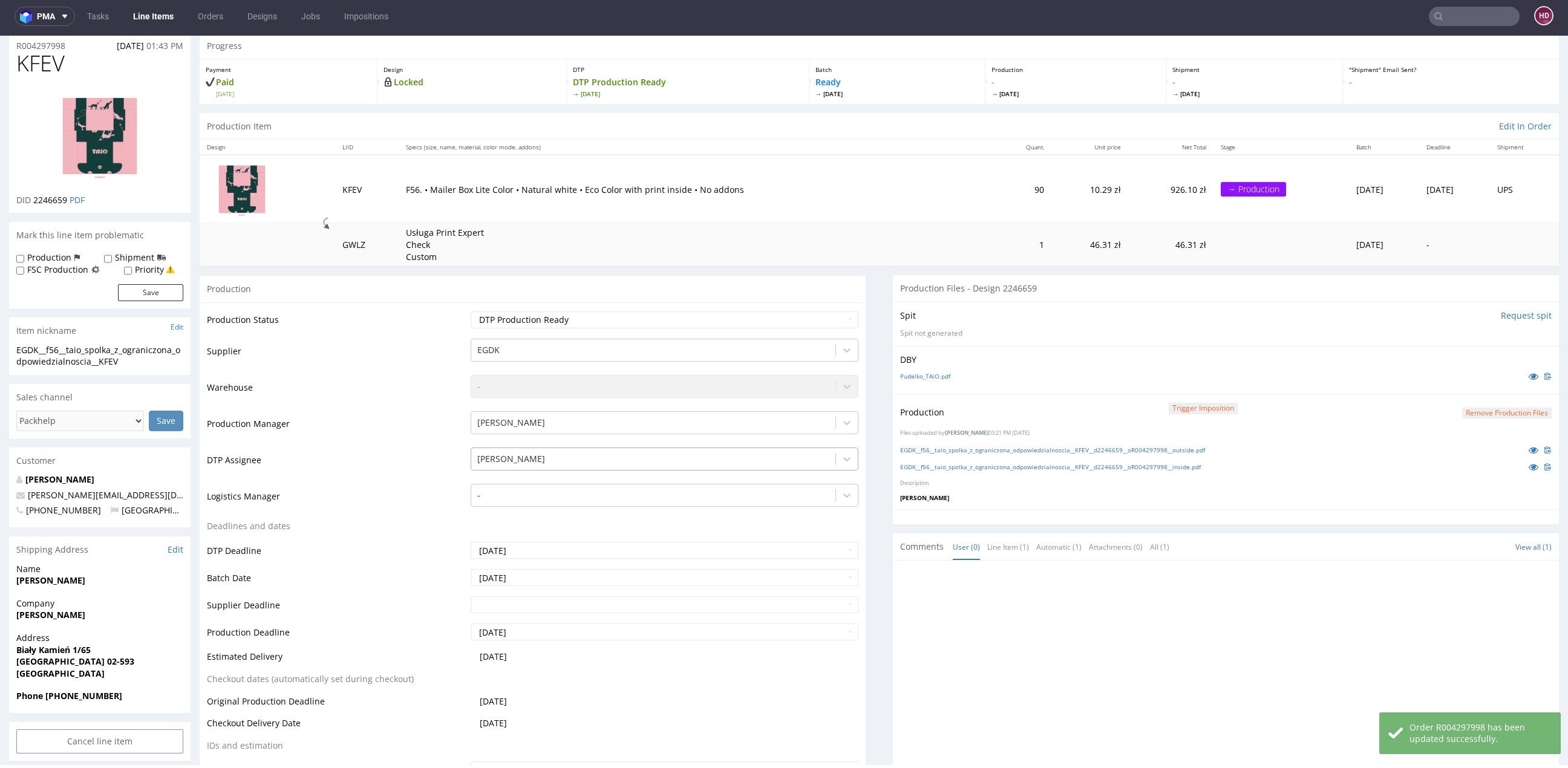
scroll to position [0, 0]
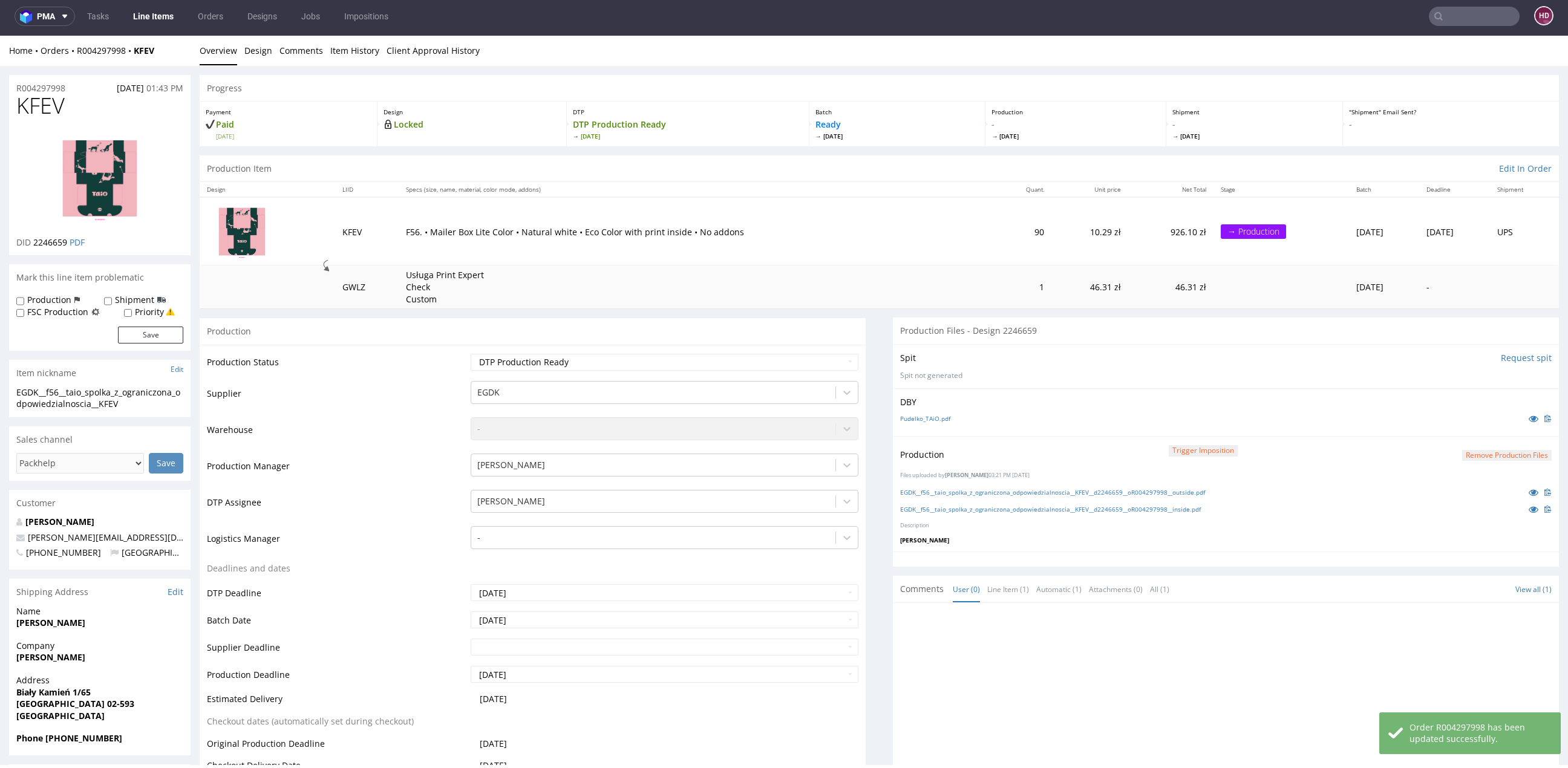
click at [175, 18] on link "Line Items" at bounding box center [153, 16] width 55 height 19
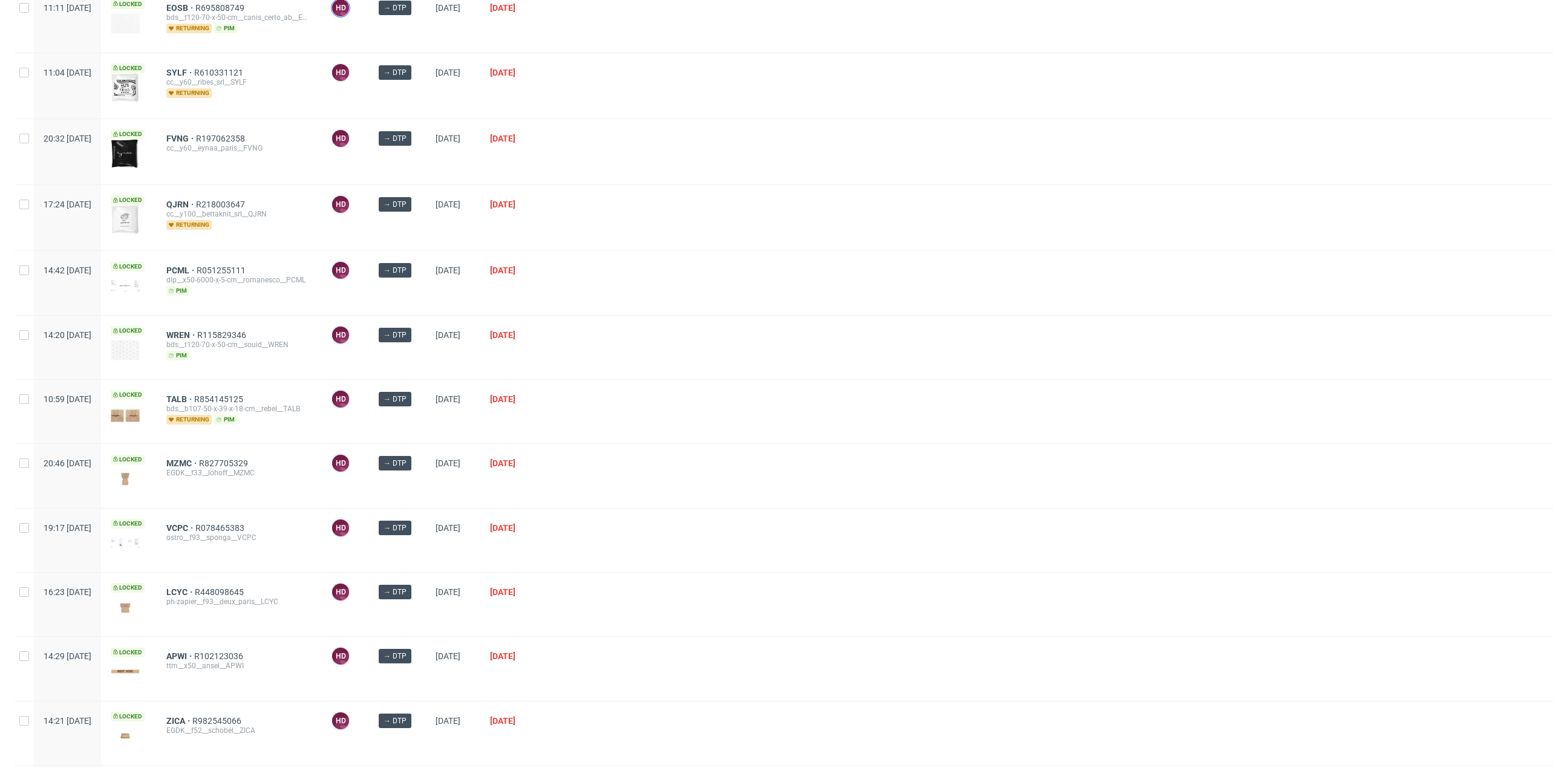
scroll to position [373, 0]
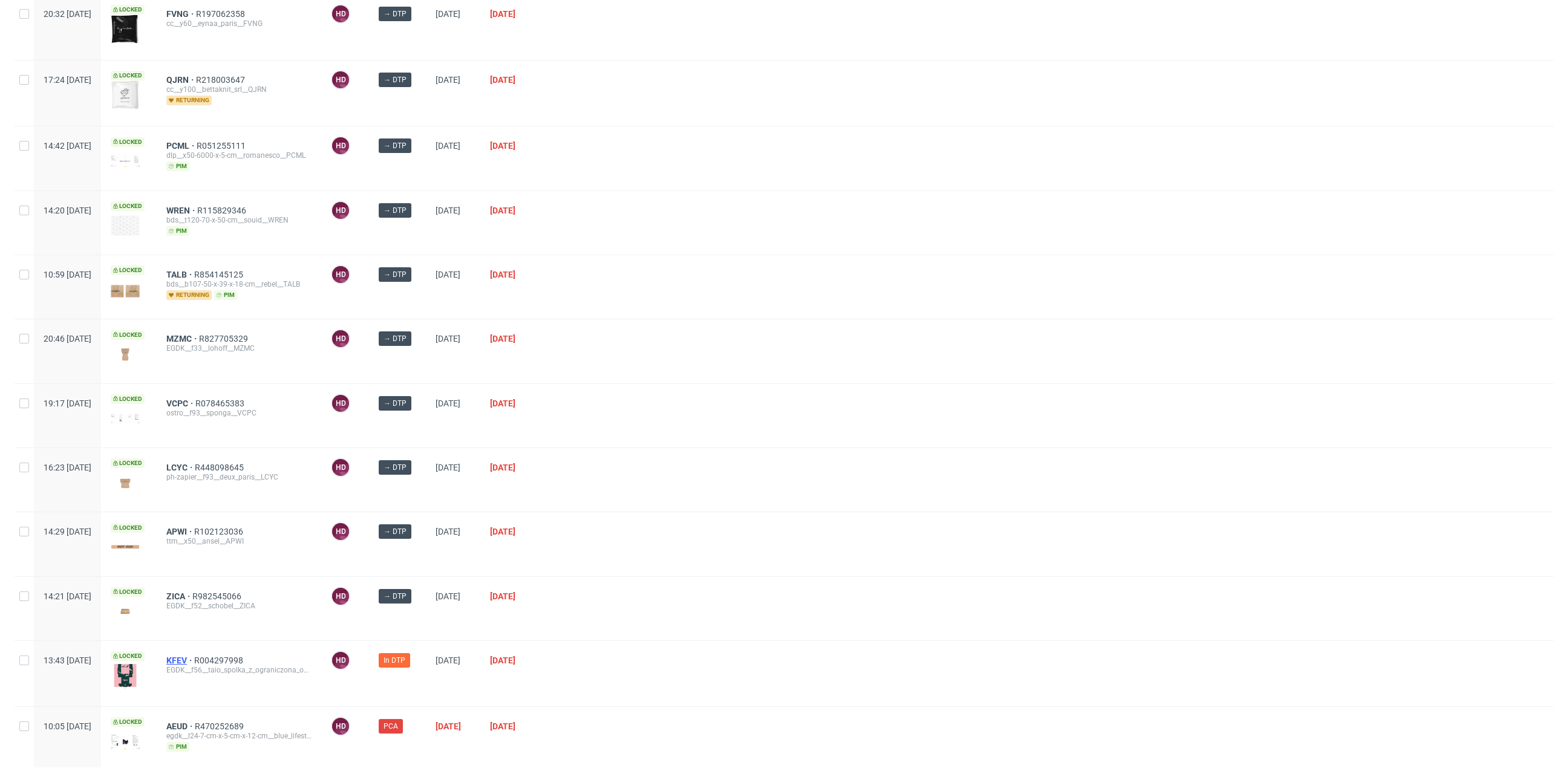
click at [194, 655] on span "KFEV" at bounding box center [180, 660] width 28 height 10
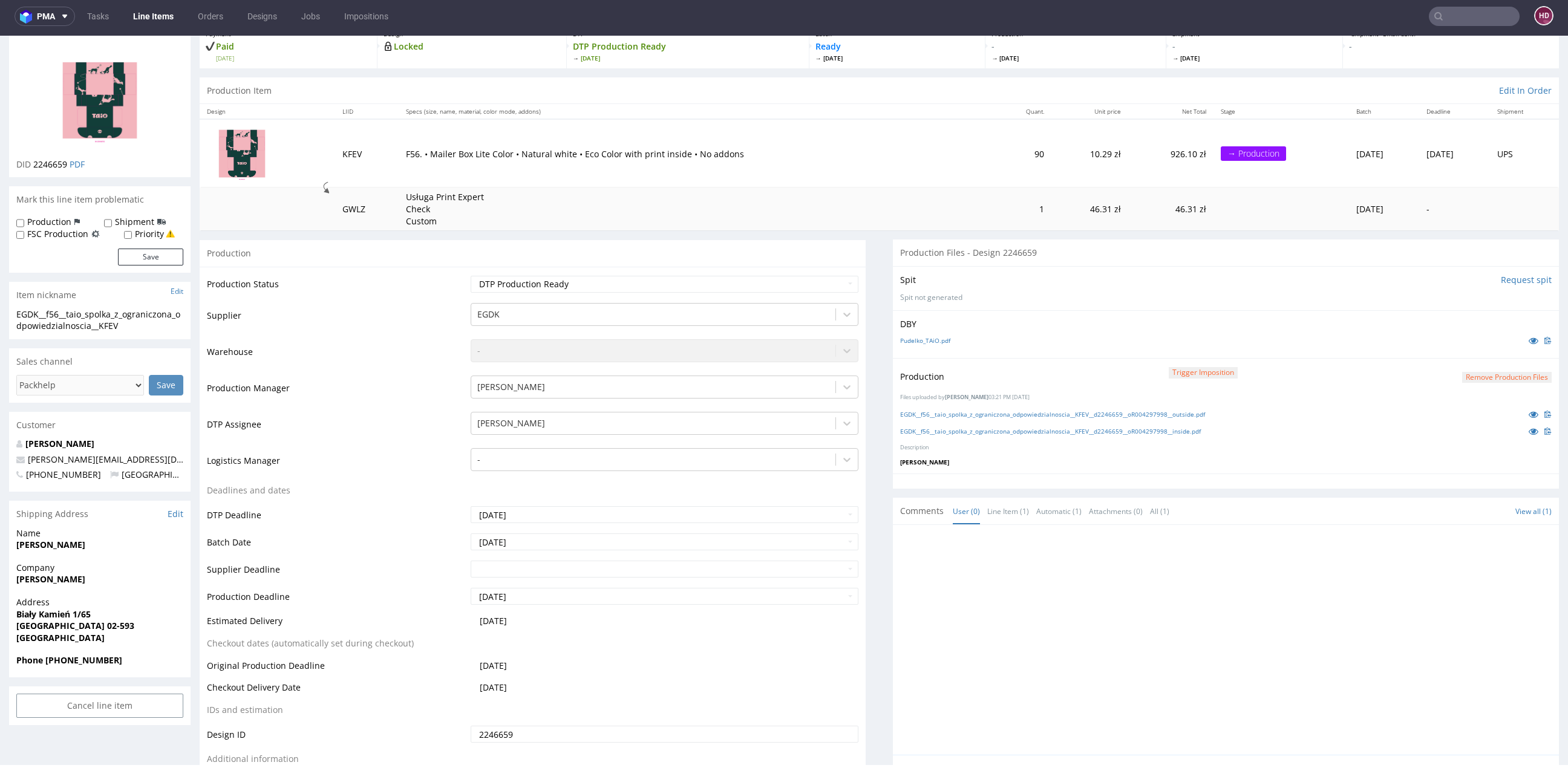
scroll to position [316, 0]
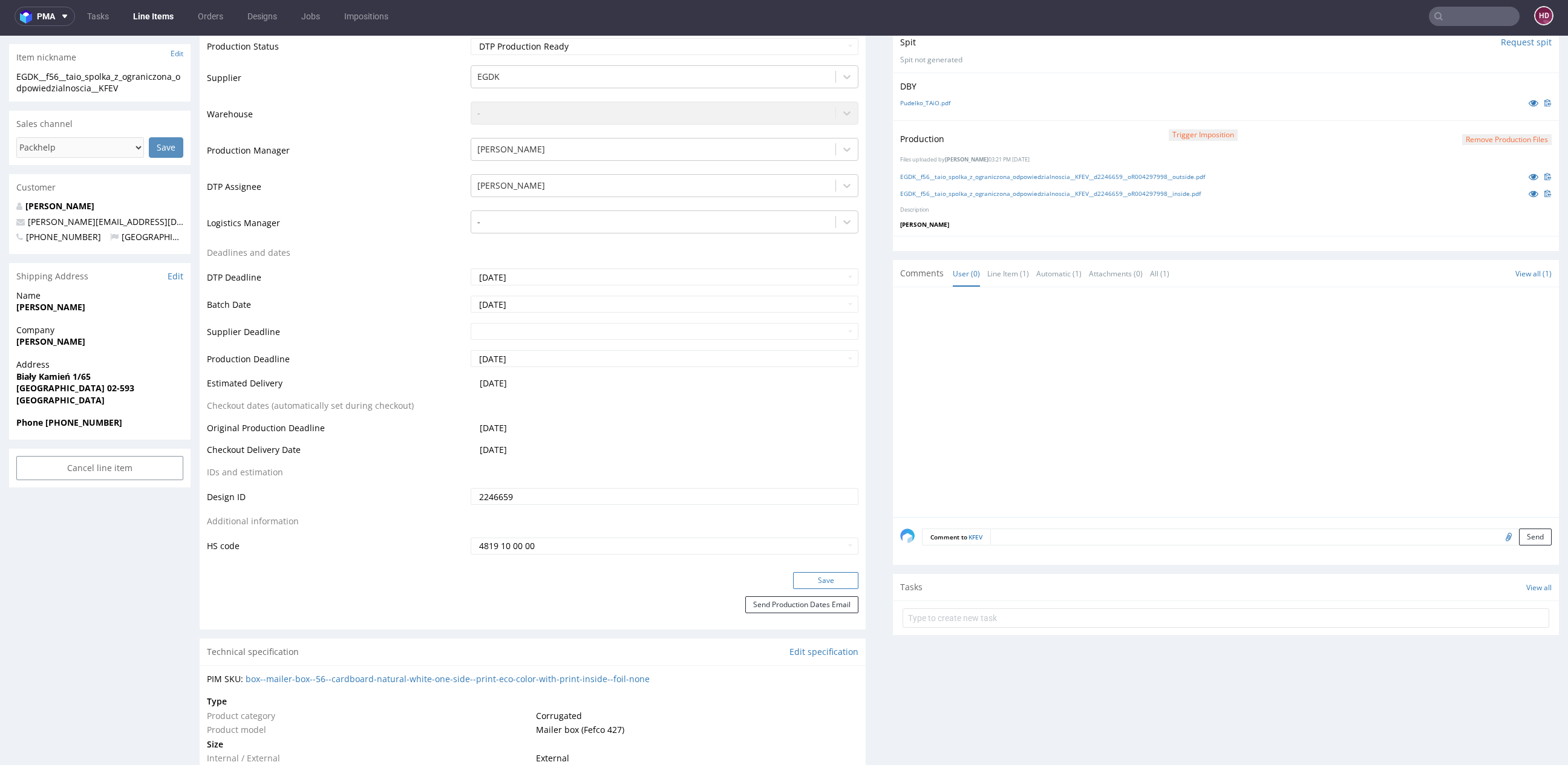
click at [793, 581] on button "Save" at bounding box center [825, 580] width 65 height 17
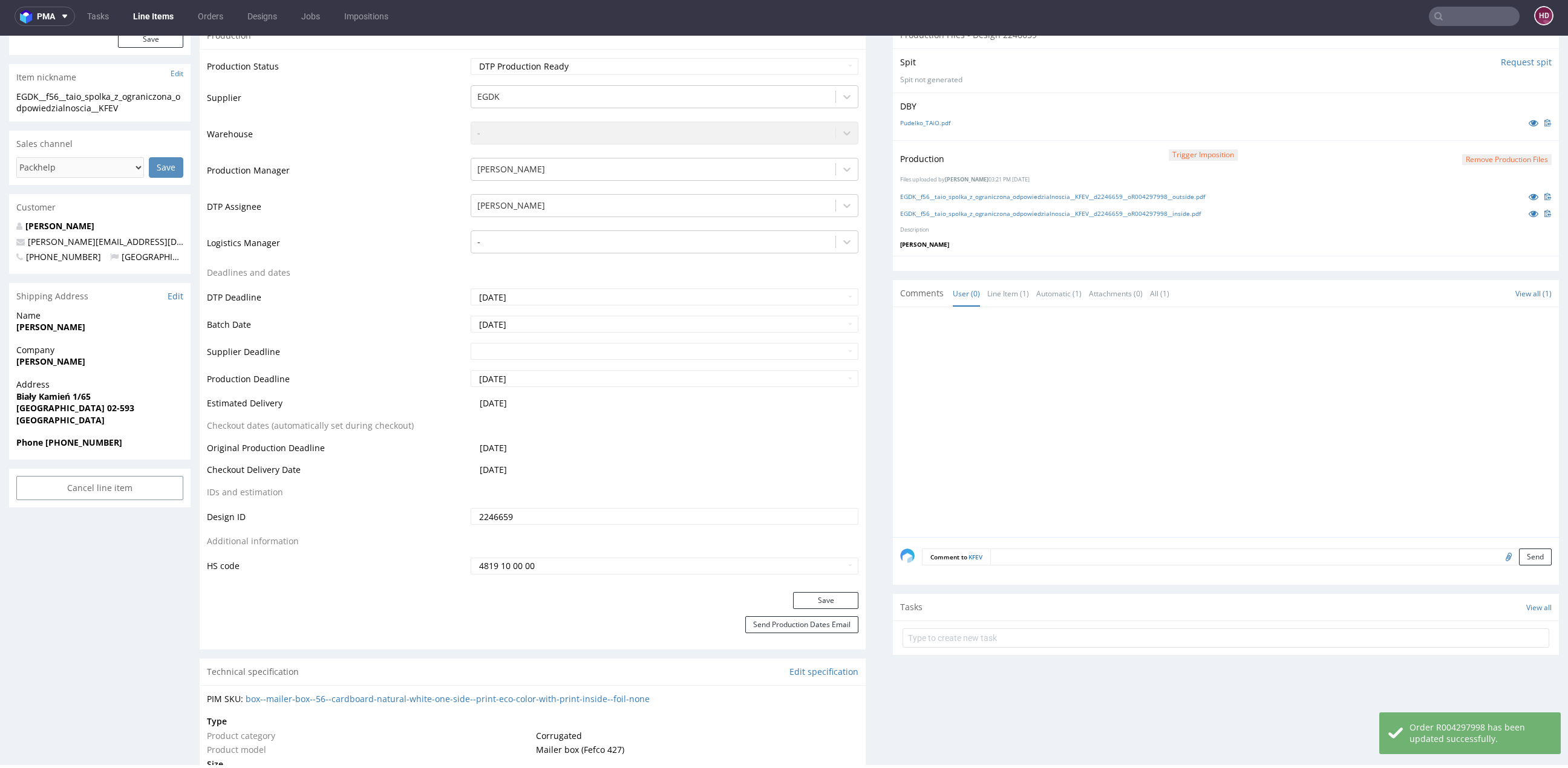
scroll to position [295, 0]
click at [813, 675] on link "Edit specification" at bounding box center [823, 672] width 69 height 12
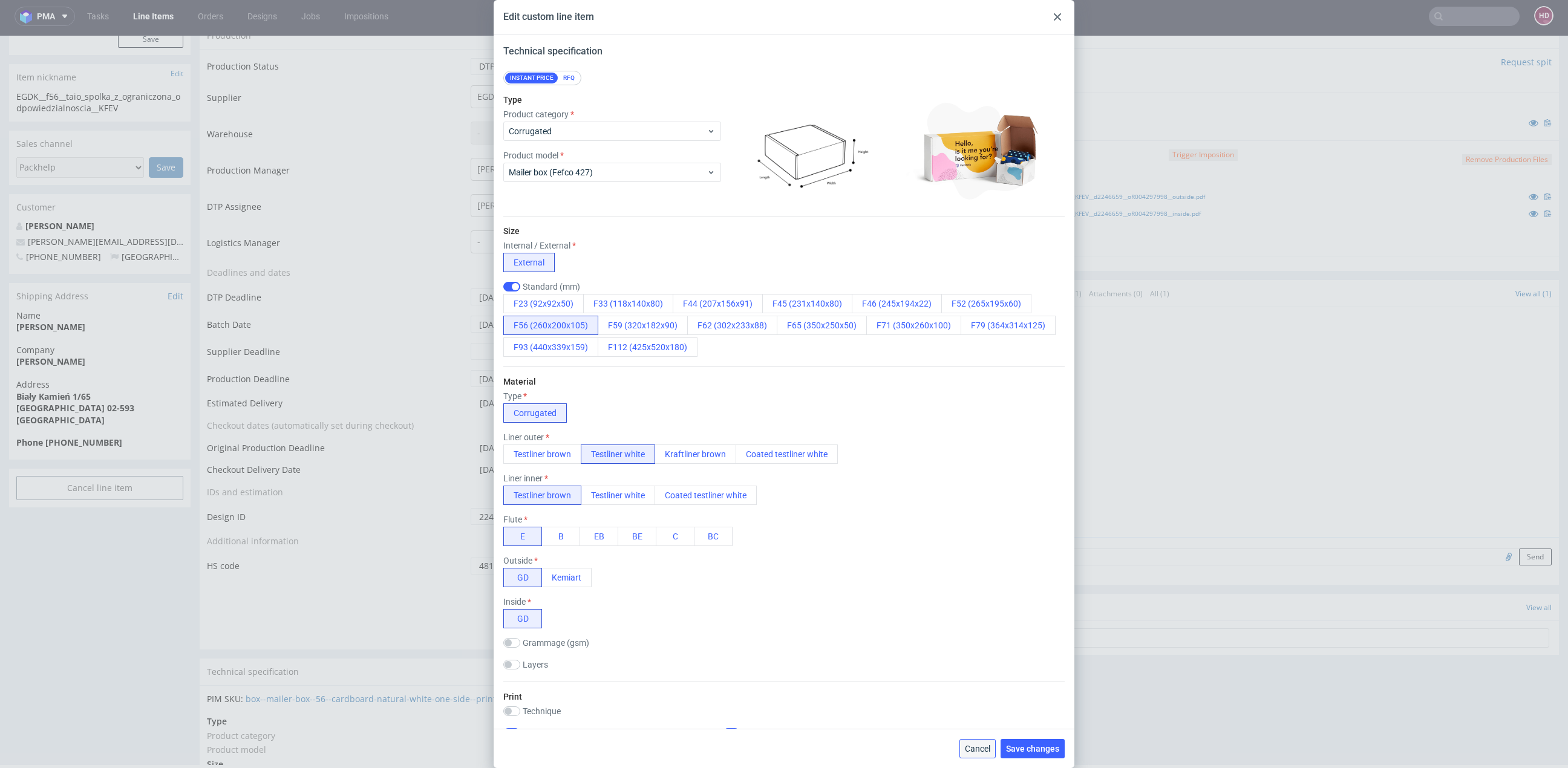
click at [966, 748] on span "Cancel" at bounding box center [977, 748] width 25 height 8
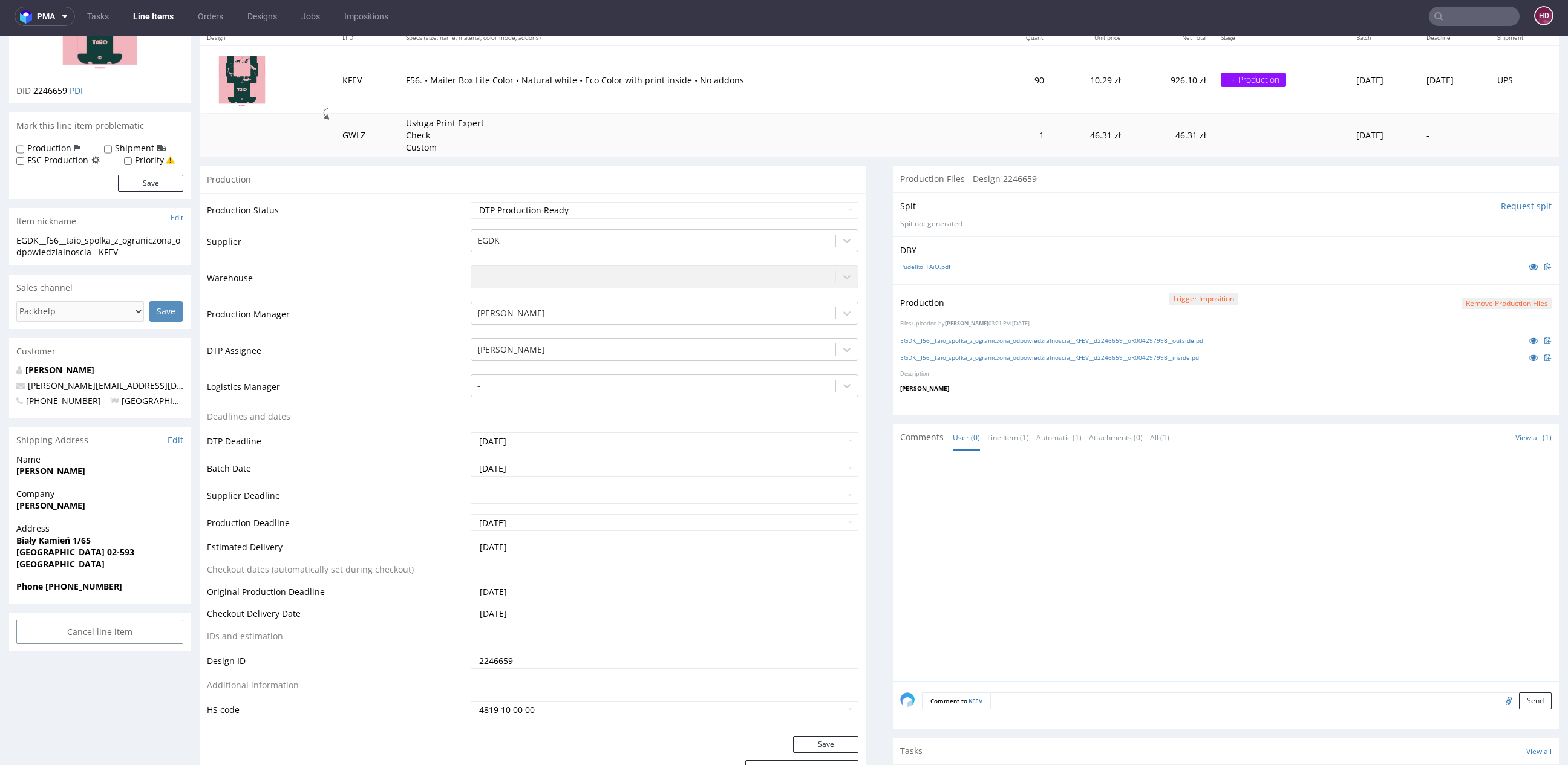
scroll to position [0, 0]
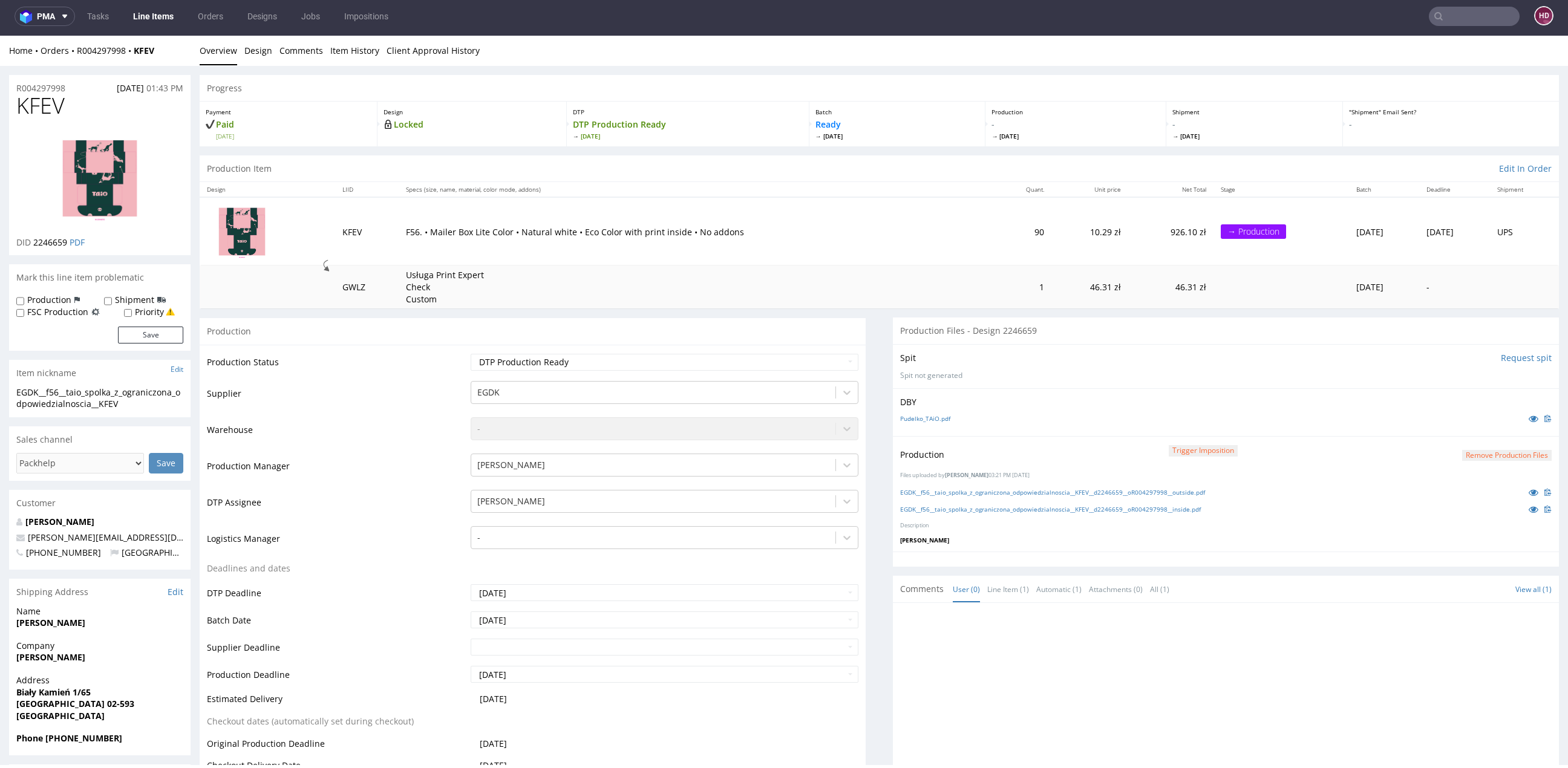
click at [145, 12] on link "Line Items" at bounding box center [153, 16] width 55 height 19
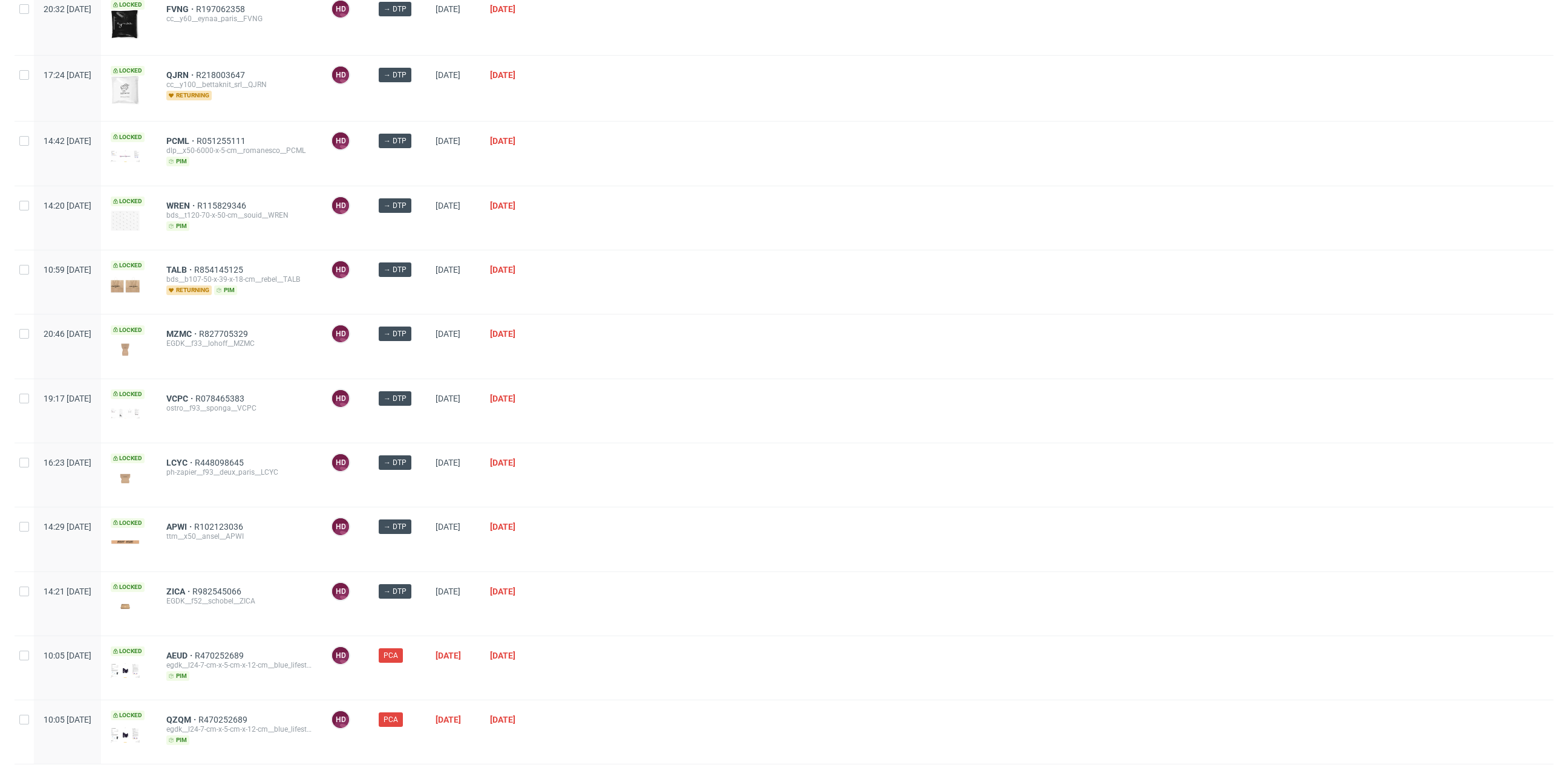
scroll to position [405, 0]
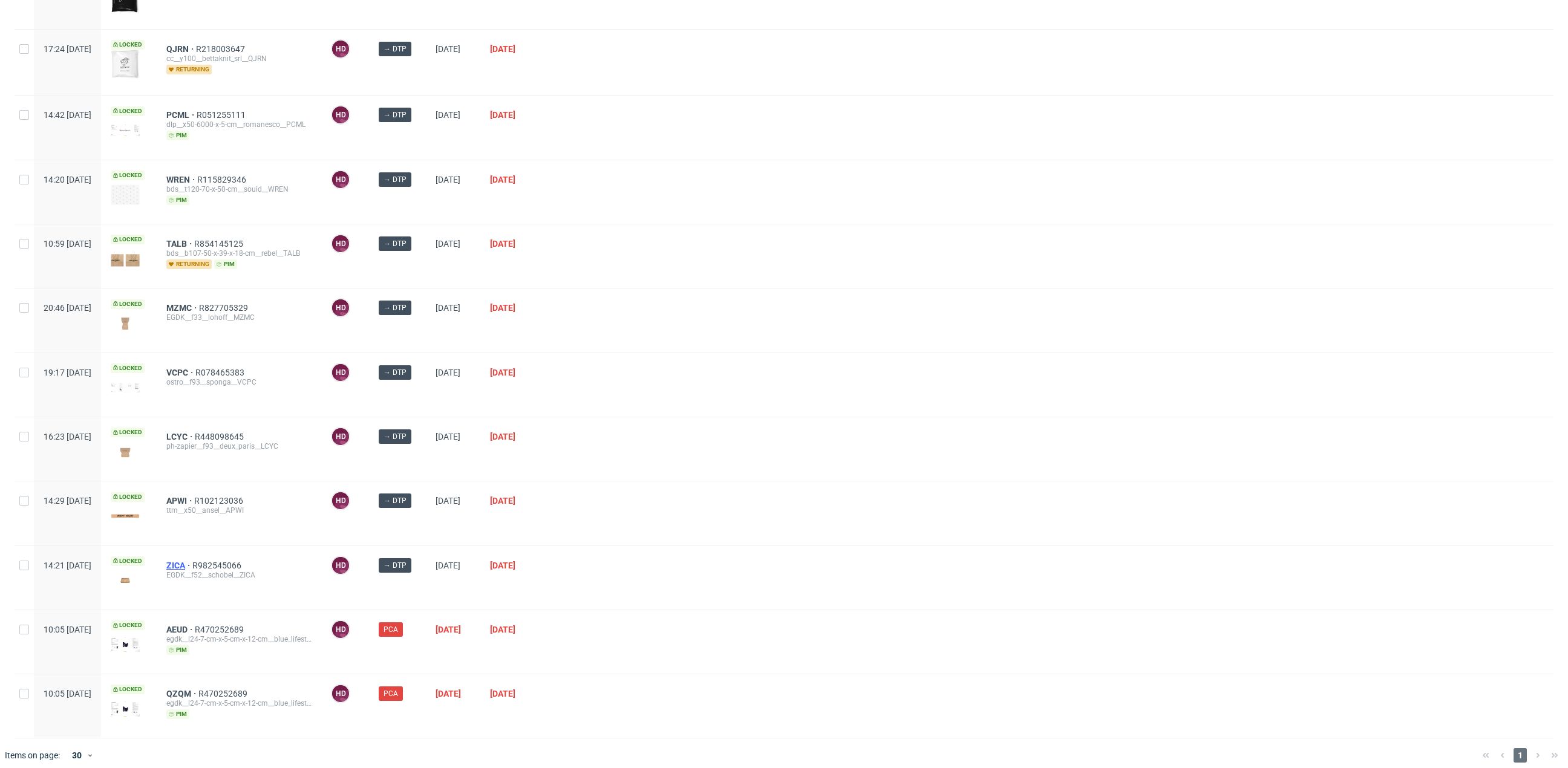
click at [192, 560] on span "ZICA" at bounding box center [179, 565] width 26 height 10
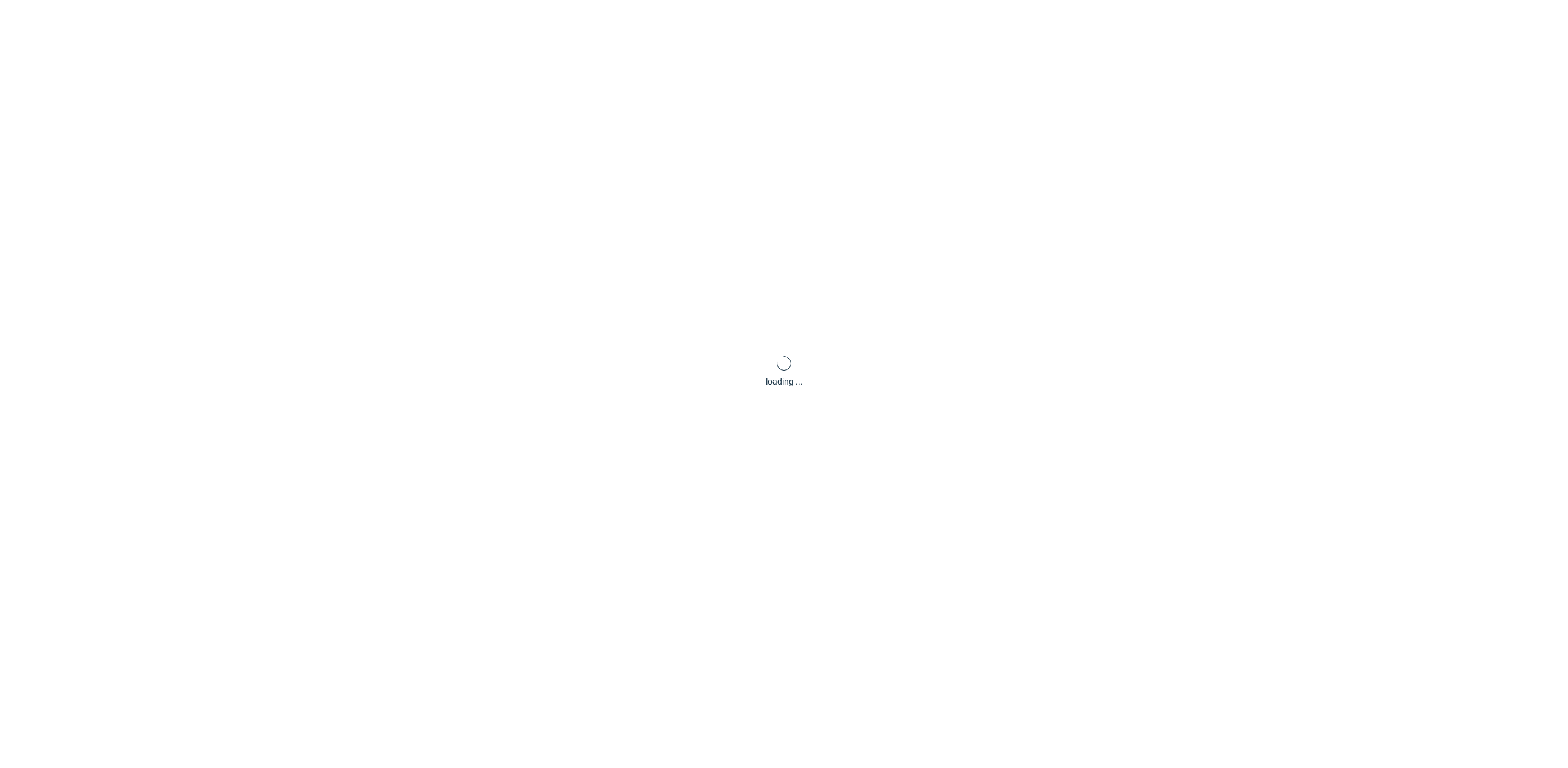
scroll to position [3, 0]
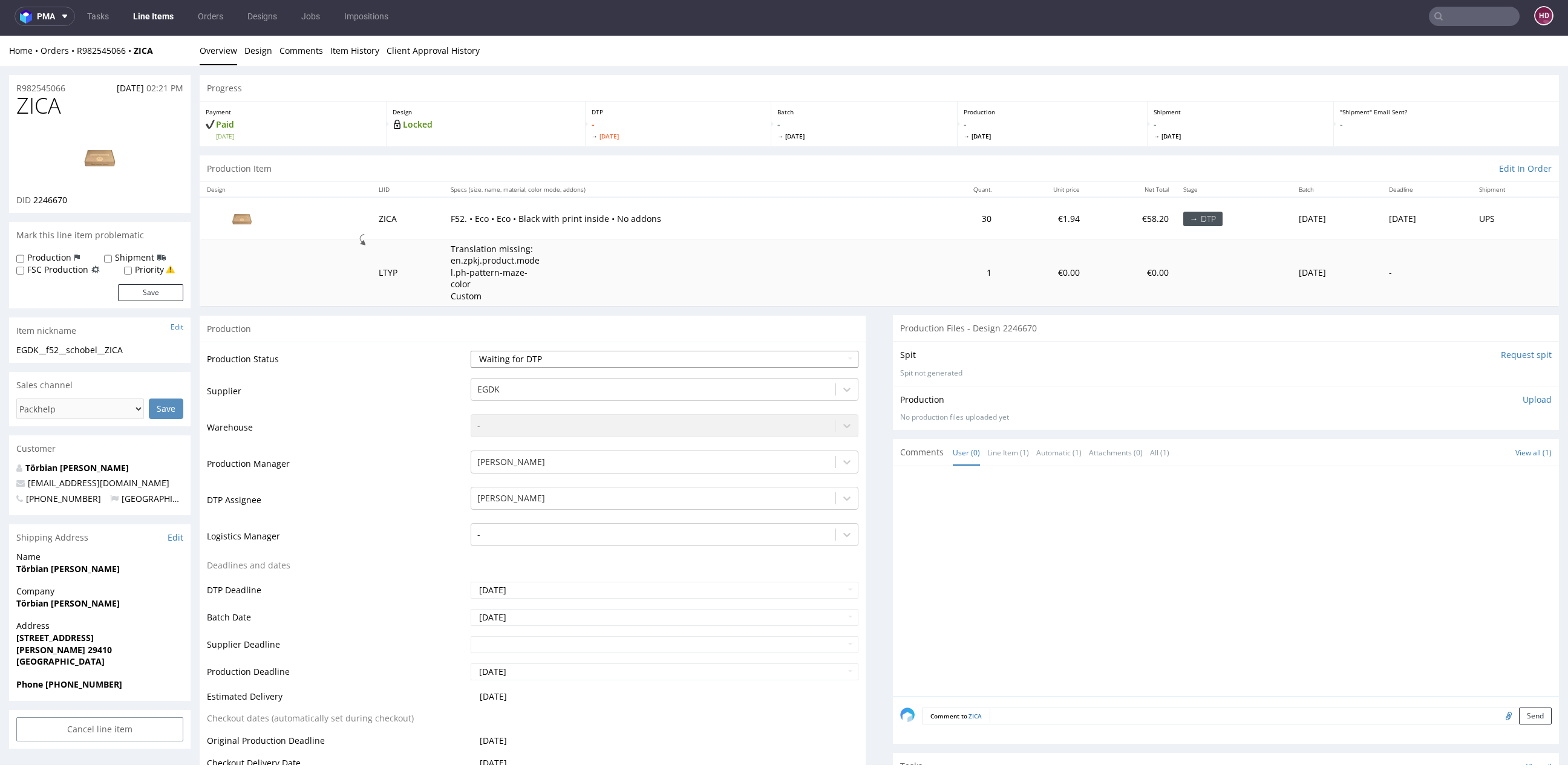
click at [599, 350] on select "Waiting for Artwork Waiting for Diecut Waiting for Mockup Waiting for DTP Waiti…" at bounding box center [664, 359] width 388 height 17
select select "dtp_in_process"
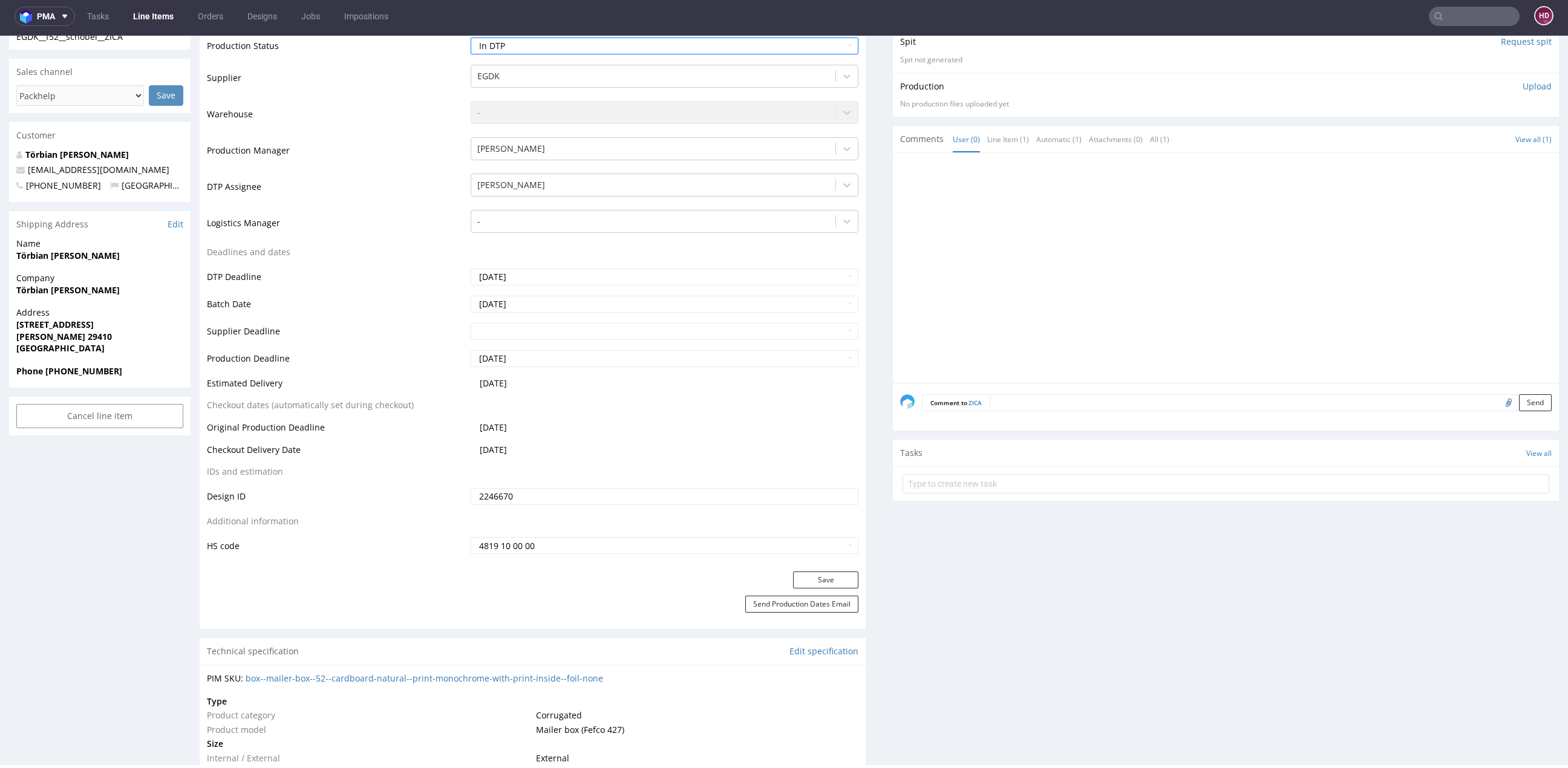
scroll to position [314, 0]
click at [781, 556] on div "Production Status Waiting for Artwork Waiting for Diecut Waiting for Mockup Wai…" at bounding box center [533, 298] width 666 height 543
click at [808, 570] on button "Save" at bounding box center [825, 579] width 65 height 17
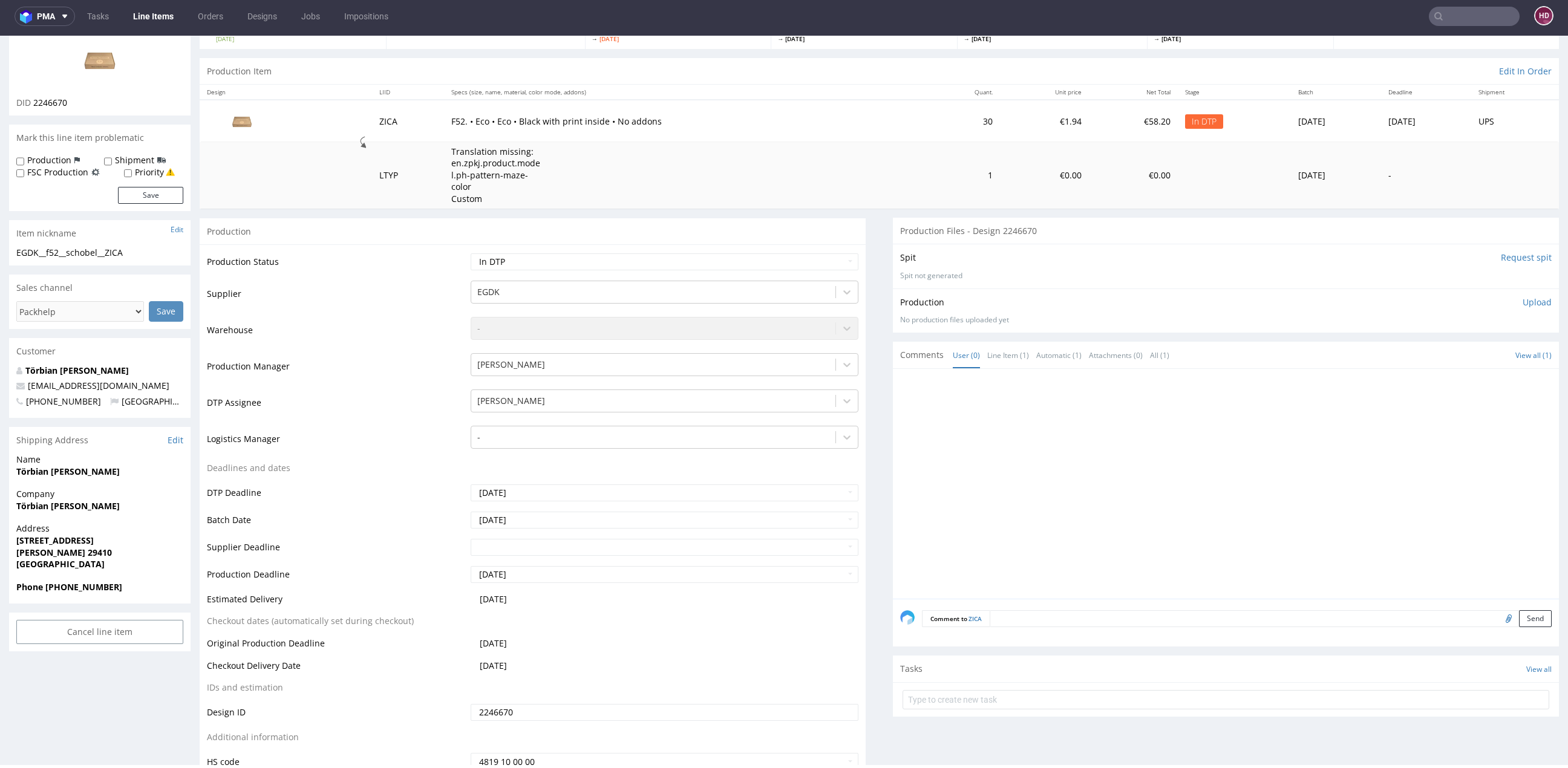
scroll to position [23, 0]
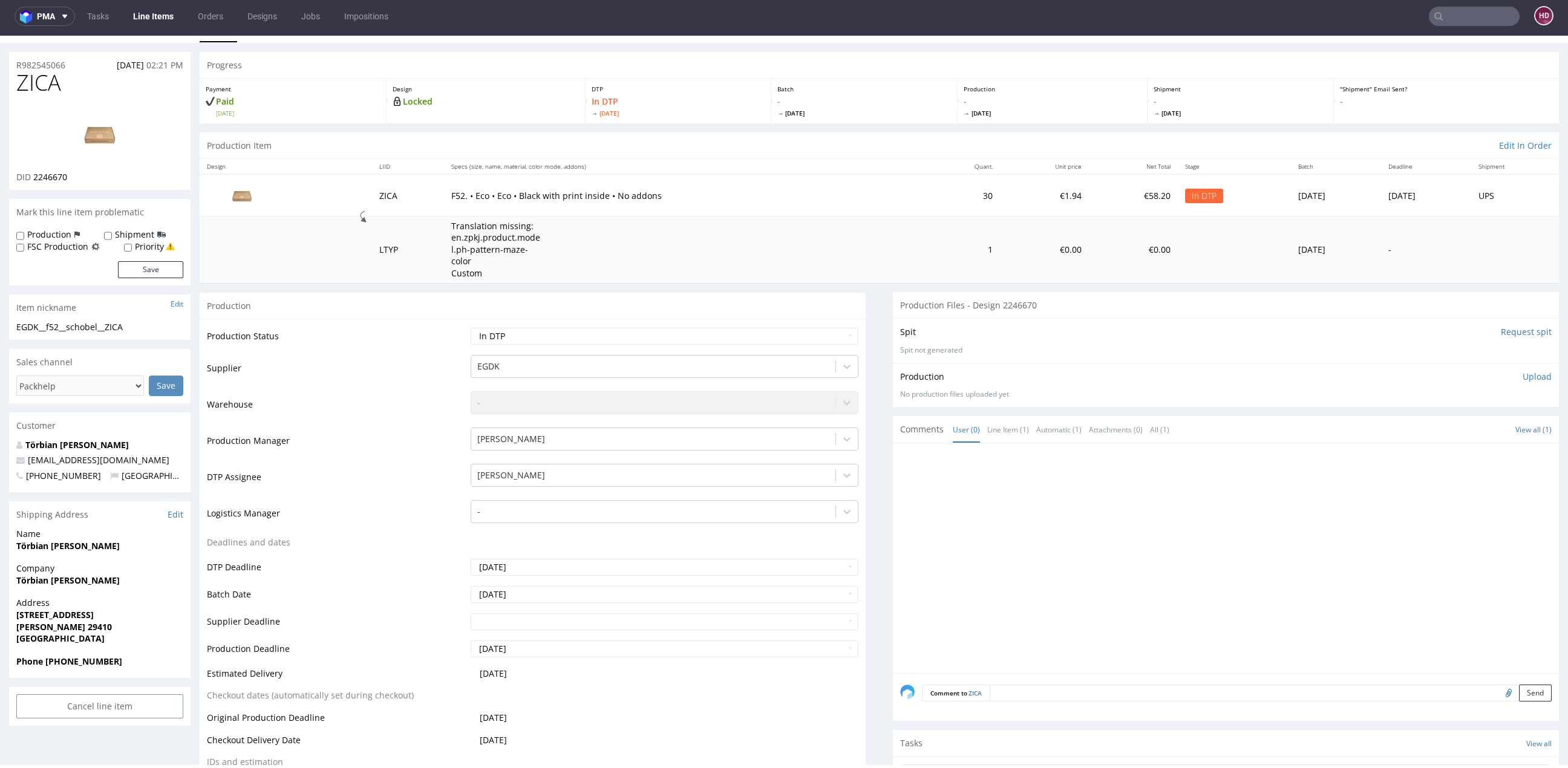
click at [1018, 528] on div at bounding box center [1230, 562] width 659 height 223
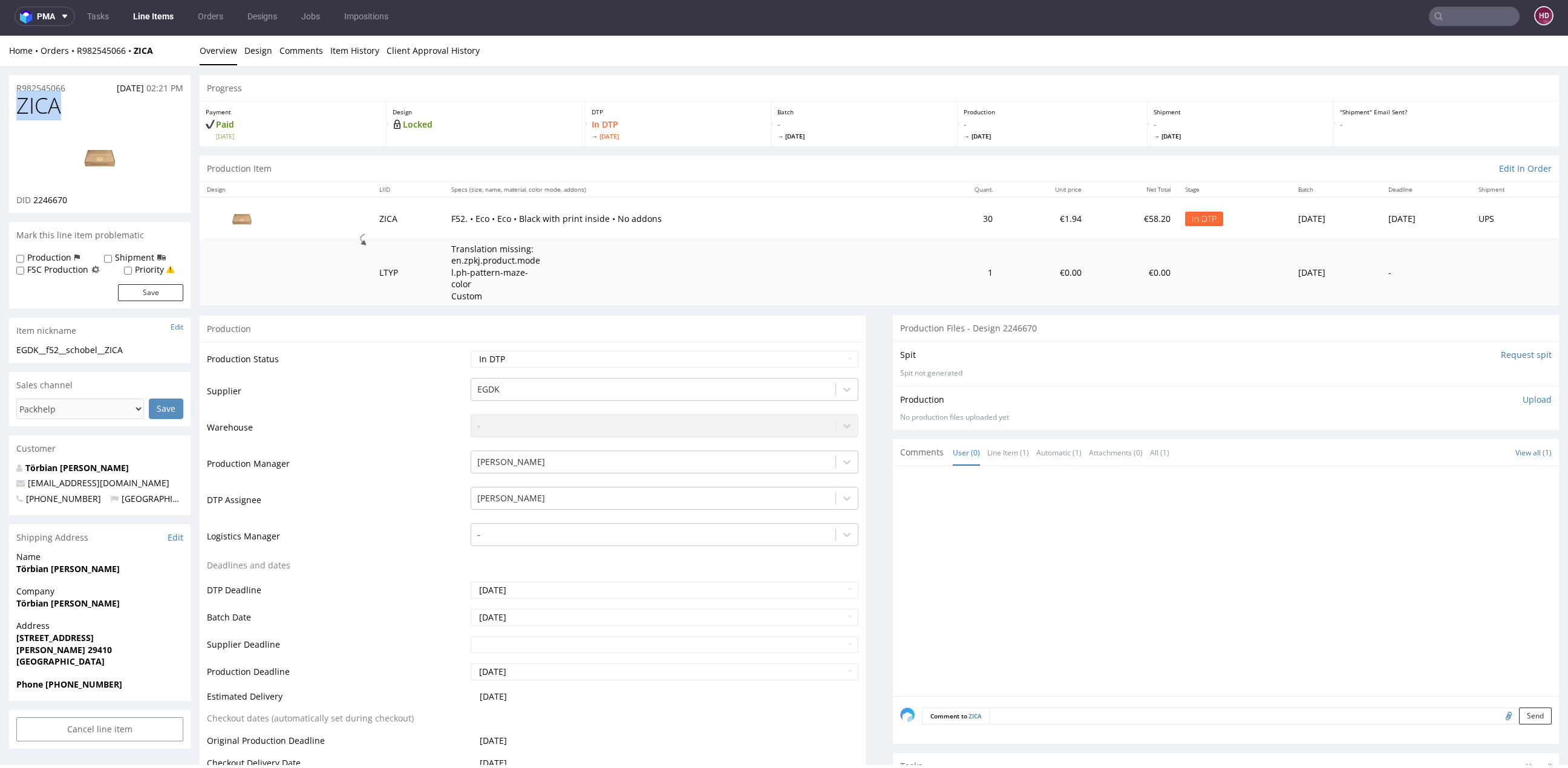
drag, startPoint x: 60, startPoint y: 108, endPoint x: -18, endPoint y: 102, distance: 78.2
copy span "ZICA"
drag, startPoint x: 74, startPoint y: 200, endPoint x: 32, endPoint y: 202, distance: 42.0
click at [32, 202] on div "DID 2246670" at bounding box center [100, 200] width 167 height 12
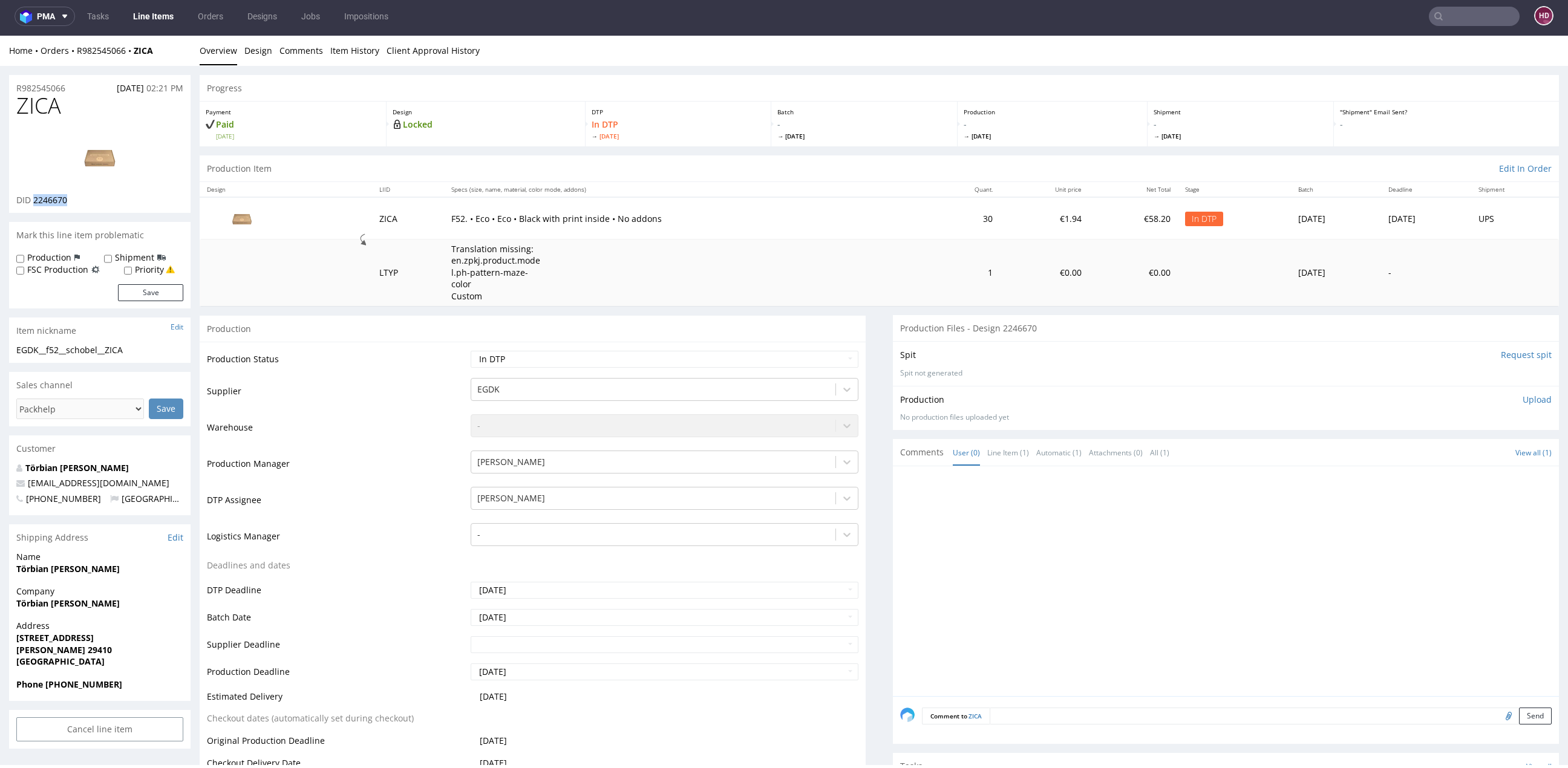
copy span "2246670"
click at [97, 144] on img at bounding box center [100, 157] width 96 height 54
click at [270, 47] on li "Design" at bounding box center [262, 51] width 35 height 12
click at [262, 47] on link "Design" at bounding box center [258, 51] width 28 height 30
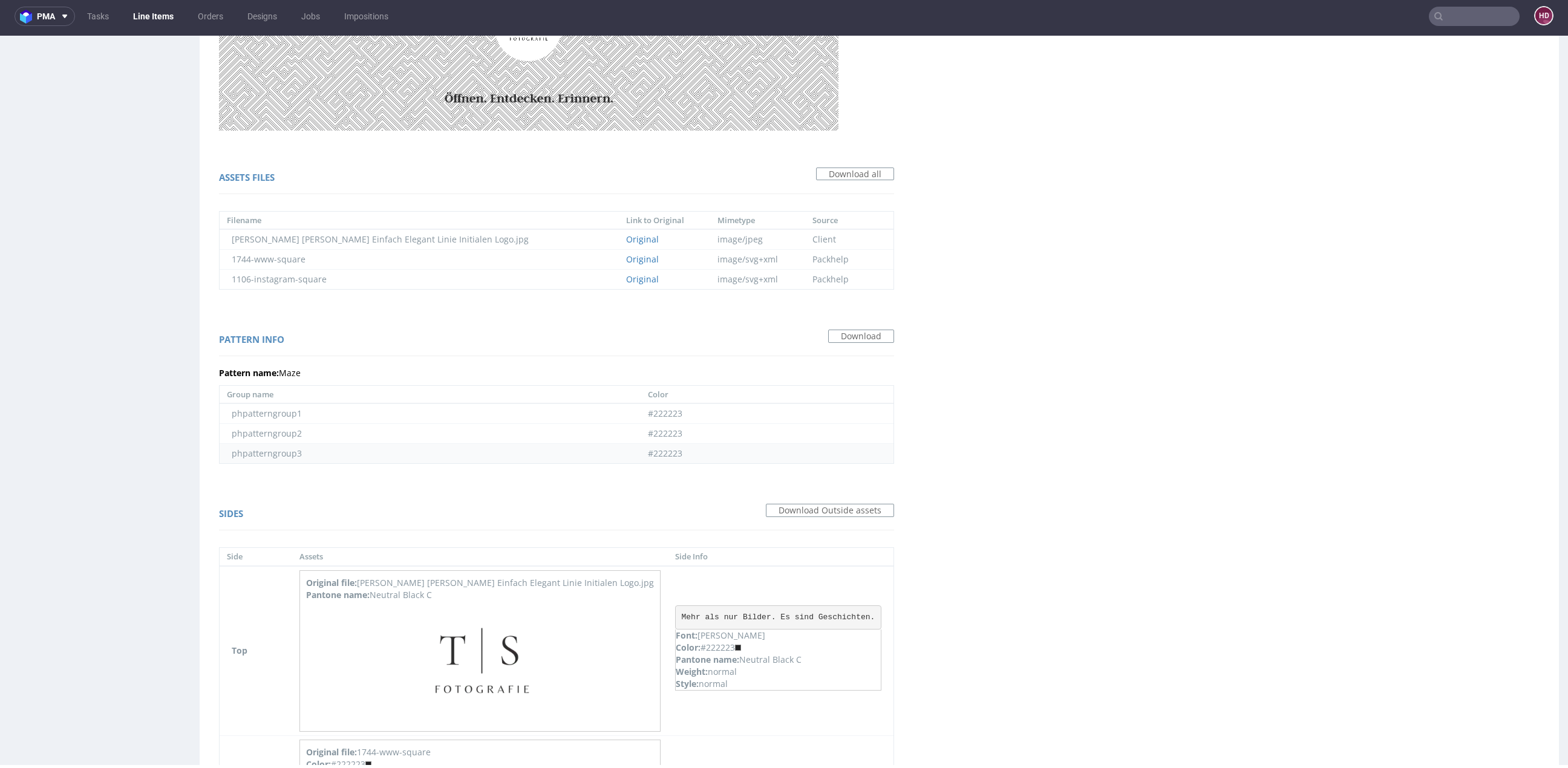
scroll to position [852, 0]
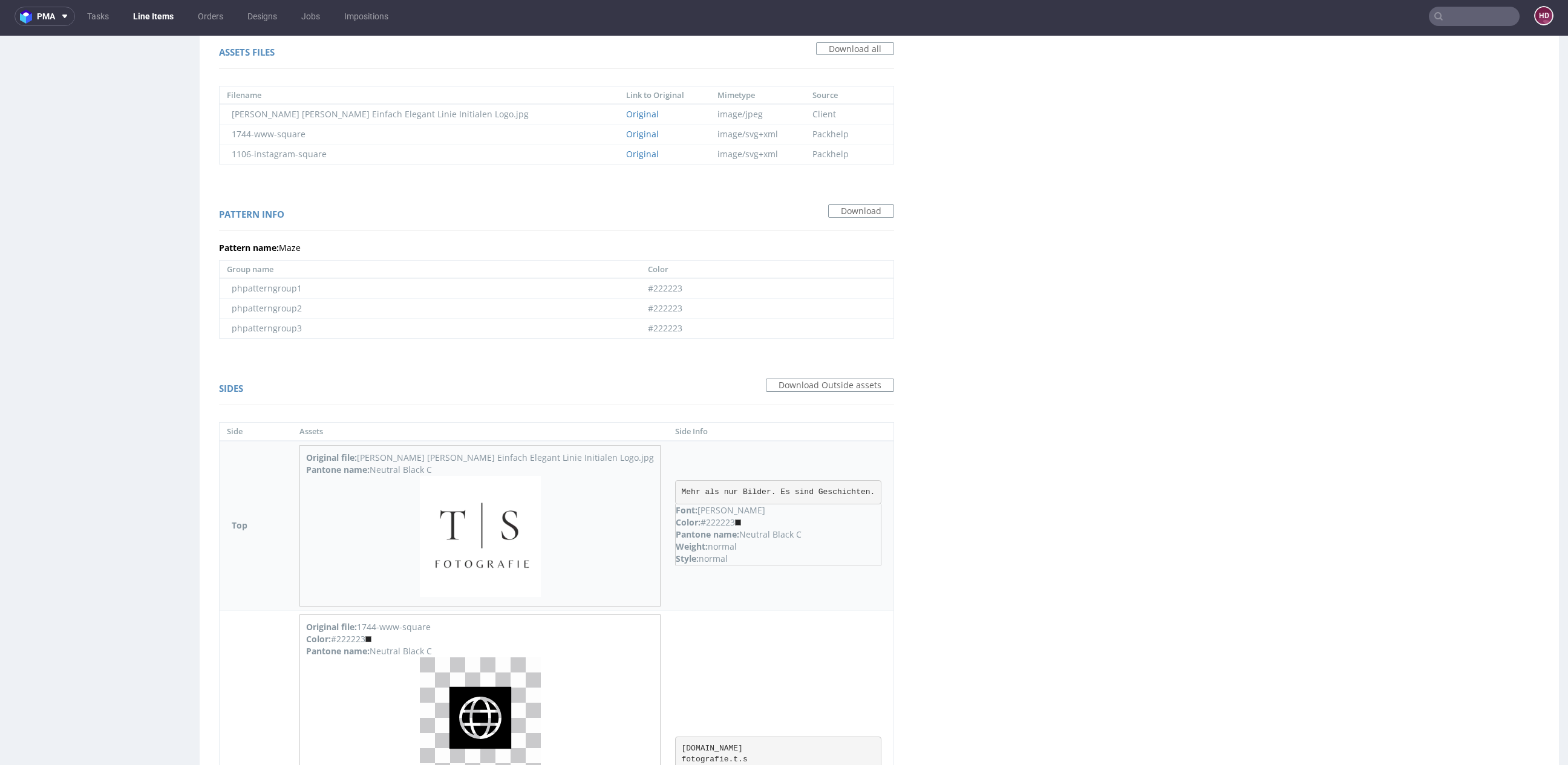
click at [452, 537] on img at bounding box center [480, 536] width 121 height 121
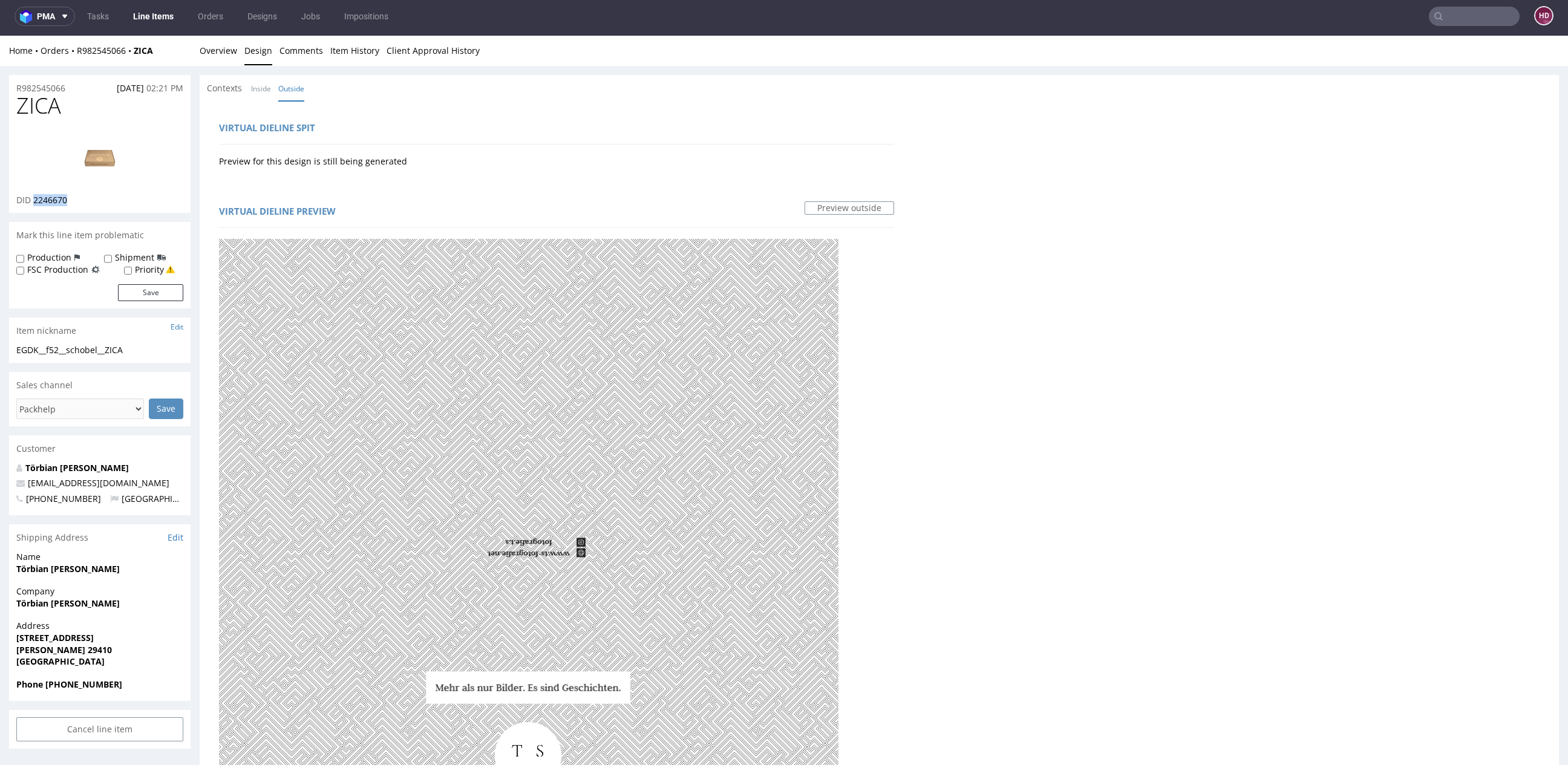
scroll to position [0, 0]
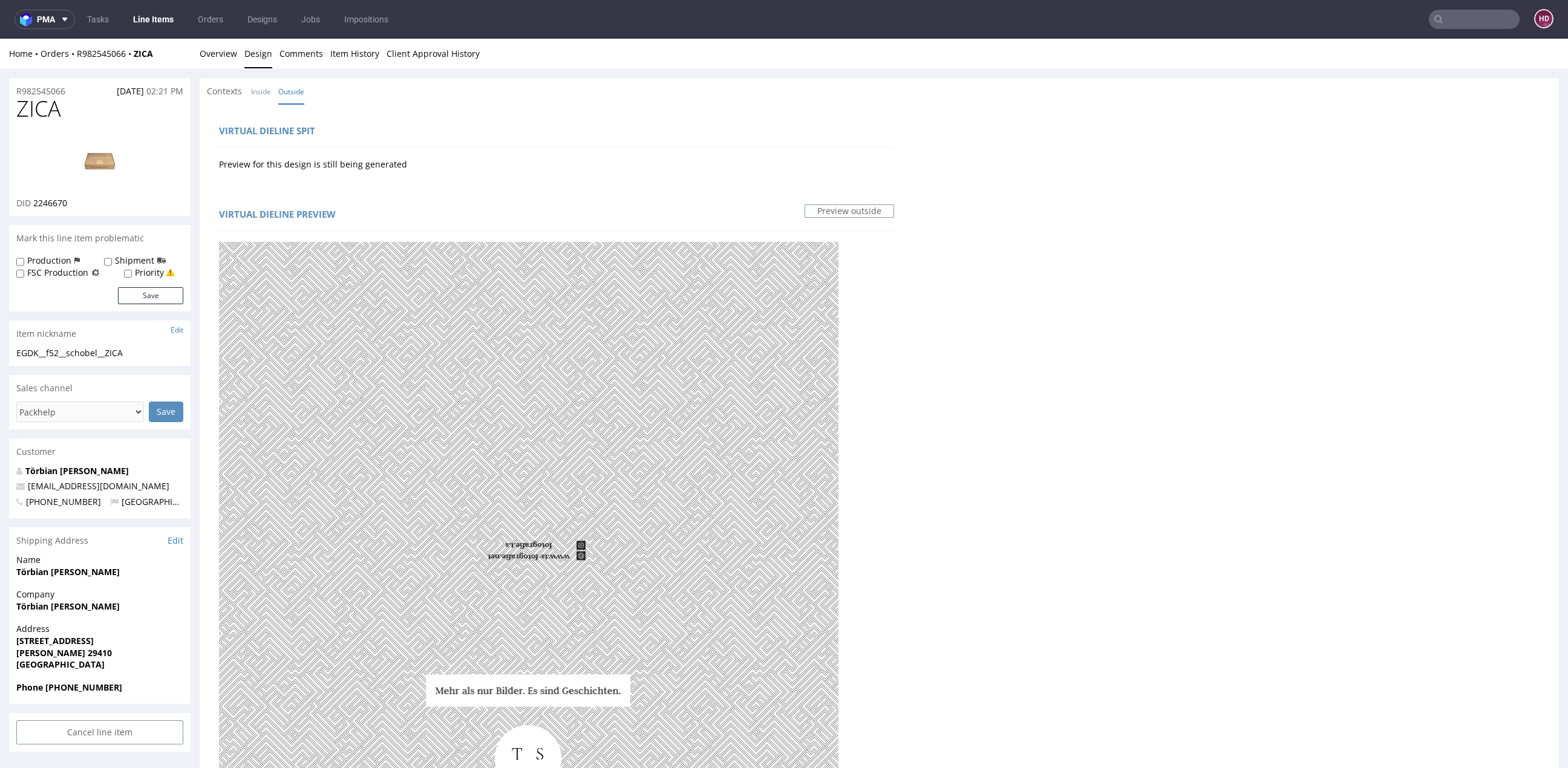
click at [77, 122] on div "ZICA DID 2246670" at bounding box center [99, 156] width 181 height 119
drag, startPoint x: 78, startPoint y: 117, endPoint x: -101, endPoint y: 107, distance: 179.3
copy span "ZICA"
drag, startPoint x: 137, startPoint y: 352, endPoint x: -41, endPoint y: 355, distance: 178.0
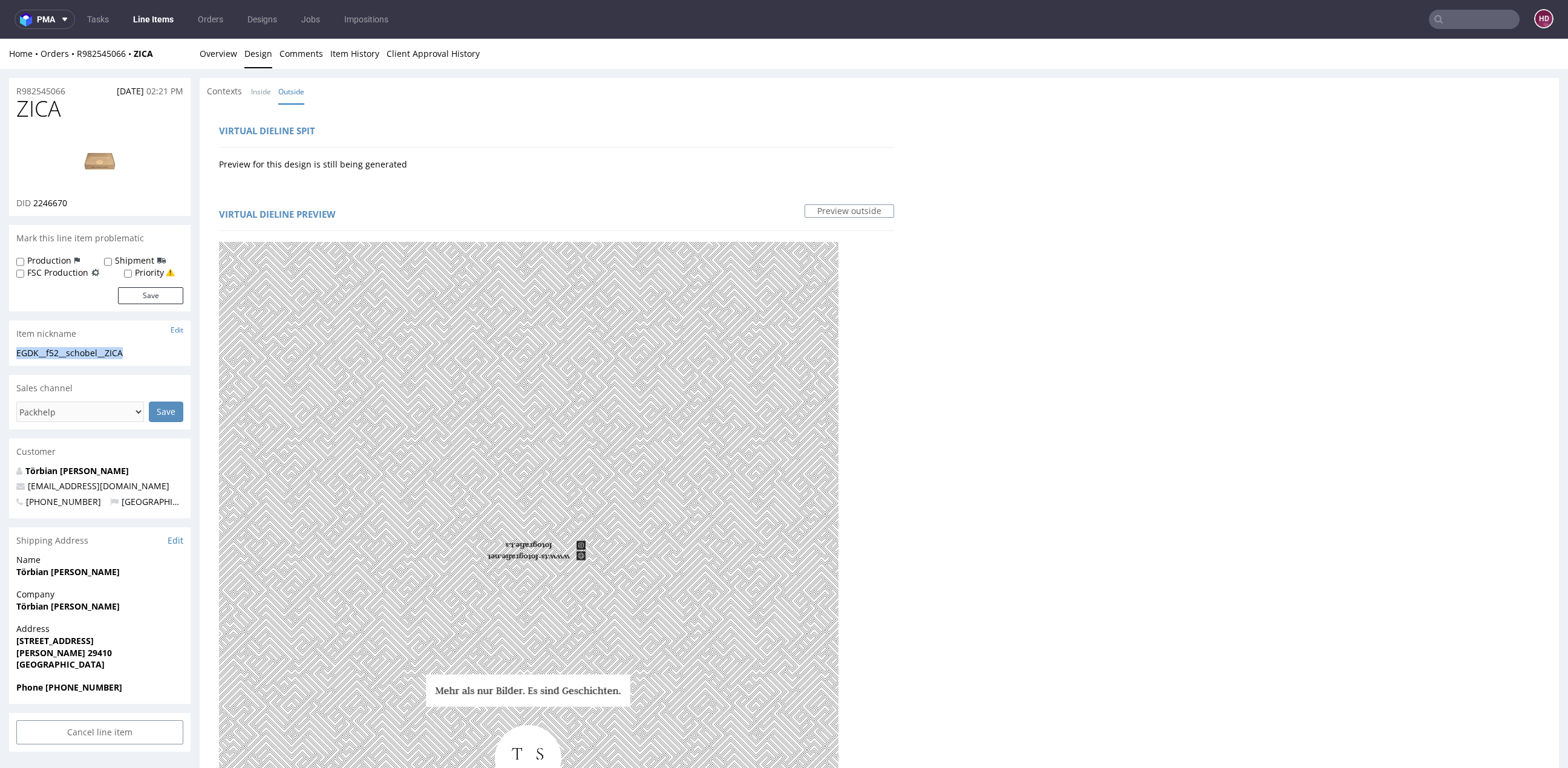
copy div "EGDK__f52__schobel__ZICA"
click at [219, 58] on link "Overview" at bounding box center [218, 54] width 37 height 30
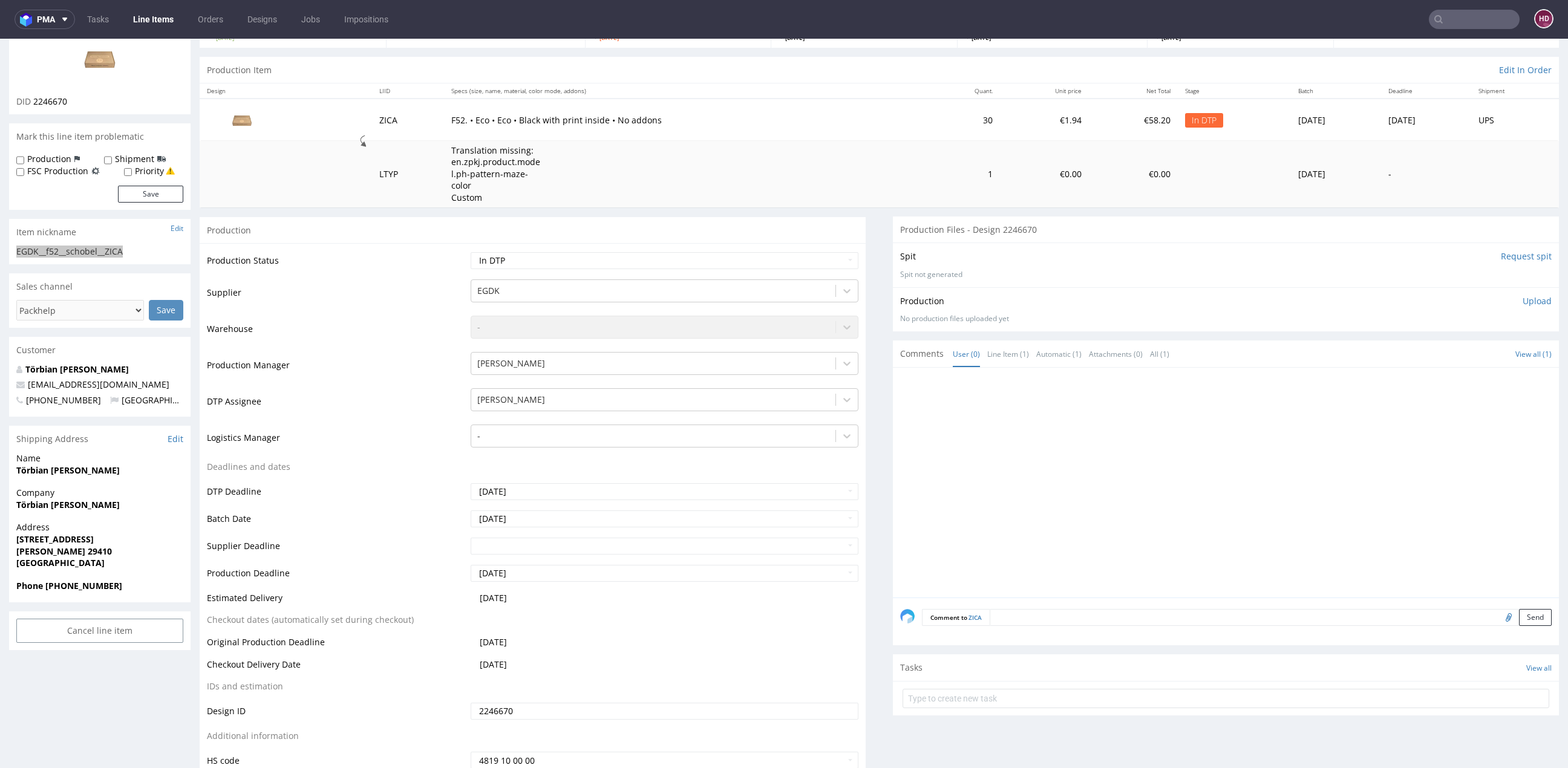
scroll to position [37, 0]
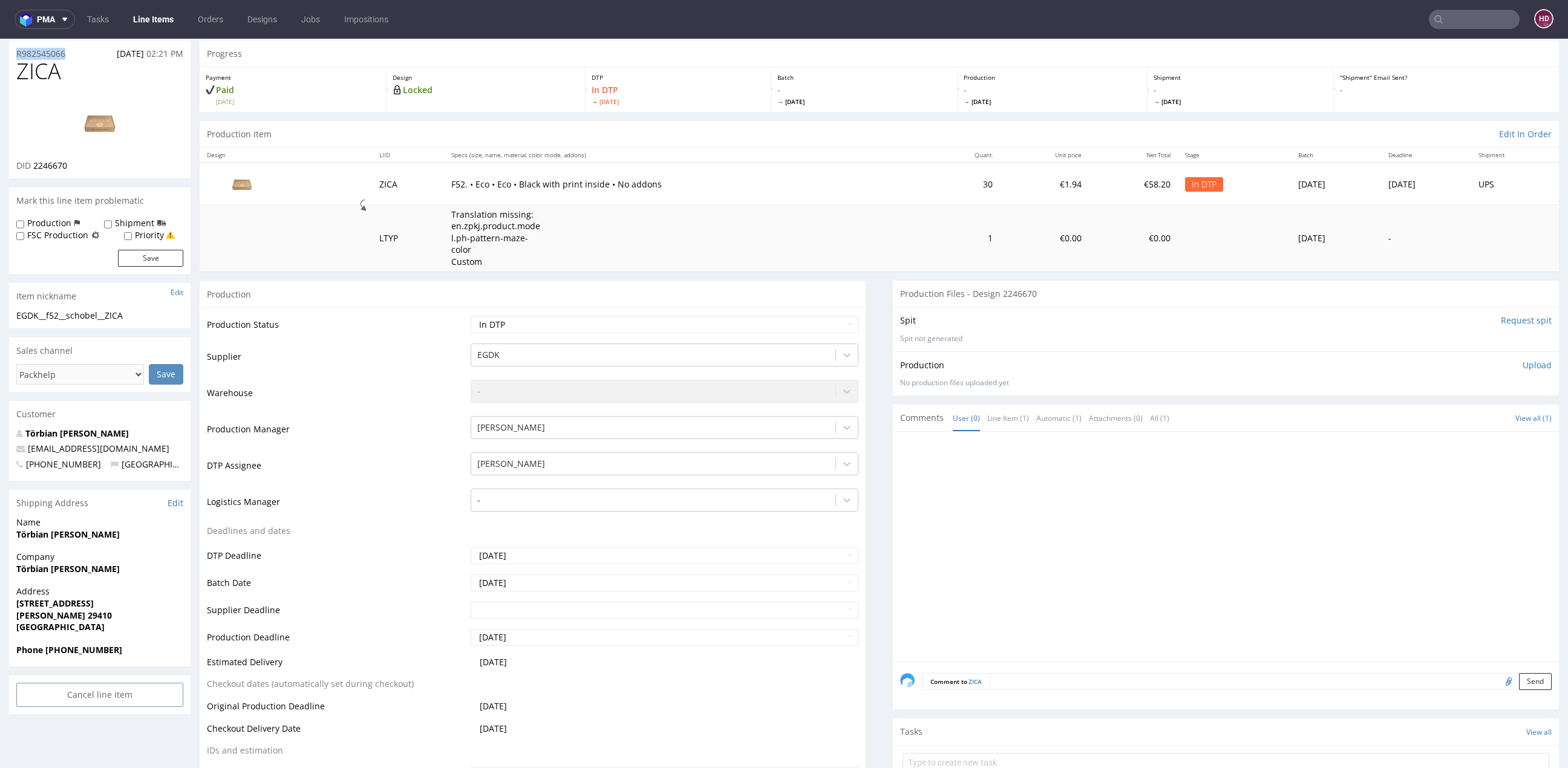
drag, startPoint x: 77, startPoint y: 50, endPoint x: 10, endPoint y: 54, distance: 67.1
click at [10, 54] on div "R982545066 [DATE] 02:21 PM" at bounding box center [99, 50] width 181 height 19
copy p "R982545066"
drag, startPoint x: 74, startPoint y: 161, endPoint x: 35, endPoint y: 162, distance: 39.0
click at [35, 162] on div "DID 2246670" at bounding box center [100, 166] width 167 height 12
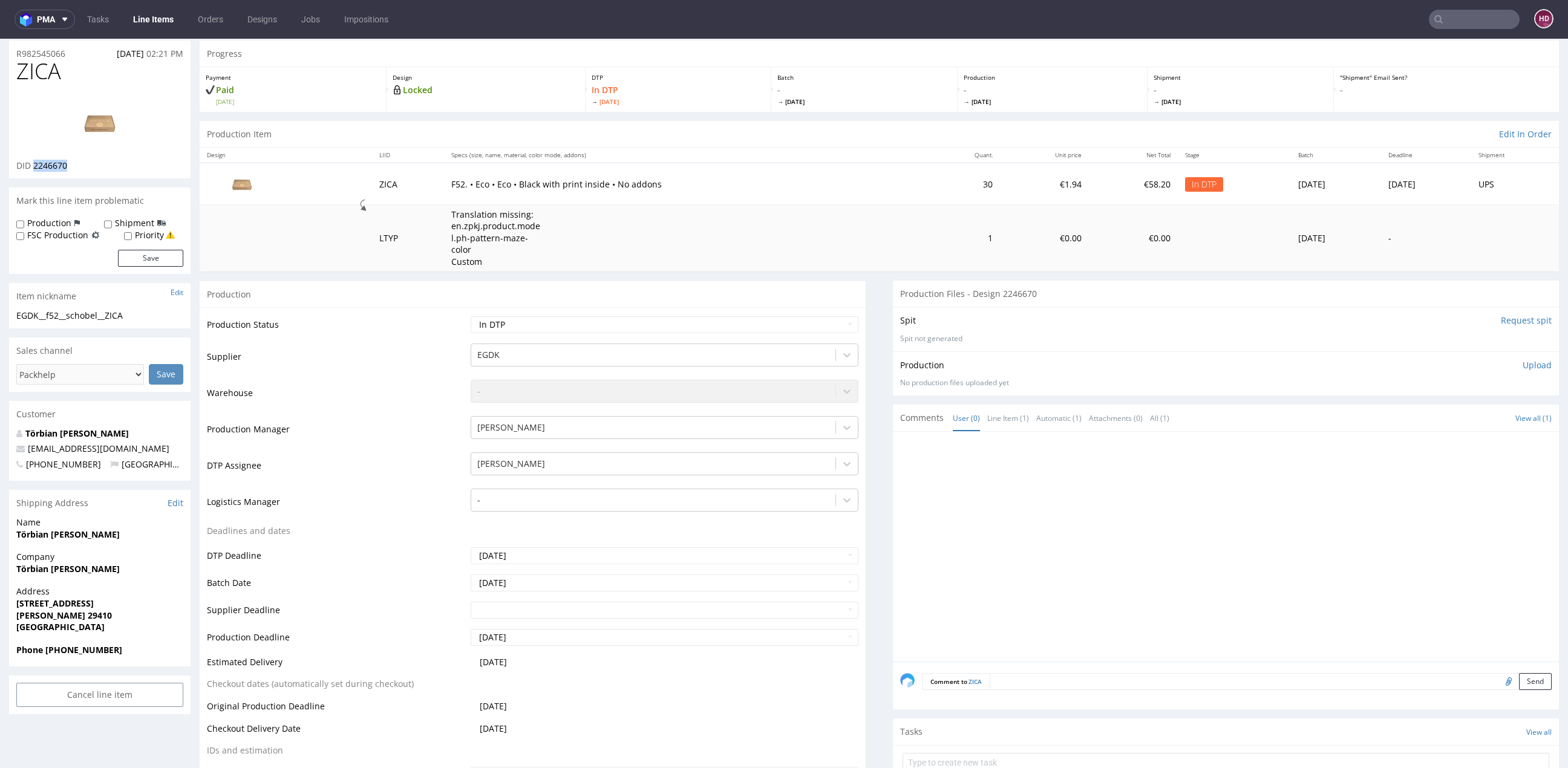
copy span "2246670"
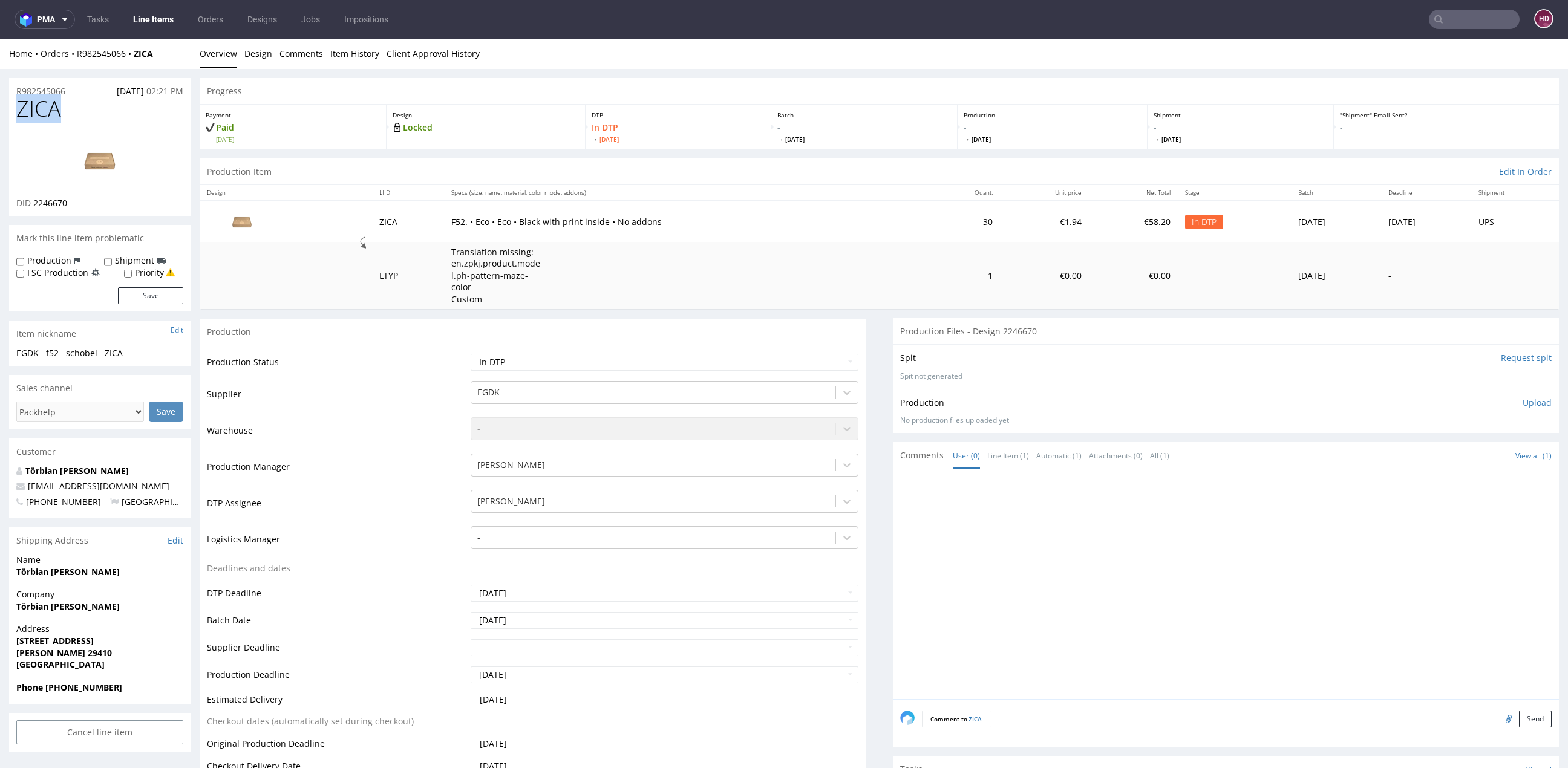
drag, startPoint x: 56, startPoint y: 106, endPoint x: -20, endPoint y: 104, distance: 76.0
copy span "ZICA"
click at [87, 164] on img at bounding box center [100, 160] width 96 height 54
click at [266, 52] on link "Design" at bounding box center [258, 54] width 28 height 30
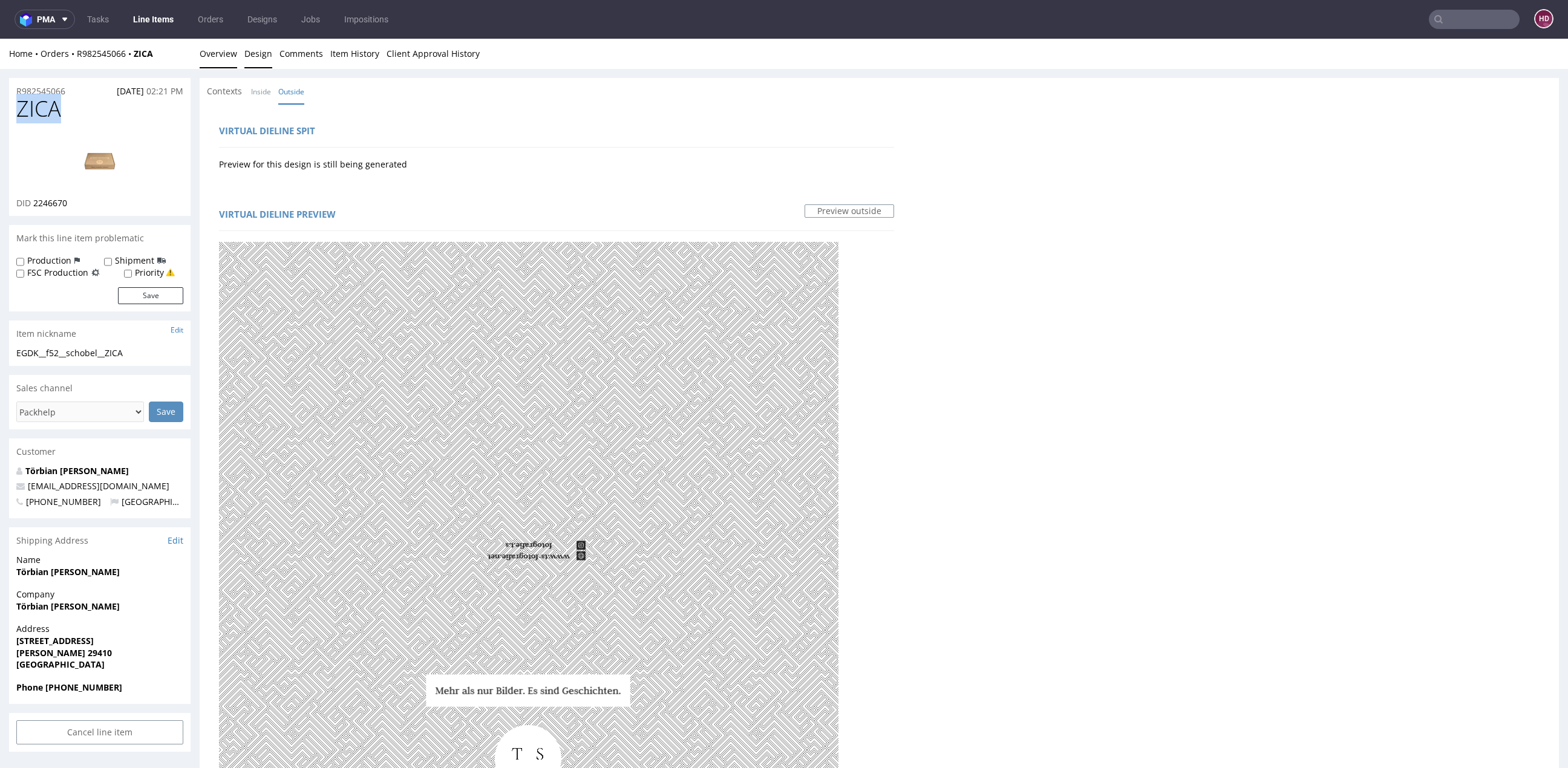
click at [221, 55] on link "Overview" at bounding box center [218, 54] width 37 height 30
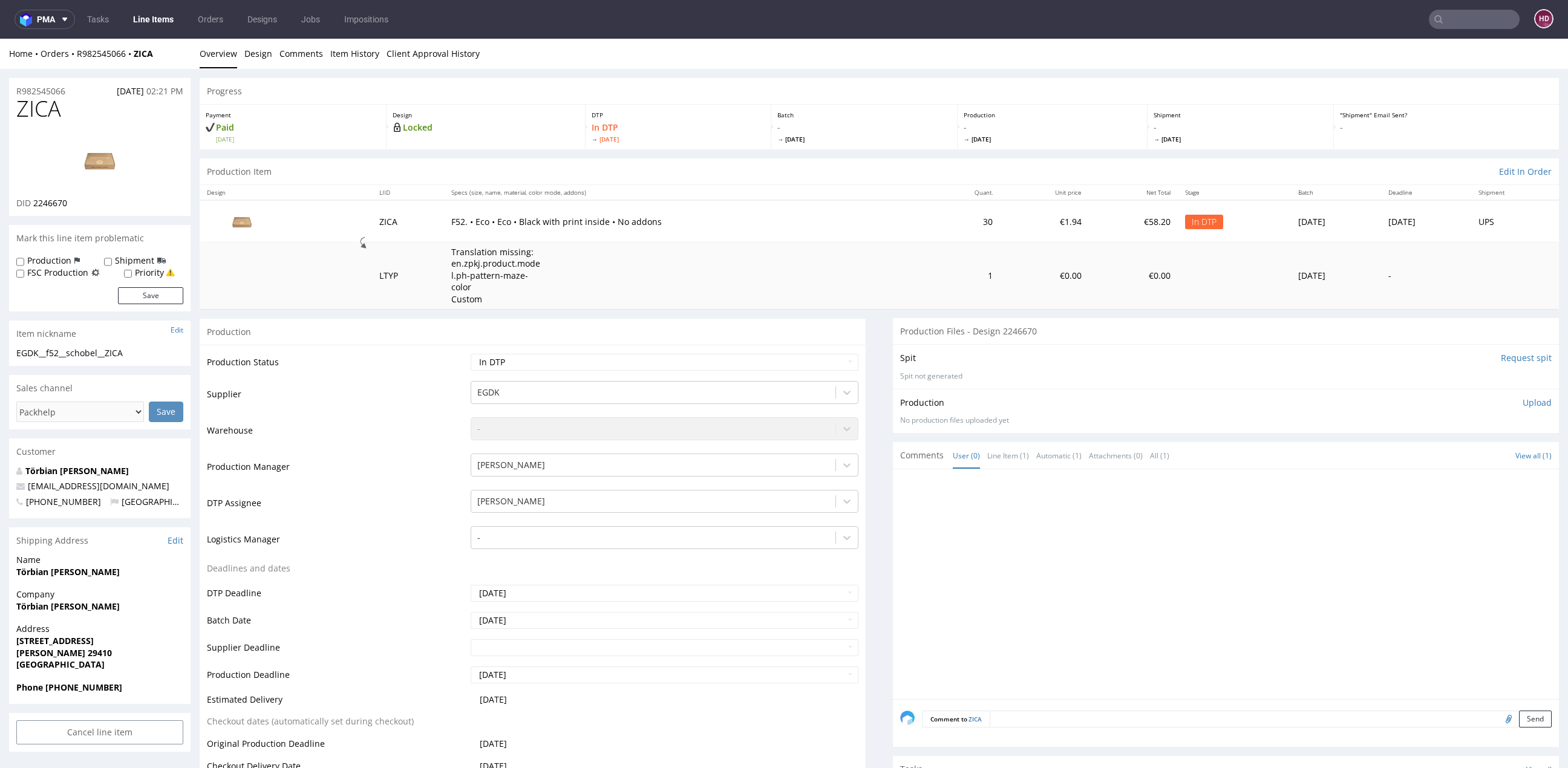
click at [1522, 397] on p "Upload" at bounding box center [1537, 403] width 29 height 12
click at [1458, 449] on div "Add files" at bounding box center [1465, 458] width 60 height 18
type input "C:\fakepath\EGDK__f52__schobel__ZICA__d2246670__oR982545066__inside.pdf"
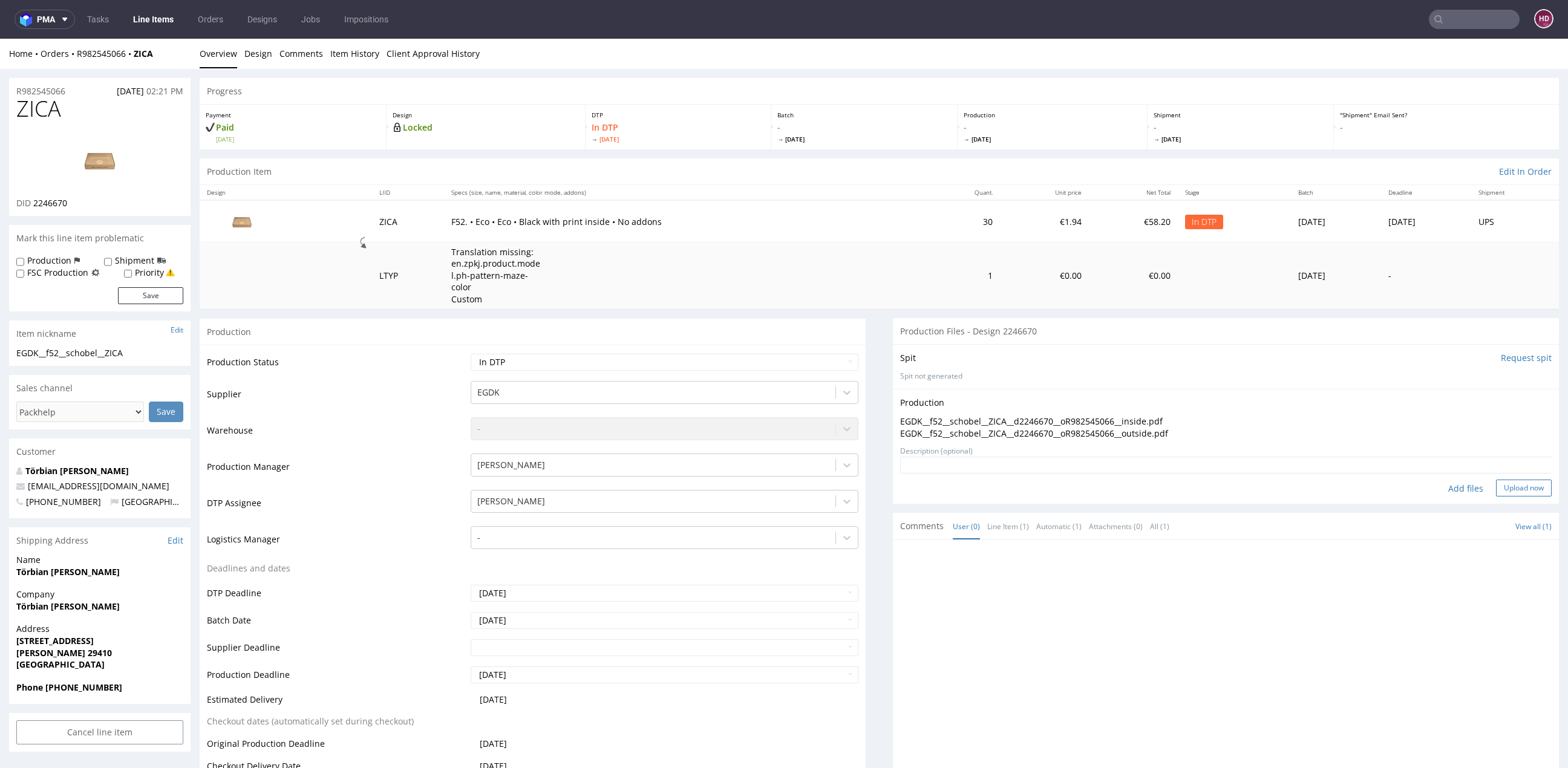
click at [1508, 479] on button "Upload now" at bounding box center [1524, 488] width 56 height 17
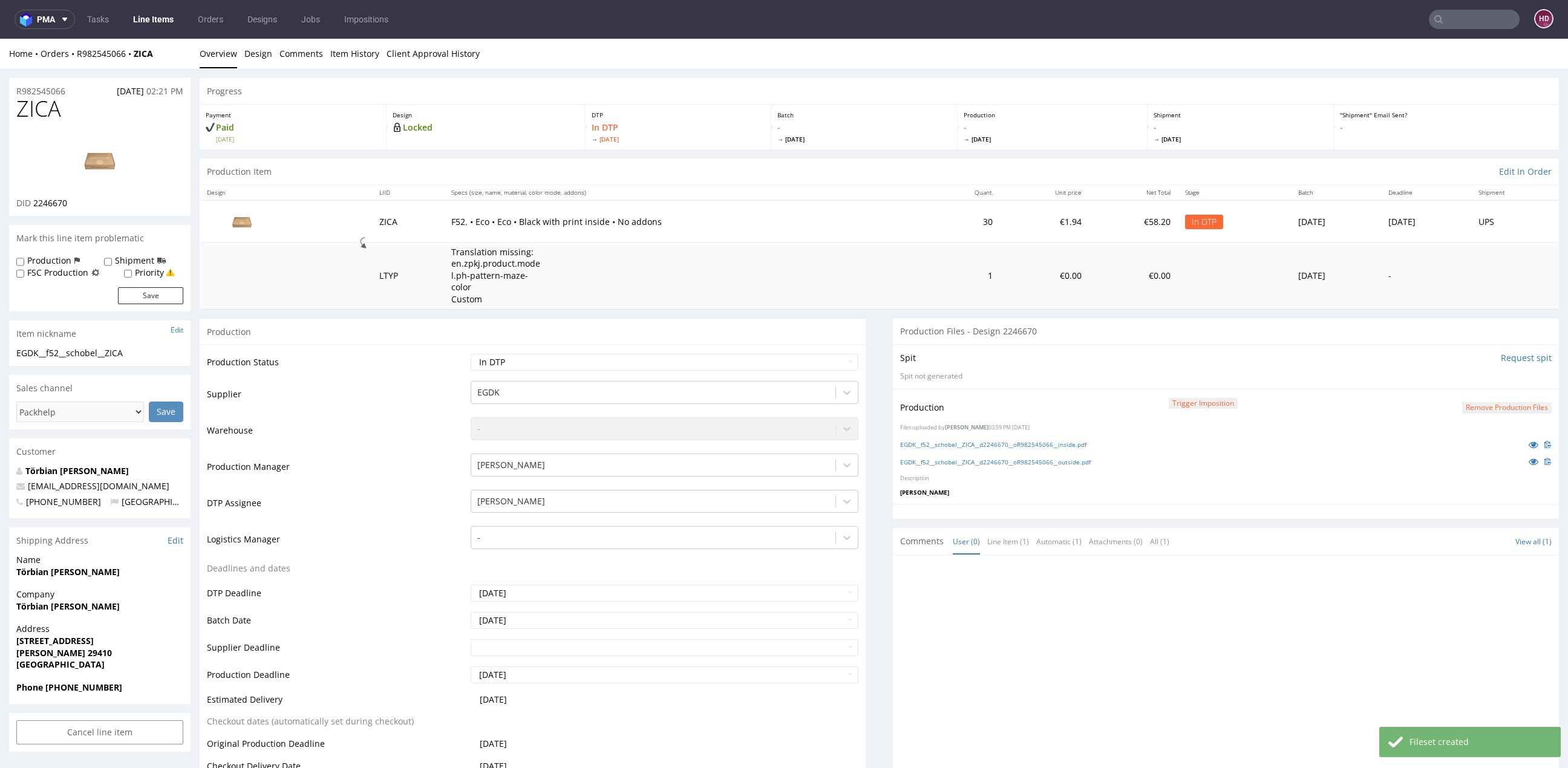
click at [721, 361] on td "Waiting for Artwork Waiting for Diecut Waiting for Mockup Waiting for DTP Waiti…" at bounding box center [662, 366] width 391 height 27
click at [723, 355] on select "Waiting for Artwork Waiting for Diecut Waiting for Mockup Waiting for DTP Waiti…" at bounding box center [664, 362] width 388 height 17
select select "dtp_production_ready"
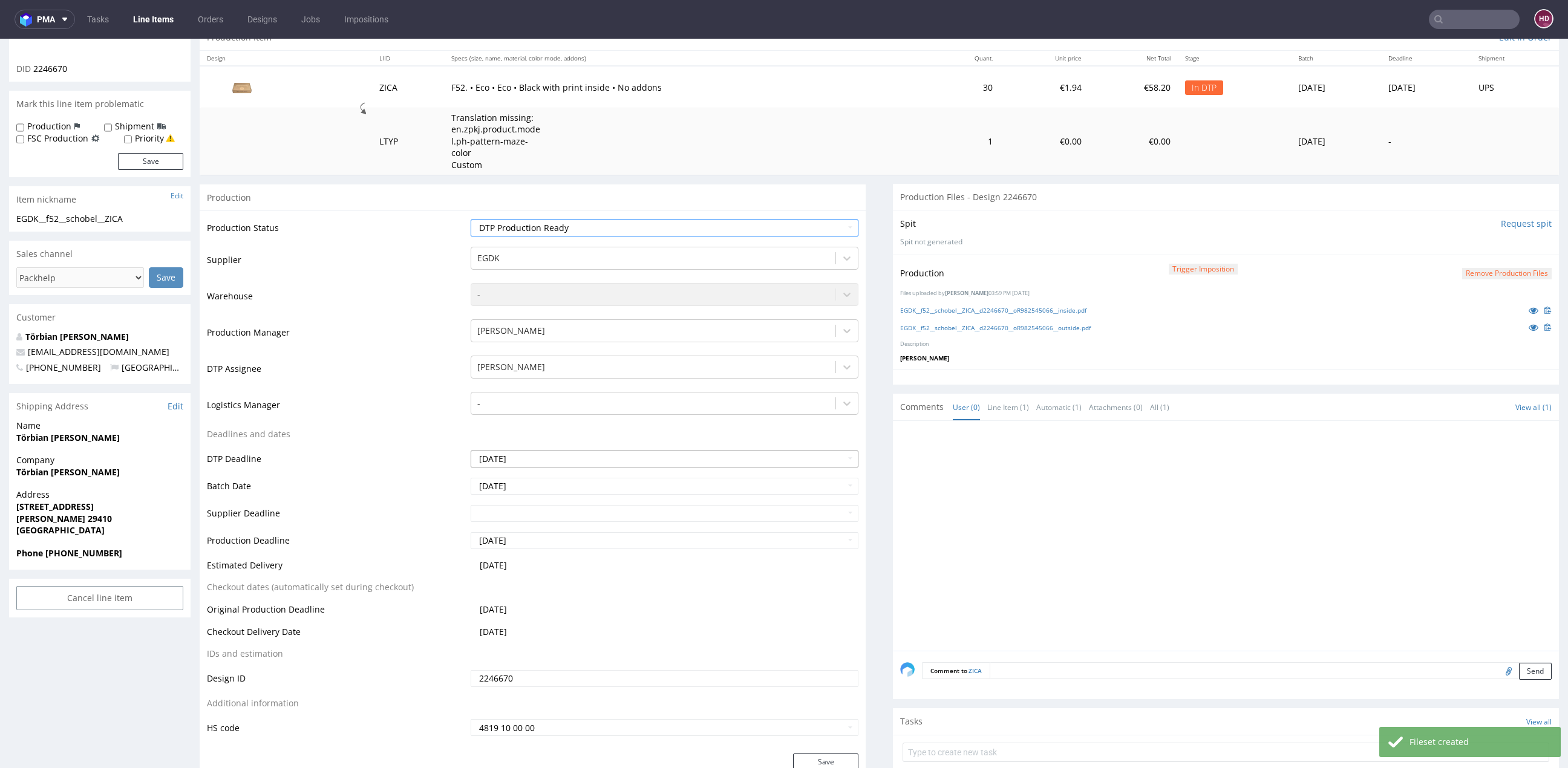
scroll to position [317, 0]
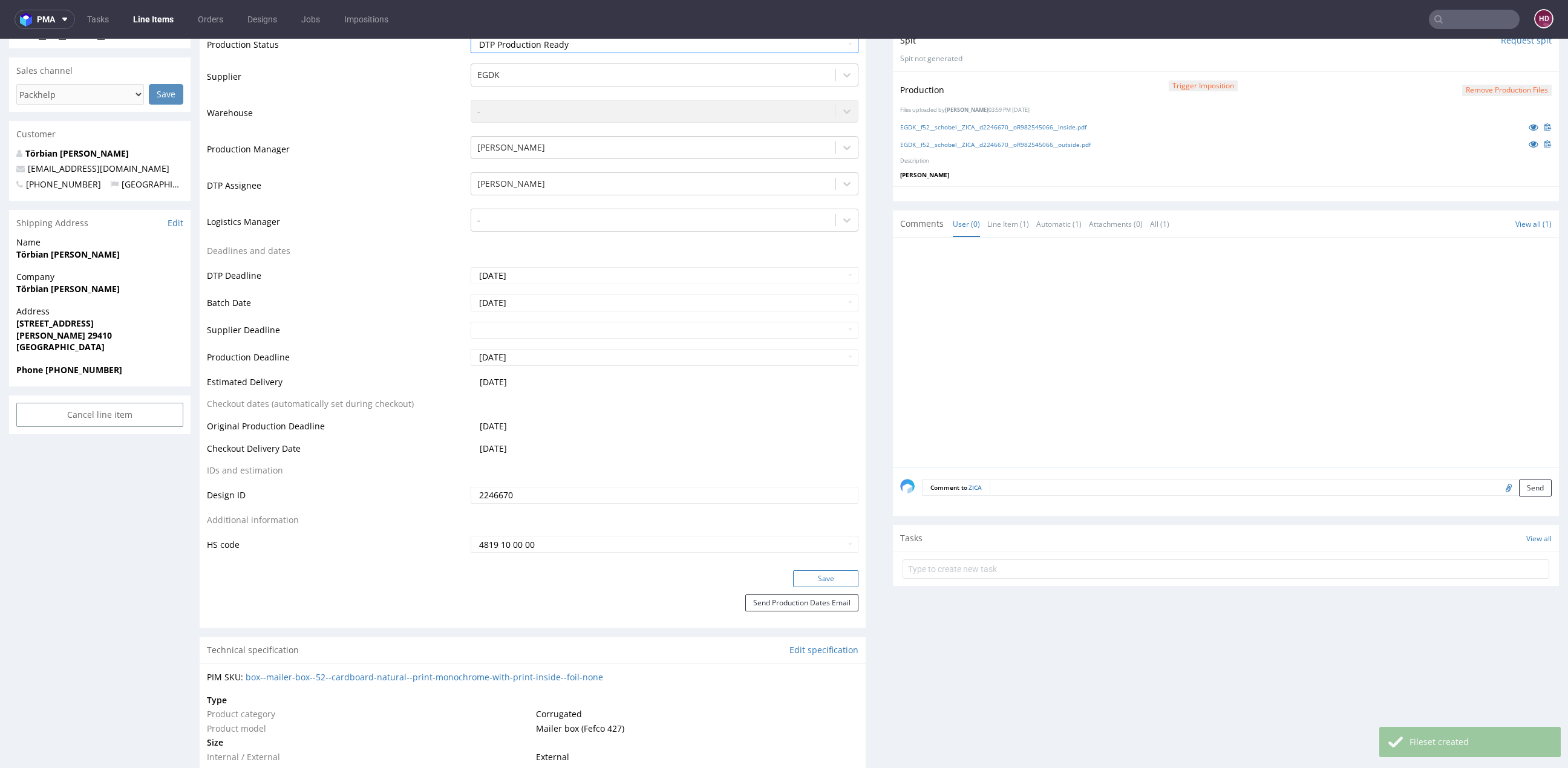
click at [823, 570] on button "Save" at bounding box center [825, 579] width 65 height 17
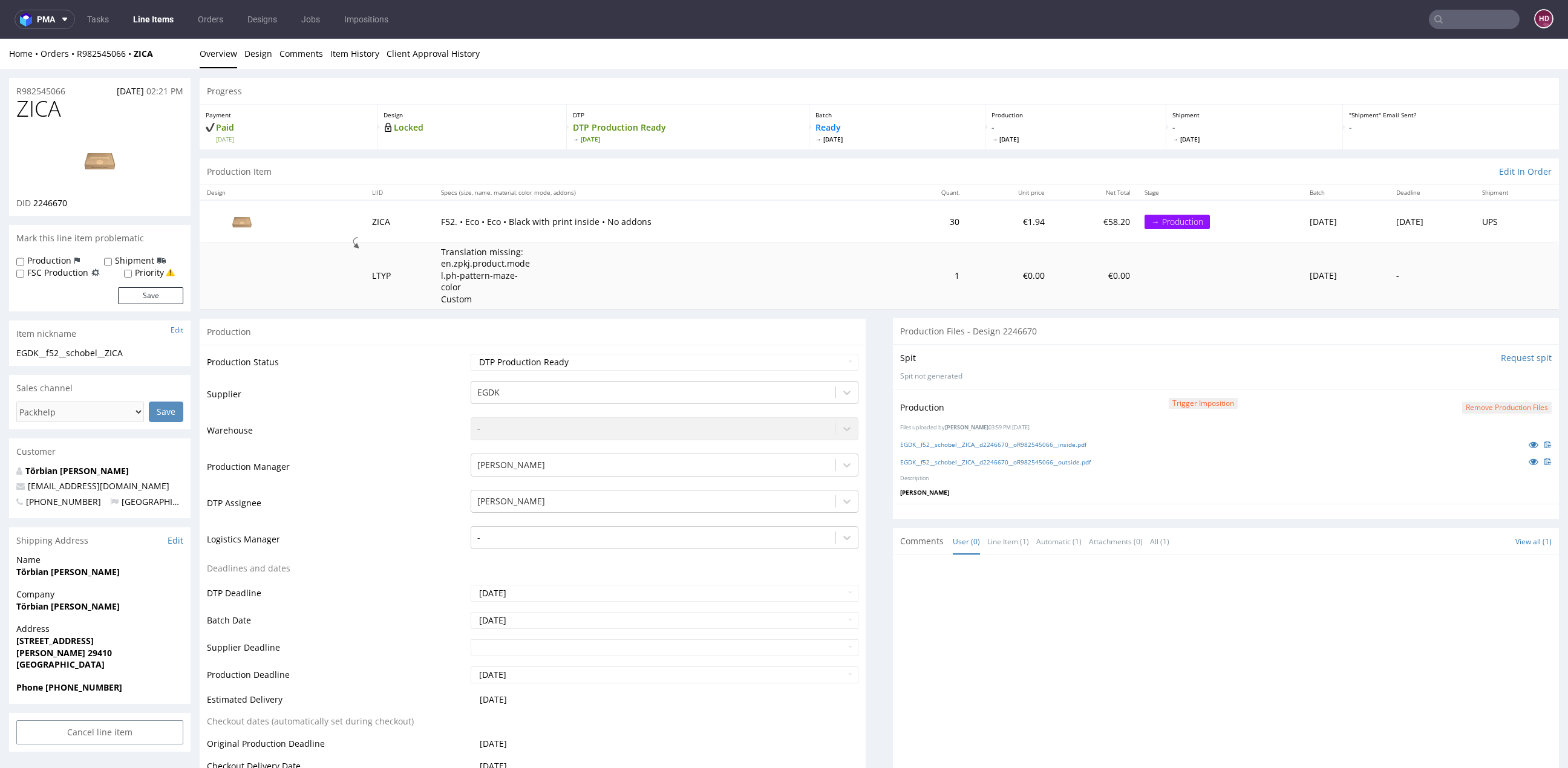
click at [158, 16] on link "Line Items" at bounding box center [153, 19] width 55 height 19
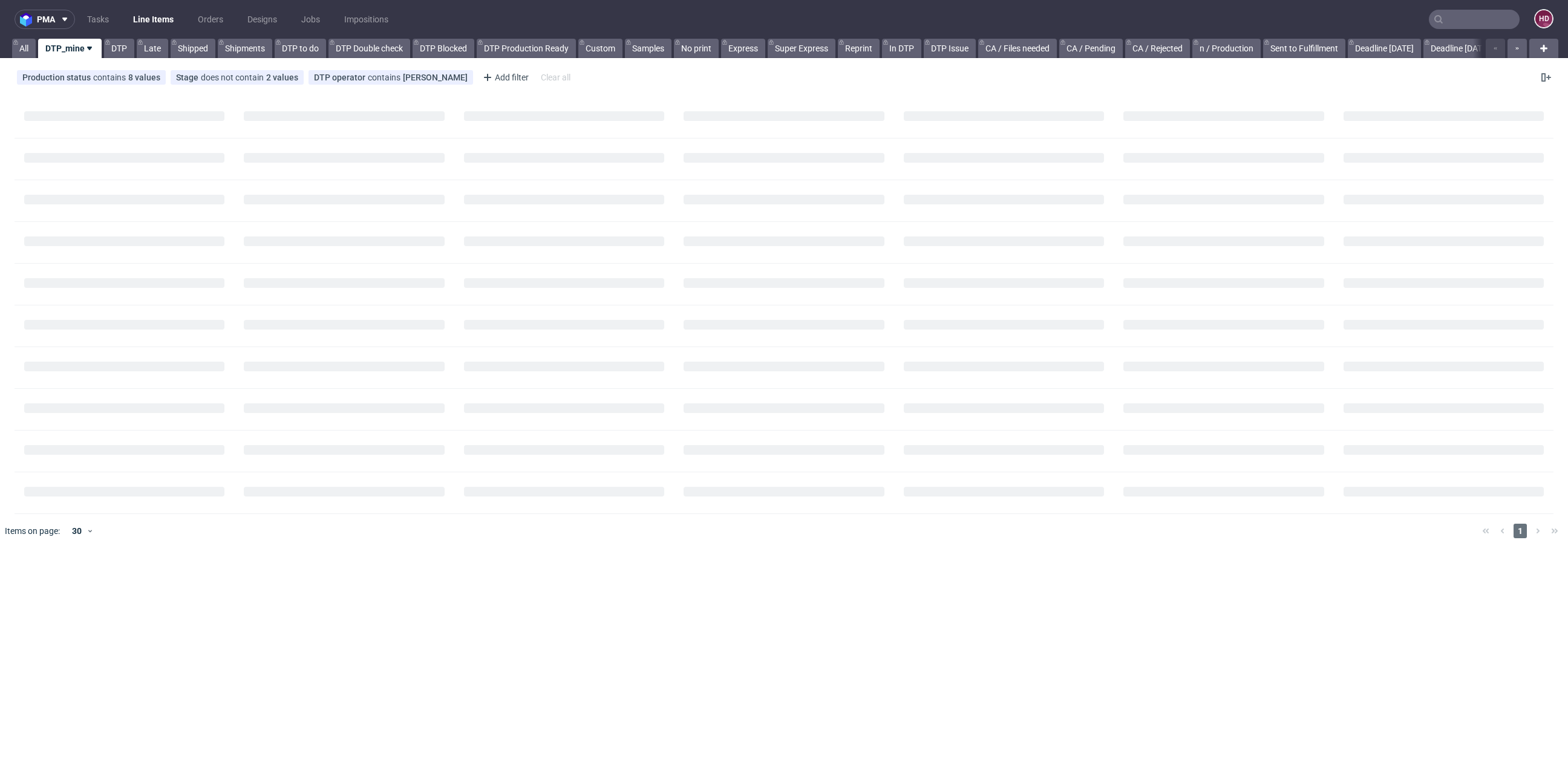
click at [158, 16] on link "Line Items" at bounding box center [153, 19] width 55 height 19
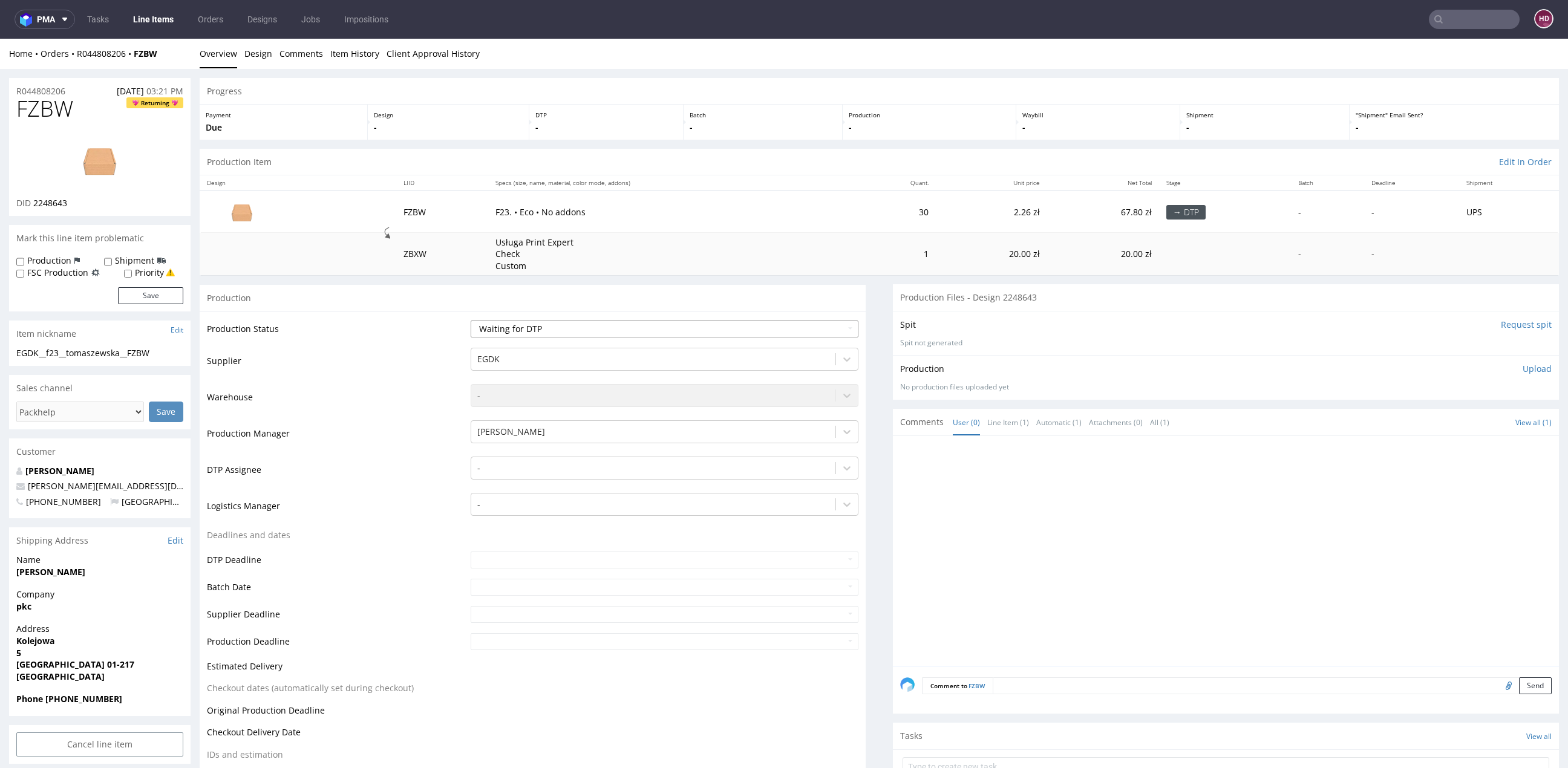
click at [698, 325] on select "Waiting for Artwork Waiting for Diecut Waiting for Mockup Waiting for DTP Waiti…" at bounding box center [664, 329] width 388 height 17
select select "dtp_in_process"
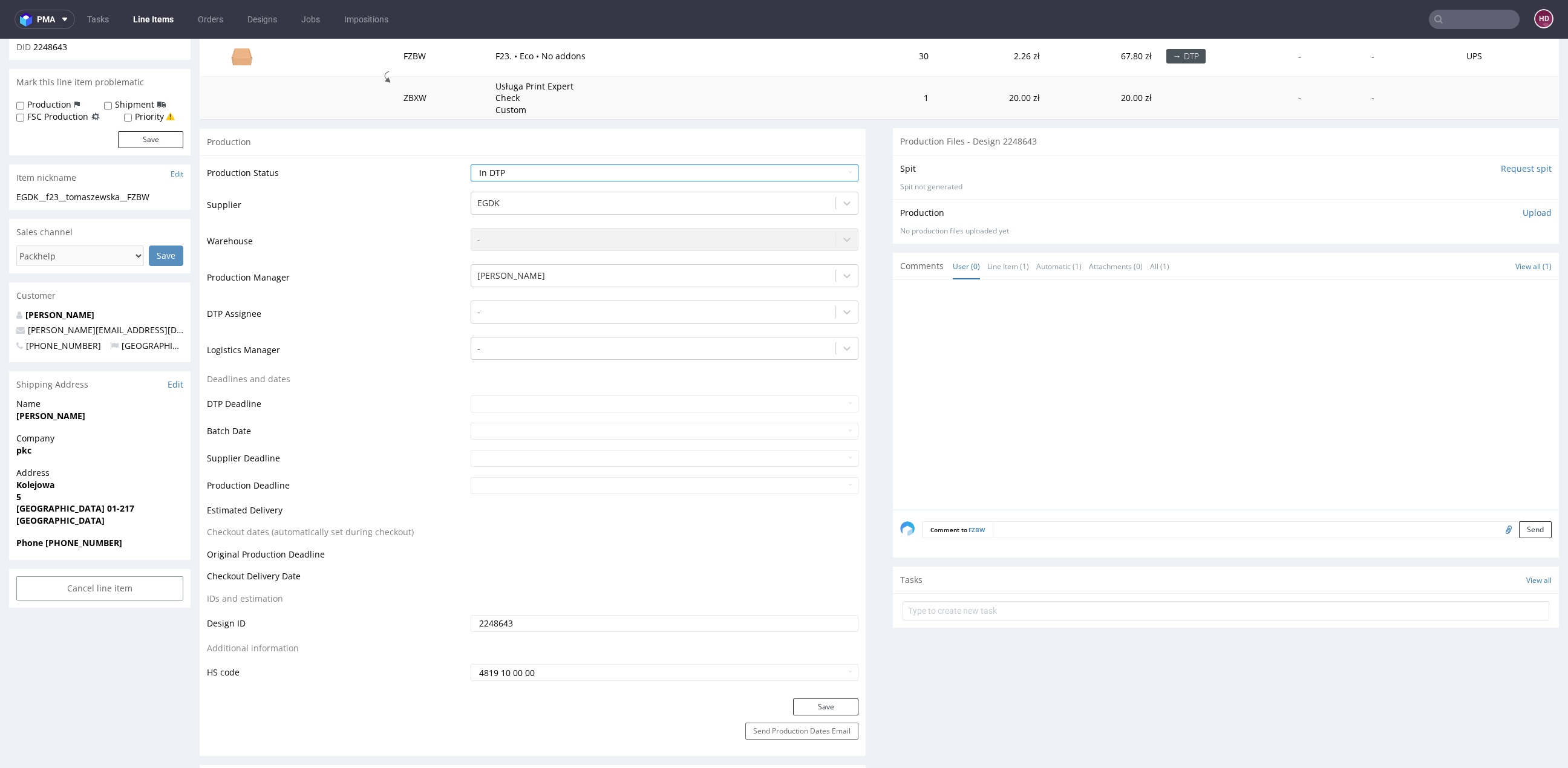
scroll to position [238, 0]
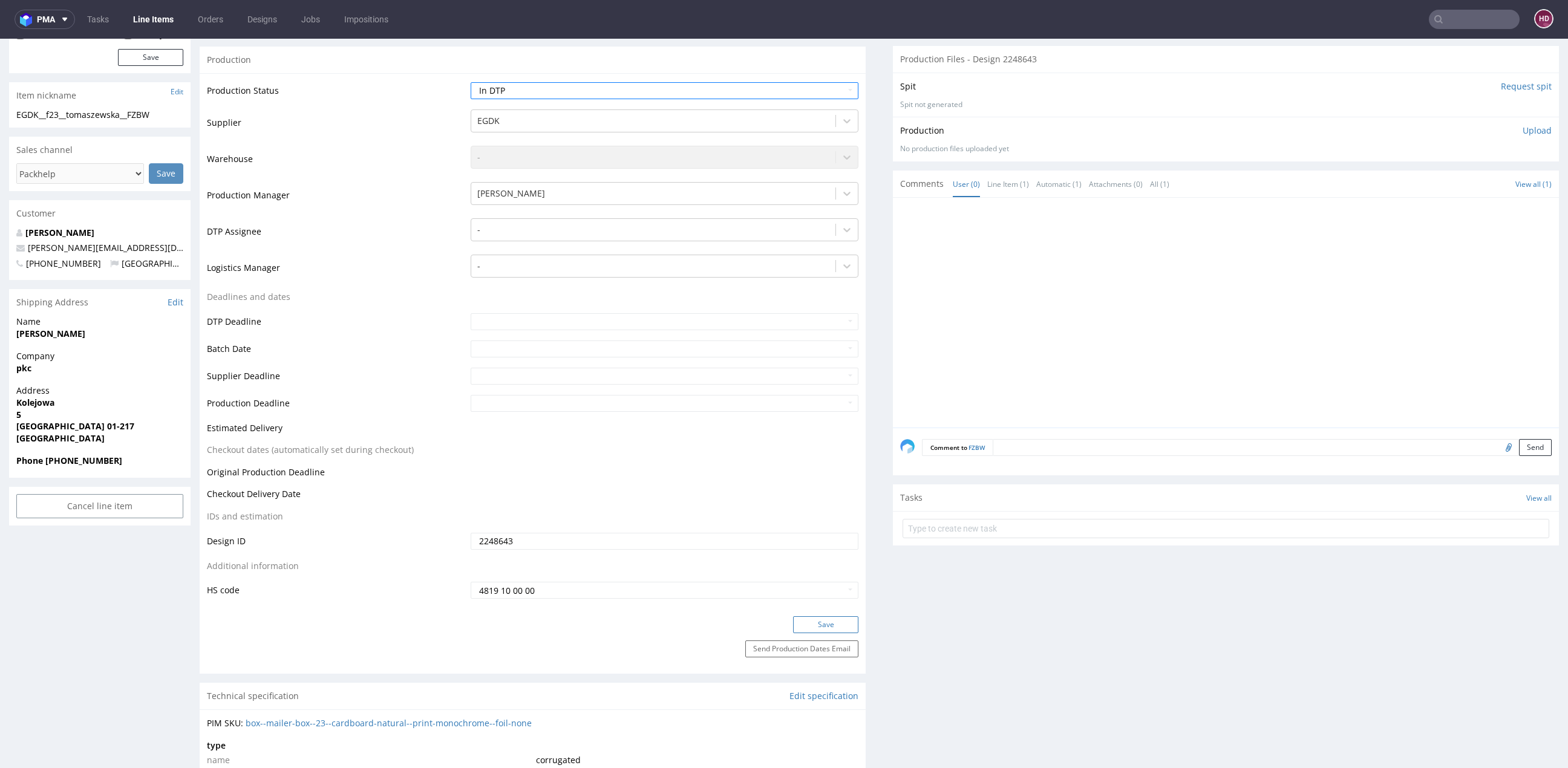
click at [820, 627] on button "Save" at bounding box center [825, 624] width 65 height 17
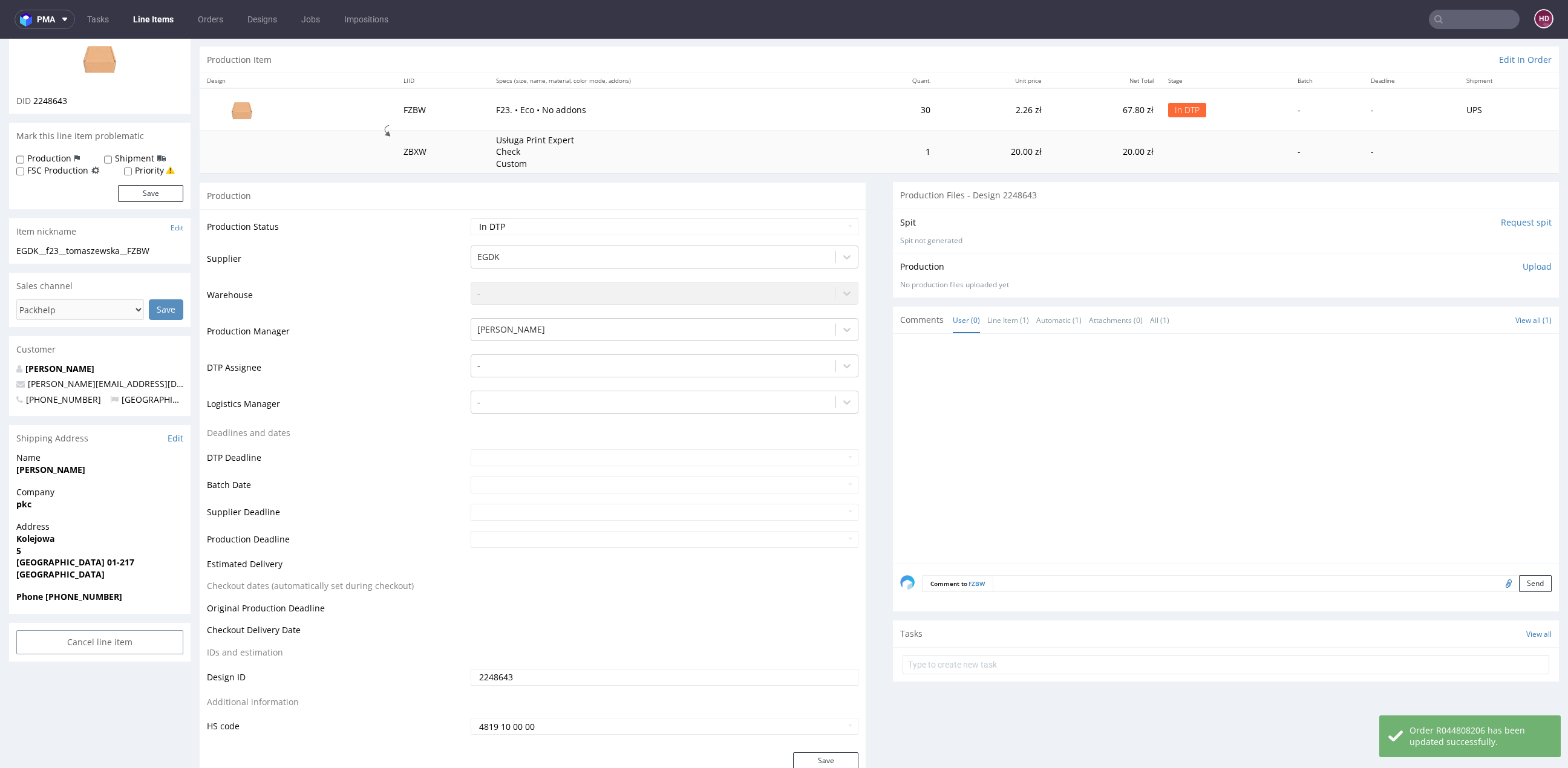
scroll to position [18, 0]
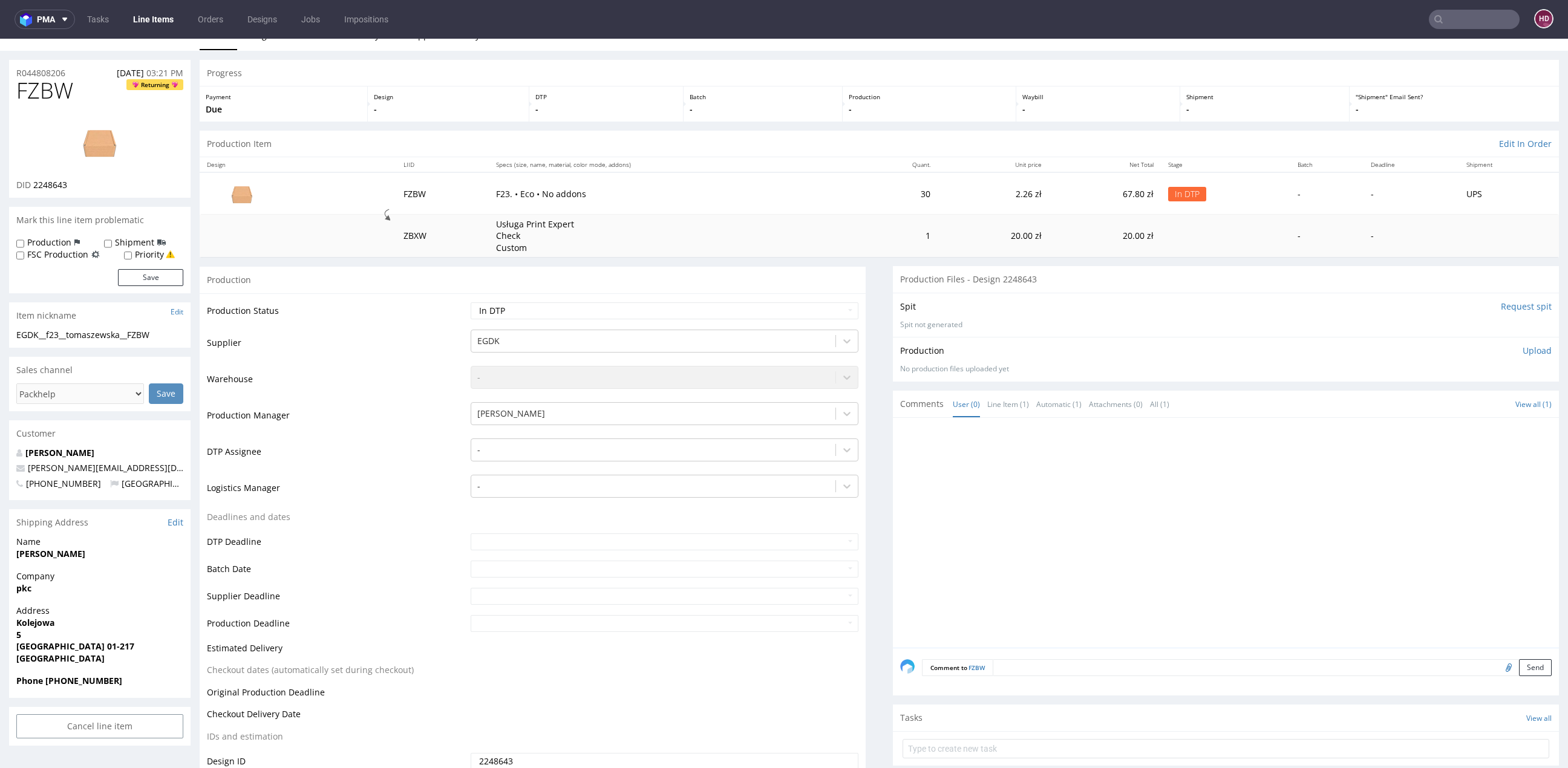
click at [1522, 352] on p "Upload" at bounding box center [1537, 350] width 29 height 12
click at [1436, 407] on div "Add files" at bounding box center [1465, 406] width 60 height 18
drag, startPoint x: 76, startPoint y: 92, endPoint x: -44, endPoint y: 88, distance: 120.1
copy span "FZBW"
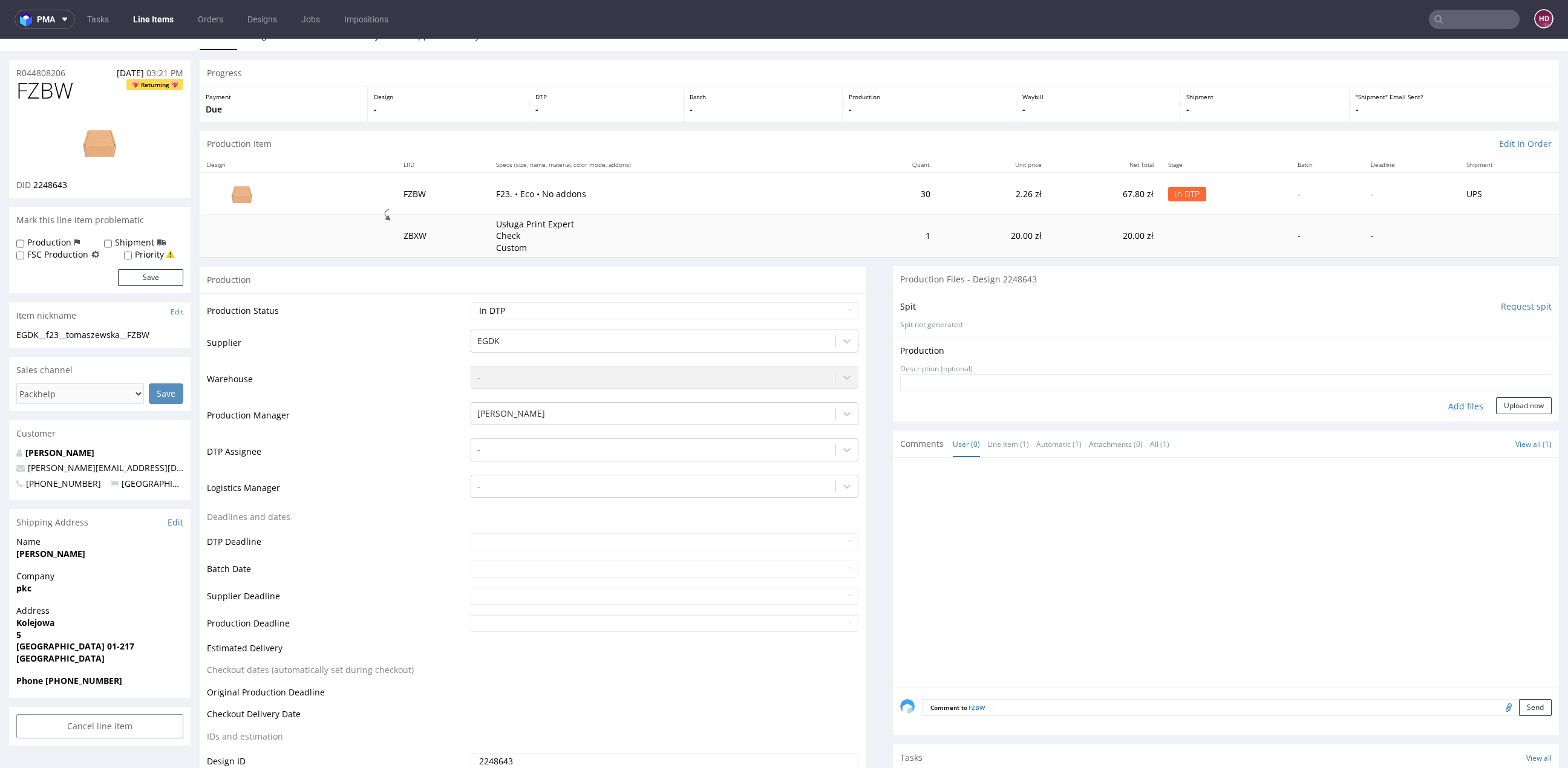
click at [1444, 405] on div "Add files" at bounding box center [1465, 406] width 60 height 18
type input "C:\fakepath\EGDK__f59__hundepappa_as__FZBW__d00__o00.pdf"
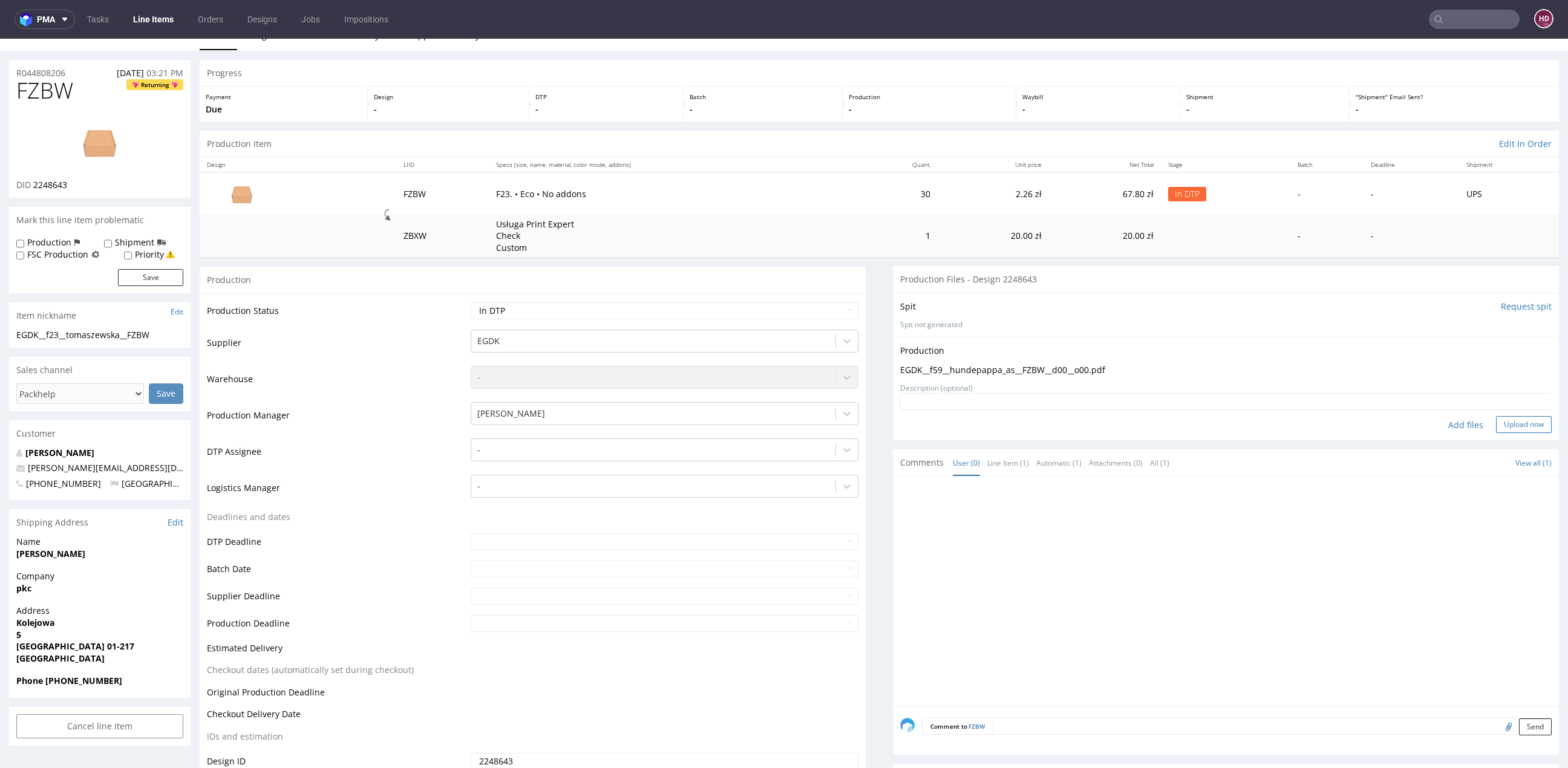
click at [1496, 426] on button "Upload now" at bounding box center [1524, 424] width 56 height 17
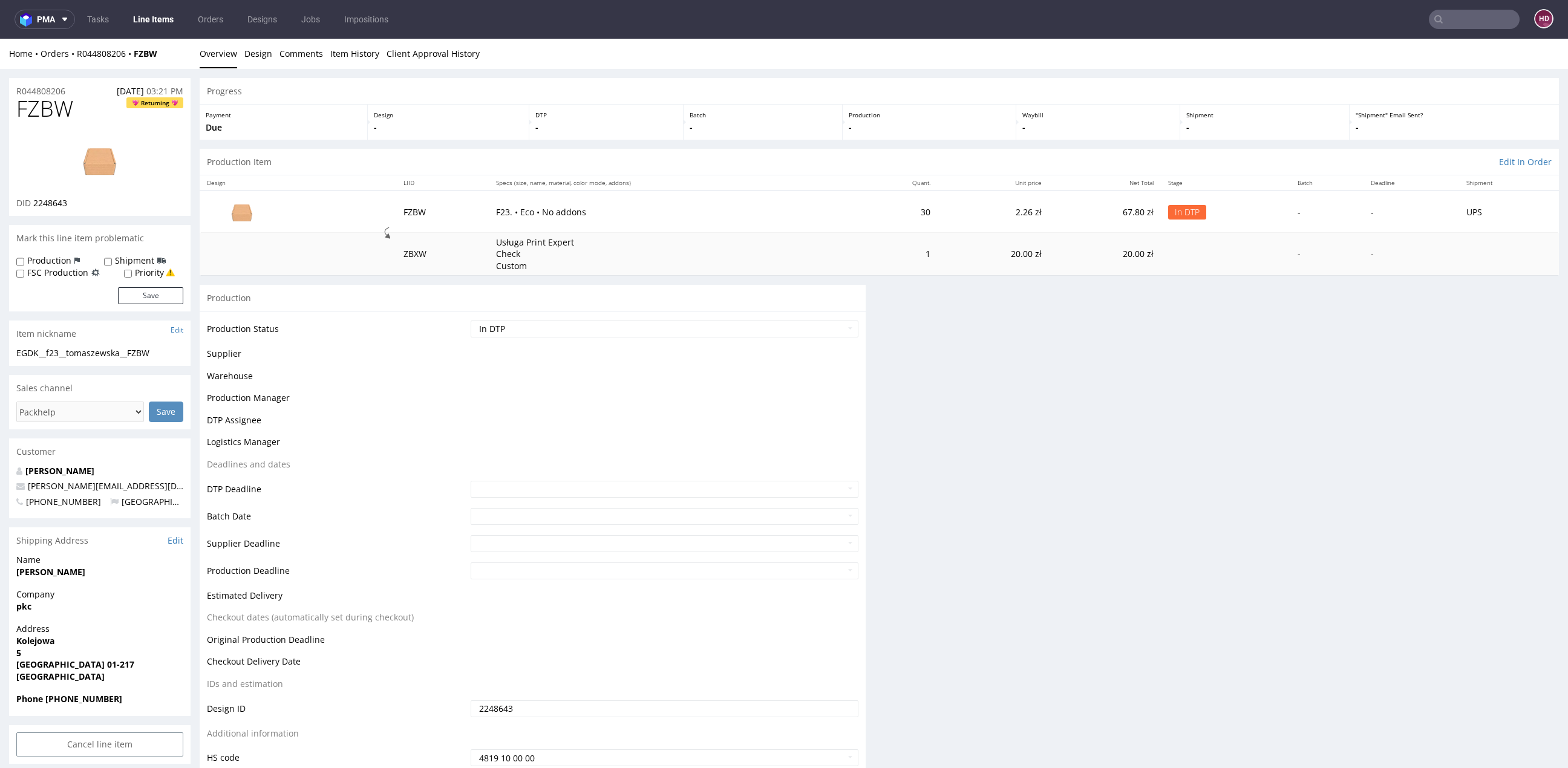
scroll to position [0, 0]
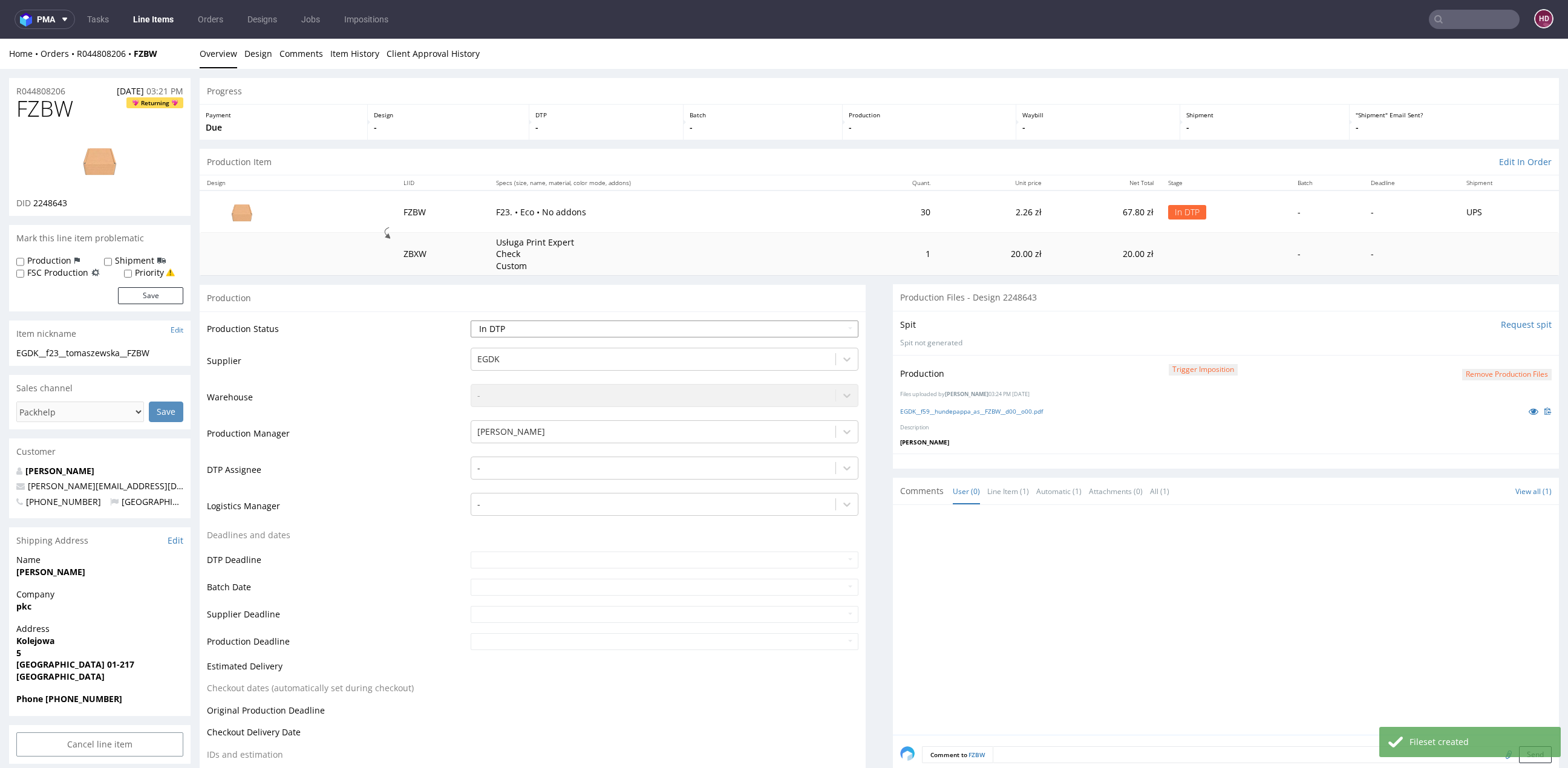
click at [558, 333] on select "Waiting for Artwork Waiting for Diecut Waiting for Mockup Waiting for DTP Waiti…" at bounding box center [664, 329] width 388 height 17
select select "dtp_production_ready"
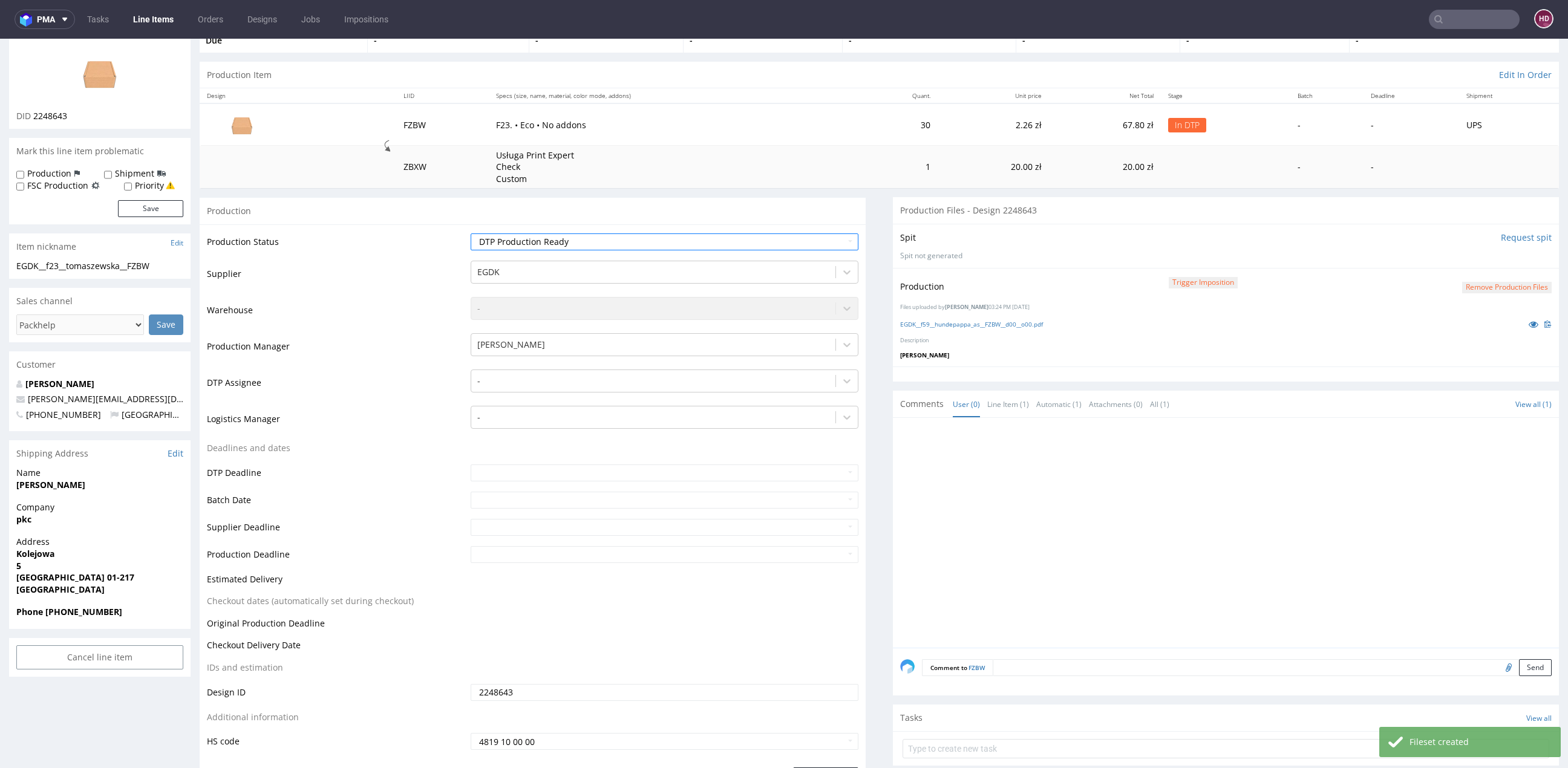
scroll to position [156, 0]
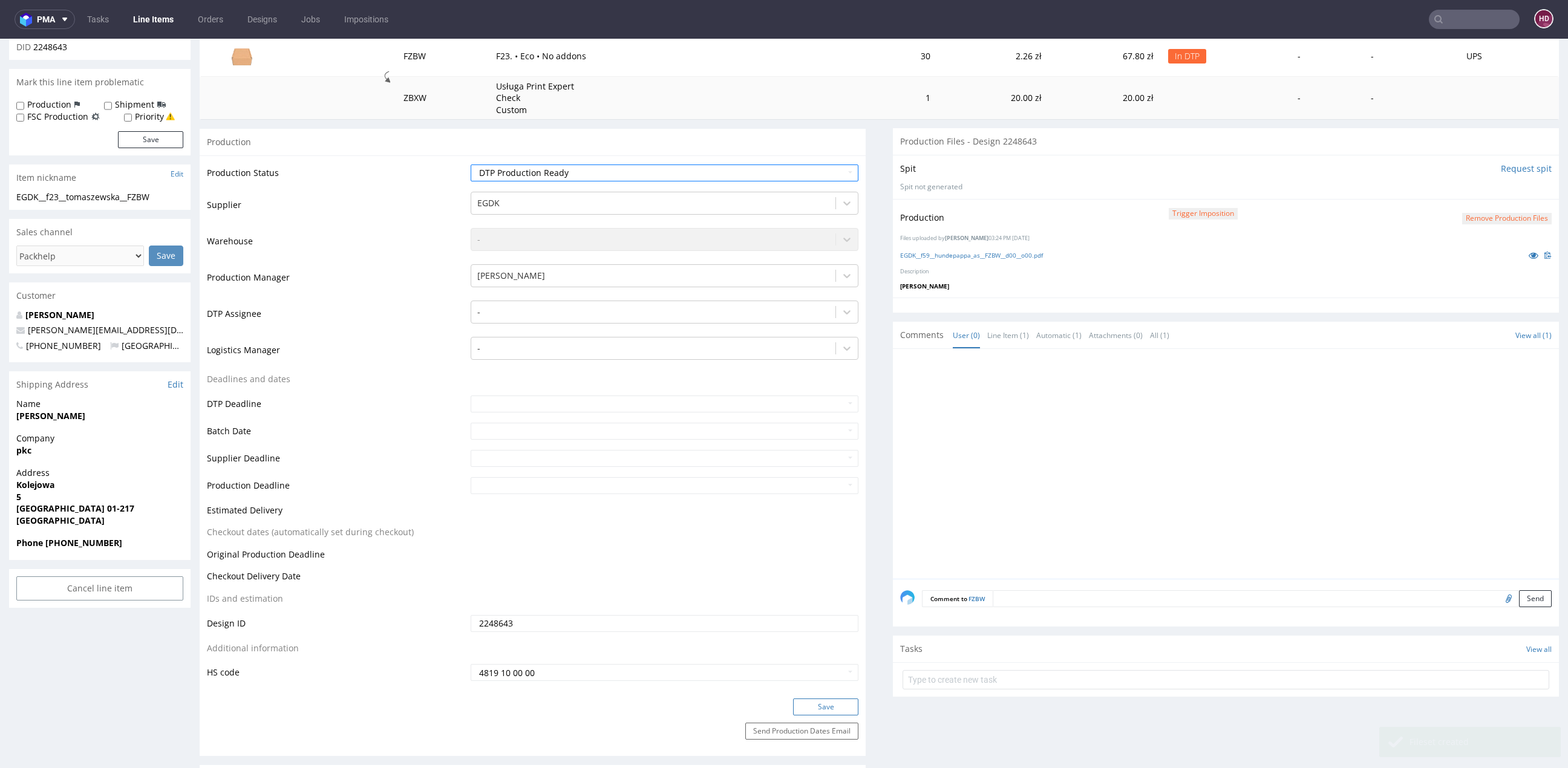
click at [838, 702] on button "Save" at bounding box center [825, 706] width 65 height 17
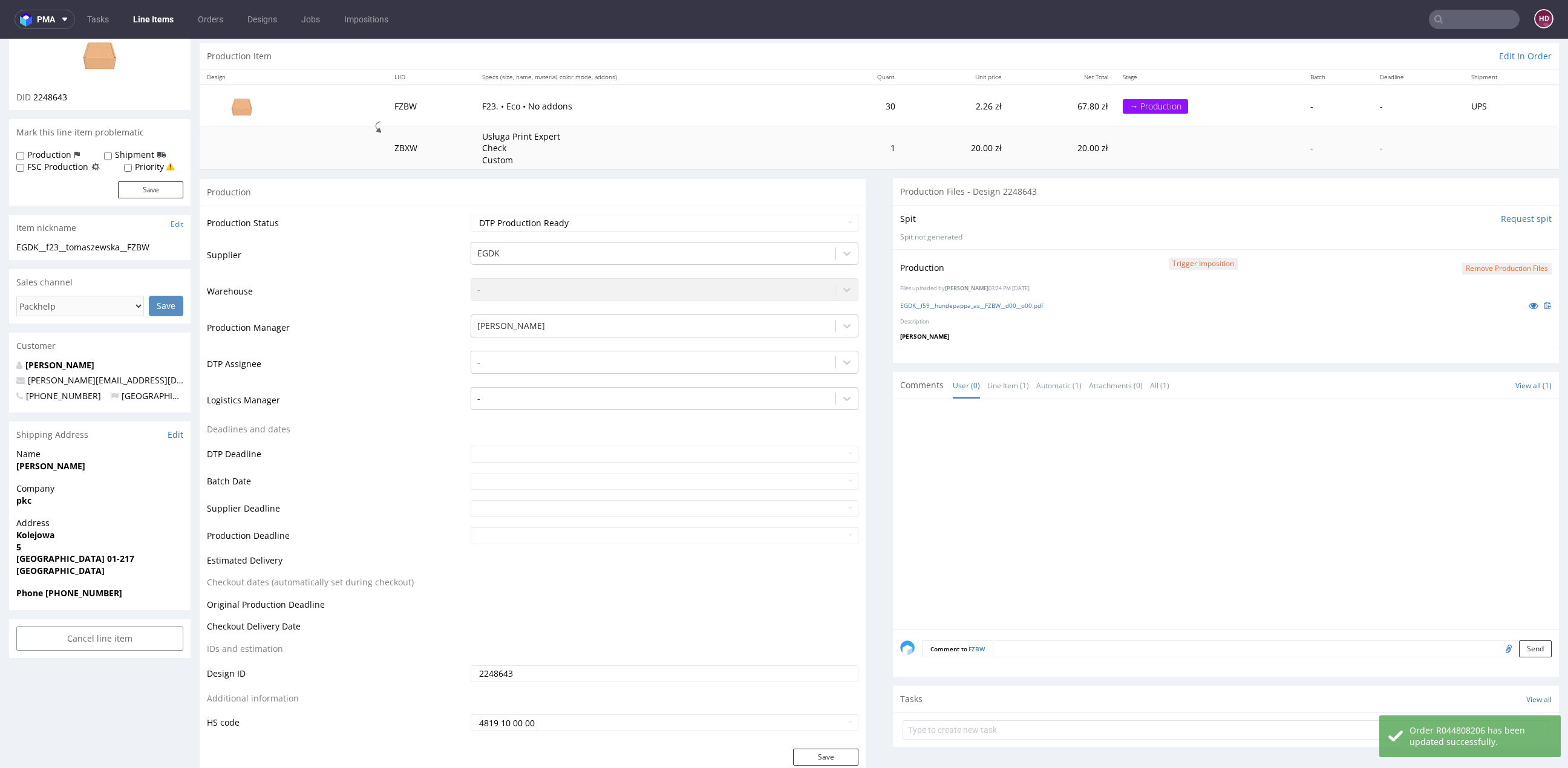
scroll to position [146, 0]
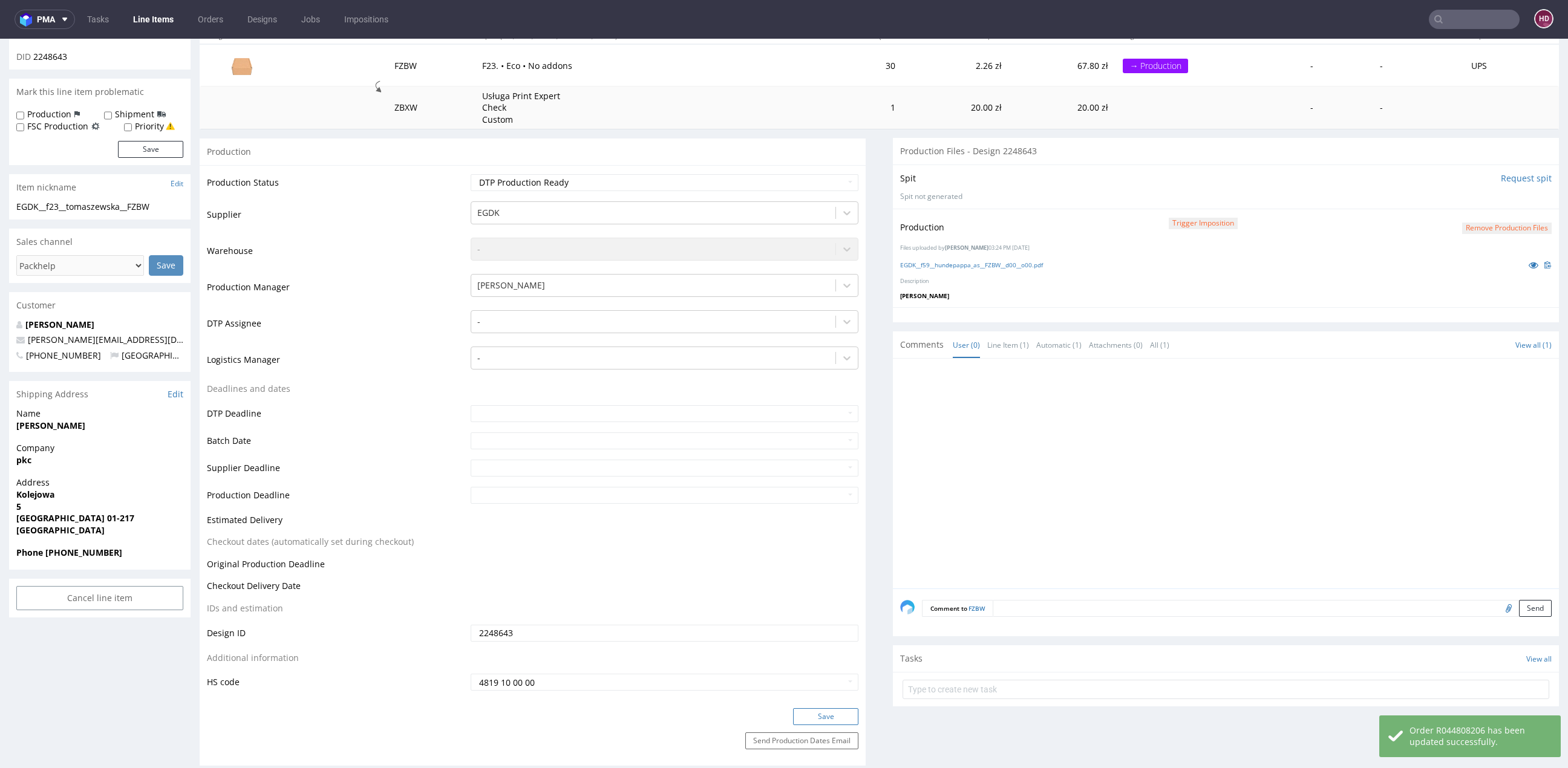
click at [808, 714] on button "Save" at bounding box center [825, 716] width 65 height 17
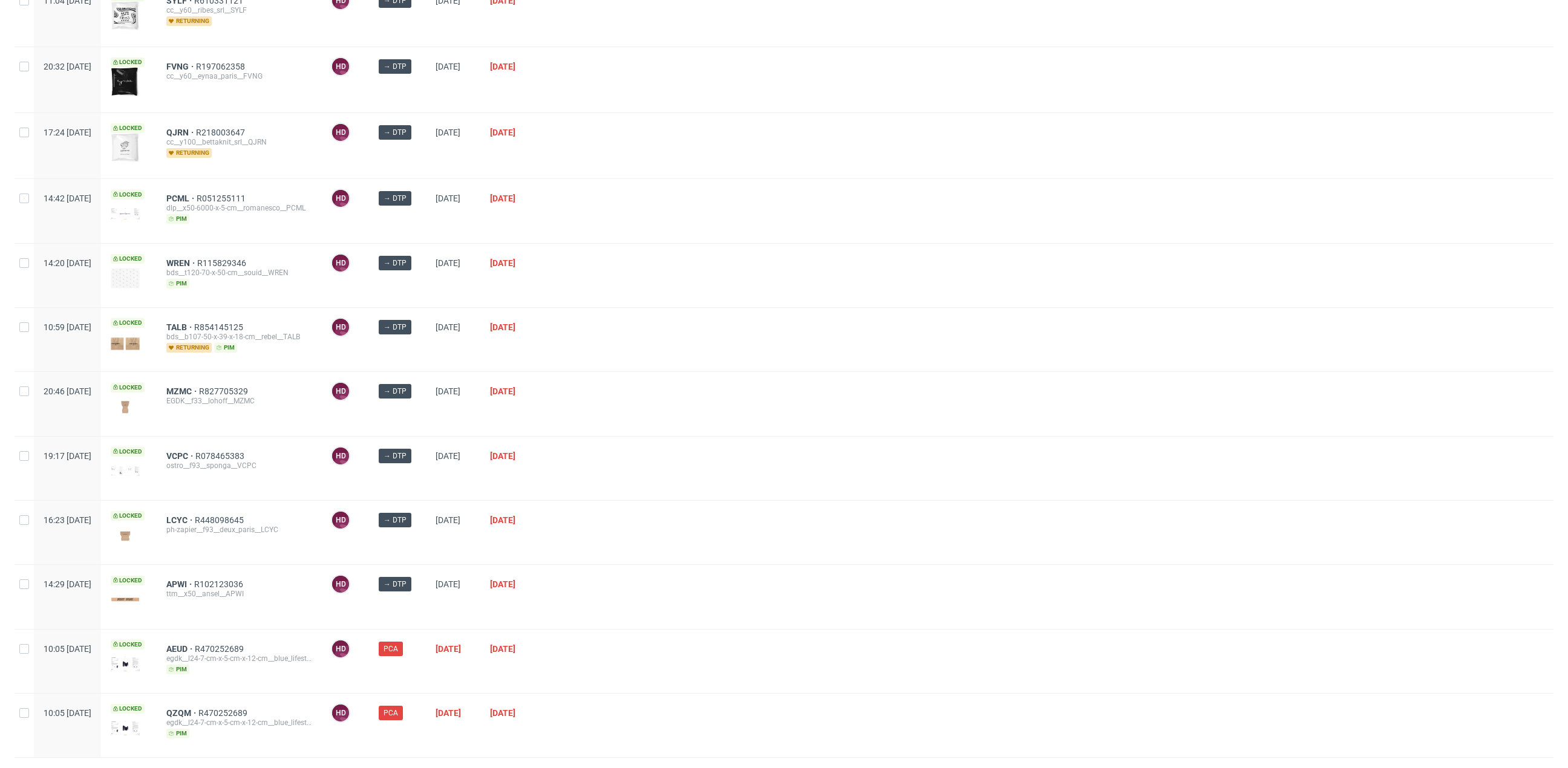
scroll to position [326, 0]
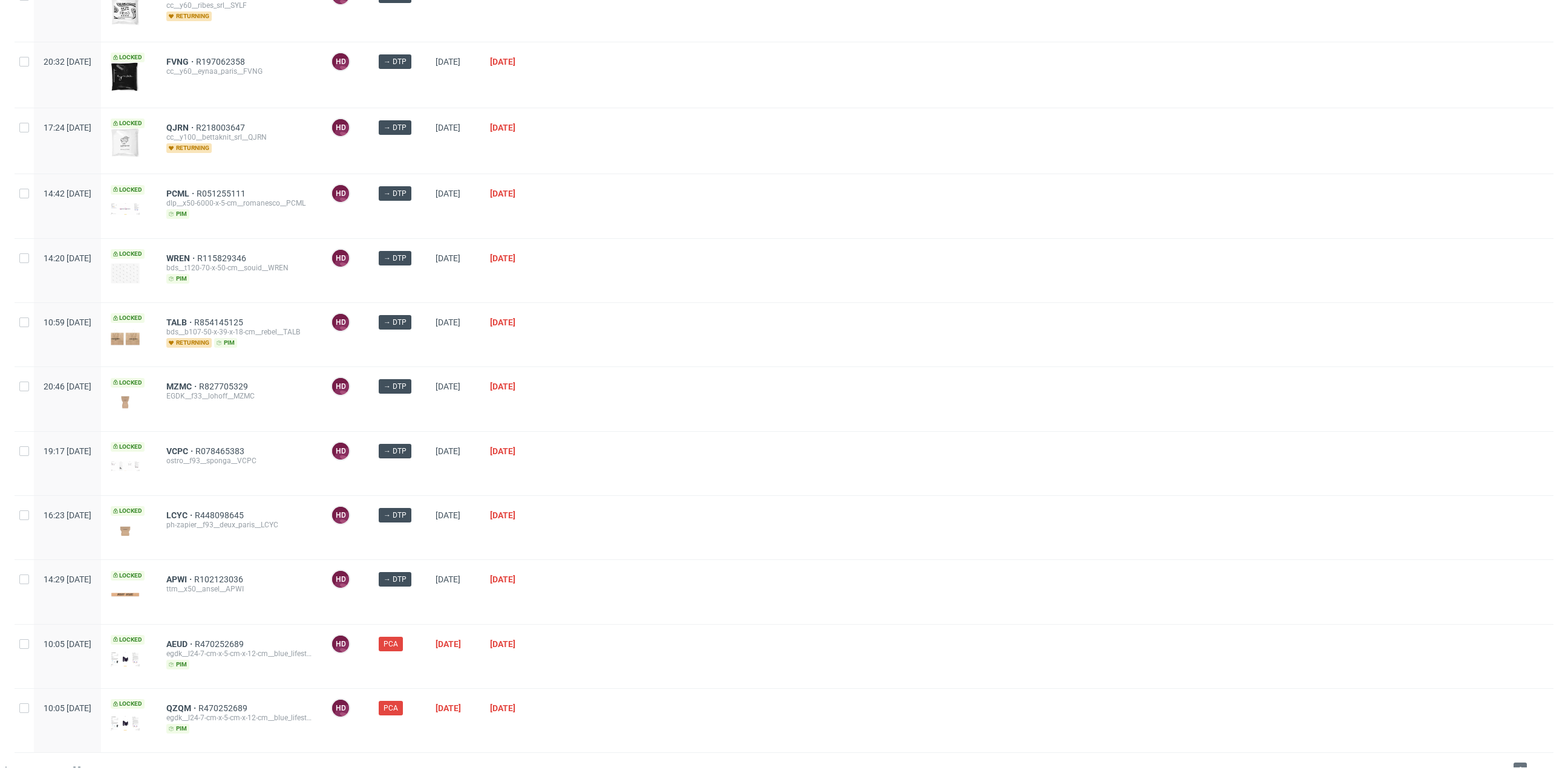
click at [212, 502] on div "LCYC R448098645 ph-zapier__f93__deux_paris__LCYC" at bounding box center [239, 527] width 164 height 63
click at [195, 510] on span "LCYC" at bounding box center [181, 515] width 29 height 10
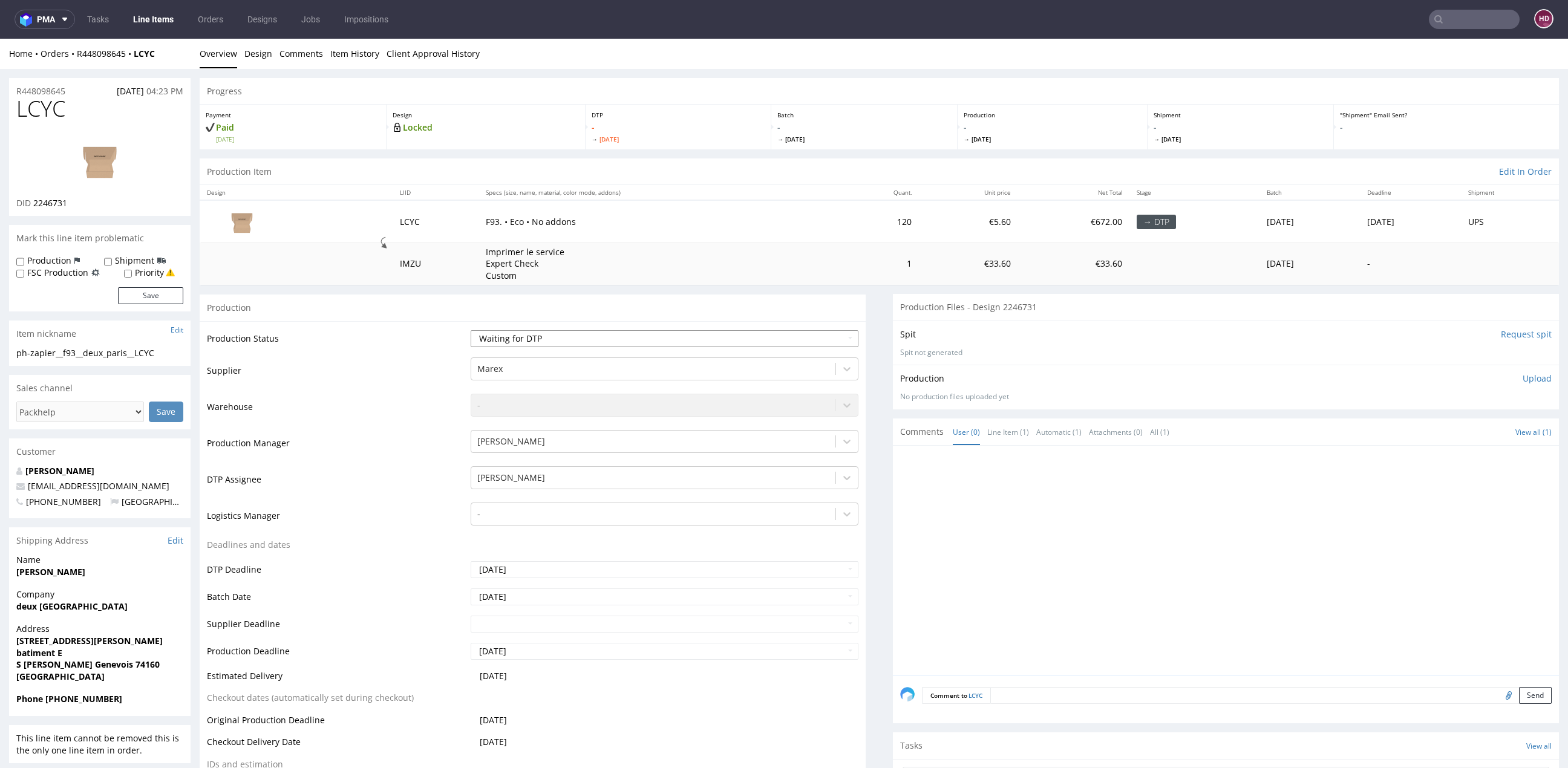
click at [621, 337] on select "Waiting for Artwork Waiting for Diecut Waiting for Mockup Waiting for DTP Waiti…" at bounding box center [664, 338] width 388 height 17
select select "dtp_in_process"
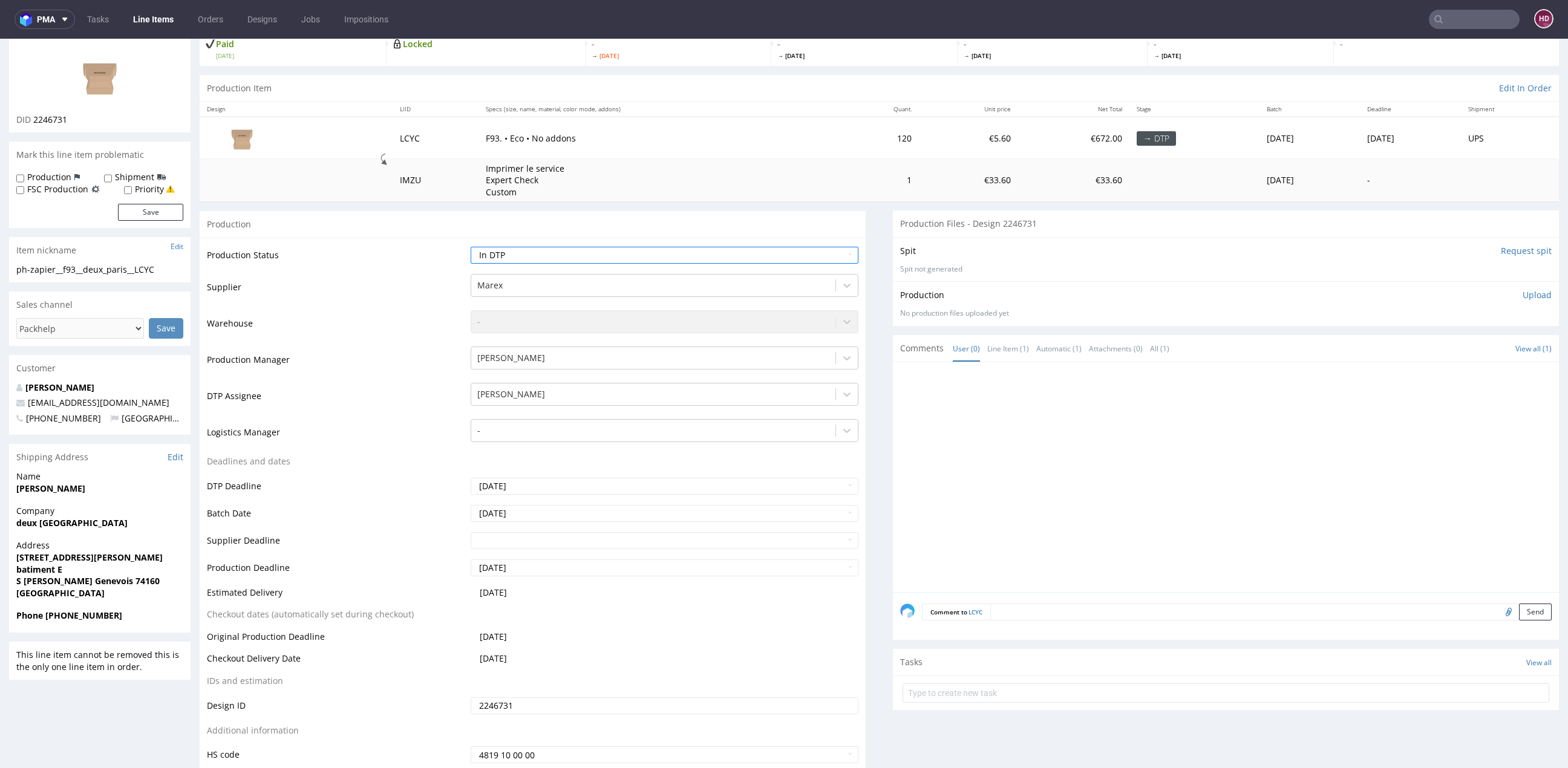
scroll to position [175, 0]
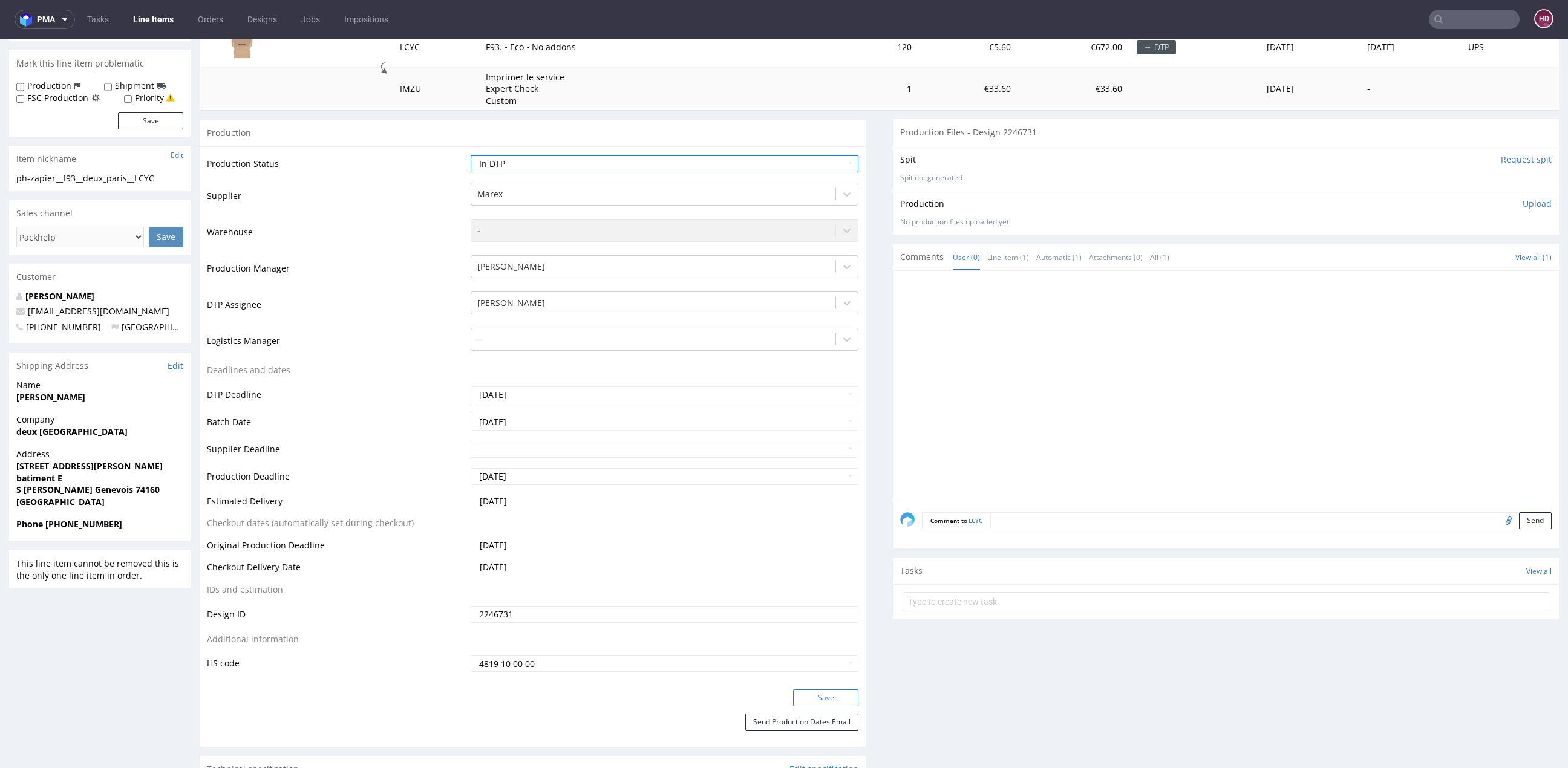
click at [796, 691] on button "Save" at bounding box center [825, 697] width 65 height 17
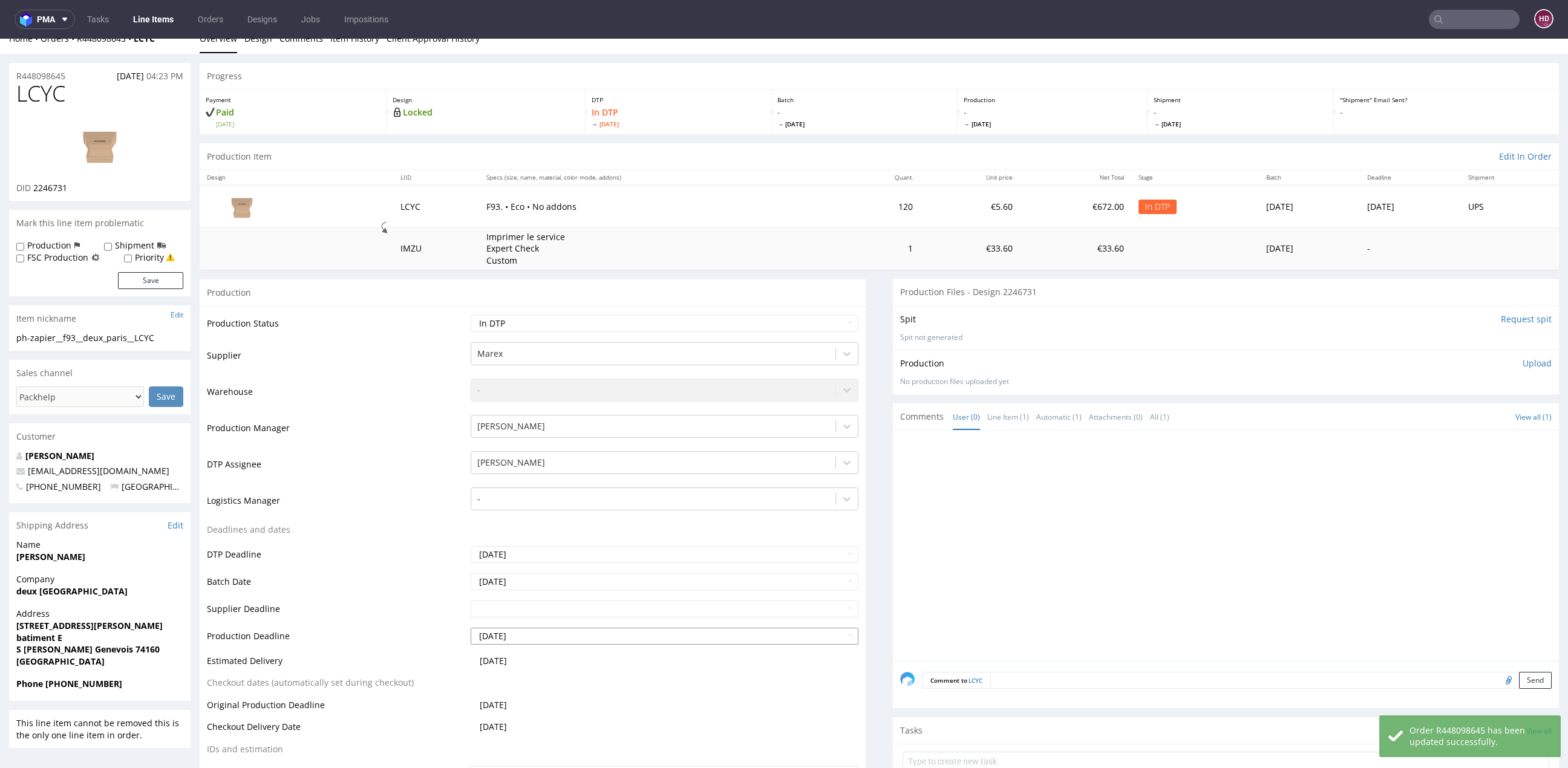
scroll to position [0, 0]
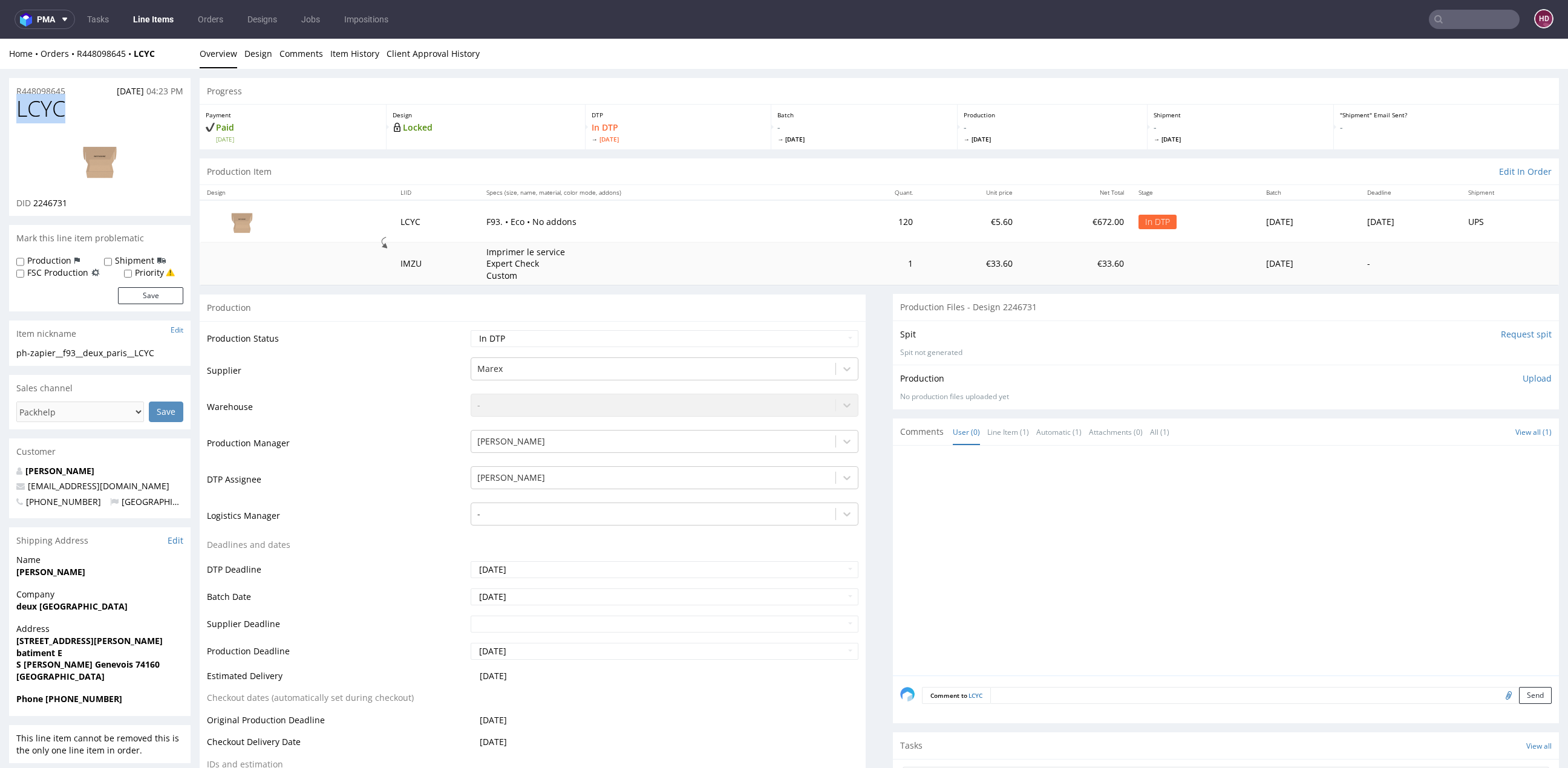
drag, startPoint x: 71, startPoint y: 109, endPoint x: -72, endPoint y: 105, distance: 143.1
copy span "LCYC"
click at [90, 204] on div "DID 2246731" at bounding box center [100, 203] width 167 height 12
drag, startPoint x: 70, startPoint y: 204, endPoint x: 46, endPoint y: 204, distance: 24.0
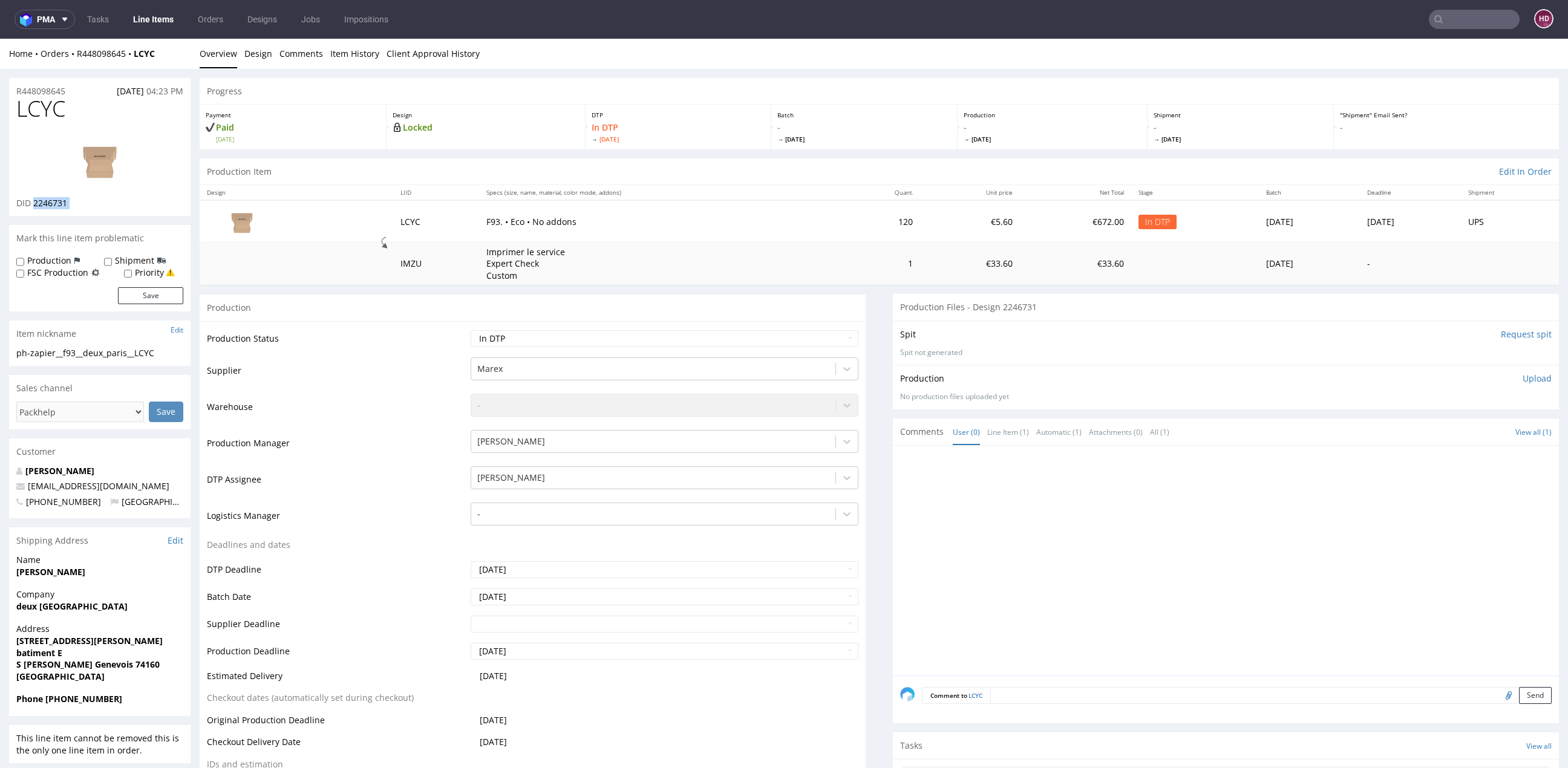
click at [46, 204] on div "DID 2246731" at bounding box center [100, 203] width 167 height 12
copy div "2246731"
click at [257, 52] on link "Design" at bounding box center [258, 54] width 28 height 30
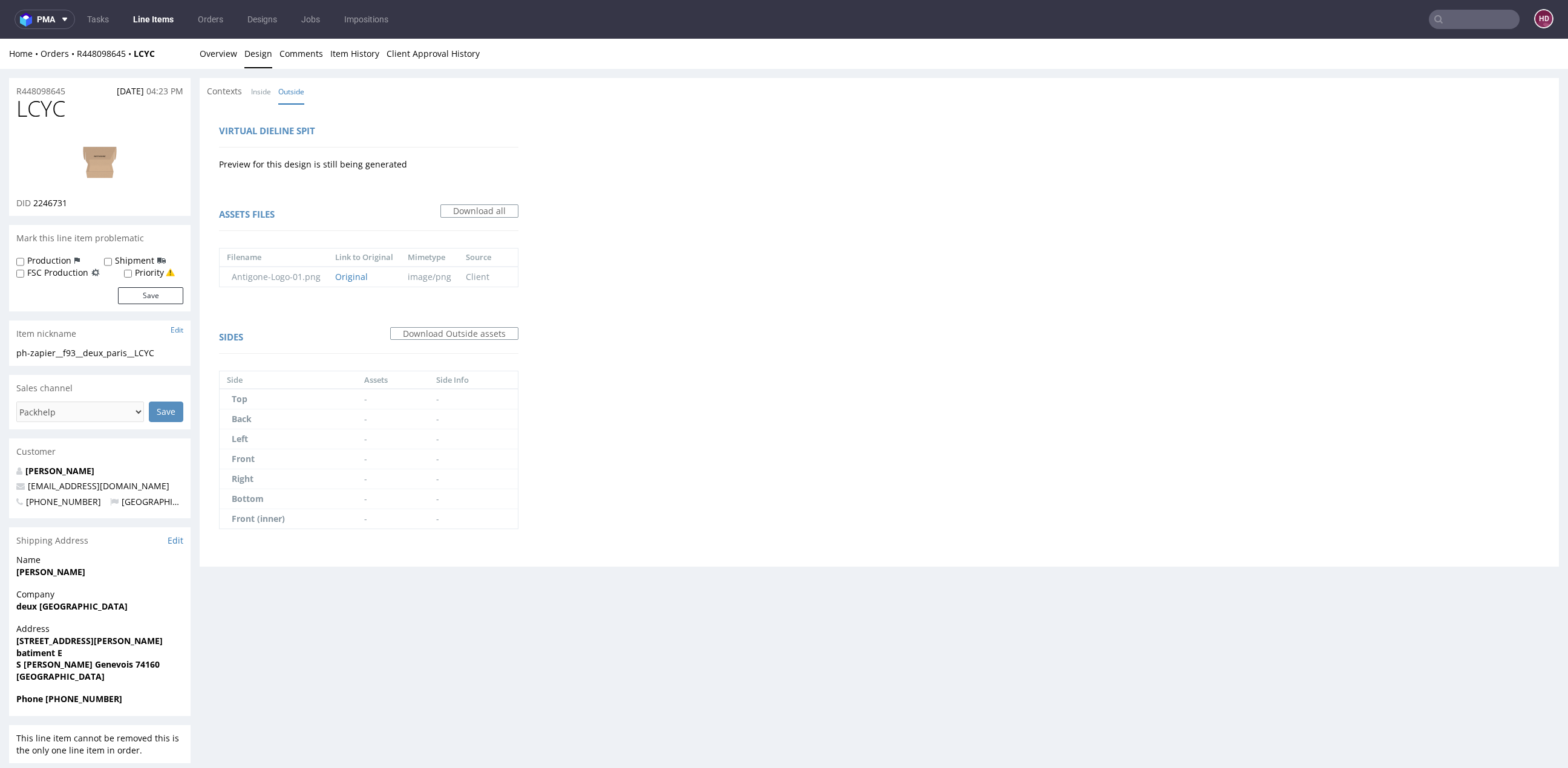
click at [271, 79] on div "Contexts Inside Outside" at bounding box center [879, 91] width 1359 height 26
click at [259, 86] on link "Inside" at bounding box center [260, 92] width 20 height 26
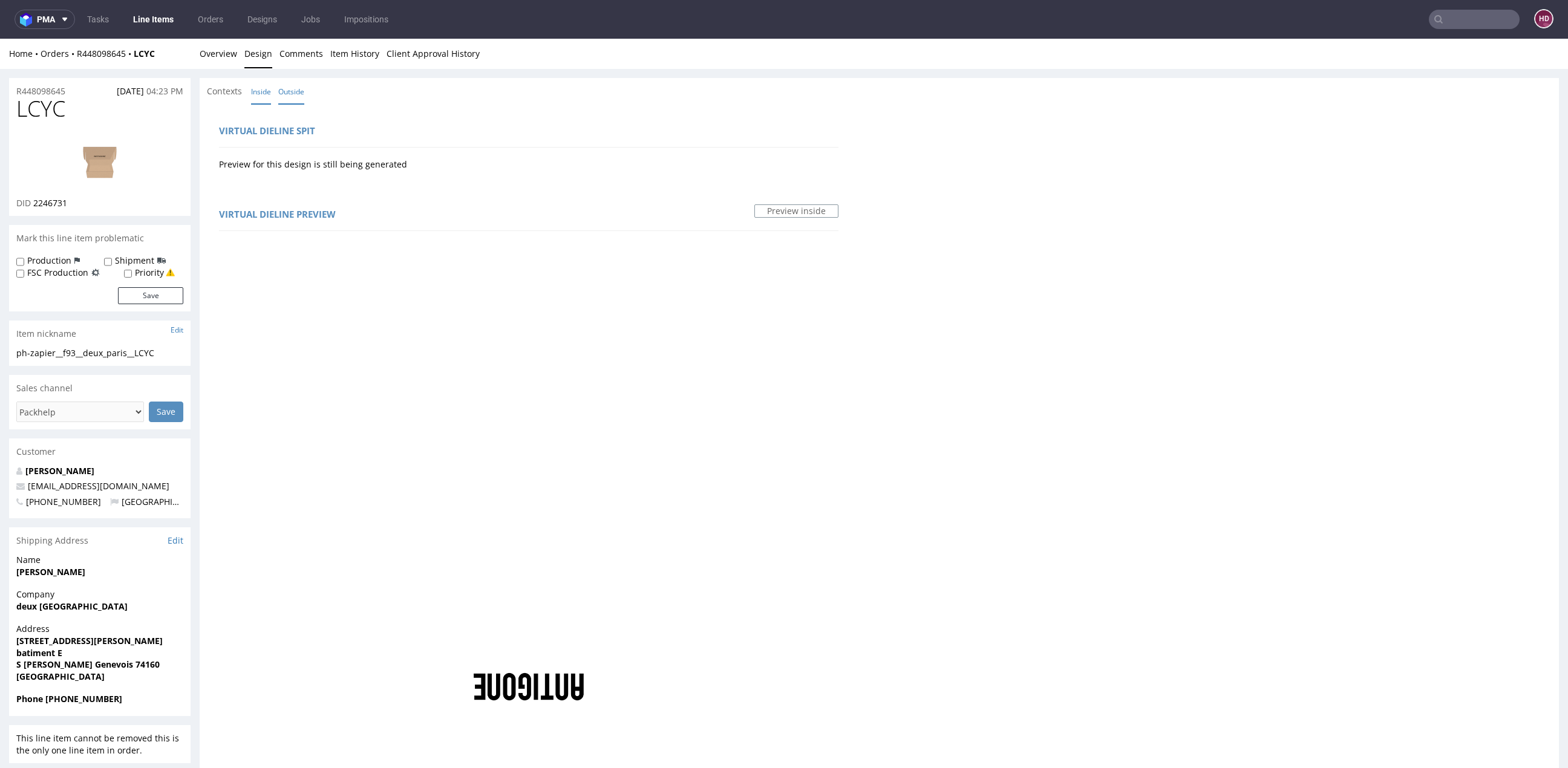
click at [283, 87] on link "Outside" at bounding box center [291, 92] width 26 height 26
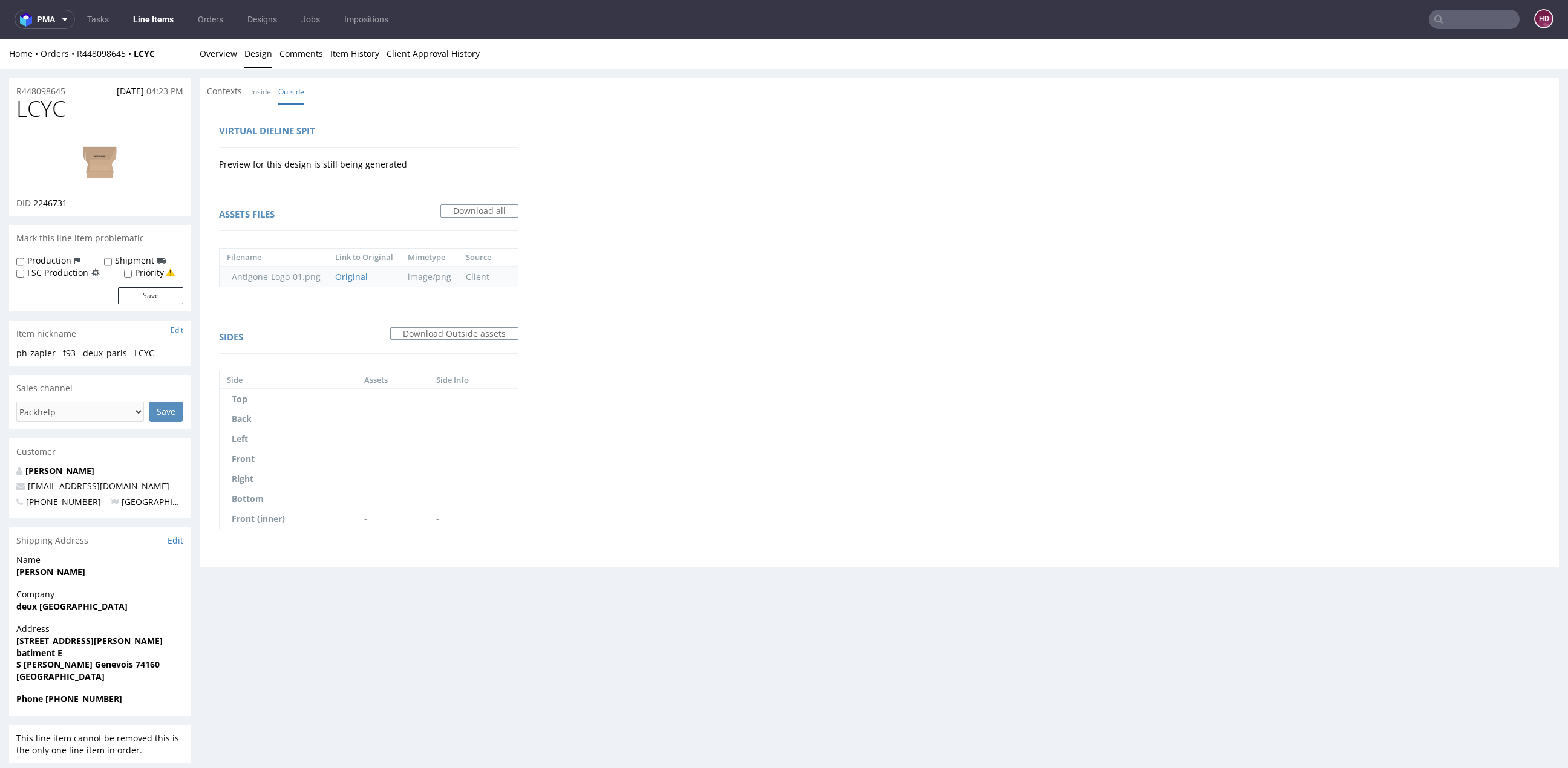
click at [342, 267] on td "Original" at bounding box center [364, 276] width 73 height 20
click at [337, 274] on link "Original" at bounding box center [351, 276] width 33 height 12
click at [242, 50] on li "Overview" at bounding box center [222, 54] width 45 height 12
click at [232, 49] on link "Overview" at bounding box center [218, 54] width 37 height 30
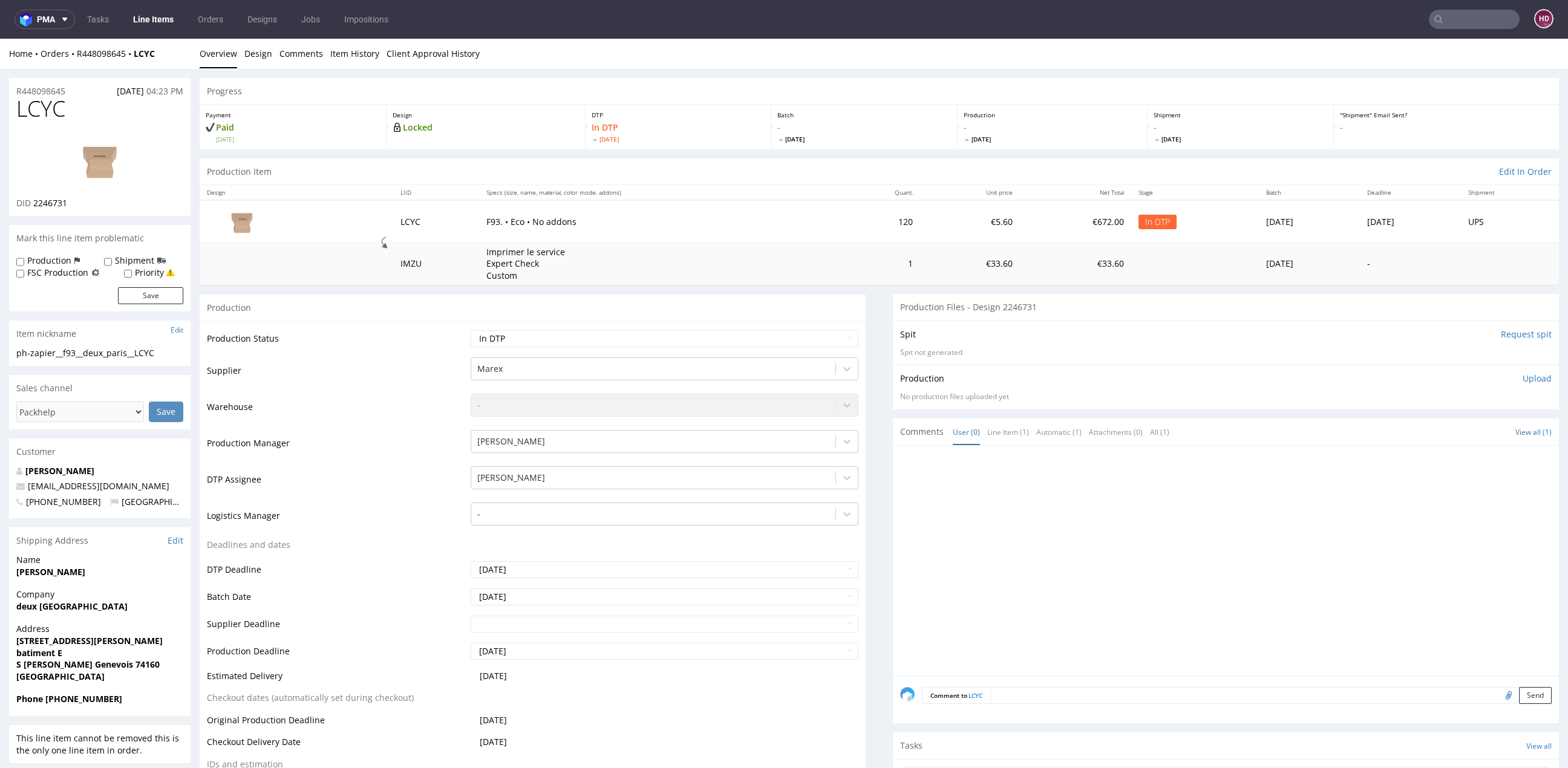
click at [85, 149] on img at bounding box center [100, 160] width 96 height 54
click at [262, 58] on link "Design" at bounding box center [258, 54] width 28 height 30
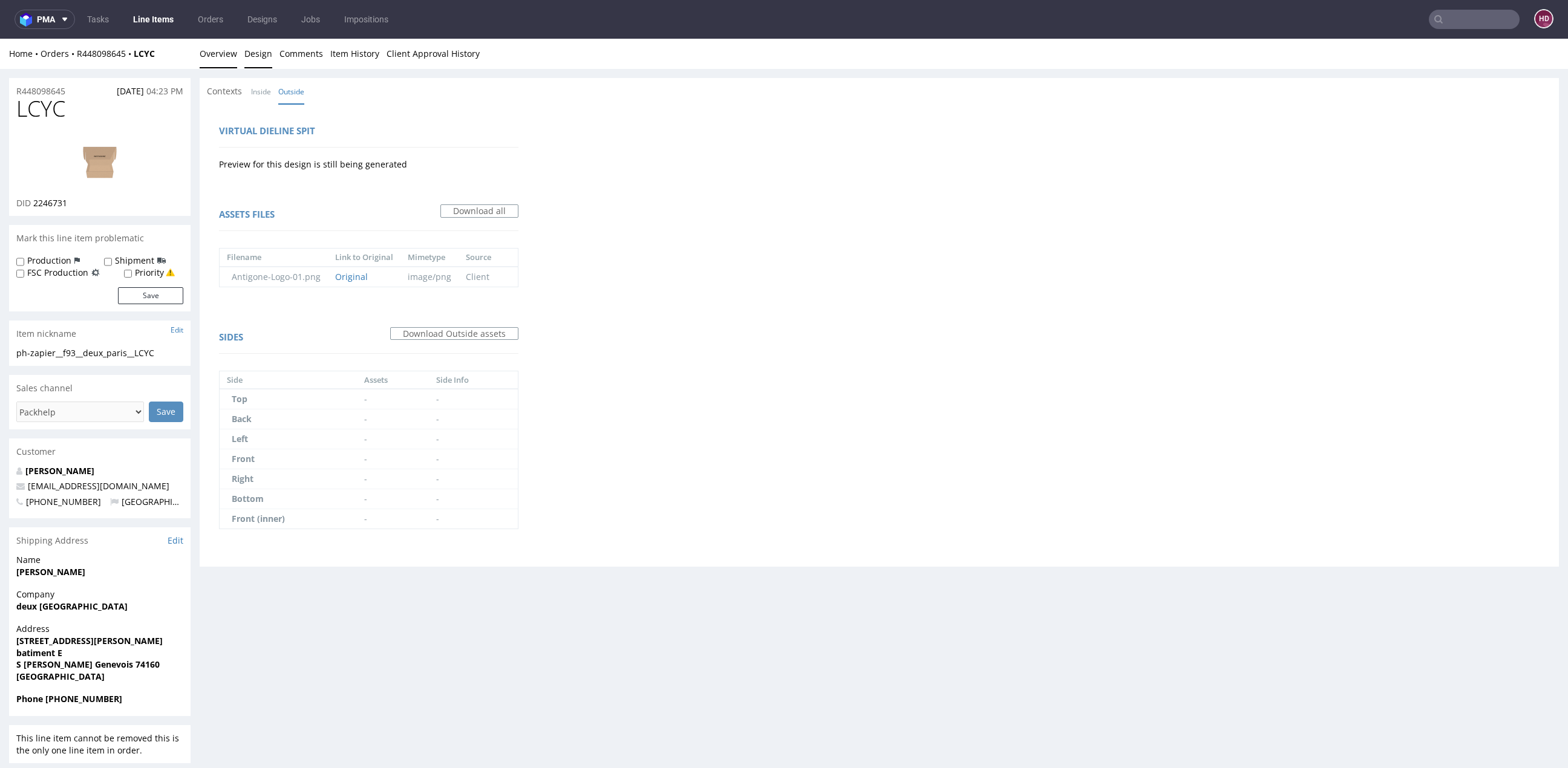
click at [231, 55] on link "Overview" at bounding box center [218, 54] width 37 height 30
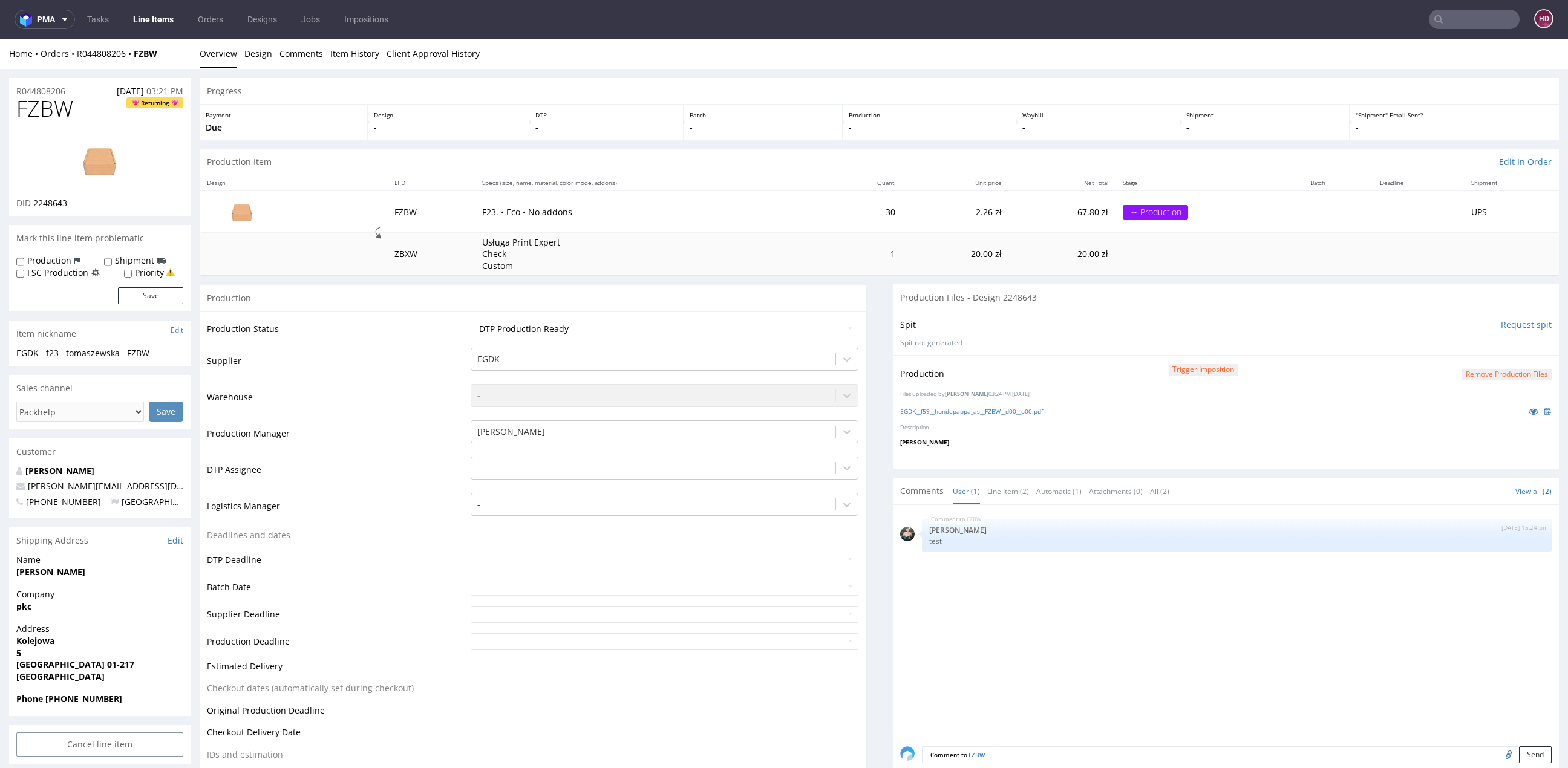
click at [140, 21] on link "Line Items" at bounding box center [153, 19] width 55 height 19
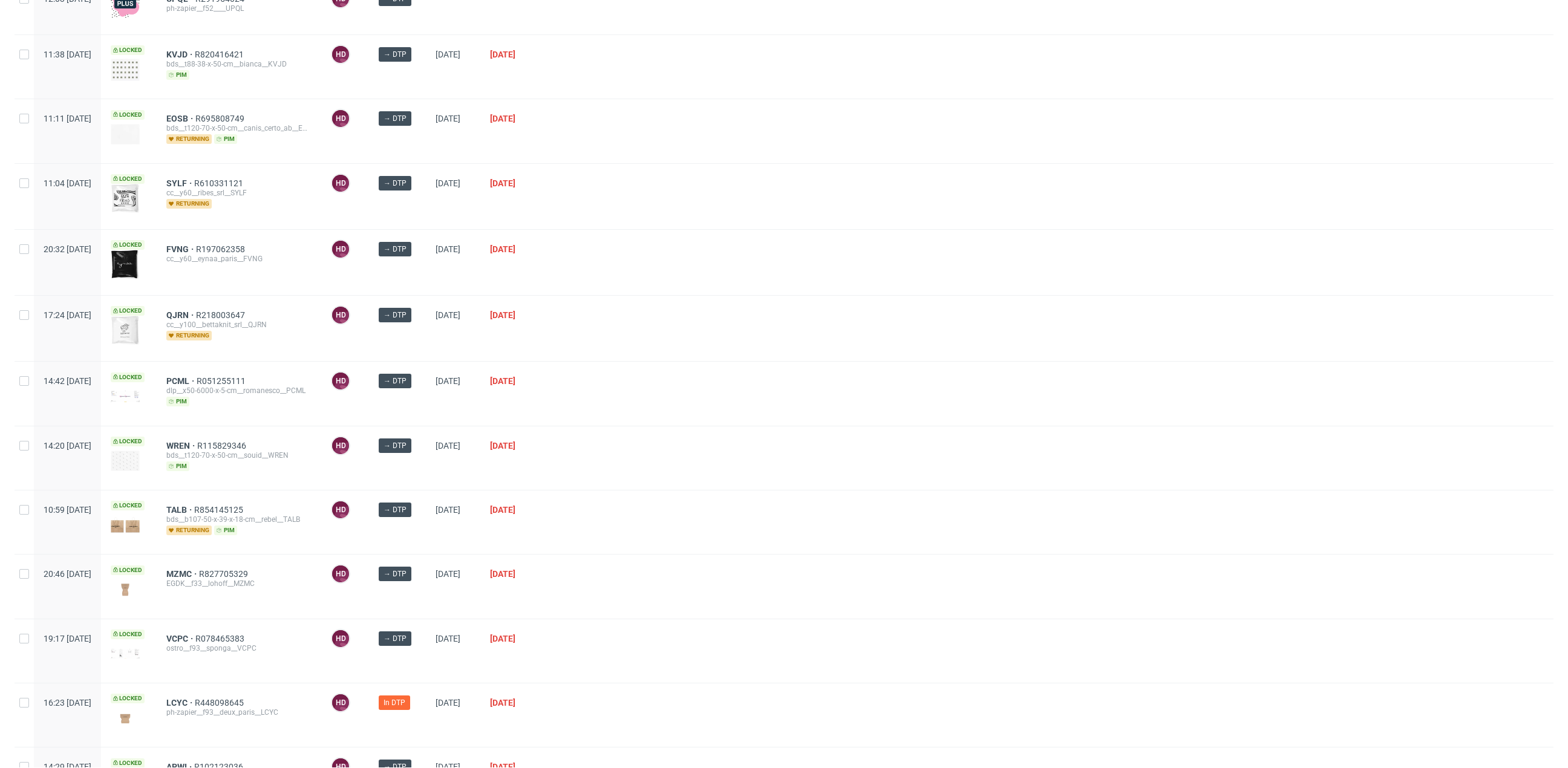
scroll to position [341, 0]
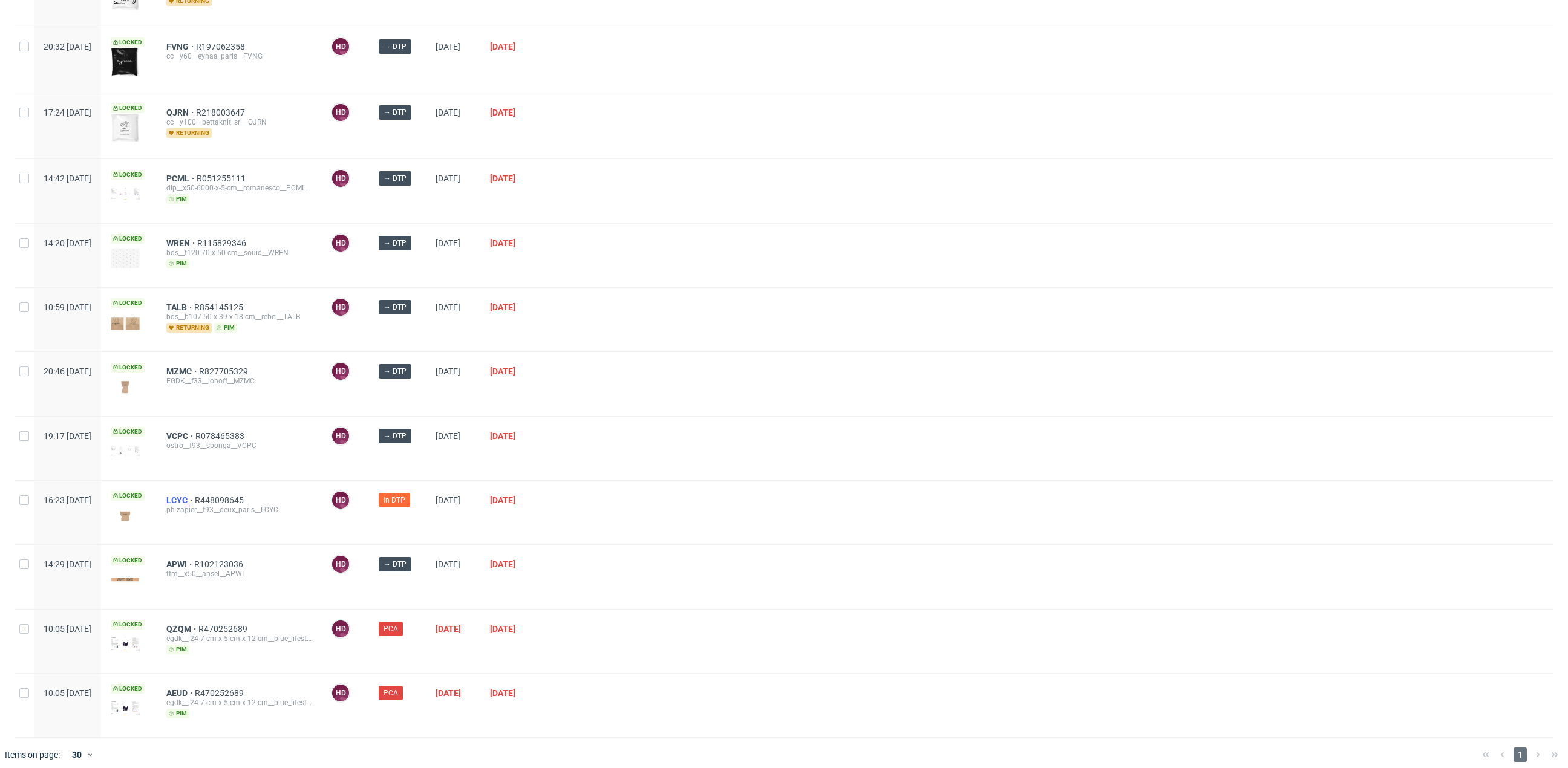
click at [195, 495] on span "LCYC" at bounding box center [181, 500] width 29 height 10
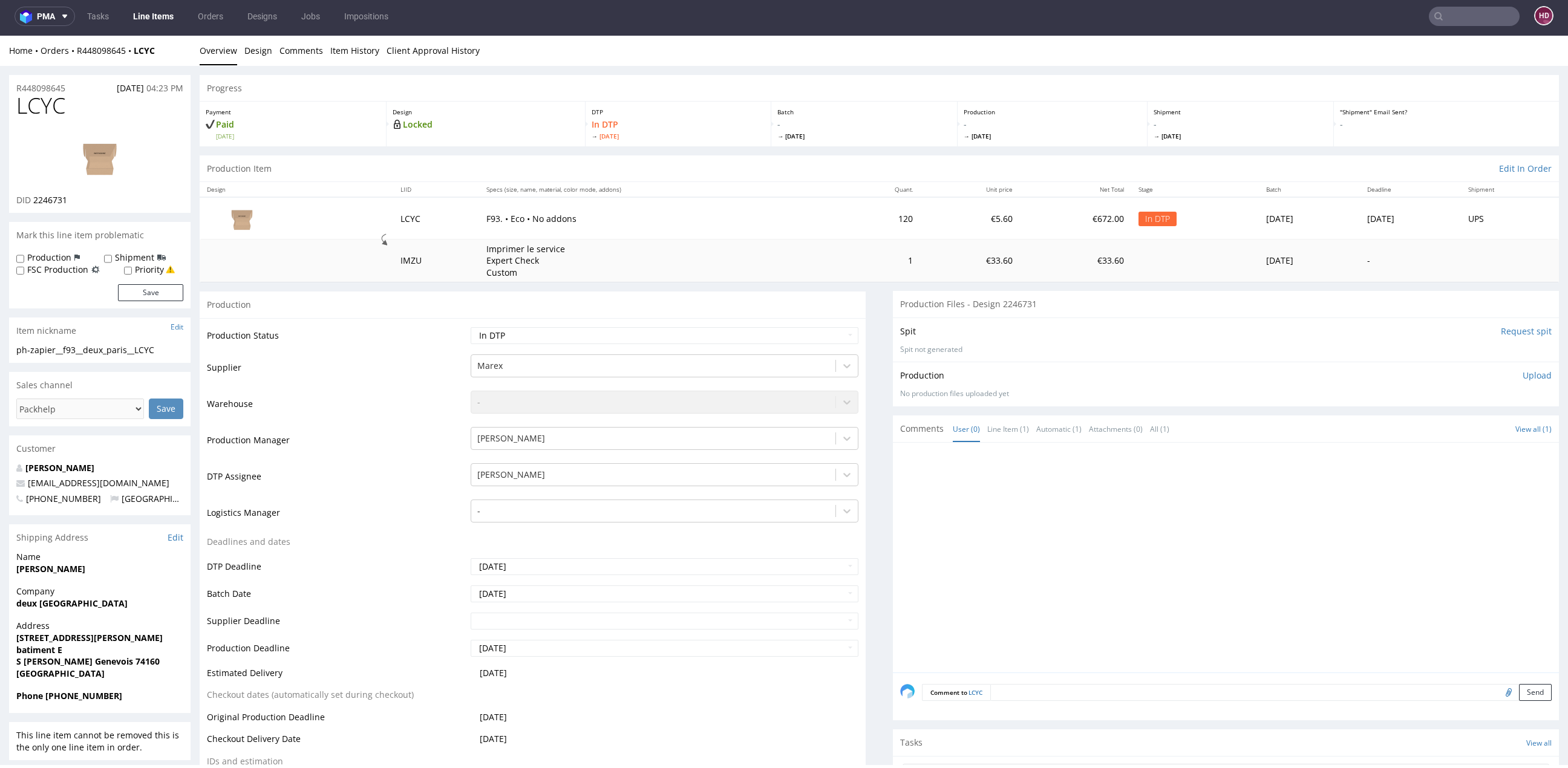
click at [75, 158] on img at bounding box center [100, 157] width 96 height 54
click at [60, 261] on label "Production" at bounding box center [49, 257] width 44 height 12
click at [24, 261] on input "Production" at bounding box center [20, 259] width 8 height 10
checkbox input "true"
click at [147, 299] on button "Save" at bounding box center [151, 292] width 65 height 17
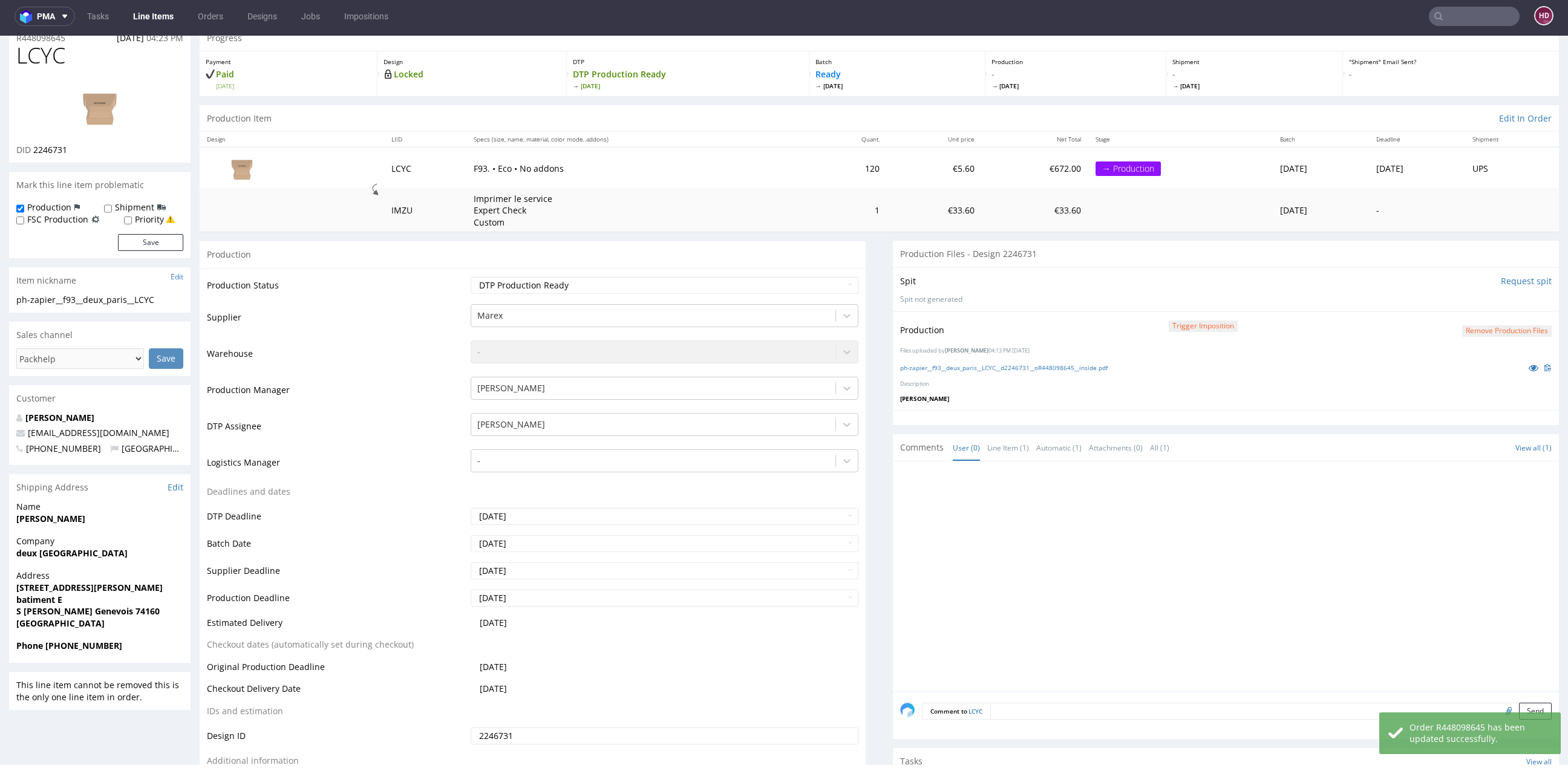
scroll to position [156, 0]
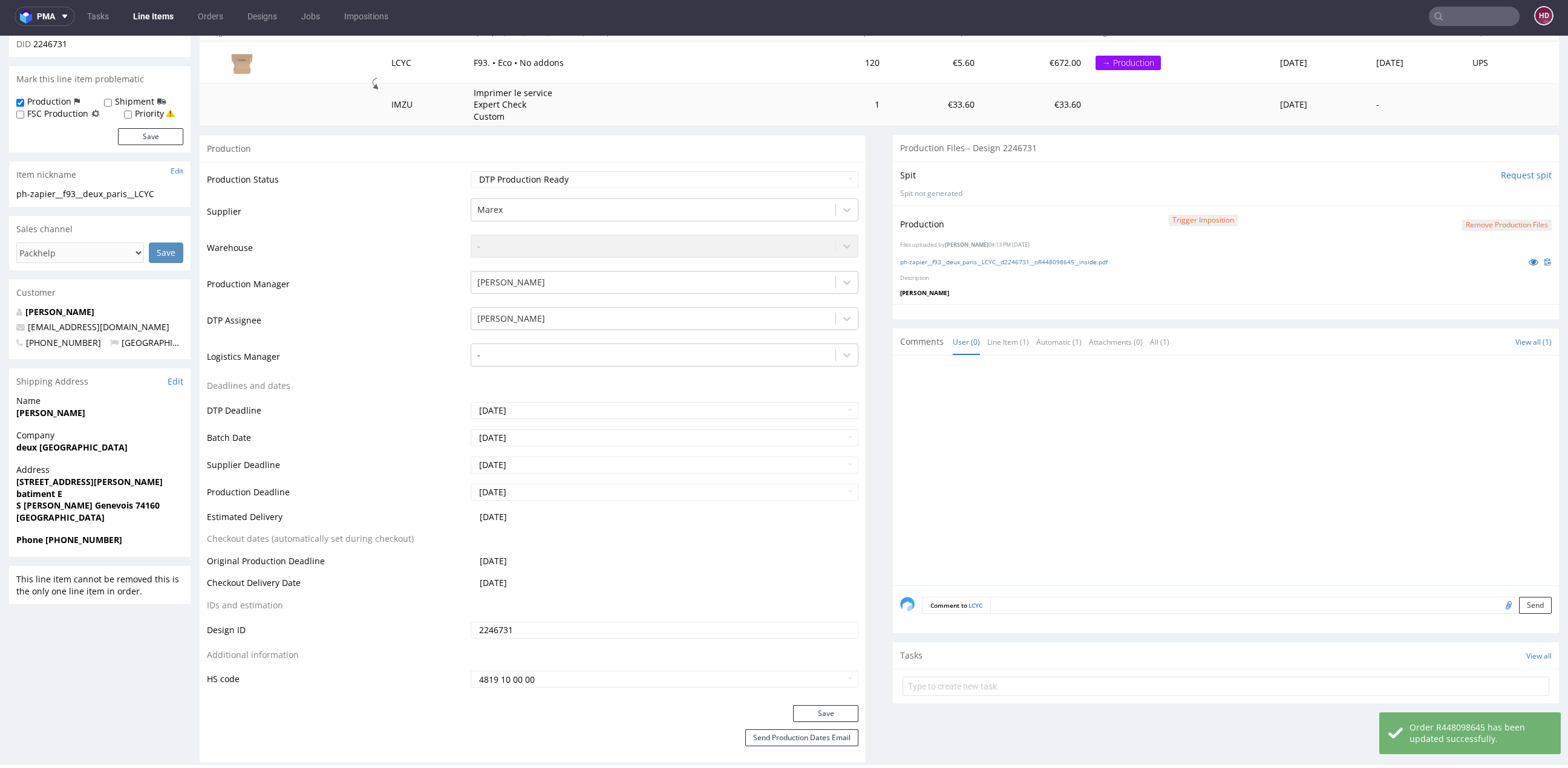
click at [1048, 610] on textarea at bounding box center [1270, 605] width 561 height 17
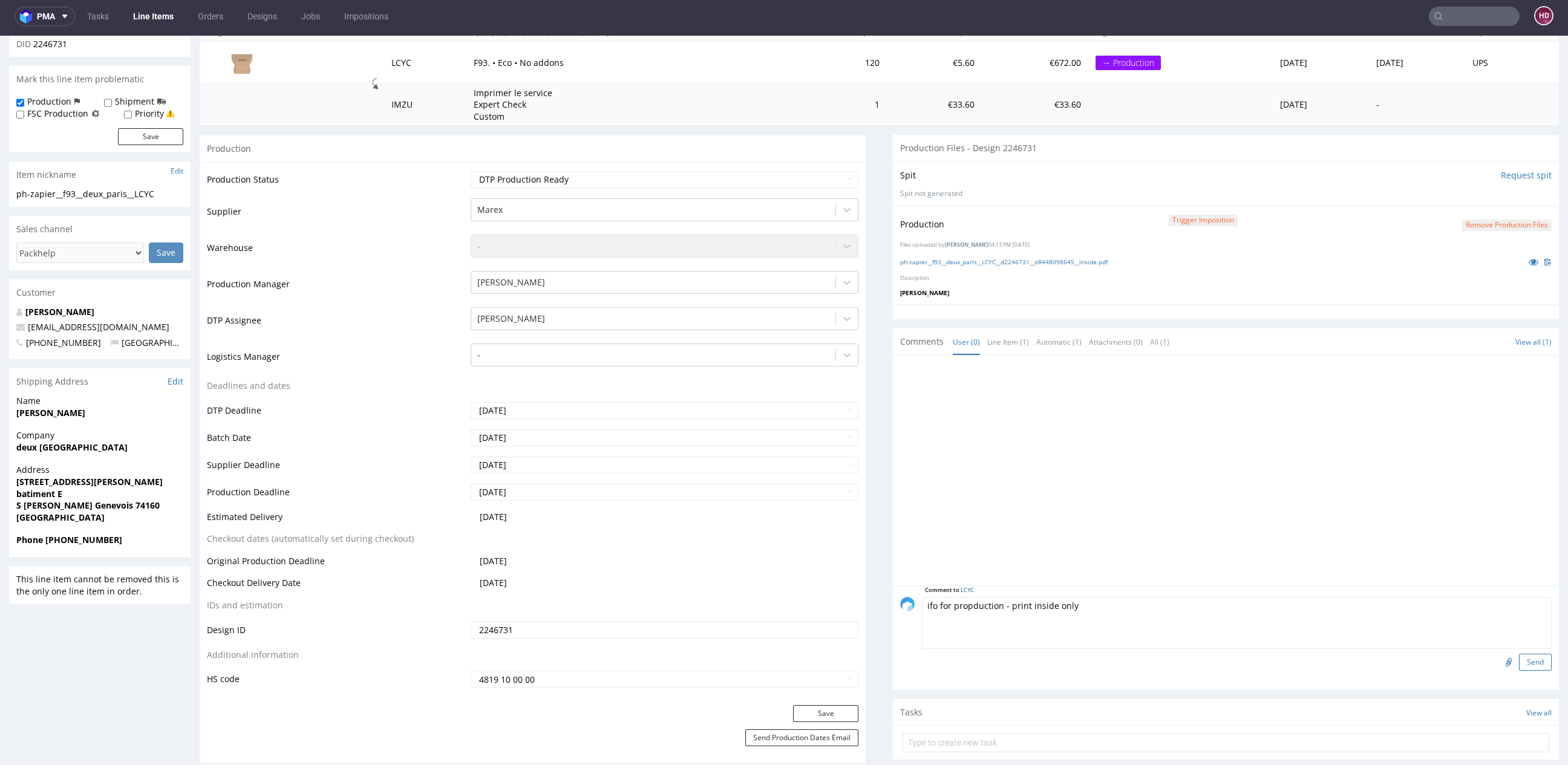
type textarea "ifo for propduction - print inside only"
click at [1519, 655] on button "Send" at bounding box center [1535, 661] width 33 height 17
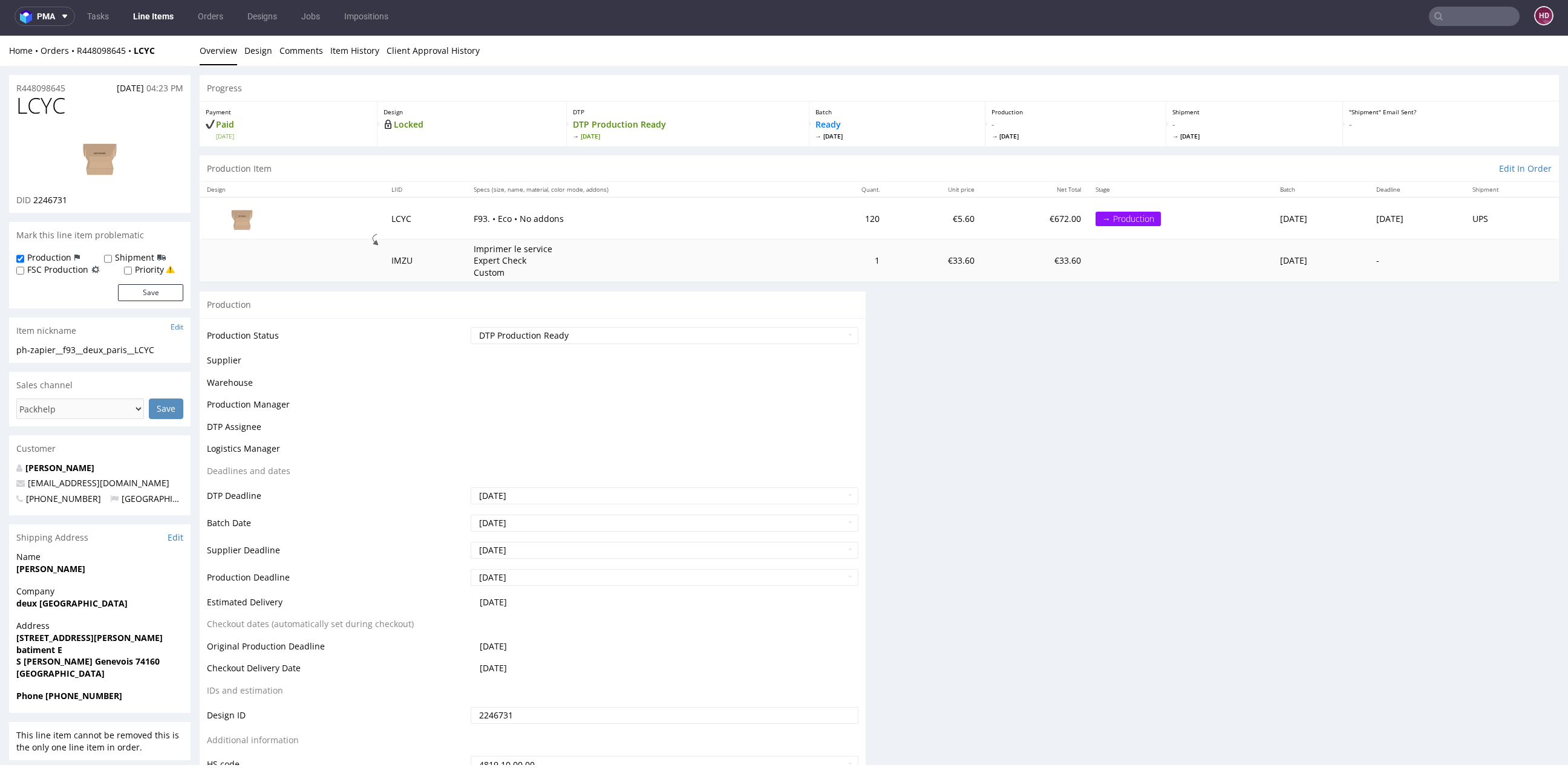
scroll to position [0, 0]
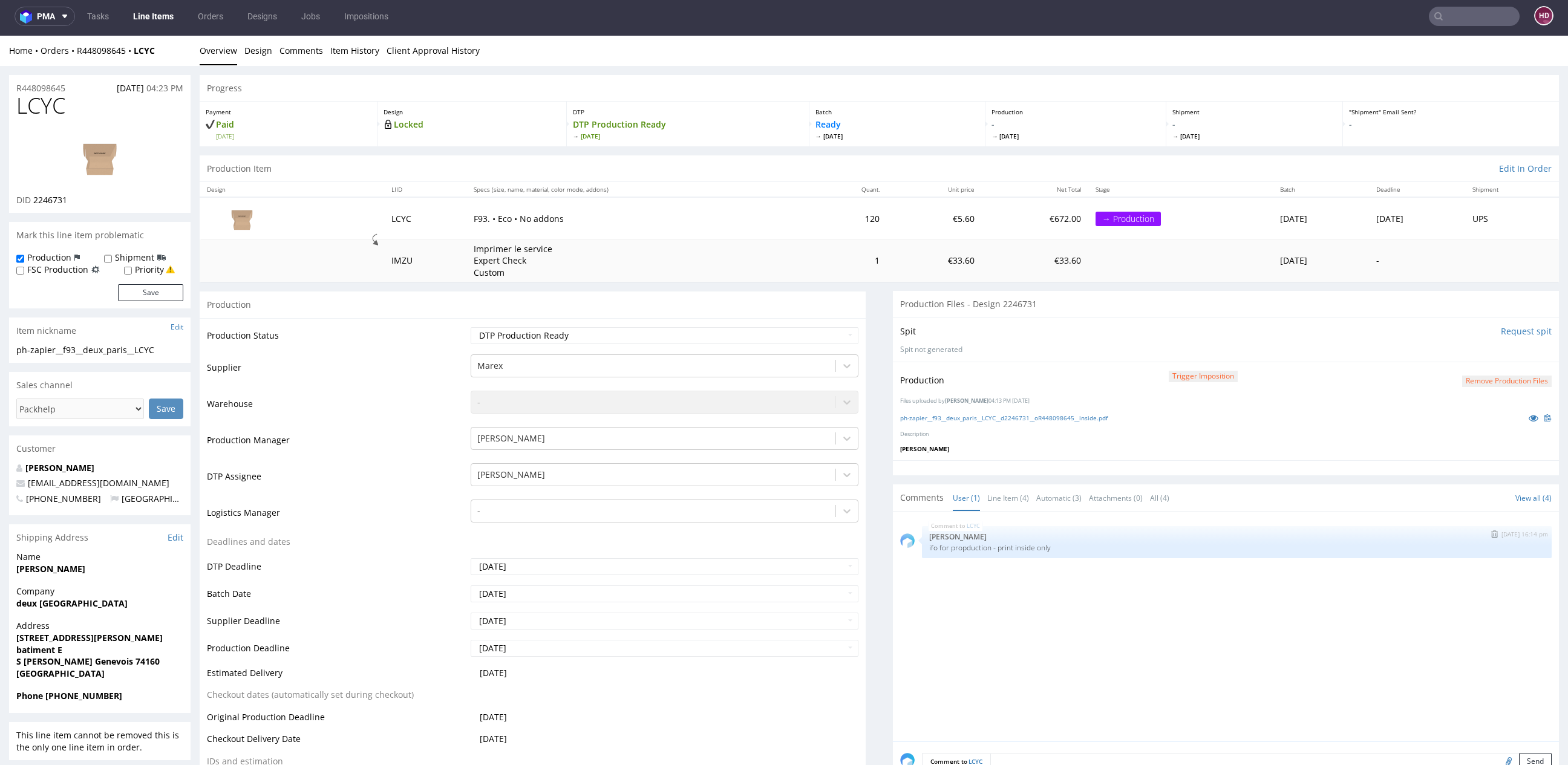
click at [1491, 532] on img "submit" at bounding box center [1495, 534] width 7 height 7
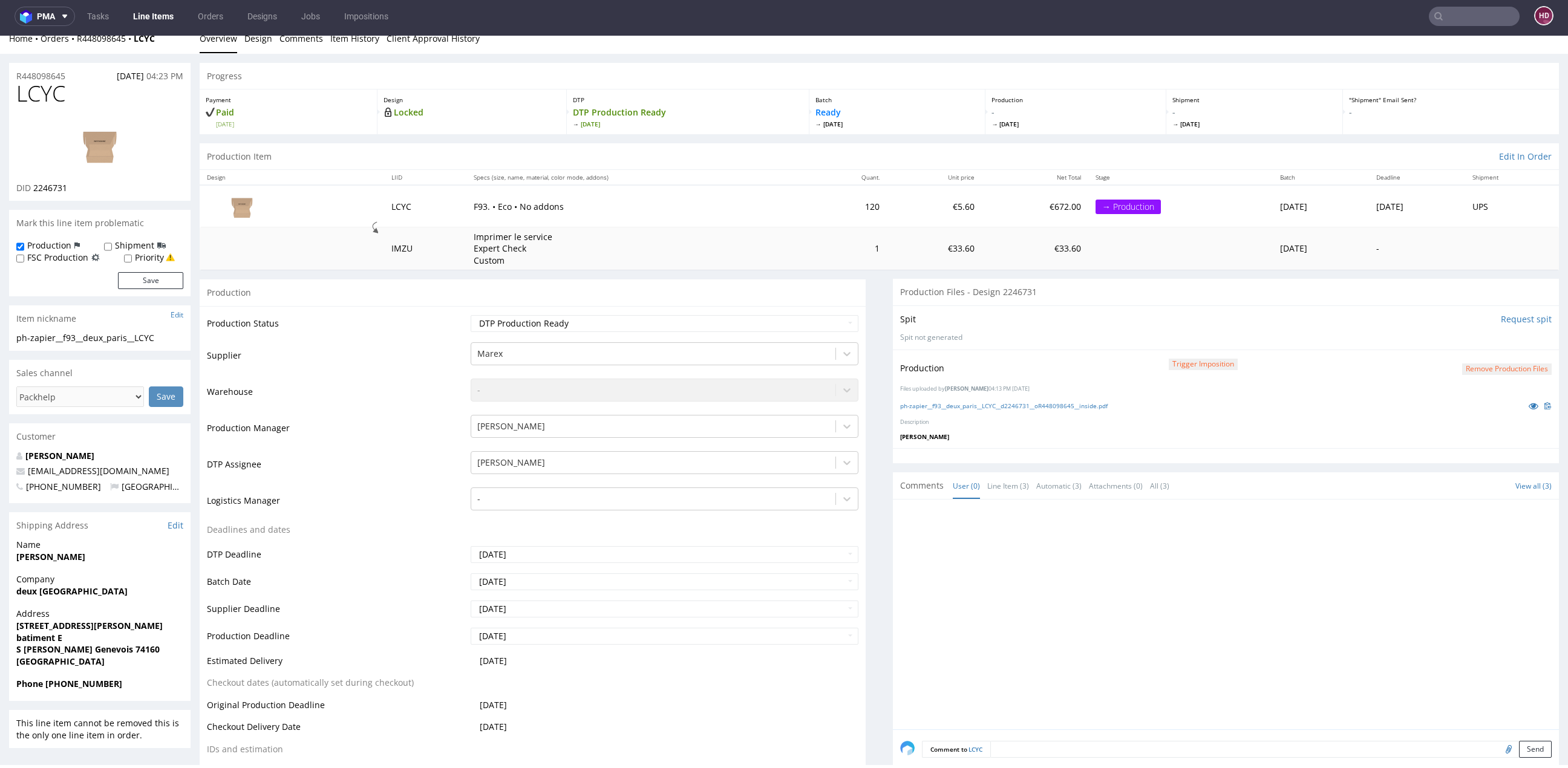
scroll to position [30, 0]
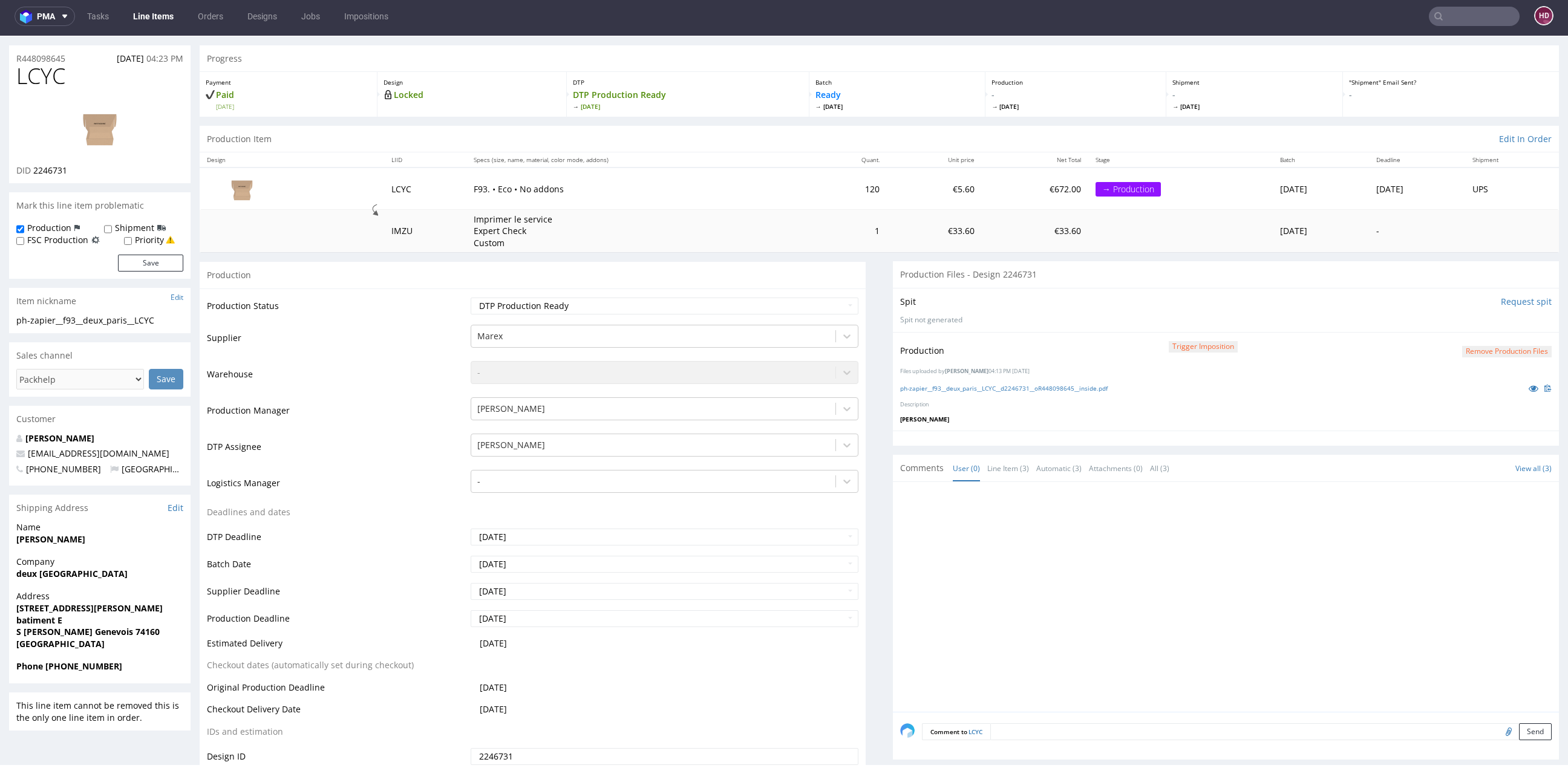
click at [1124, 729] on textarea at bounding box center [1270, 731] width 561 height 17
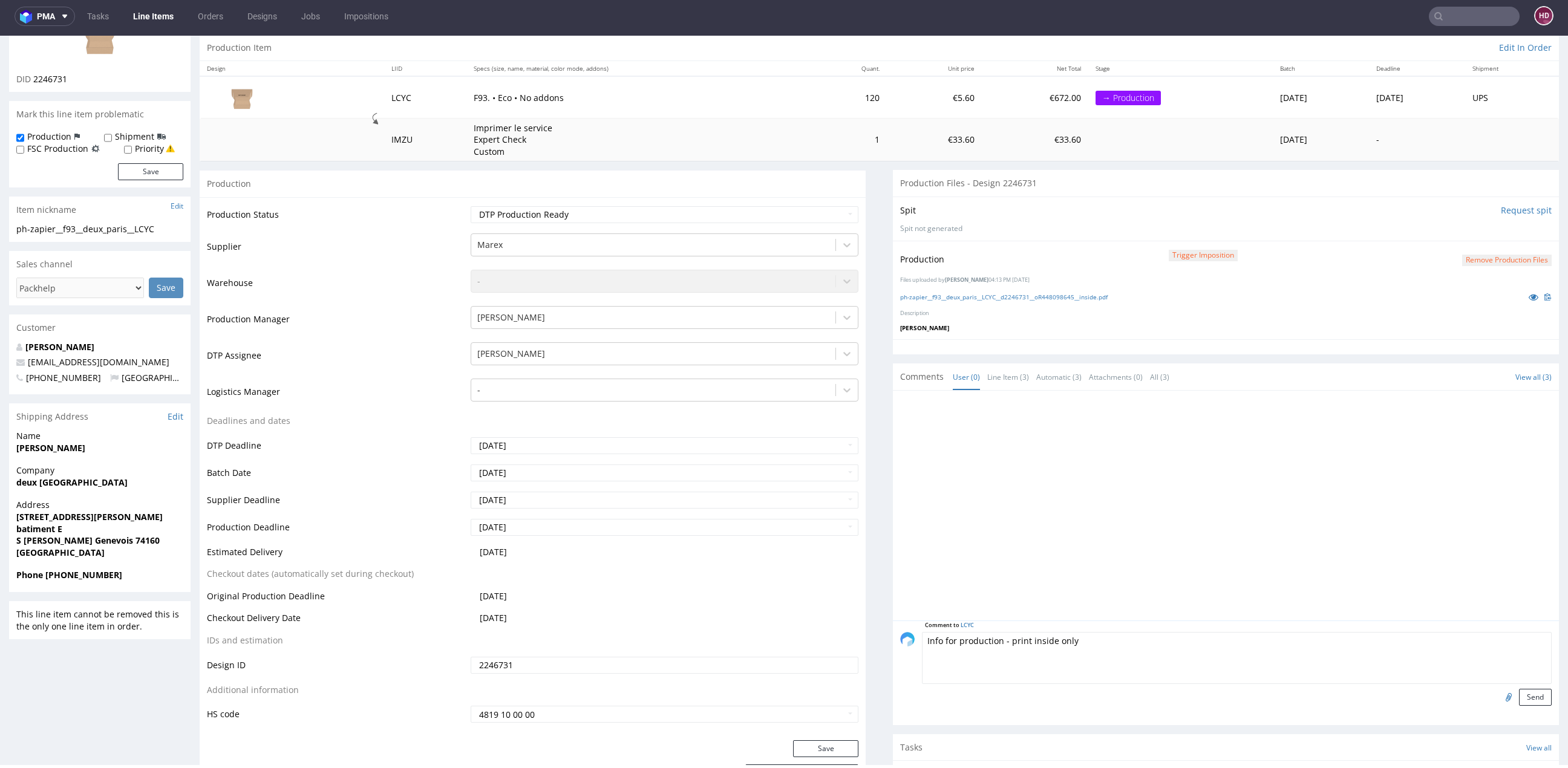
scroll to position [192, 0]
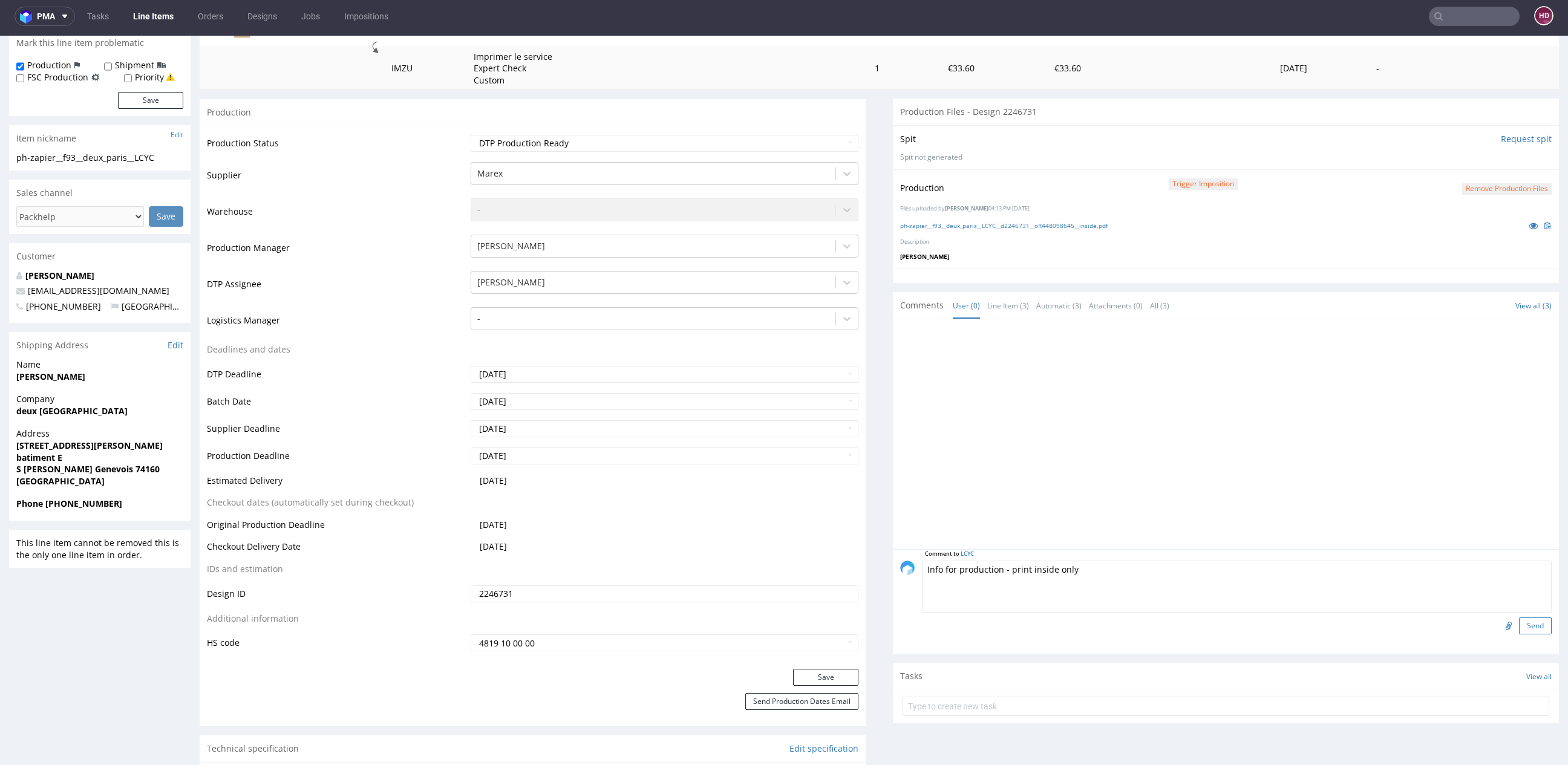
type textarea "Info for production - print inside only"
click at [1519, 623] on button "Send" at bounding box center [1535, 625] width 33 height 17
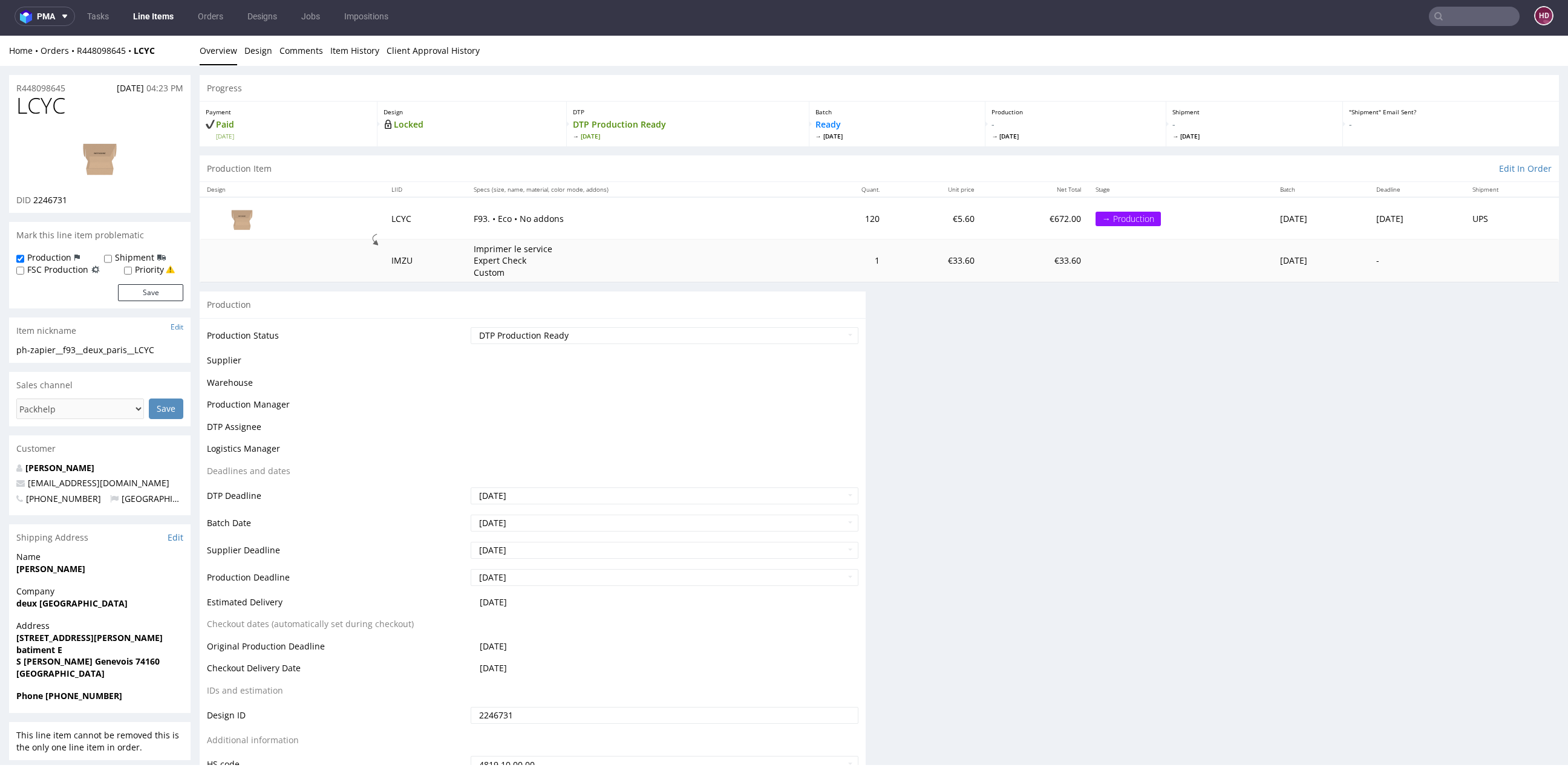
scroll to position [0, 0]
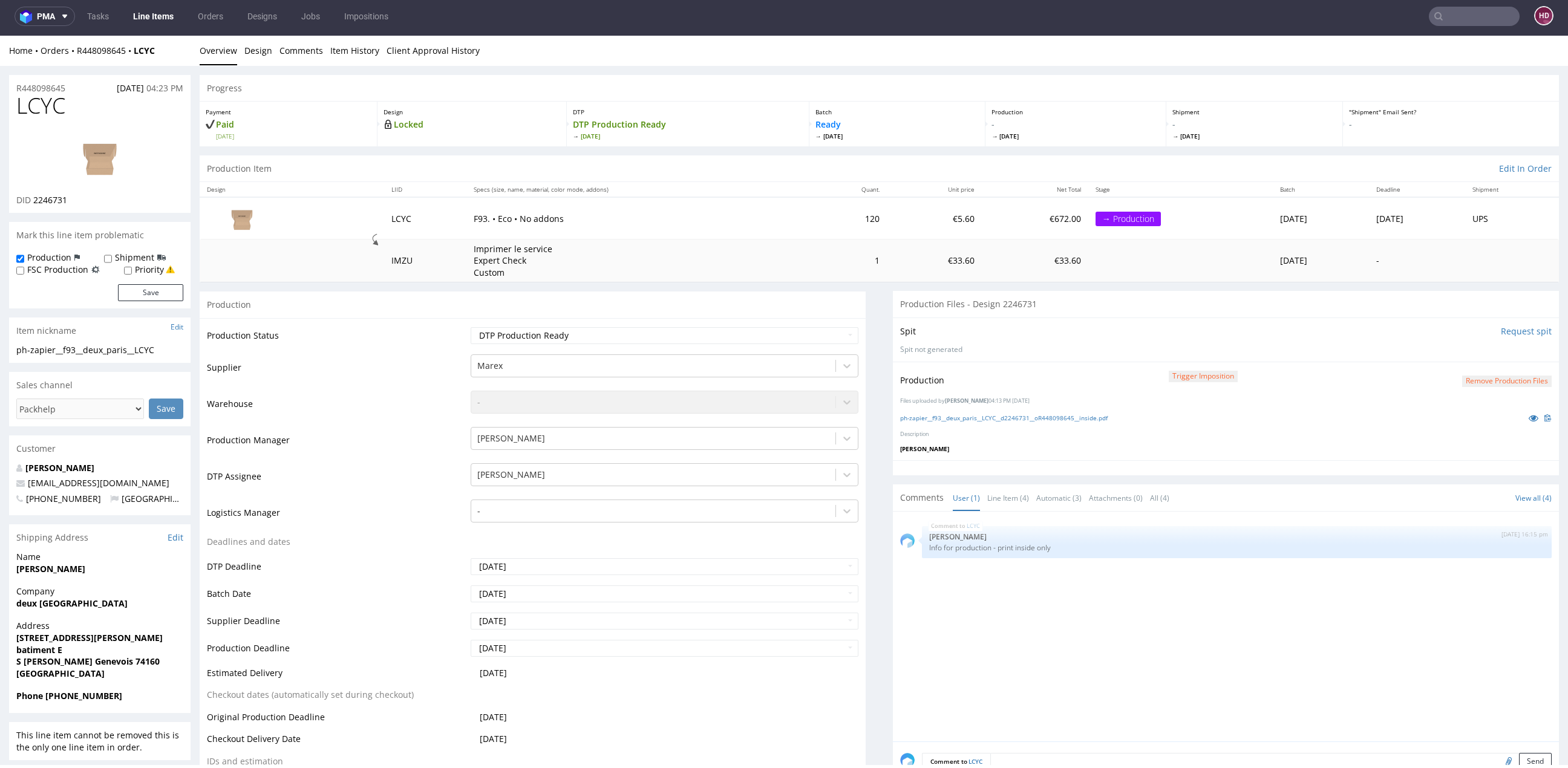
click at [151, 9] on link "Line Items" at bounding box center [153, 16] width 55 height 19
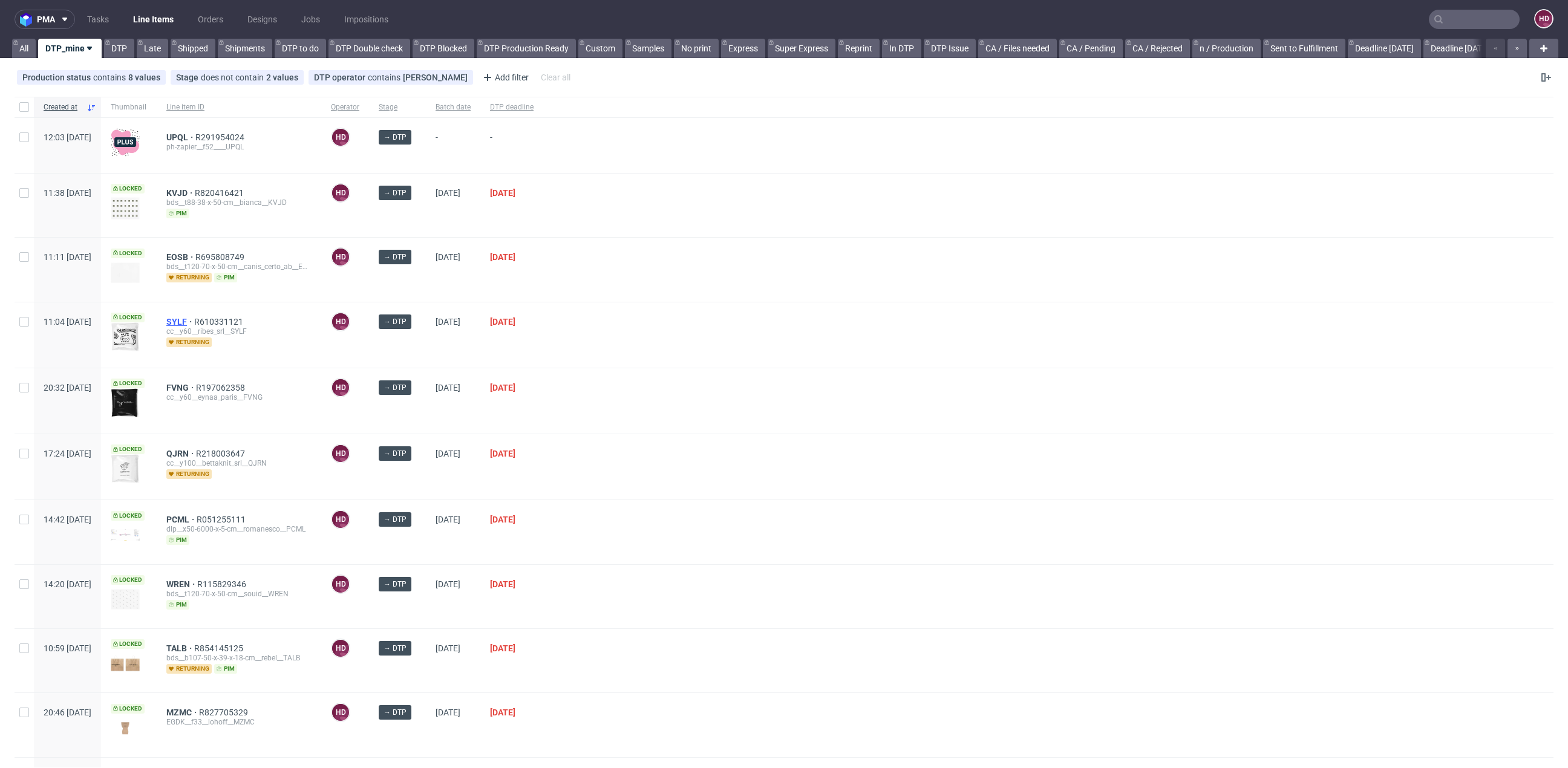
click at [194, 321] on span "SYLF" at bounding box center [180, 322] width 28 height 10
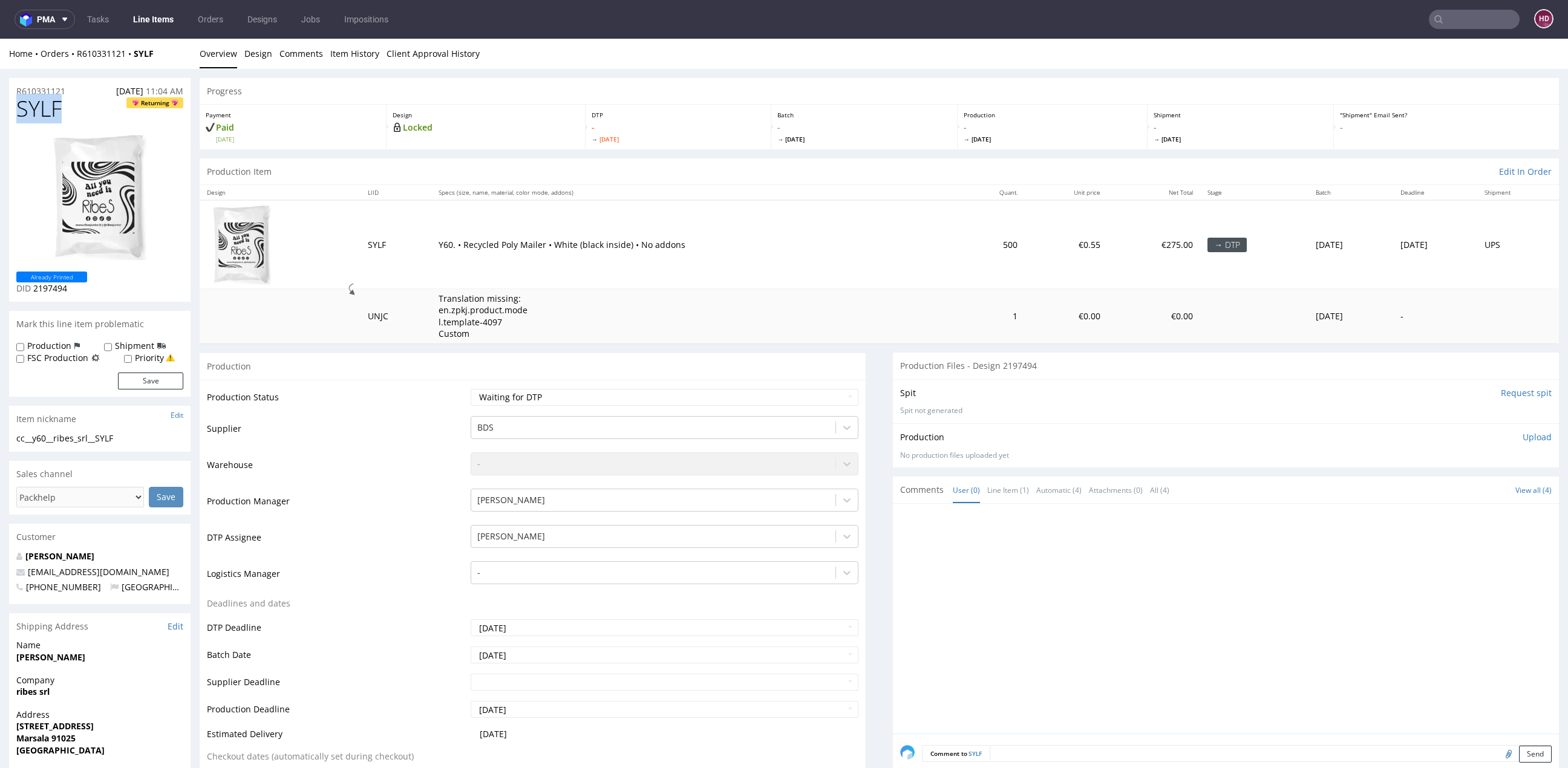
drag, startPoint x: 70, startPoint y: 112, endPoint x: -33, endPoint y: 107, distance: 103.1
copy span "SYLF"
click at [77, 290] on p "DID 2197494" at bounding box center [52, 289] width 71 height 12
drag, startPoint x: 77, startPoint y: 290, endPoint x: 36, endPoint y: 293, distance: 41.1
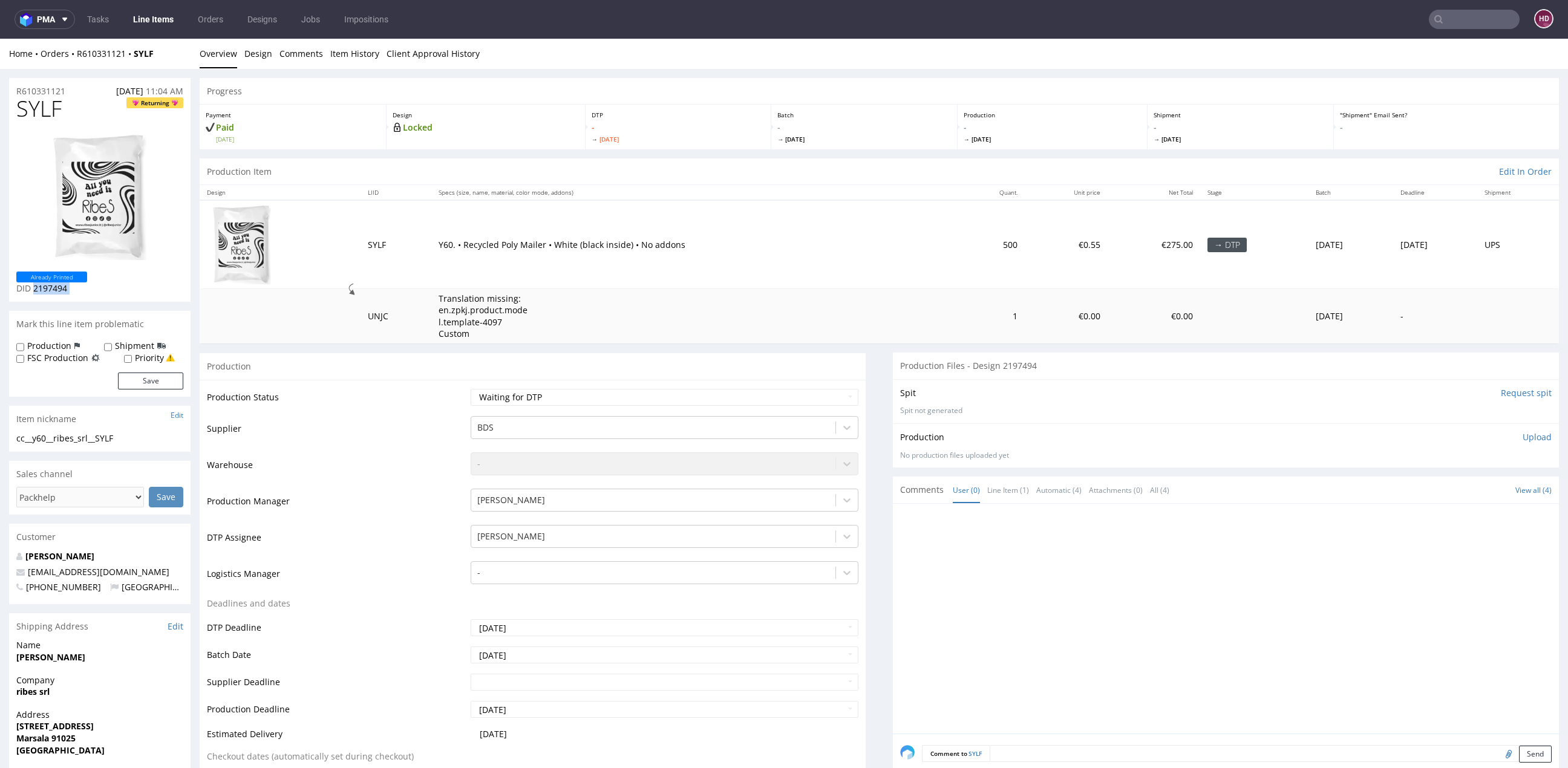
click at [36, 293] on p "DID 2197494" at bounding box center [52, 289] width 71 height 12
copy div "2197494"
drag, startPoint x: 117, startPoint y: 437, endPoint x: 4, endPoint y: 430, distance: 113.2
copy section "cc__y60__ribes_srl__SYLF"
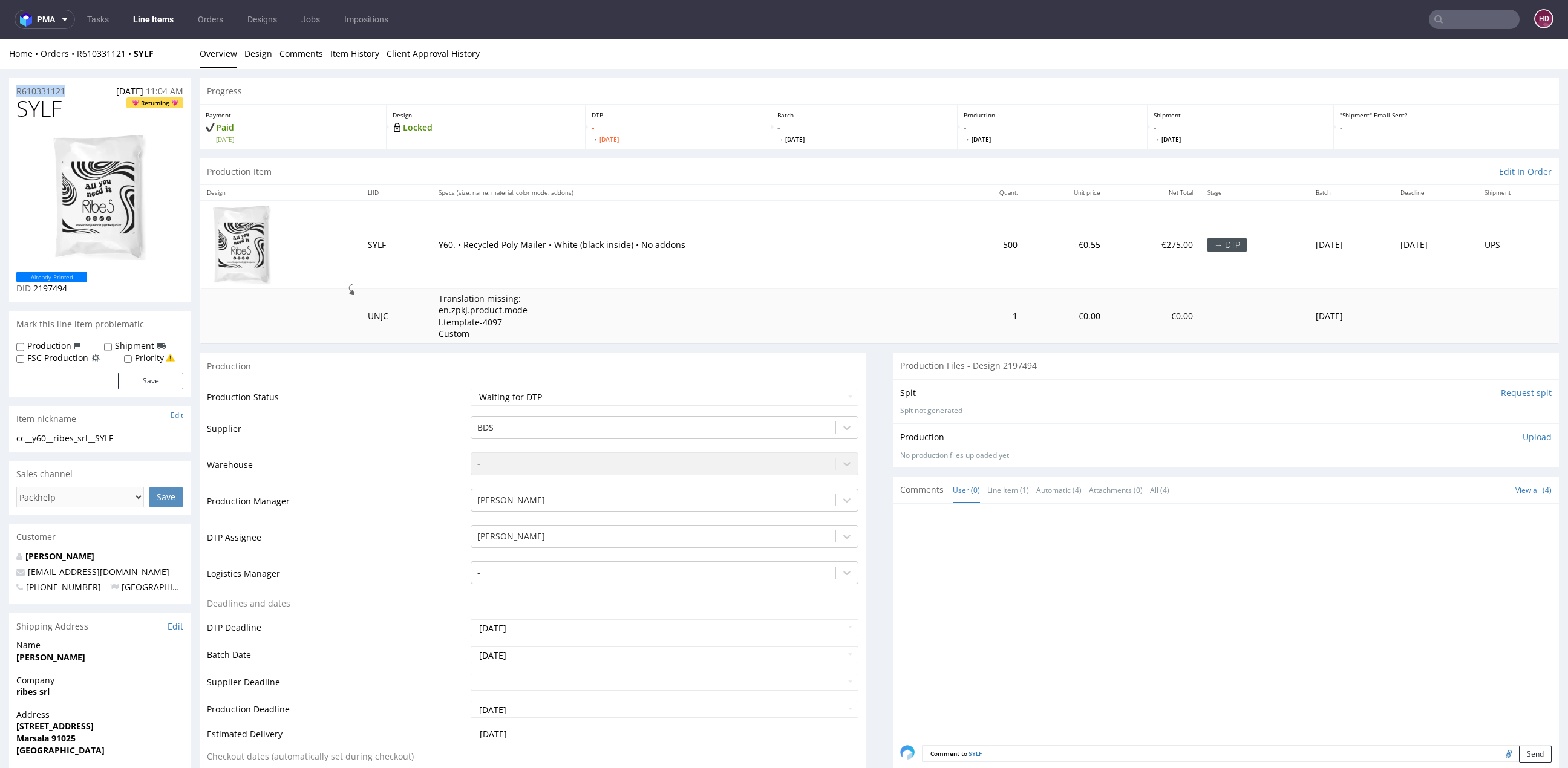
drag, startPoint x: 86, startPoint y: 86, endPoint x: -7, endPoint y: 90, distance: 93.1
copy p "R610331121"
drag, startPoint x: 86, startPoint y: 285, endPoint x: 33, endPoint y: 292, distance: 53.5
click at [33, 292] on p "DID 2197494" at bounding box center [52, 289] width 71 height 12
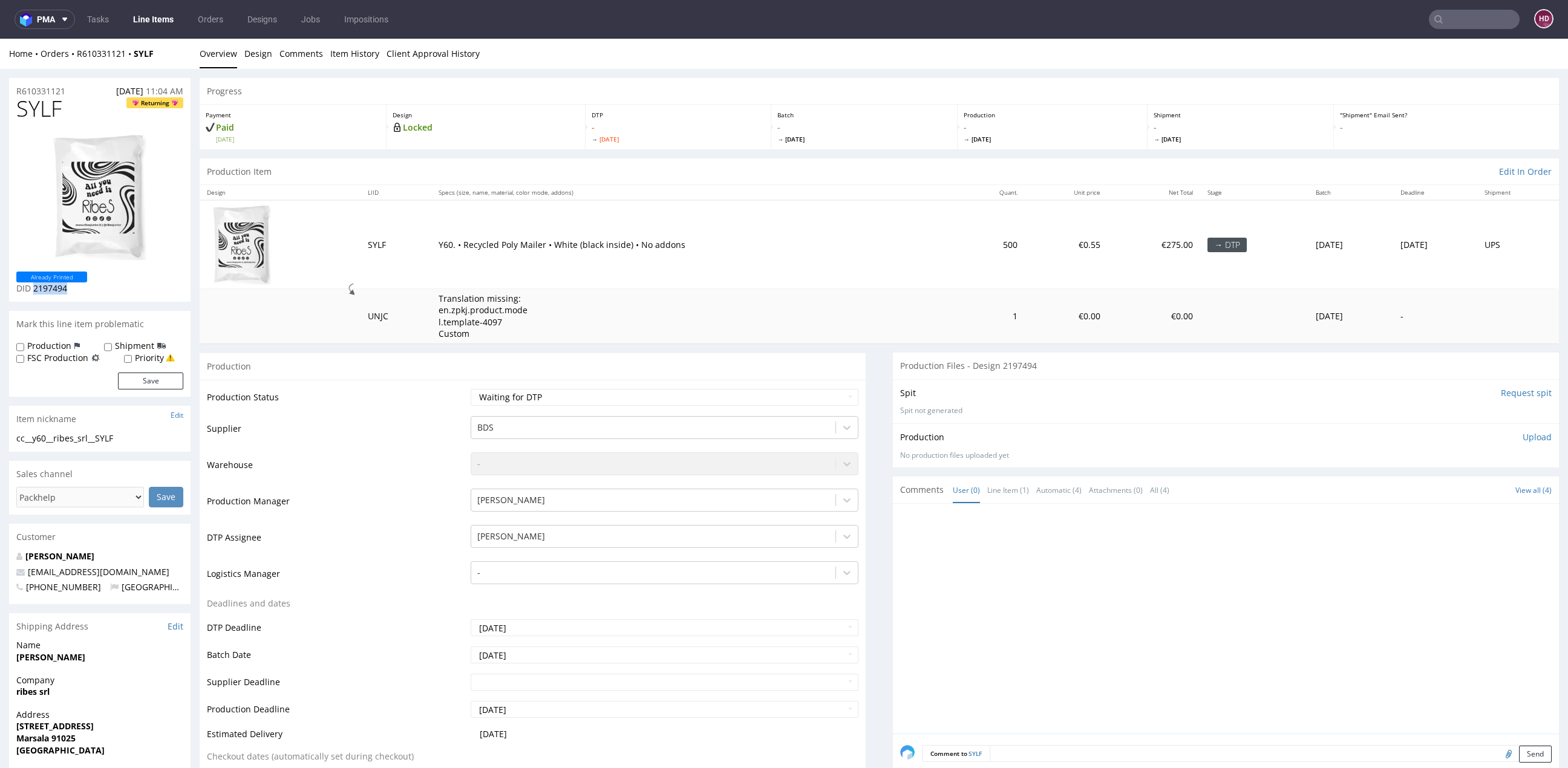
copy span "2197494"
click at [1522, 435] on p "Upload" at bounding box center [1537, 437] width 29 height 12
click at [1437, 498] on div "Add files" at bounding box center [1465, 492] width 60 height 18
type input "C:\fakepath\ cc__y60__ribes_srl__SYLF__d2197494__oR610331121.pdf"
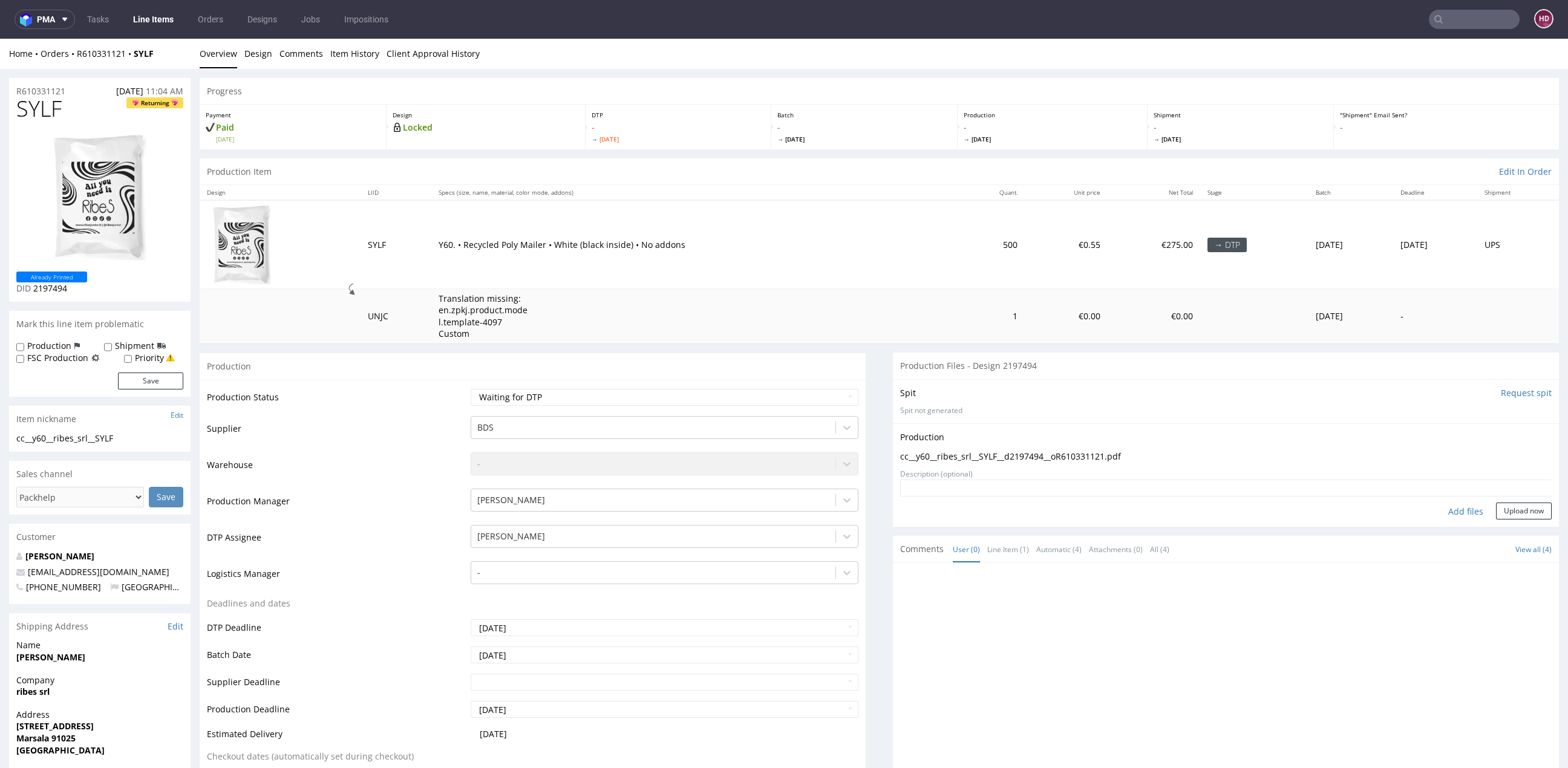
click at [1488, 500] on form "Add files Upload now" at bounding box center [1226, 499] width 652 height 40
click at [1496, 511] on button "Upload now" at bounding box center [1524, 511] width 56 height 17
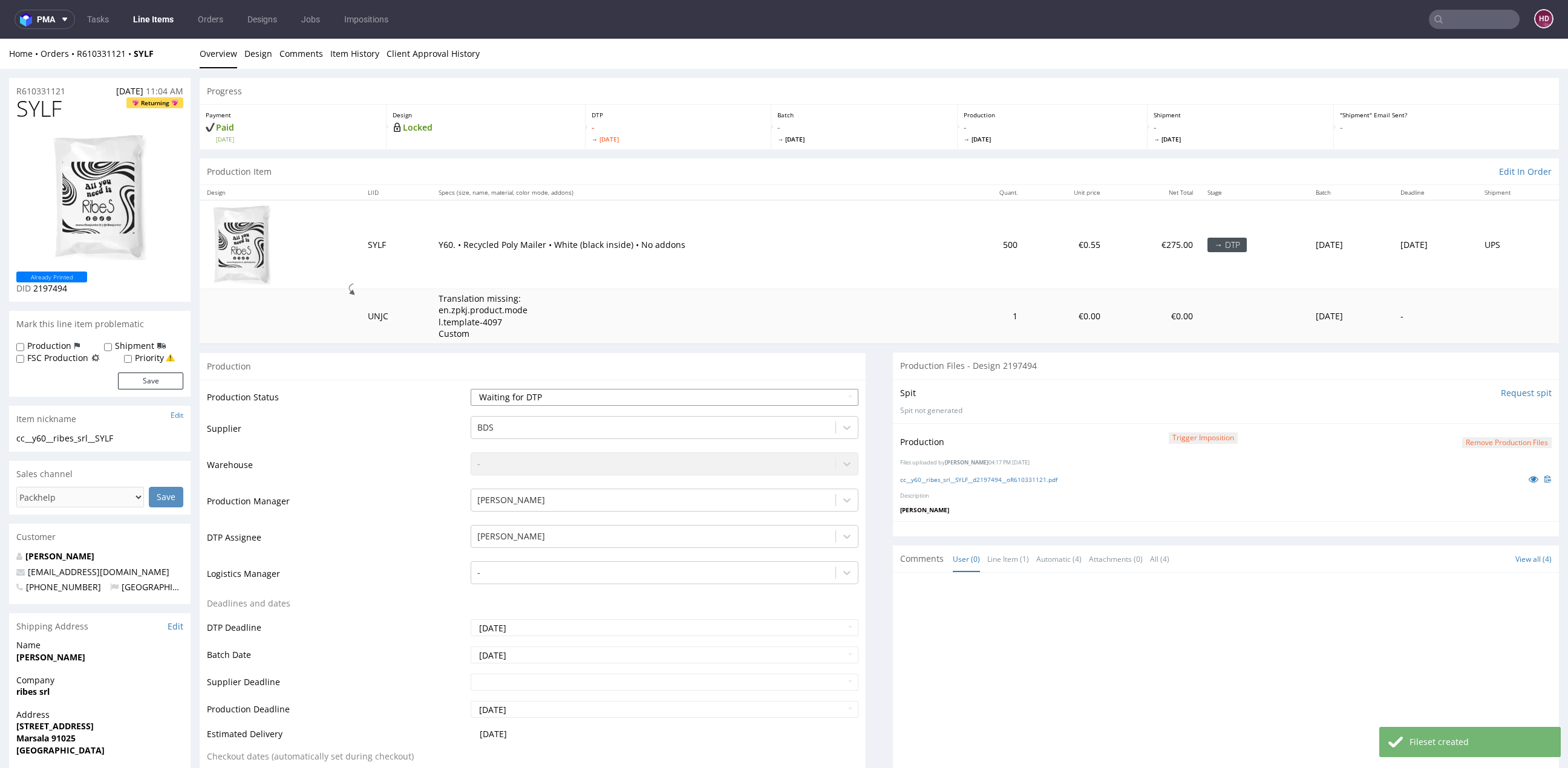
click at [590, 395] on select "Waiting for Artwork Waiting for Diecut Waiting for Mockup Waiting for DTP Waiti…" at bounding box center [664, 397] width 388 height 17
select select "dtp_production_ready"
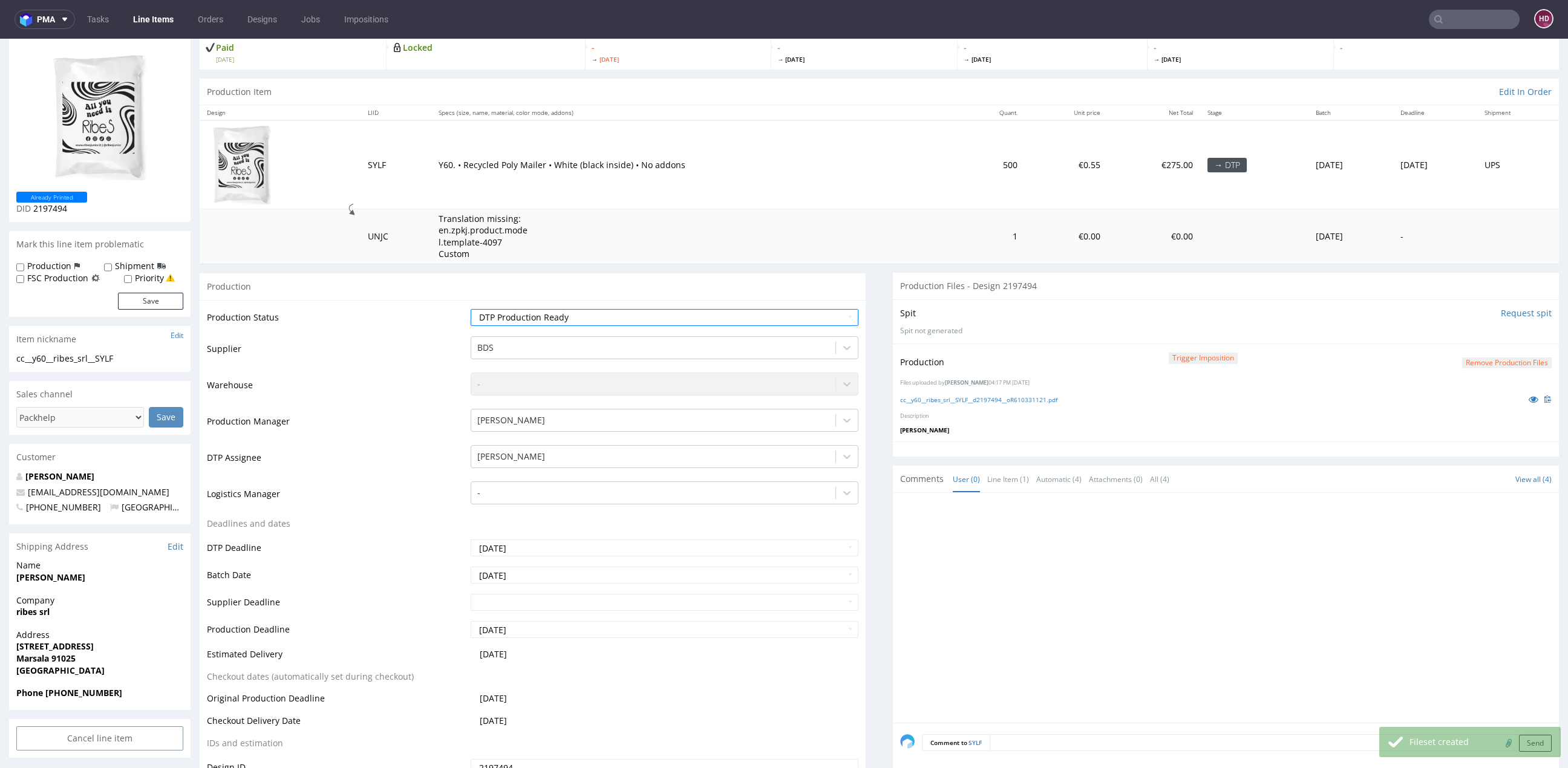
scroll to position [270, 0]
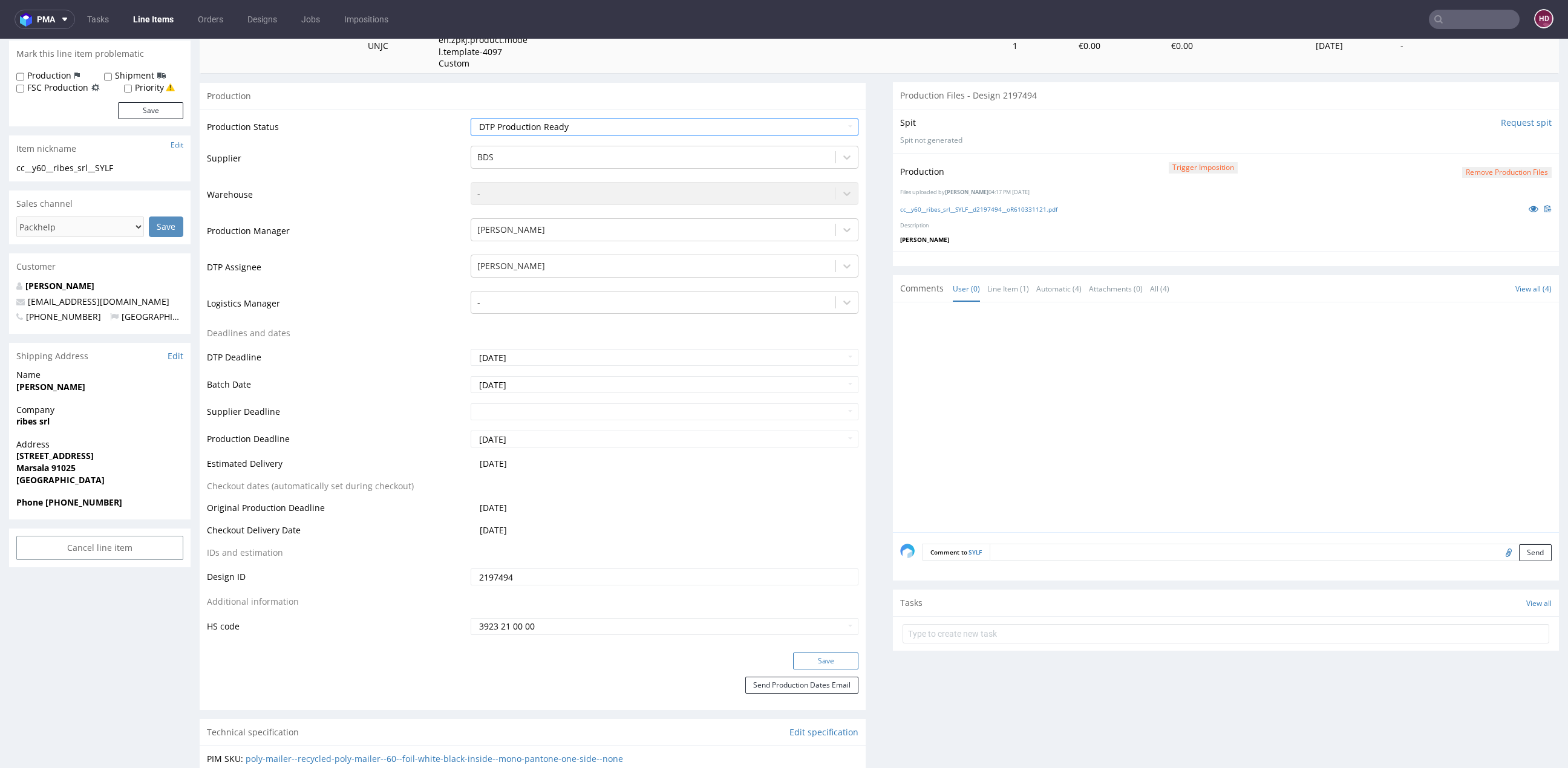
click at [813, 653] on button "Save" at bounding box center [825, 661] width 65 height 17
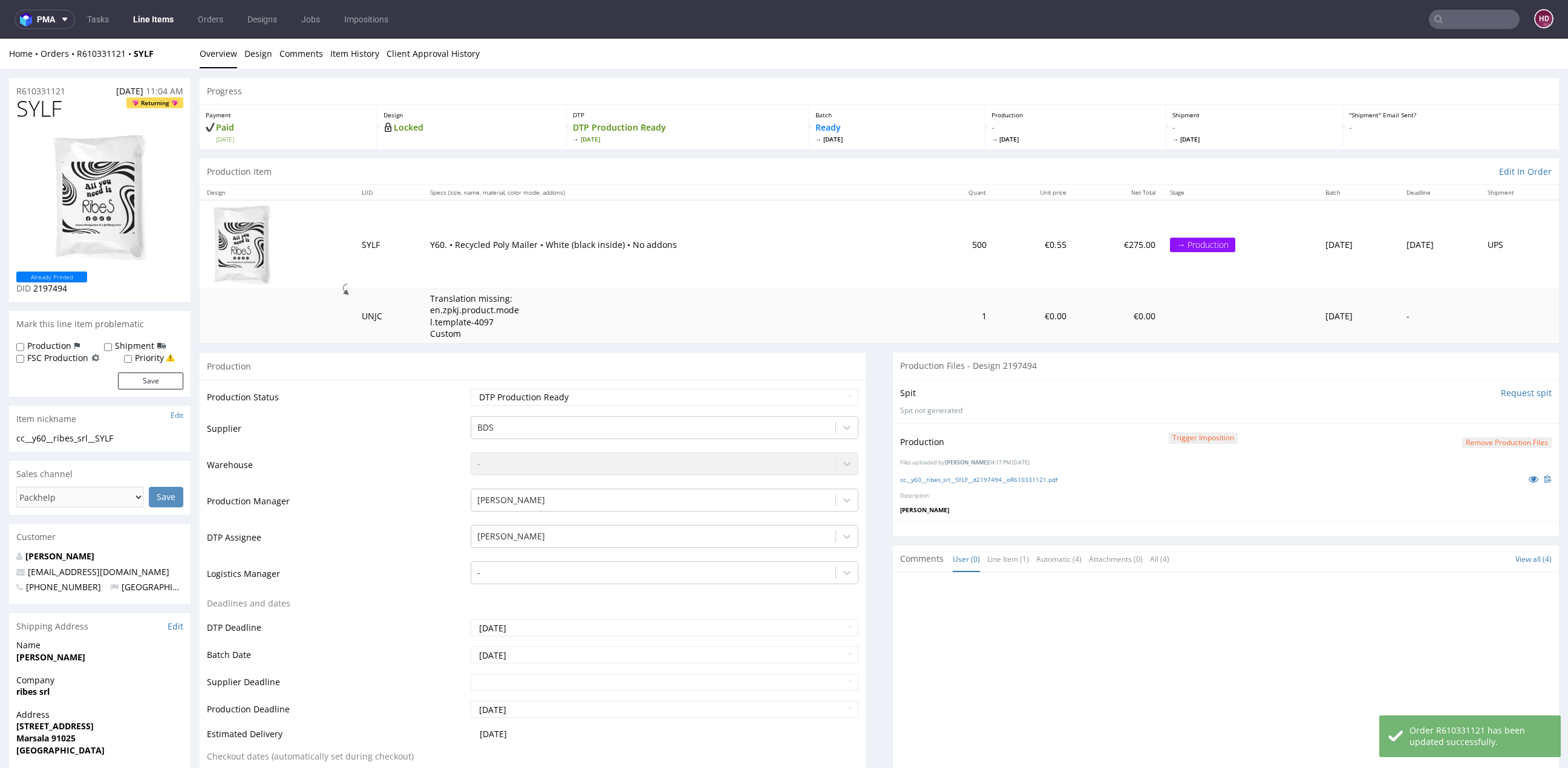
click at [173, 24] on link "Line Items" at bounding box center [153, 19] width 55 height 19
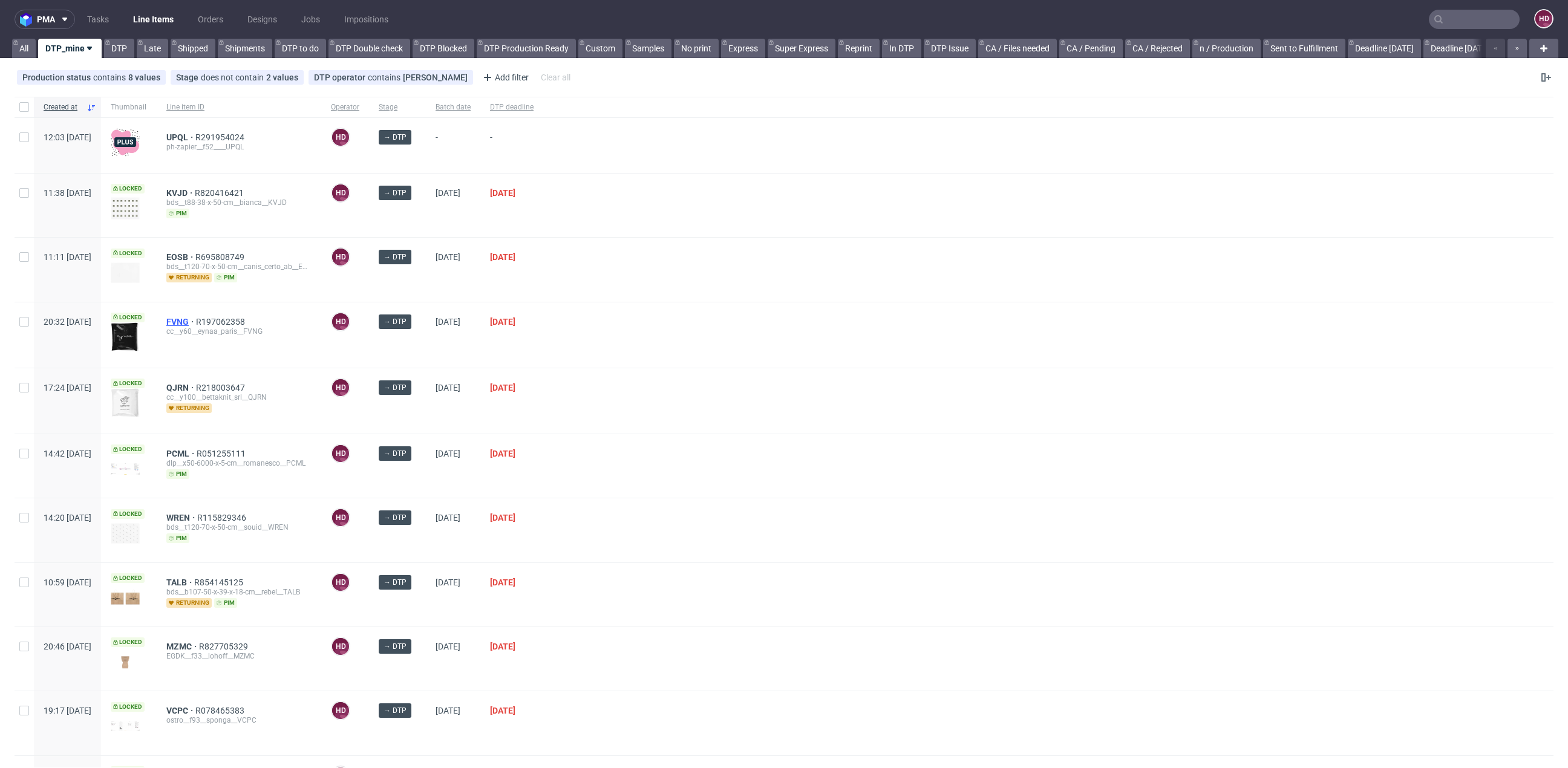
click at [196, 318] on span "FVNG" at bounding box center [181, 322] width 30 height 10
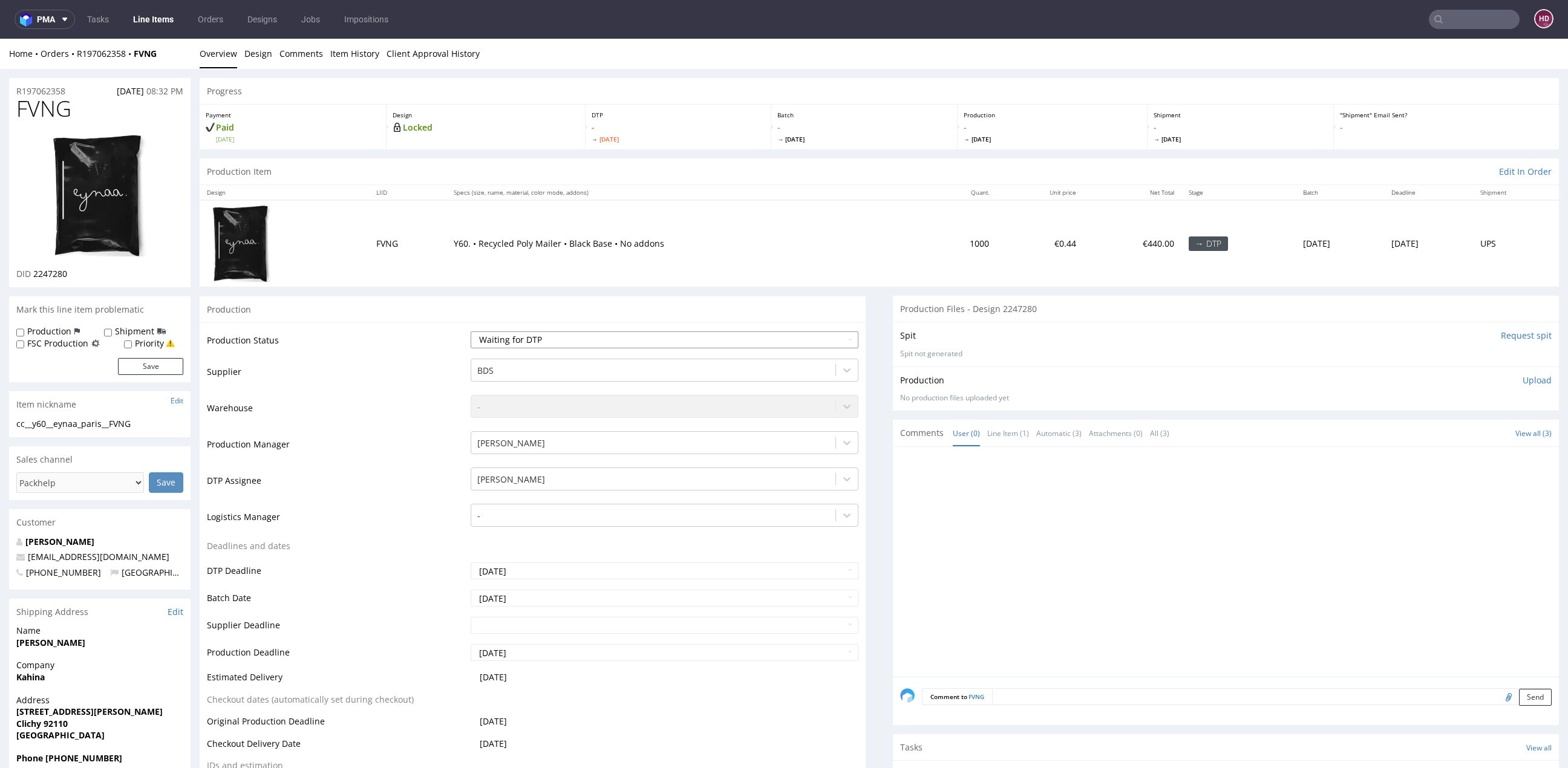
click at [546, 337] on select "Waiting for Artwork Waiting for Diecut Waiting for Mockup Waiting for DTP Waiti…" at bounding box center [664, 340] width 388 height 17
select select "dtp_in_process"
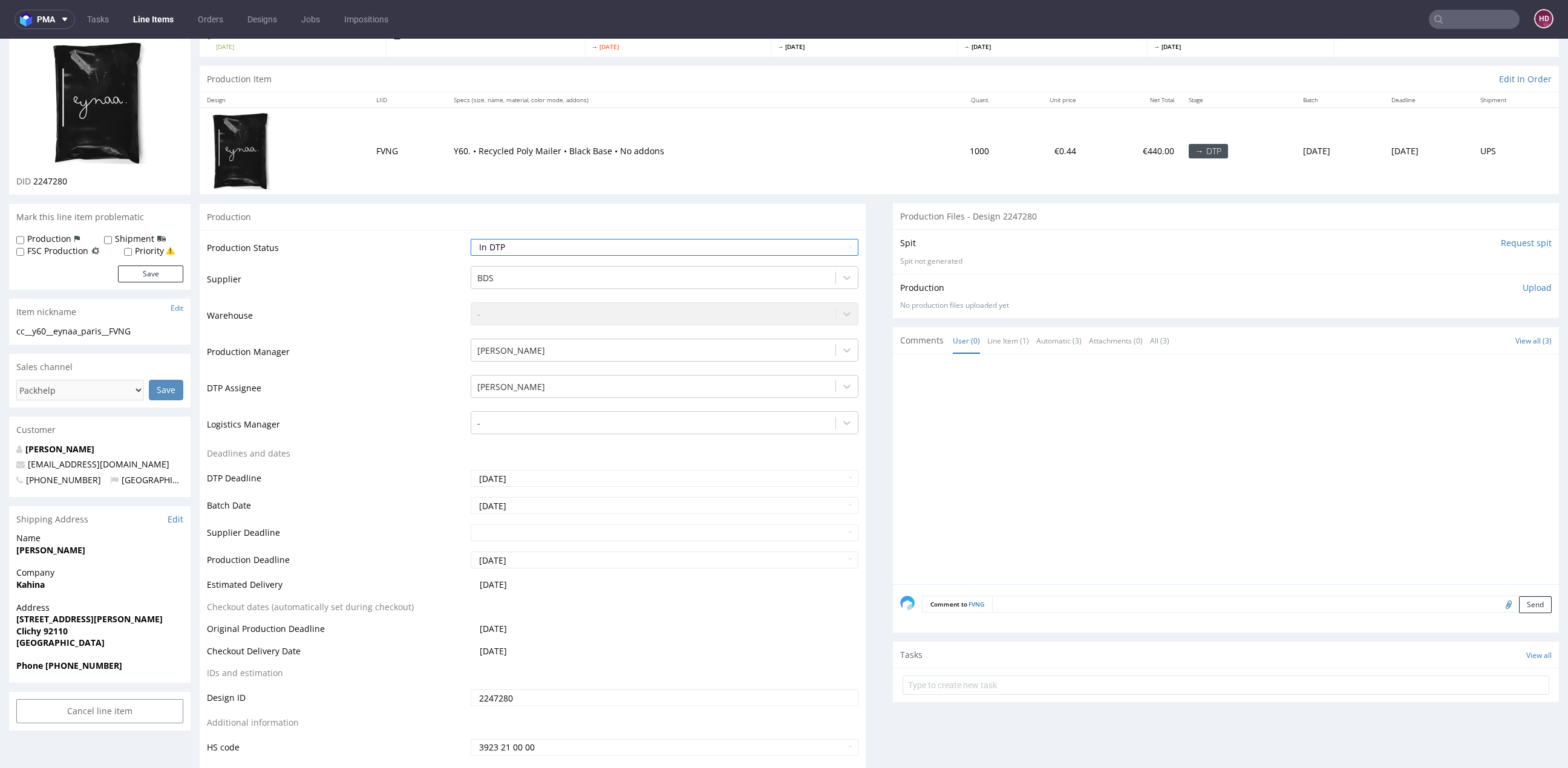
scroll to position [327, 0]
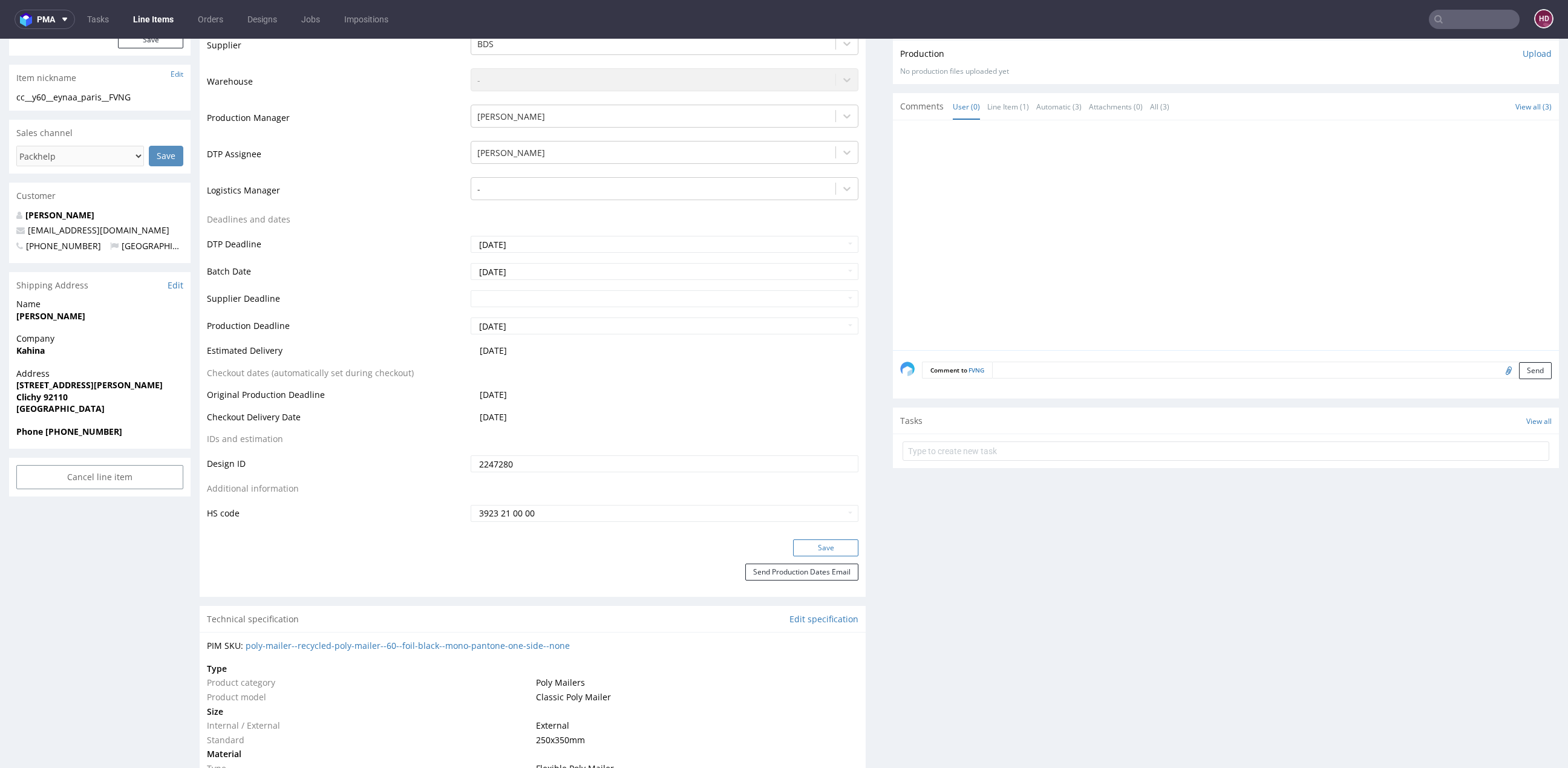
click at [812, 549] on button "Save" at bounding box center [825, 547] width 65 height 17
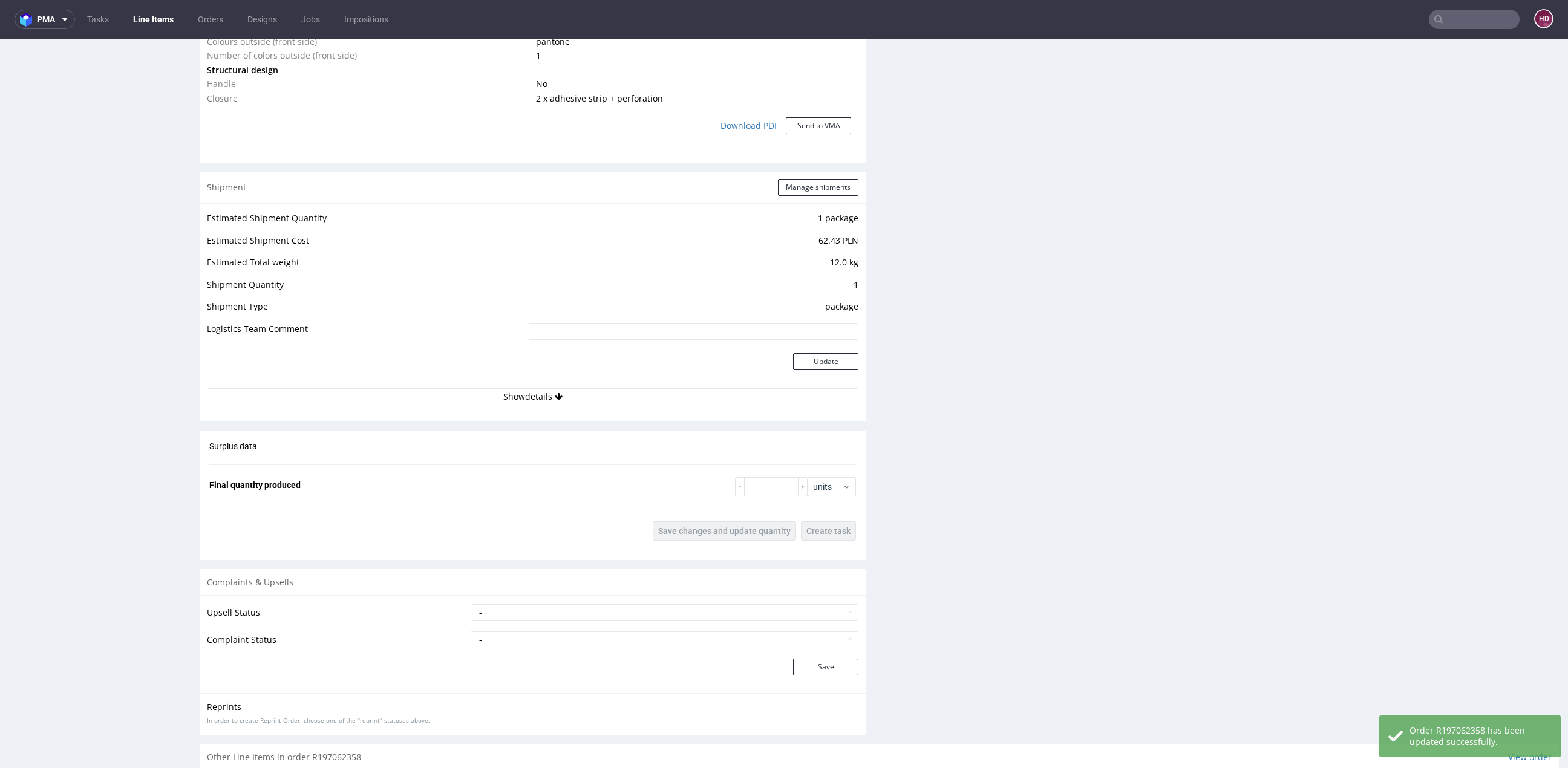
scroll to position [1270, 0]
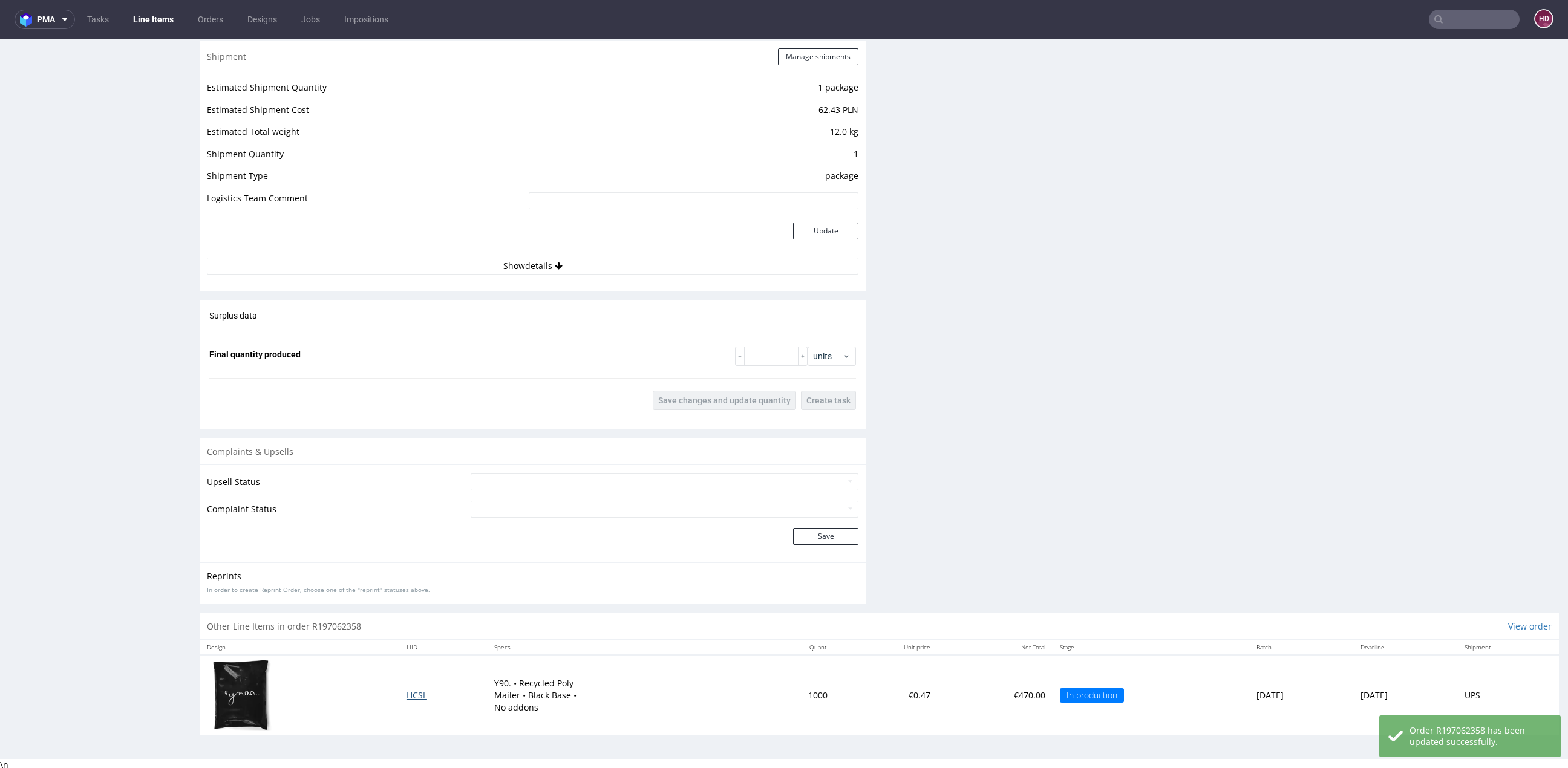
click at [407, 693] on span "HCSL" at bounding box center [416, 695] width 20 height 12
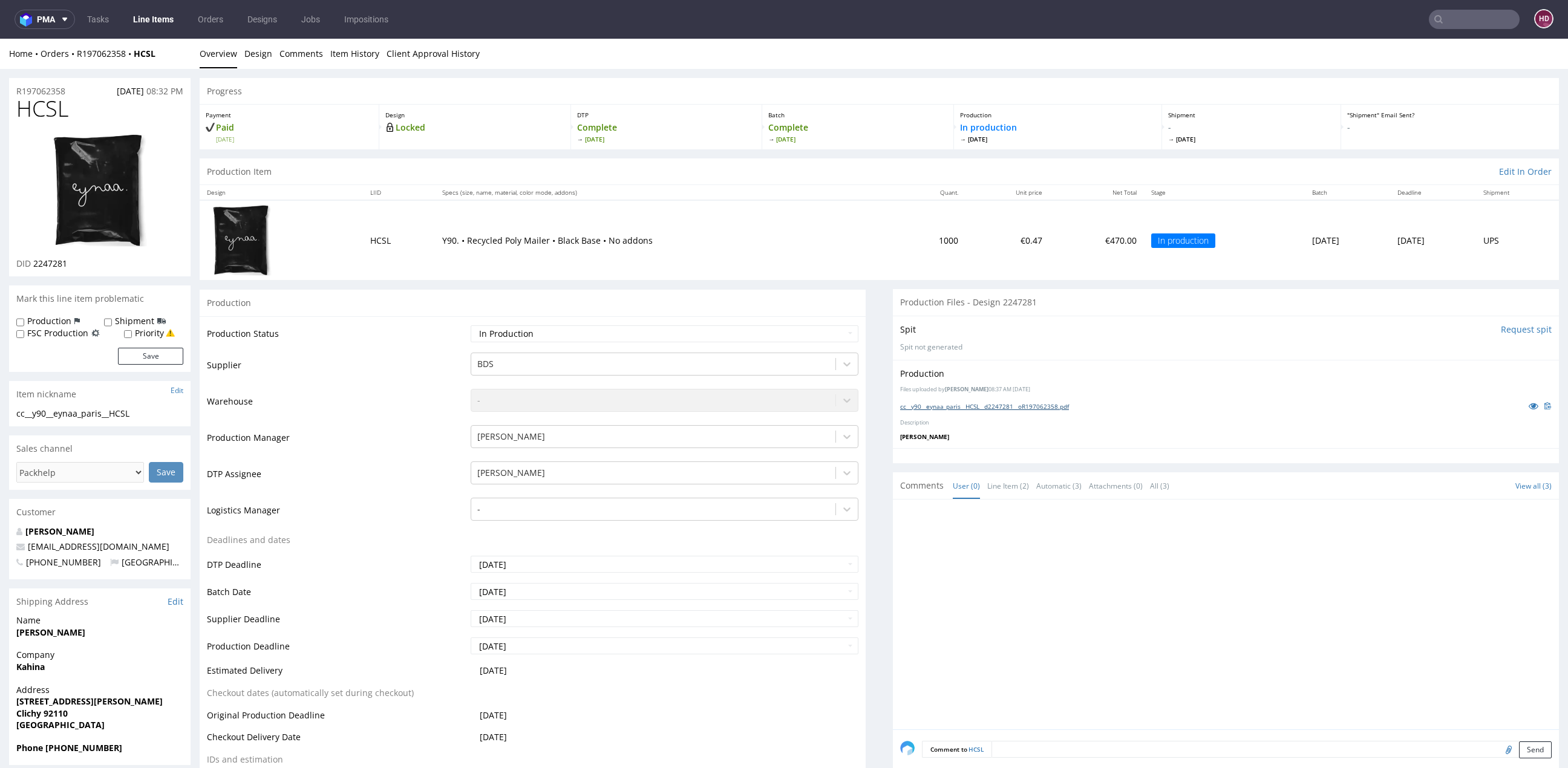
click at [1048, 407] on link "cc__y90__eynaa_paris__HCSL__d2247281__oR197062358.pdf" at bounding box center [984, 406] width 168 height 8
drag, startPoint x: 72, startPoint y: 105, endPoint x: -1, endPoint y: 98, distance: 73.3
copy span "HCSL"
click at [83, 257] on div "DID 2247281" at bounding box center [100, 263] width 167 height 12
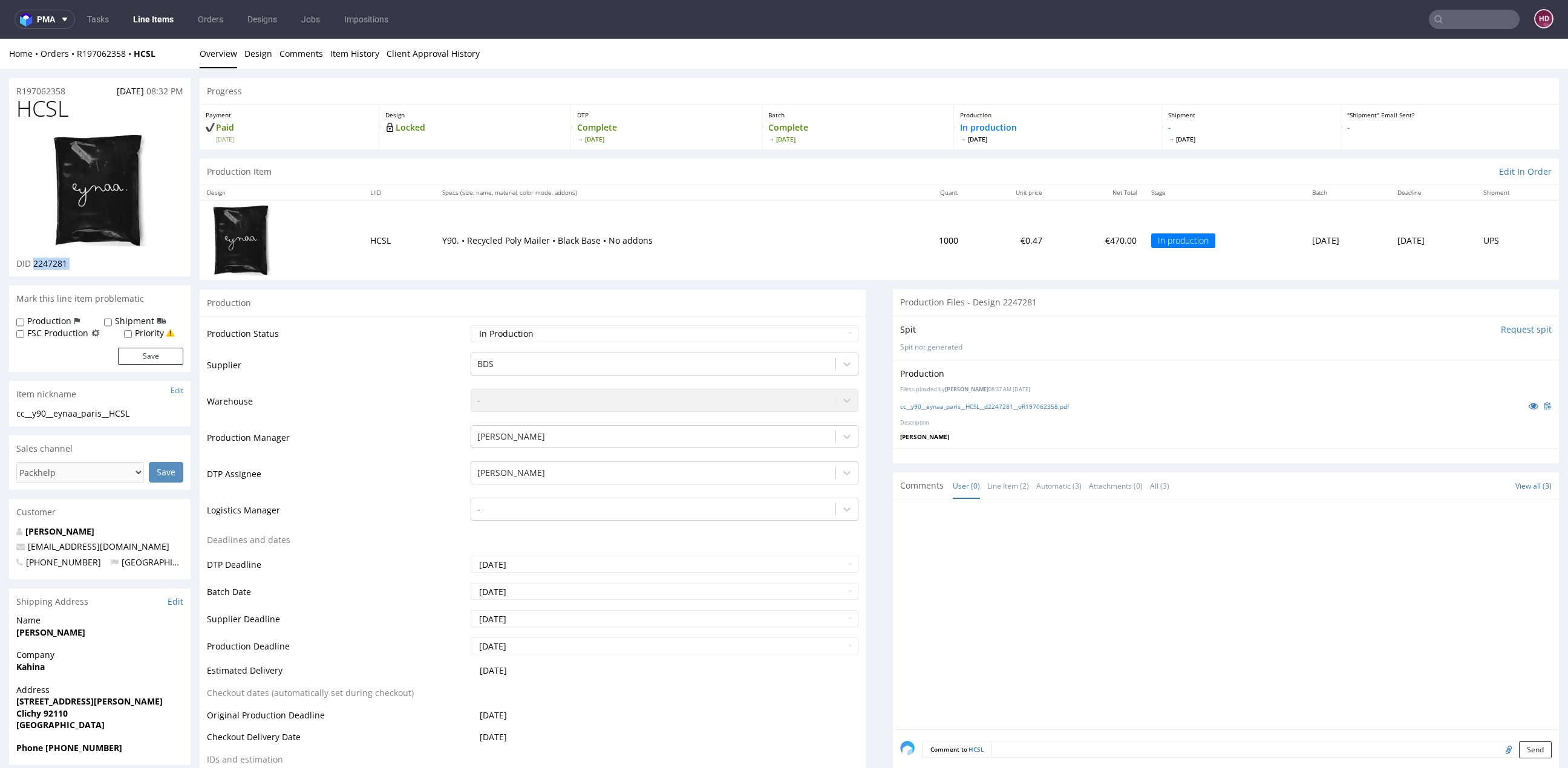
drag, startPoint x: 80, startPoint y: 259, endPoint x: 41, endPoint y: 260, distance: 39.0
click at [41, 260] on div "DID 2247281" at bounding box center [100, 263] width 167 height 12
copy div "2247281"
click at [100, 215] on img at bounding box center [100, 190] width 96 height 115
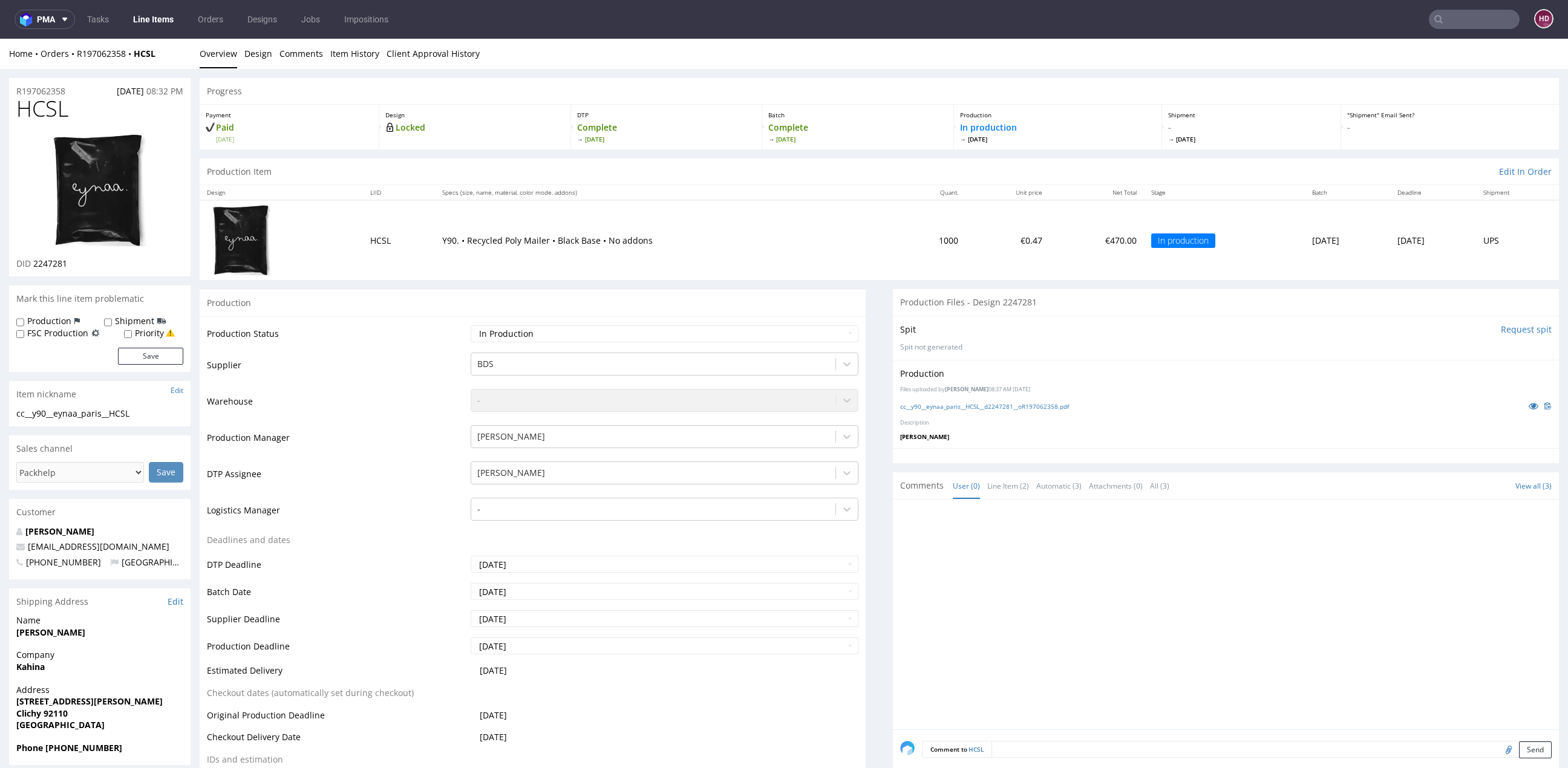
click at [53, 105] on span "HCSL" at bounding box center [42, 109] width 52 height 24
drag, startPoint x: 66, startPoint y: 105, endPoint x: 4, endPoint y: 104, distance: 62.0
copy span "HCSL"
click at [32, 261] on p "DID 2247281" at bounding box center [41, 263] width 51 height 12
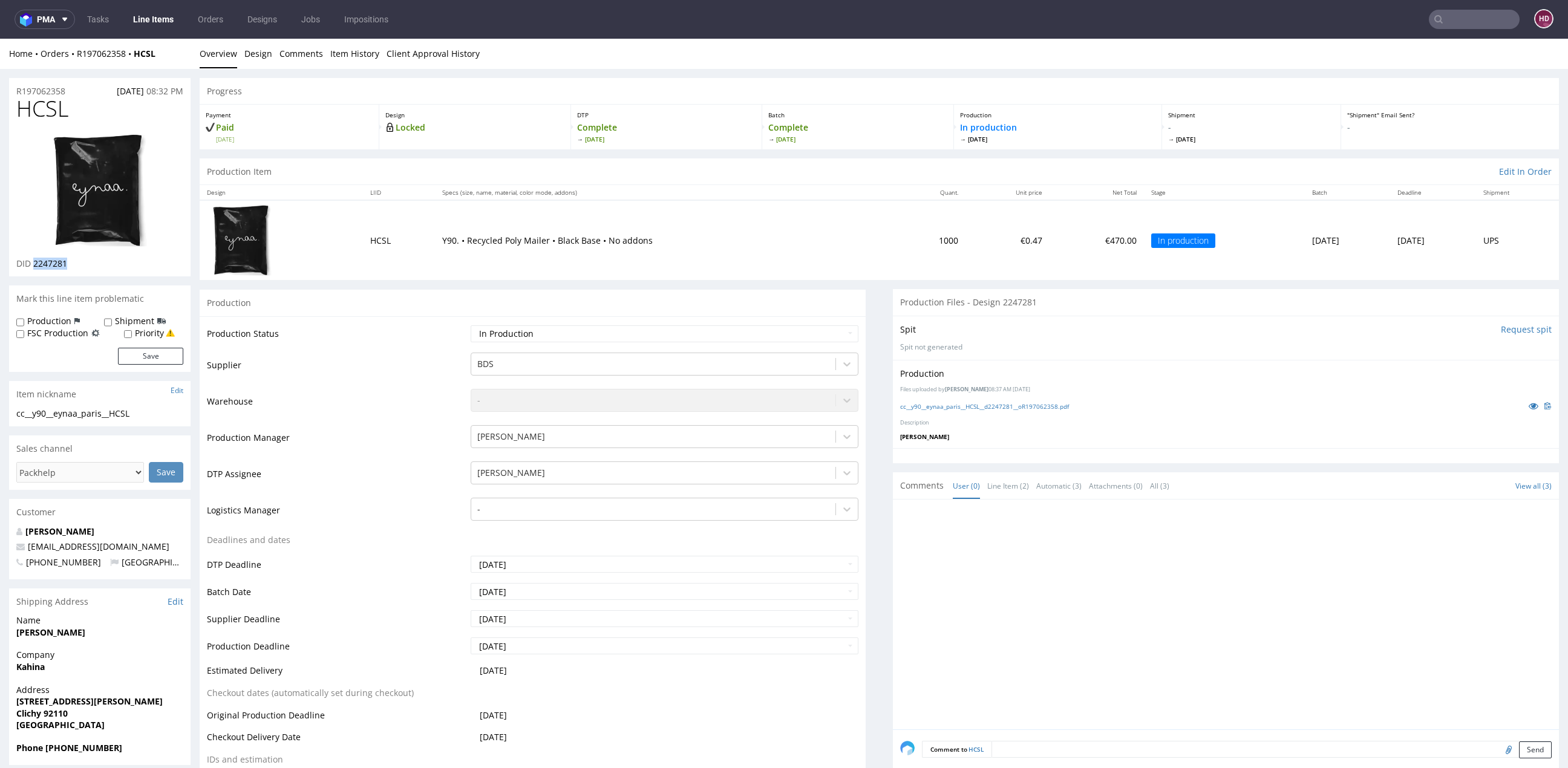
drag, startPoint x: 32, startPoint y: 261, endPoint x: 58, endPoint y: 262, distance: 26.0
click at [58, 262] on p "DID 2247281" at bounding box center [41, 263] width 51 height 12
copy span "2247281"
drag, startPoint x: 131, startPoint y: 411, endPoint x: 6, endPoint y: 405, distance: 125.1
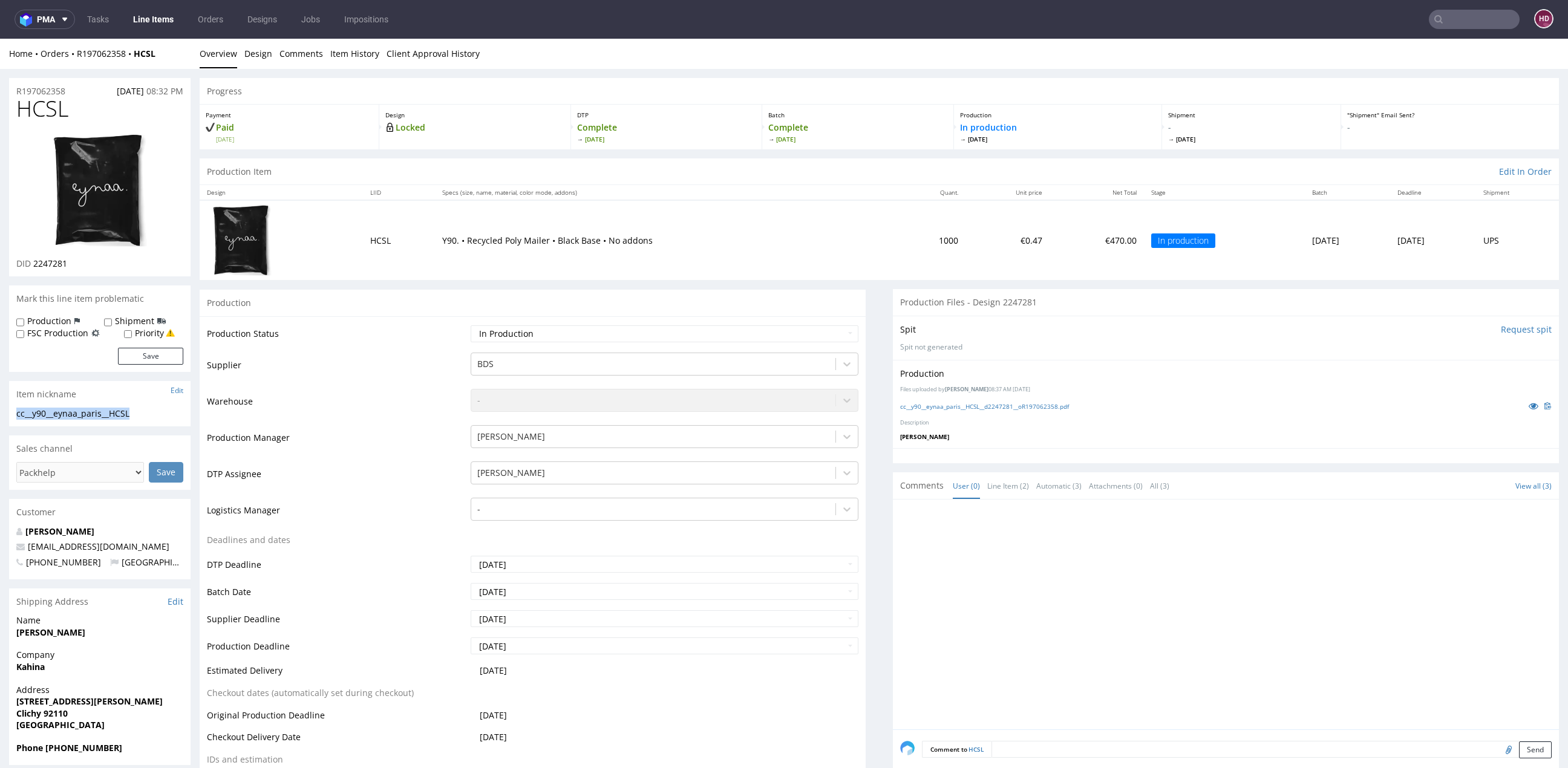
copy section "cc__y90__eynaa_paris__HCSL"
drag, startPoint x: 75, startPoint y: 91, endPoint x: -74, endPoint y: 79, distance: 149.5
drag, startPoint x: 86, startPoint y: 268, endPoint x: 35, endPoint y: 265, distance: 51.1
click at [35, 265] on div "DID 2247281" at bounding box center [100, 263] width 167 height 12
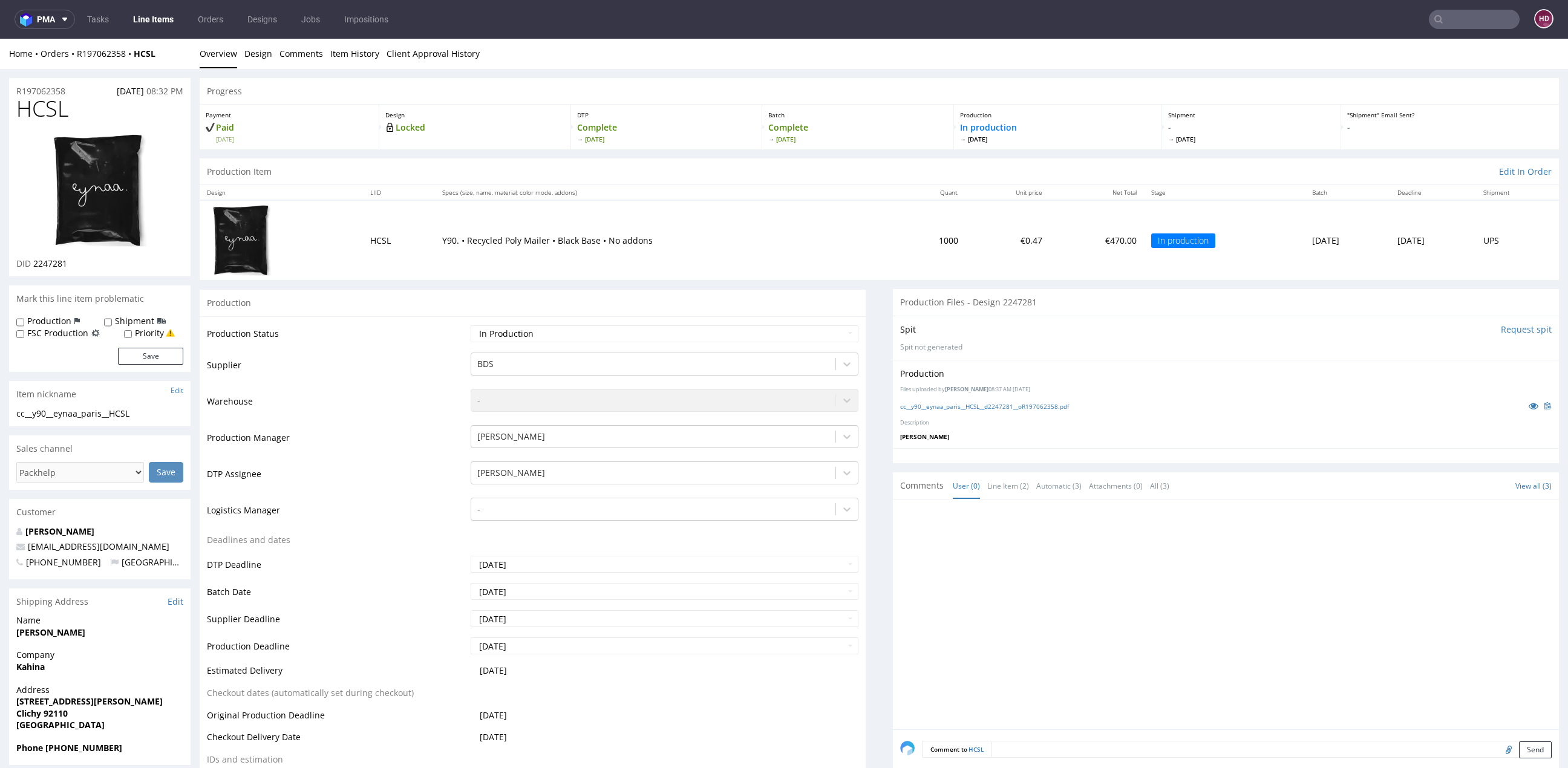
click at [1154, 445] on div "Production Files uploaded by Hapka Dominika 08:37 AM August 12th, 2025 cc__y90_…" at bounding box center [1226, 404] width 666 height 88
click at [1128, 532] on div at bounding box center [1230, 618] width 659 height 223
click at [1054, 623] on div at bounding box center [1230, 618] width 659 height 223
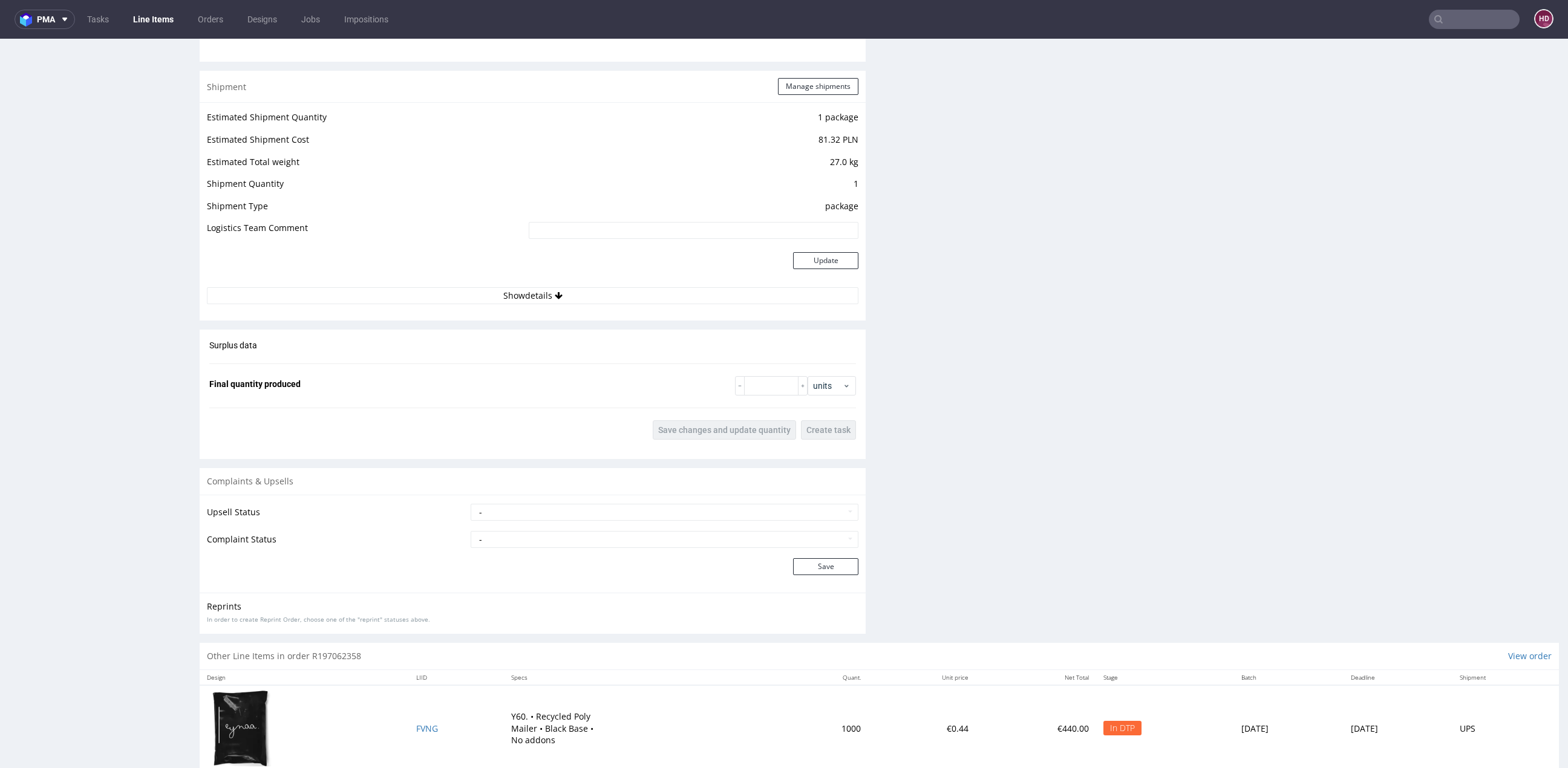
scroll to position [1258, 0]
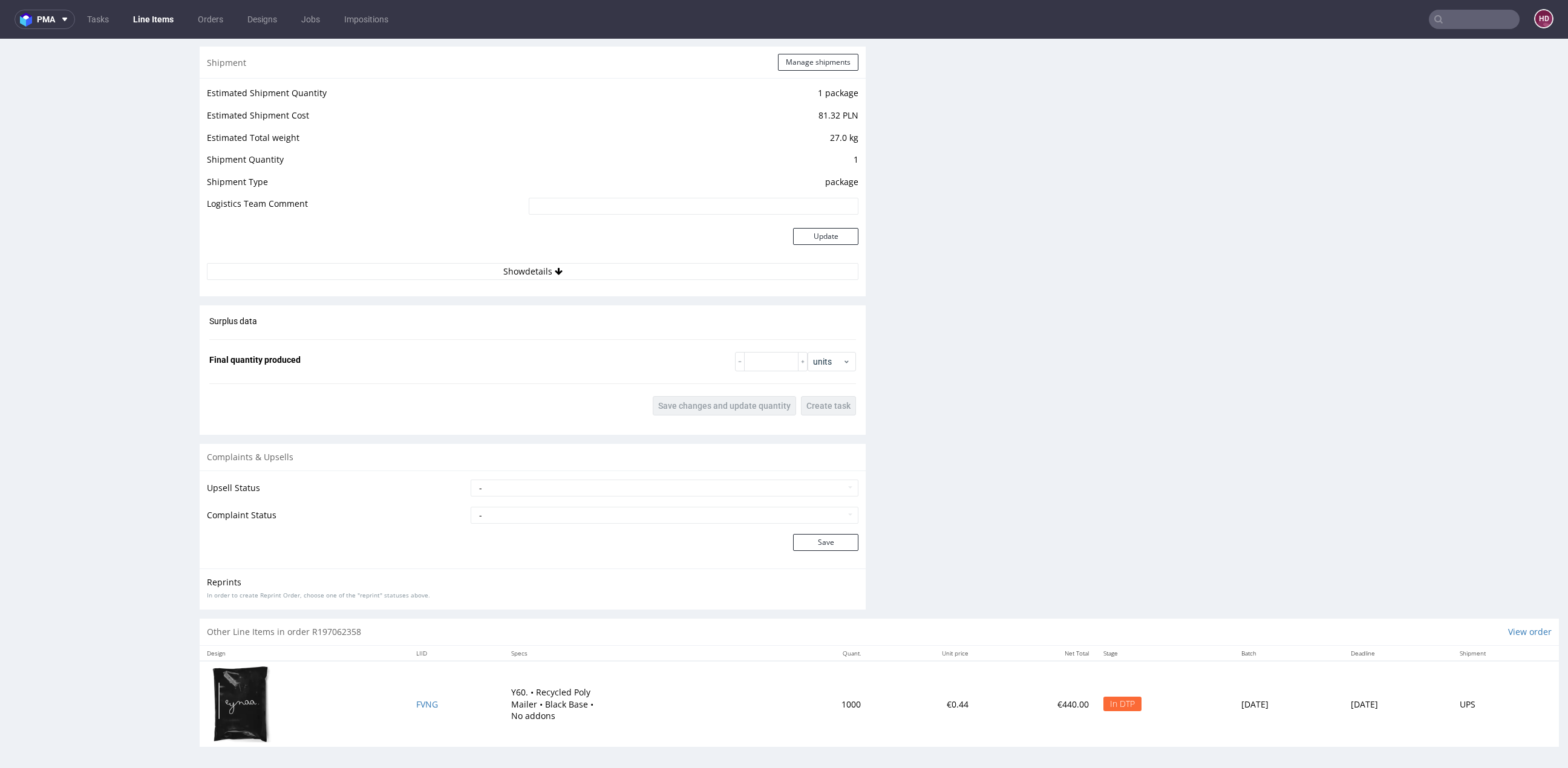
click at [409, 695] on td "FVNG" at bounding box center [457, 703] width 95 height 86
click at [416, 698] on span "FVNG" at bounding box center [427, 703] width 22 height 12
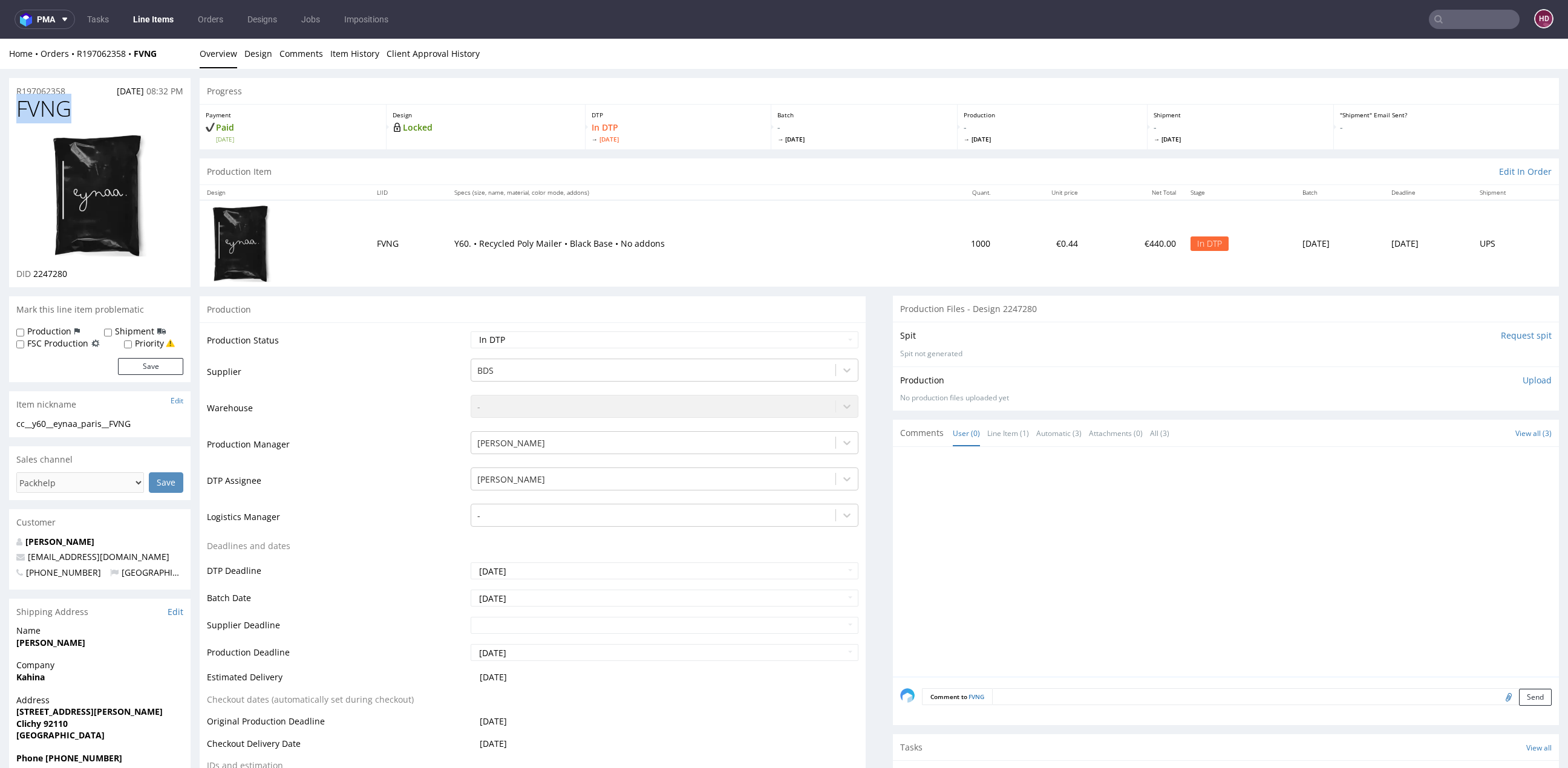
drag, startPoint x: 80, startPoint y: 113, endPoint x: -13, endPoint y: 111, distance: 93.0
drag, startPoint x: 86, startPoint y: 270, endPoint x: 32, endPoint y: 271, distance: 54.0
click at [32, 271] on div "DID 2247280" at bounding box center [100, 274] width 167 height 12
click at [117, 235] on img at bounding box center [100, 196] width 96 height 125
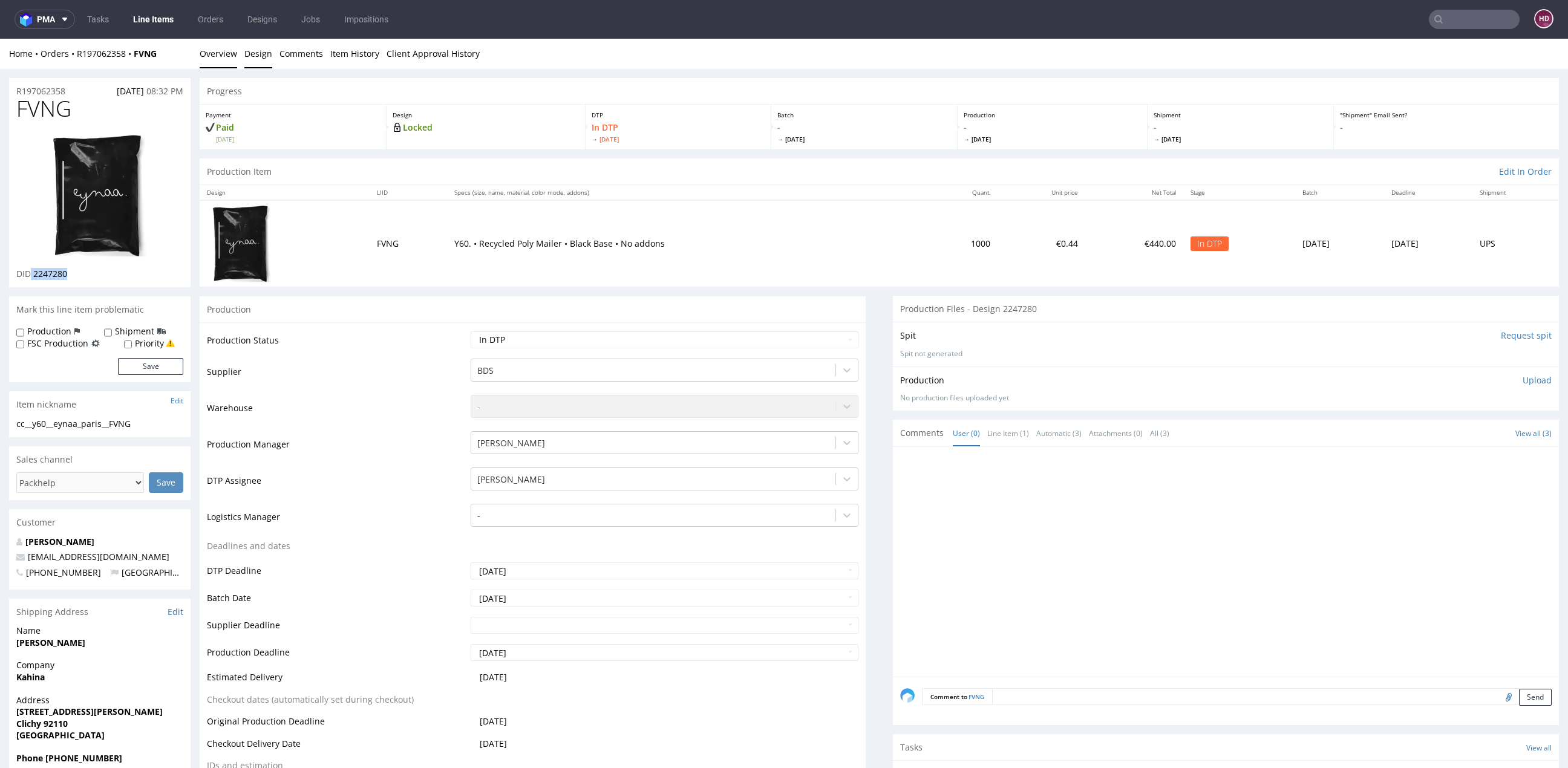
click at [254, 53] on link "Design" at bounding box center [258, 54] width 28 height 30
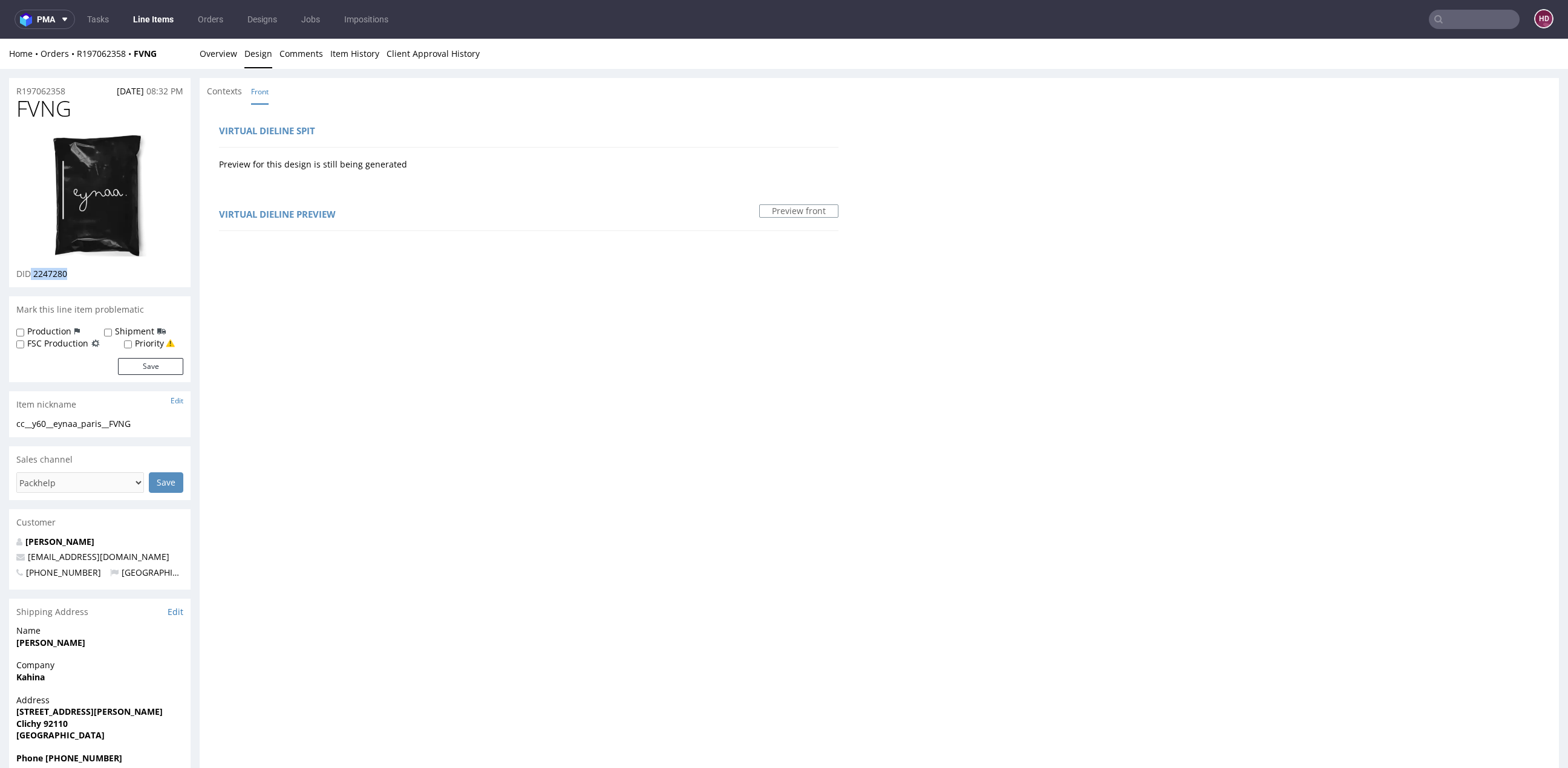
click at [59, 232] on img at bounding box center [100, 196] width 96 height 125
drag, startPoint x: 24, startPoint y: 105, endPoint x: -37, endPoint y: 101, distance: 61.1
drag, startPoint x: 33, startPoint y: 273, endPoint x: 84, endPoint y: 275, distance: 51.0
click at [84, 275] on div "DID 2247280" at bounding box center [100, 274] width 167 height 12
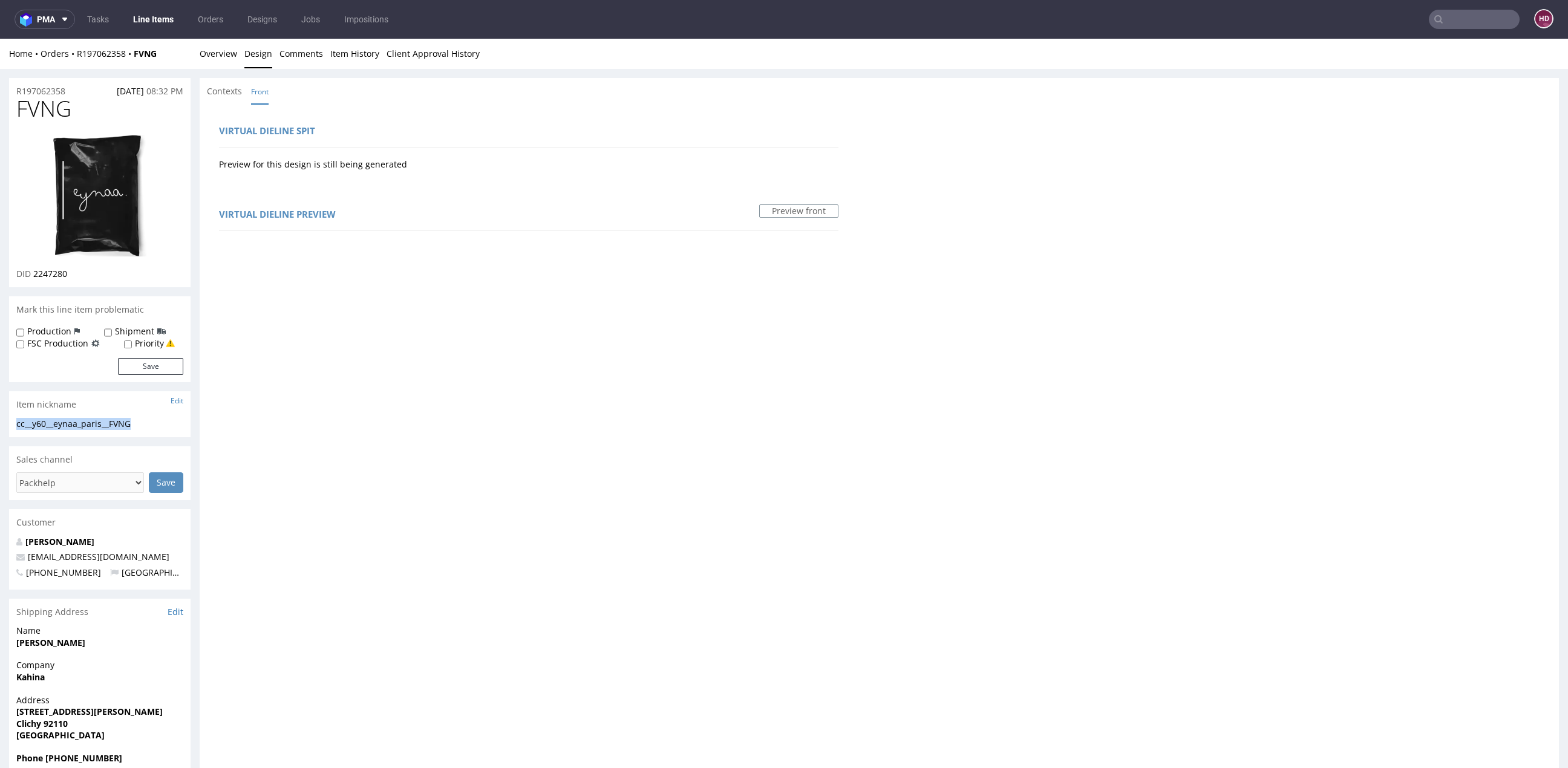
drag, startPoint x: 146, startPoint y: 426, endPoint x: 10, endPoint y: 426, distance: 136.0
click at [10, 426] on div "cc__y60__eynaa_paris__FVNG cc__y60 __eynaa_paris__FVNG Update" at bounding box center [99, 427] width 181 height 19
drag, startPoint x: 72, startPoint y: 89, endPoint x: 13, endPoint y: 90, distance: 59.0
click at [13, 90] on div "R197062358 07.08.2025 08:32 PM" at bounding box center [99, 88] width 181 height 19
drag, startPoint x: 67, startPoint y: 273, endPoint x: 34, endPoint y: 272, distance: 33.0
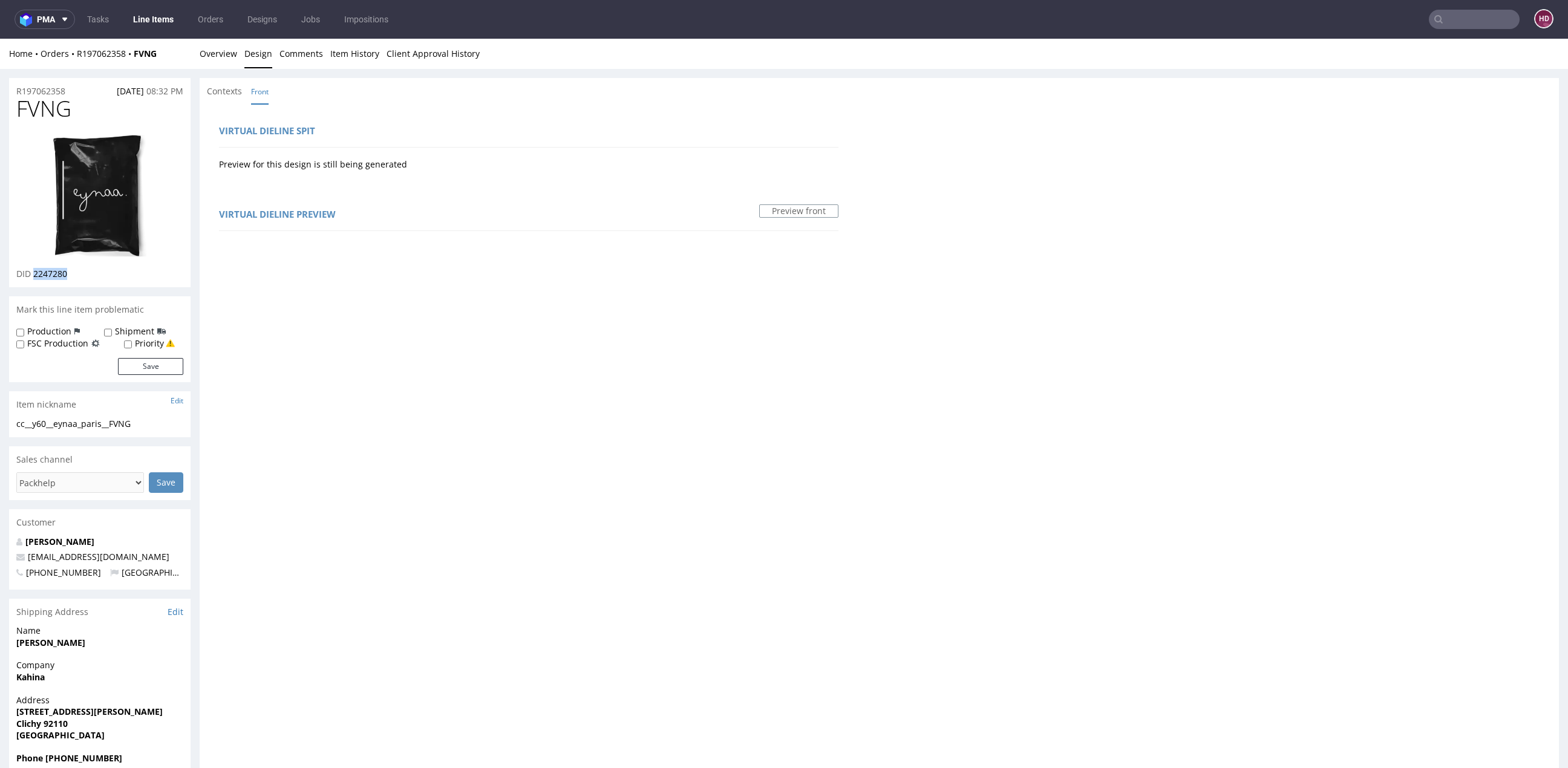
click at [34, 272] on div "DID 2247280" at bounding box center [100, 274] width 167 height 12
click at [217, 59] on link "Overview" at bounding box center [218, 54] width 37 height 30
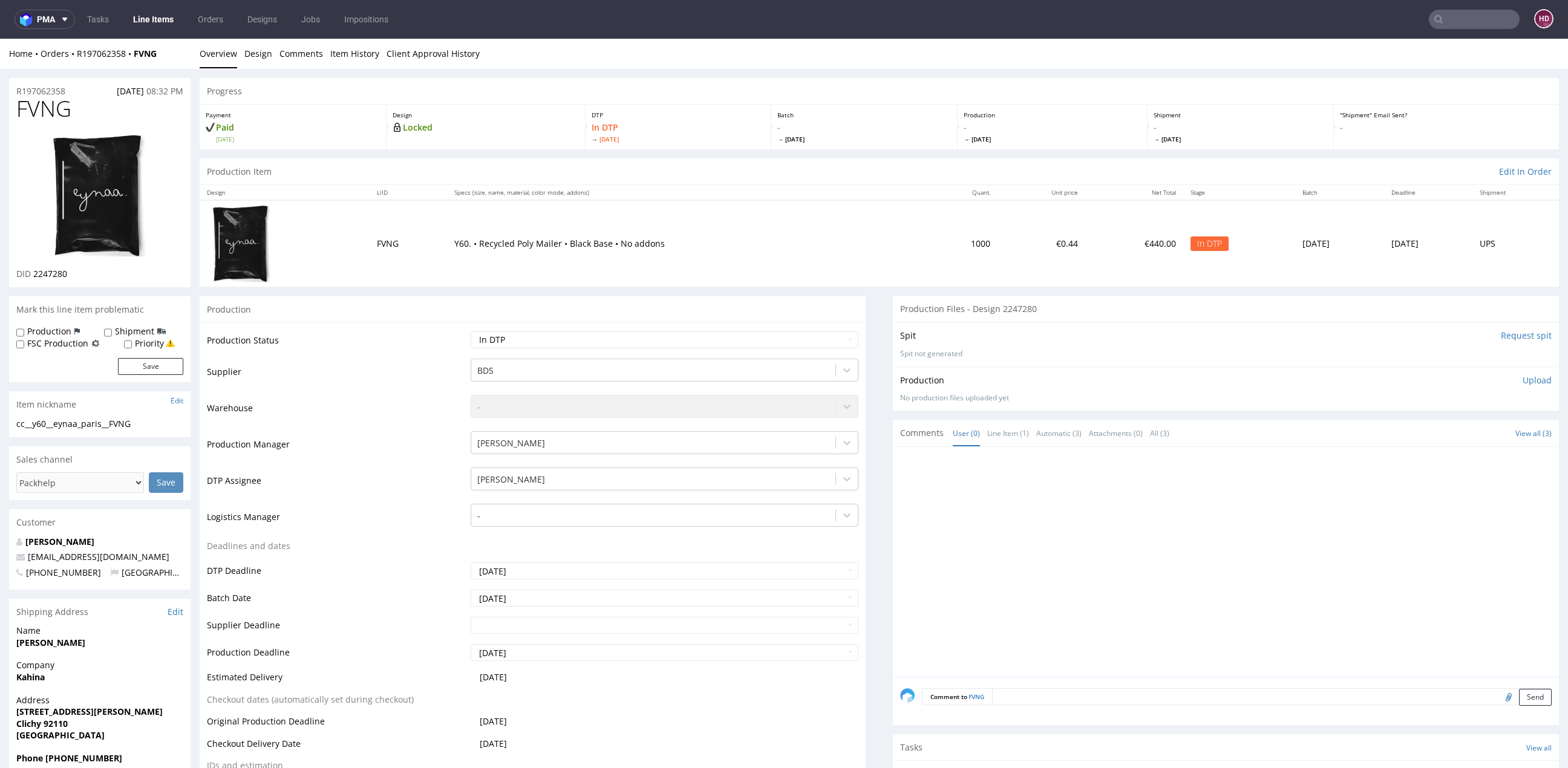
click at [1491, 380] on div "Production Upload" at bounding box center [1226, 380] width 652 height 12
drag, startPoint x: 1503, startPoint y: 379, endPoint x: 1500, endPoint y: 399, distance: 20.2
click at [1522, 379] on p "Upload" at bounding box center [1537, 380] width 29 height 12
click at [1450, 433] on div "Add files" at bounding box center [1465, 435] width 60 height 18
type input "C:\fakepath\cc__y60__eynaa_paris__FVNG__d2247280__oR197062358.pdf"
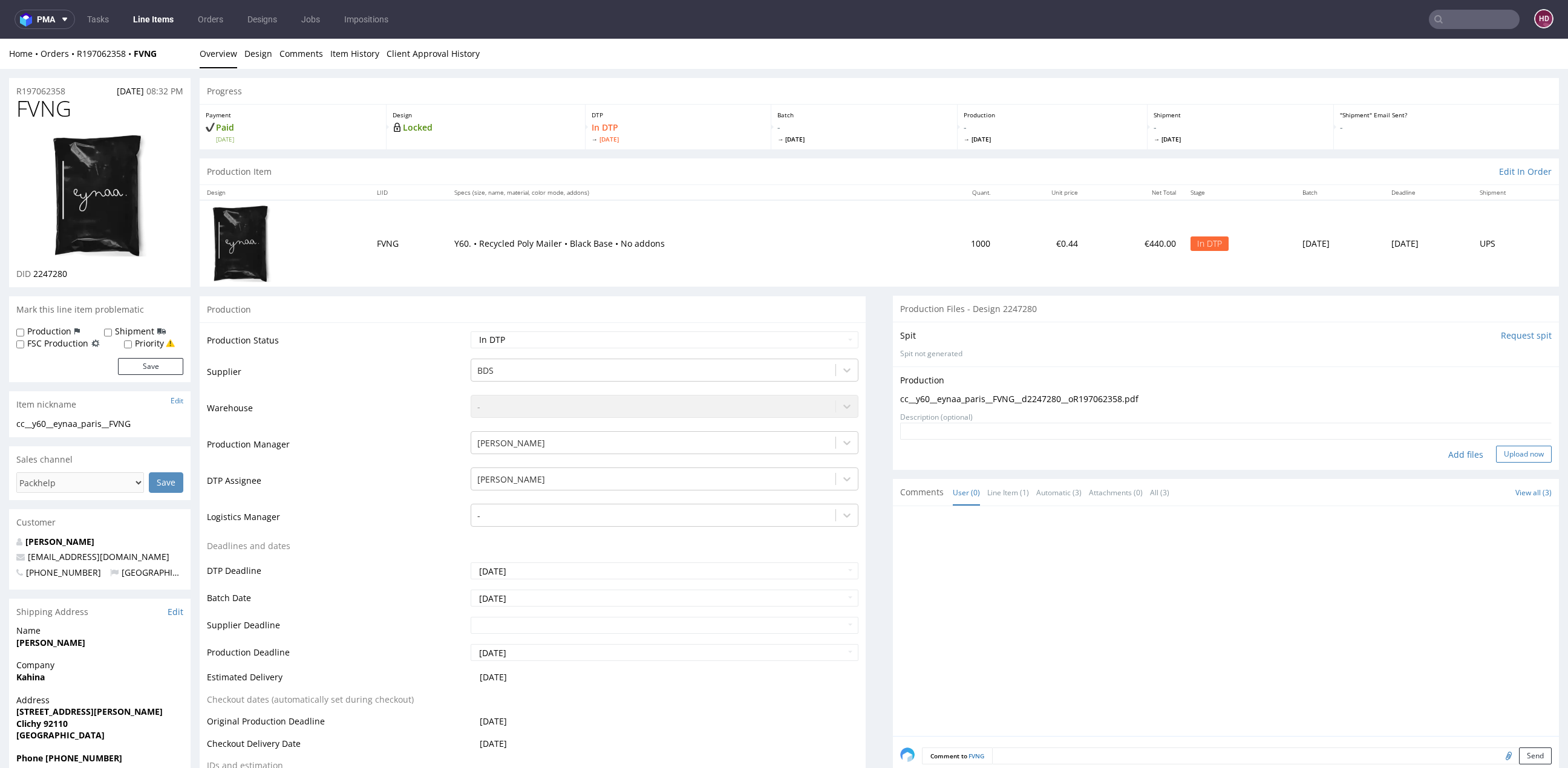
click at [1496, 450] on button "Upload now" at bounding box center [1524, 454] width 56 height 17
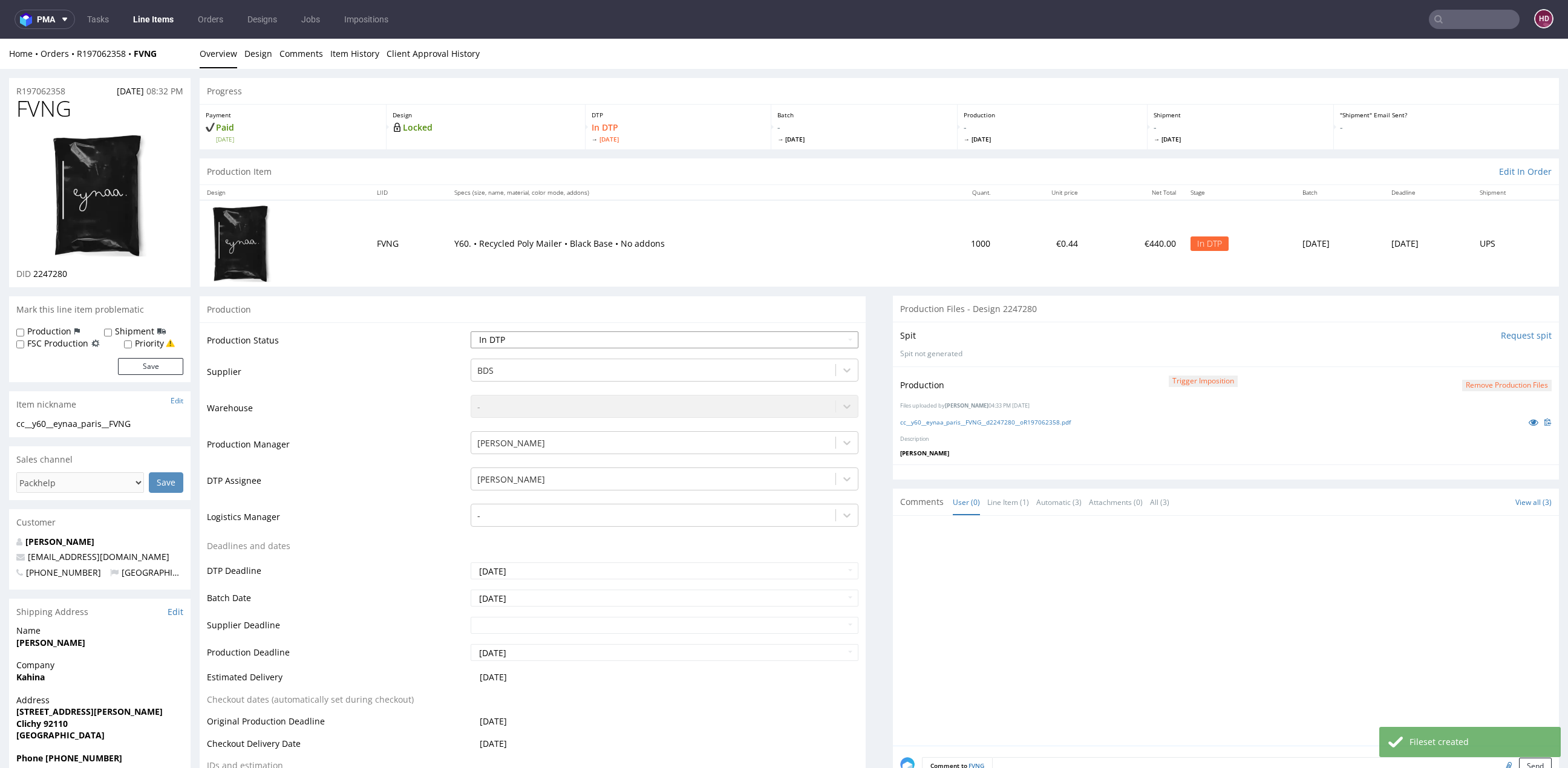
click at [537, 336] on select "Waiting for Artwork Waiting for Diecut Waiting for Mockup Waiting for DTP Waiti…" at bounding box center [664, 340] width 388 height 17
select select "dtp_production_ready"
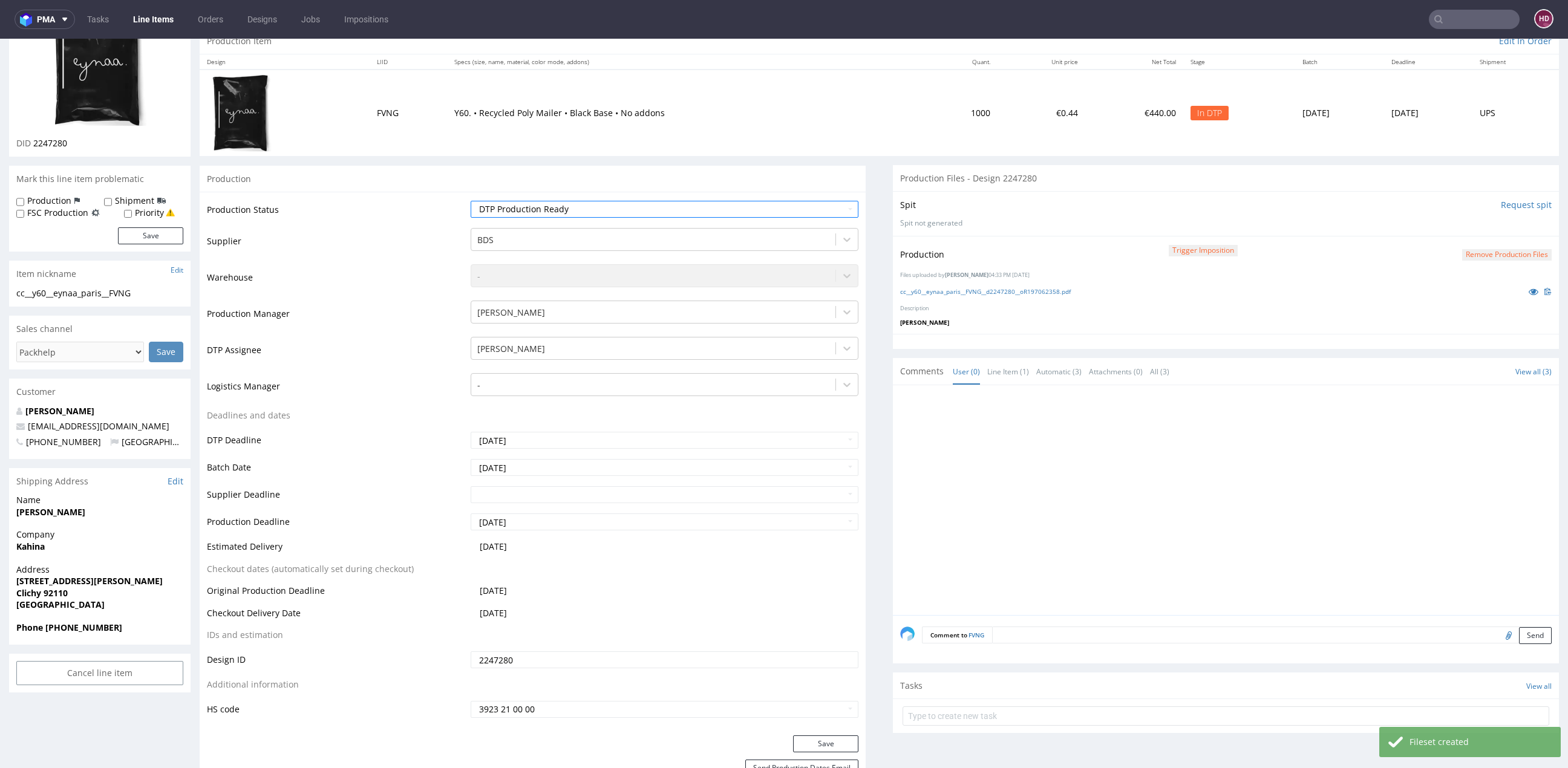
scroll to position [132, 0]
click at [801, 734] on button "Save" at bounding box center [825, 742] width 65 height 17
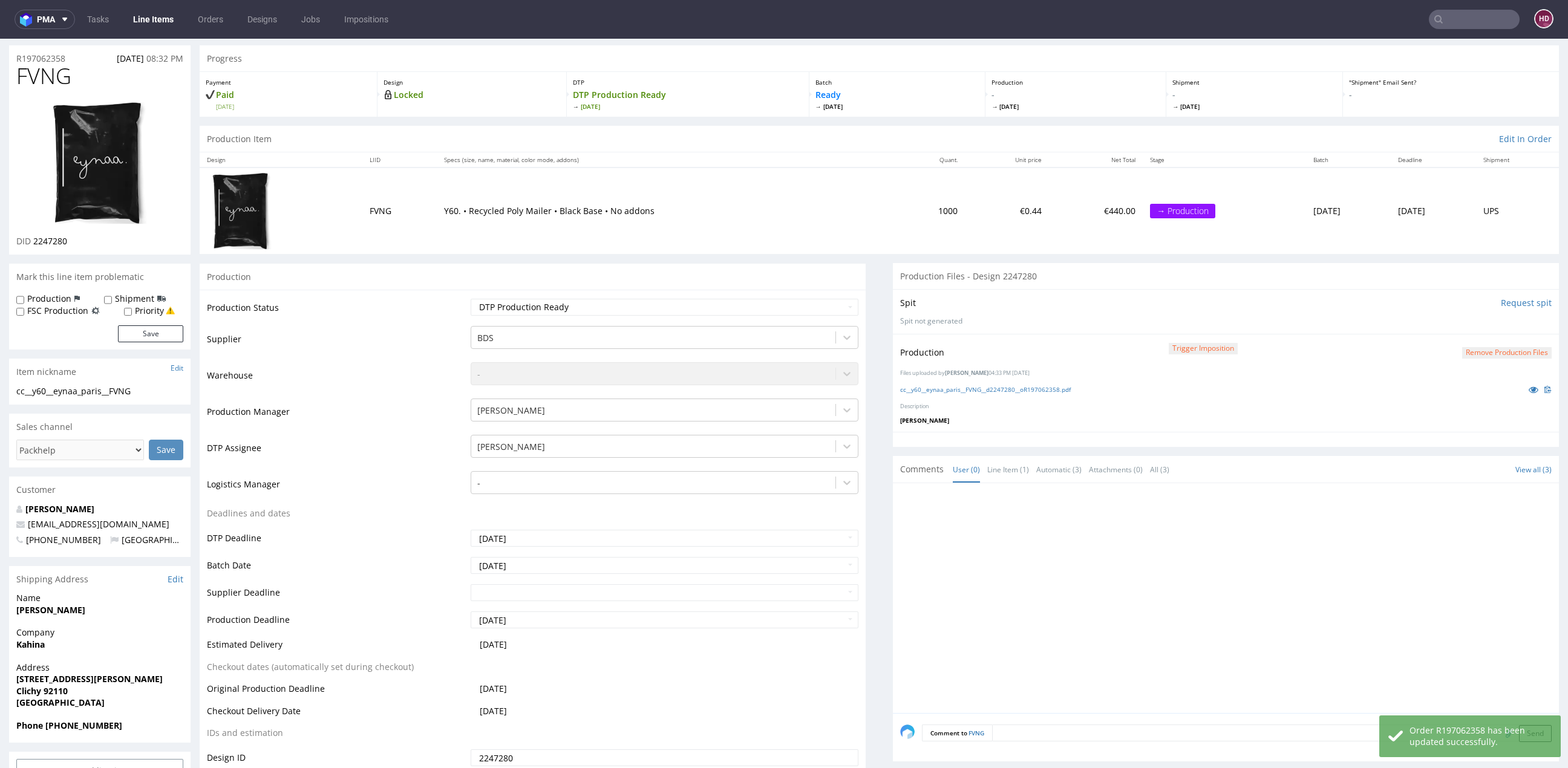
scroll to position [25, 0]
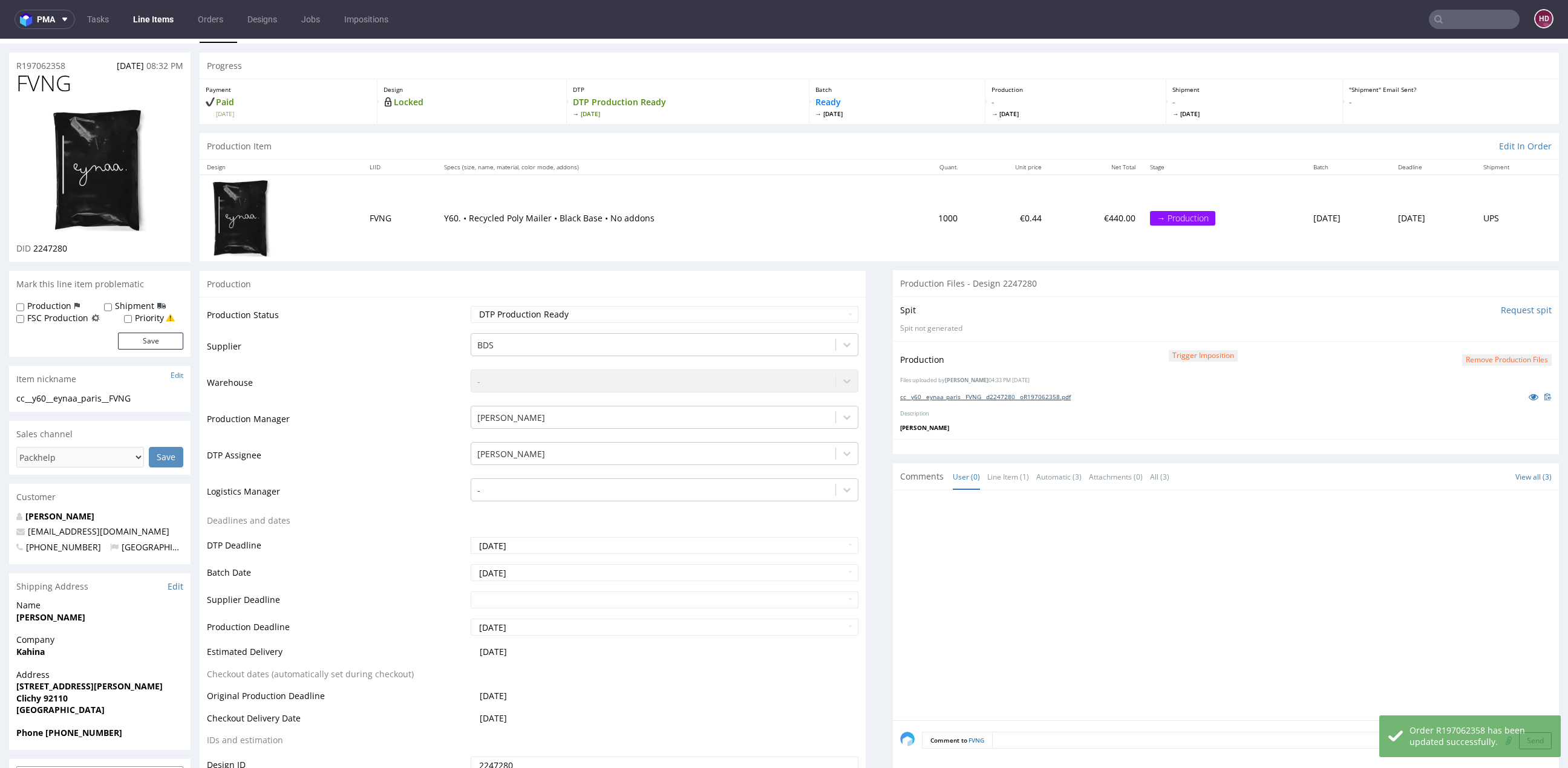
click at [952, 392] on link "cc__y60__eynaa_paris__FVNG__d2247280__oR197062358.pdf" at bounding box center [985, 397] width 171 height 8
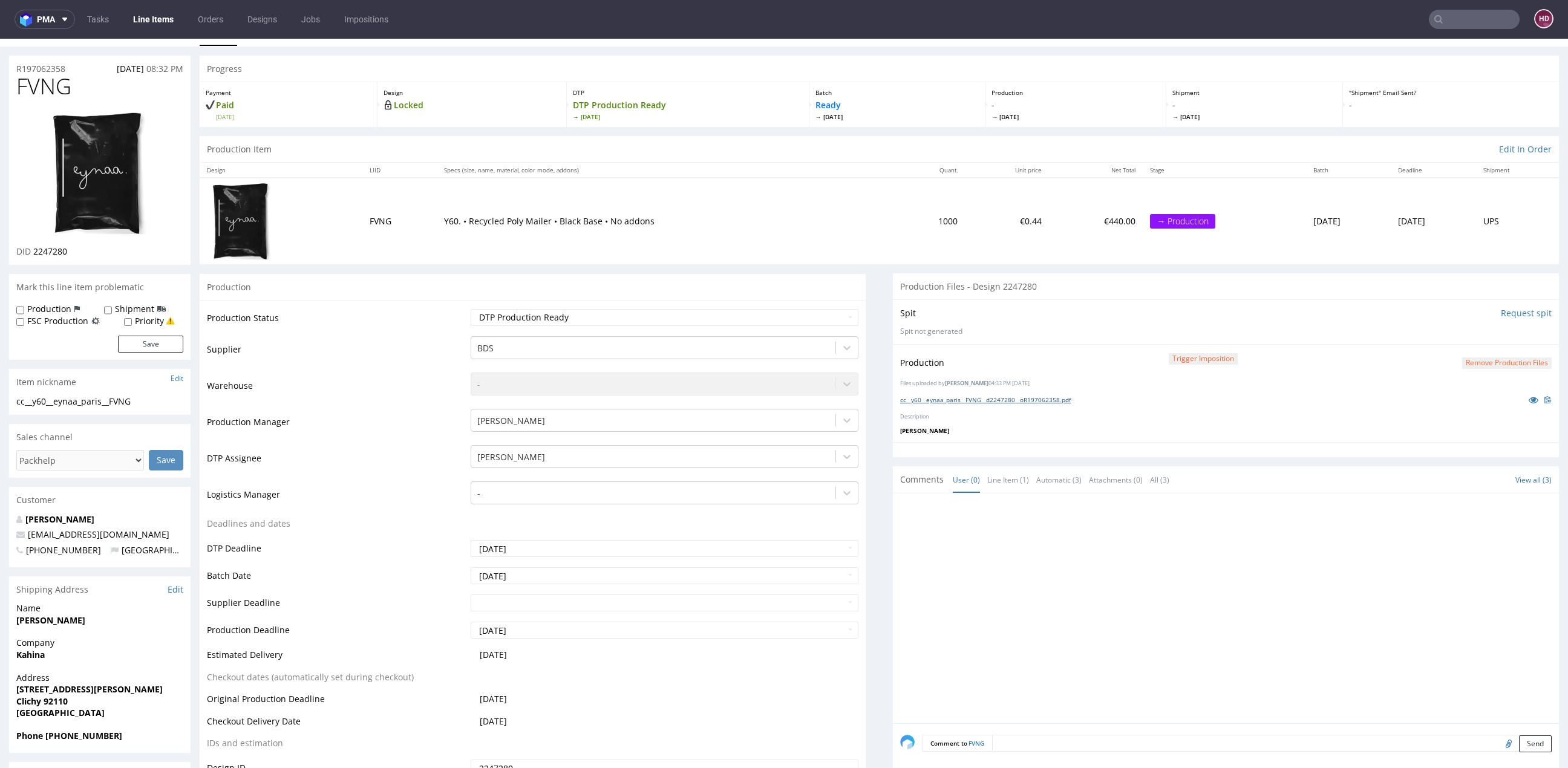
scroll to position [22, 0]
click at [164, 20] on link "Line Items" at bounding box center [153, 19] width 55 height 19
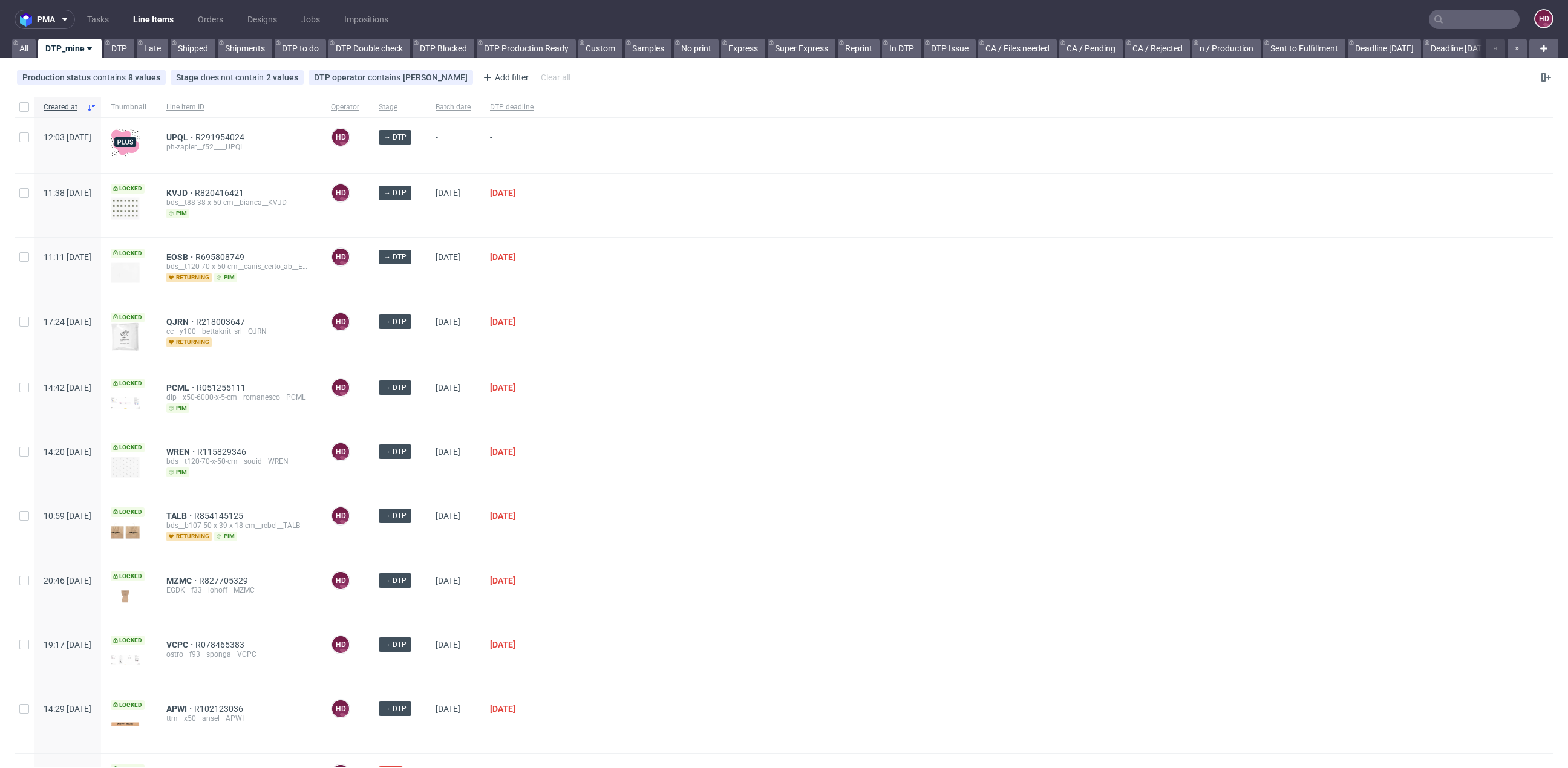
scroll to position [146, 0]
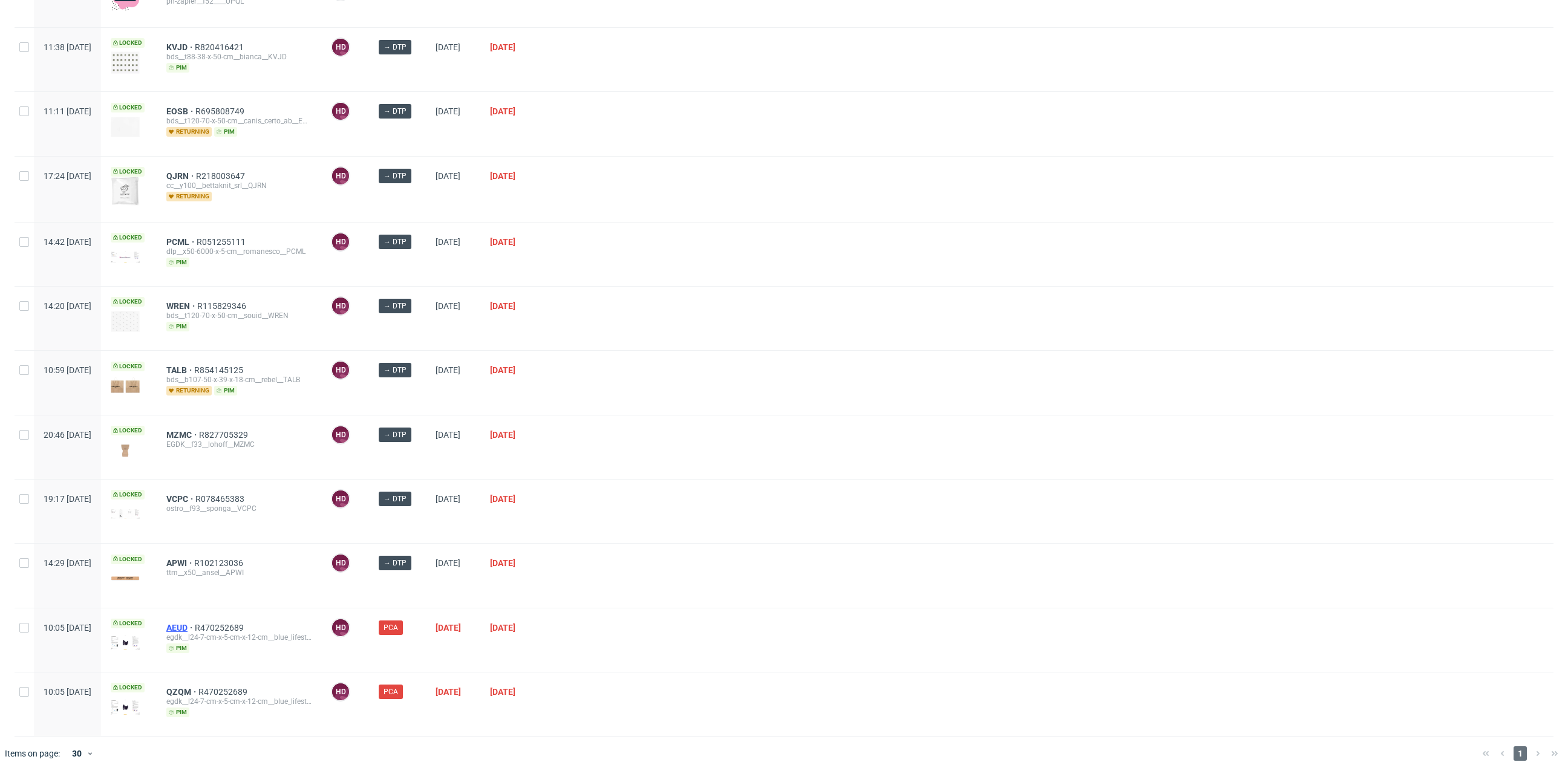
click at [195, 623] on span "AEUD" at bounding box center [181, 627] width 29 height 10
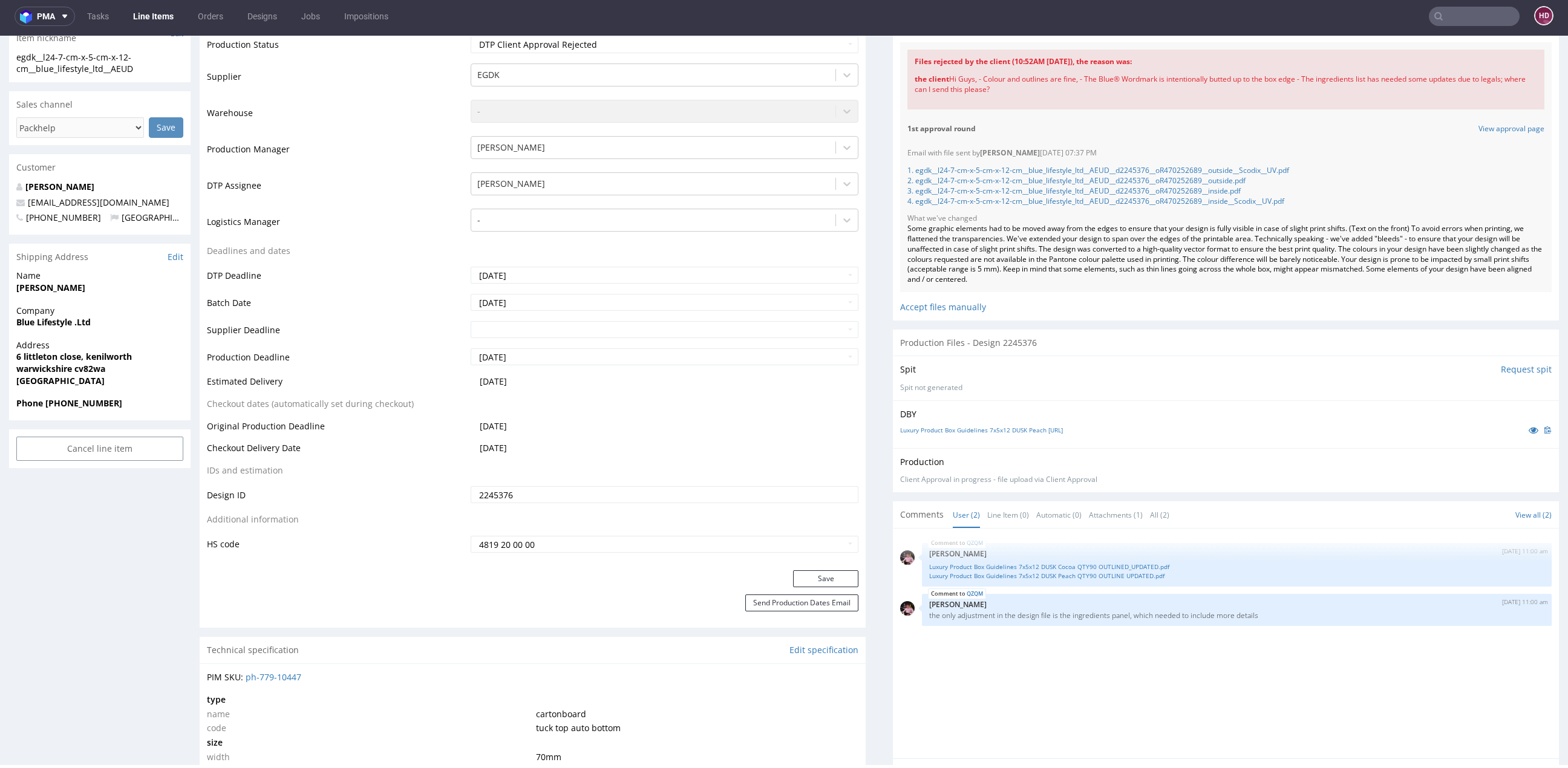
scroll to position [290, 0]
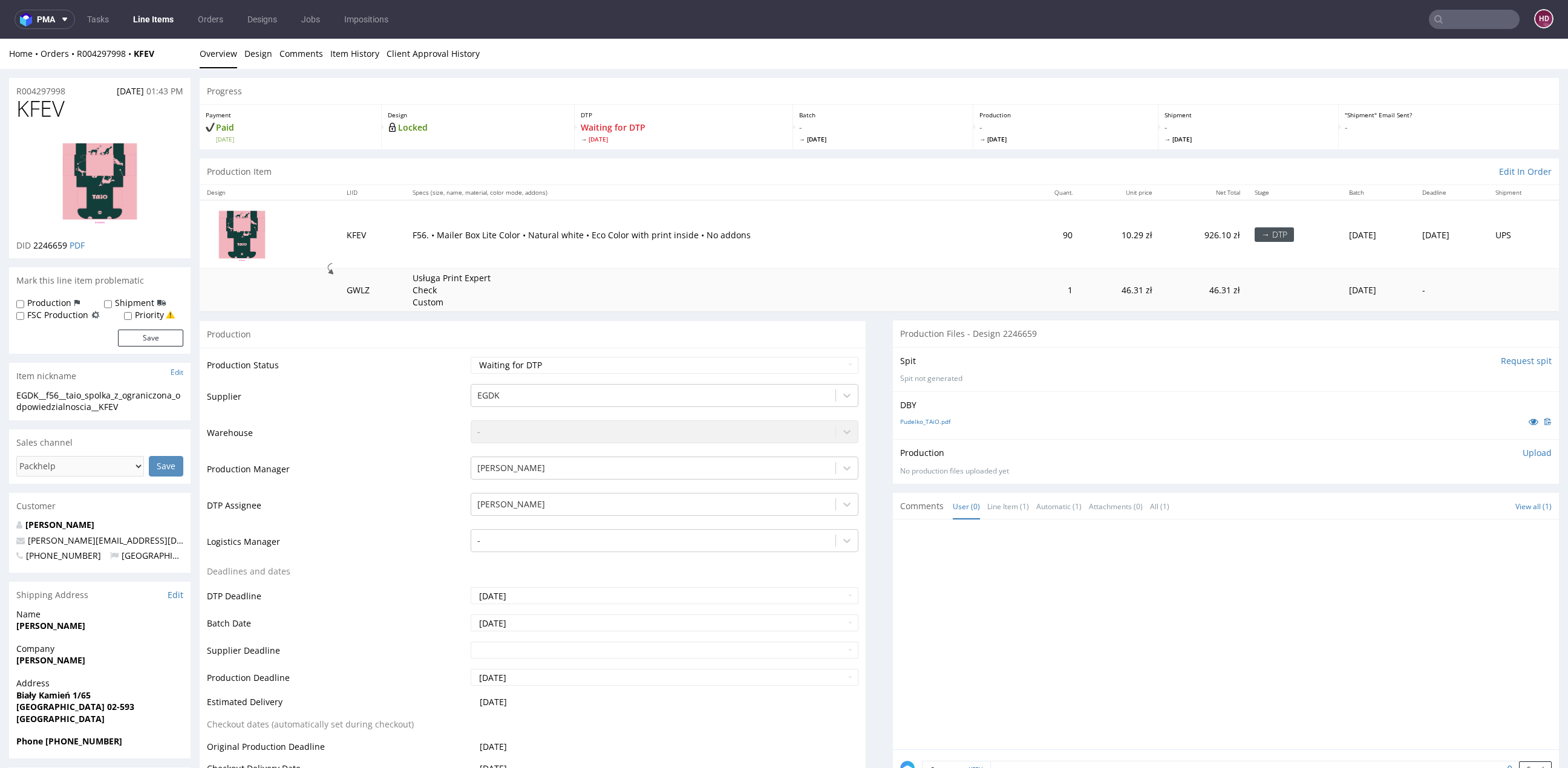
click at [166, 16] on link "Line Items" at bounding box center [153, 19] width 55 height 19
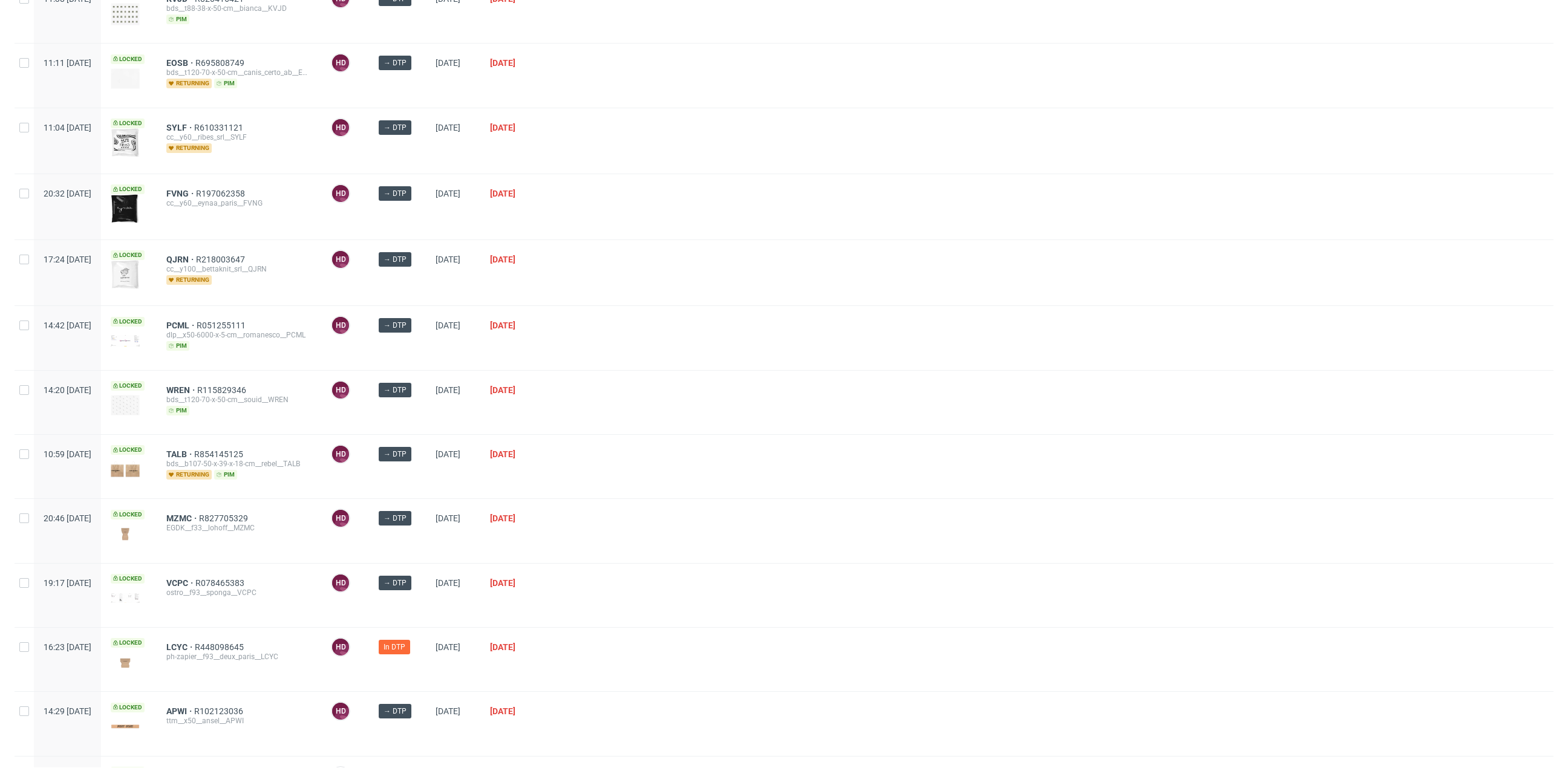
scroll to position [341, 0]
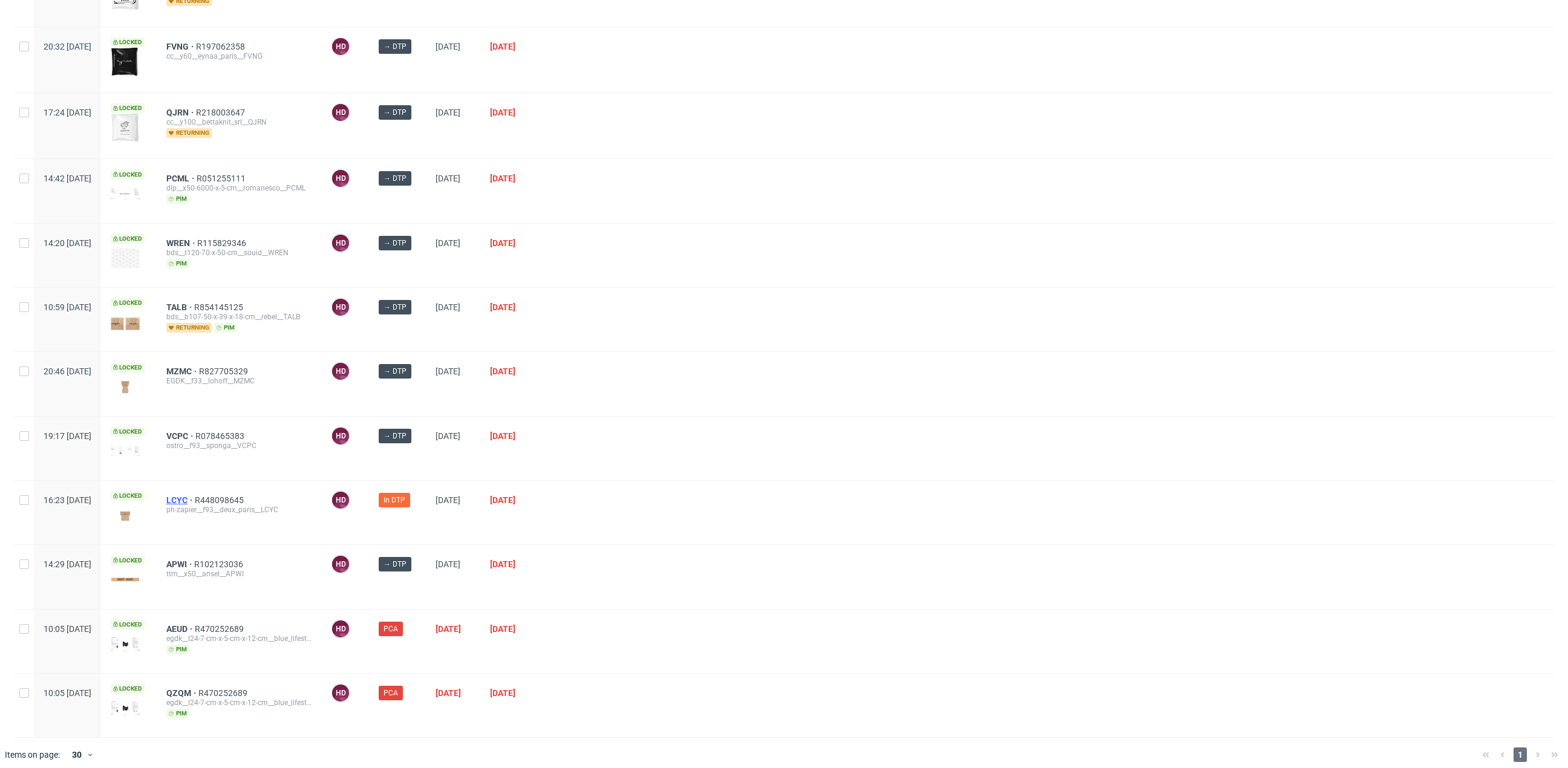
click at [202, 490] on div "LCYC R448098645 ph-zapier__f93__deux_paris__LCYC" at bounding box center [239, 512] width 164 height 63
click at [195, 495] on span "LCYC" at bounding box center [181, 500] width 29 height 10
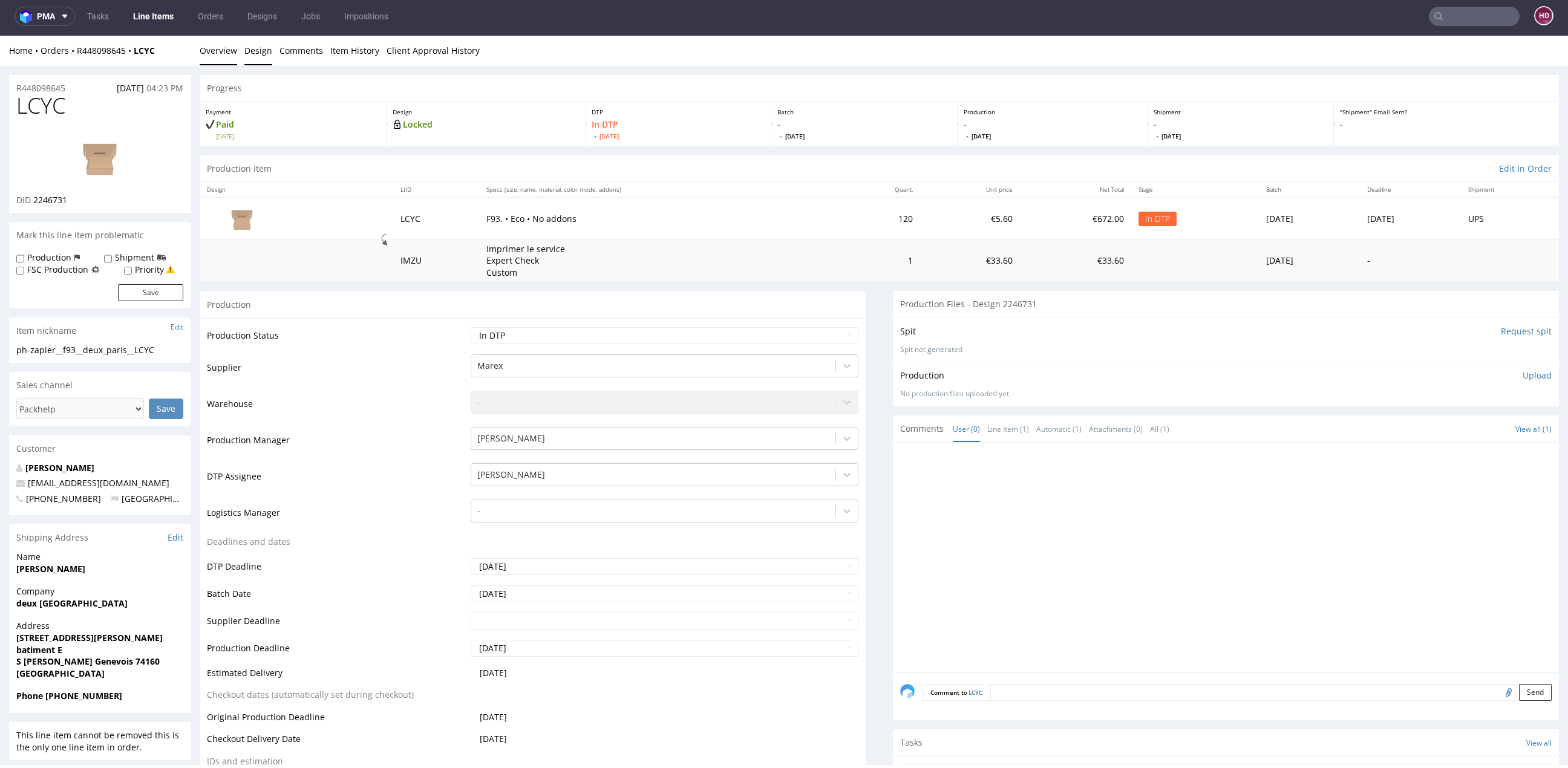
click at [265, 54] on link "Design" at bounding box center [258, 51] width 28 height 30
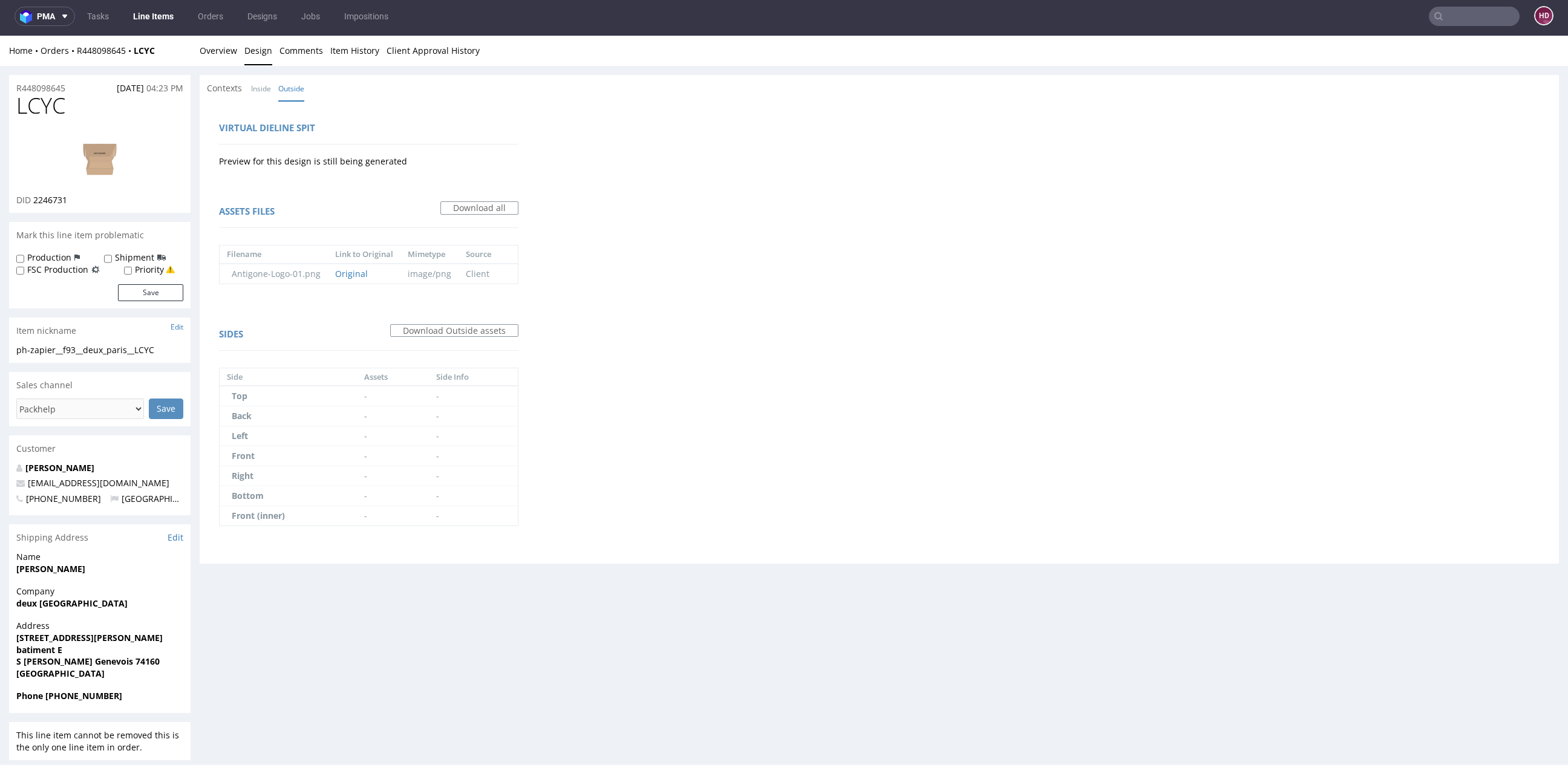
click at [109, 179] on img at bounding box center [100, 157] width 96 height 54
click at [224, 45] on link "Overview" at bounding box center [218, 51] width 37 height 30
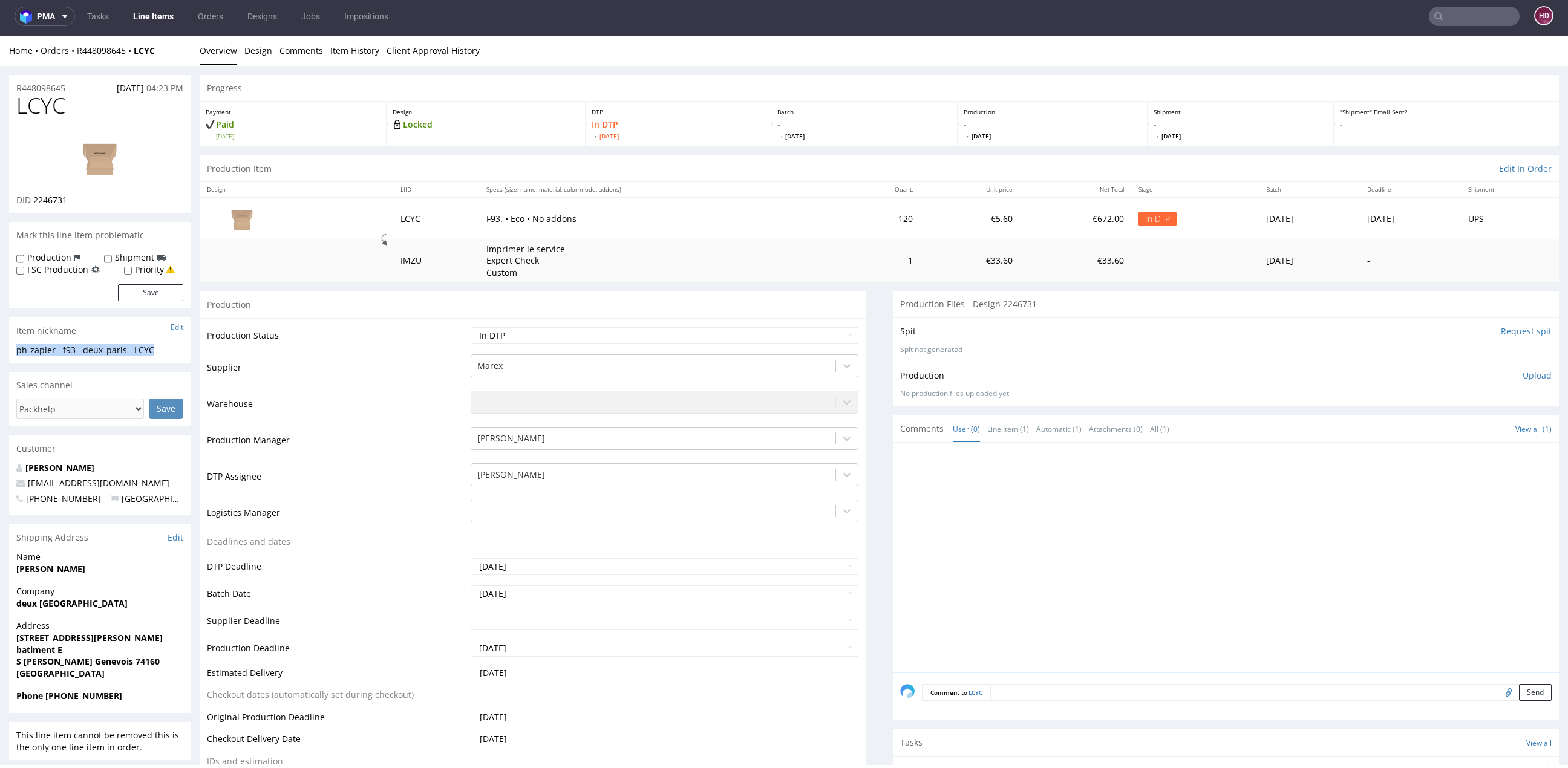
drag, startPoint x: 165, startPoint y: 349, endPoint x: 13, endPoint y: 349, distance: 152.0
click at [13, 349] on div "ph-zapier__f93__deux_paris__LCYC ph-zapier__f93 __deux_paris__LCYC Update" at bounding box center [99, 354] width 181 height 19
copy div "ph-zapier__f93__deux_paris__LCYC"
drag, startPoint x: 72, startPoint y: 107, endPoint x: -22, endPoint y: 100, distance: 94.3
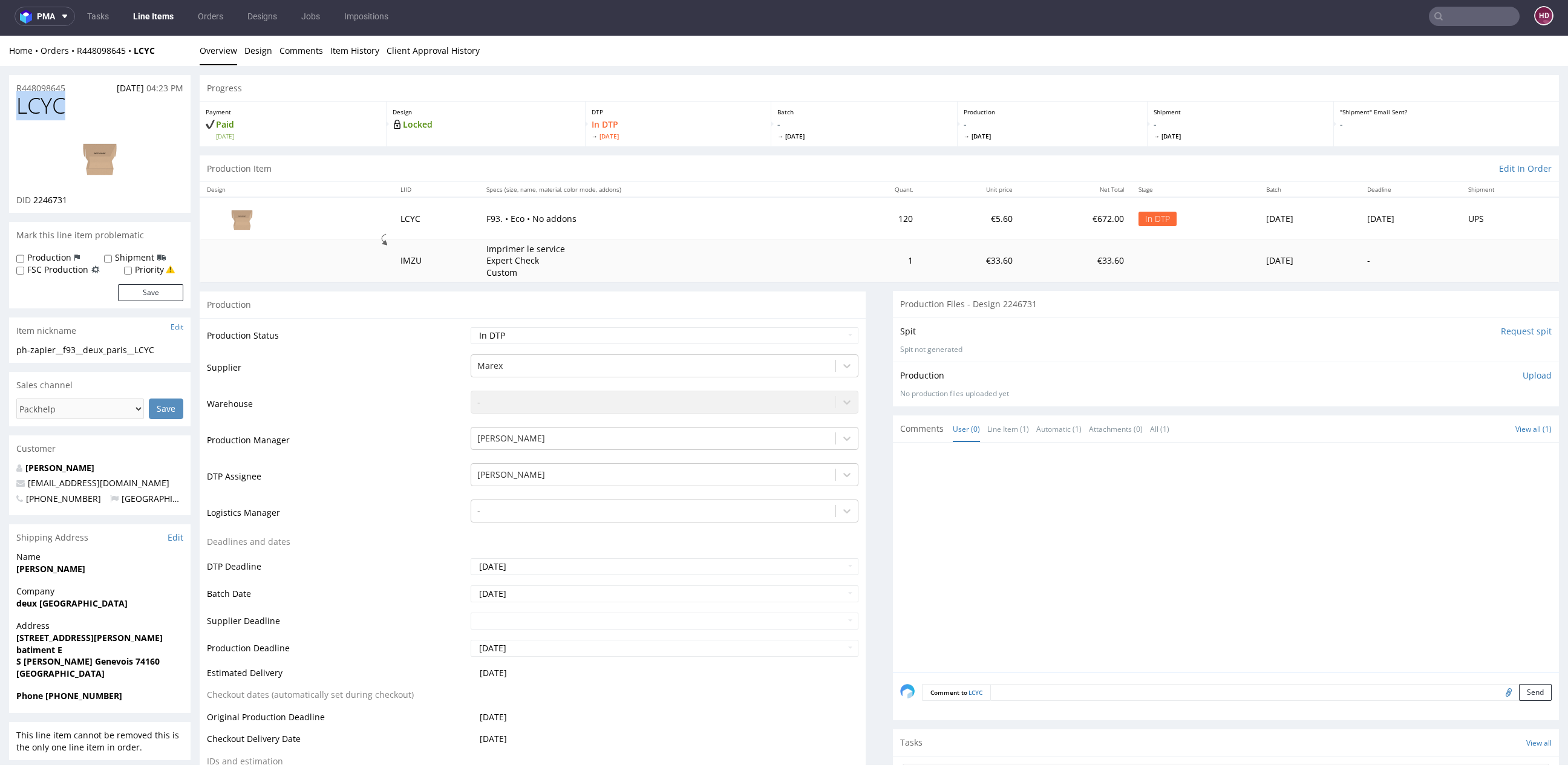
copy span "LCYC"
click at [75, 86] on div "R448098645 [DATE] 04:23 PM" at bounding box center [99, 84] width 181 height 19
drag, startPoint x: 75, startPoint y: 88, endPoint x: -40, endPoint y: 86, distance: 115.0
copy p "R448098645"
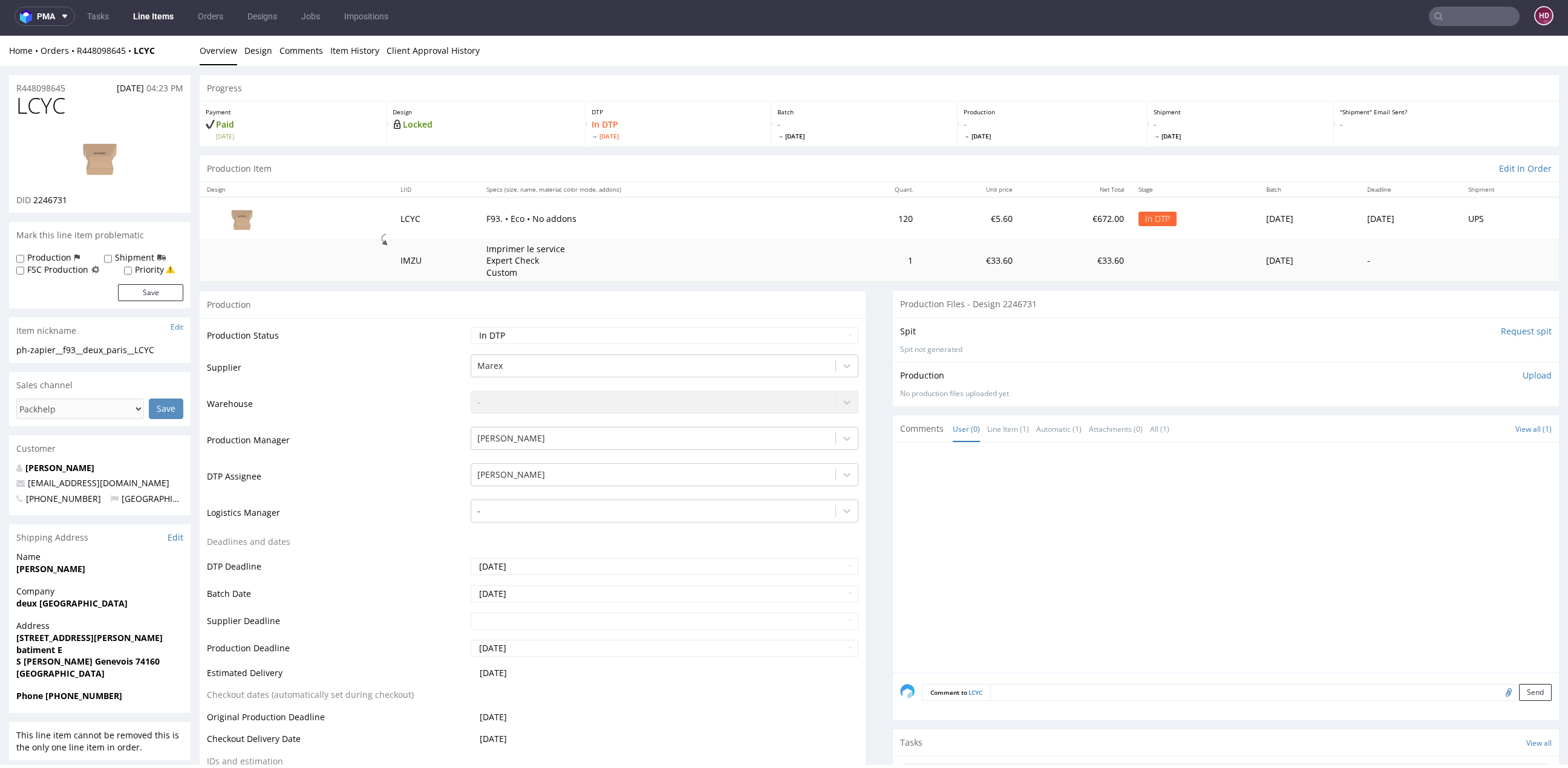
drag, startPoint x: 86, startPoint y: 210, endPoint x: 78, endPoint y: 205, distance: 9.4
click at [79, 206] on div "LCYC DID 2246731" at bounding box center [99, 153] width 181 height 119
drag, startPoint x: 76, startPoint y: 202, endPoint x: 33, endPoint y: 201, distance: 43.0
click at [33, 201] on div "DID 2246731" at bounding box center [100, 200] width 167 height 12
copy span "2246731"
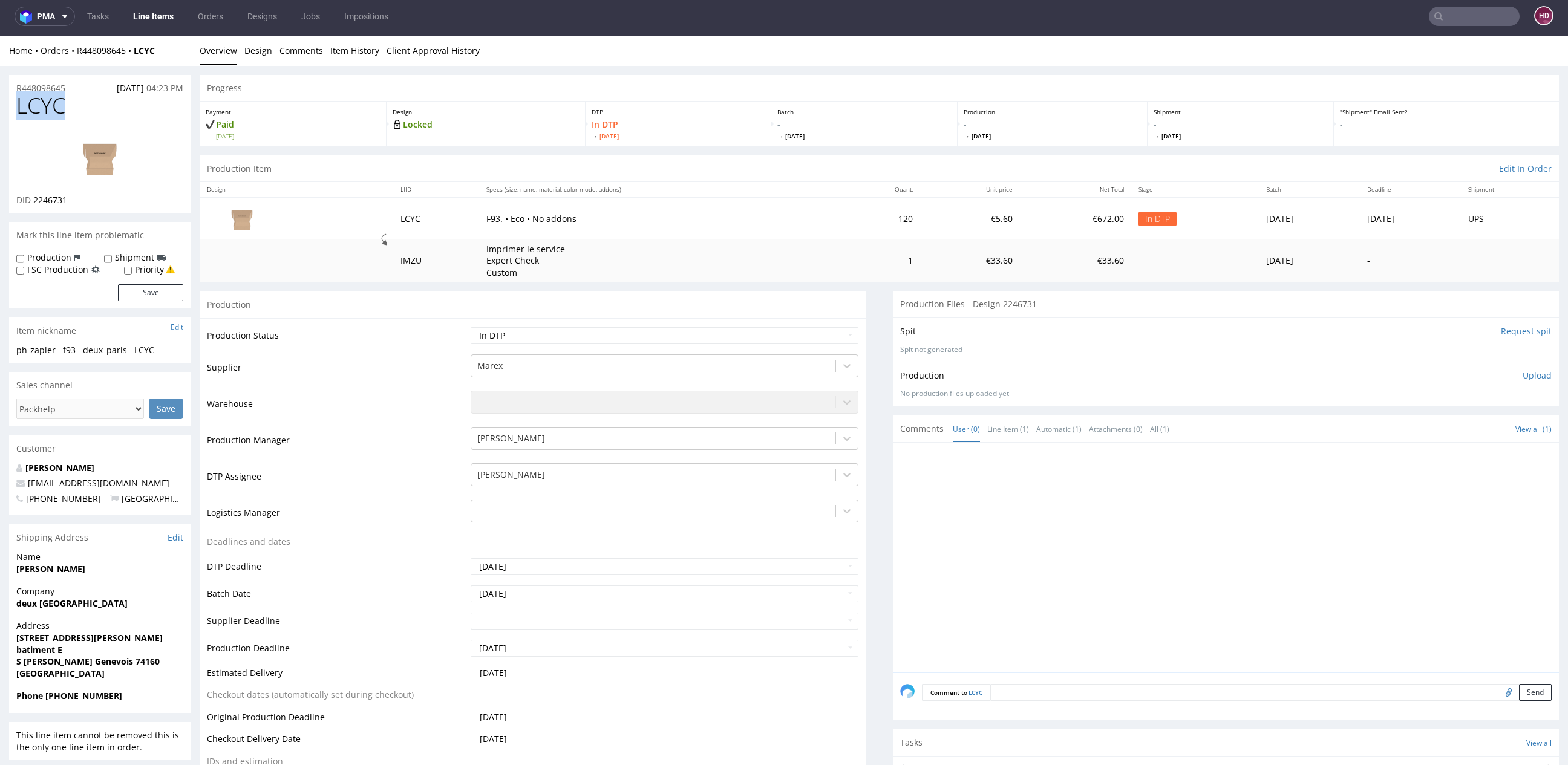
drag, startPoint x: 67, startPoint y: 102, endPoint x: -41, endPoint y: 107, distance: 108.1
copy span "LCYC"
click at [1522, 377] on p "Upload" at bounding box center [1537, 376] width 29 height 12
click at [1442, 430] on div "Add files" at bounding box center [1465, 431] width 60 height 18
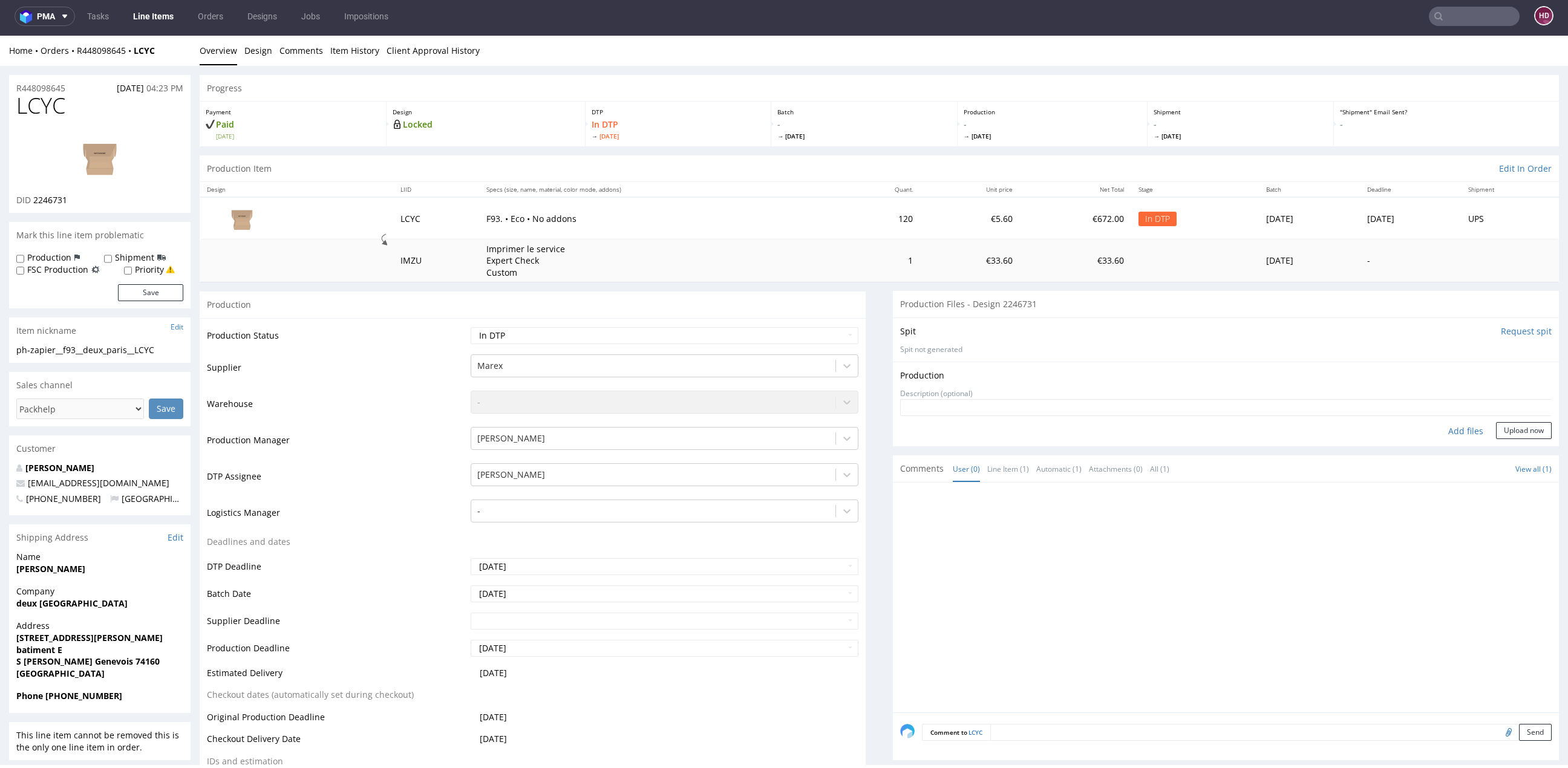
type input "C:\fakepath\ph-zapier__f93__deux_paris__LCYC__d2246731__oR448098645__inside.pdf"
click at [626, 337] on select "Waiting for Artwork Waiting for Diecut Waiting for Mockup Waiting for DTP Waiti…" at bounding box center [664, 335] width 388 height 17
click at [1496, 445] on button "Upload now" at bounding box center [1524, 449] width 56 height 17
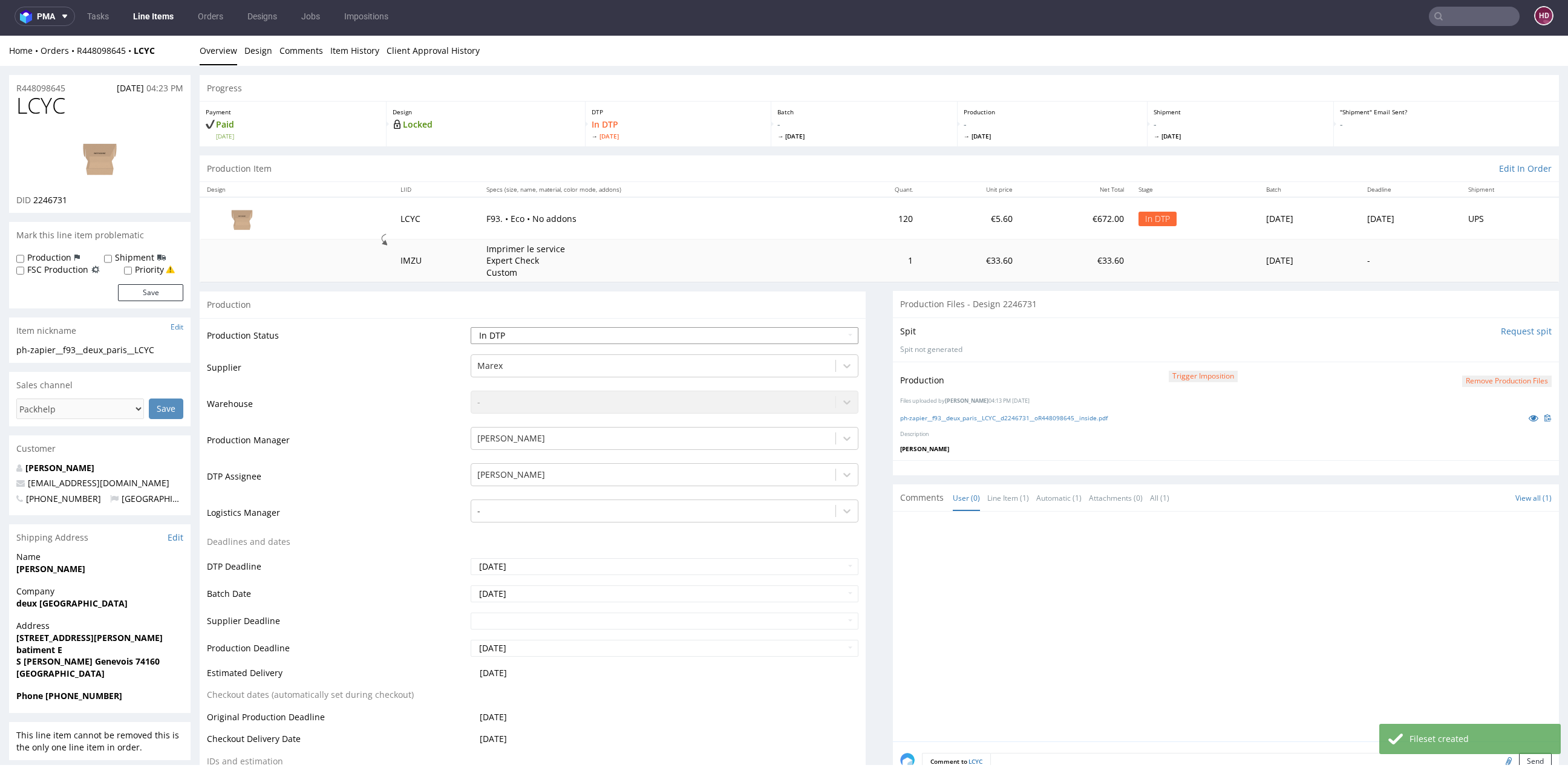
click at [503, 338] on select "Waiting for Artwork Waiting for Diecut Waiting for Mockup Waiting for DTP Waiti…" at bounding box center [664, 335] width 388 height 17
select select "dtp_production_ready"
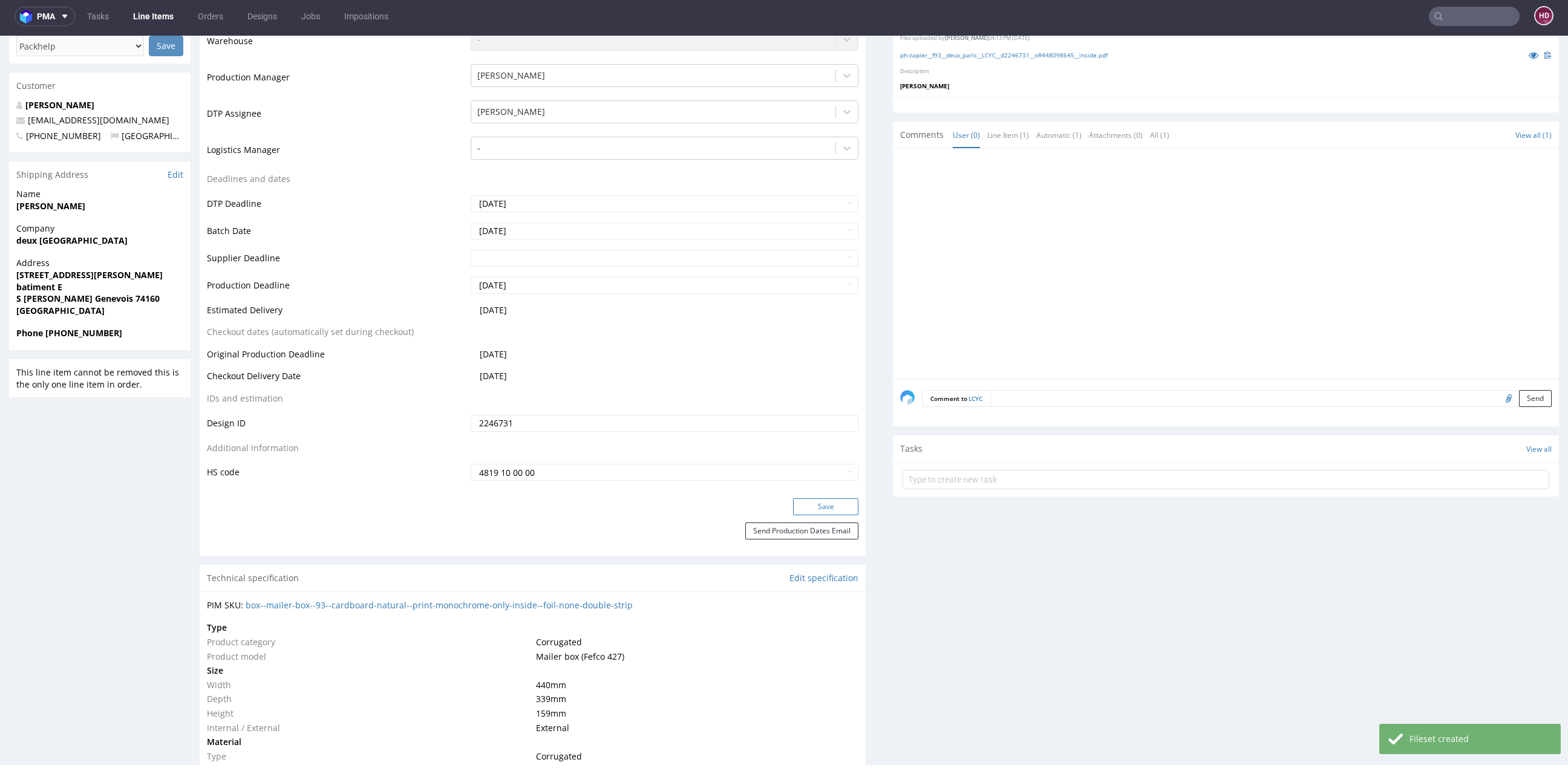
click at [830, 507] on button "Save" at bounding box center [825, 507] width 65 height 17
click at [800, 505] on button "Save" at bounding box center [825, 507] width 65 height 17
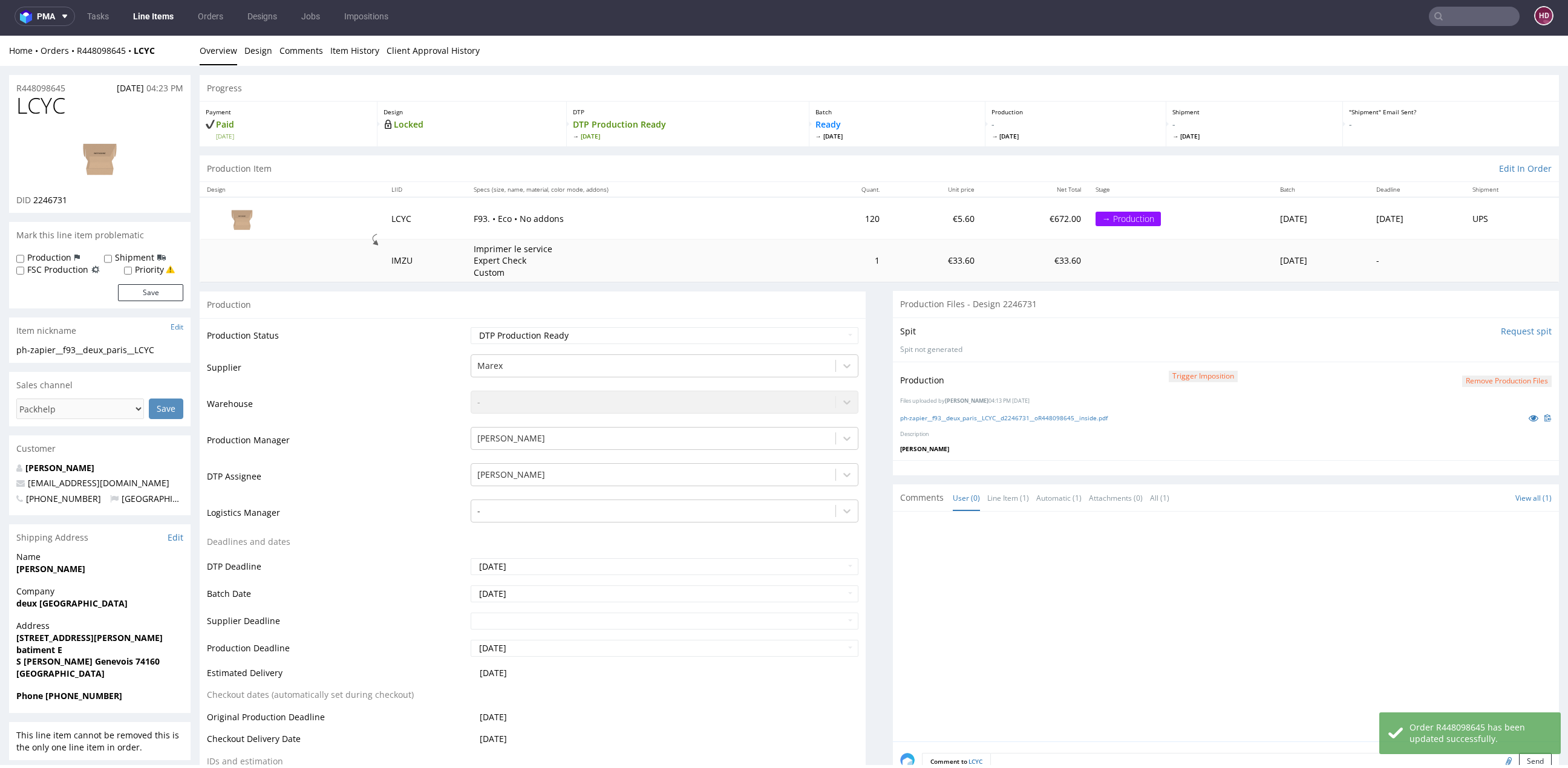
click at [128, 16] on ul "Tasks Line Items Orders Designs Jobs Impositions" at bounding box center [237, 16] width 325 height 19
click at [137, 16] on link "Line Items" at bounding box center [153, 16] width 55 height 19
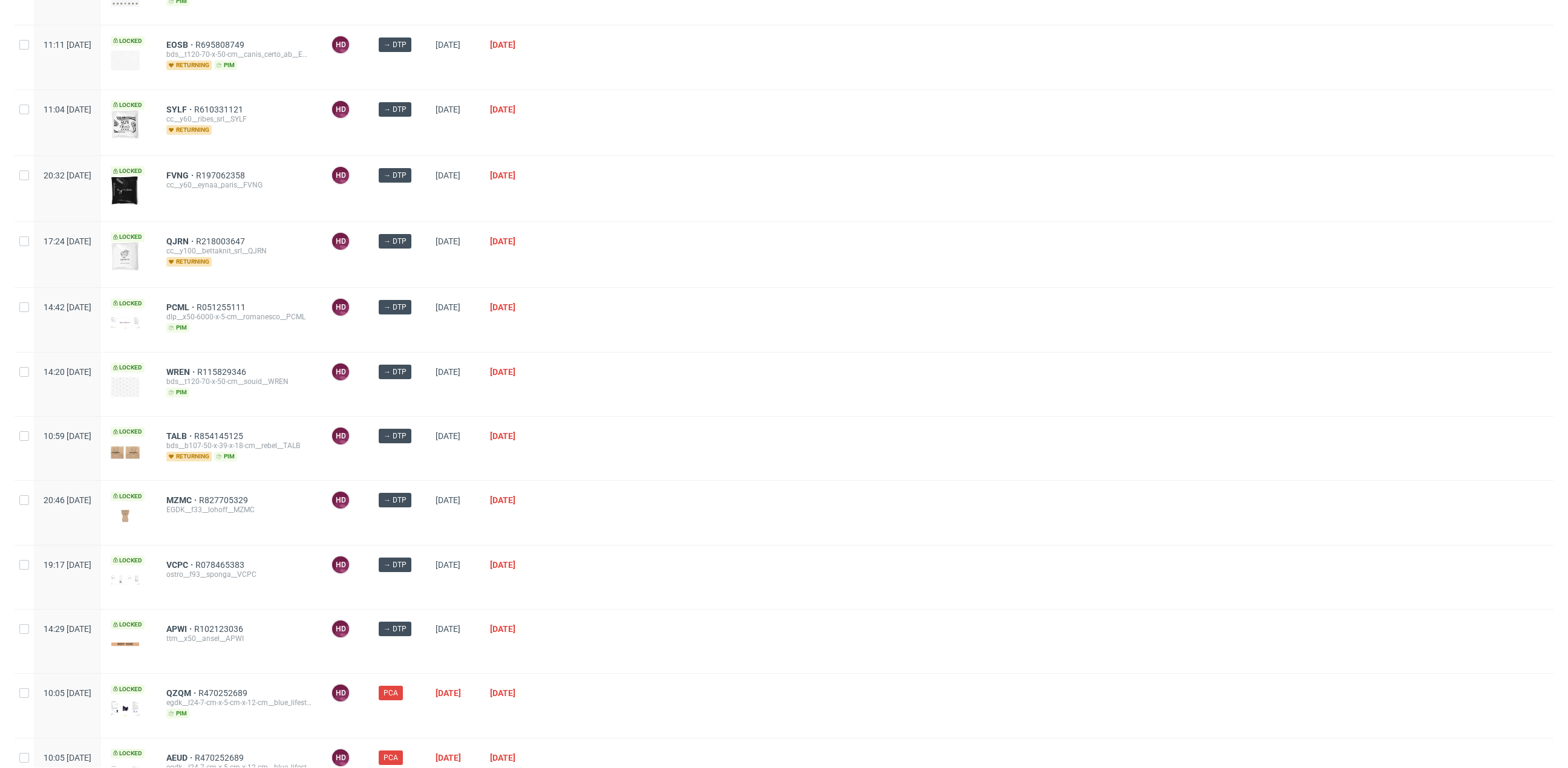
scroll to position [212, 0]
click at [212, 102] on div "SYLF R610331121 cc__y60__ribes_srl__SYLF returning" at bounding box center [239, 124] width 164 height 65
click at [194, 109] on span "SYLF" at bounding box center [180, 110] width 28 height 10
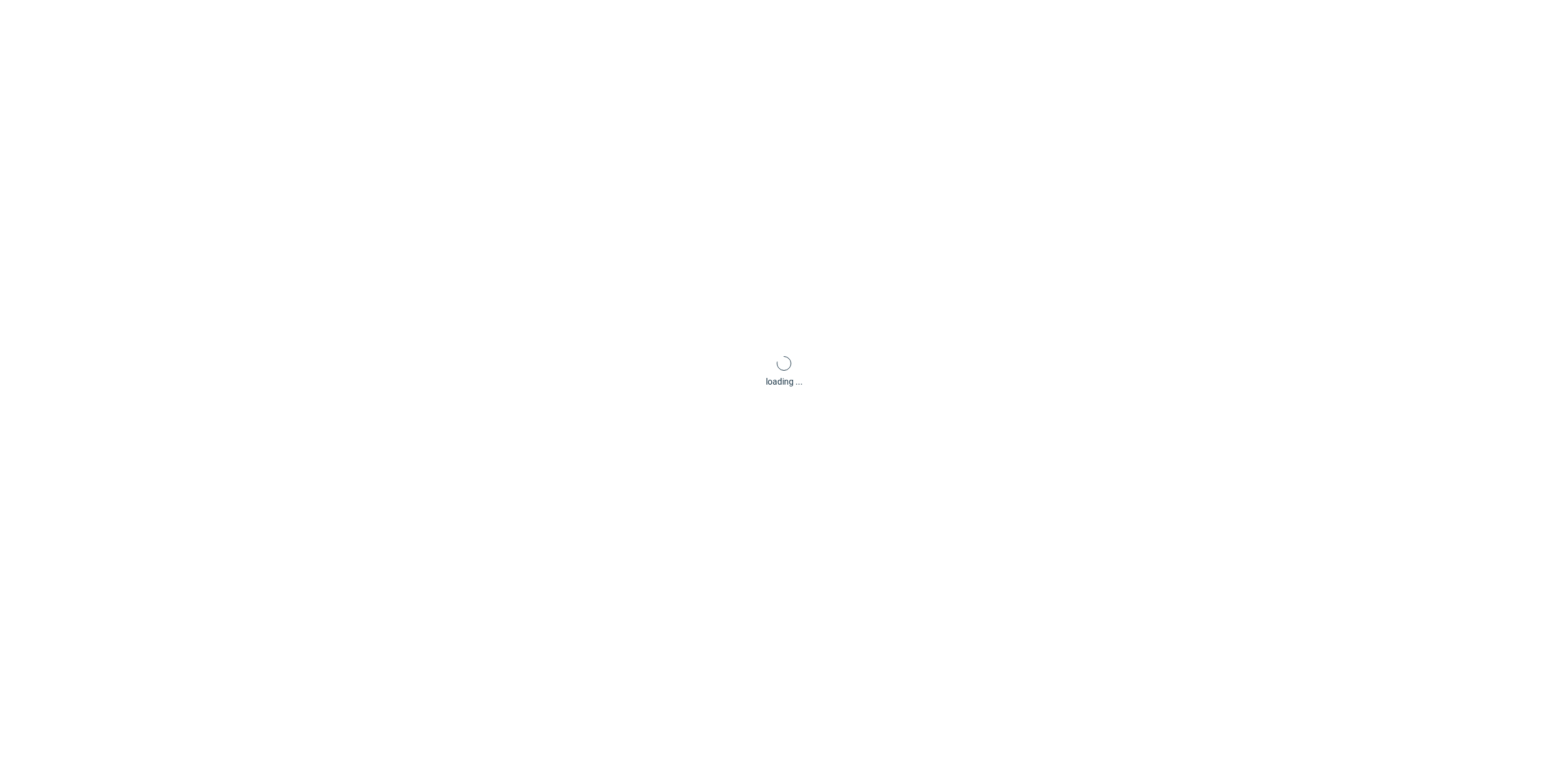
scroll to position [3, 0]
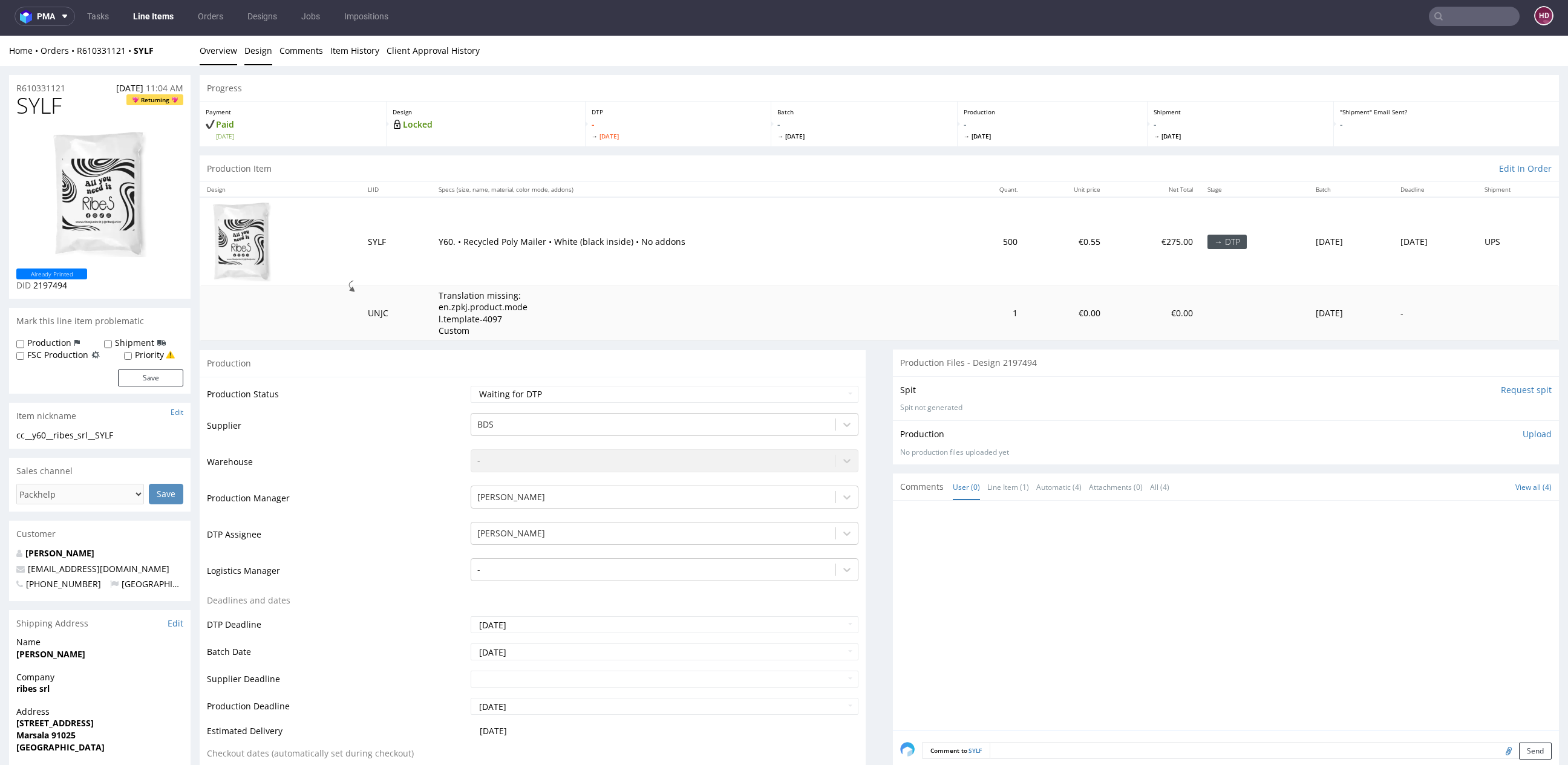
click at [255, 52] on link "Design" at bounding box center [258, 51] width 28 height 30
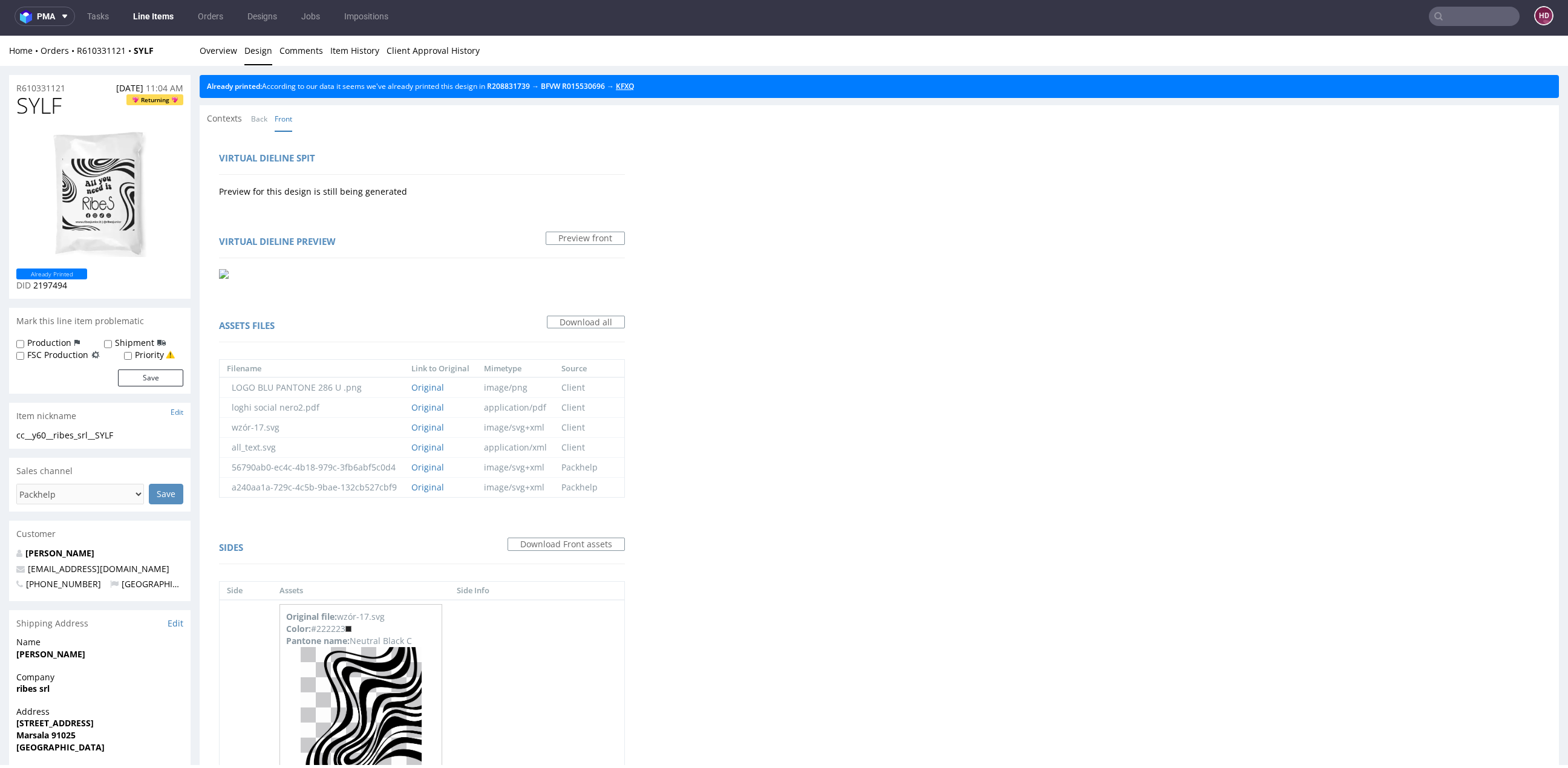
click at [634, 88] on link "KFXQ" at bounding box center [624, 86] width 18 height 10
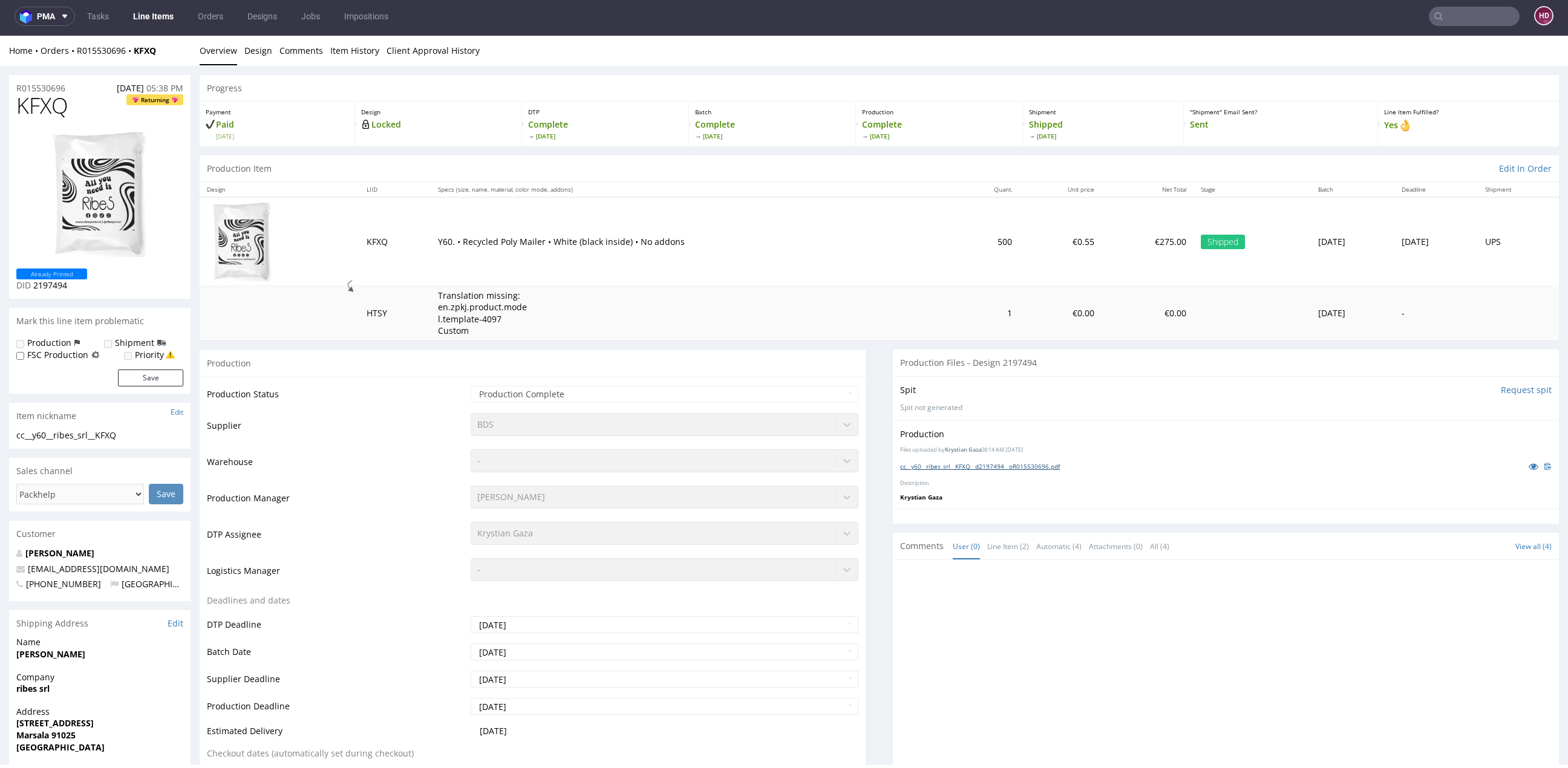
click at [940, 466] on link "cc__y60__ribes_srl__KFXQ__d2197494__oR015530696.pdf" at bounding box center [980, 466] width 160 height 8
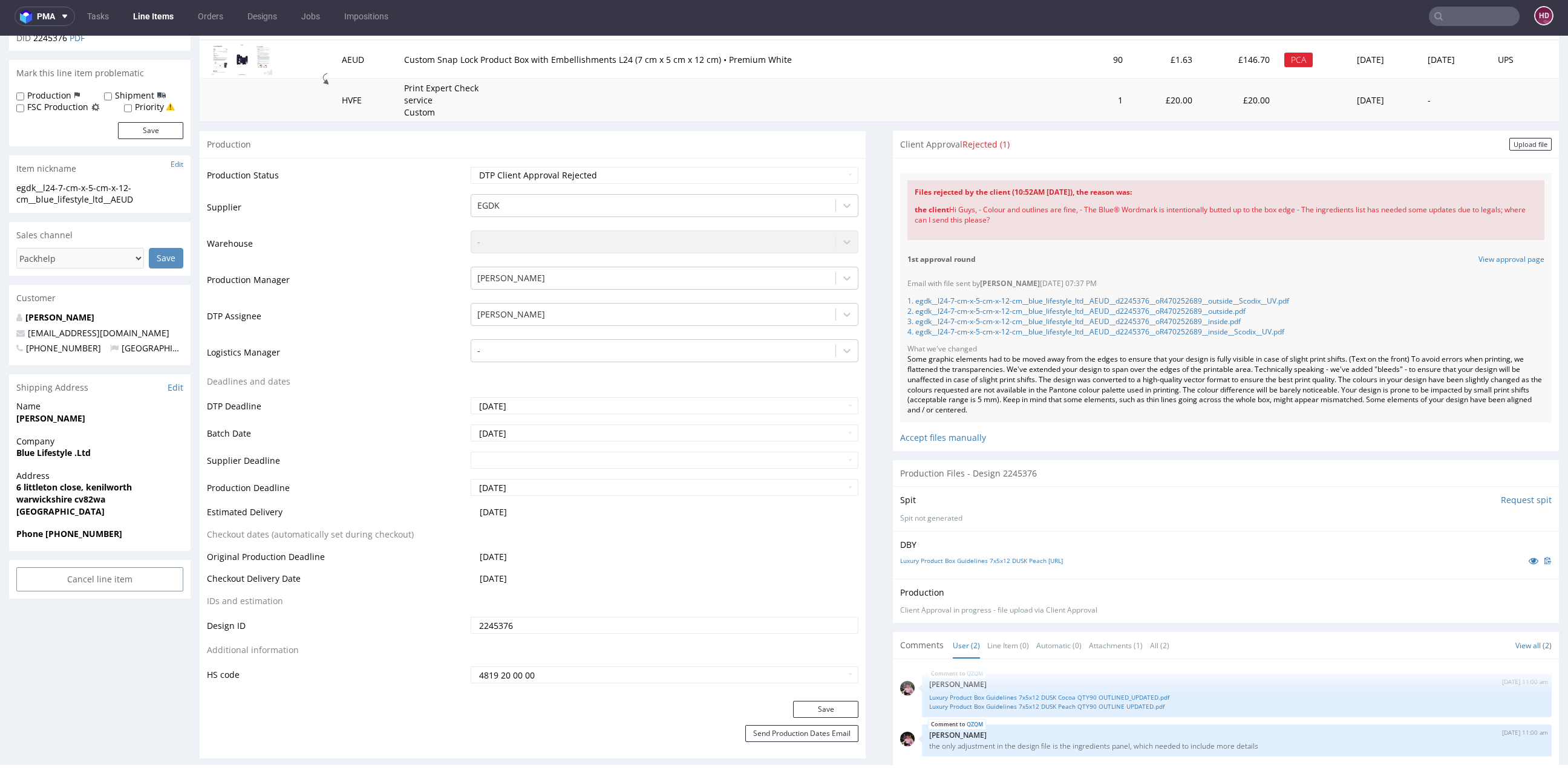
scroll to position [45, 0]
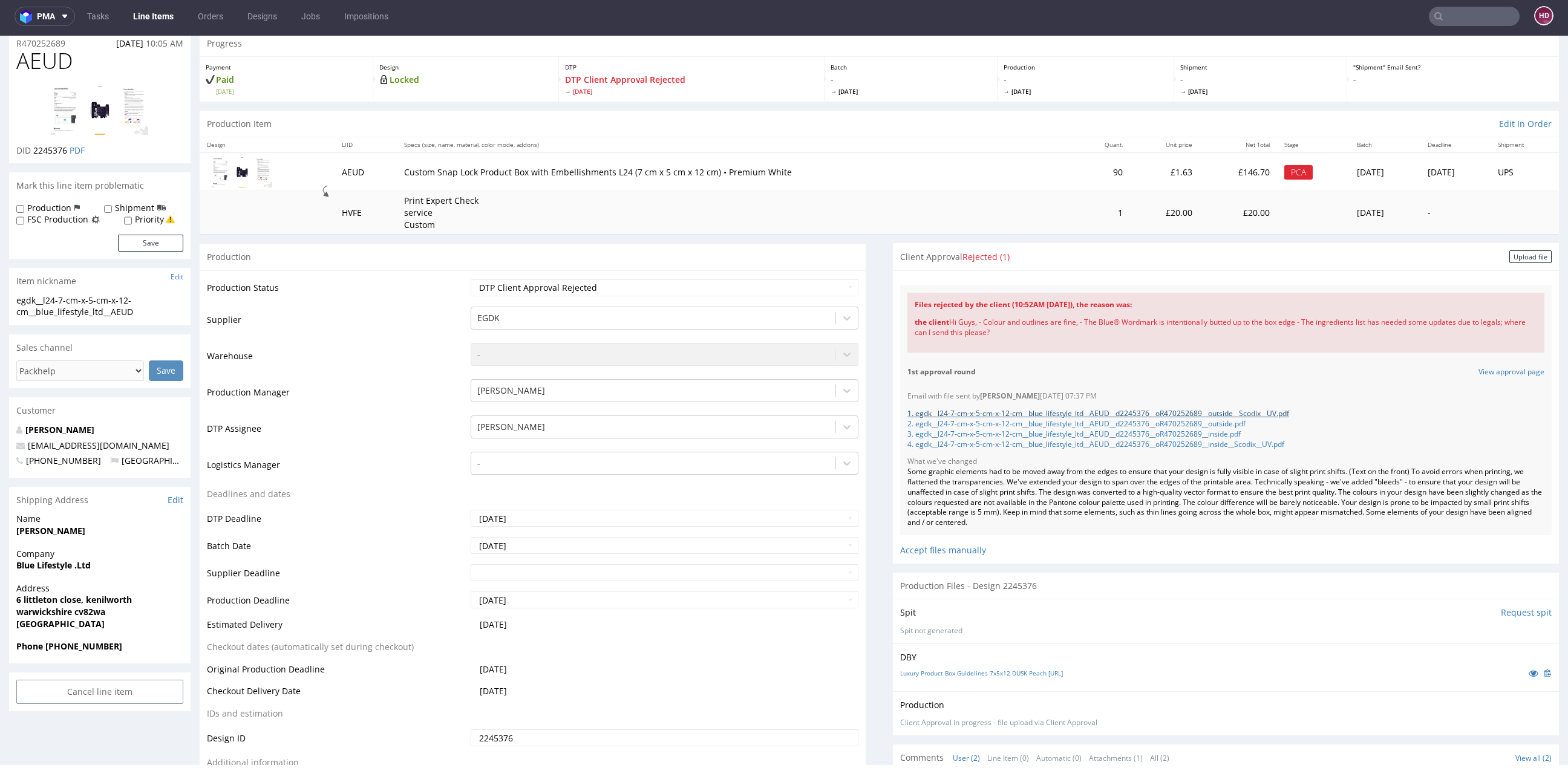
click at [1176, 411] on link "1. egdk__l24-7-cm-x-5-cm-x-12-cm__blue_lifestyle_ltd__AEUD__d2245376__oR4702526…" at bounding box center [1098, 413] width 382 height 10
click at [1245, 421] on link "2. egdk__l24-7-cm-x-5-cm-x-12-cm__blue_lifestyle_ltd__AEUD__d2245376__oR4702526…" at bounding box center [1076, 423] width 338 height 10
click at [1231, 433] on link "3. egdk__l24-7-cm-x-5-cm-x-12-cm__blue_lifestyle_ltd__AEUD__d2245376__oR4702526…" at bounding box center [1073, 433] width 334 height 10
click at [1211, 440] on link "4. egdk__l24-7-cm-x-5-cm-x-12-cm__blue_lifestyle_ltd__AEUD__d2245376__oR4702526…" at bounding box center [1095, 443] width 377 height 10
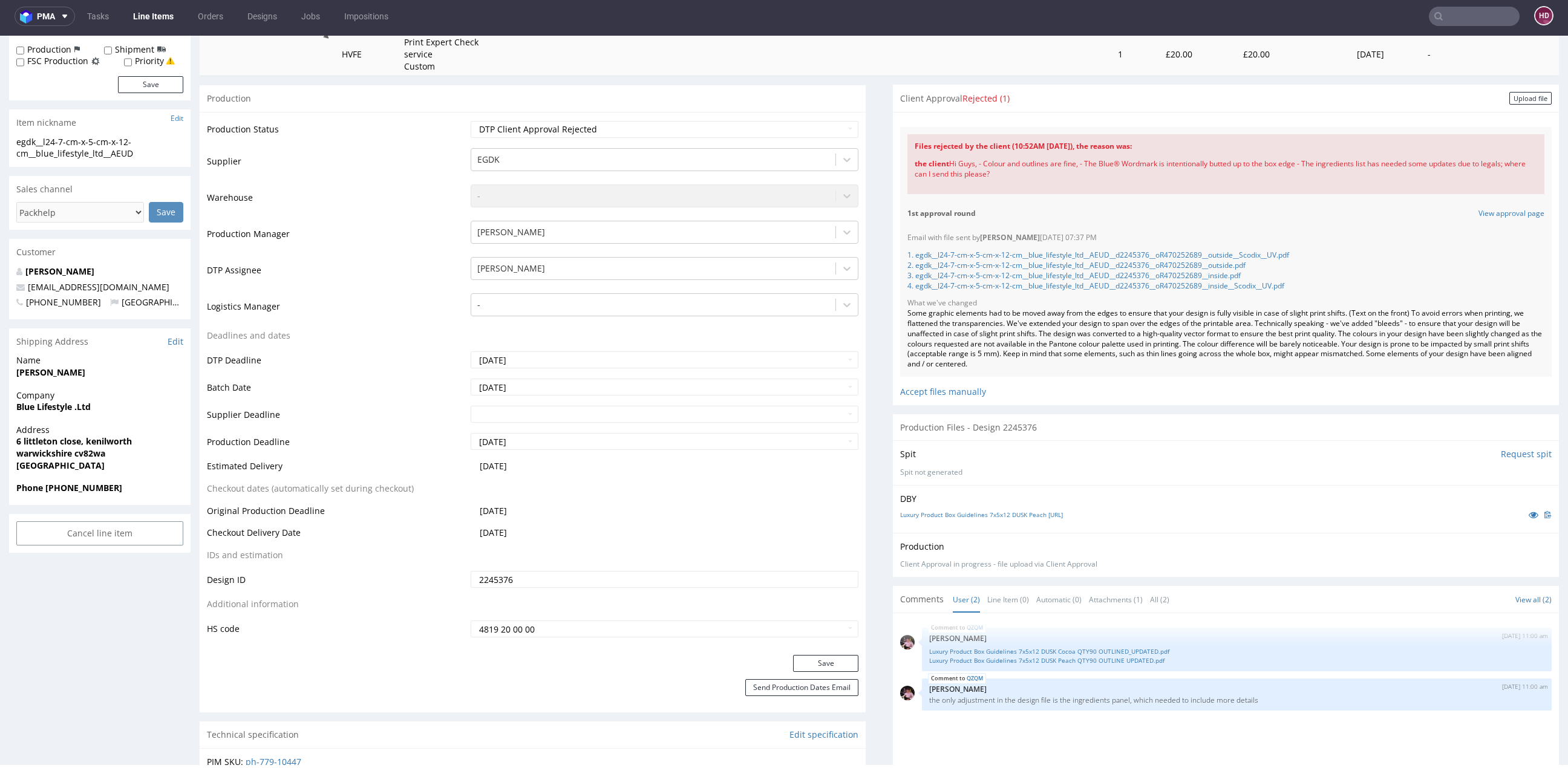
scroll to position [204, 0]
click at [1050, 659] on link "Luxury Product Box Guidelines 7x5x12 DUSK Peach QTY90 OUTLINE UPDATED.pdf" at bounding box center [1236, 659] width 615 height 9
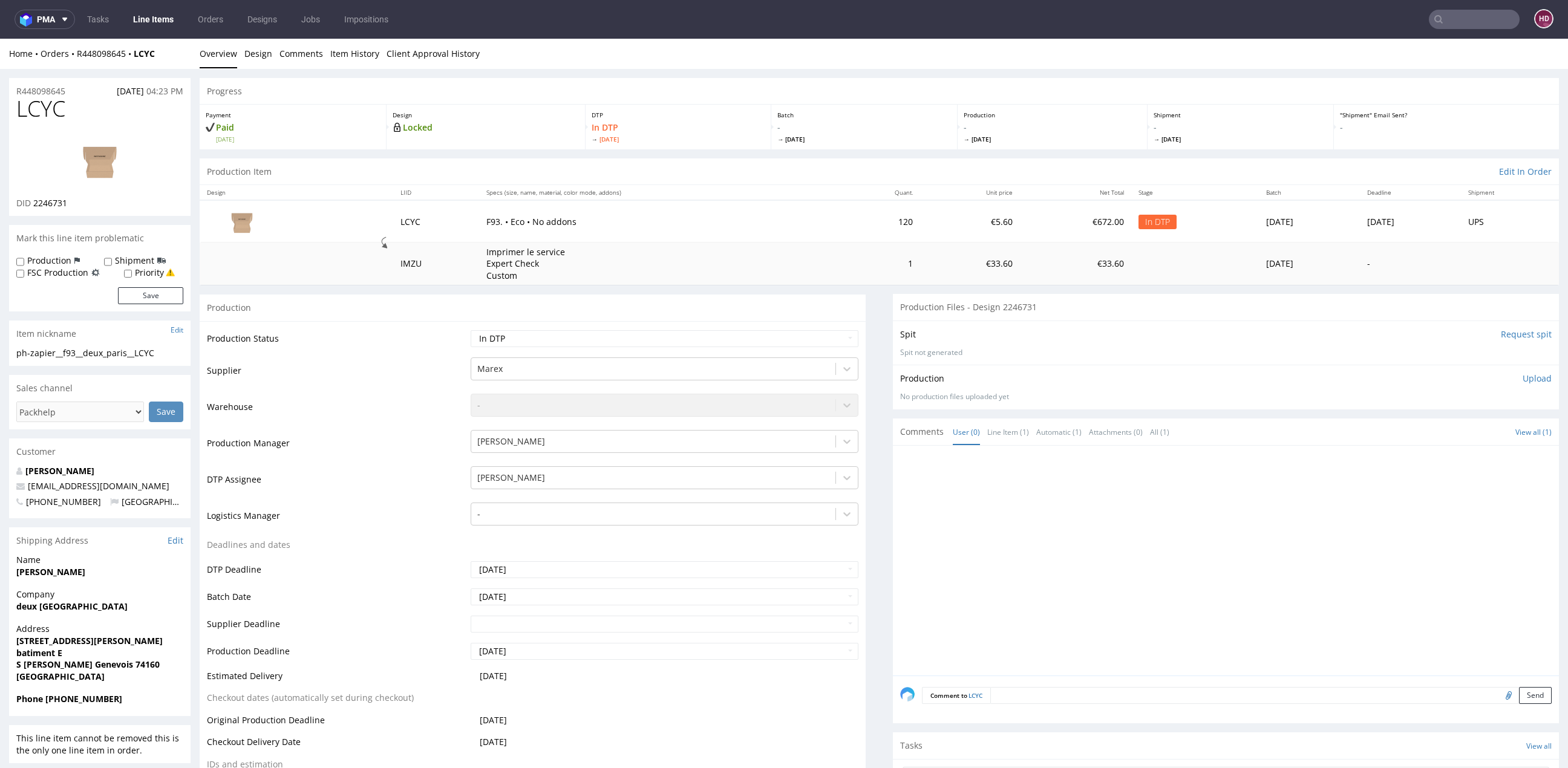
click at [155, 18] on link "Line Items" at bounding box center [153, 19] width 55 height 19
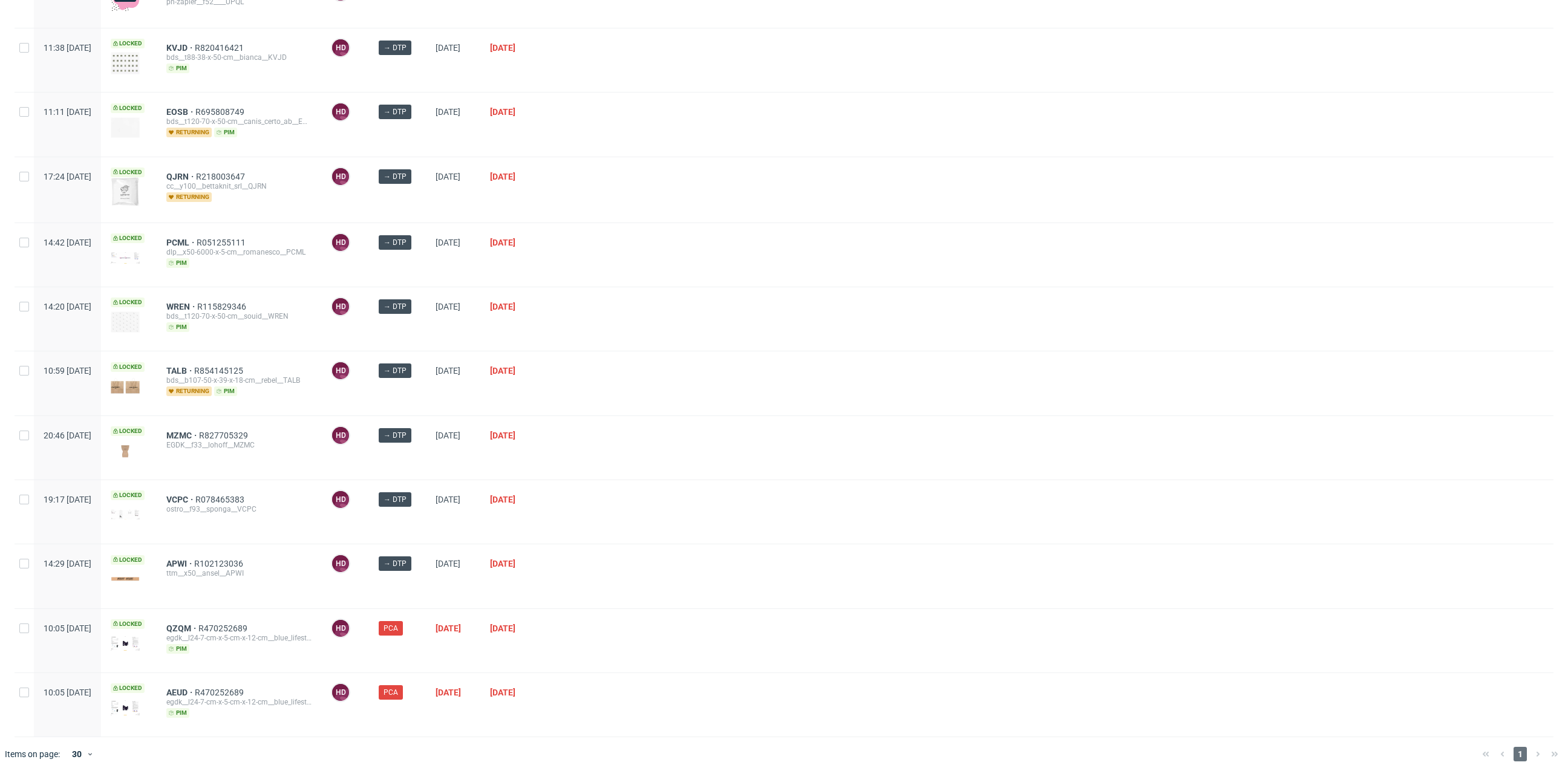
scroll to position [146, 0]
click at [194, 558] on span "APWI" at bounding box center [180, 563] width 28 height 10
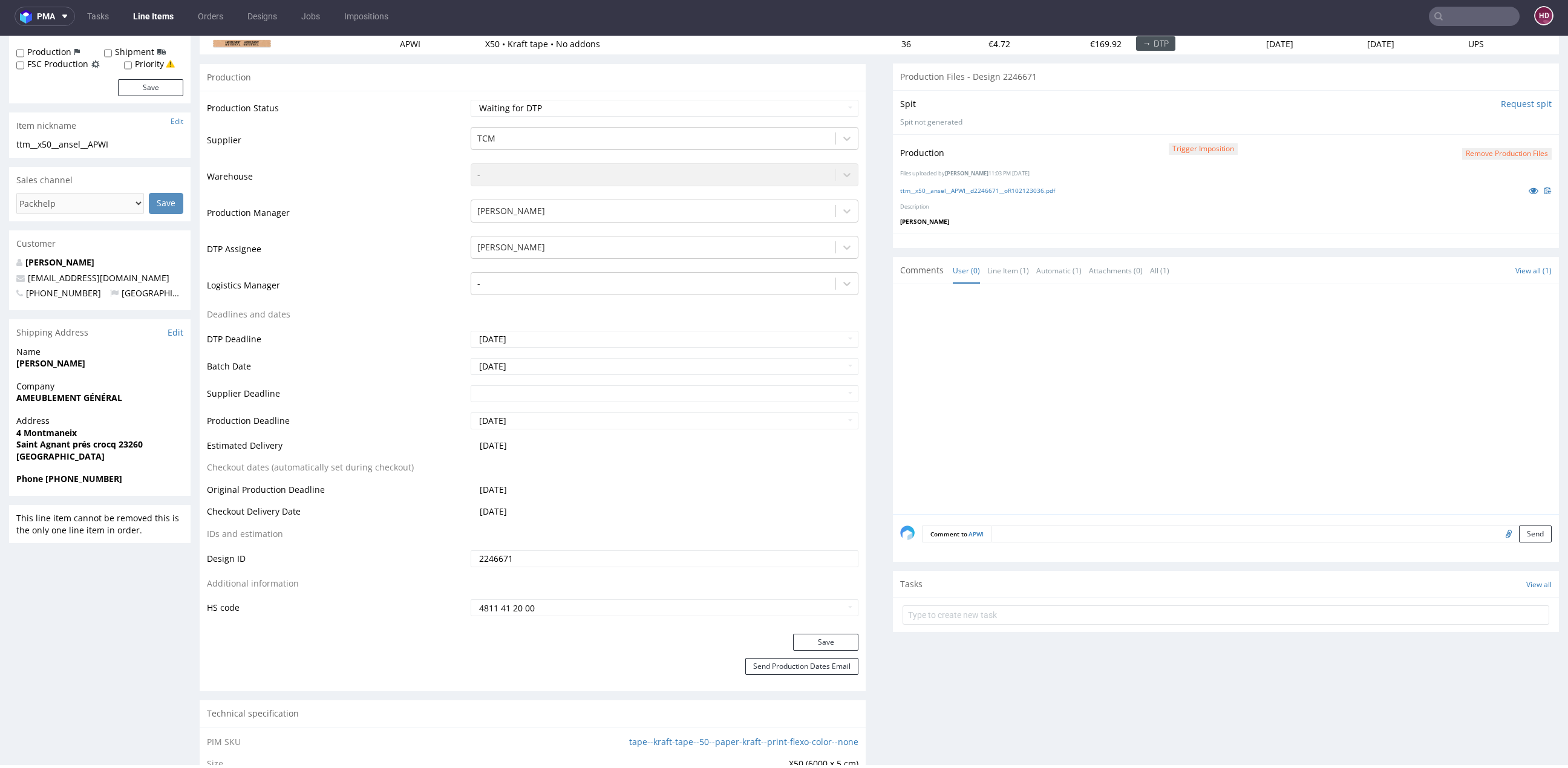
scroll to position [9, 0]
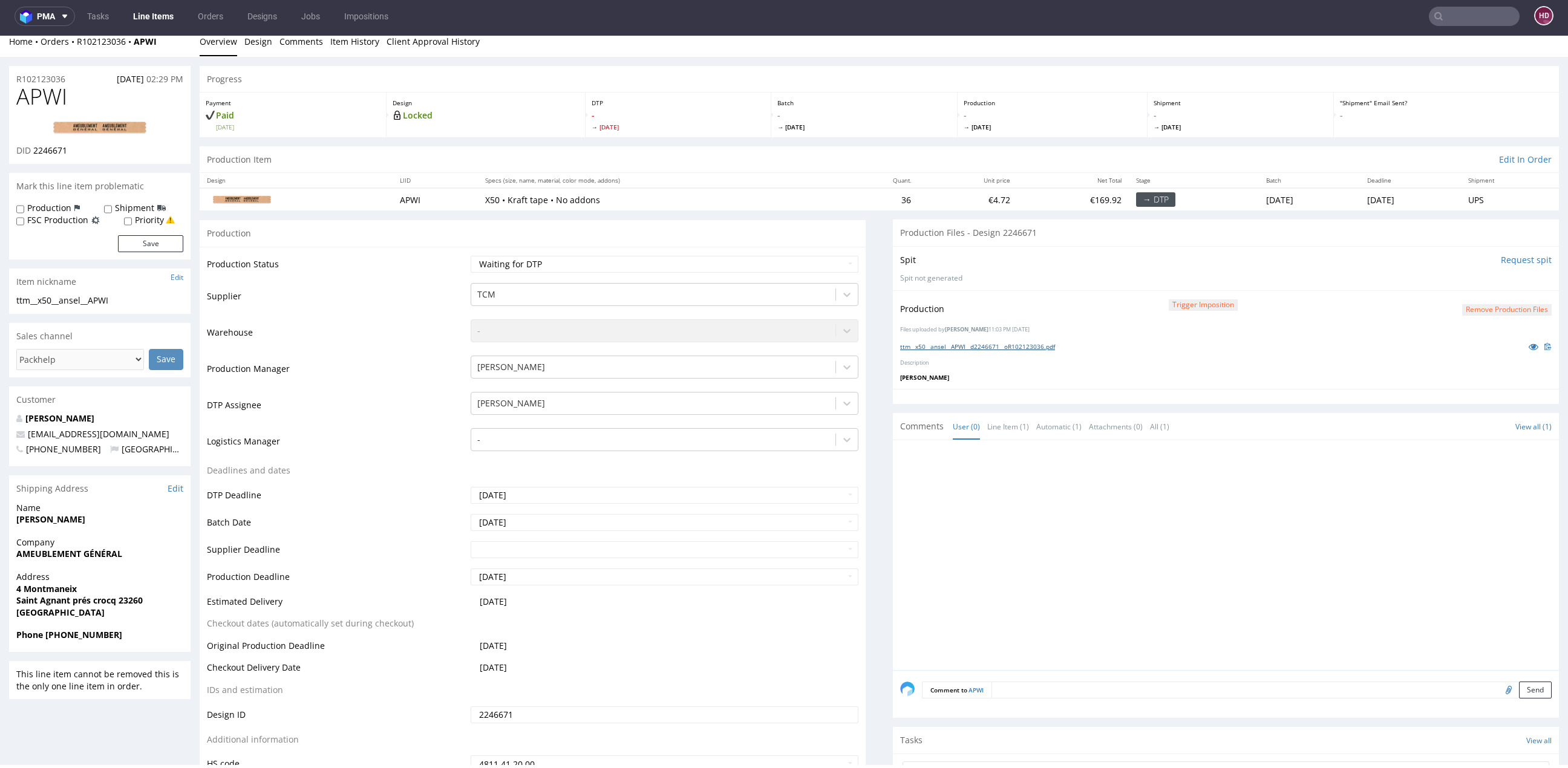
click at [941, 342] on link "ttm__x50__ansel__APWI__d2246671__oR102123036.pdf" at bounding box center [978, 346] width 155 height 8
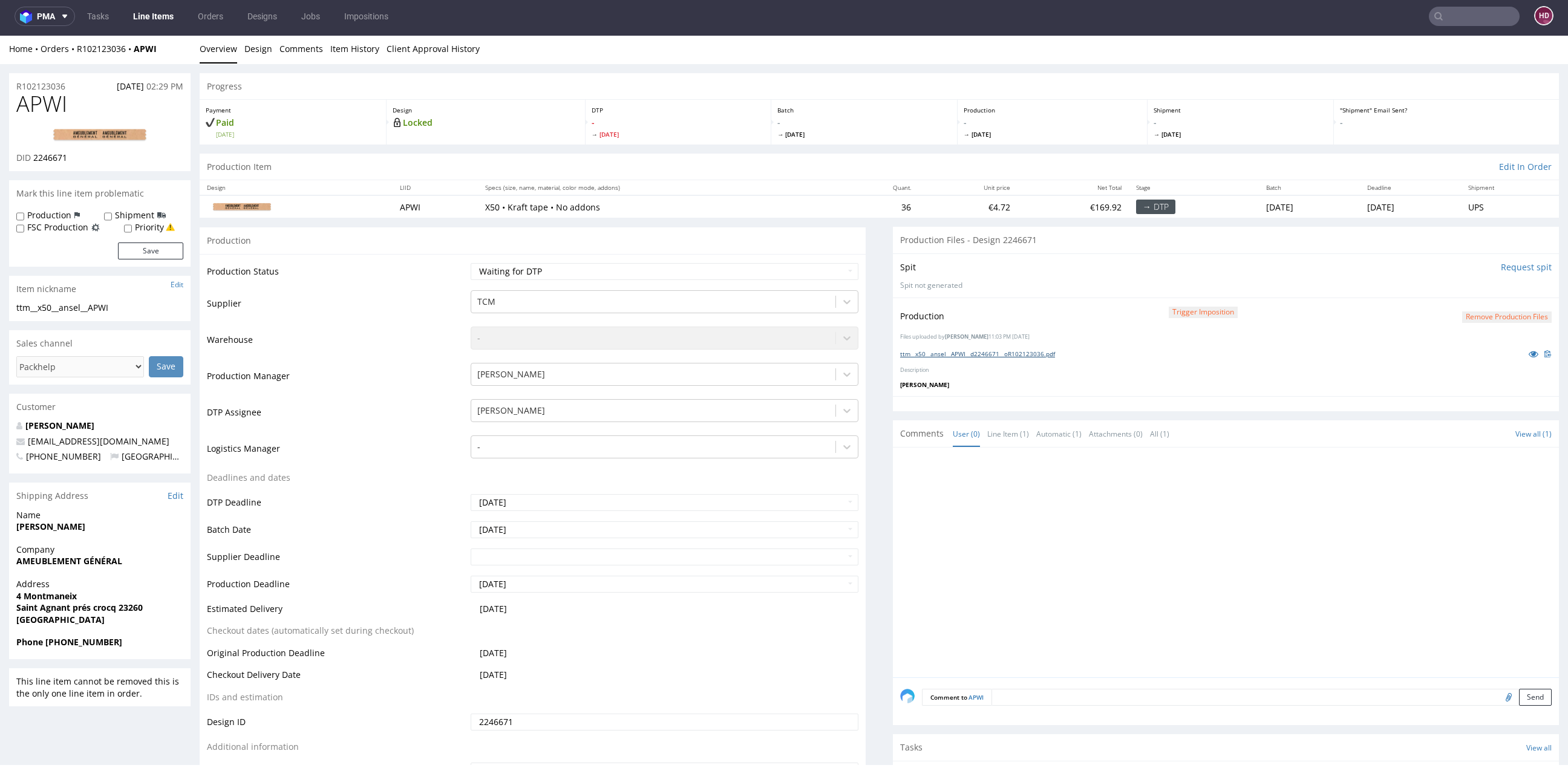
scroll to position [0, 0]
click at [339, 52] on link "Item History" at bounding box center [355, 51] width 49 height 30
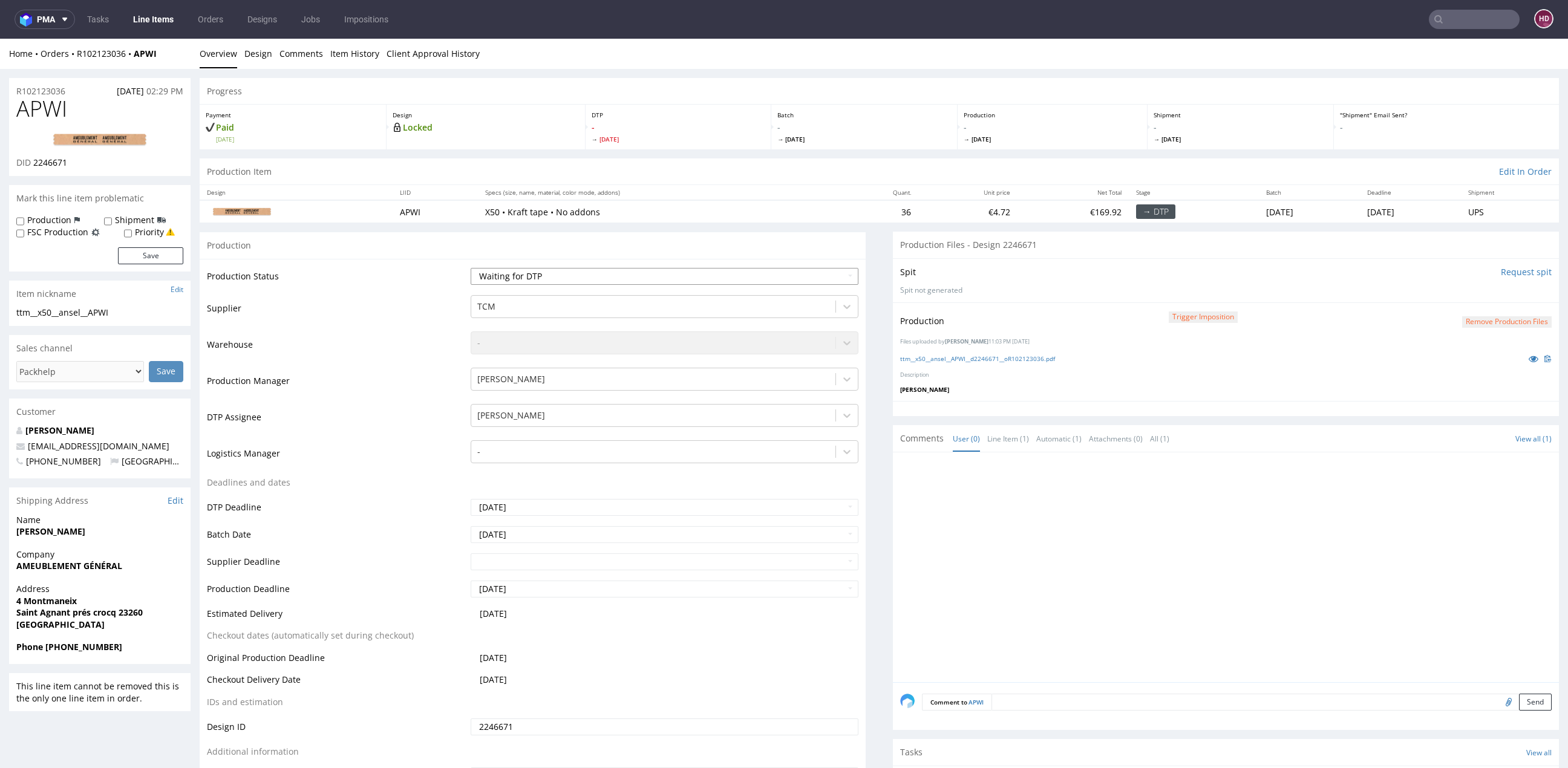
click at [616, 272] on select "Waiting for Artwork Waiting for Diecut Waiting for Mockup Waiting for DTP Waiti…" at bounding box center [664, 276] width 388 height 17
select select "dtp_production_ready"
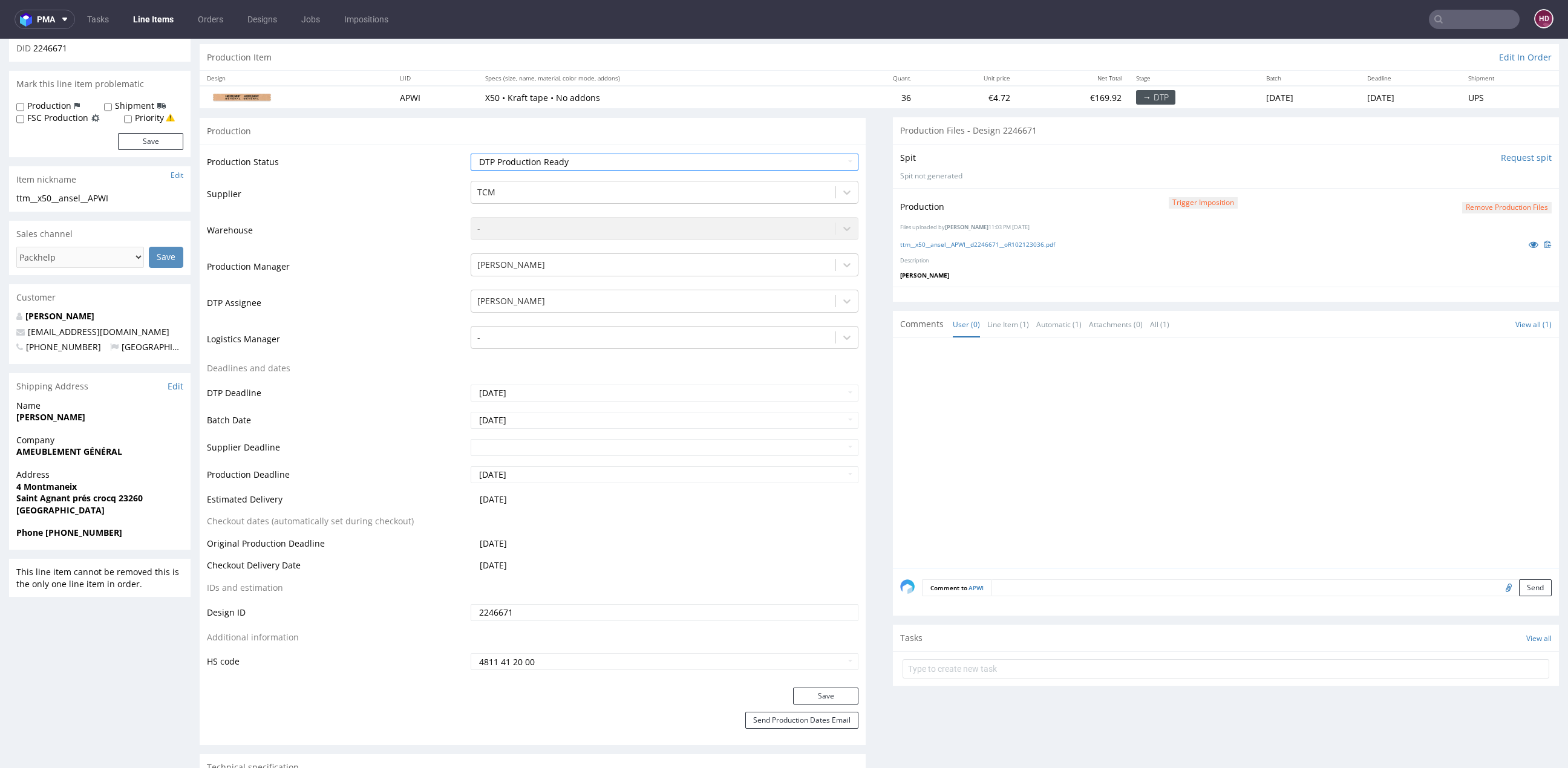
scroll to position [116, 0]
click at [838, 693] on button "Save" at bounding box center [825, 694] width 65 height 17
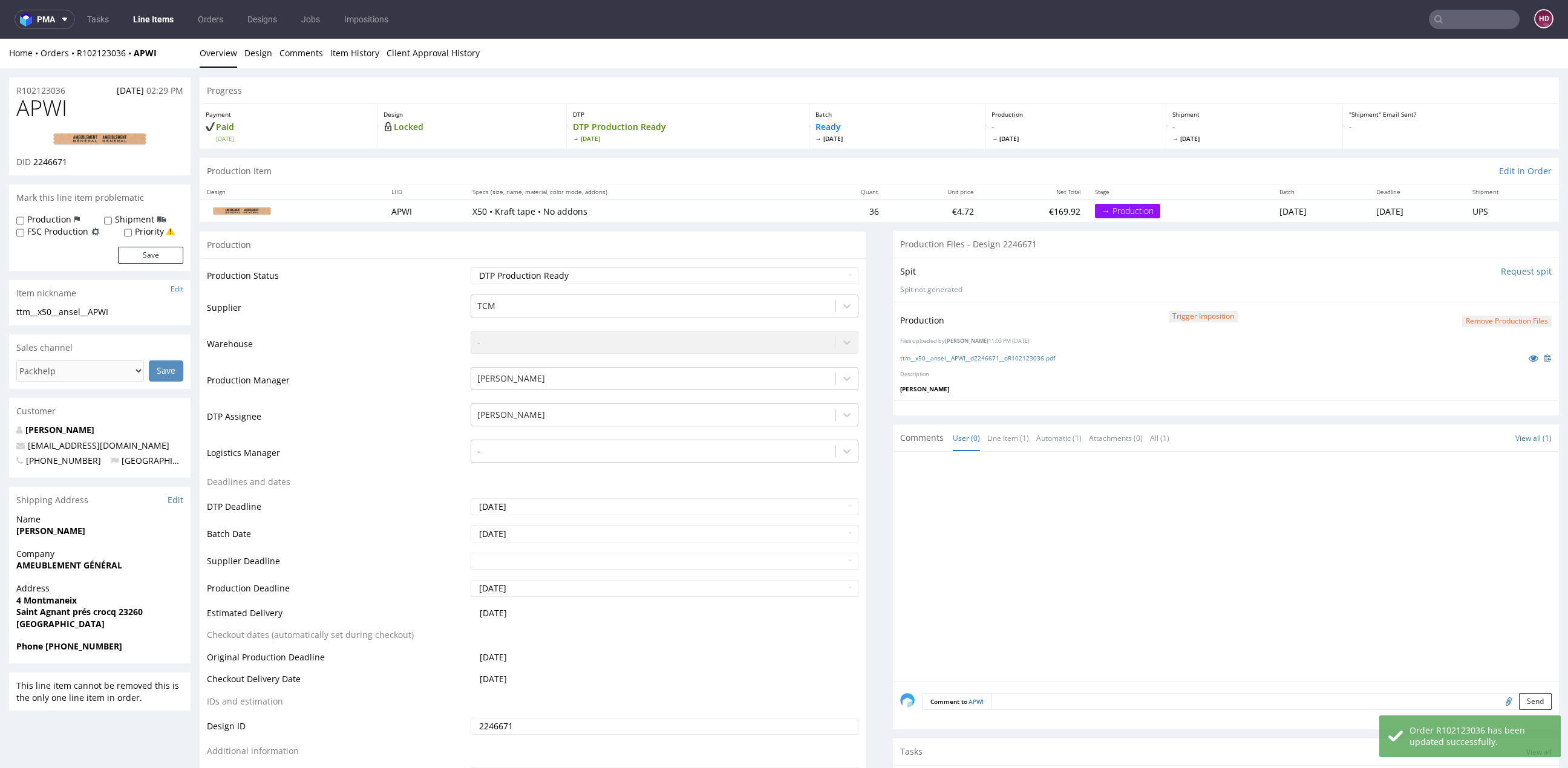
scroll to position [0, 0]
click at [364, 52] on link "Item History" at bounding box center [355, 54] width 49 height 30
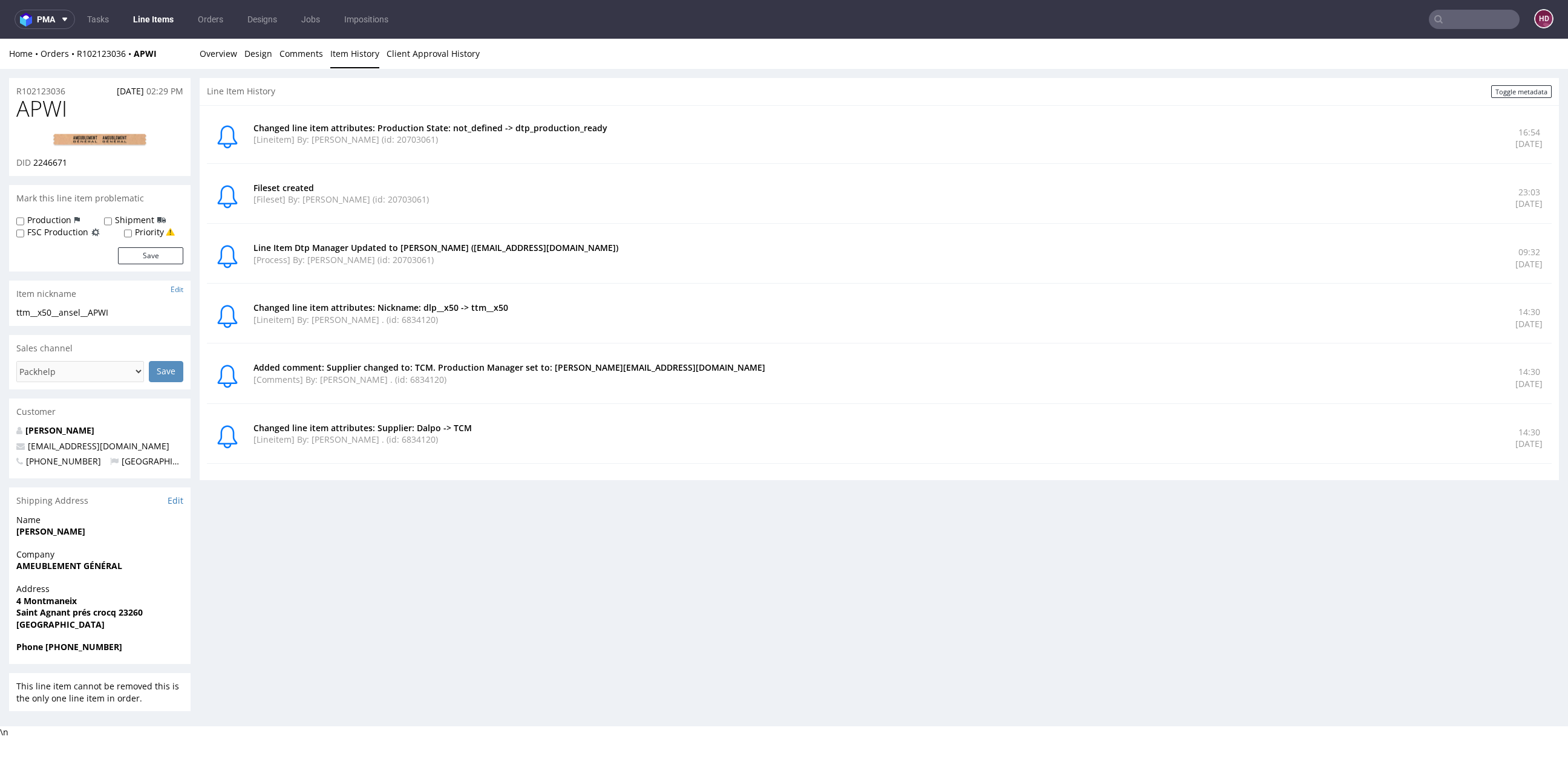
click at [173, 24] on link "Line Items" at bounding box center [153, 19] width 55 height 19
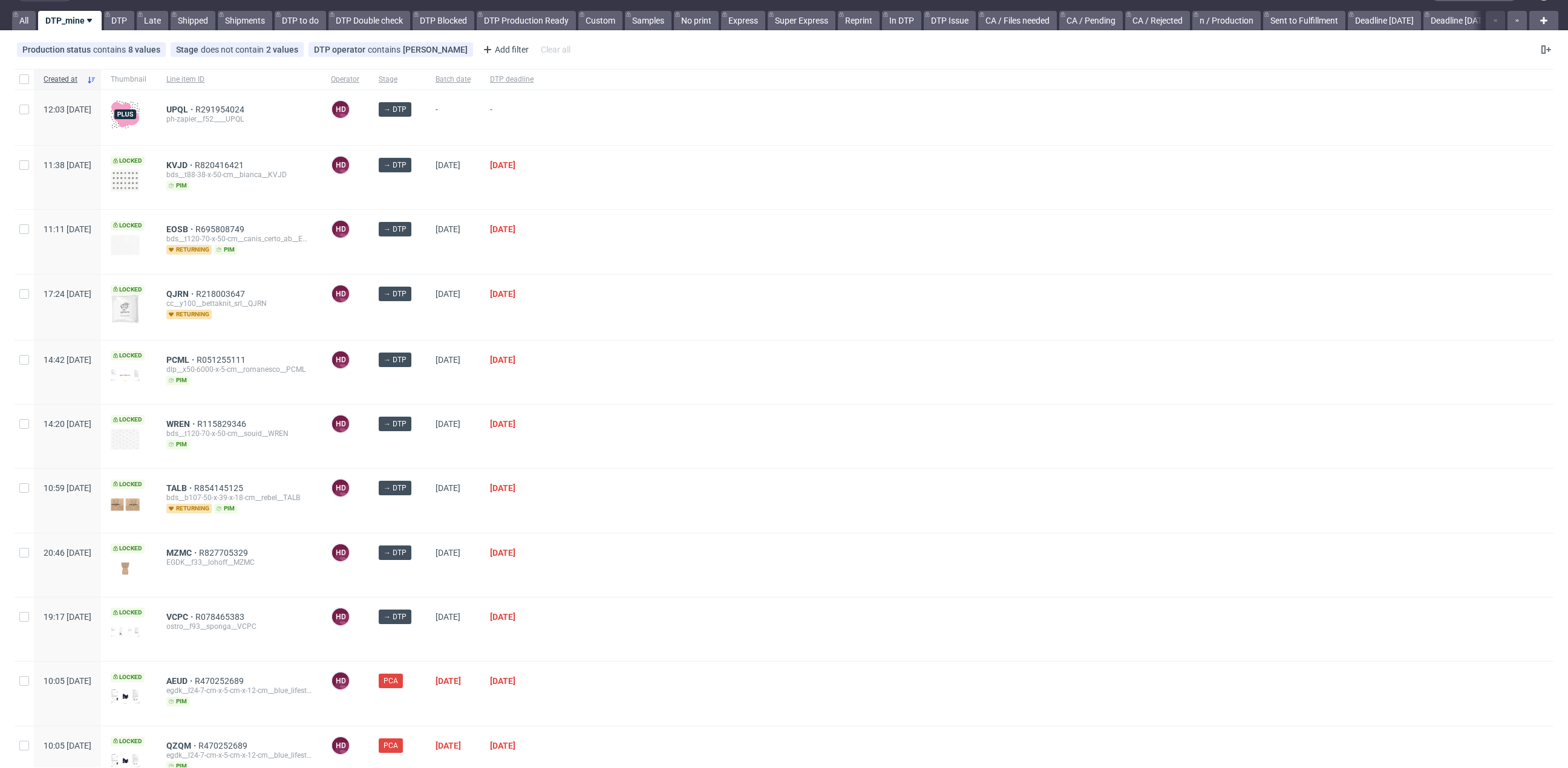
scroll to position [82, 0]
